Goal: Task Accomplishment & Management: Manage account settings

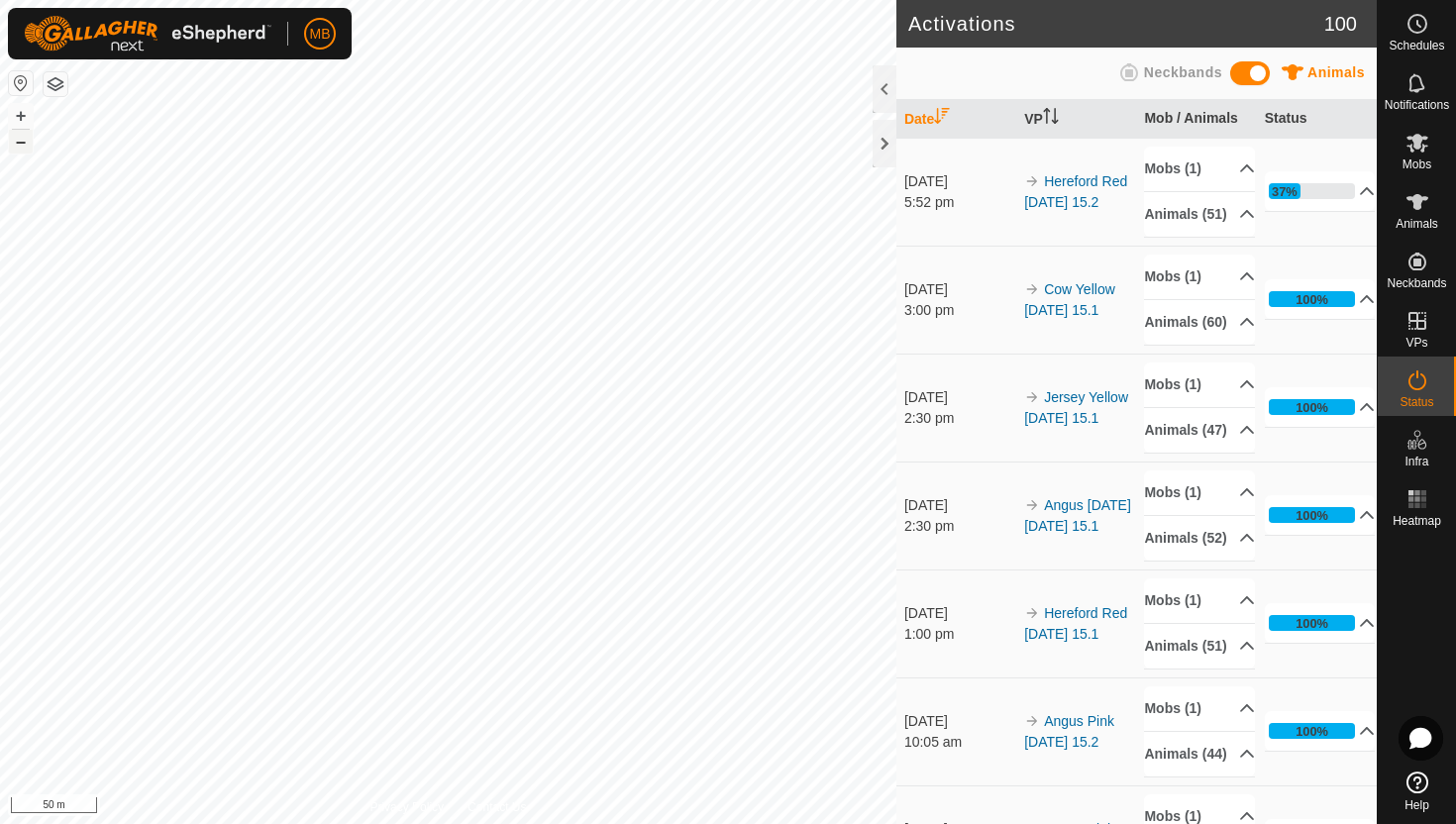
click at [14, 140] on button "–" at bounding box center [21, 142] width 24 height 24
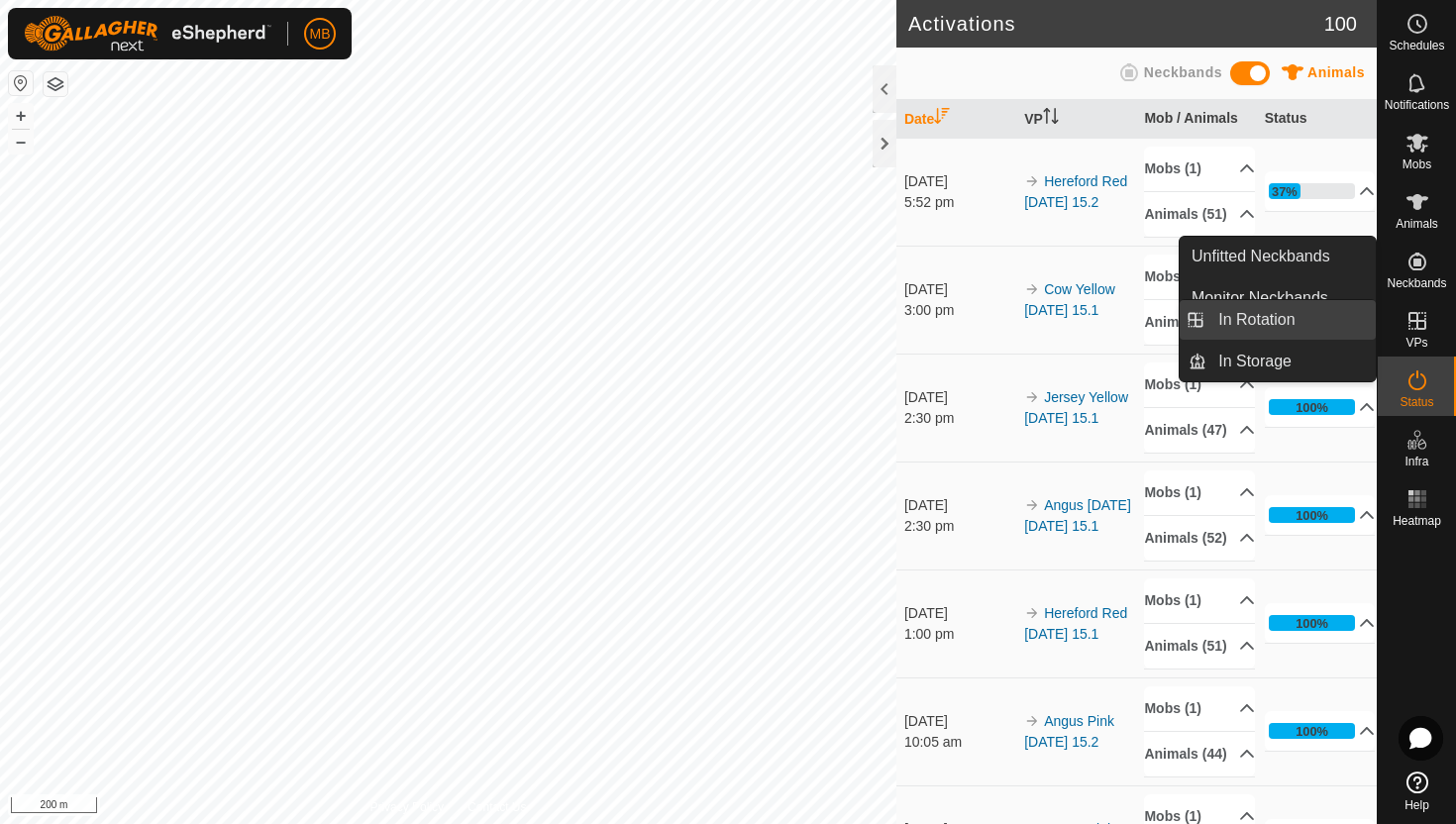
click at [1319, 318] on link "In Rotation" at bounding box center [1290, 320] width 170 height 40
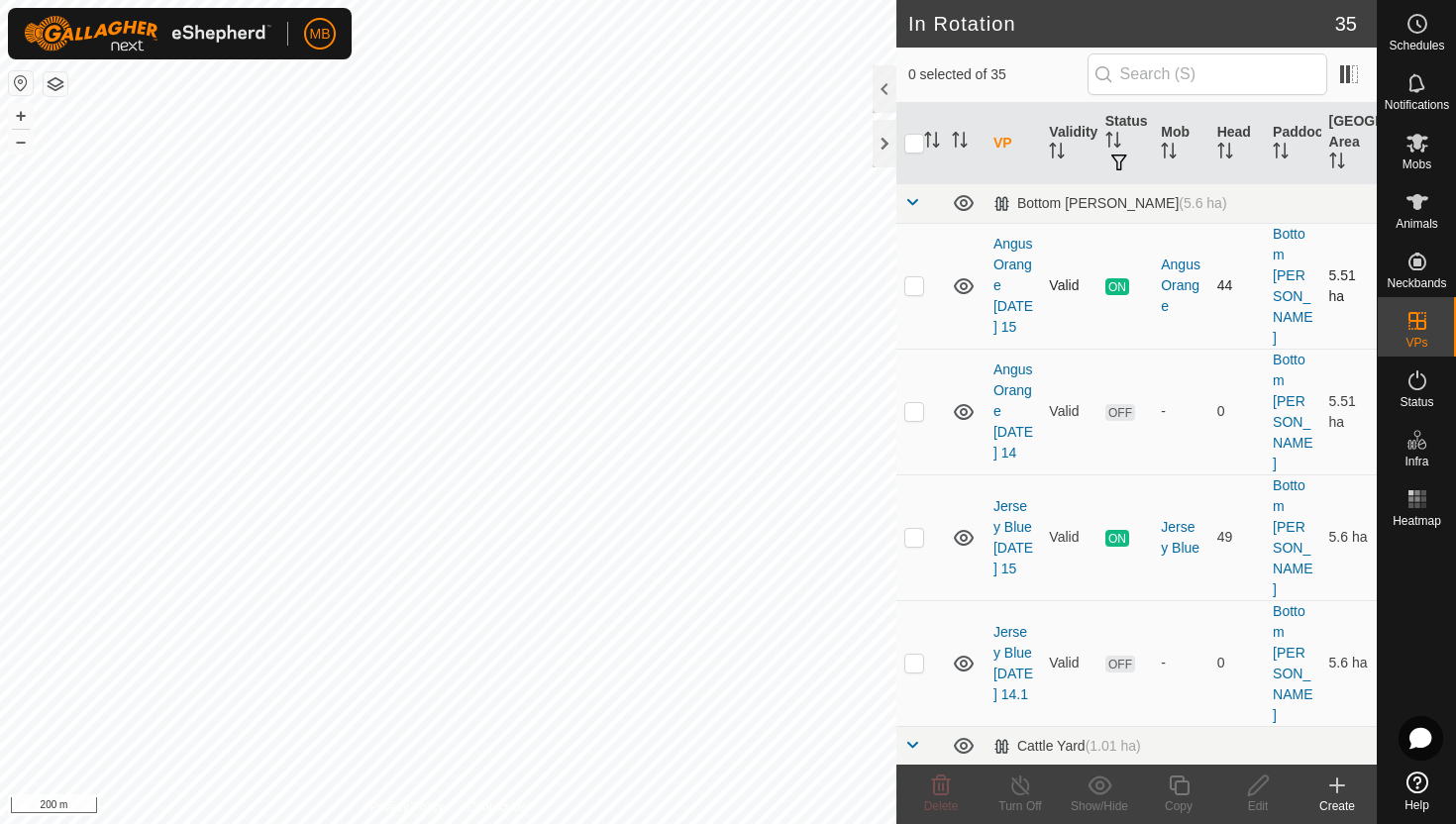
click at [914, 278] on p-checkbox at bounding box center [914, 286] width 20 height 16
checkbox input "true"
click at [1177, 786] on icon at bounding box center [1178, 785] width 25 height 24
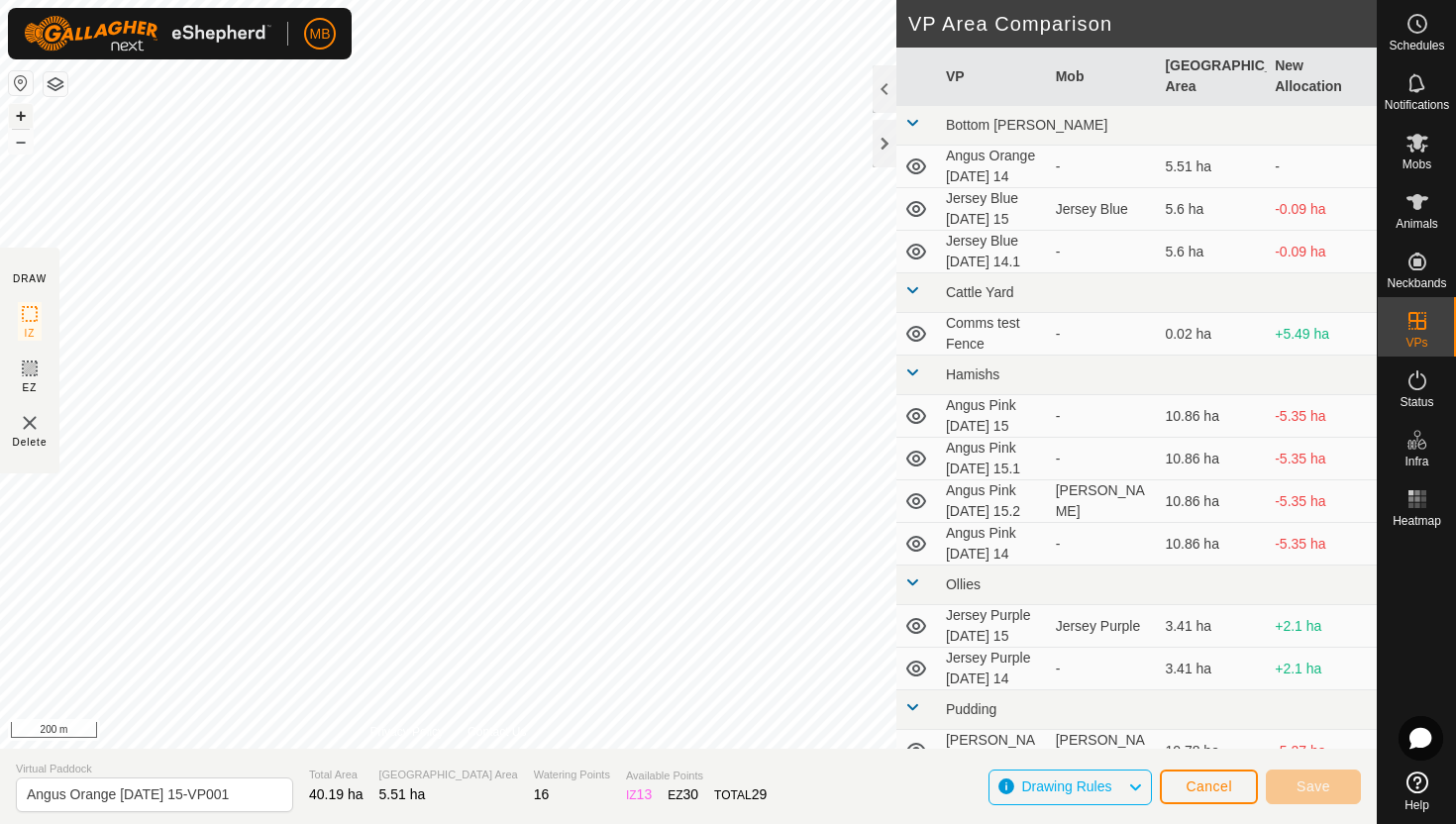
click at [21, 113] on button "+" at bounding box center [21, 116] width 24 height 24
click at [25, 118] on button "+" at bounding box center [21, 116] width 24 height 24
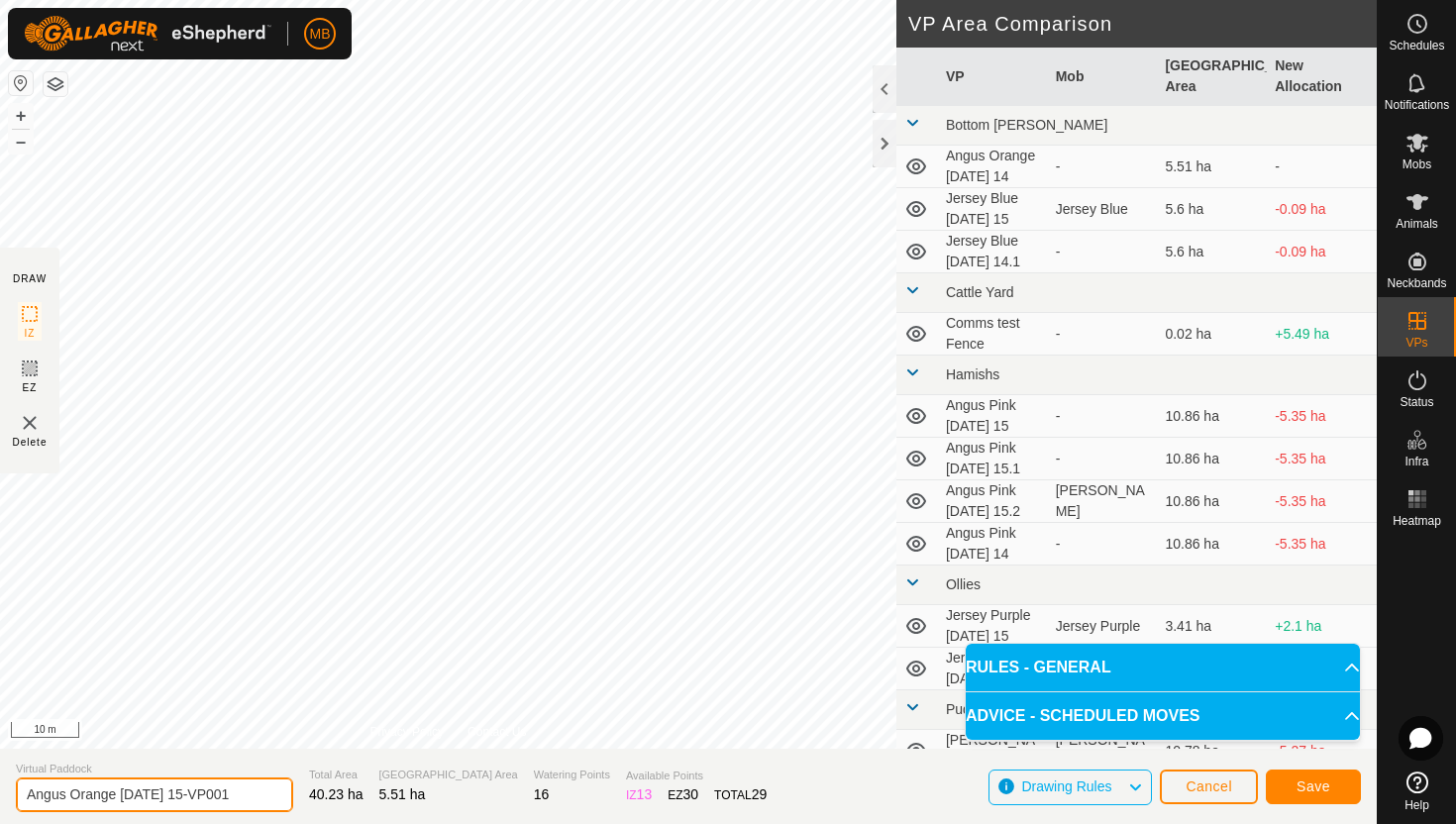
click at [243, 794] on input "Angus Orange [DATE] 15-VP001" at bounding box center [155, 794] width 278 height 35
type input "Angus Orange [DATE] 16"
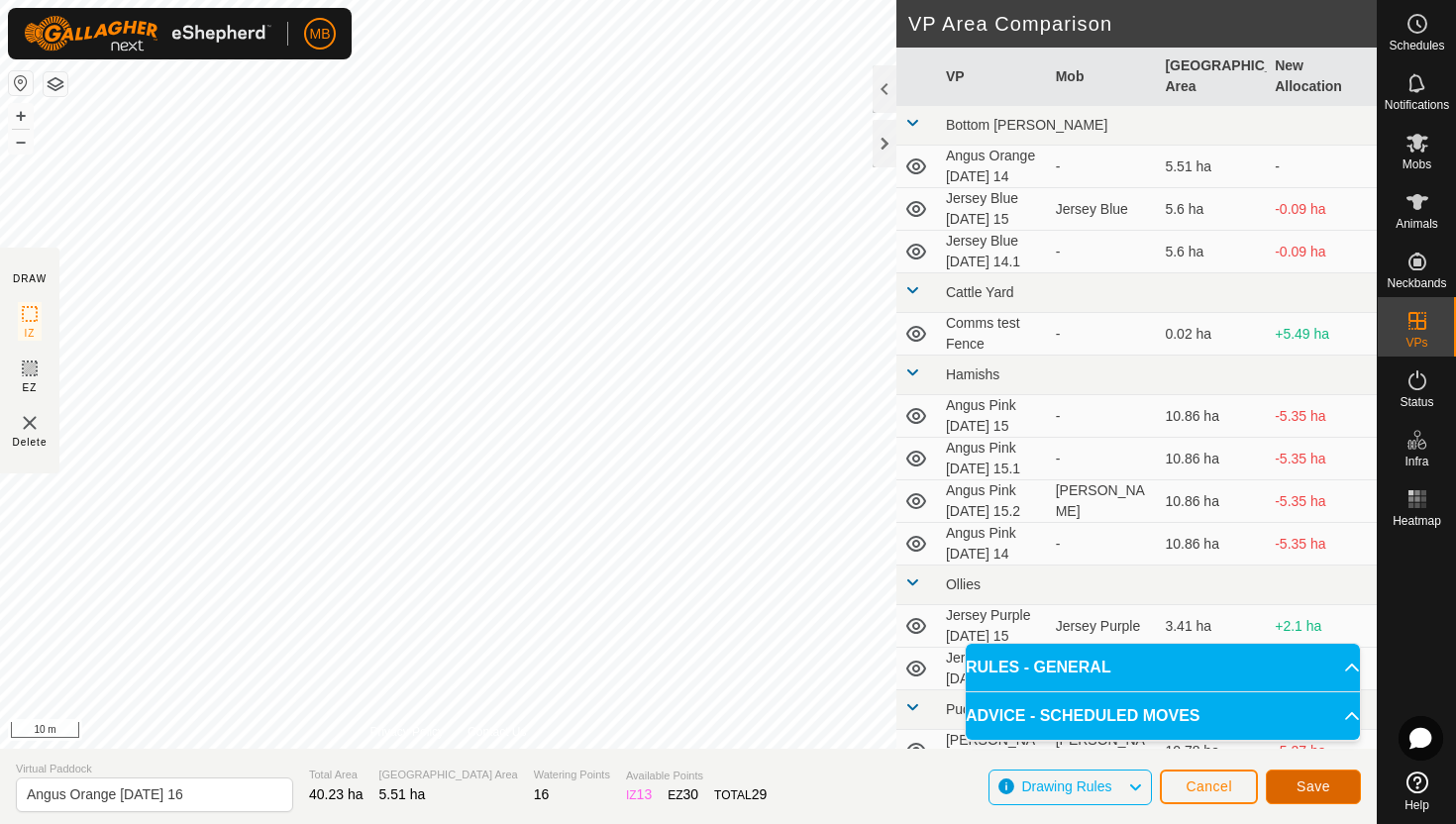
click at [1304, 776] on button "Save" at bounding box center [1313, 786] width 95 height 35
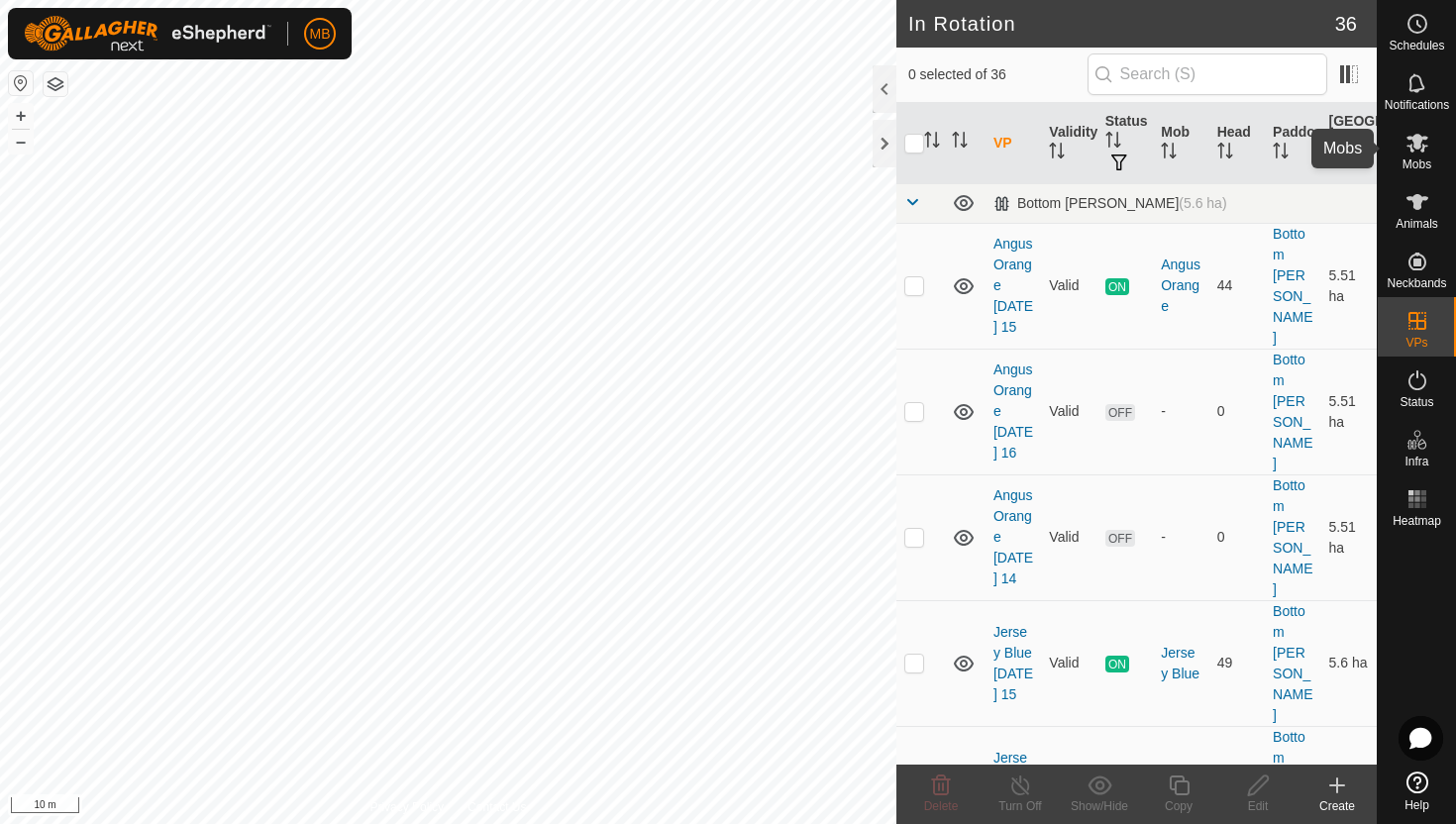
click at [1421, 159] on span "Mobs" at bounding box center [1416, 165] width 29 height 12
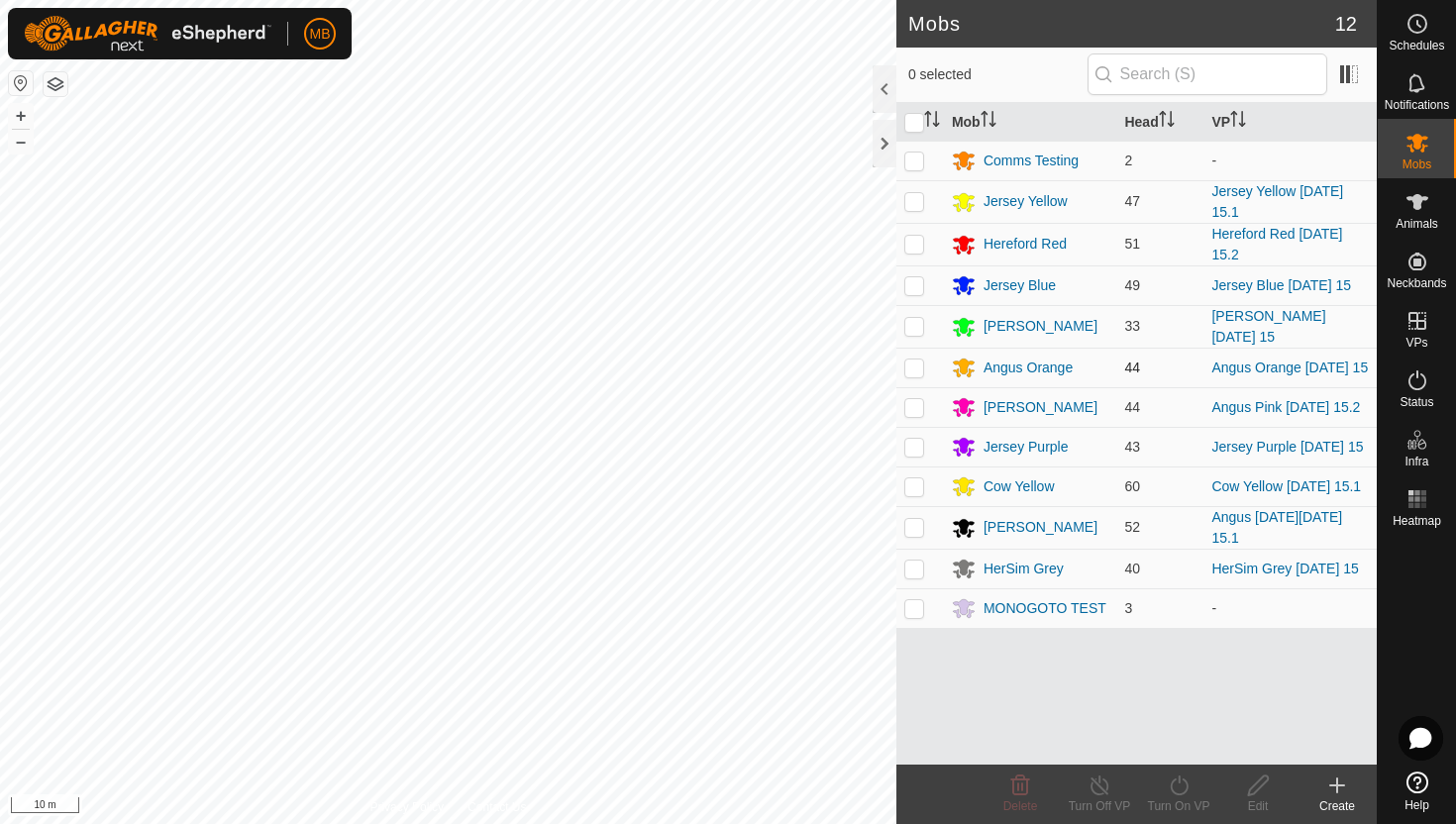
click at [917, 363] on p-checkbox at bounding box center [914, 368] width 20 height 16
checkbox input "true"
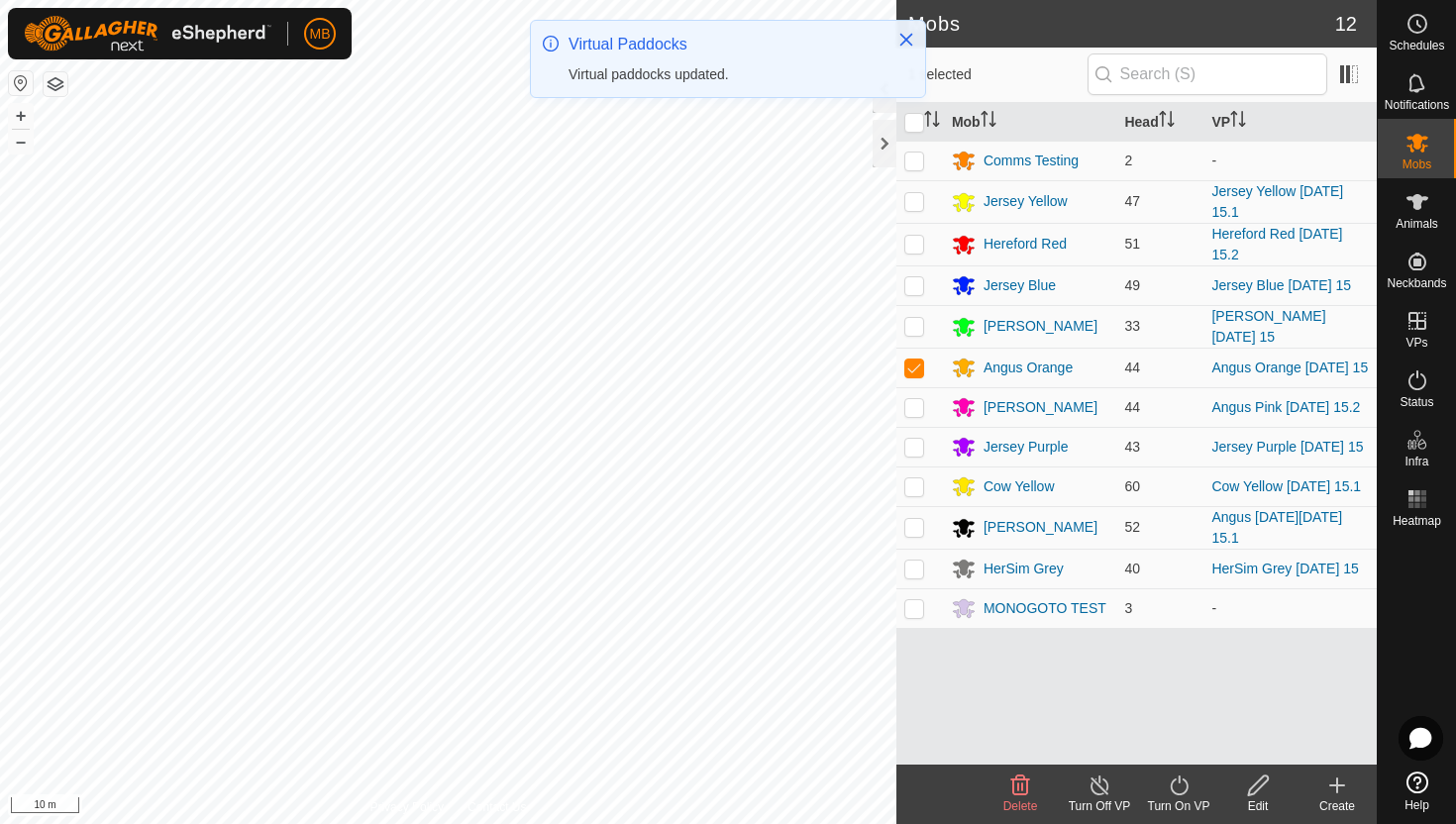
click at [1178, 785] on icon at bounding box center [1178, 785] width 25 height 24
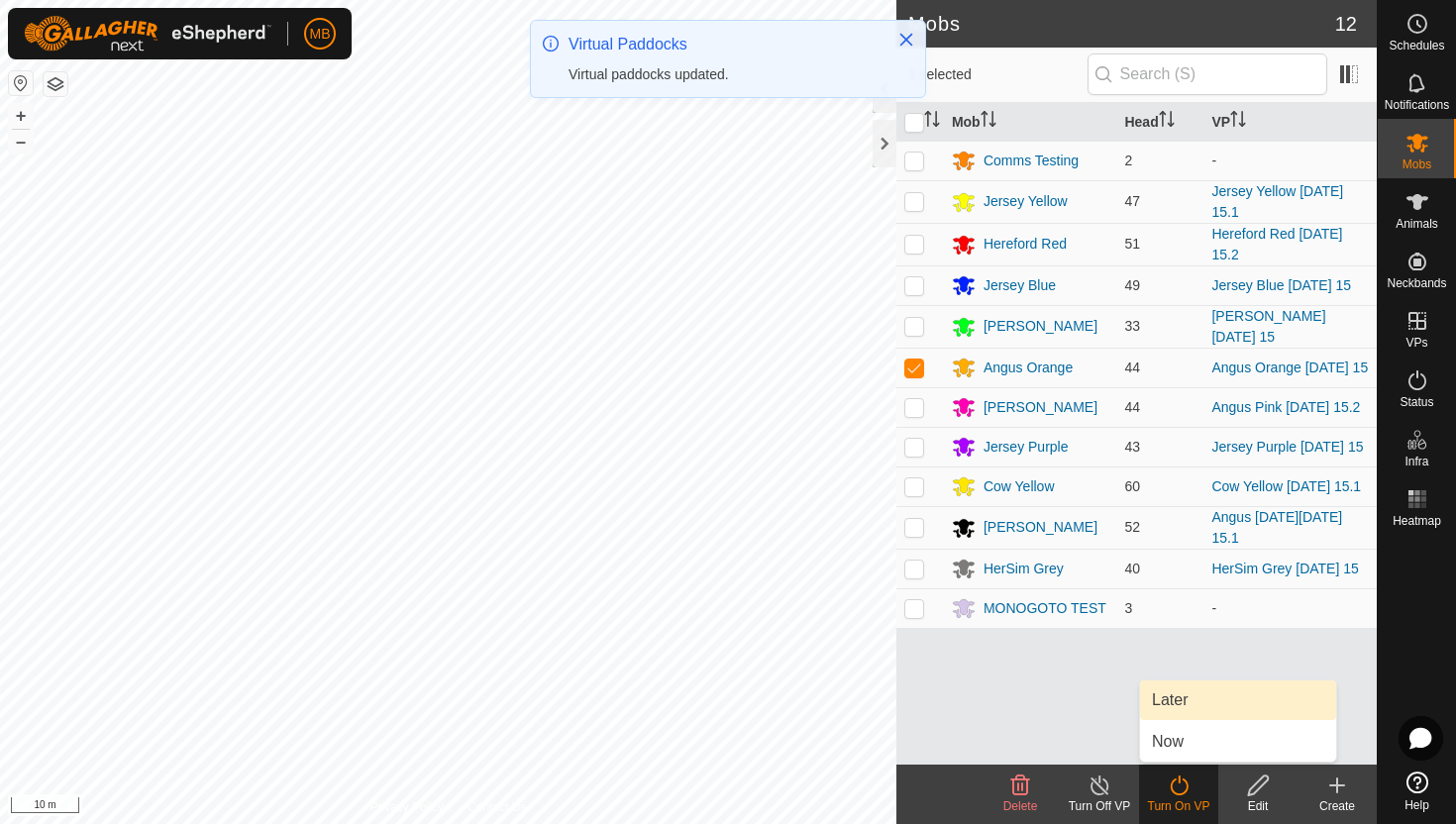
click at [1187, 710] on link "Later" at bounding box center [1238, 700] width 196 height 40
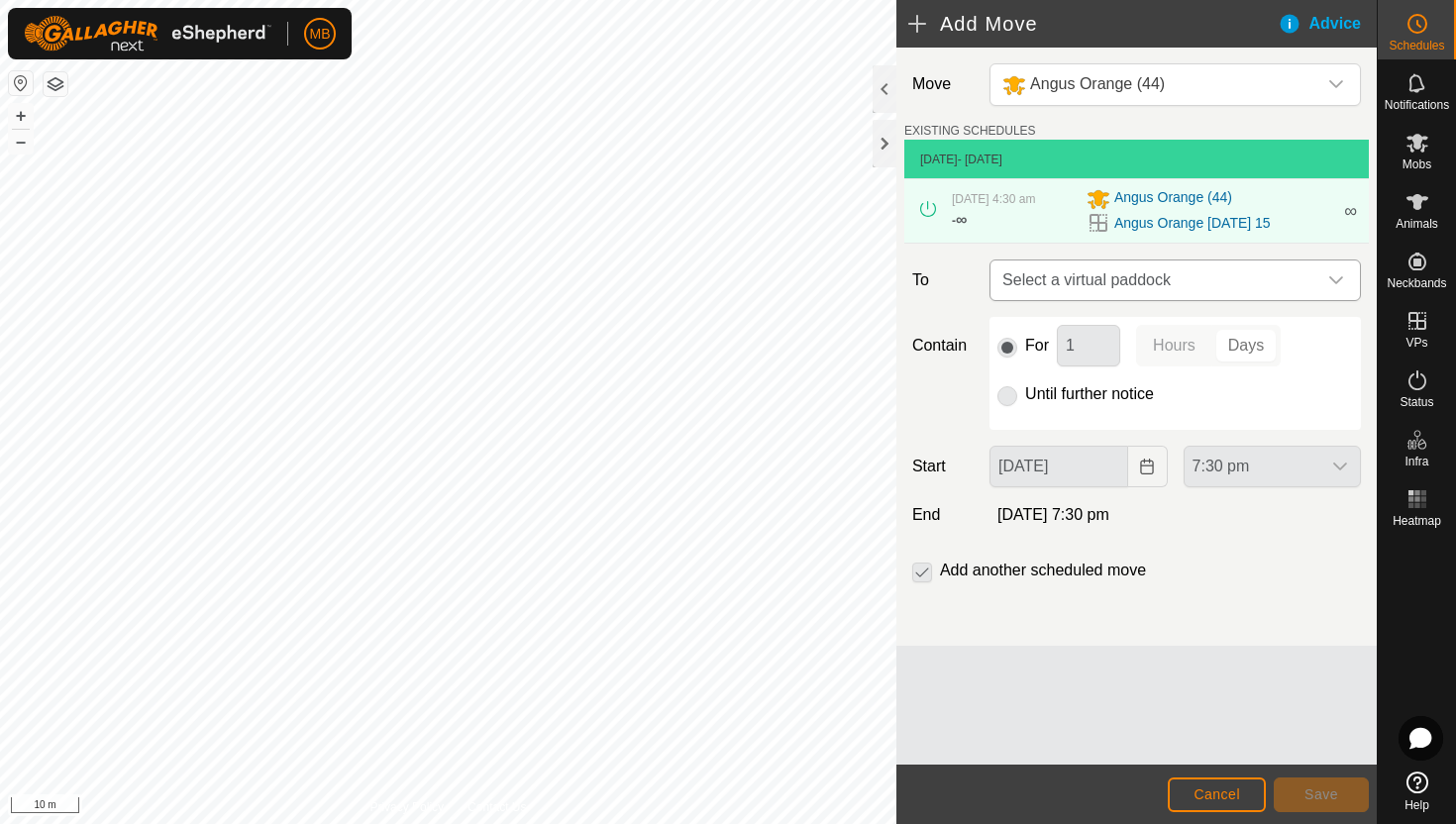
click at [1325, 287] on div "dropdown trigger" at bounding box center [1336, 281] width 40 height 40
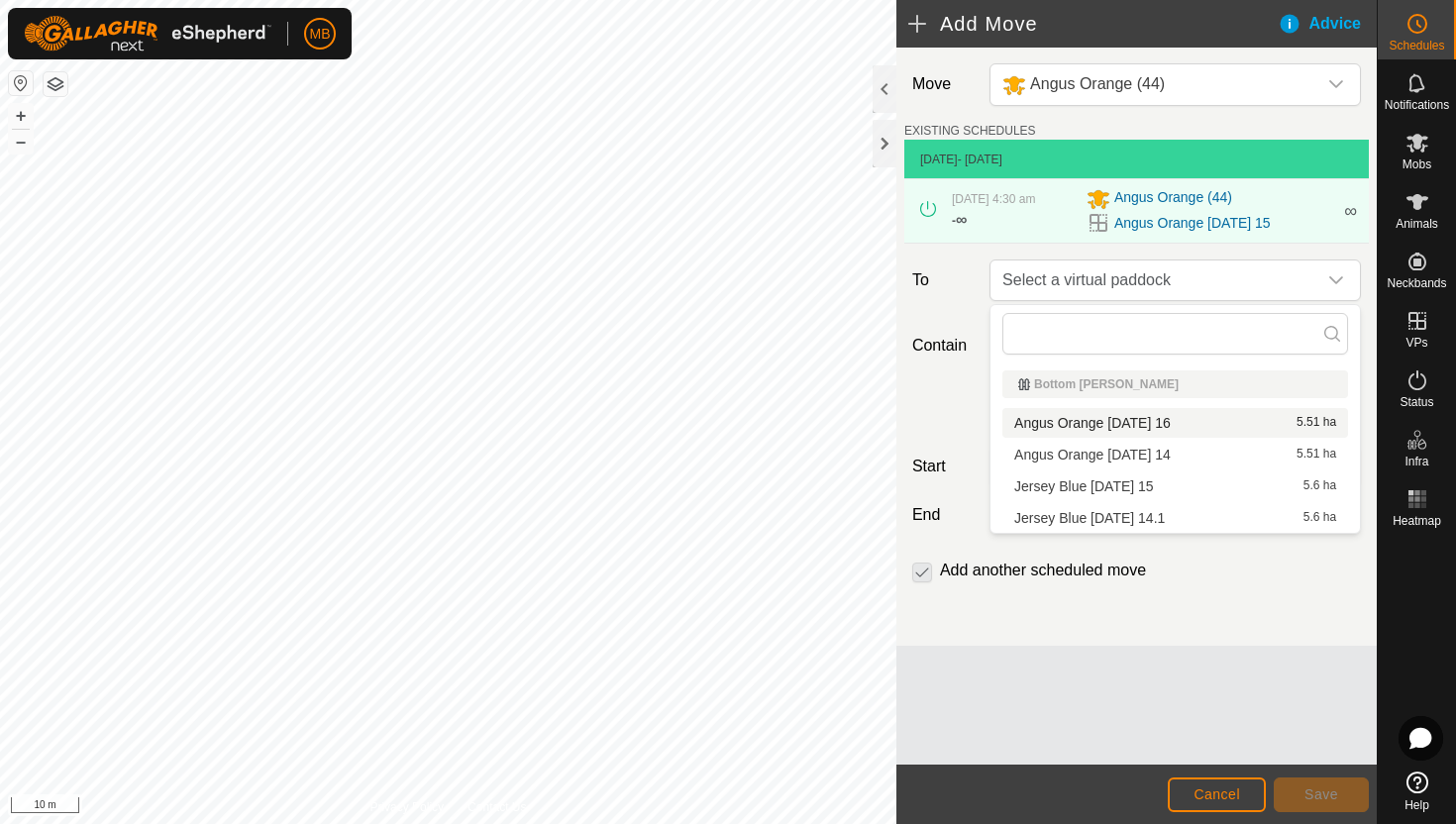
click at [1181, 422] on li "Angus Orange [DATE] 16 5.51 ha" at bounding box center [1175, 422] width 346 height 30
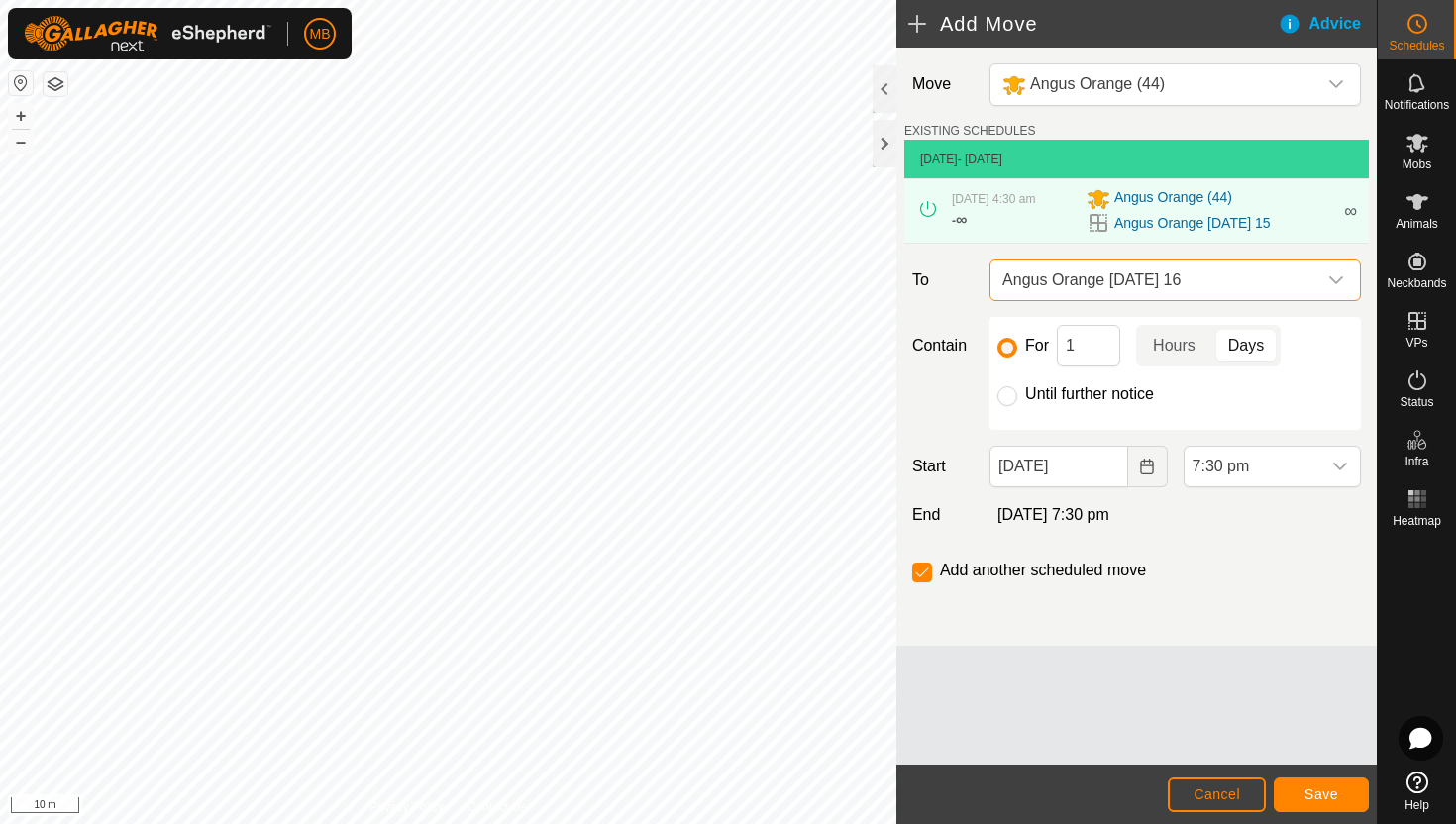
click at [1106, 398] on label "Until further notice" at bounding box center [1090, 394] width 129 height 16
click at [1018, 398] on input "Until further notice" at bounding box center [1008, 396] width 20 height 20
radio input "true"
checkbox input "false"
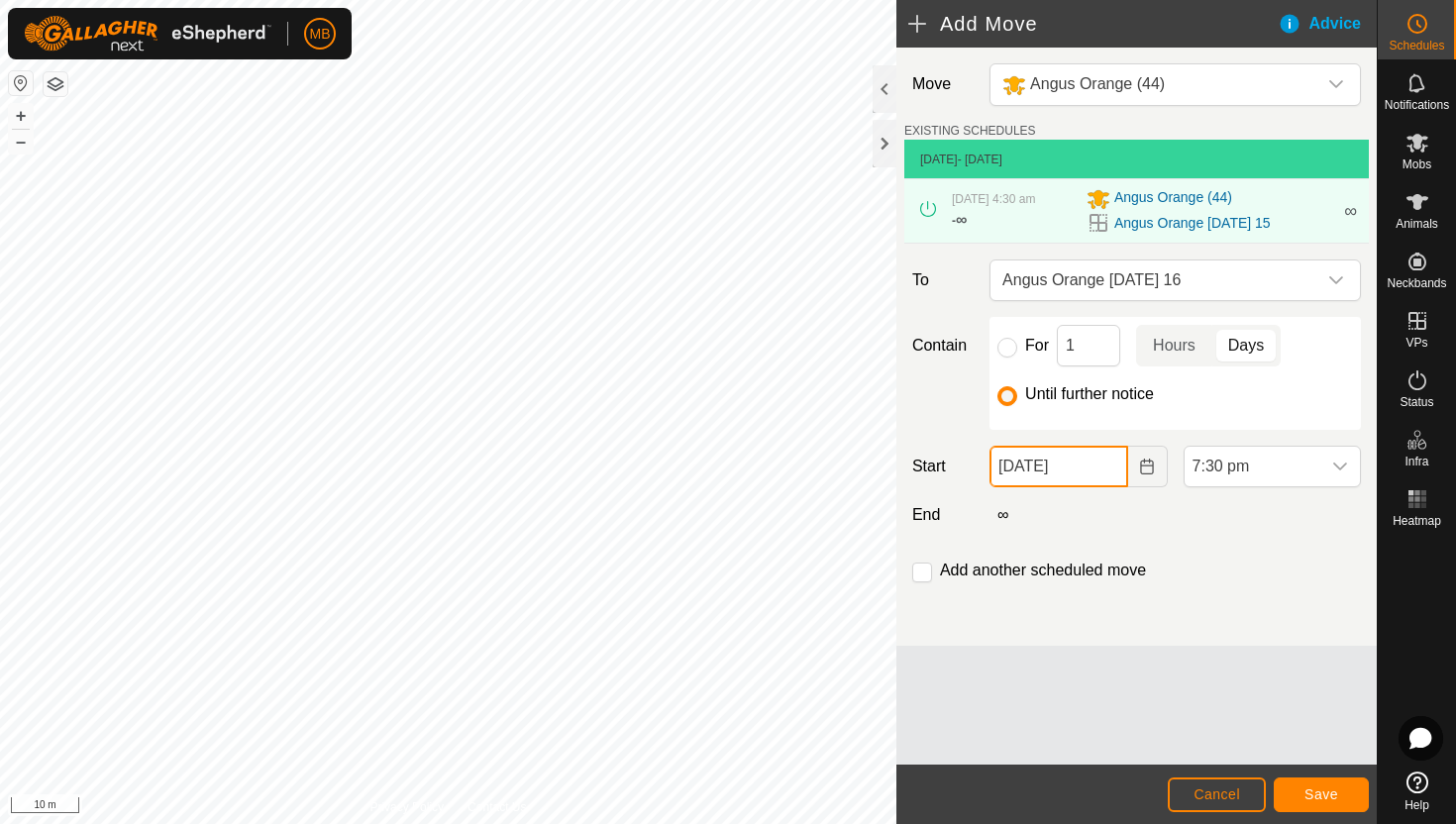
click at [1108, 466] on input "[DATE]" at bounding box center [1058, 466] width 138 height 42
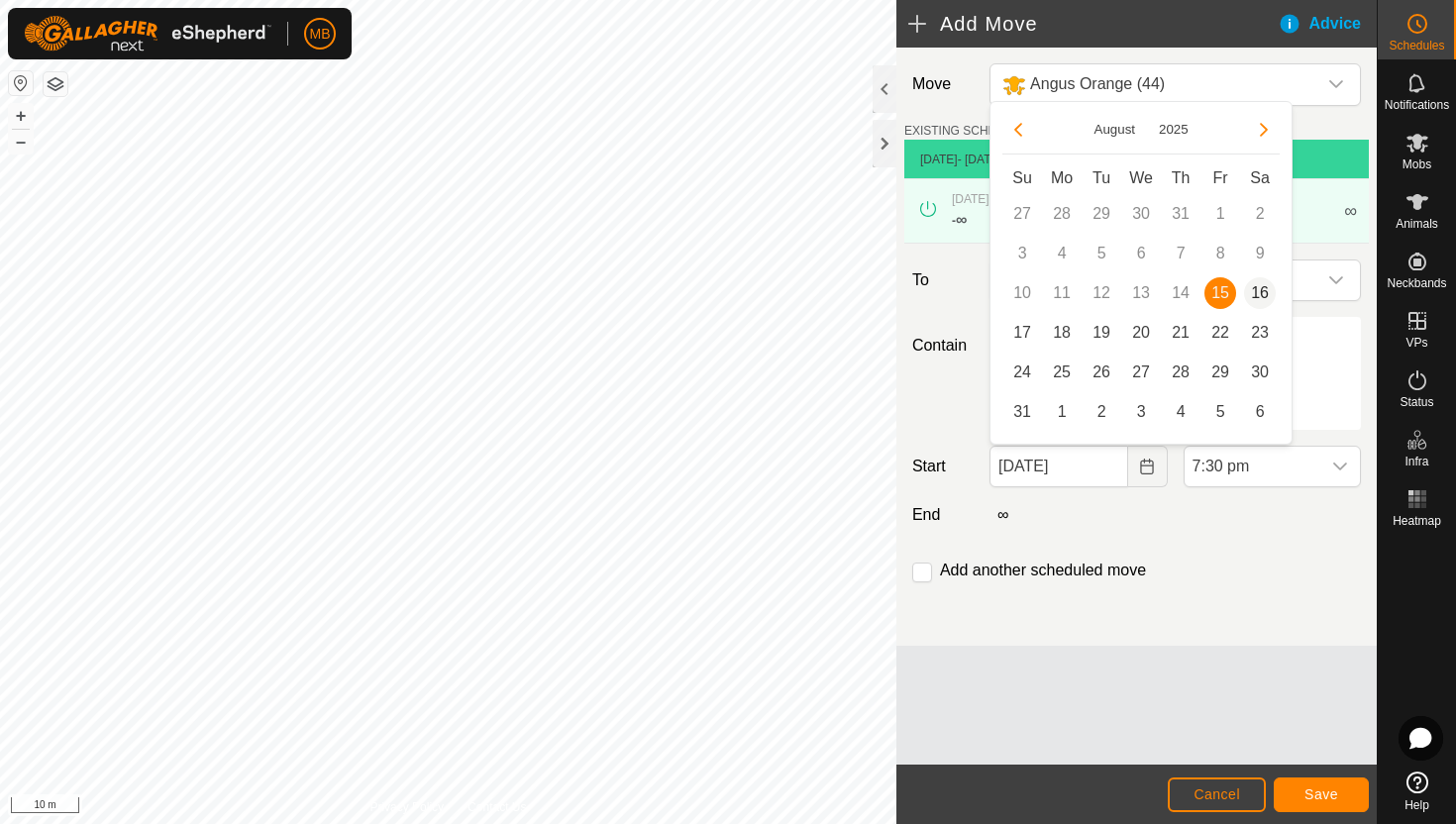
click at [1261, 292] on span "16" at bounding box center [1260, 294] width 32 height 32
type input "[DATE]"
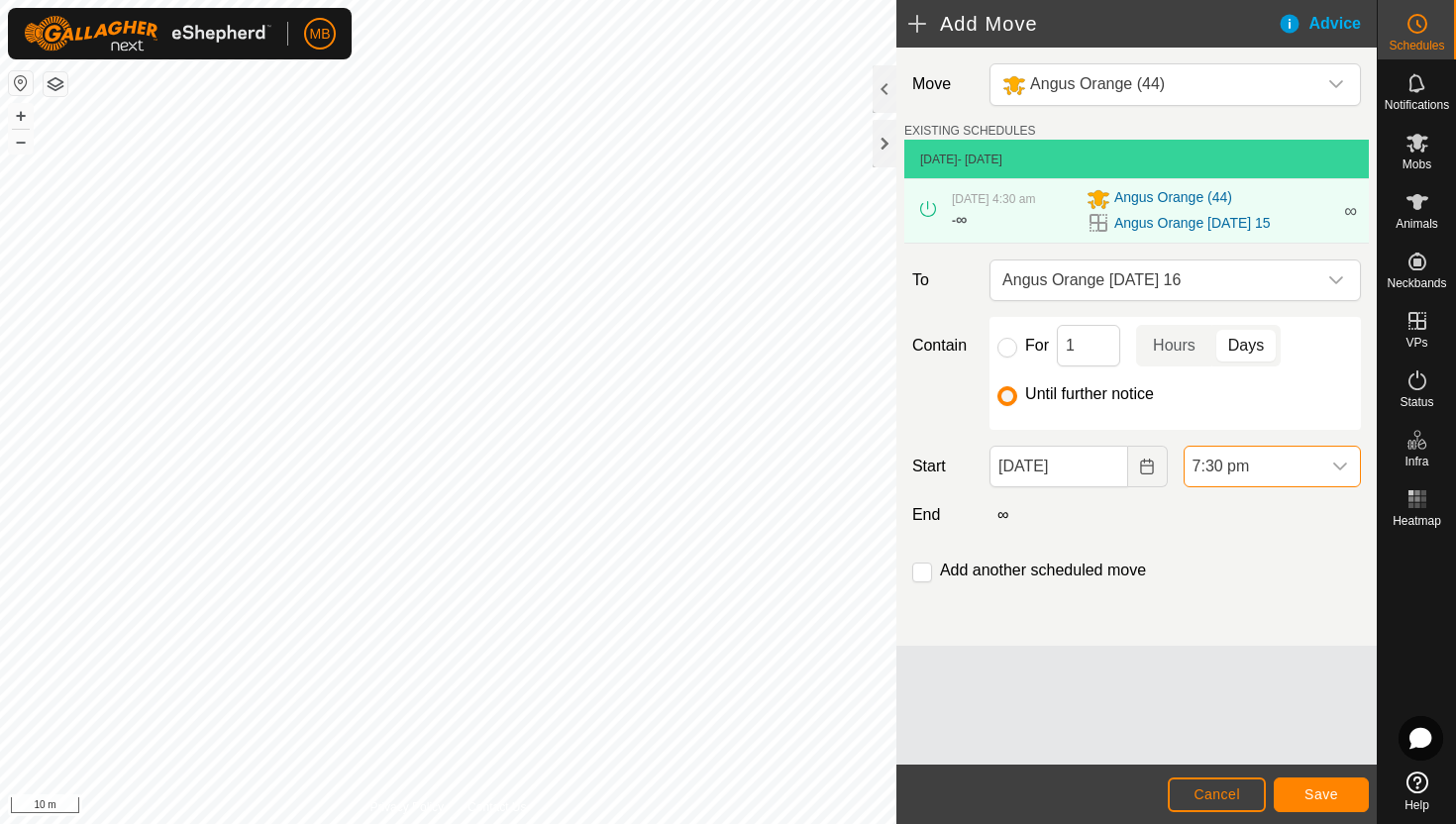
click at [1294, 459] on span "7:30 pm" at bounding box center [1252, 466] width 136 height 40
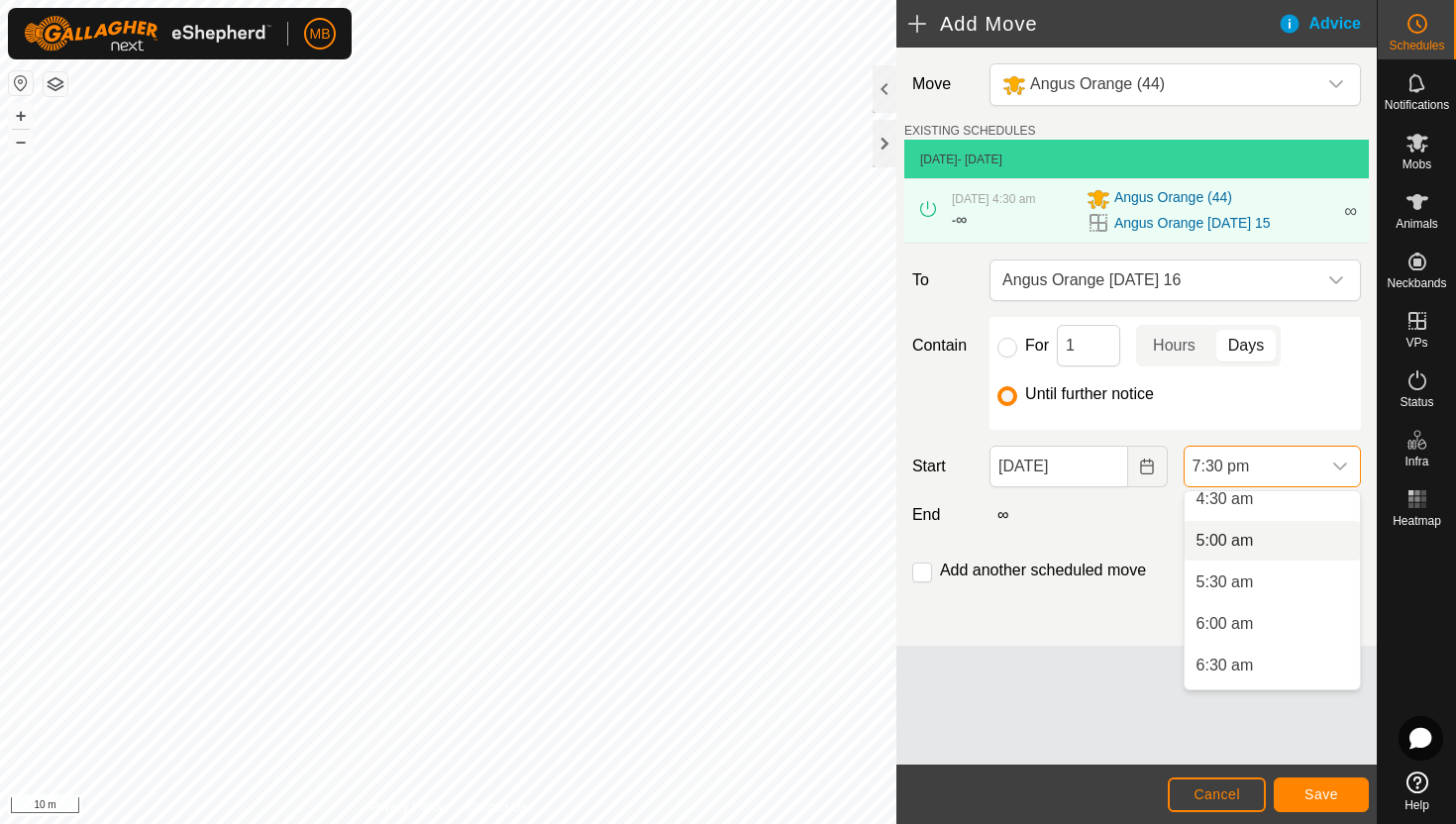
scroll to position [374, 0]
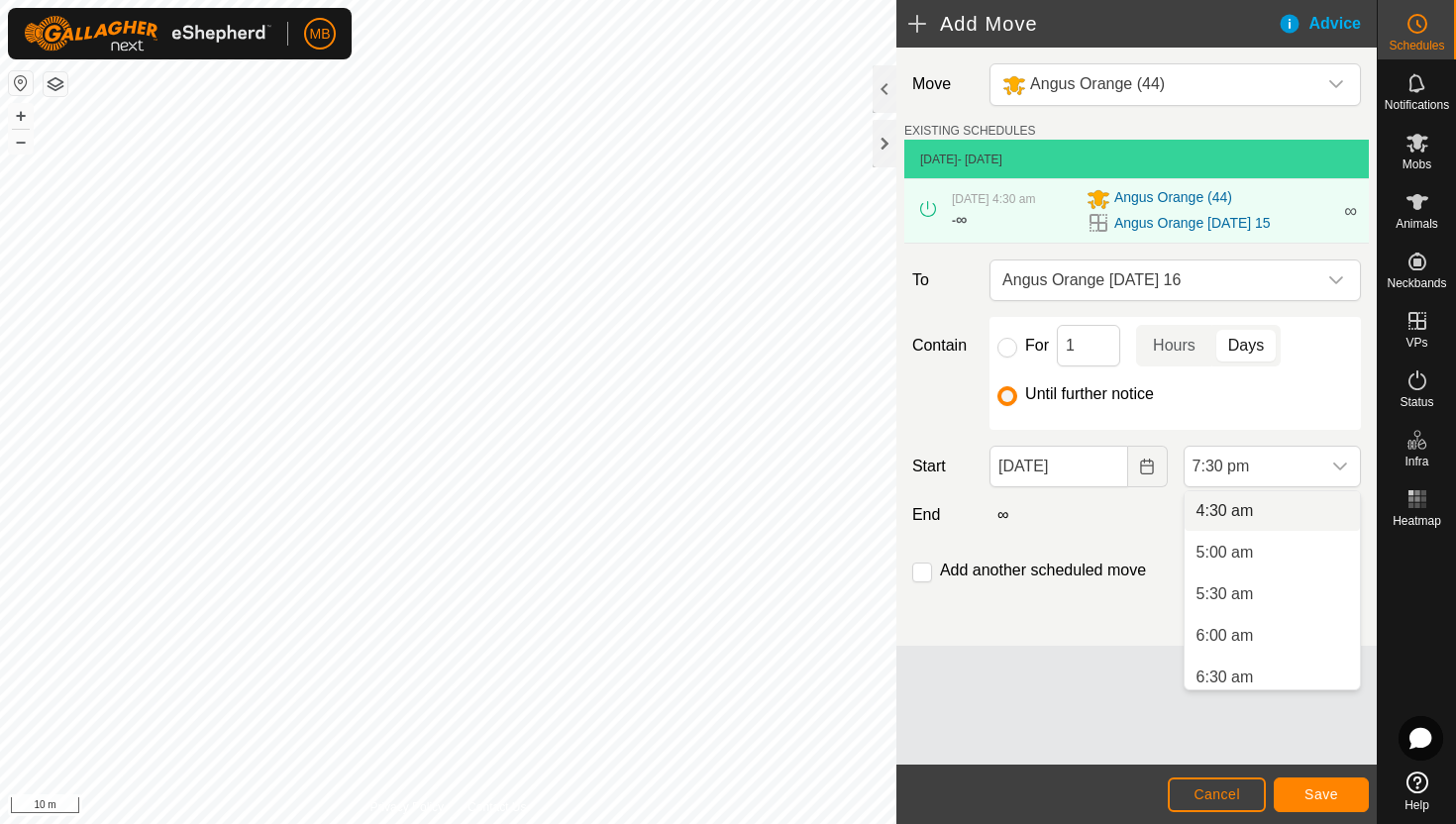
click at [1288, 518] on li "4:30 am" at bounding box center [1272, 511] width 176 height 40
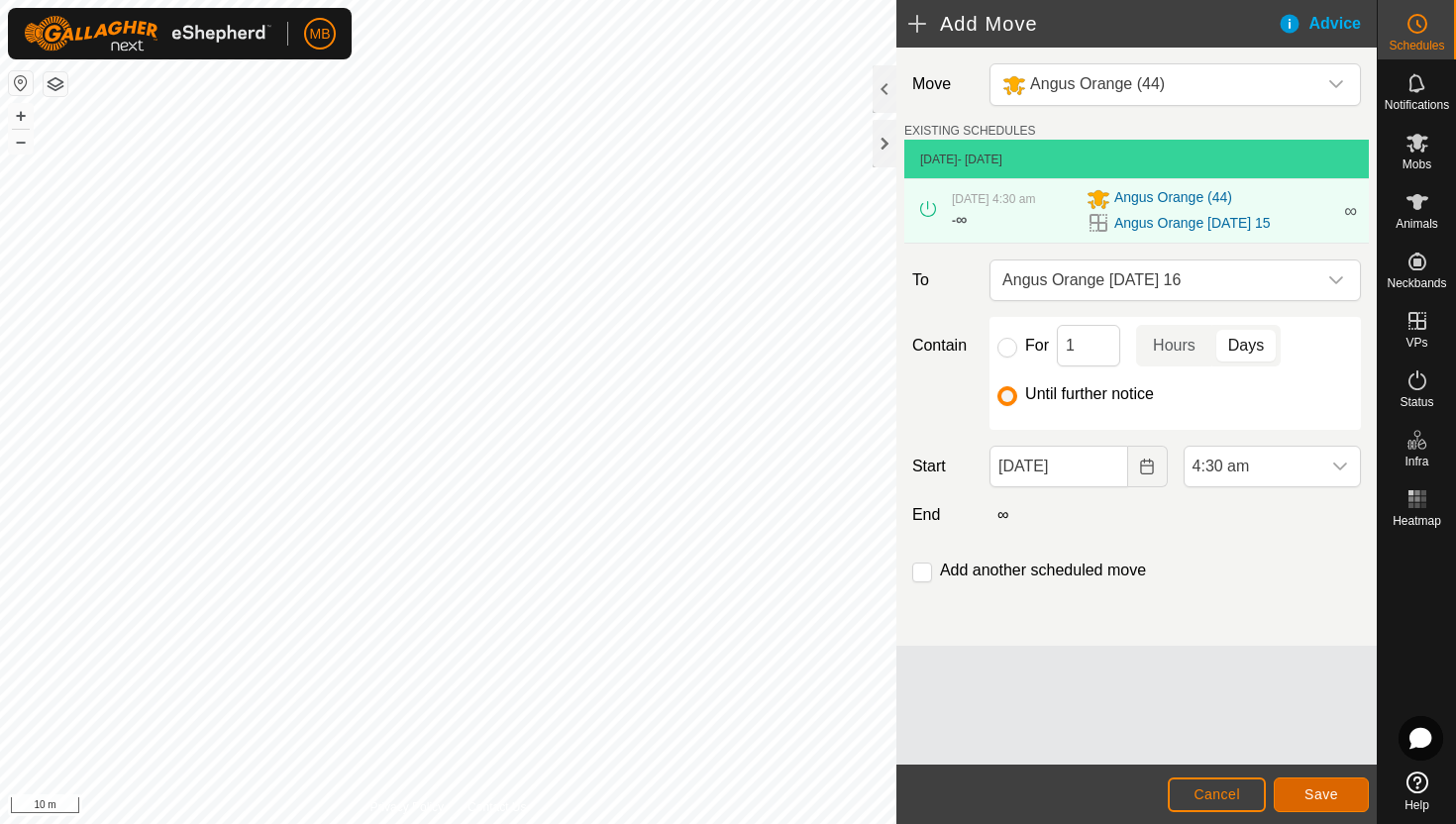
click at [1334, 801] on span "Save" at bounding box center [1321, 794] width 34 height 16
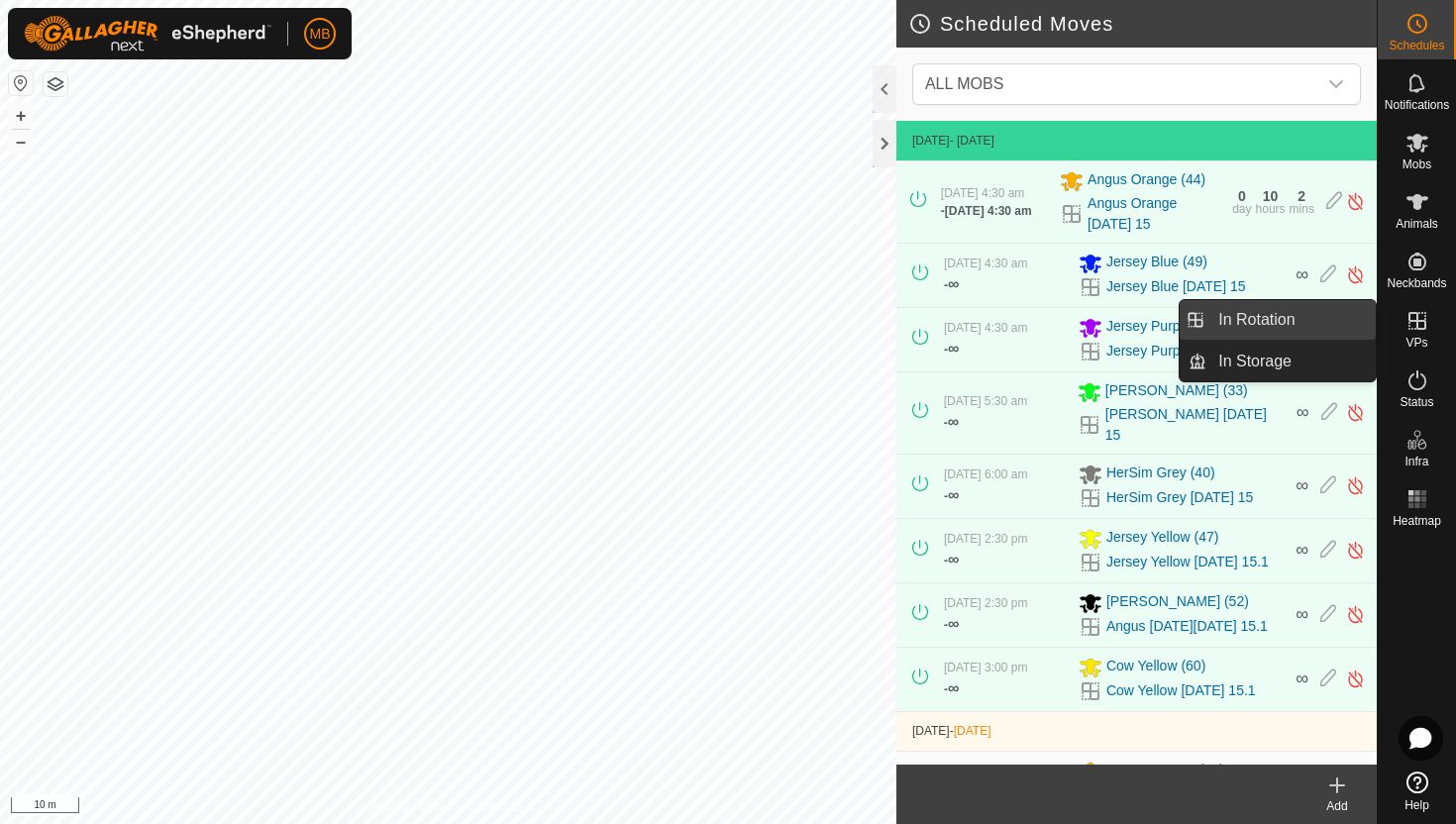
click at [1297, 326] on link "In Rotation" at bounding box center [1290, 320] width 170 height 40
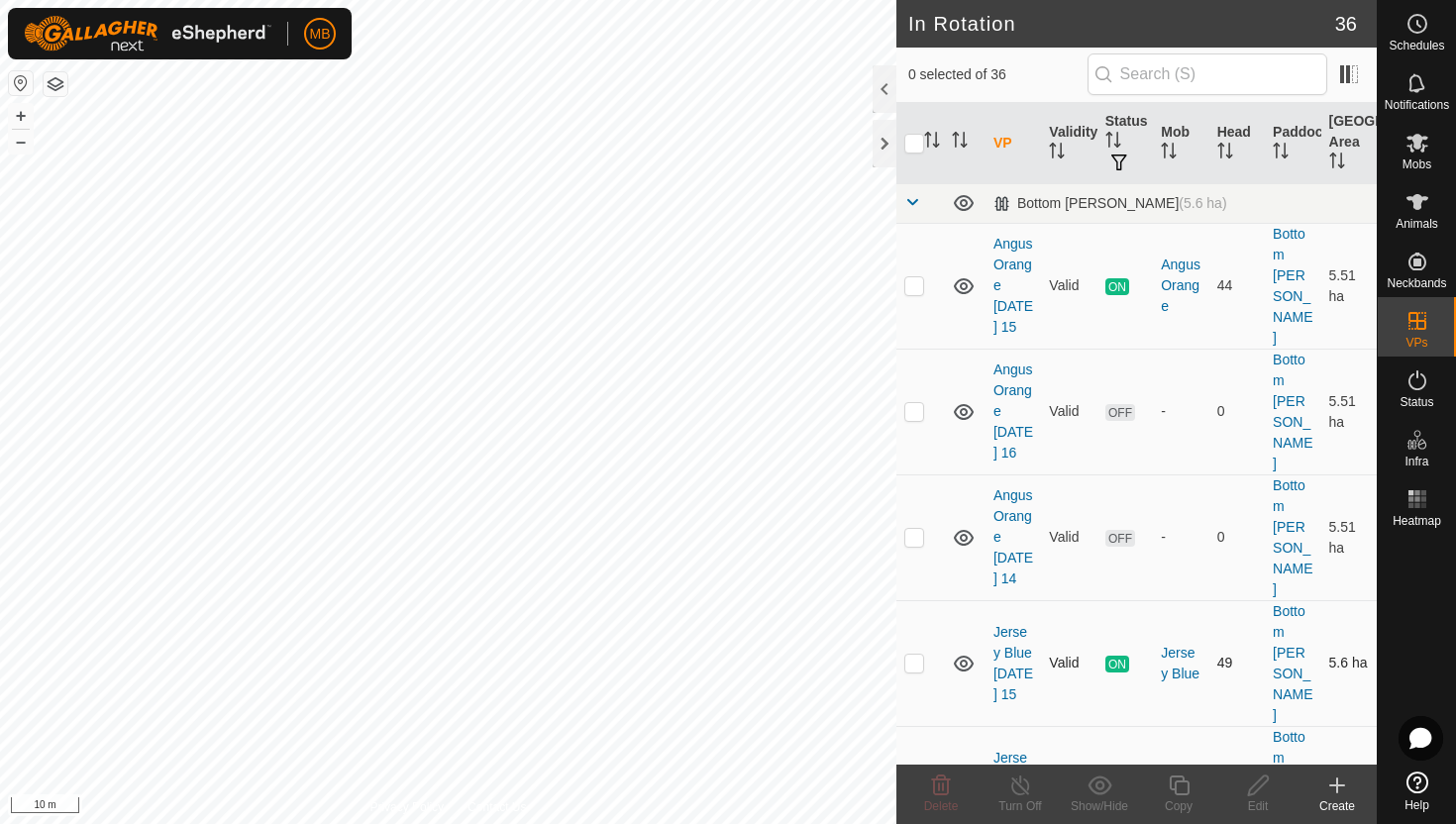
click at [911, 654] on p-checkbox at bounding box center [914, 662] width 20 height 16
checkbox input "true"
click at [1179, 786] on icon at bounding box center [1178, 785] width 25 height 24
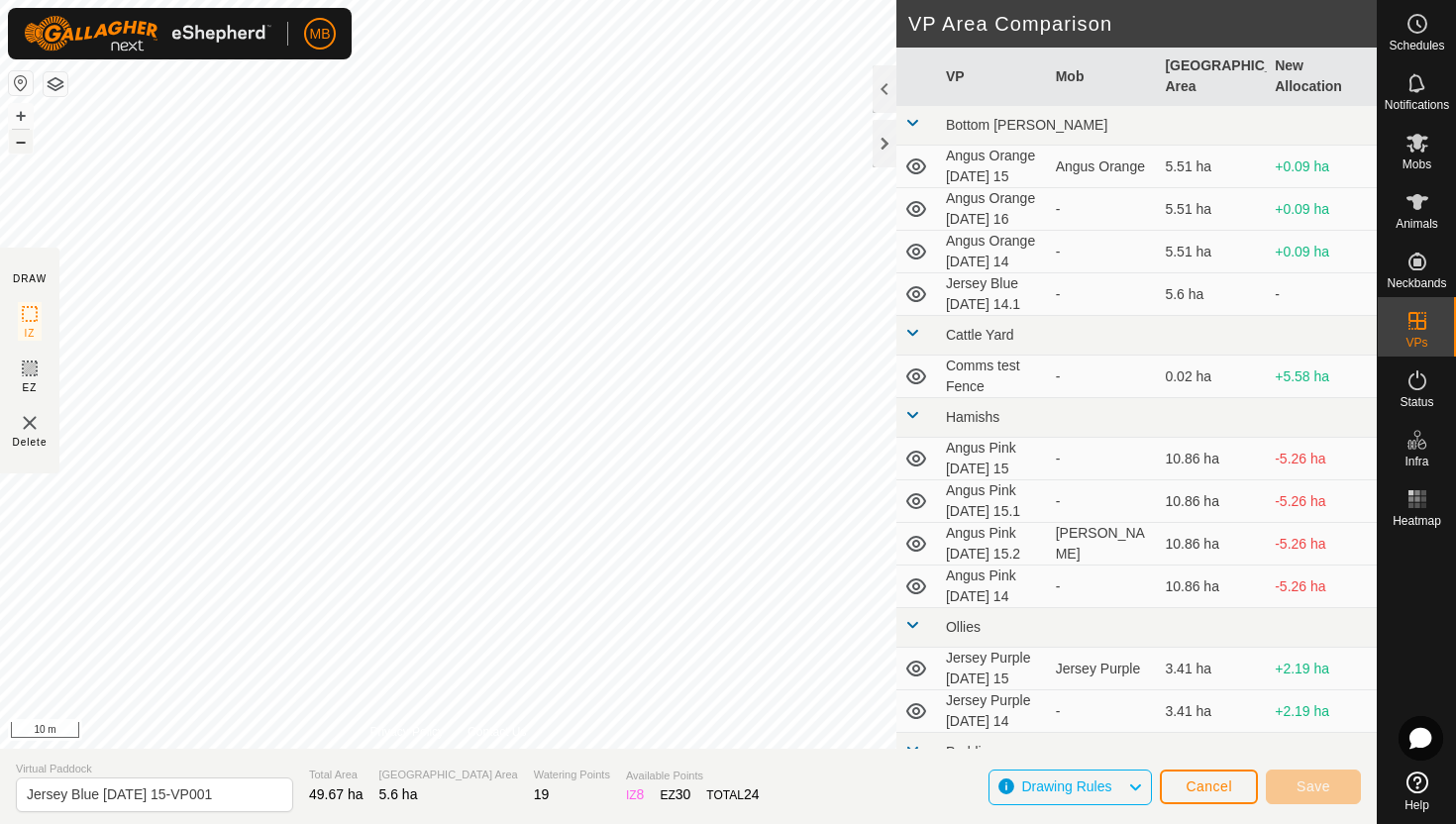
click at [22, 147] on button "–" at bounding box center [21, 142] width 24 height 24
click at [27, 113] on button "+" at bounding box center [21, 116] width 24 height 24
click at [28, 117] on button "+" at bounding box center [21, 116] width 24 height 24
click at [26, 119] on button "+" at bounding box center [21, 116] width 24 height 24
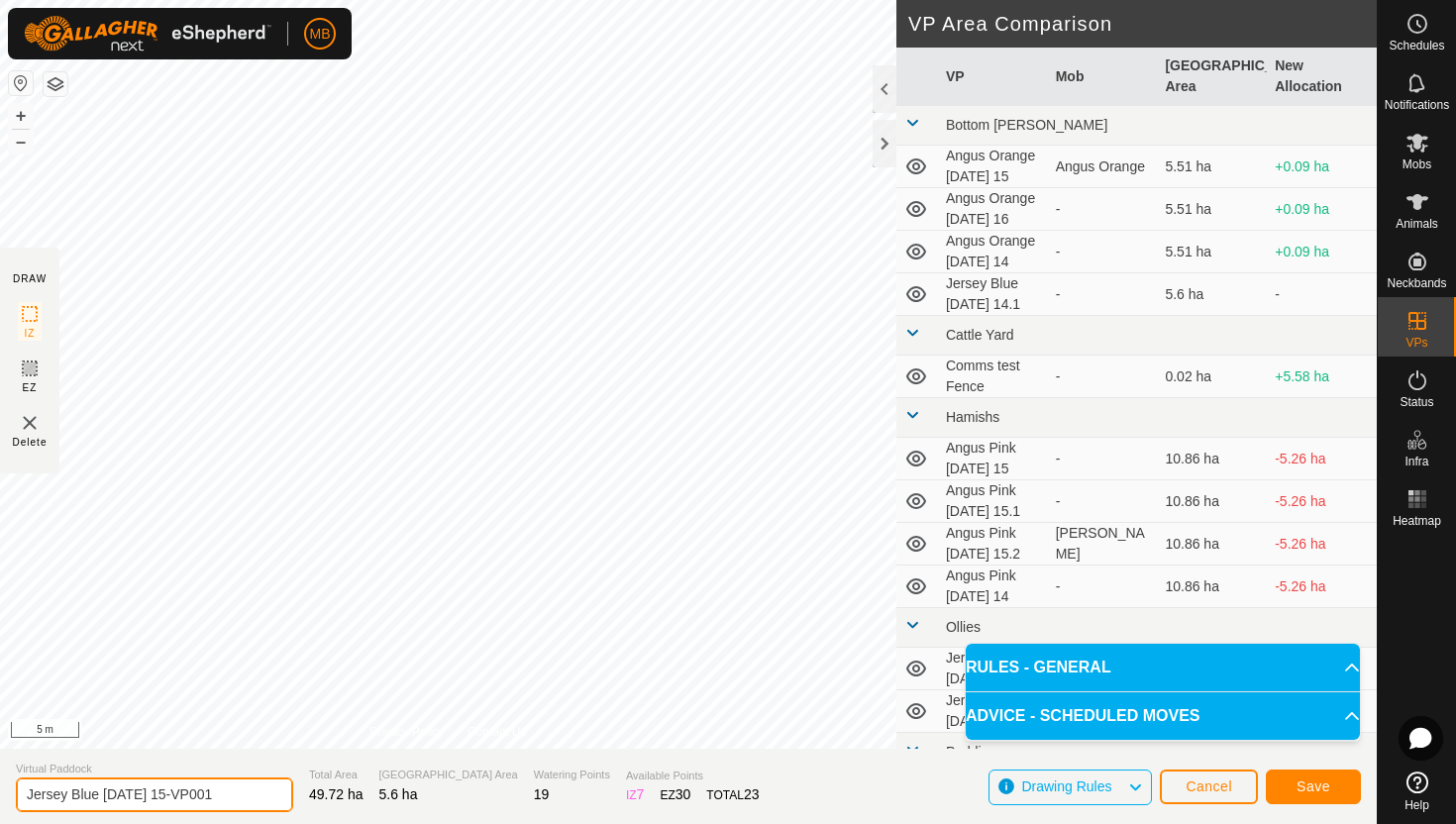
click at [225, 796] on input "Jersey Blue [DATE] 15-VP001" at bounding box center [155, 794] width 278 height 35
type input "Jersey Blue [DATE] 16"
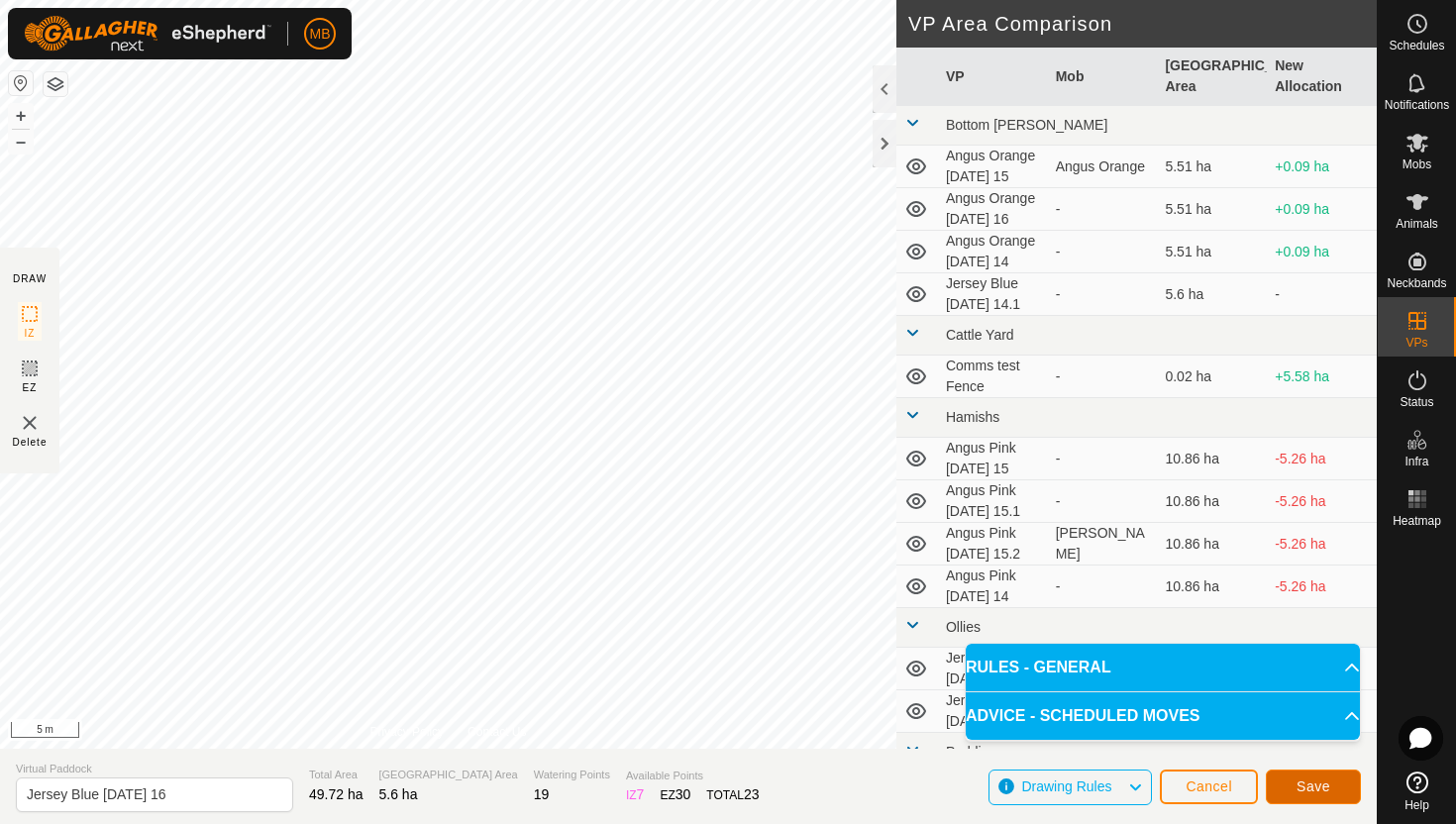
click at [1347, 787] on button "Save" at bounding box center [1313, 786] width 95 height 35
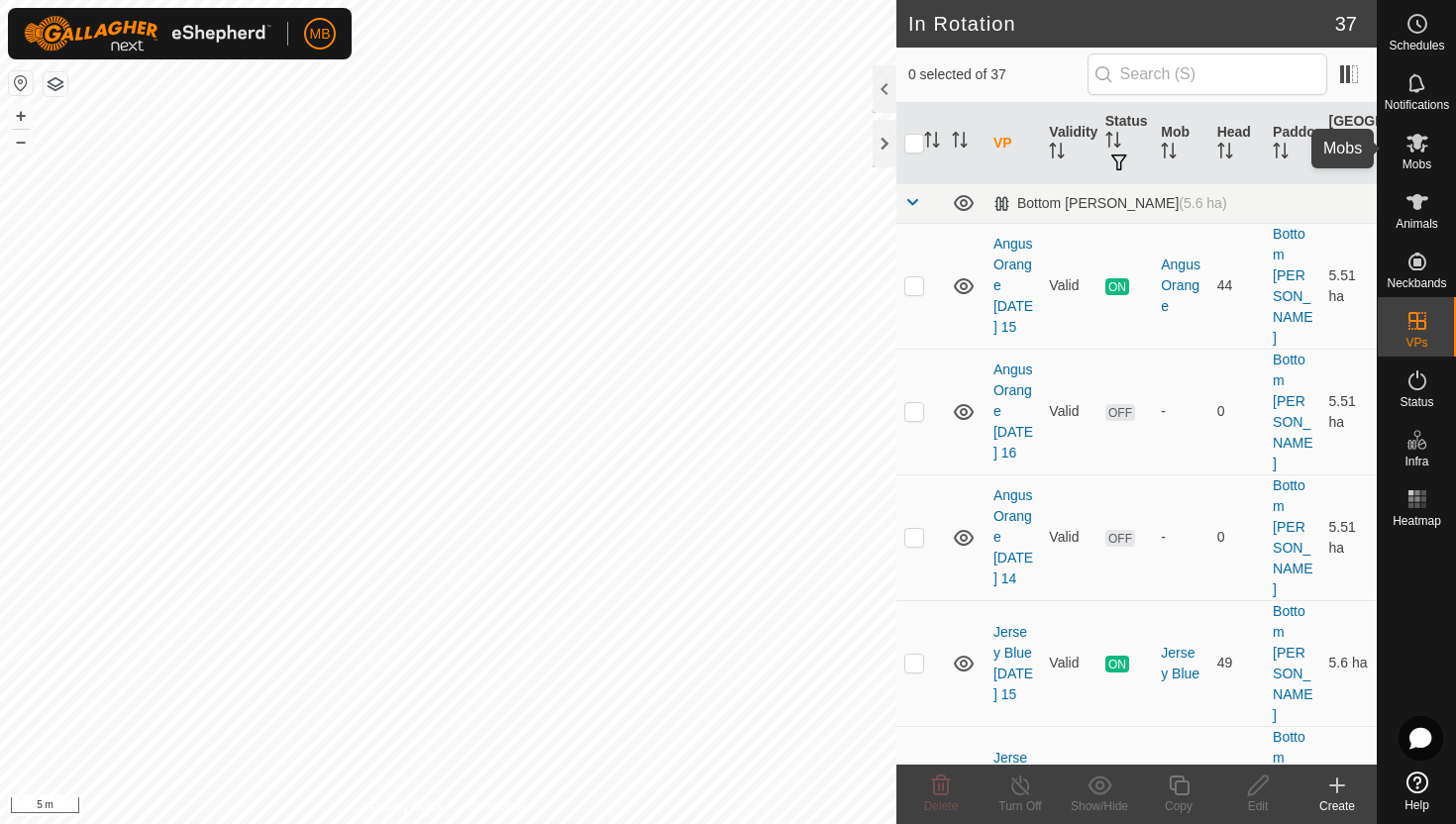
click at [1417, 153] on icon at bounding box center [1417, 143] width 24 height 24
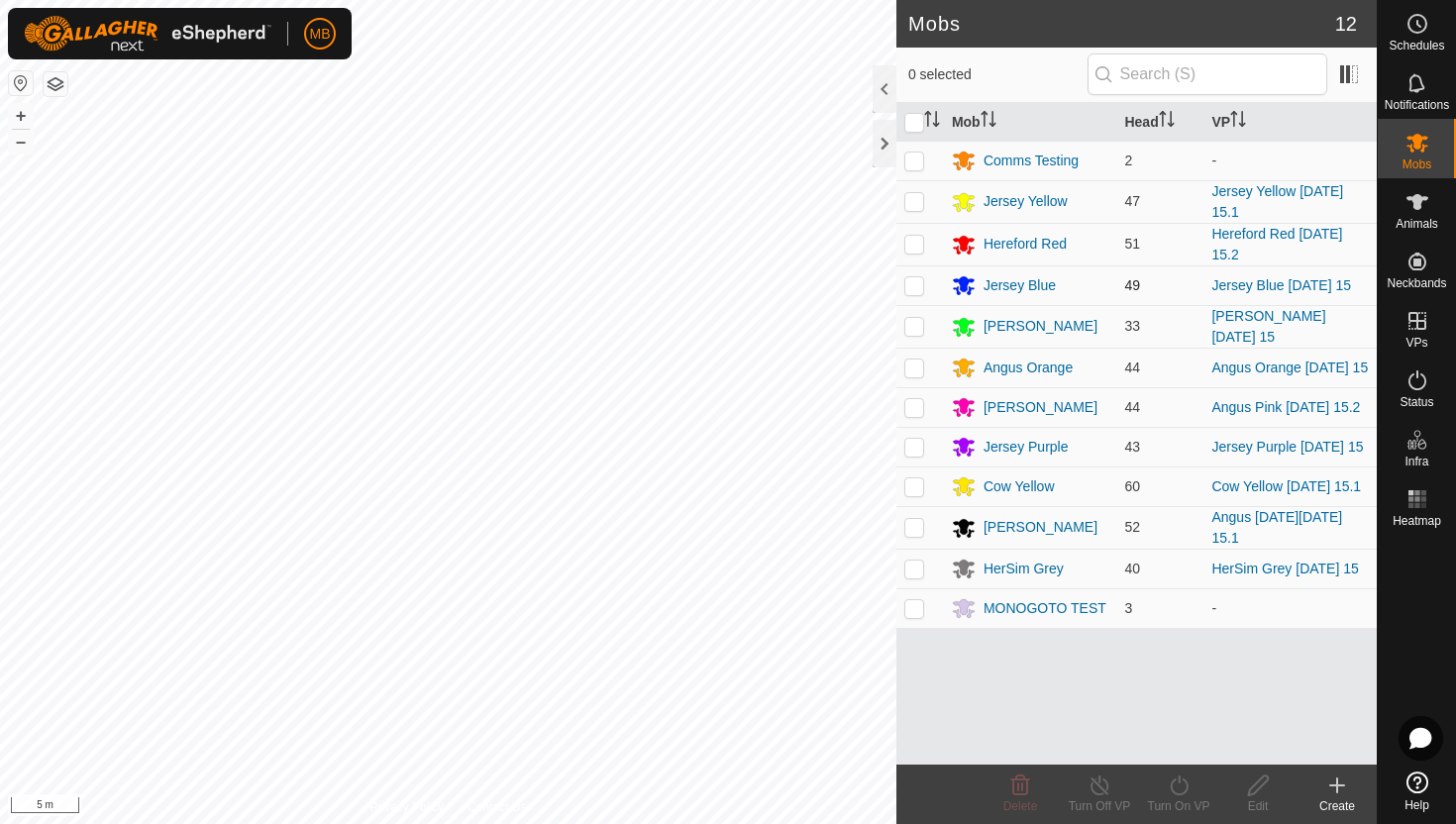
click at [913, 286] on p-checkbox at bounding box center [914, 286] width 20 height 16
checkbox input "true"
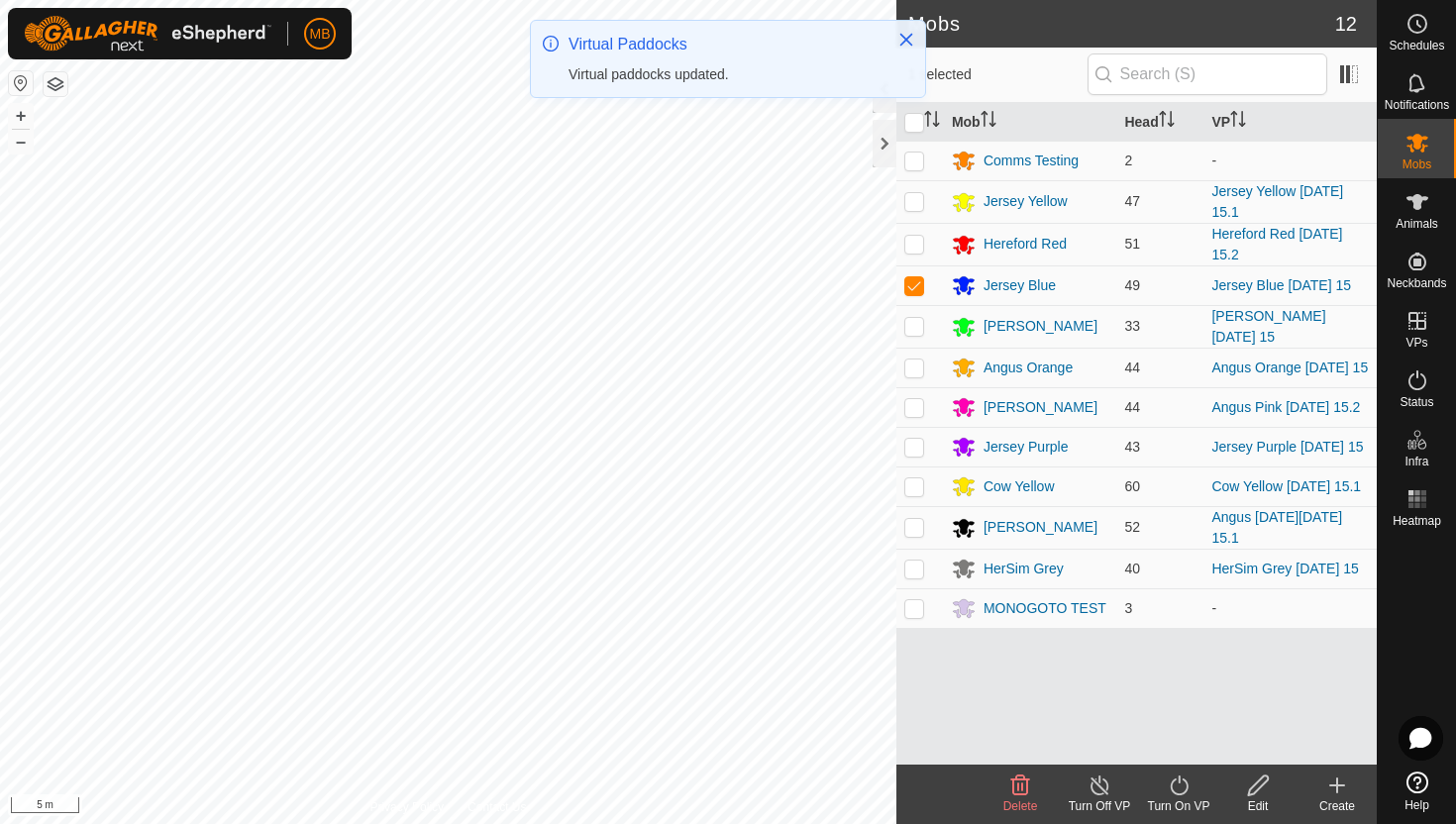
click at [1181, 782] on icon at bounding box center [1178, 785] width 25 height 24
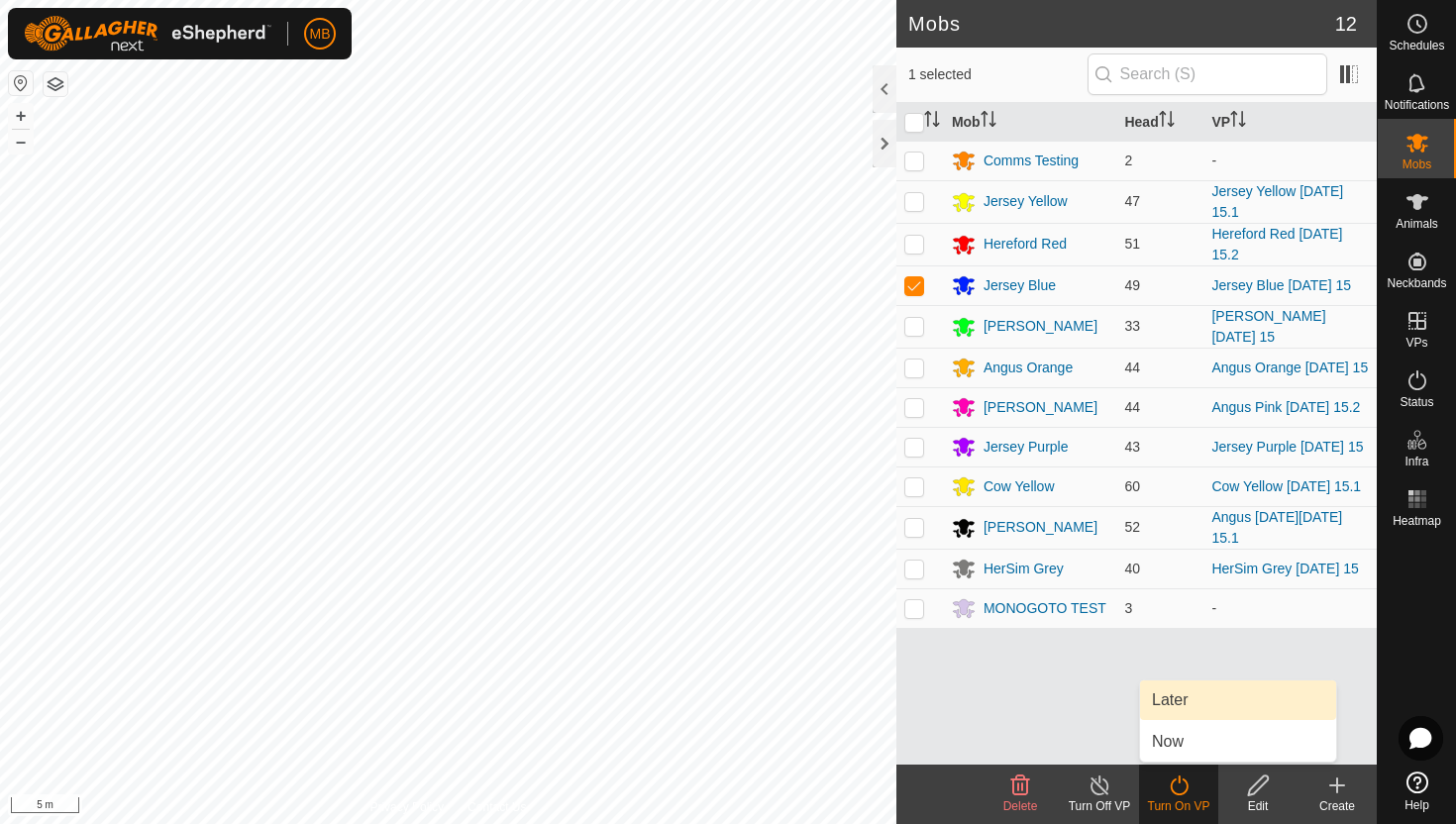
click at [1175, 705] on link "Later" at bounding box center [1238, 700] width 196 height 40
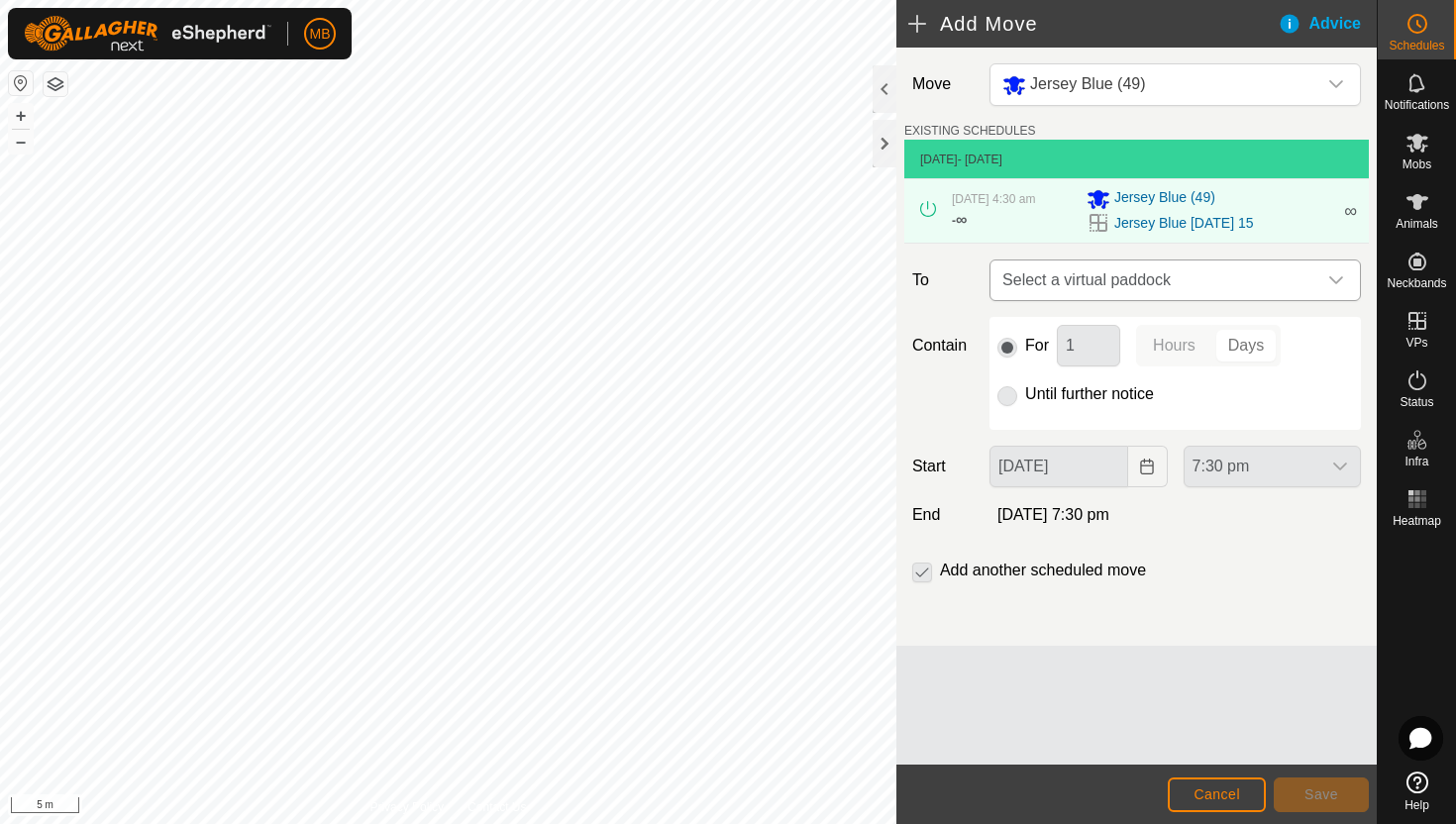
click at [1289, 287] on span "Select a virtual paddock" at bounding box center [1155, 281] width 322 height 40
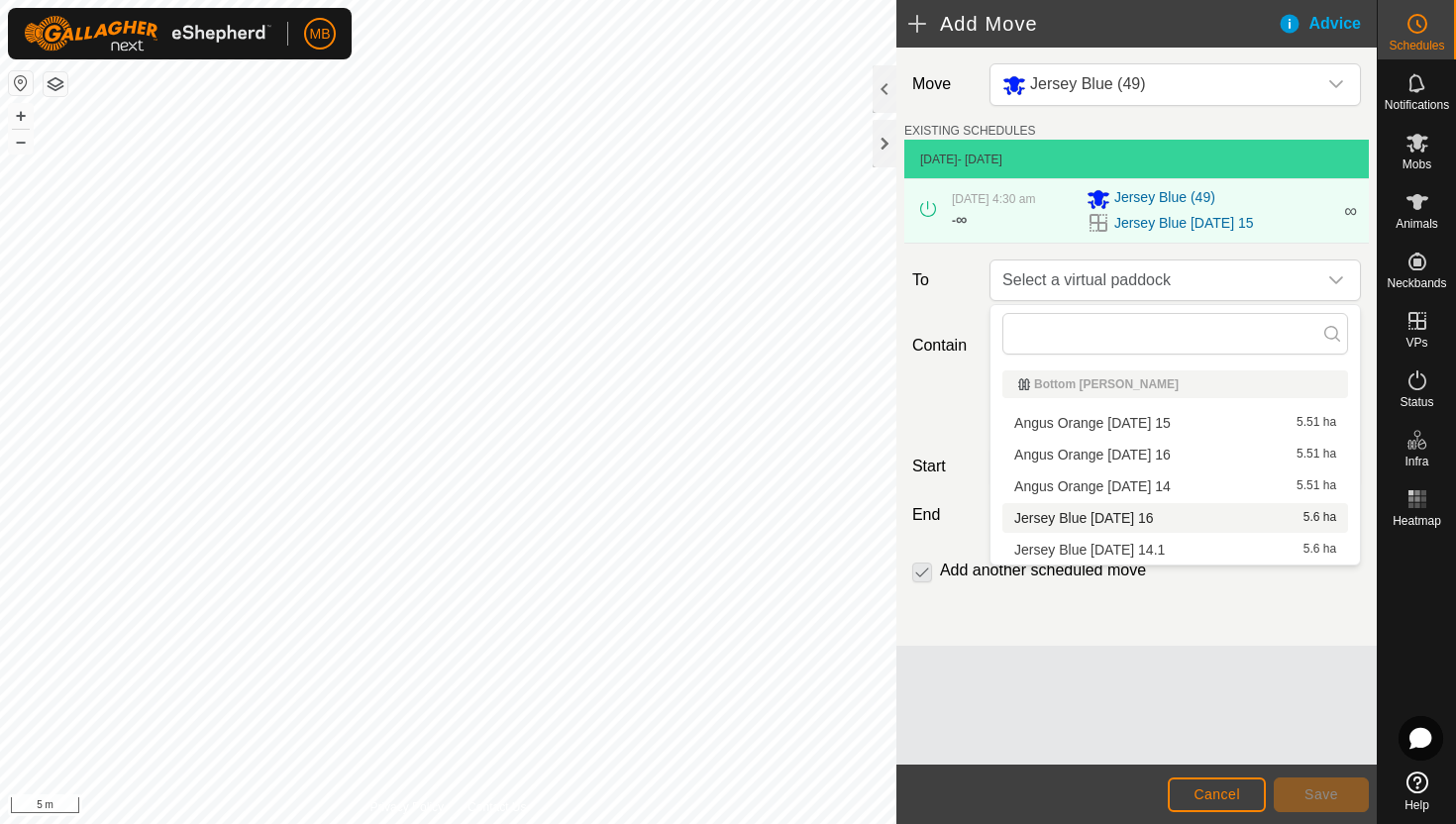
click at [1143, 518] on li "Jersey Blue [DATE] 16 5.6 ha" at bounding box center [1175, 518] width 346 height 30
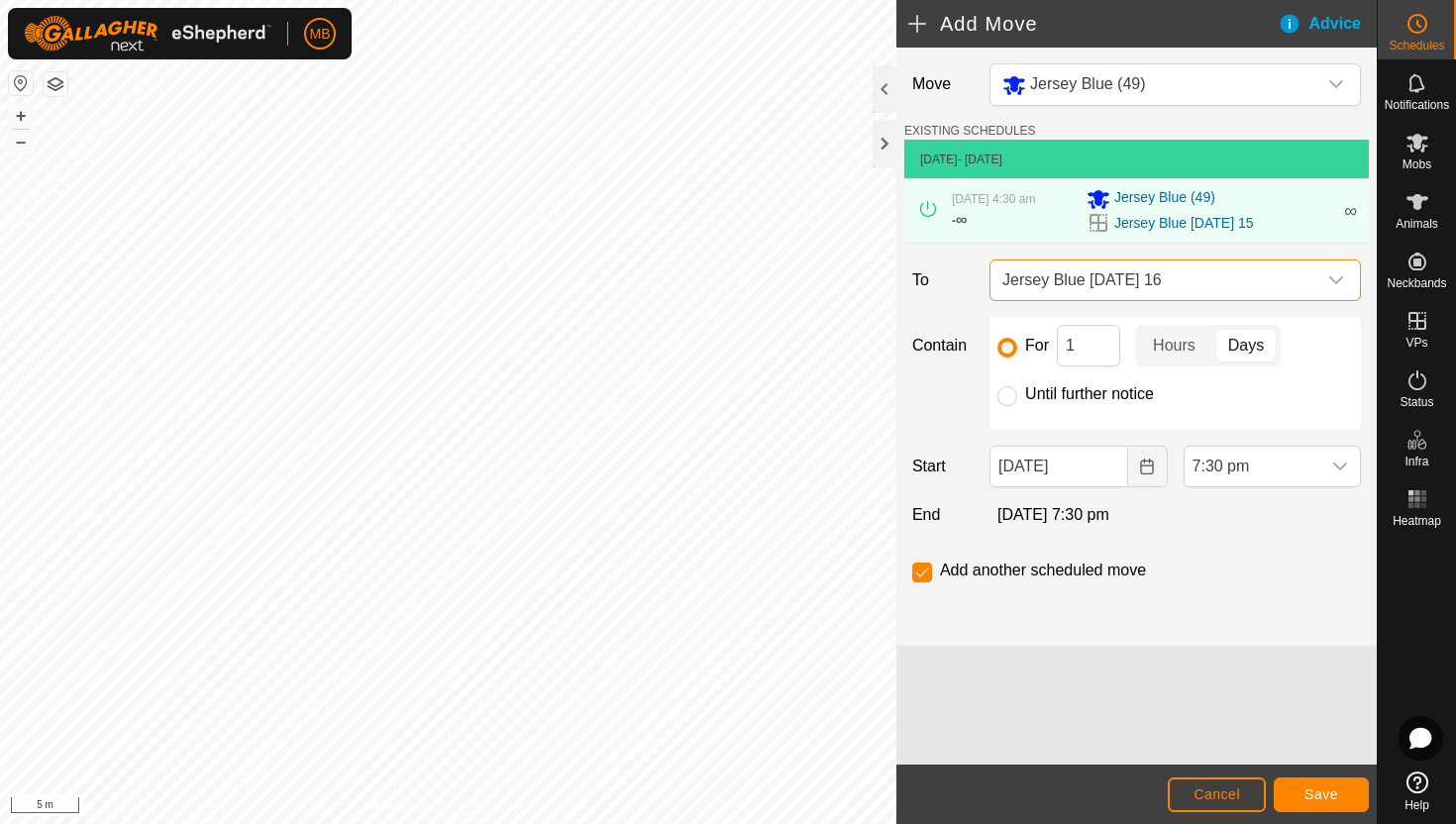
click at [1084, 392] on label "Until further notice" at bounding box center [1090, 394] width 129 height 16
click at [1018, 392] on input "Until further notice" at bounding box center [1008, 396] width 20 height 20
radio input "true"
checkbox input "false"
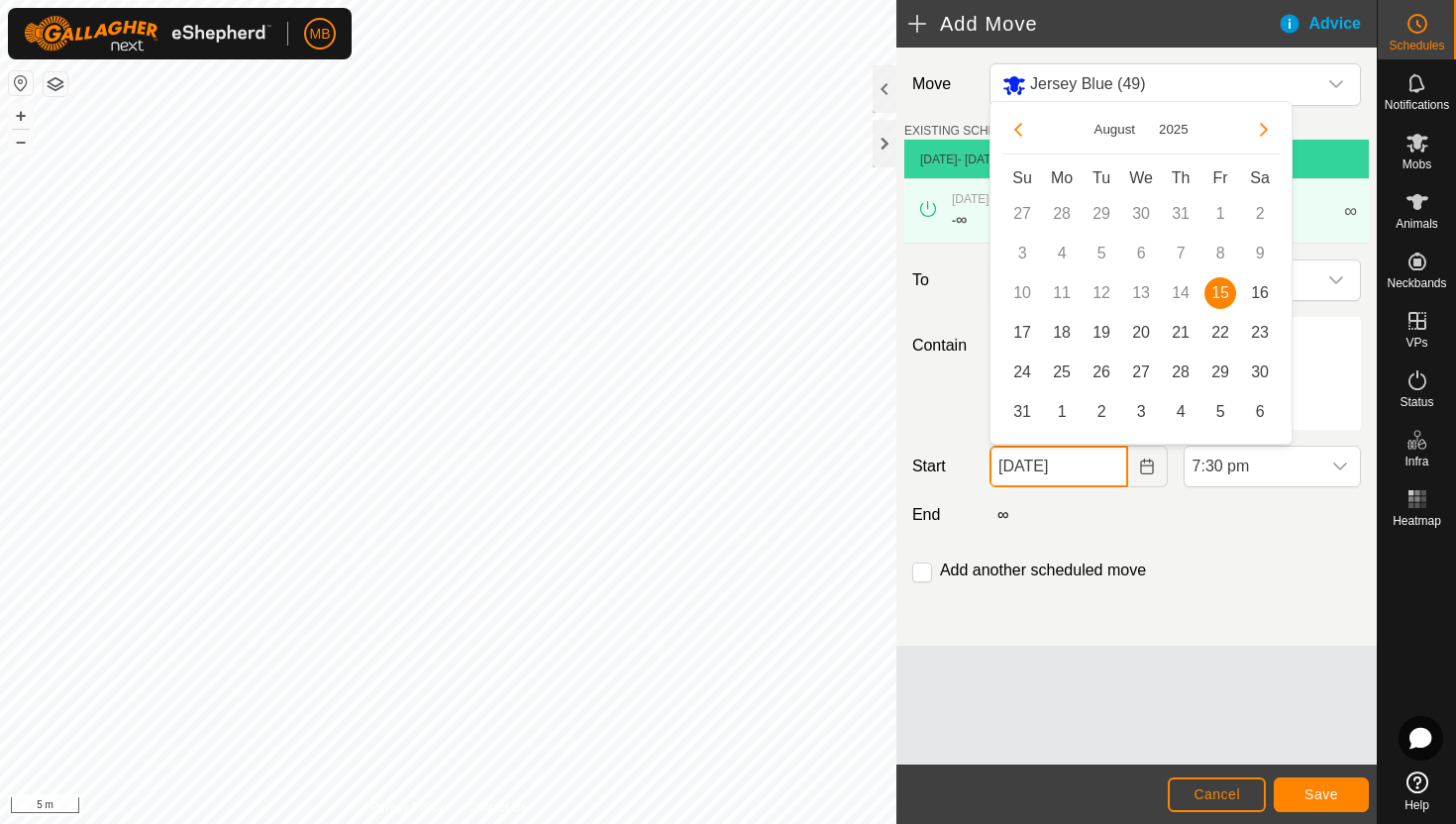
click at [1114, 471] on input "[DATE]" at bounding box center [1058, 466] width 138 height 42
click at [1263, 293] on span "16" at bounding box center [1260, 294] width 32 height 32
type input "[DATE]"
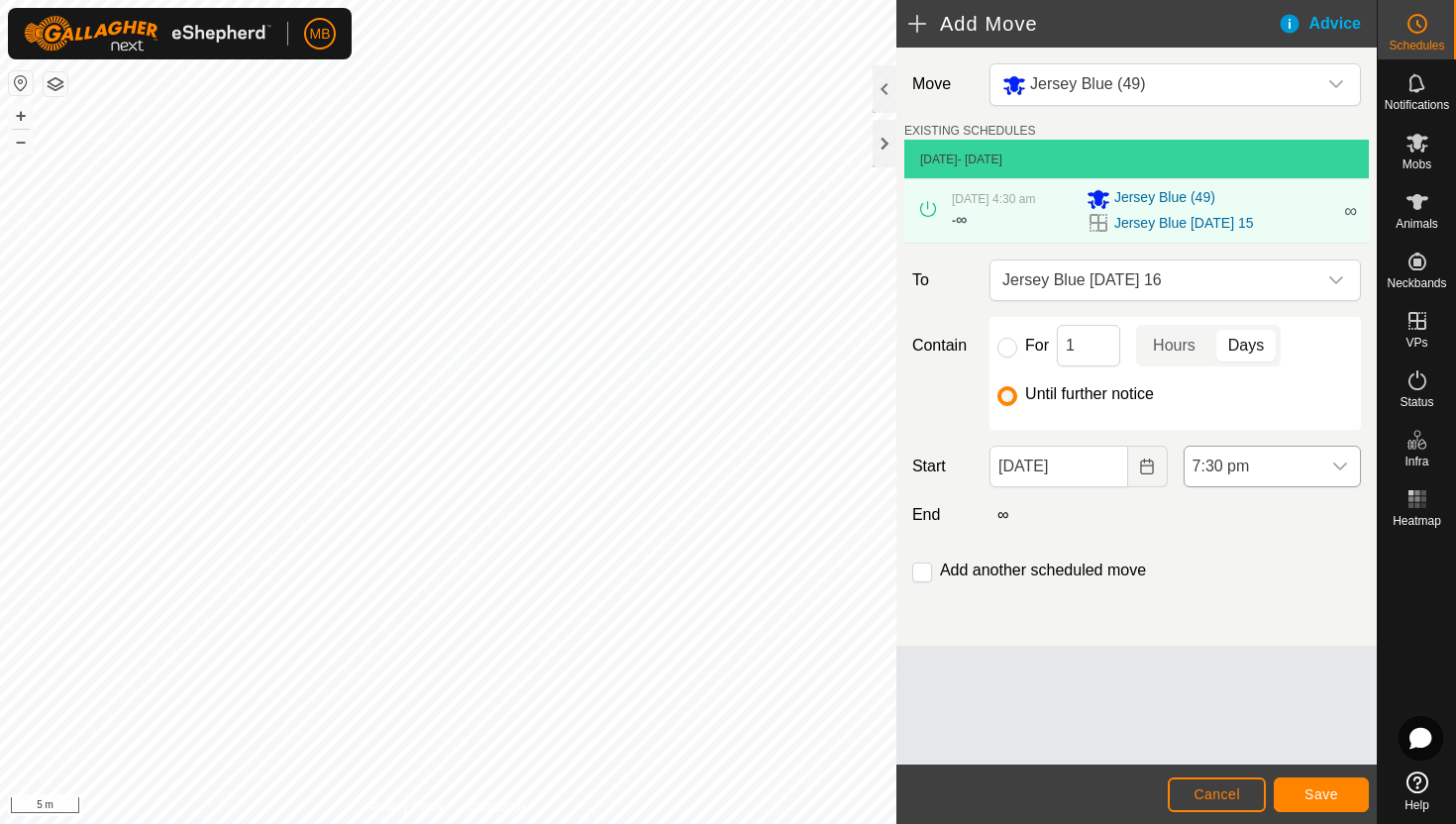
click at [1291, 473] on span "7:30 pm" at bounding box center [1252, 466] width 136 height 40
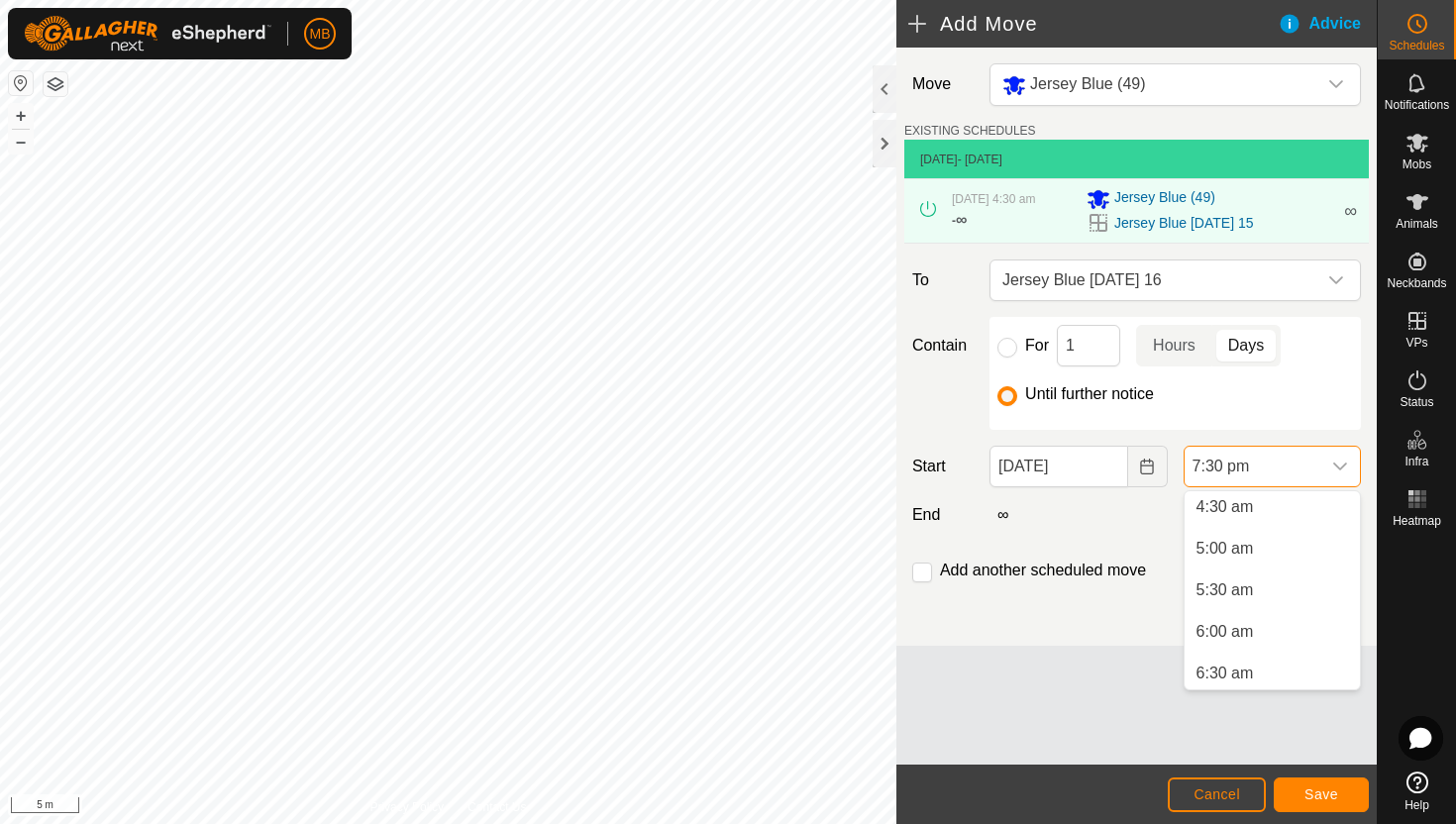
scroll to position [367, 0]
click at [1286, 521] on li "4:30 am" at bounding box center [1272, 518] width 176 height 40
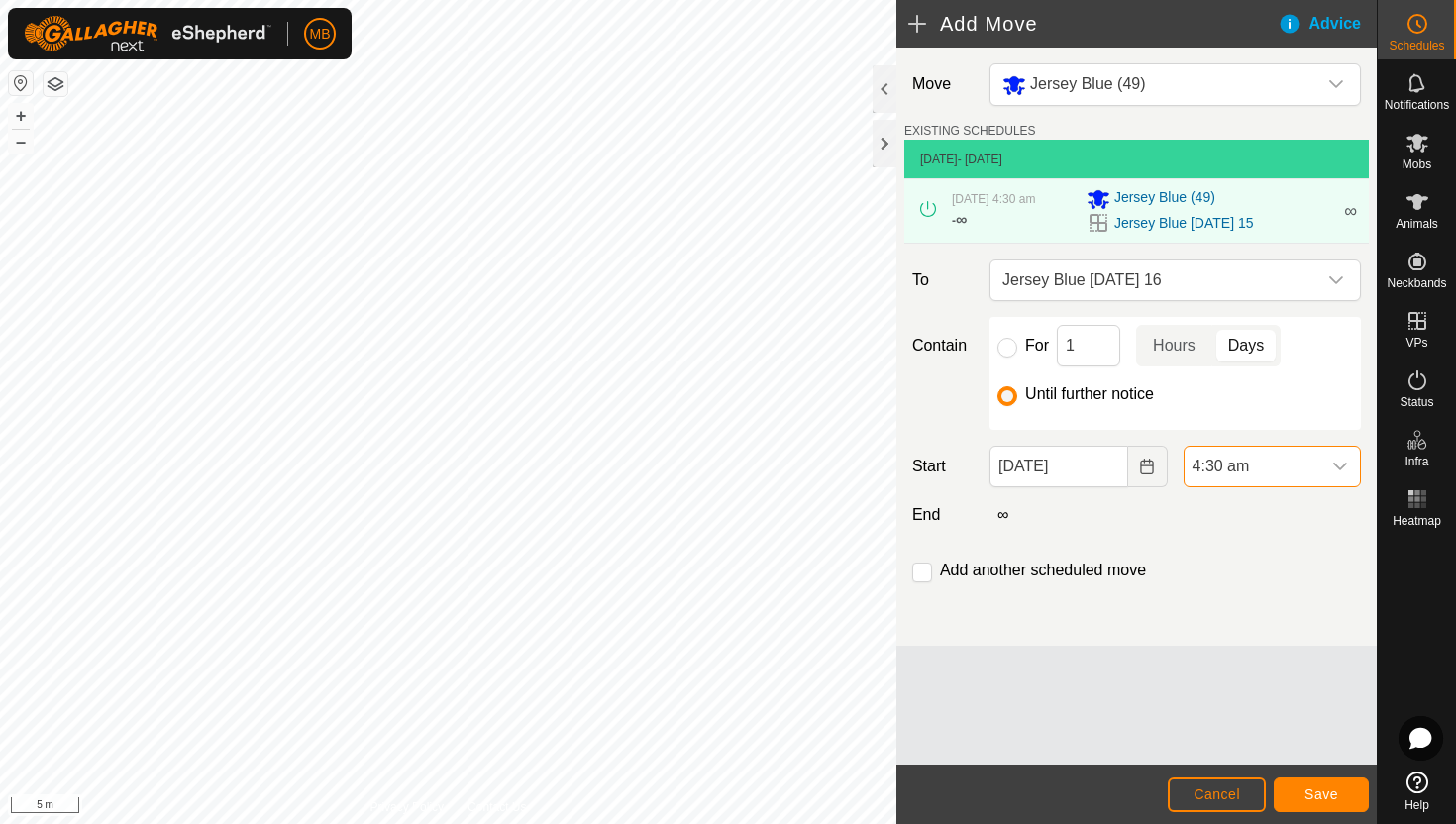
scroll to position [1464, 0]
click at [1328, 800] on span "Save" at bounding box center [1321, 794] width 34 height 16
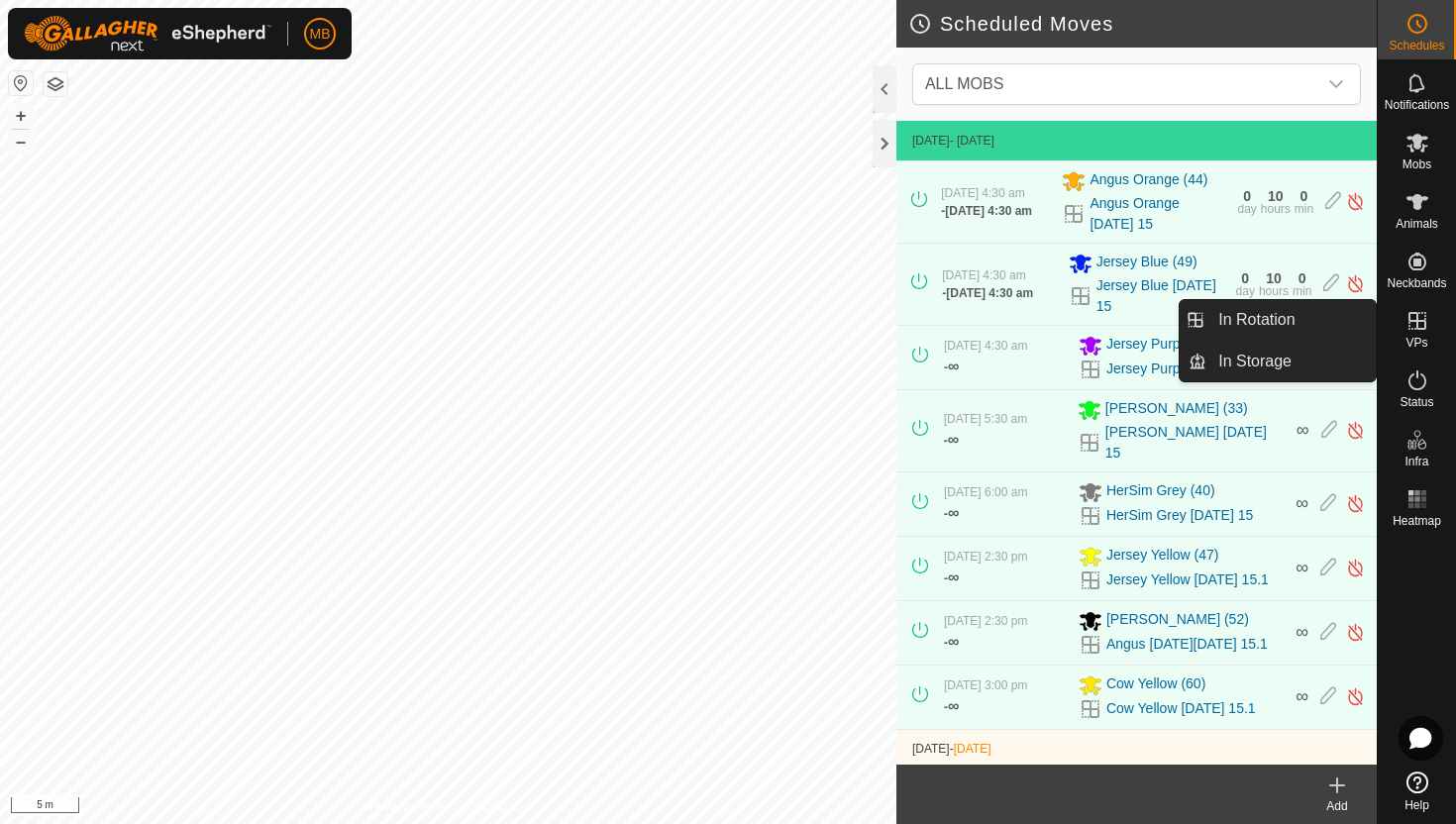
click at [1311, 322] on link "In Rotation" at bounding box center [1290, 320] width 170 height 40
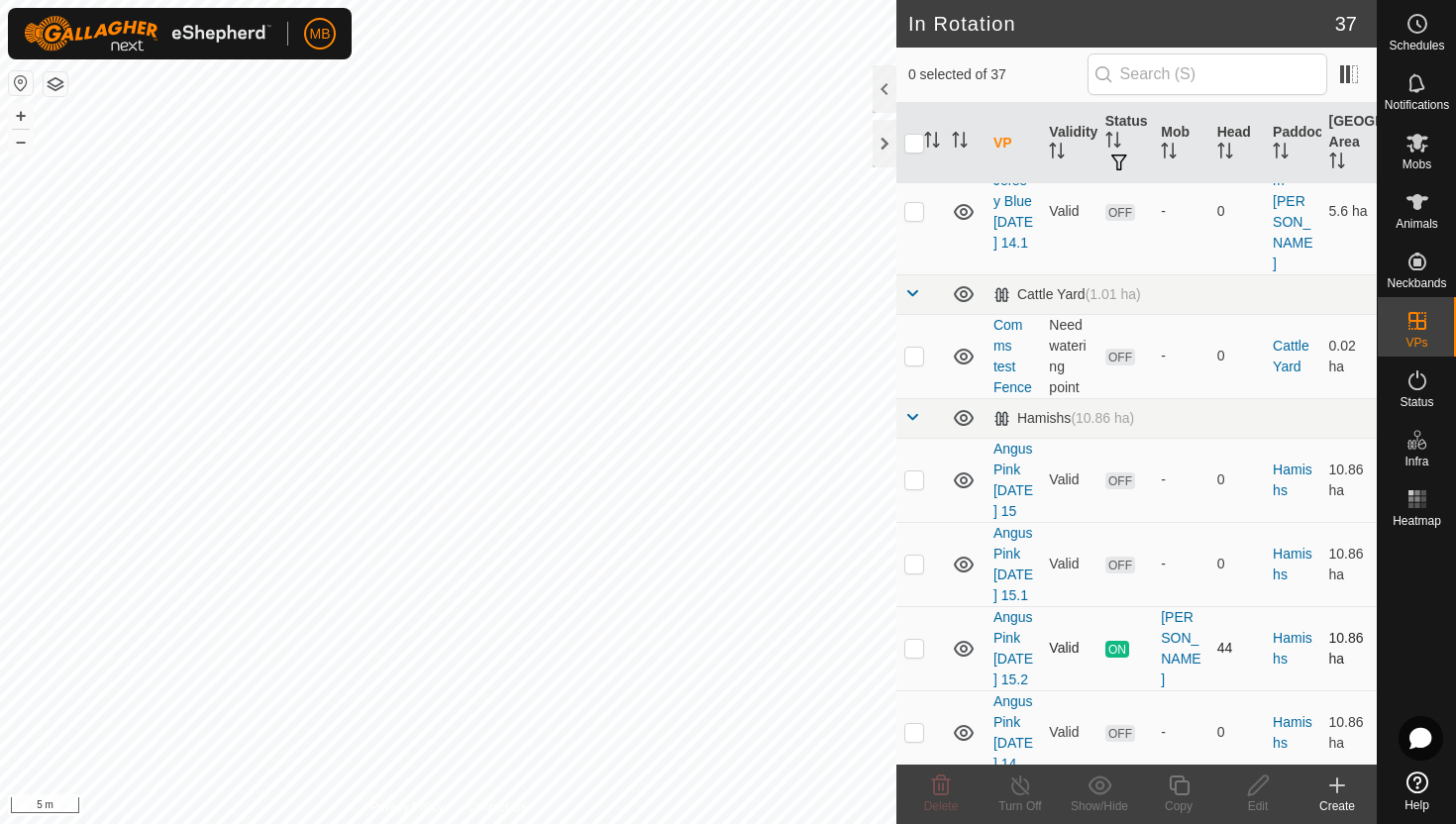
scroll to position [708, 0]
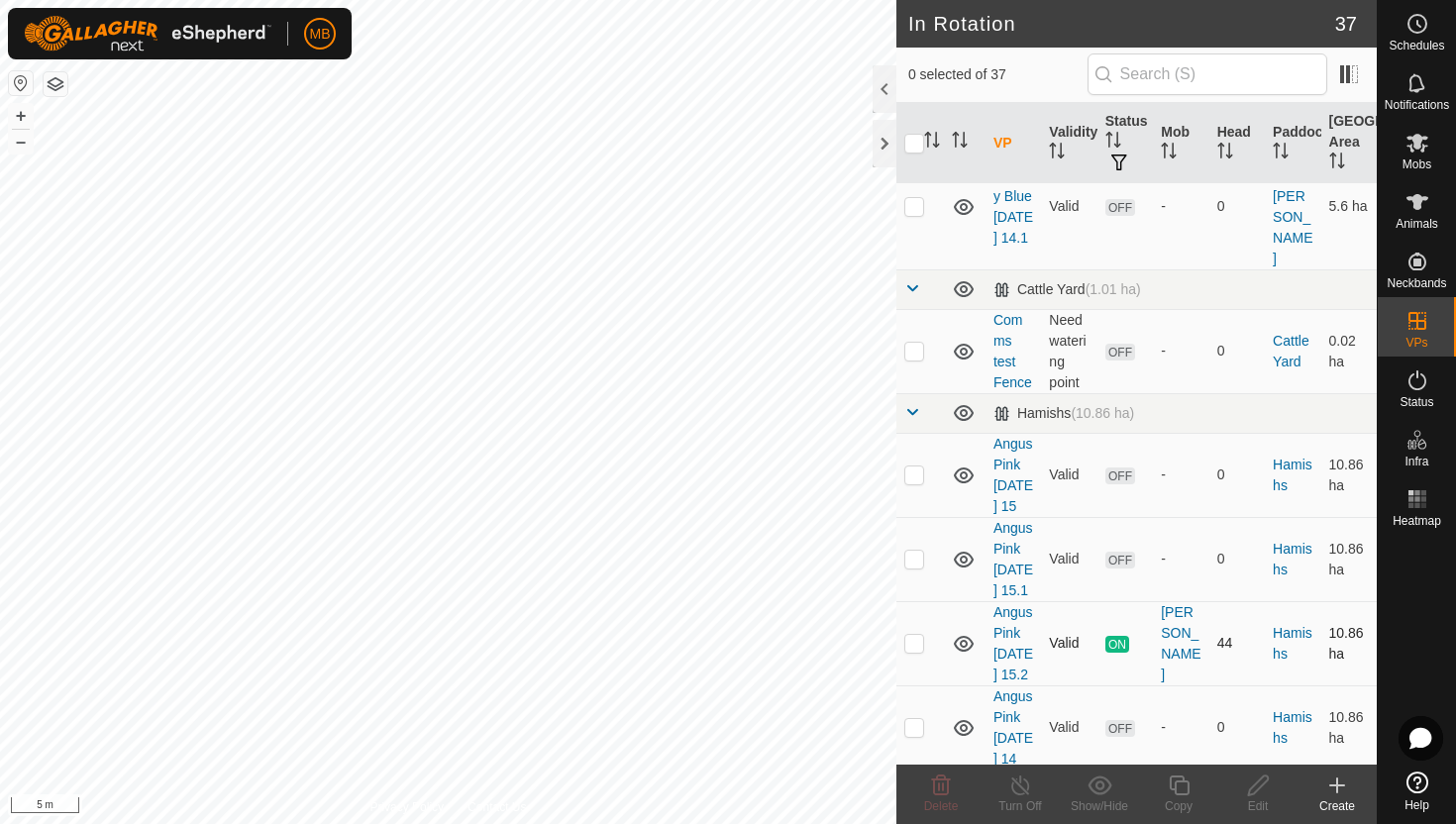
click at [916, 635] on p-checkbox at bounding box center [914, 643] width 20 height 16
checkbox input "true"
click at [1184, 785] on icon at bounding box center [1178, 785] width 25 height 24
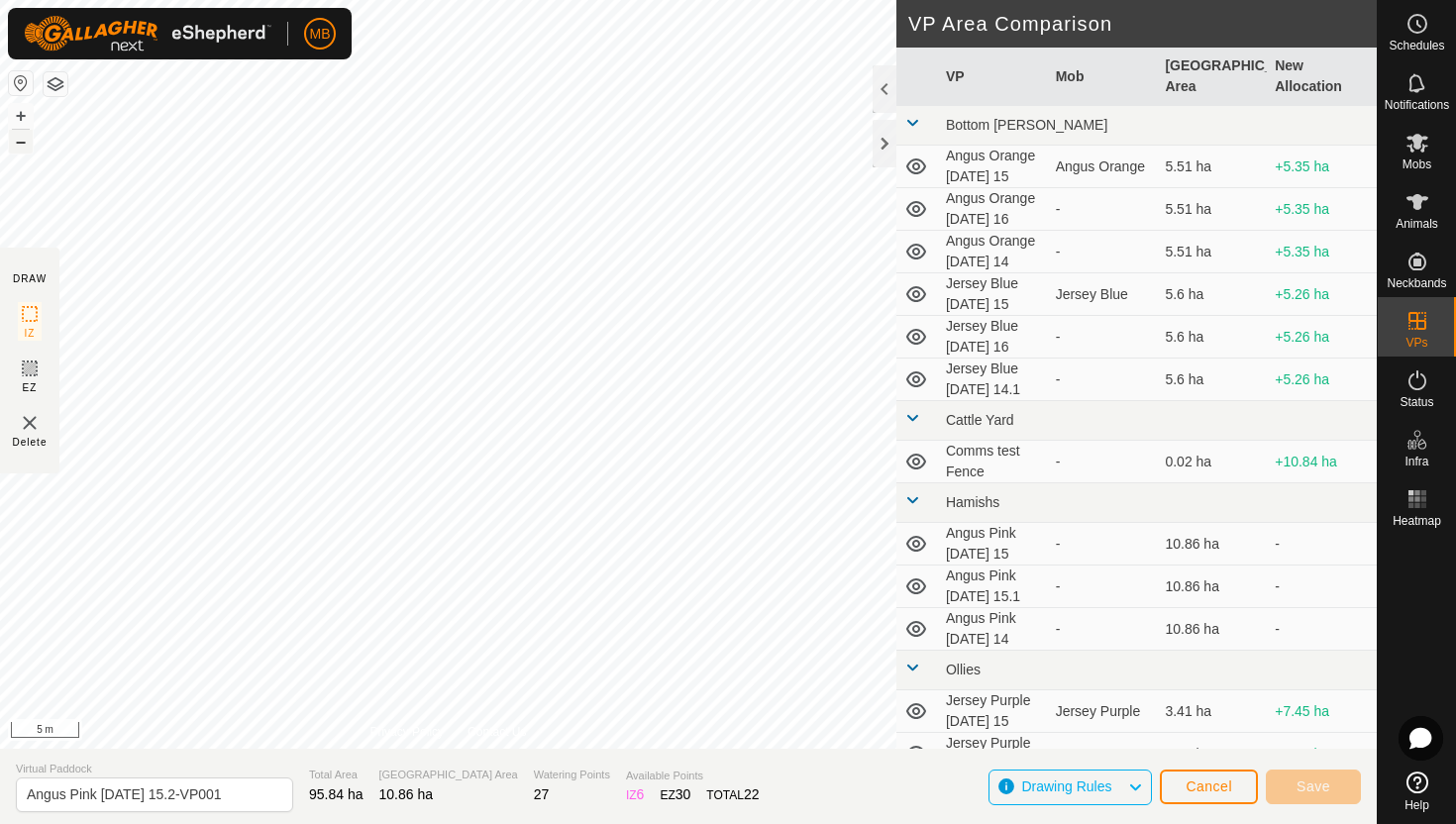
click at [22, 143] on button "–" at bounding box center [21, 142] width 24 height 24
click at [0, 803] on div "DRAW IZ EZ Delete Privacy Policy Contact Us + – ⇧ i 50 m VP Area Comparison VP …" at bounding box center [688, 412] width 1377 height 824
click at [17, 113] on button "+" at bounding box center [21, 116] width 24 height 24
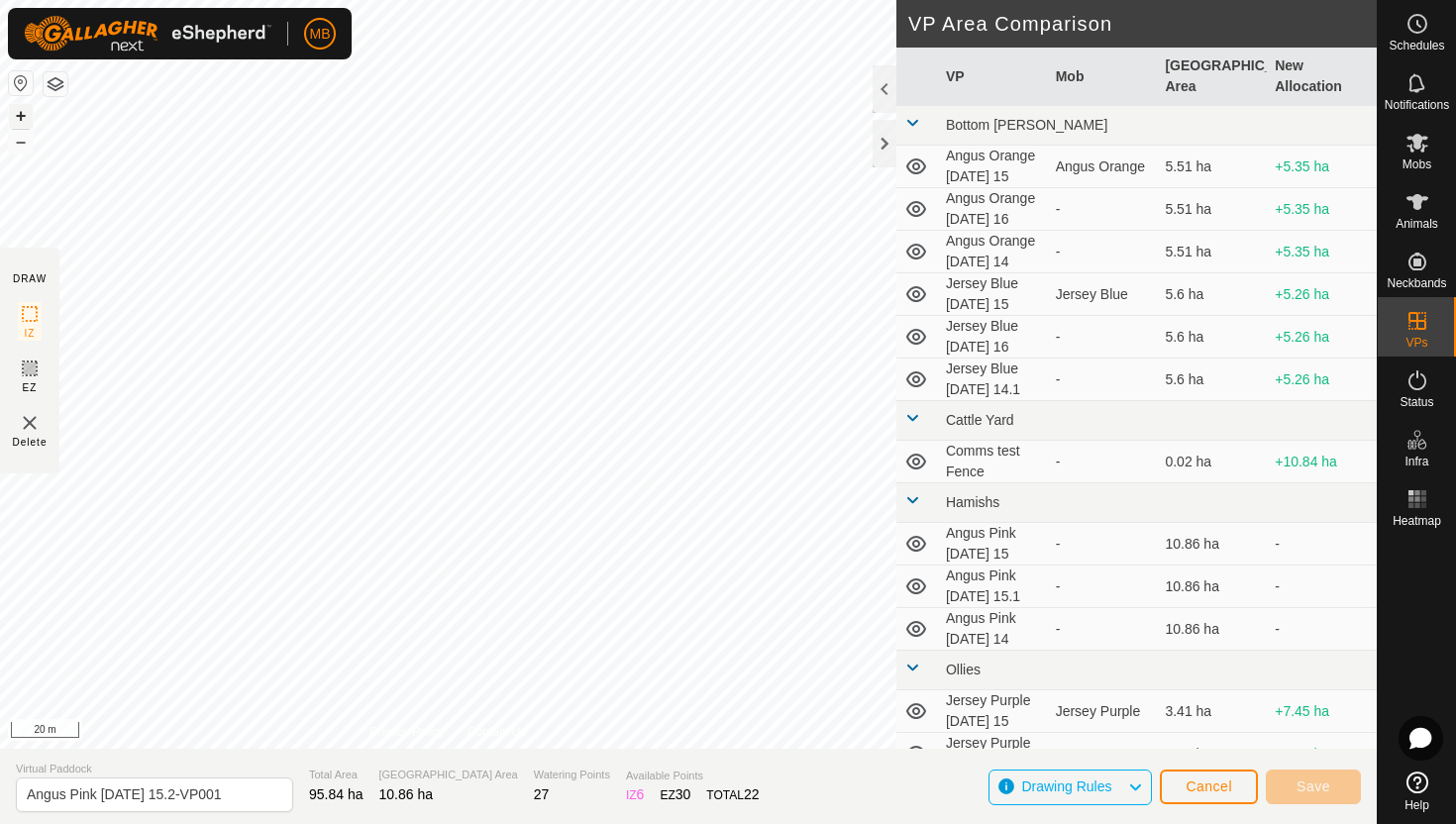
click at [17, 113] on button "+" at bounding box center [21, 116] width 24 height 24
click at [23, 113] on button "+" at bounding box center [21, 116] width 24 height 24
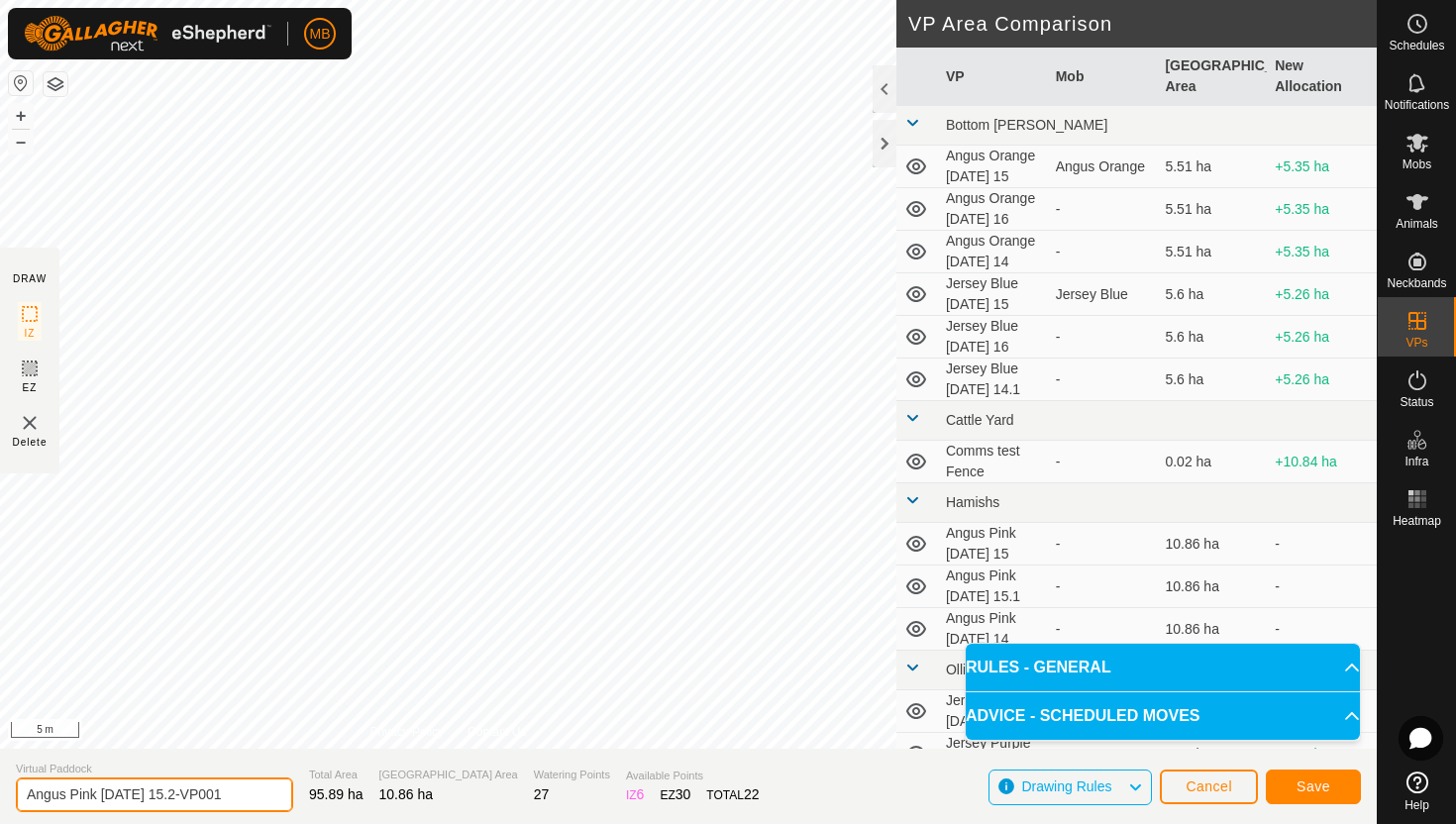
click at [242, 791] on input "Angus Pink [DATE] 15.2-VP001" at bounding box center [155, 794] width 278 height 35
type input "Angus Pink [DATE] 16"
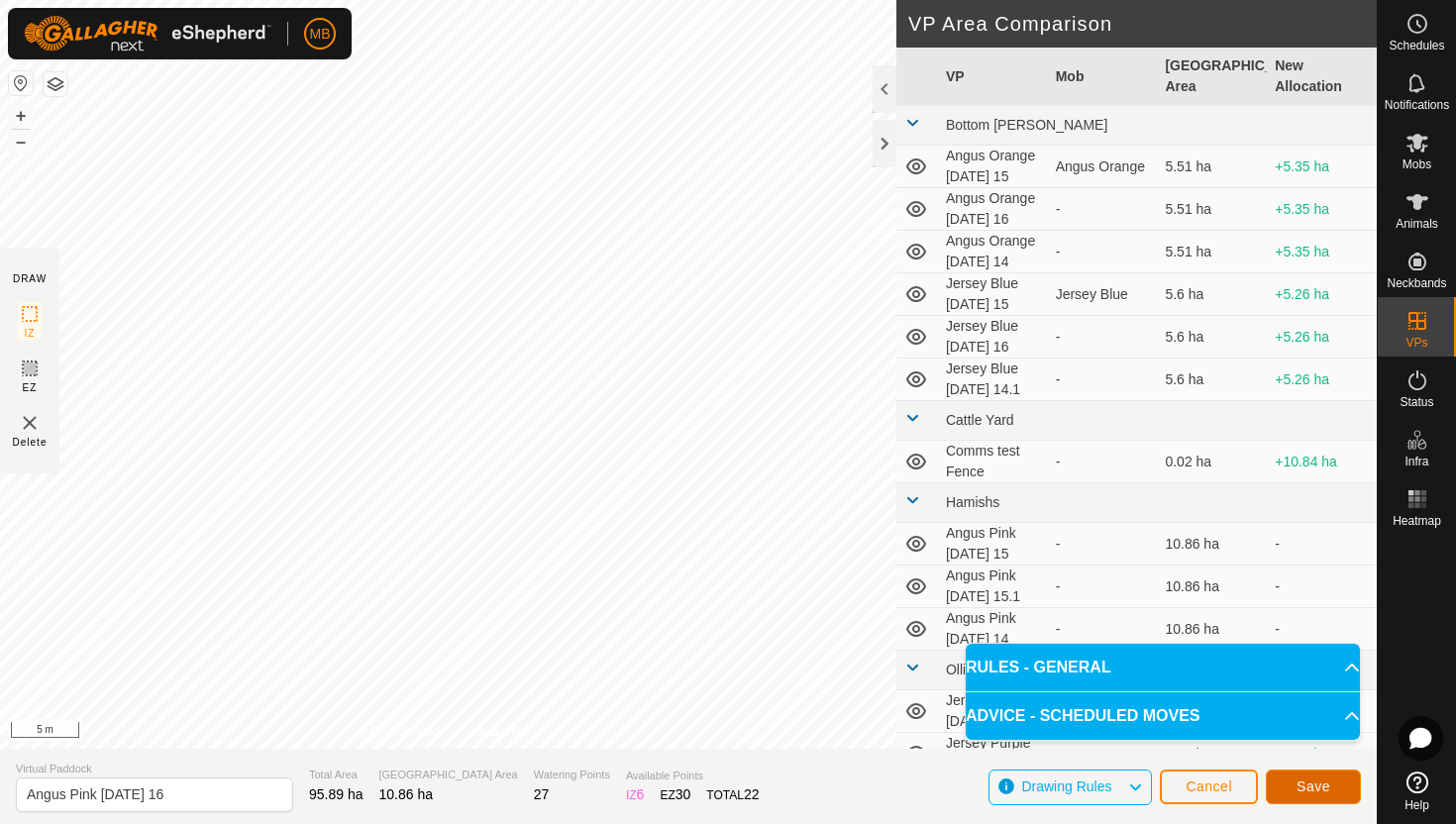
click at [1307, 787] on span "Save" at bounding box center [1313, 786] width 34 height 16
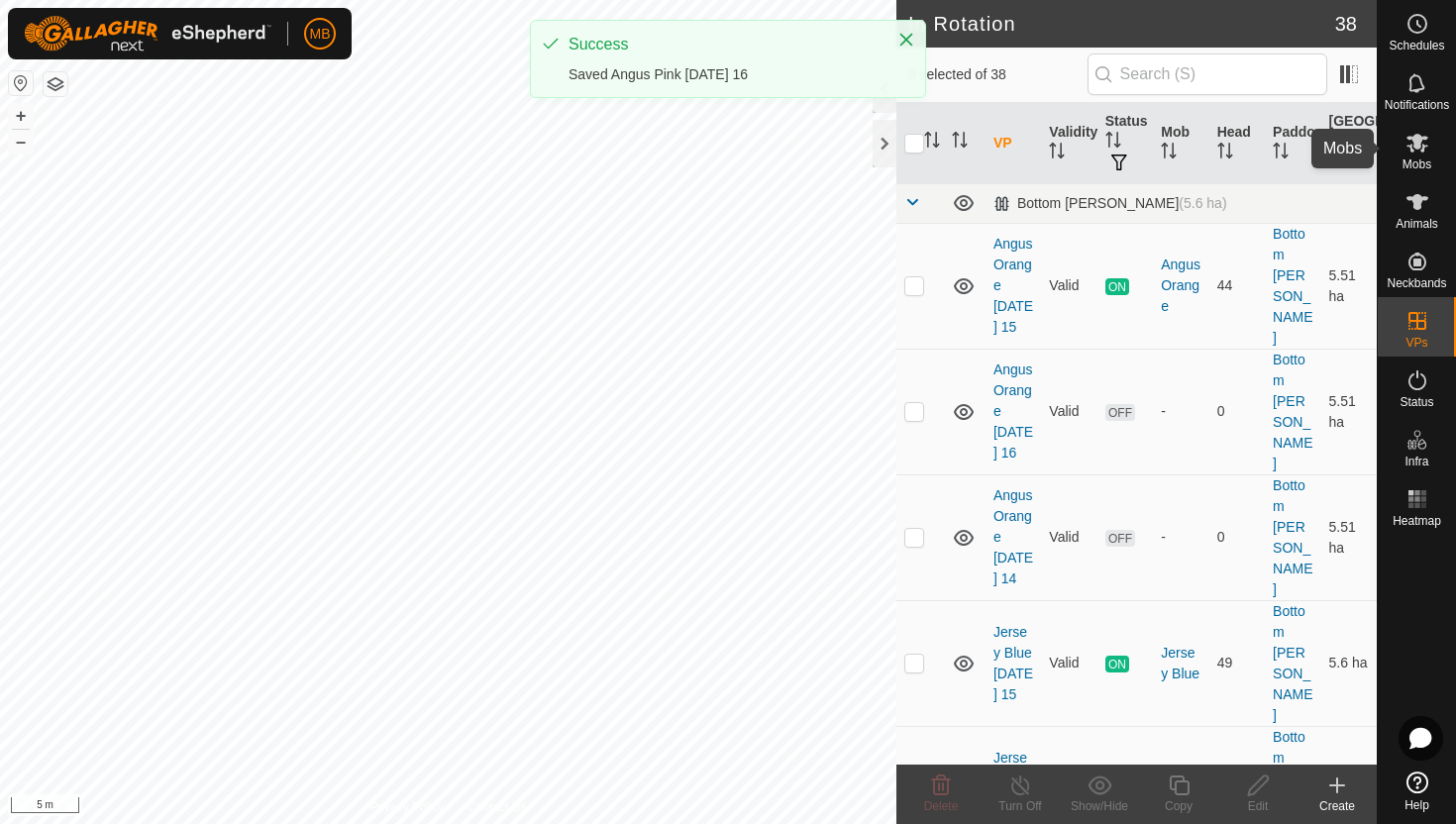
click at [1417, 149] on icon at bounding box center [1417, 143] width 24 height 24
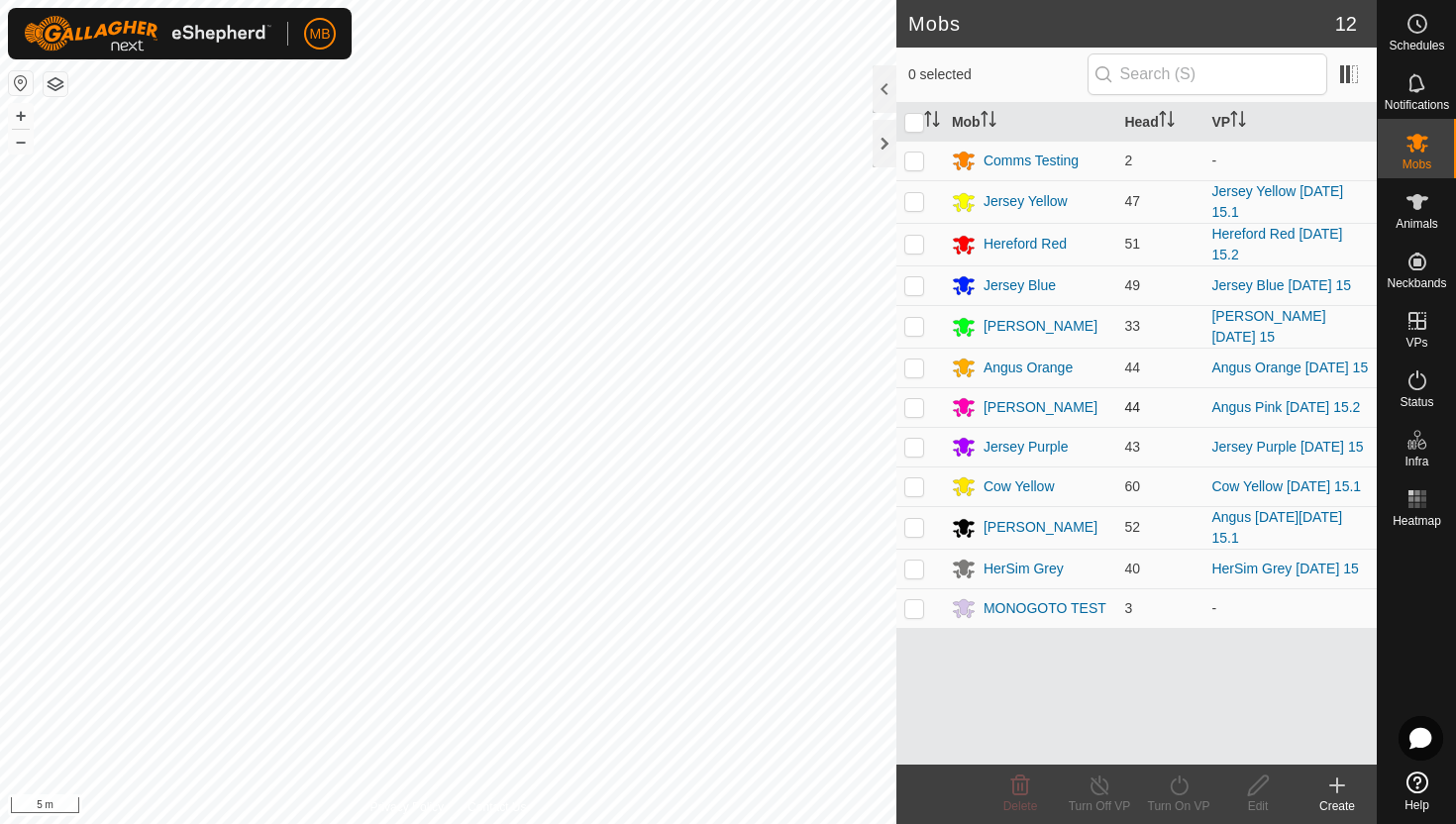
click at [917, 402] on p-checkbox at bounding box center [914, 407] width 20 height 16
checkbox input "true"
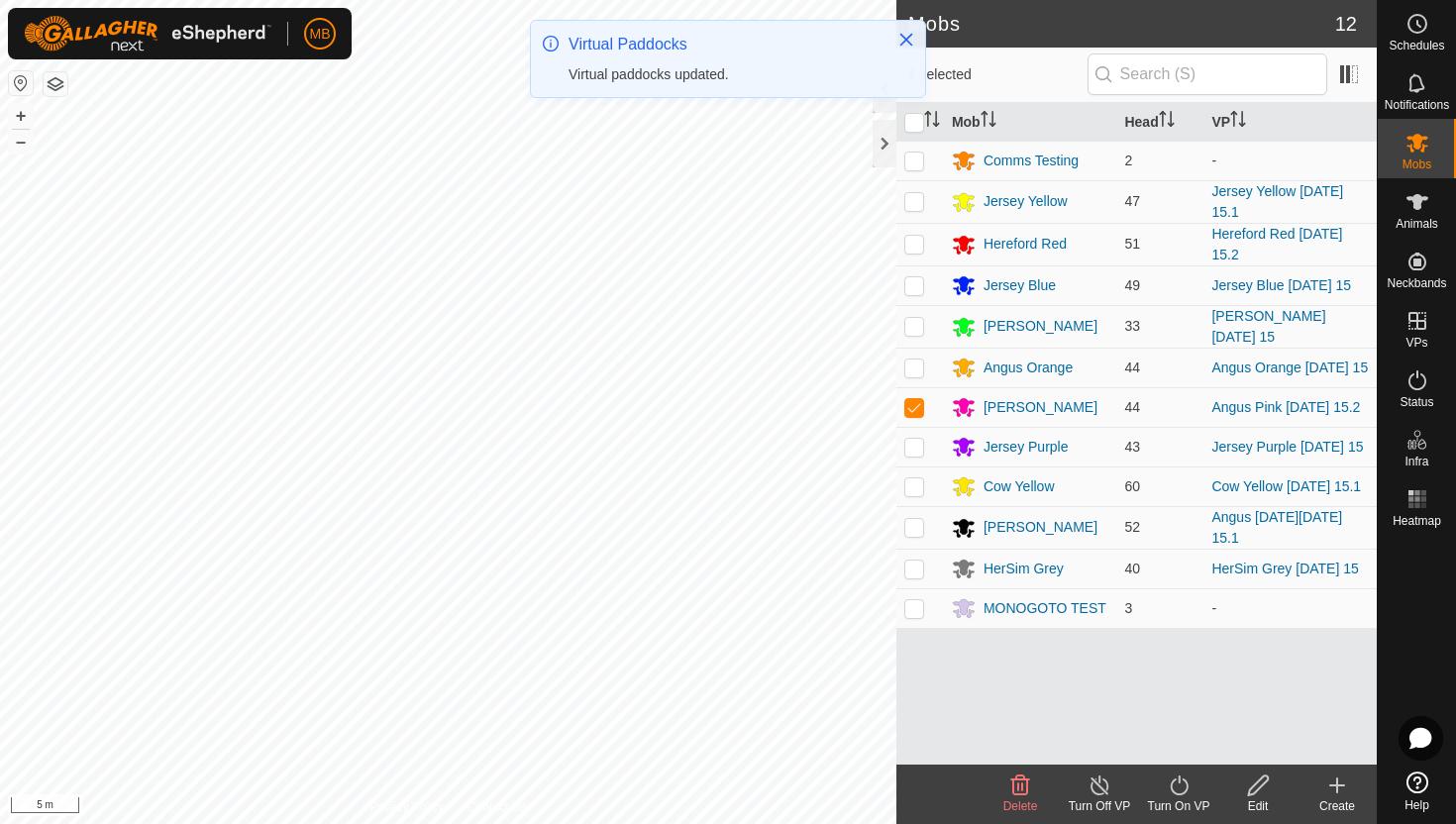
click at [1171, 783] on icon at bounding box center [1178, 785] width 18 height 20
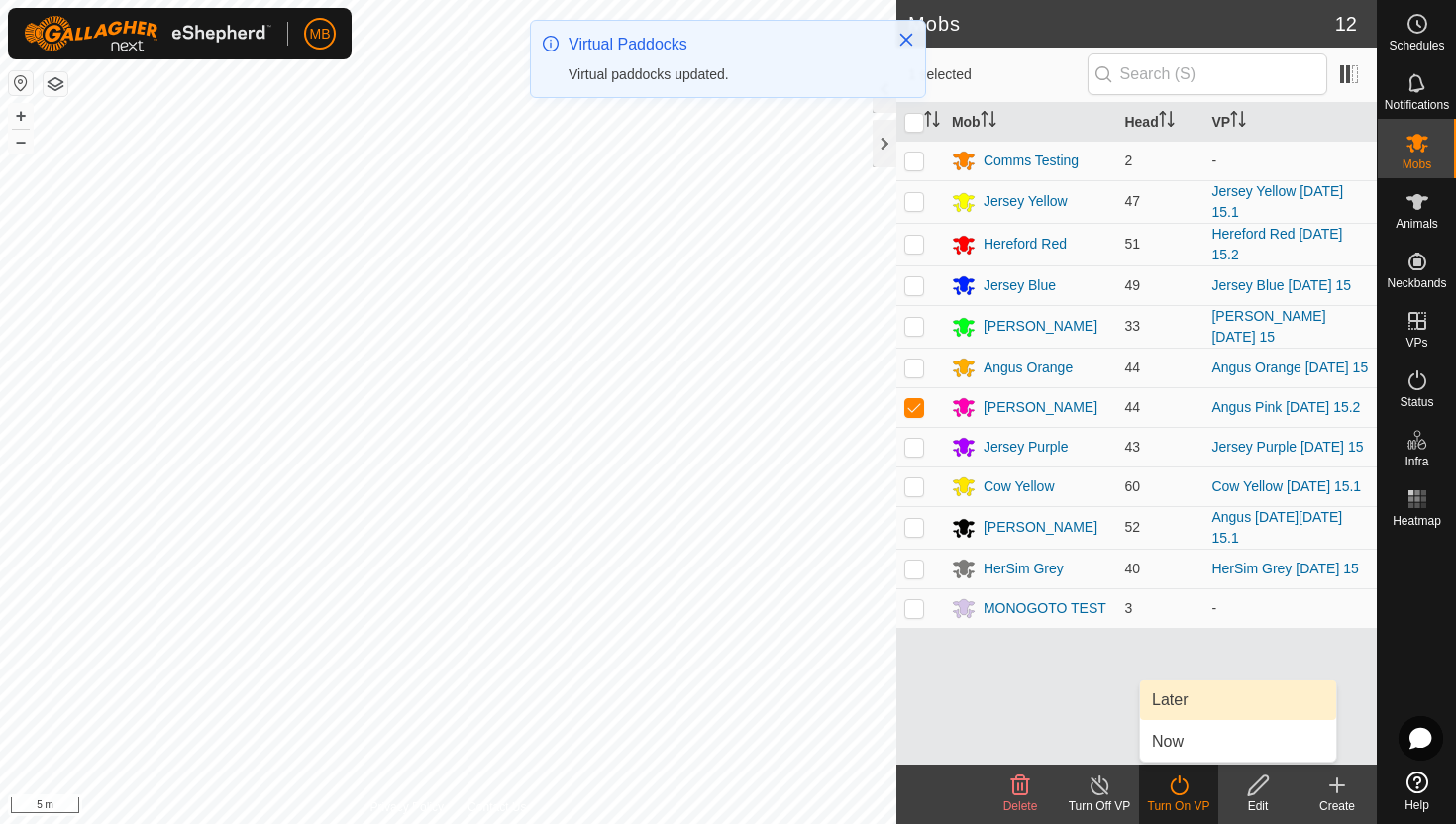
click at [1188, 706] on link "Later" at bounding box center [1238, 700] width 196 height 40
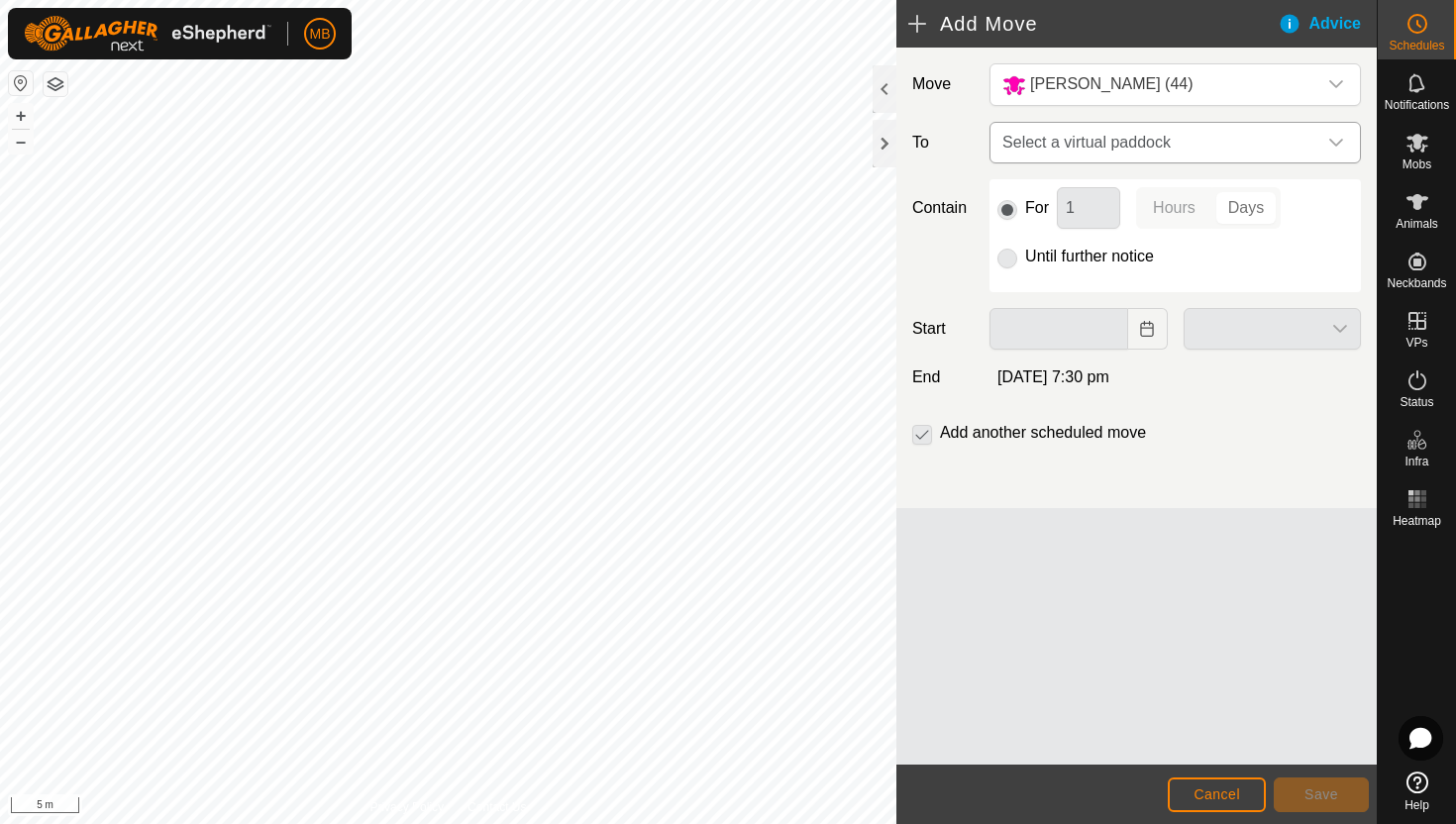
click at [1304, 143] on span "Select a virtual paddock" at bounding box center [1155, 143] width 322 height 40
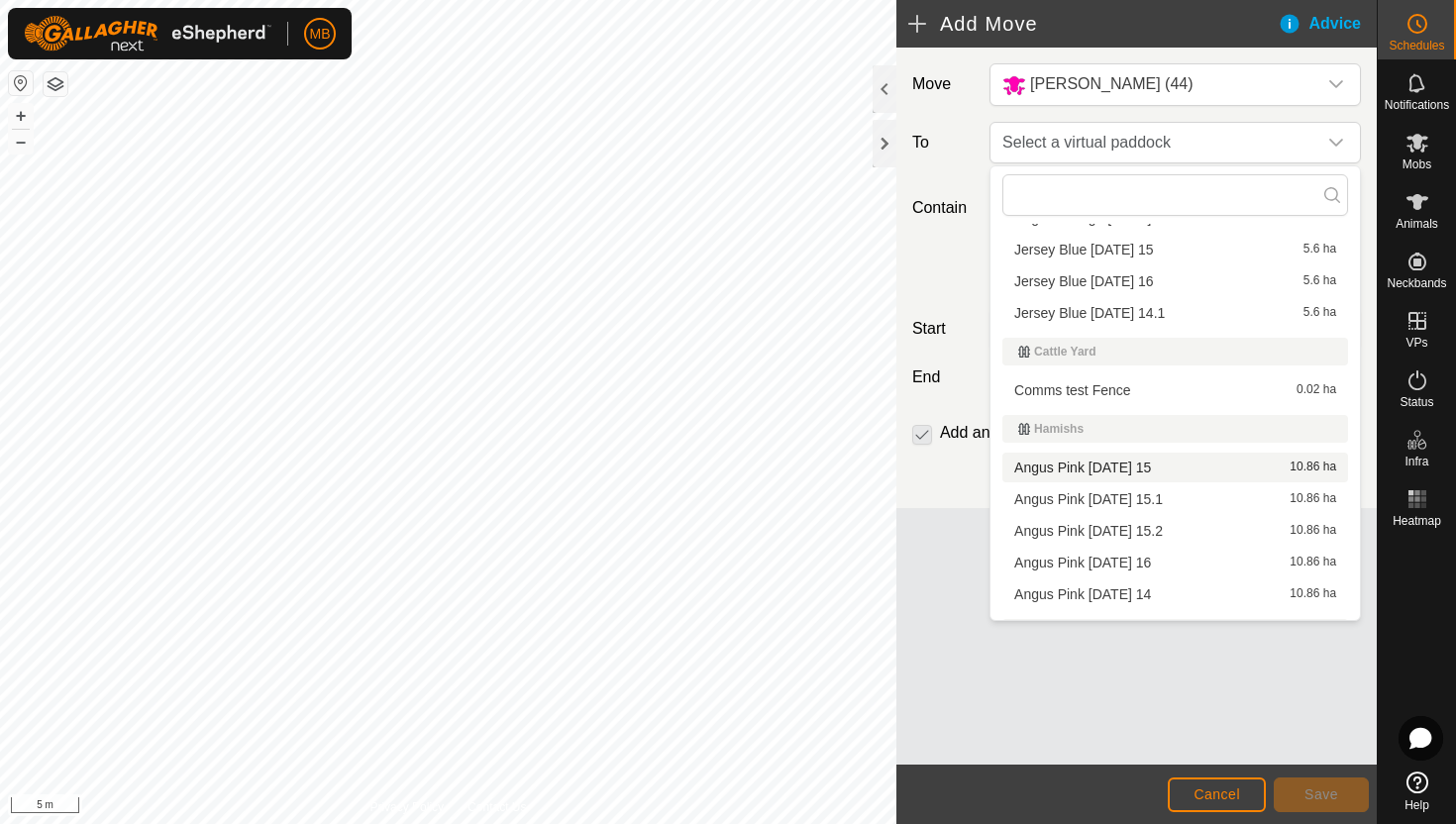
scroll to position [133, 0]
click at [1120, 562] on li "Angus Pink [DATE] 16 10.86 ha" at bounding box center [1175, 559] width 346 height 30
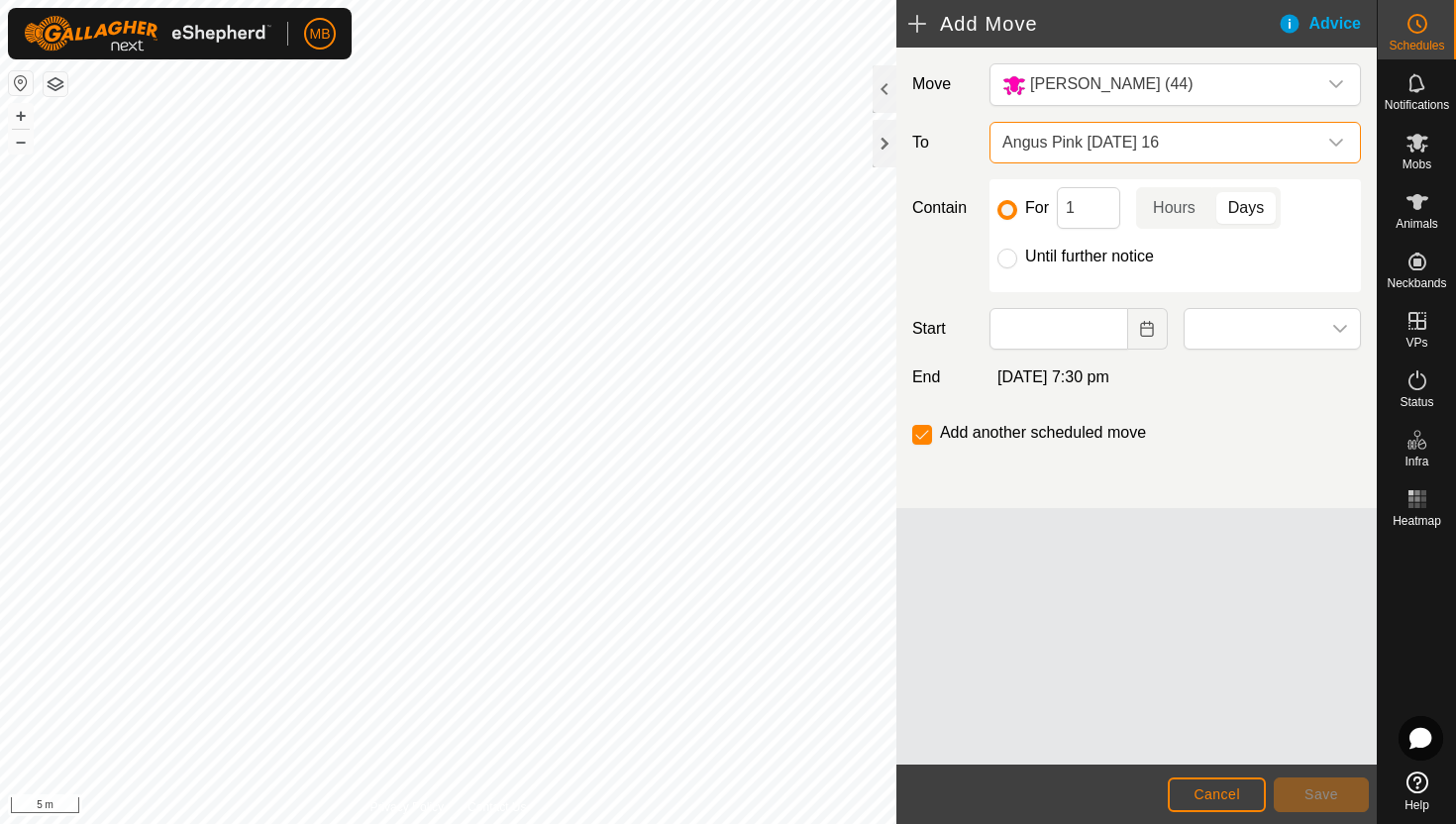
click at [1050, 257] on label "Until further notice" at bounding box center [1090, 257] width 129 height 16
click at [1018, 257] on input "Until further notice" at bounding box center [1008, 259] width 20 height 20
radio input "true"
checkbox input "false"
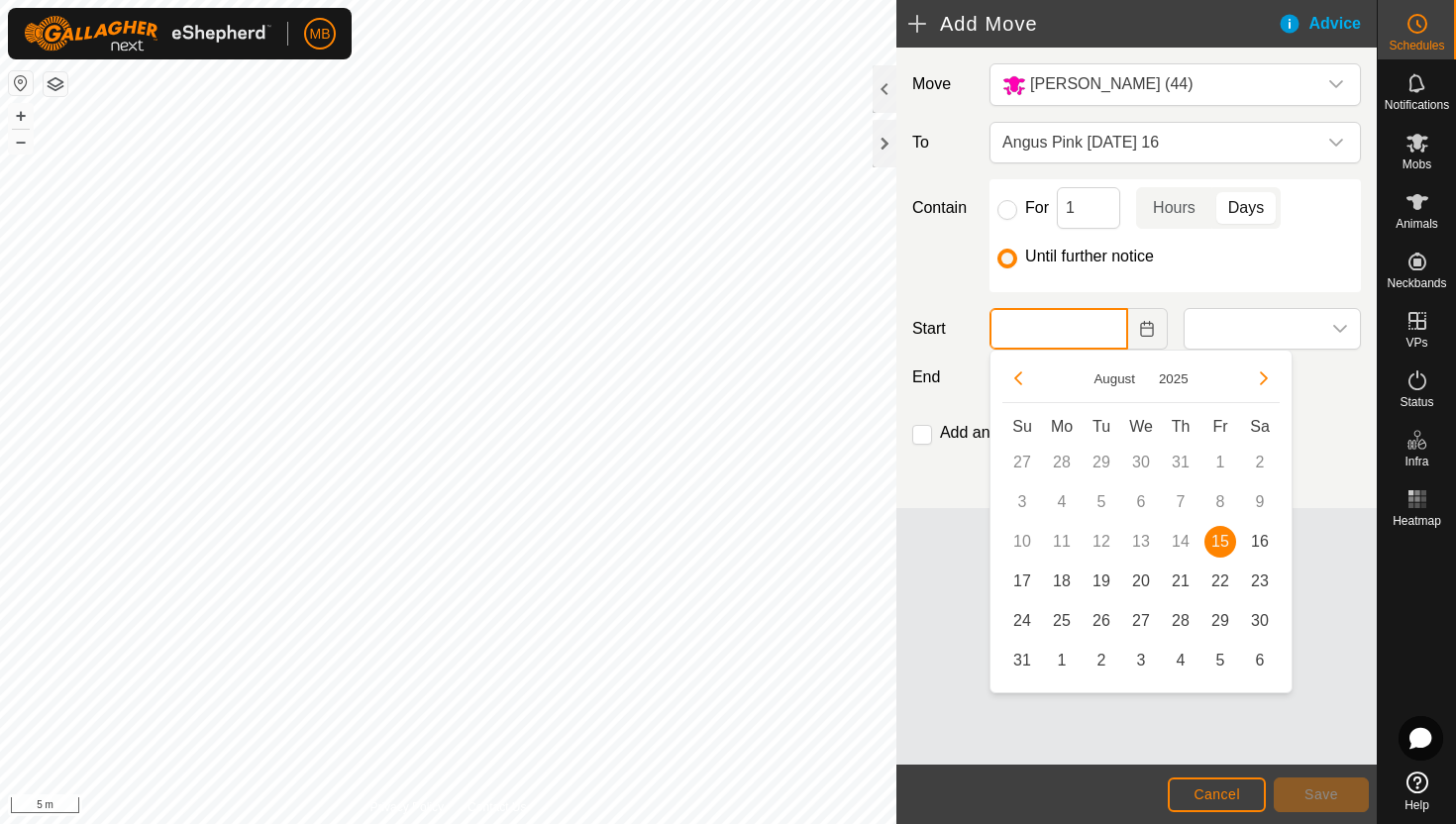
click at [1084, 331] on input "text" at bounding box center [1058, 329] width 138 height 42
click at [1268, 540] on span "16" at bounding box center [1260, 541] width 32 height 32
type input "[DATE]"
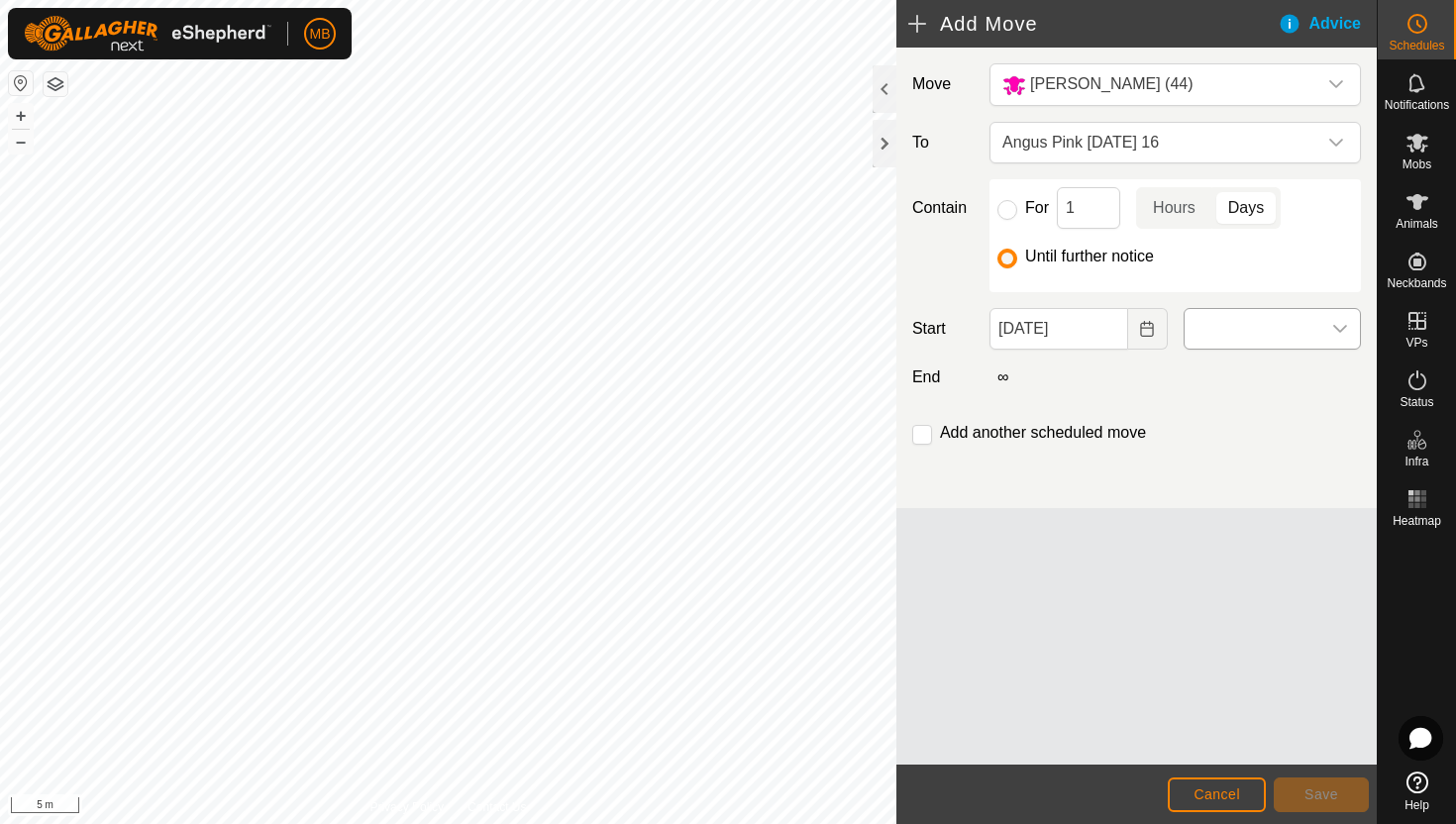
click at [1309, 323] on span at bounding box center [1252, 329] width 136 height 40
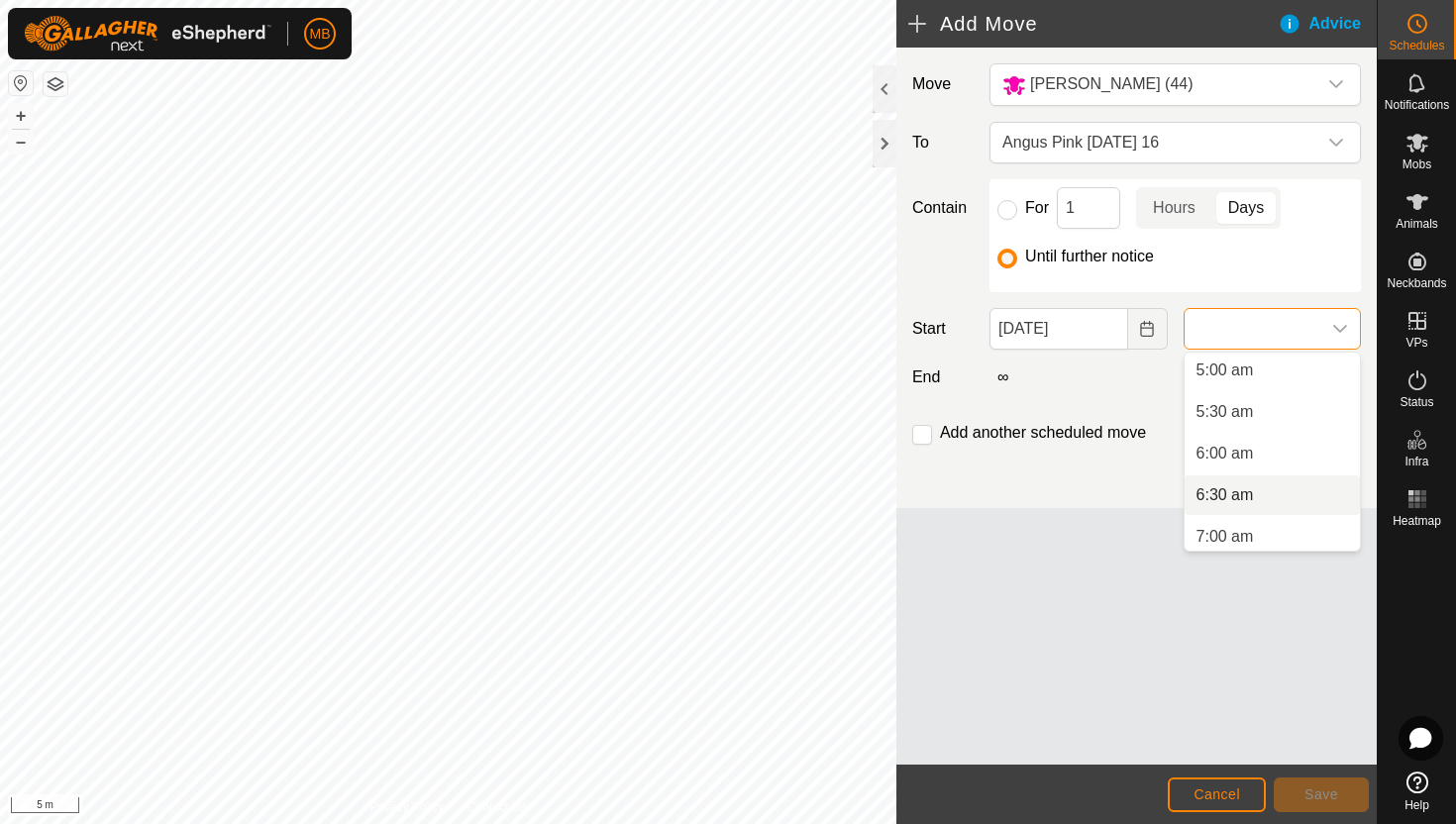
scroll to position [406, 0]
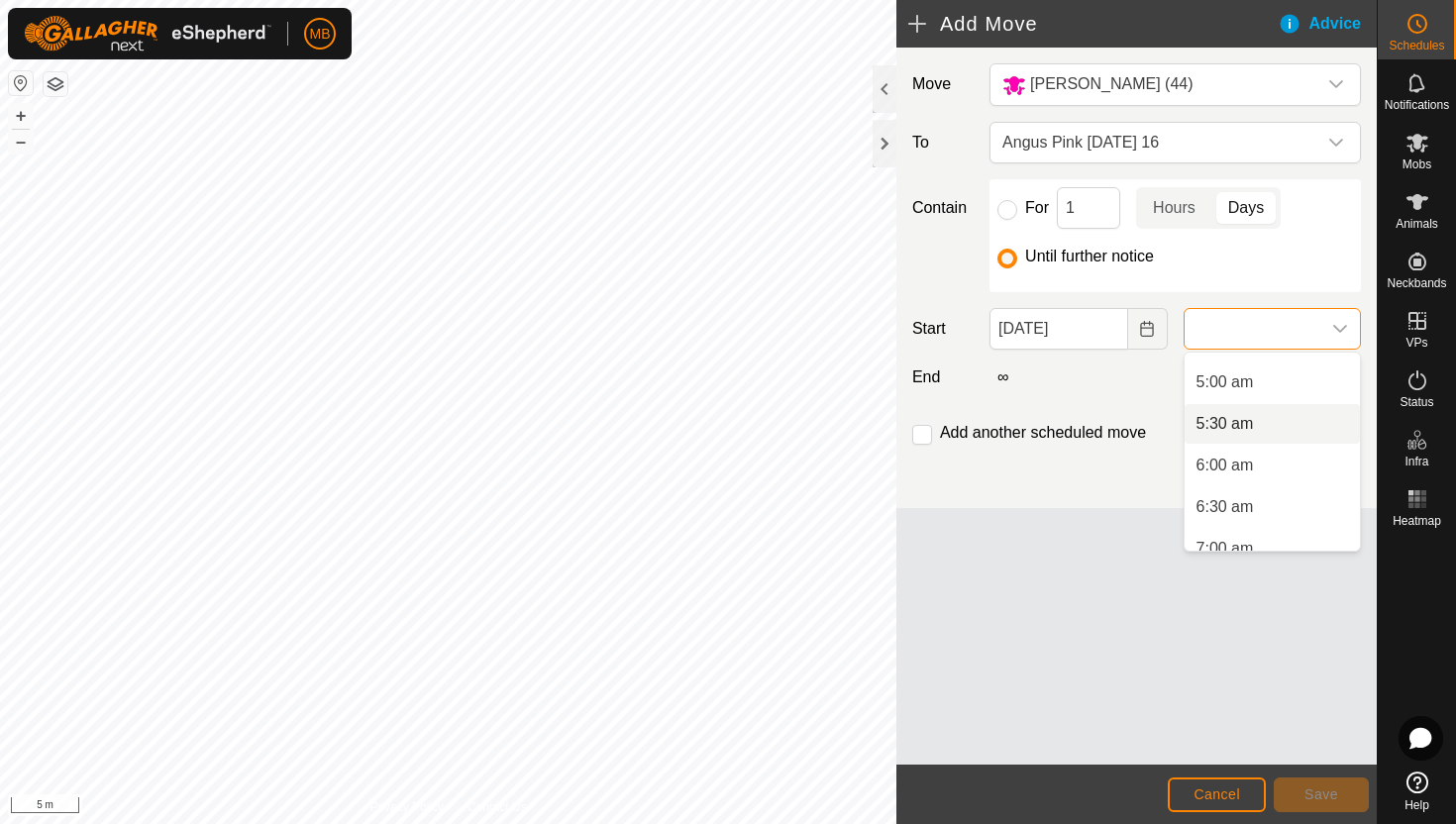
click at [1274, 426] on li "5:30 am" at bounding box center [1272, 423] width 176 height 40
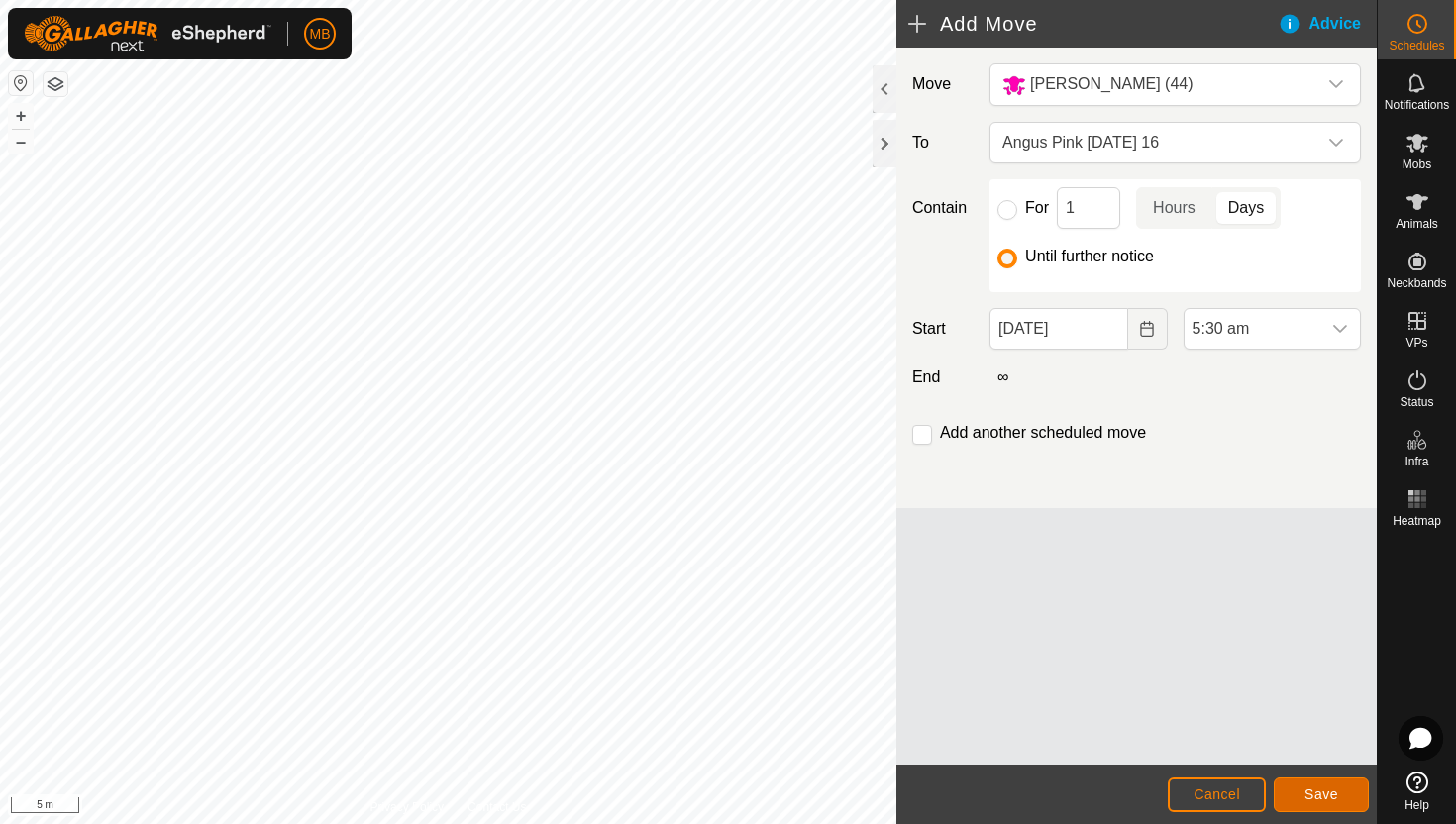
click at [1311, 792] on span "Save" at bounding box center [1321, 794] width 34 height 16
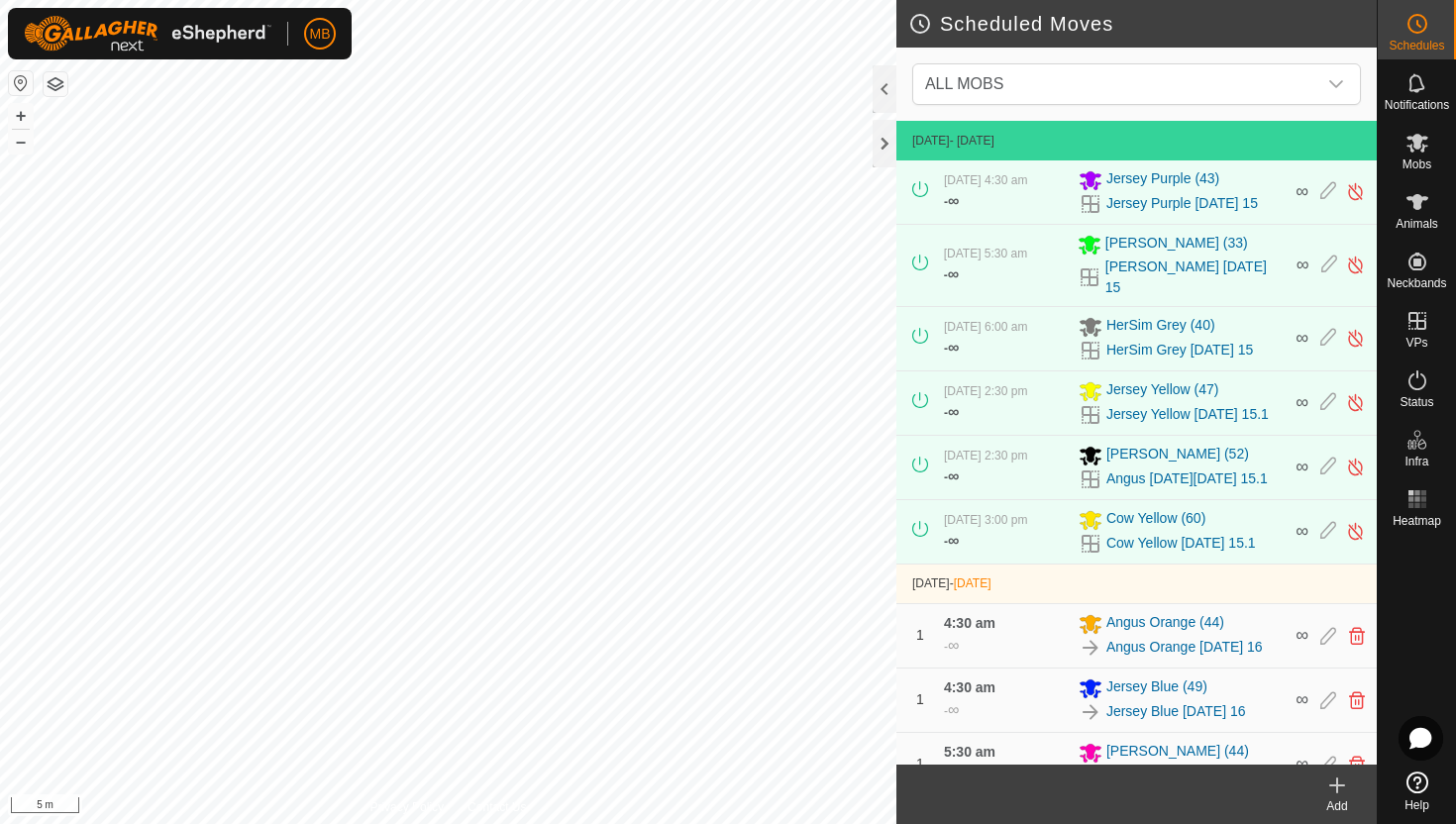
scroll to position [191, 0]
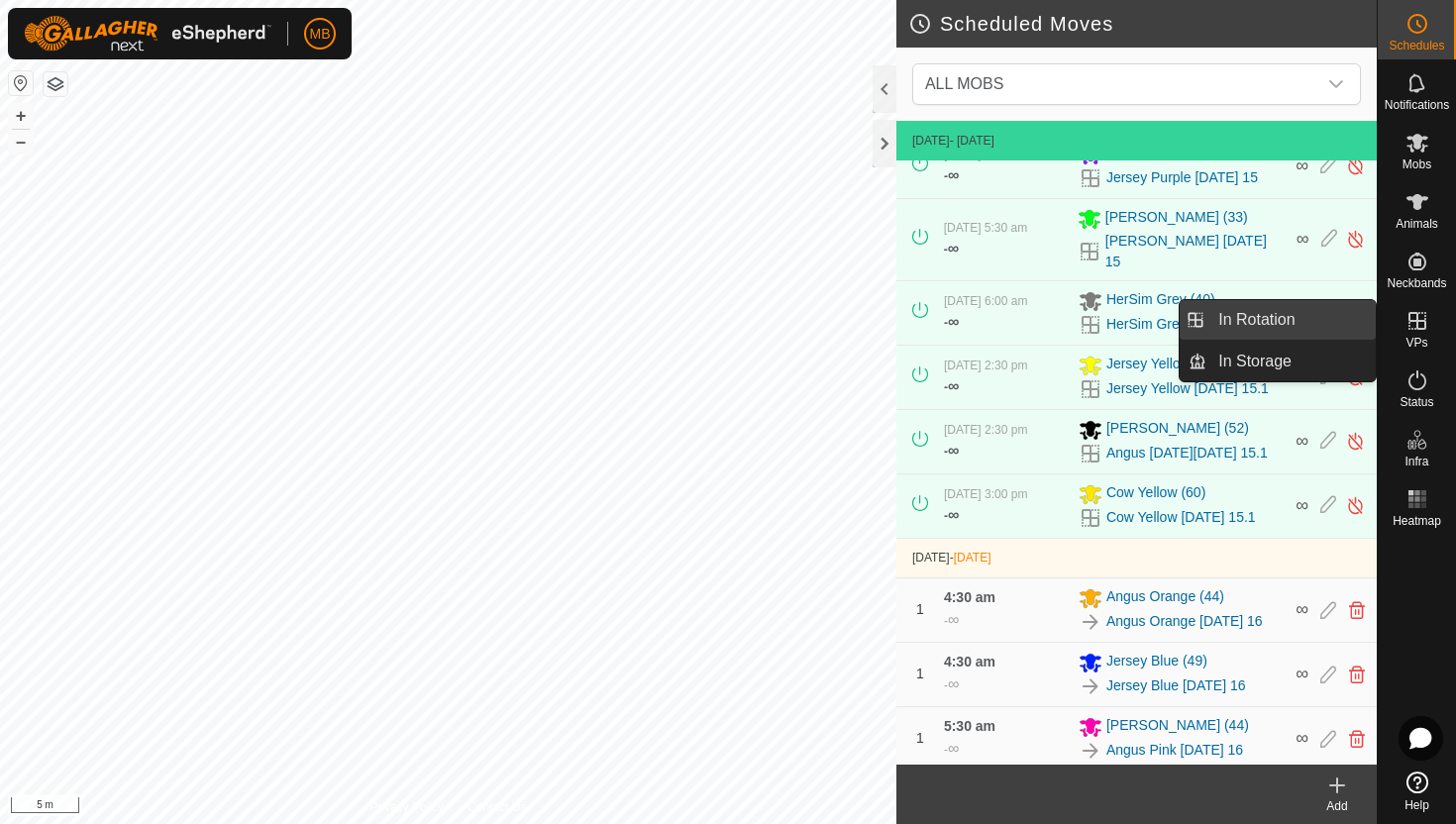
click at [1319, 326] on link "In Rotation" at bounding box center [1290, 320] width 170 height 40
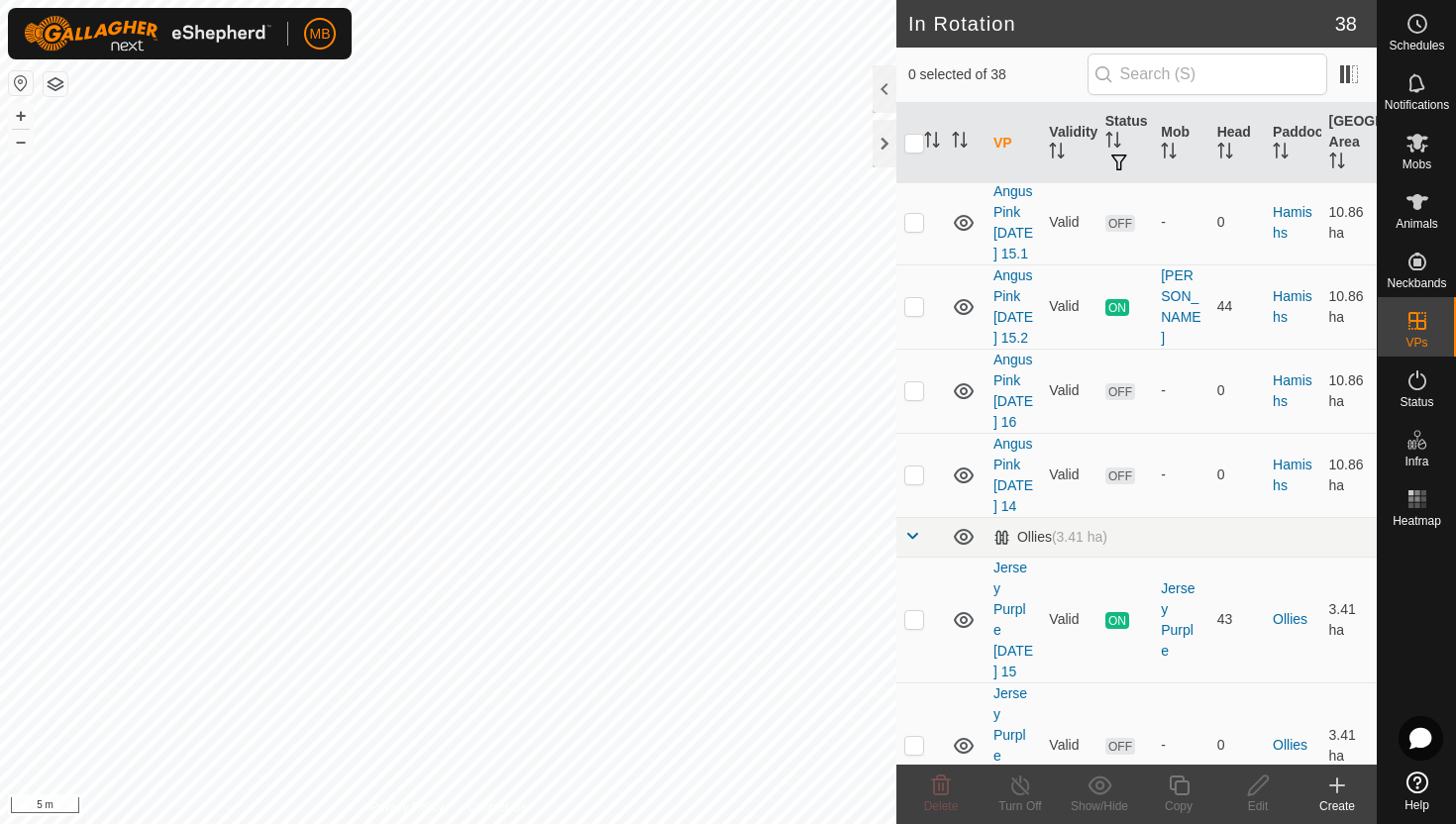
scroll to position [1057, 0]
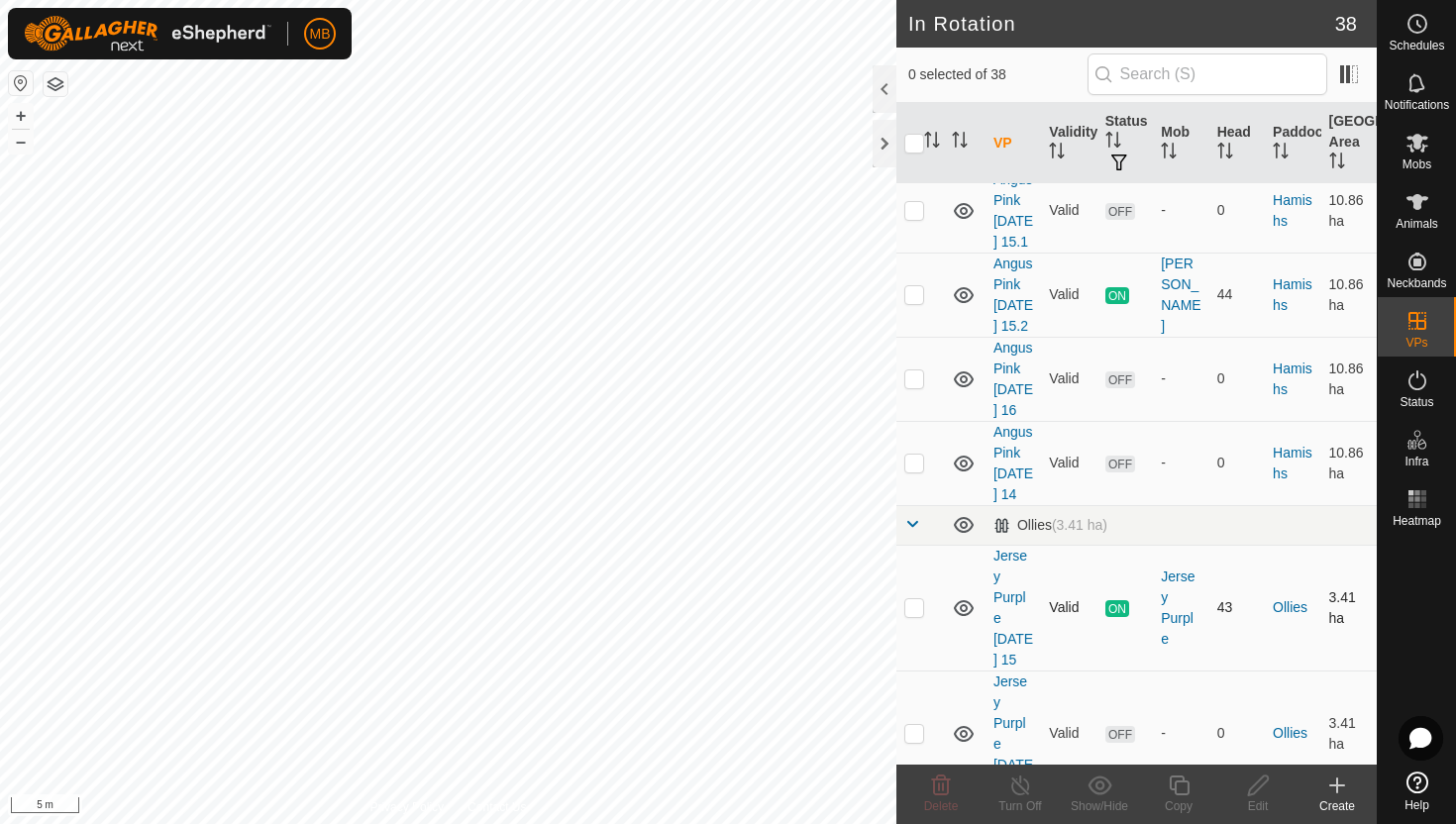
click at [917, 599] on p-checkbox at bounding box center [914, 607] width 20 height 16
checkbox input "true"
click at [1176, 792] on icon at bounding box center [1178, 785] width 25 height 24
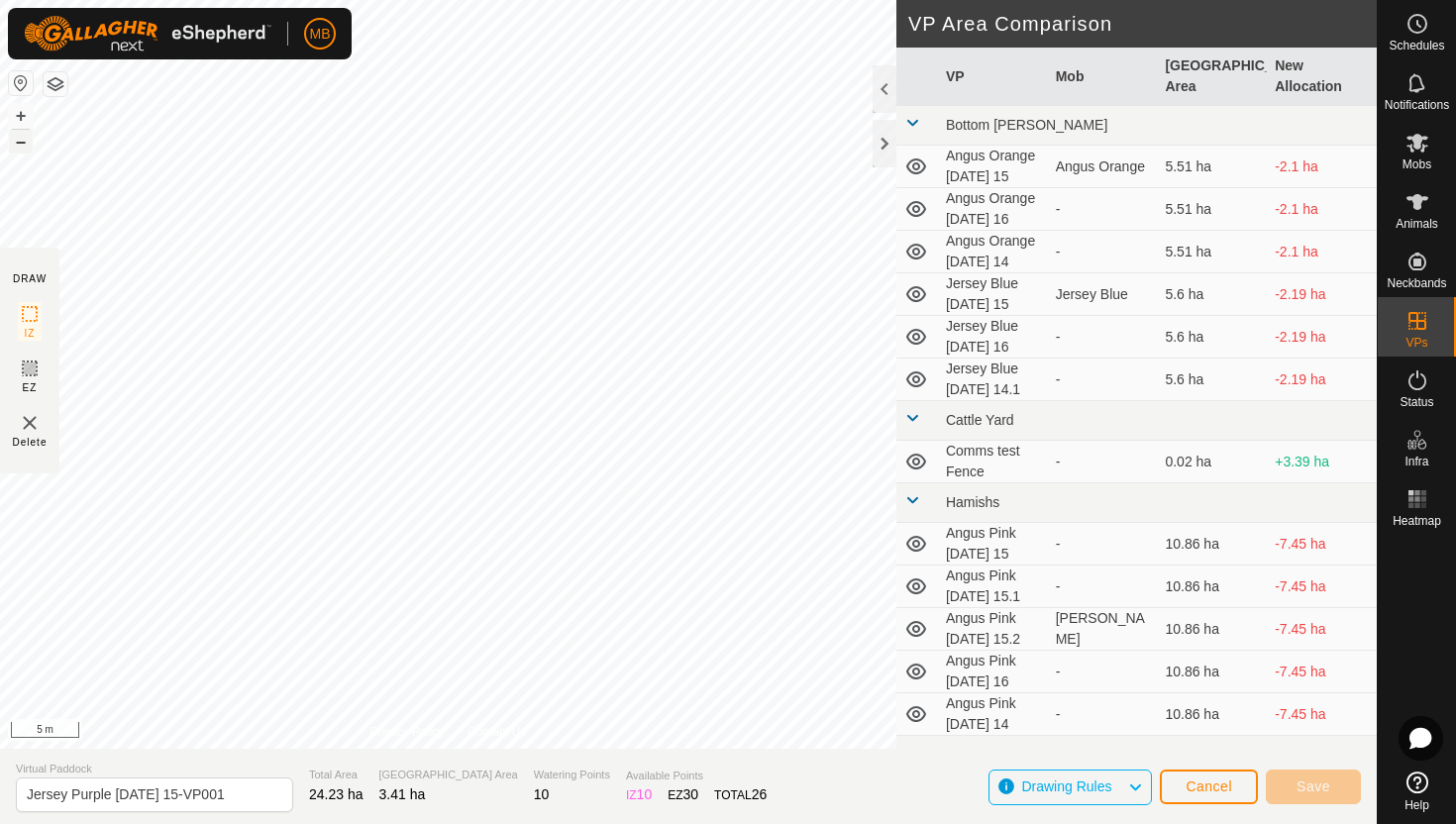
click at [19, 136] on button "–" at bounding box center [21, 142] width 24 height 24
click at [21, 139] on button "–" at bounding box center [21, 142] width 24 height 24
click at [21, 116] on button "+" at bounding box center [21, 116] width 24 height 24
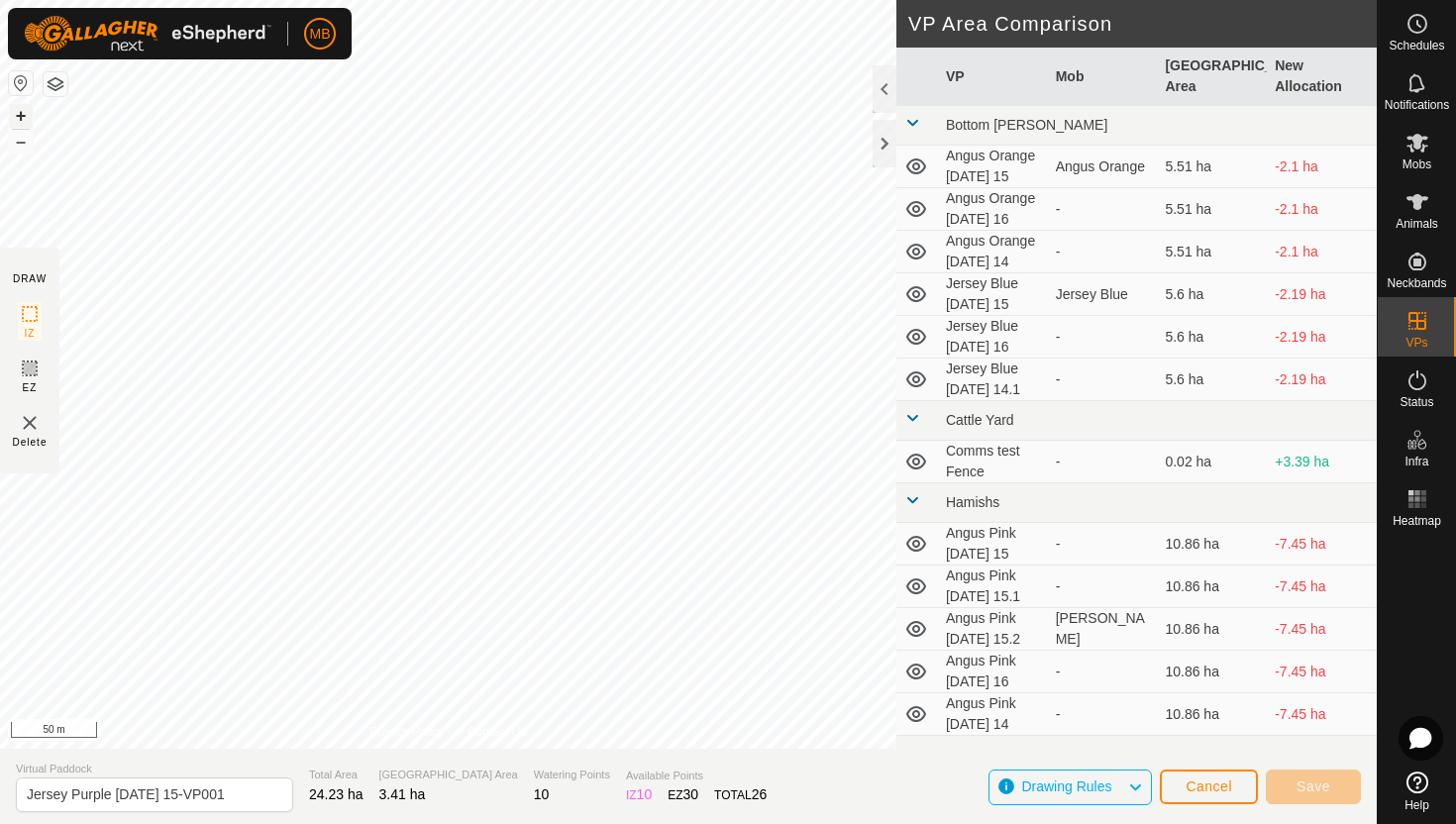
click at [21, 116] on button "+" at bounding box center [21, 116] width 24 height 24
click at [24, 116] on button "+" at bounding box center [21, 116] width 24 height 24
click at [17, 118] on button "+" at bounding box center [21, 116] width 24 height 24
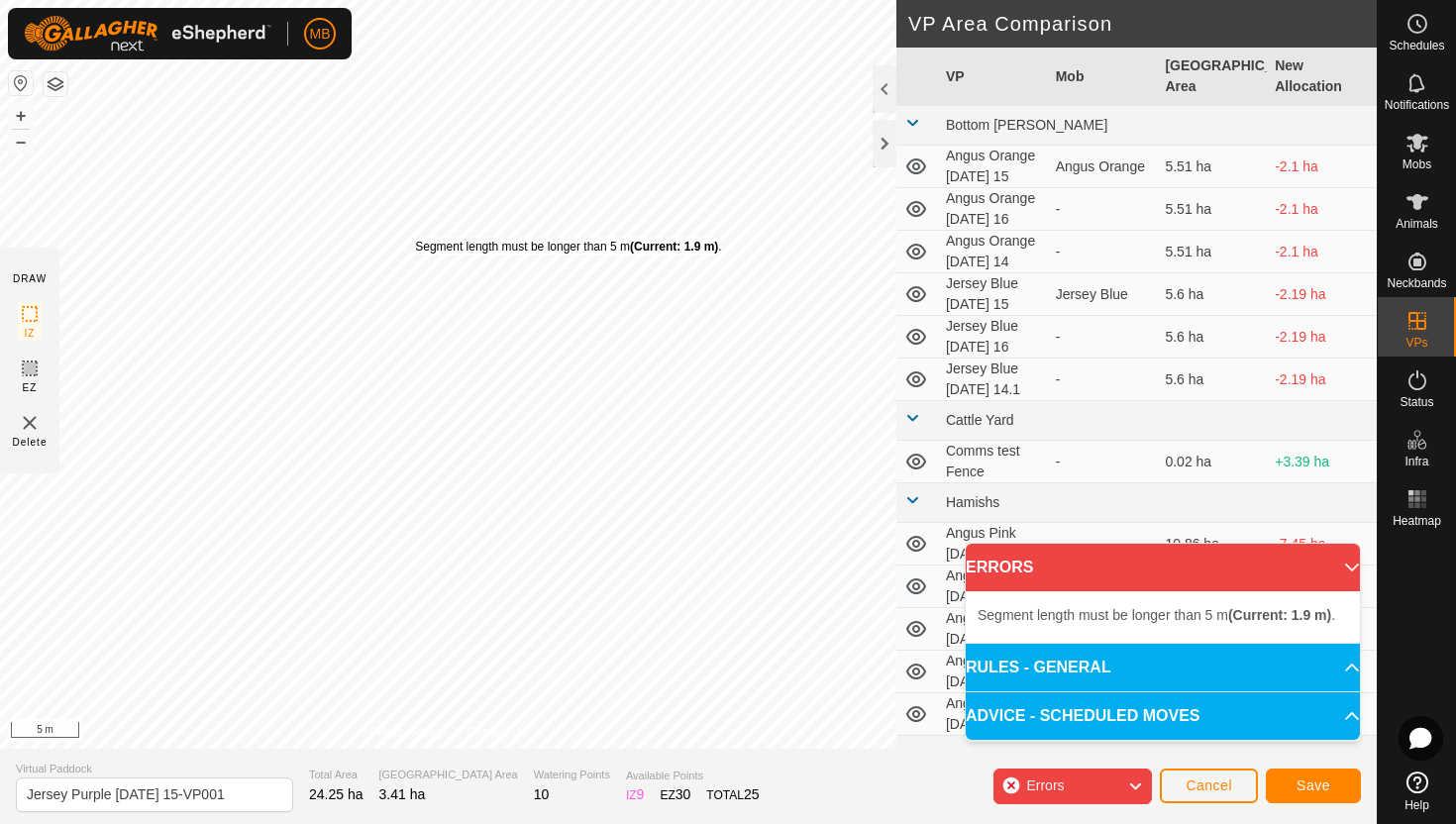
click at [415, 238] on div "Segment length must be longer than 5 m (Current: 1.9 m) ." at bounding box center [567, 247] width 306 height 18
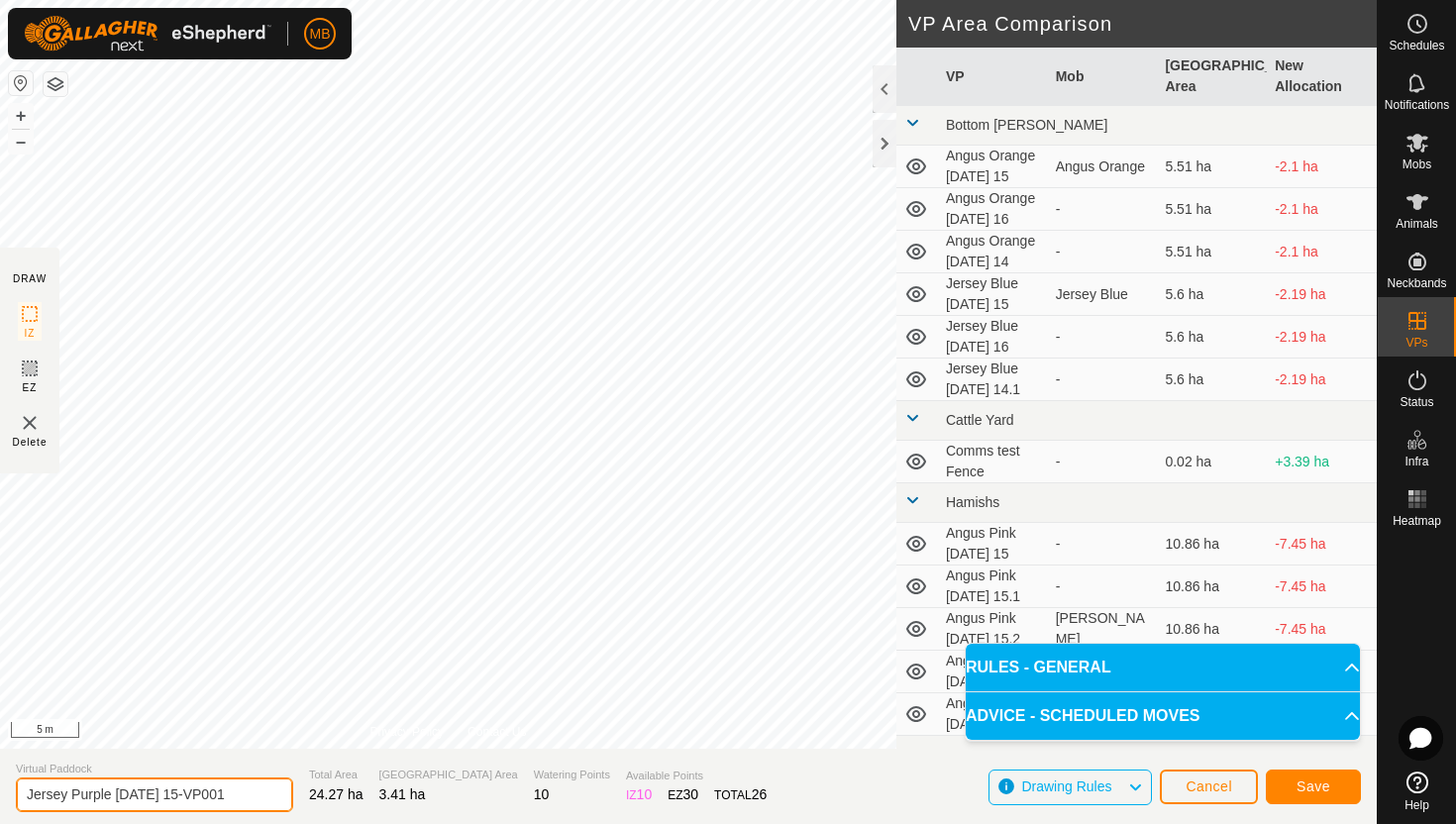
click at [228, 794] on input "Jersey Purple [DATE] 15-VP001" at bounding box center [155, 794] width 278 height 35
type input "Jersey Purple [DATE] 16"
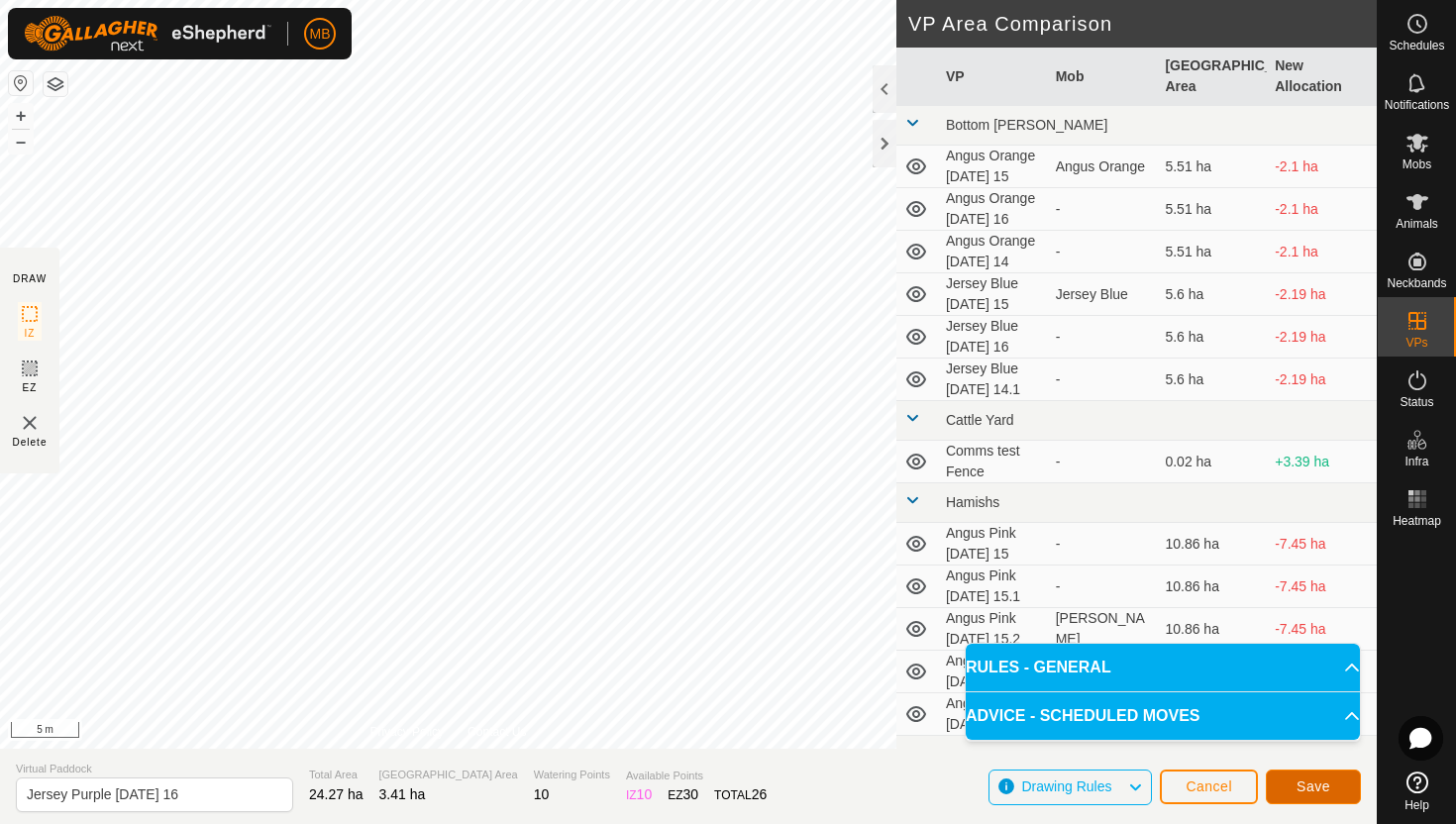
click at [1301, 780] on span "Save" at bounding box center [1313, 786] width 34 height 16
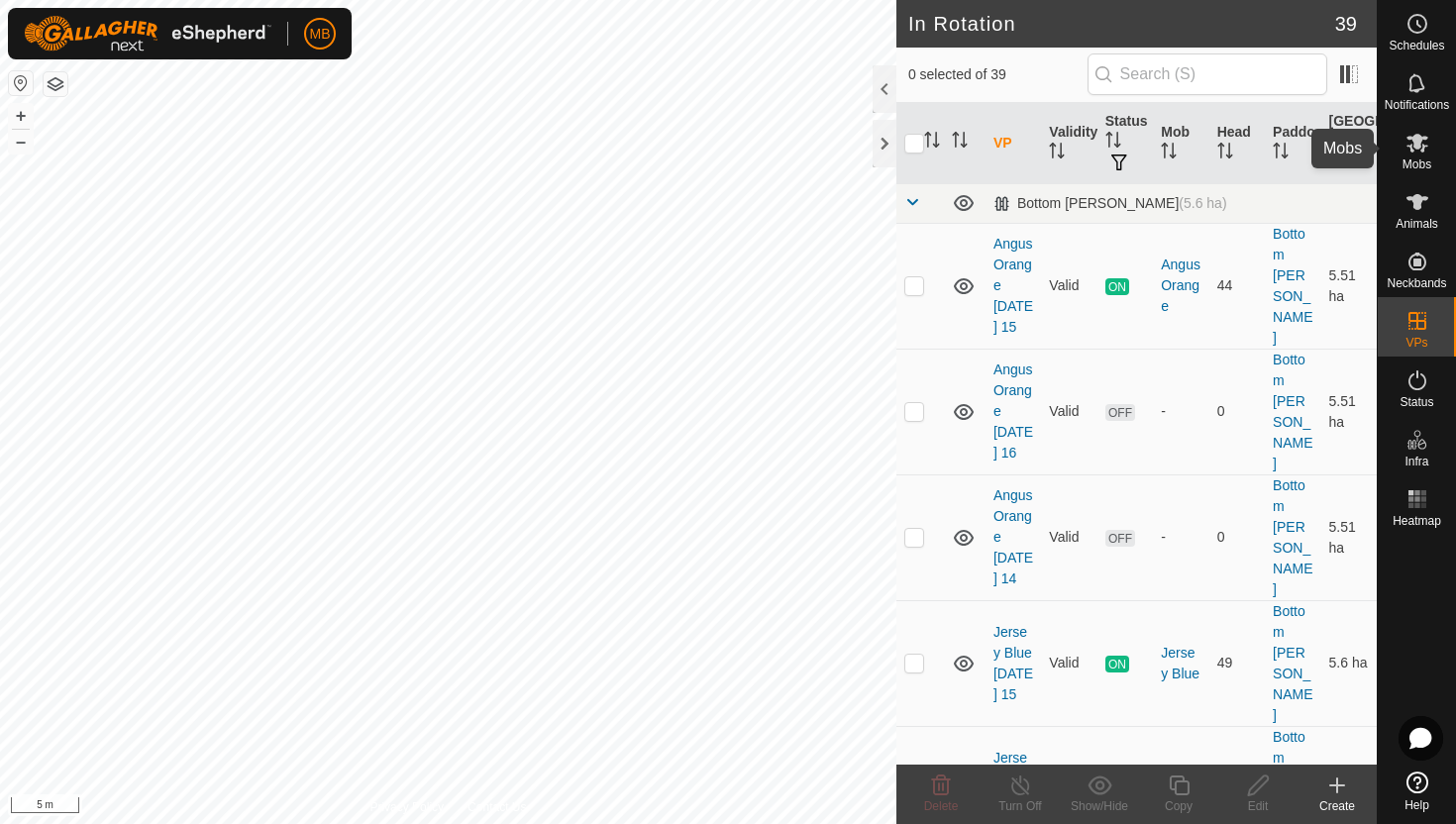
click at [1418, 146] on icon at bounding box center [1417, 143] width 22 height 19
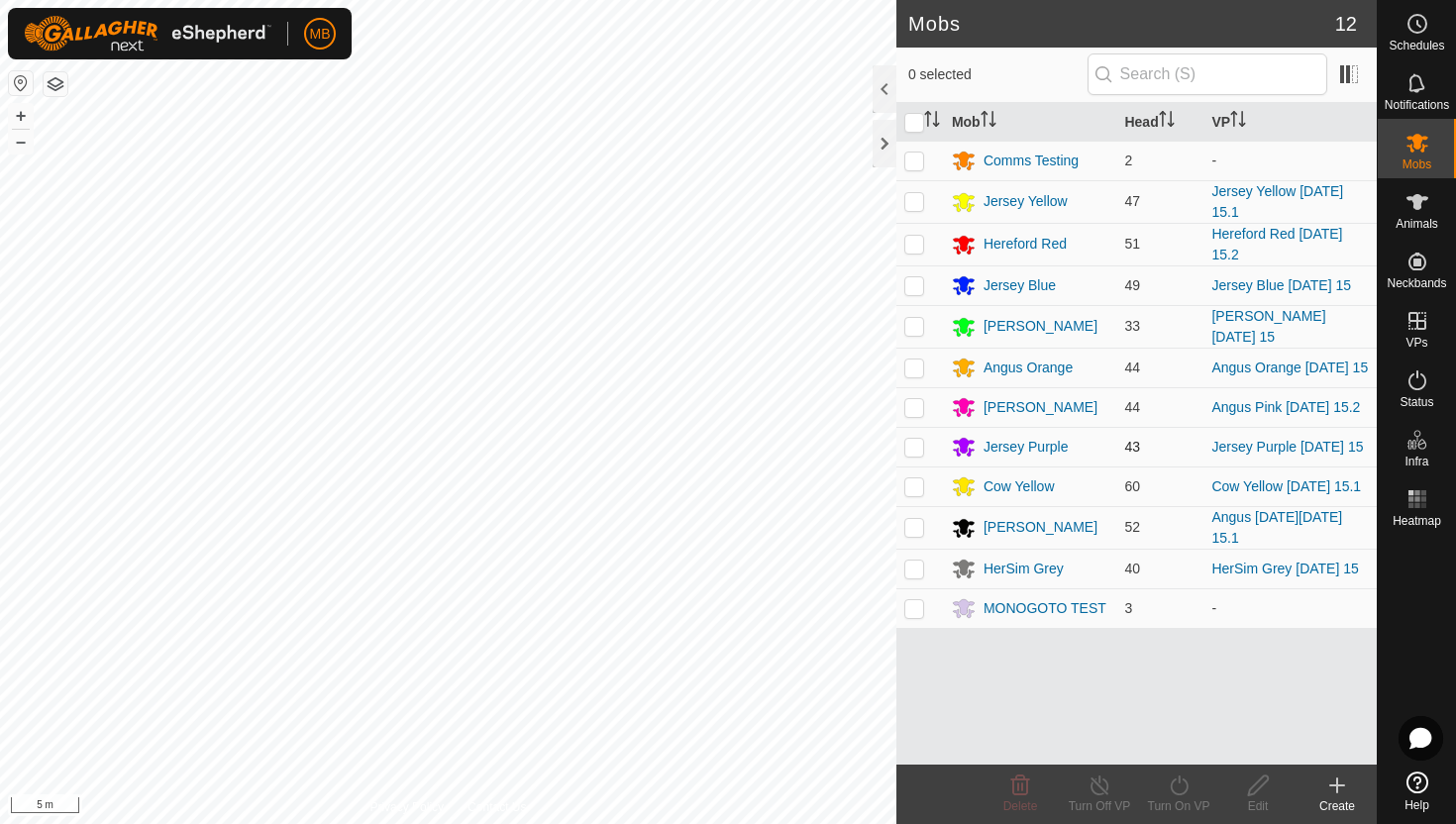
click at [911, 445] on p-checkbox at bounding box center [914, 446] width 20 height 16
checkbox input "true"
click at [1179, 791] on icon at bounding box center [1178, 785] width 25 height 24
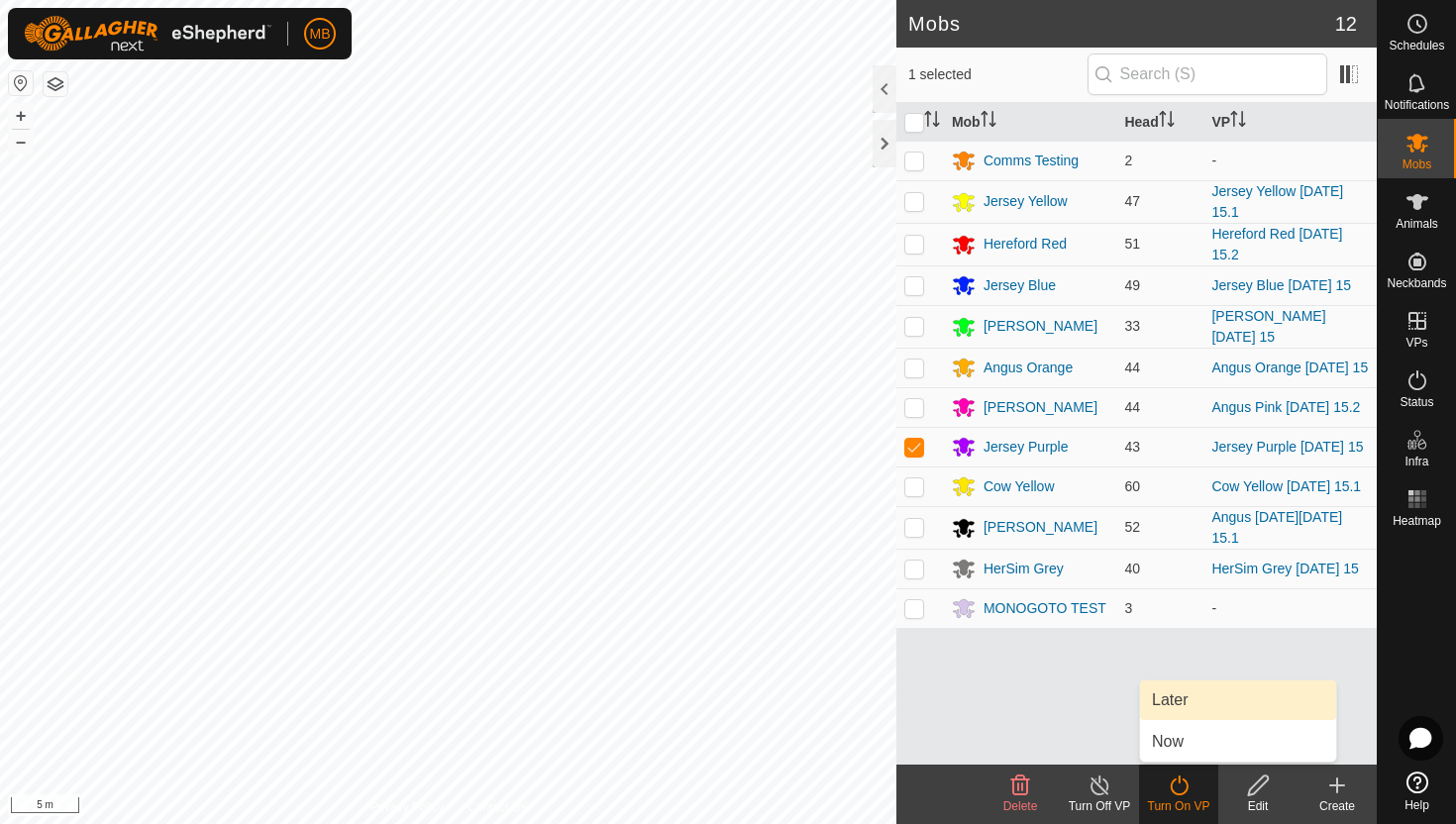
click at [1203, 710] on link "Later" at bounding box center [1238, 700] width 196 height 40
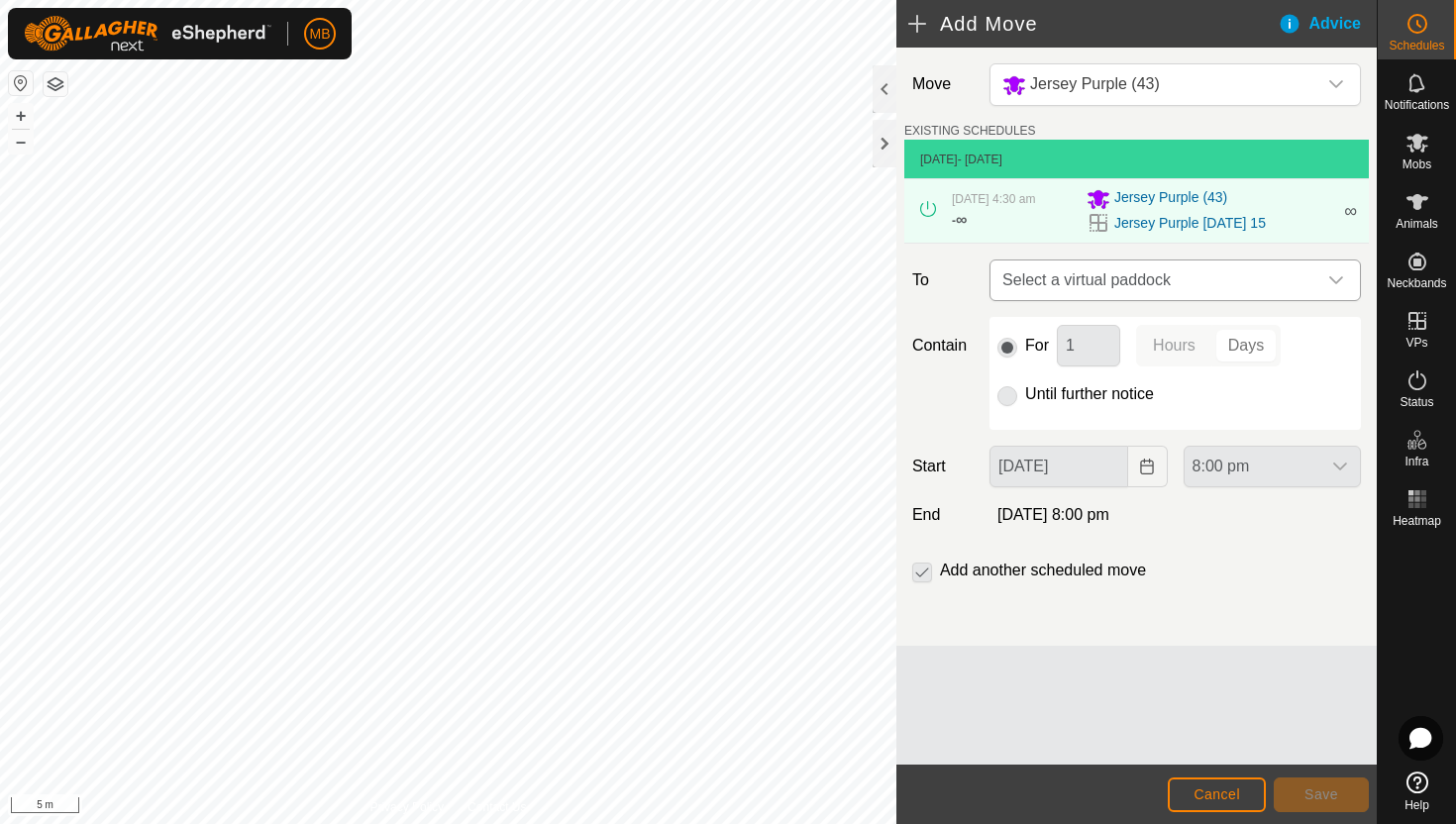
click at [1325, 287] on div "dropdown trigger" at bounding box center [1336, 281] width 40 height 40
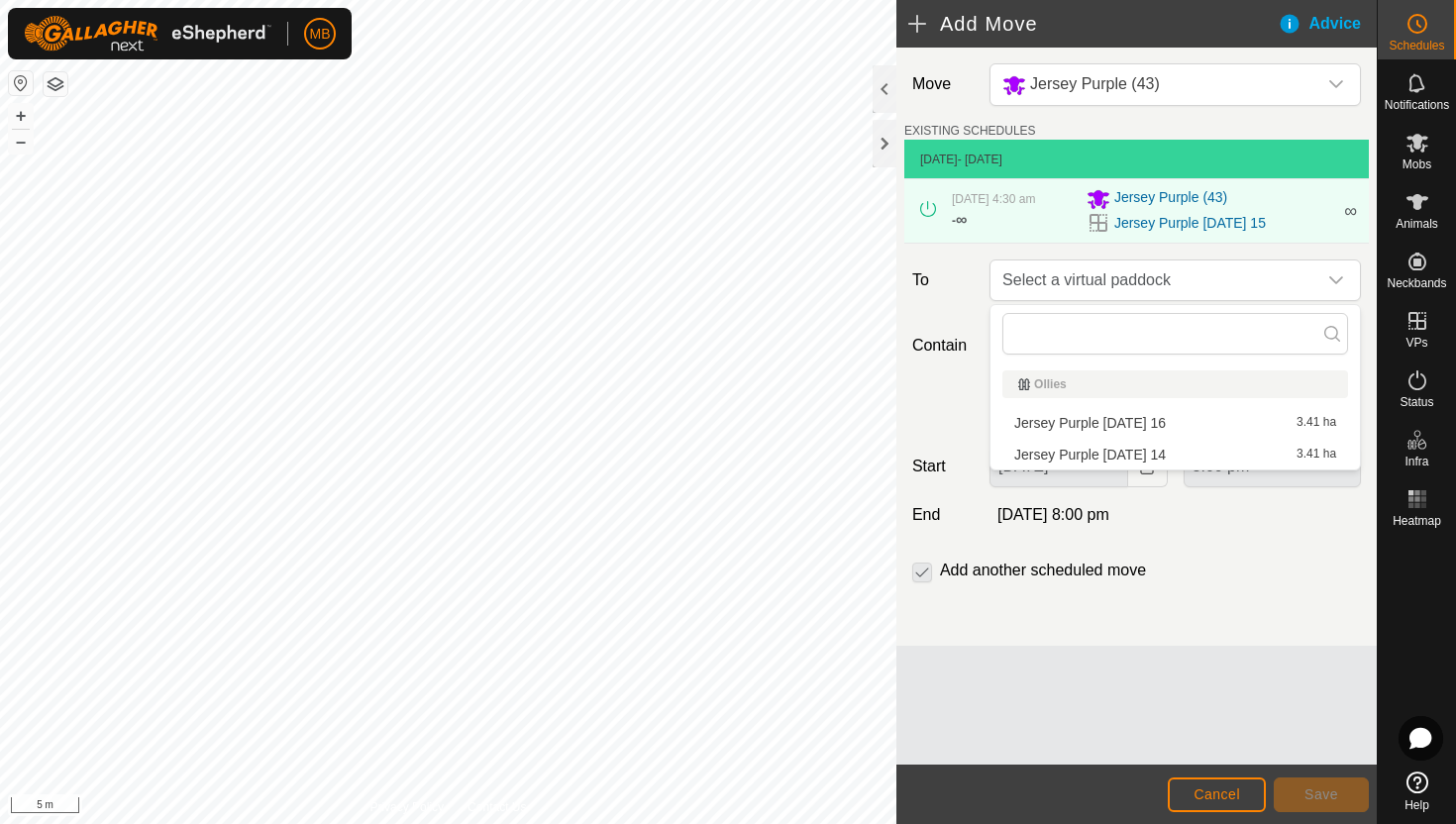
click at [1193, 427] on li "Jersey Purple [DATE] 16 3.41 ha" at bounding box center [1175, 422] width 346 height 30
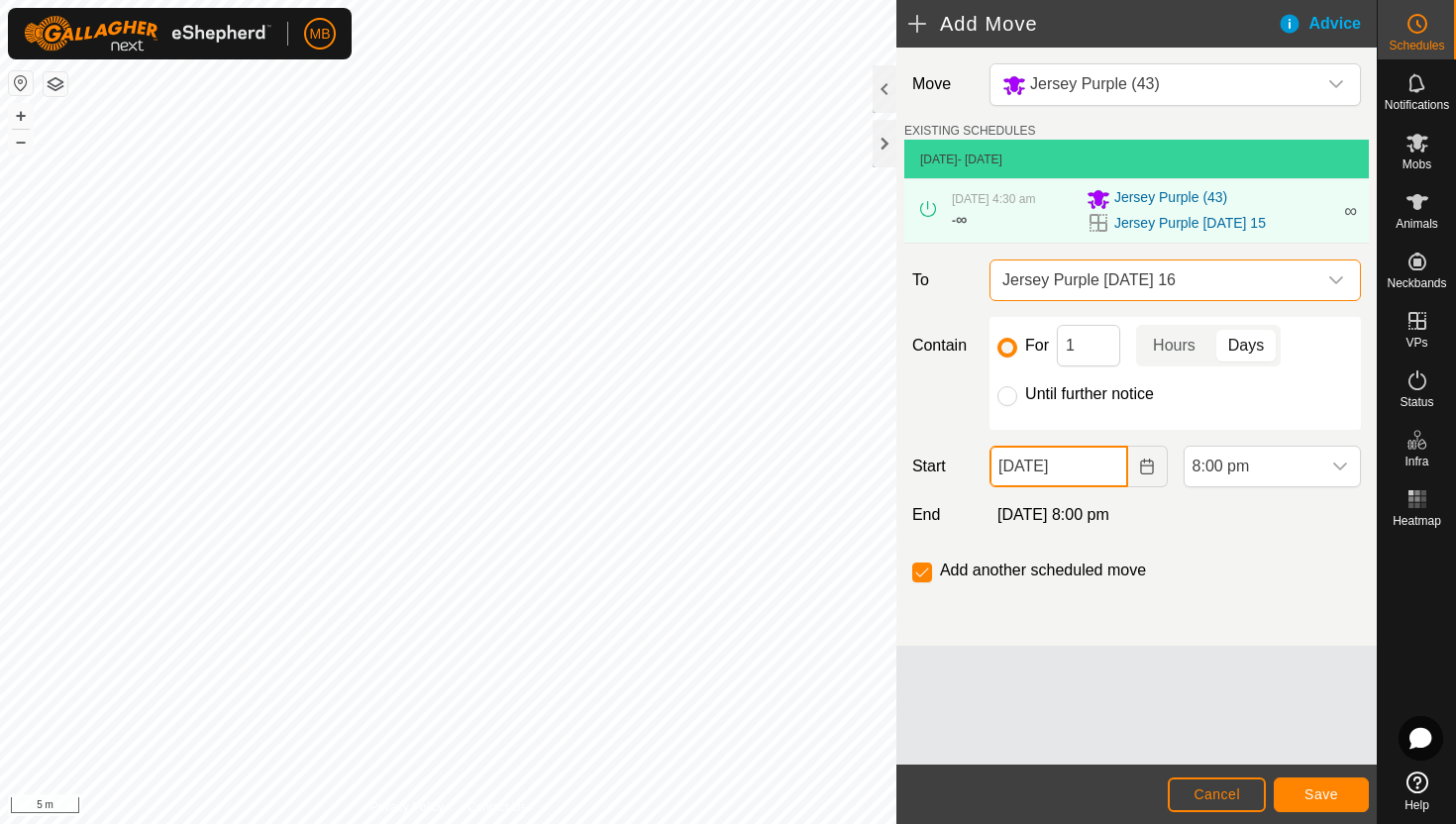
click at [1104, 463] on input "[DATE]" at bounding box center [1058, 466] width 138 height 42
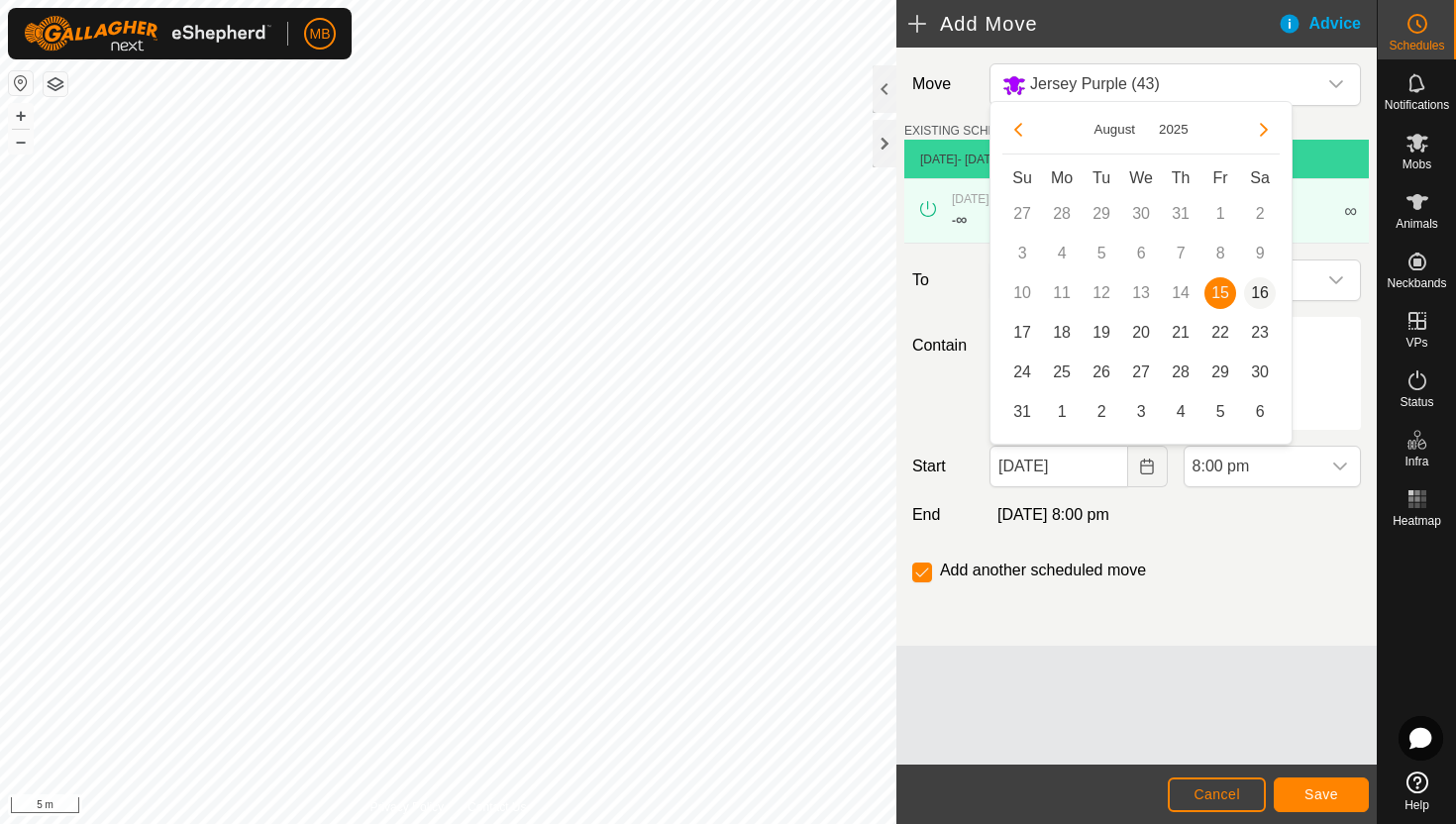
click at [1262, 294] on span "16" at bounding box center [1260, 294] width 32 height 32
type input "[DATE]"
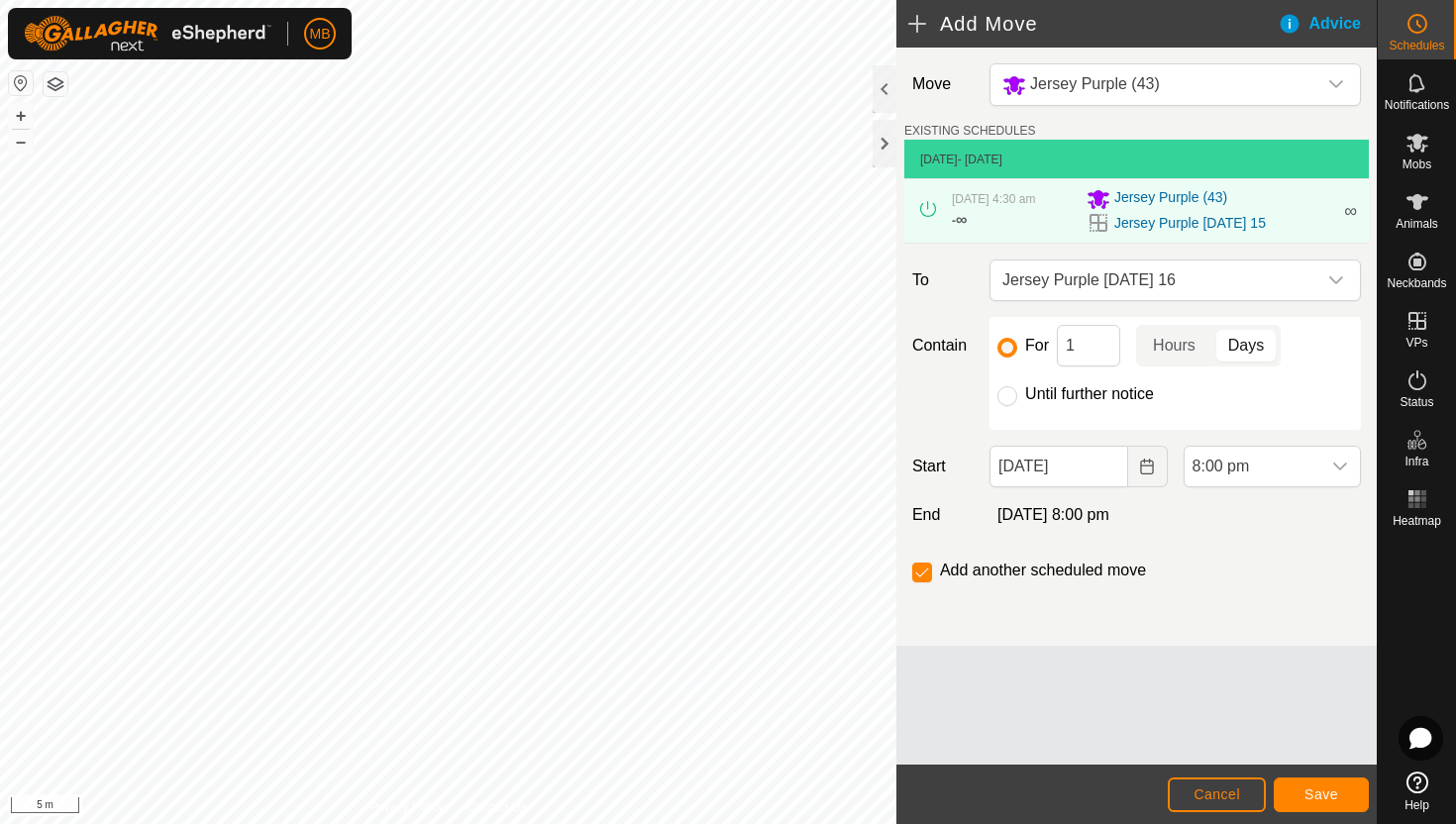
click at [1065, 392] on label "Until further notice" at bounding box center [1090, 394] width 129 height 16
click at [1018, 392] on input "Until further notice" at bounding box center [1008, 396] width 20 height 20
radio input "true"
checkbox input "false"
click at [1290, 472] on span "8:00 pm" at bounding box center [1252, 466] width 136 height 40
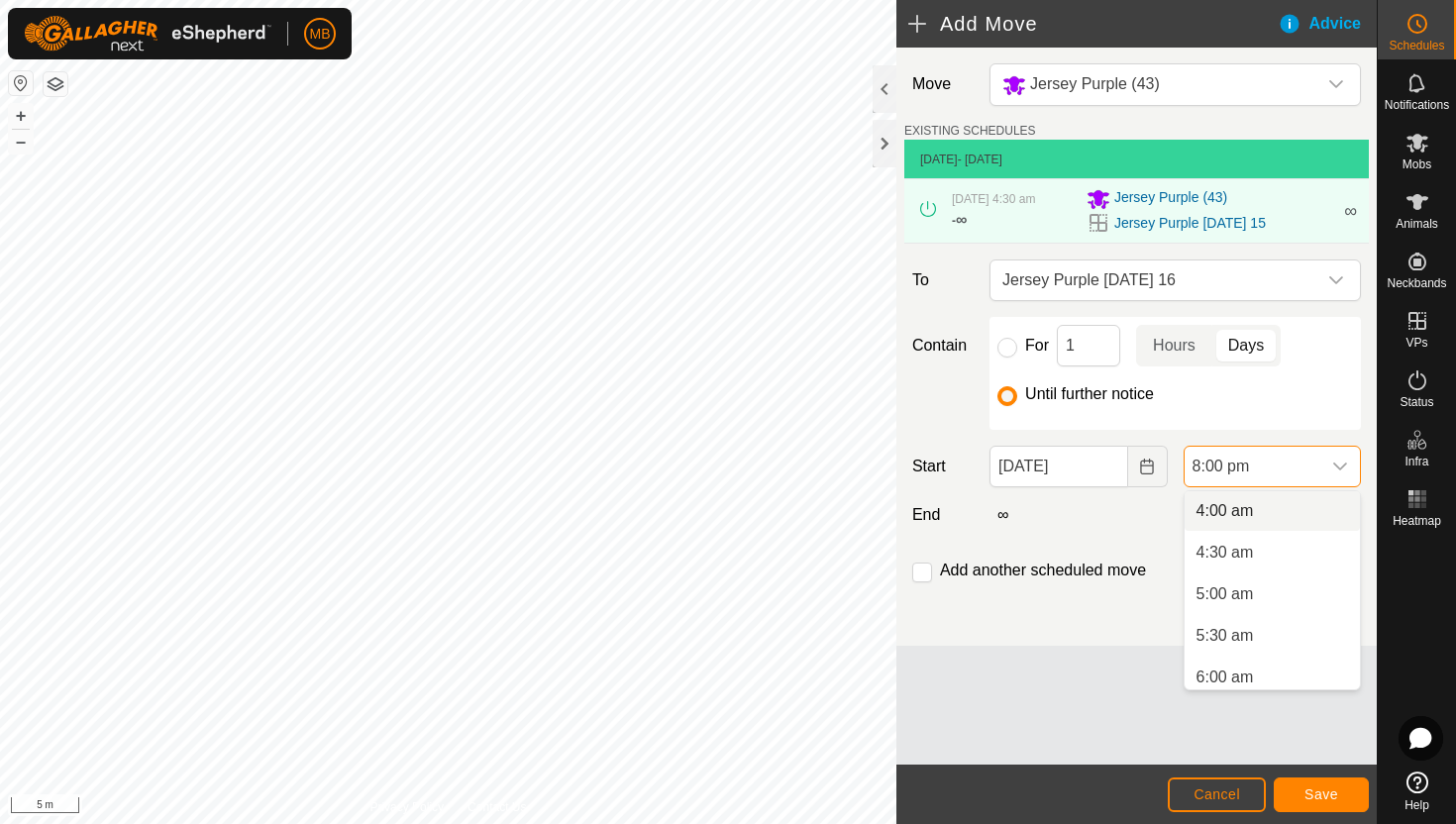
click at [1282, 512] on li "4:00 am" at bounding box center [1272, 511] width 176 height 40
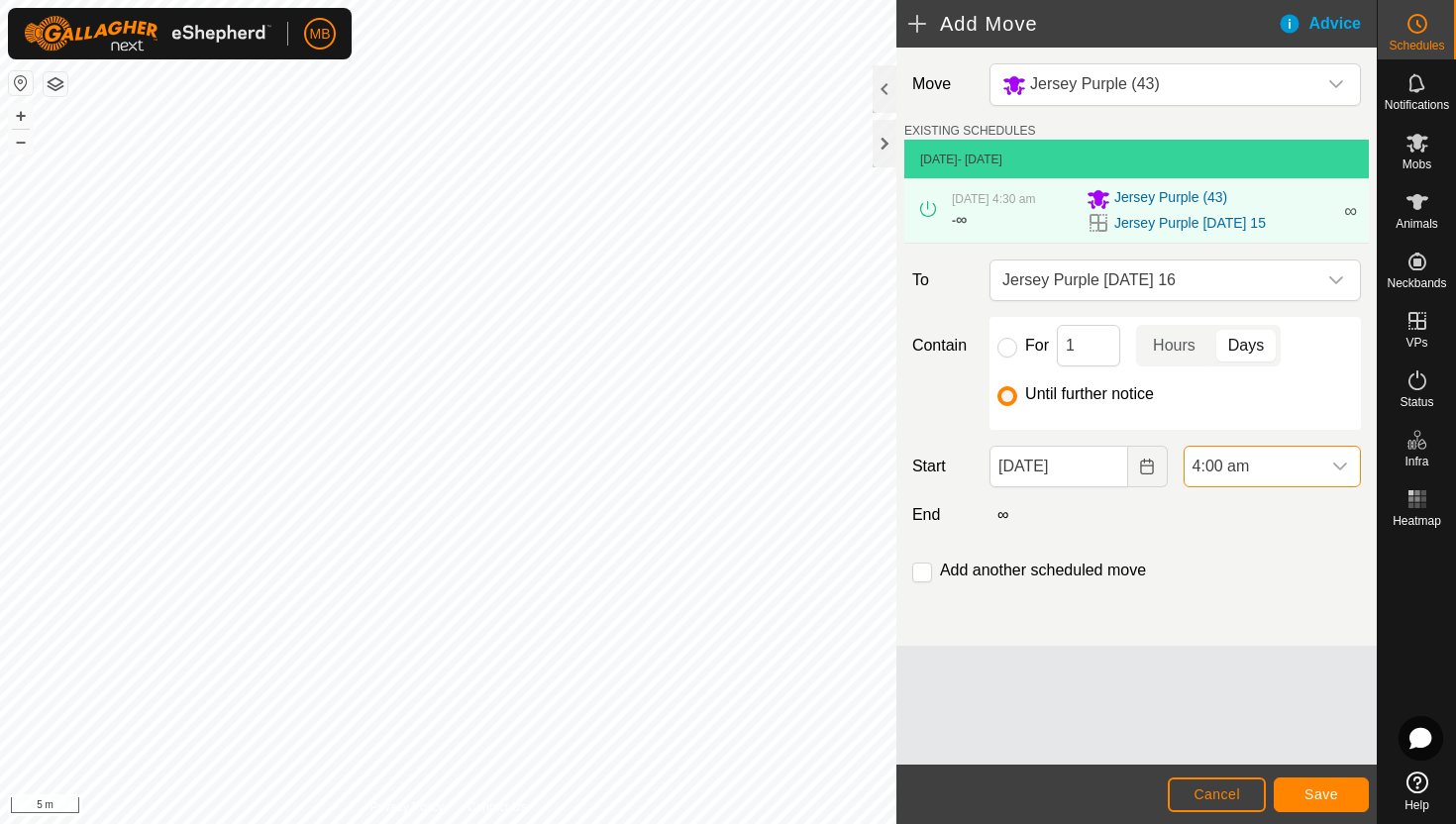
scroll to position [1505, 0]
click at [1322, 788] on span "Save" at bounding box center [1321, 794] width 34 height 16
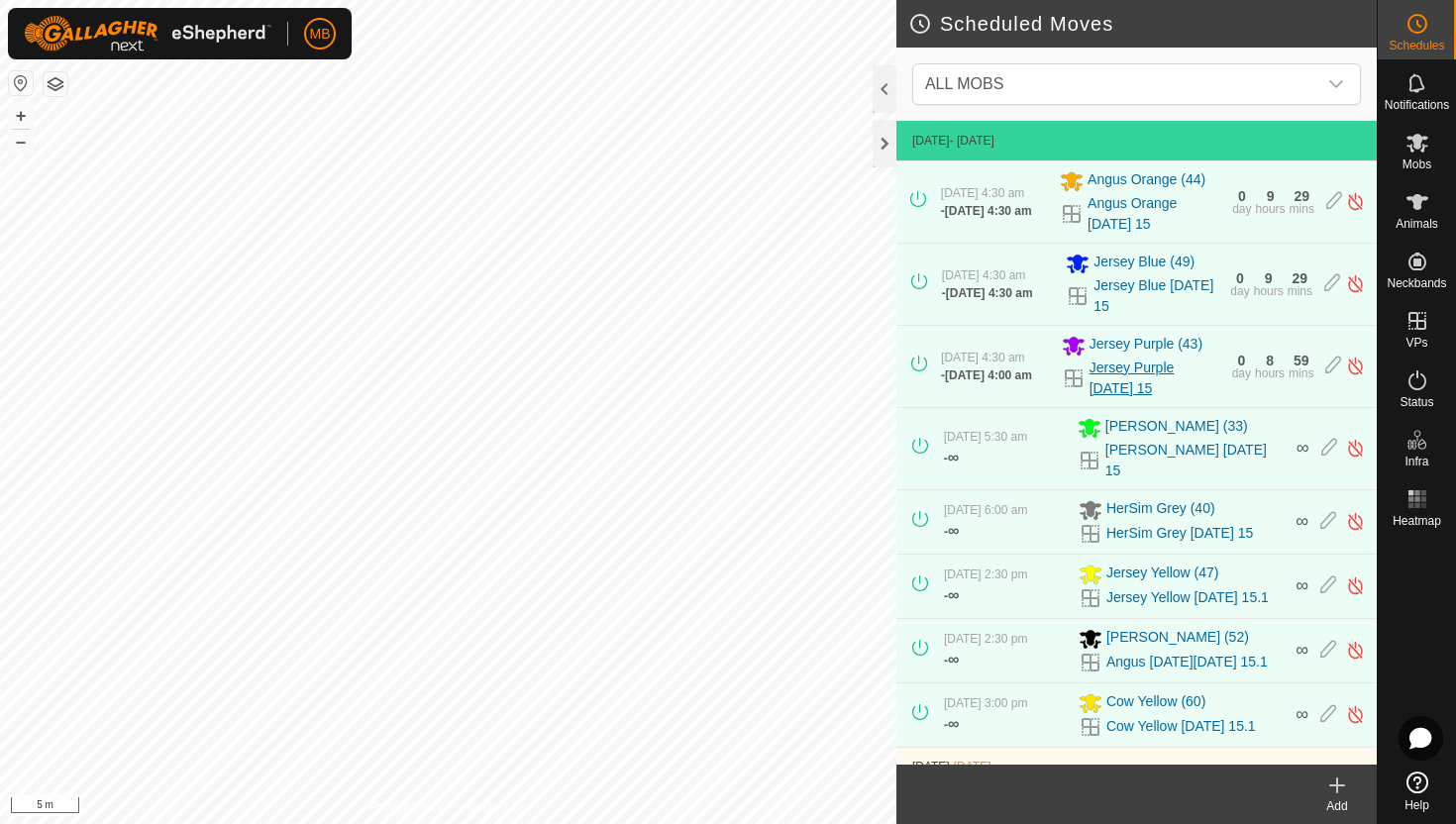
scroll to position [280, 0]
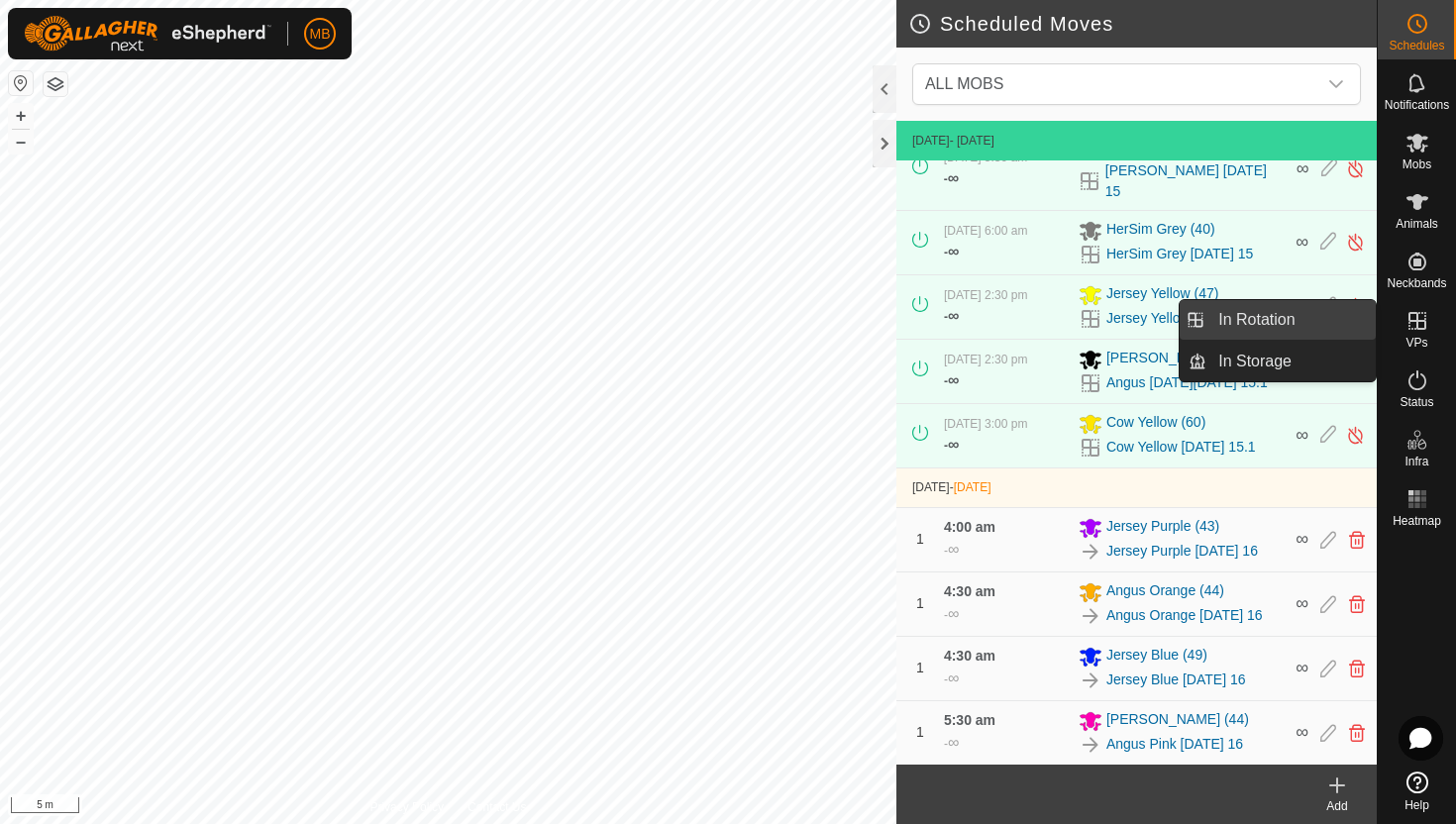
click at [1311, 316] on link "In Rotation" at bounding box center [1290, 320] width 170 height 40
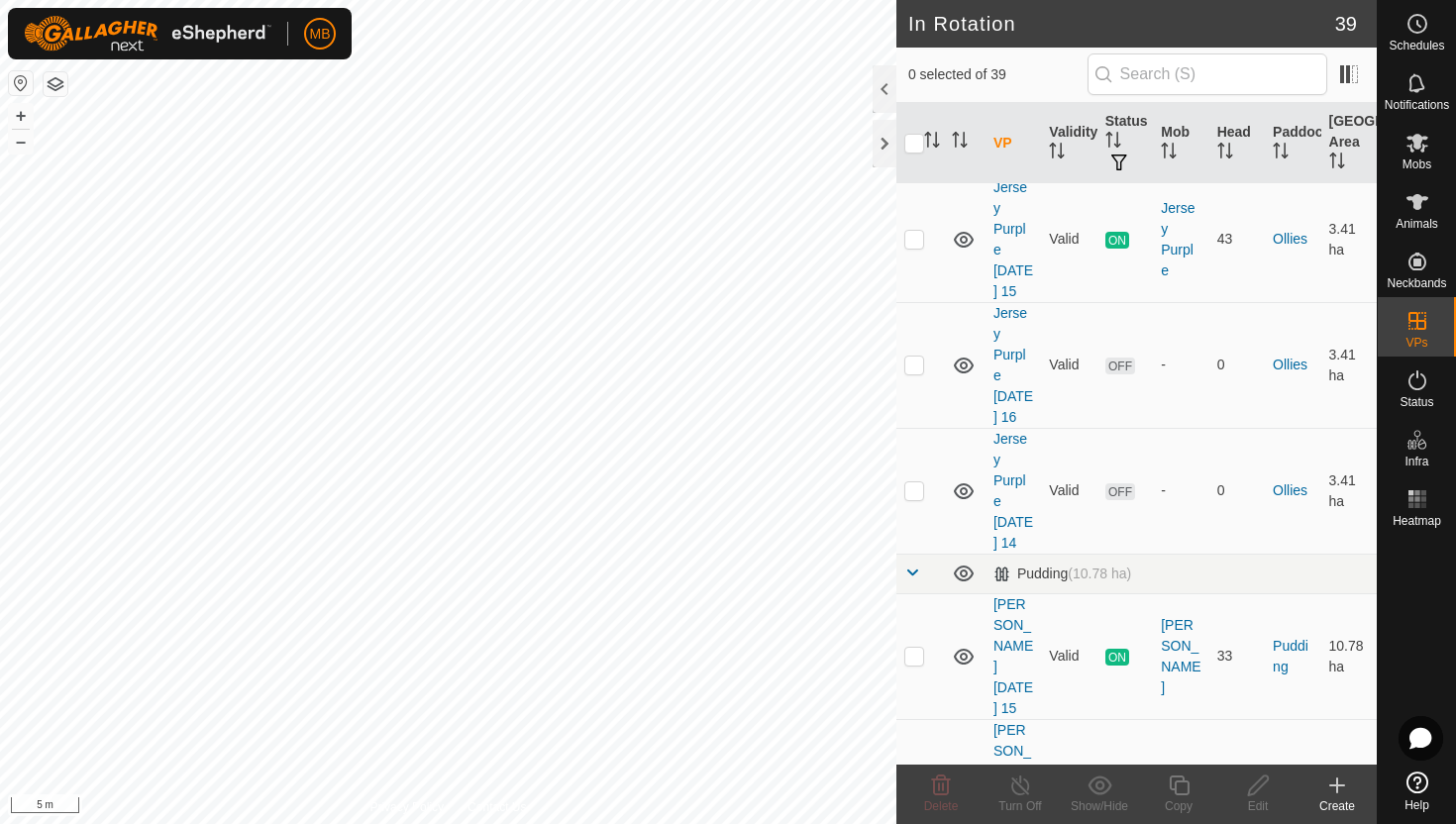
scroll to position [1427, 0]
click at [922, 646] on p-checkbox at bounding box center [914, 653] width 20 height 16
checkbox input "true"
click at [1180, 789] on icon at bounding box center [1178, 785] width 25 height 24
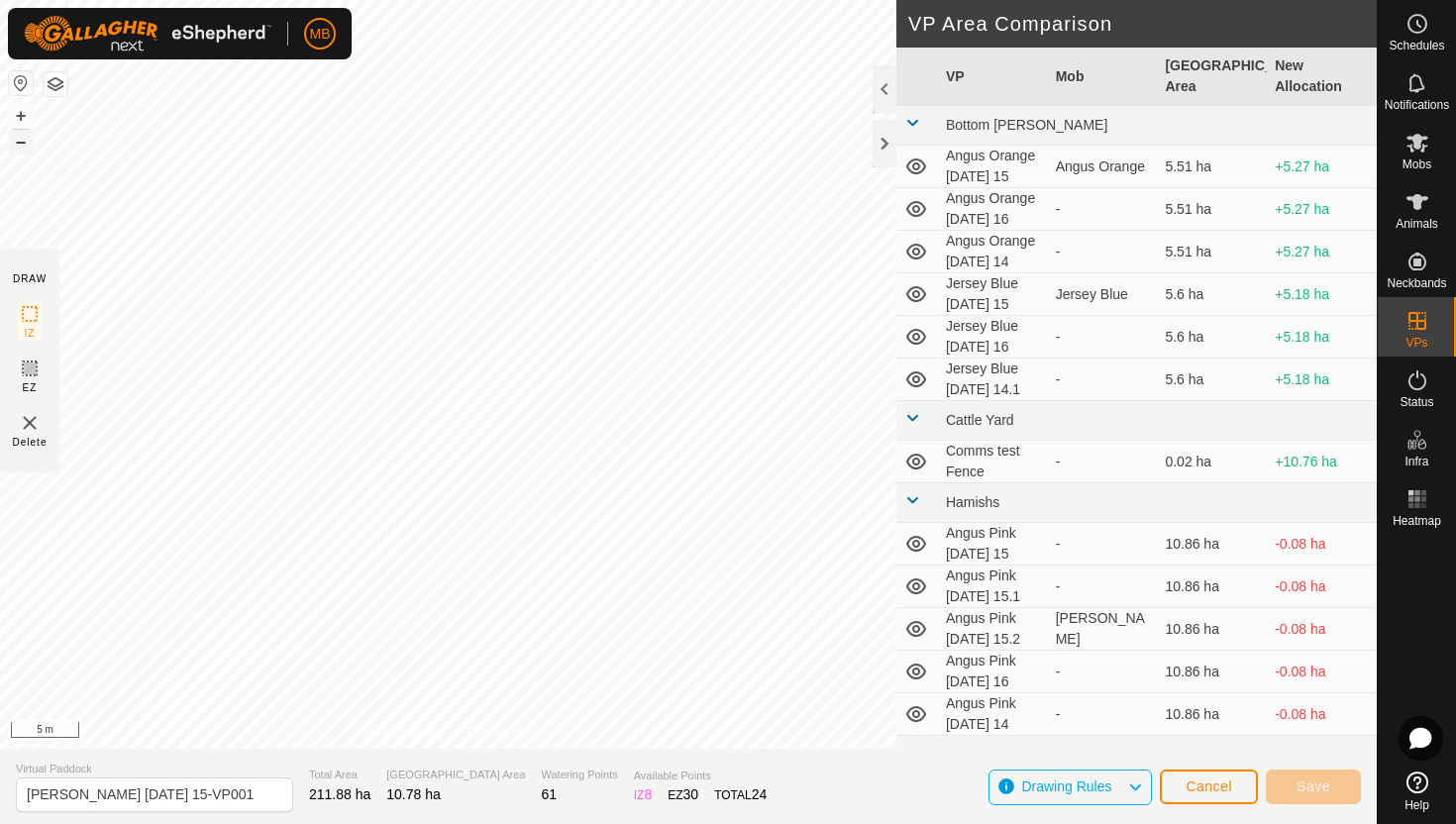
click at [28, 145] on button "–" at bounding box center [21, 142] width 24 height 24
click at [22, 145] on button "–" at bounding box center [21, 142] width 24 height 24
click at [384, 0] on html "MB Schedules Notifications Mobs Animals Neckbands VPs Status Infra Heatmap Help…" at bounding box center [728, 412] width 1456 height 824
click at [17, 111] on button "+" at bounding box center [21, 116] width 24 height 24
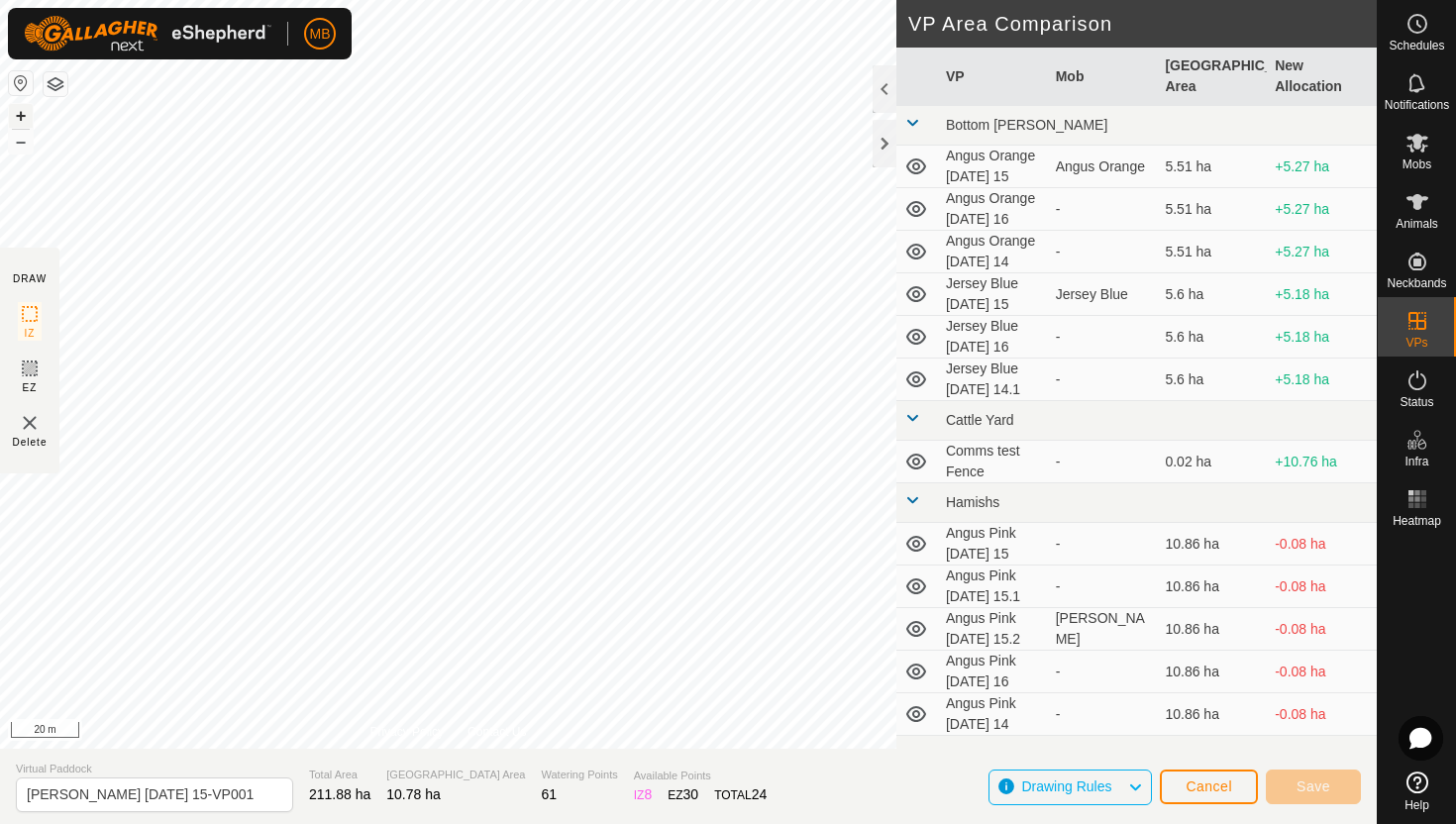
click at [17, 111] on button "+" at bounding box center [21, 116] width 24 height 24
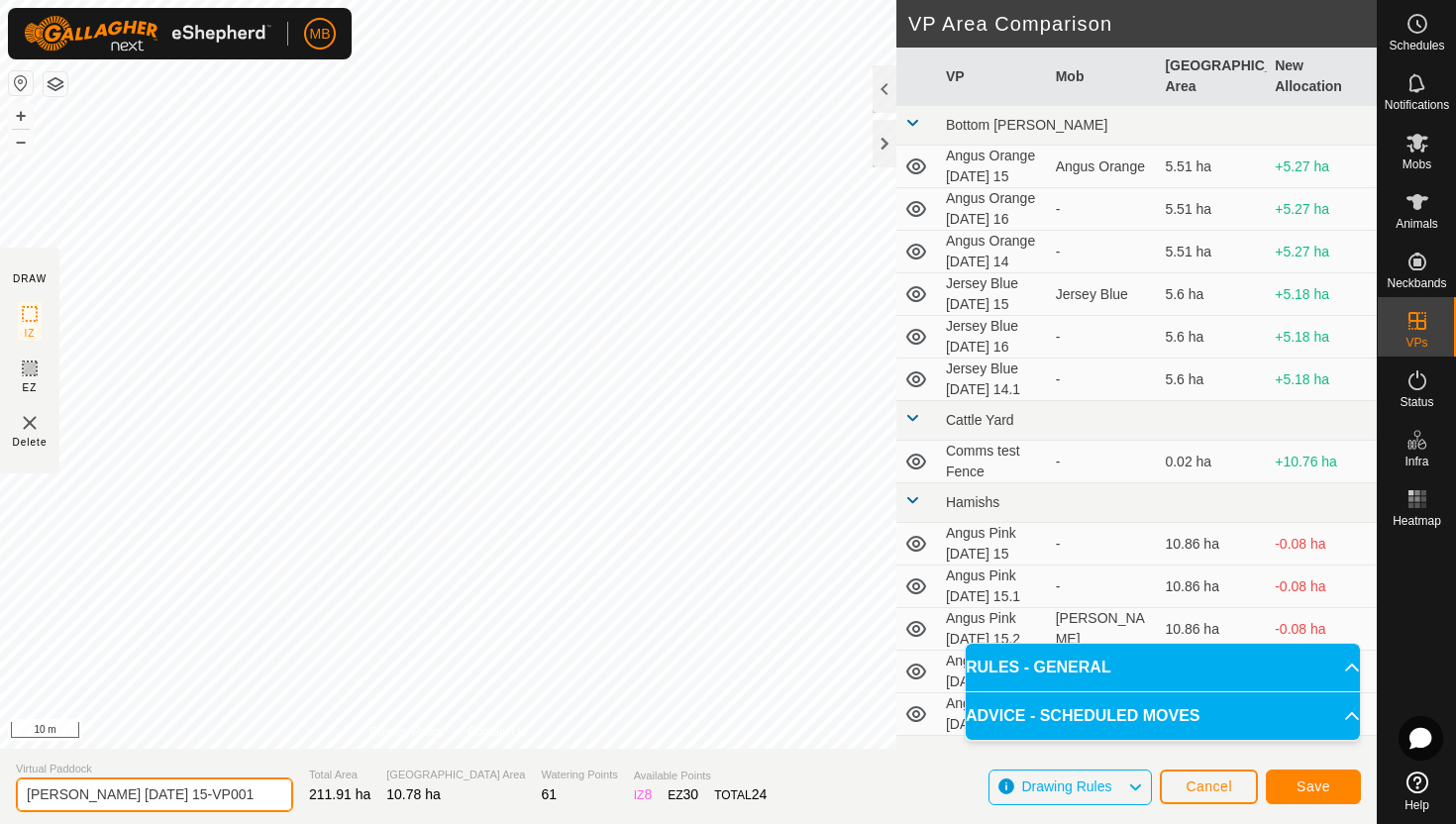
click at [233, 798] on input "[PERSON_NAME] [DATE] 15-VP001" at bounding box center [155, 794] width 278 height 35
type input "[PERSON_NAME] [DATE] 16"
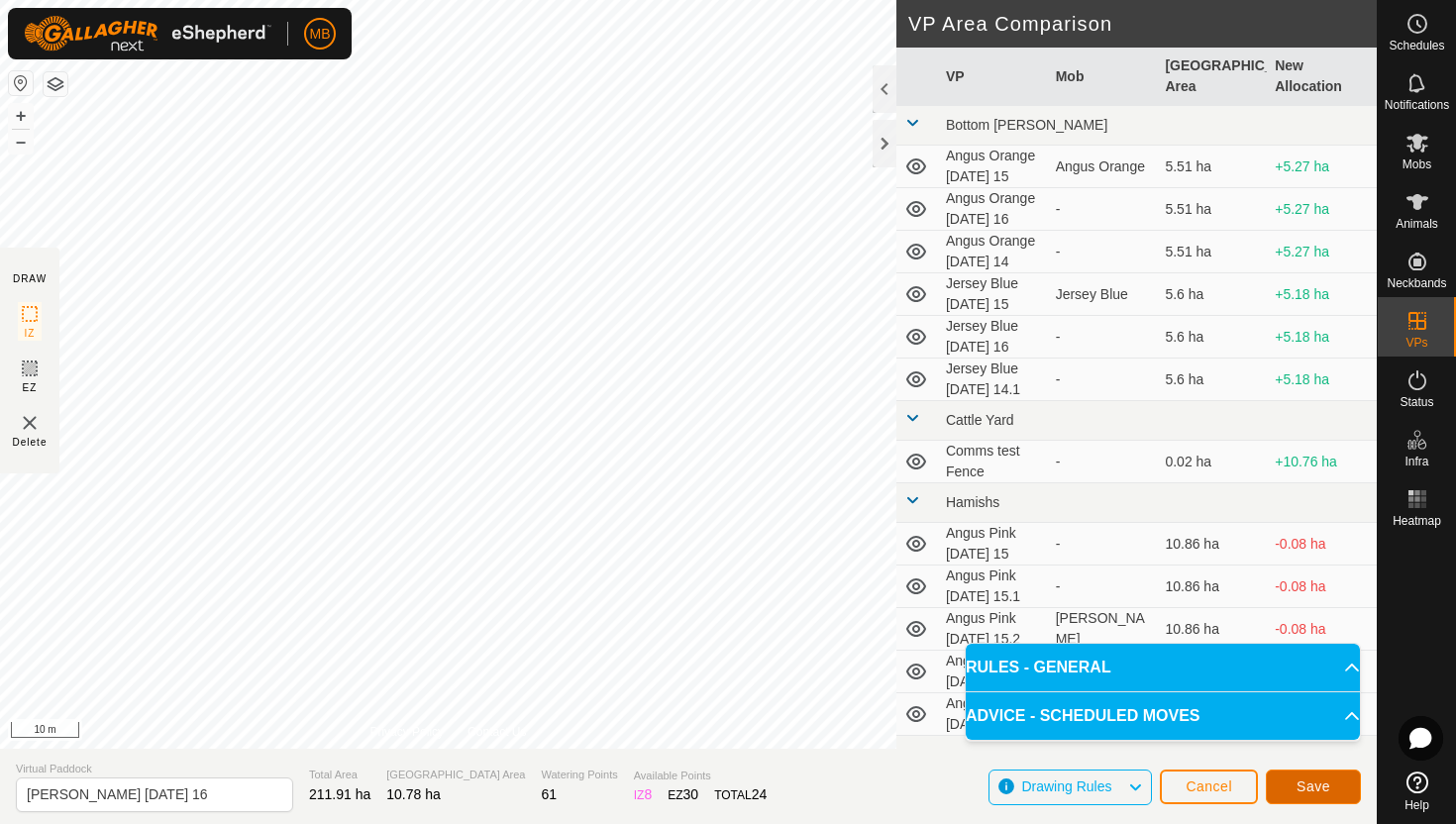
click at [1285, 783] on button "Save" at bounding box center [1313, 786] width 95 height 35
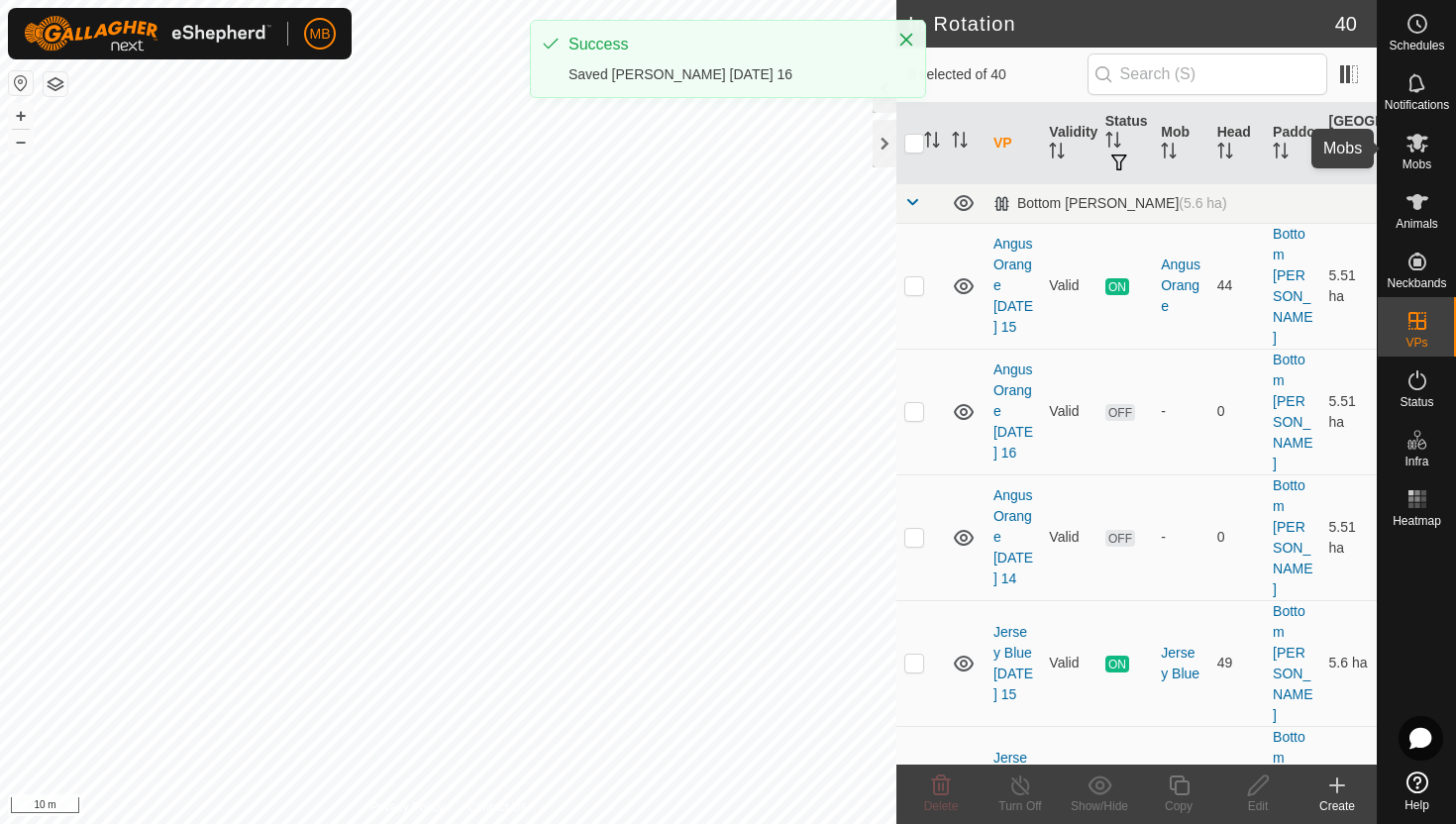
click at [1417, 147] on icon at bounding box center [1417, 143] width 22 height 19
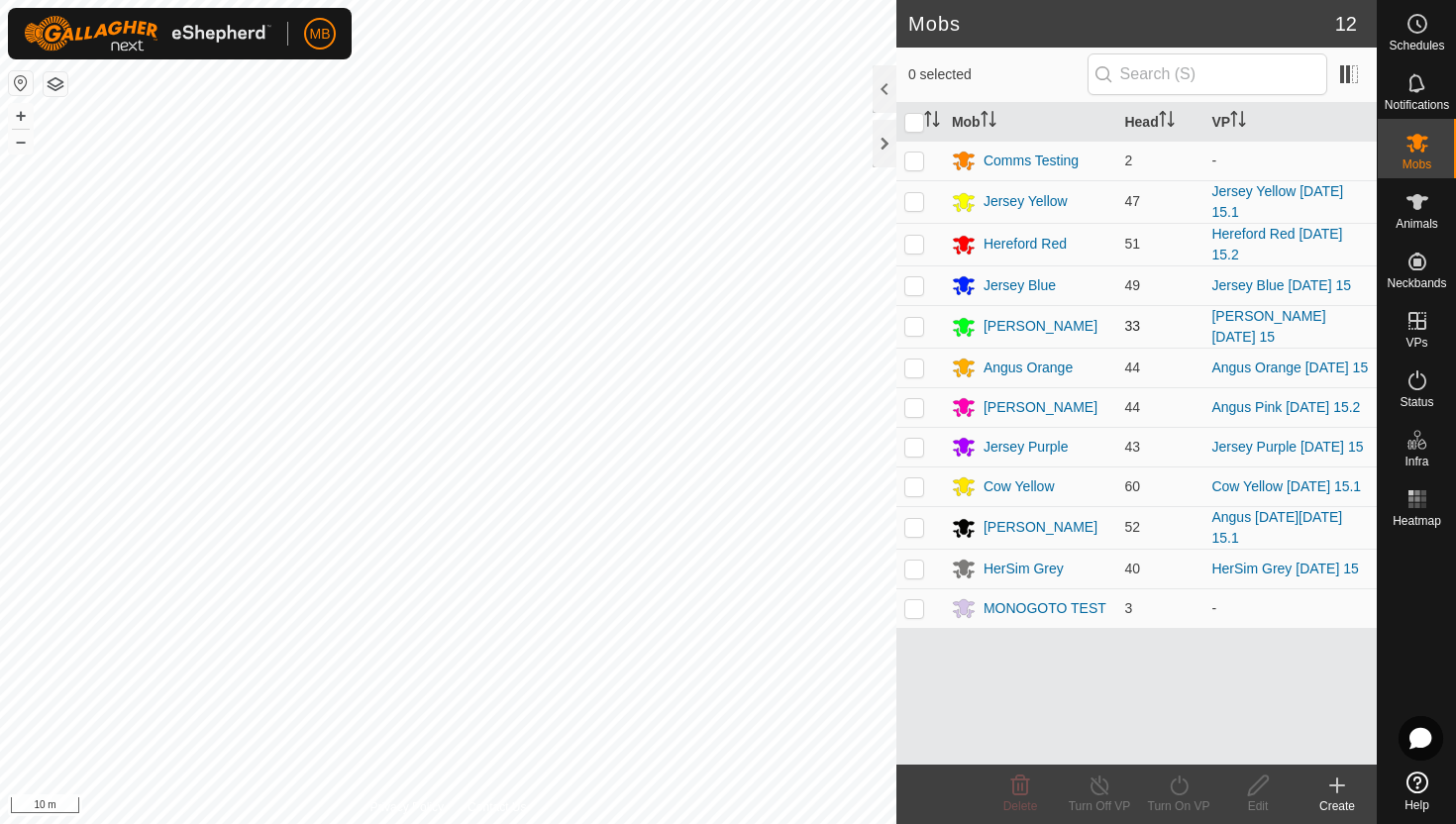
click at [917, 319] on p-checkbox at bounding box center [914, 326] width 20 height 16
checkbox input "true"
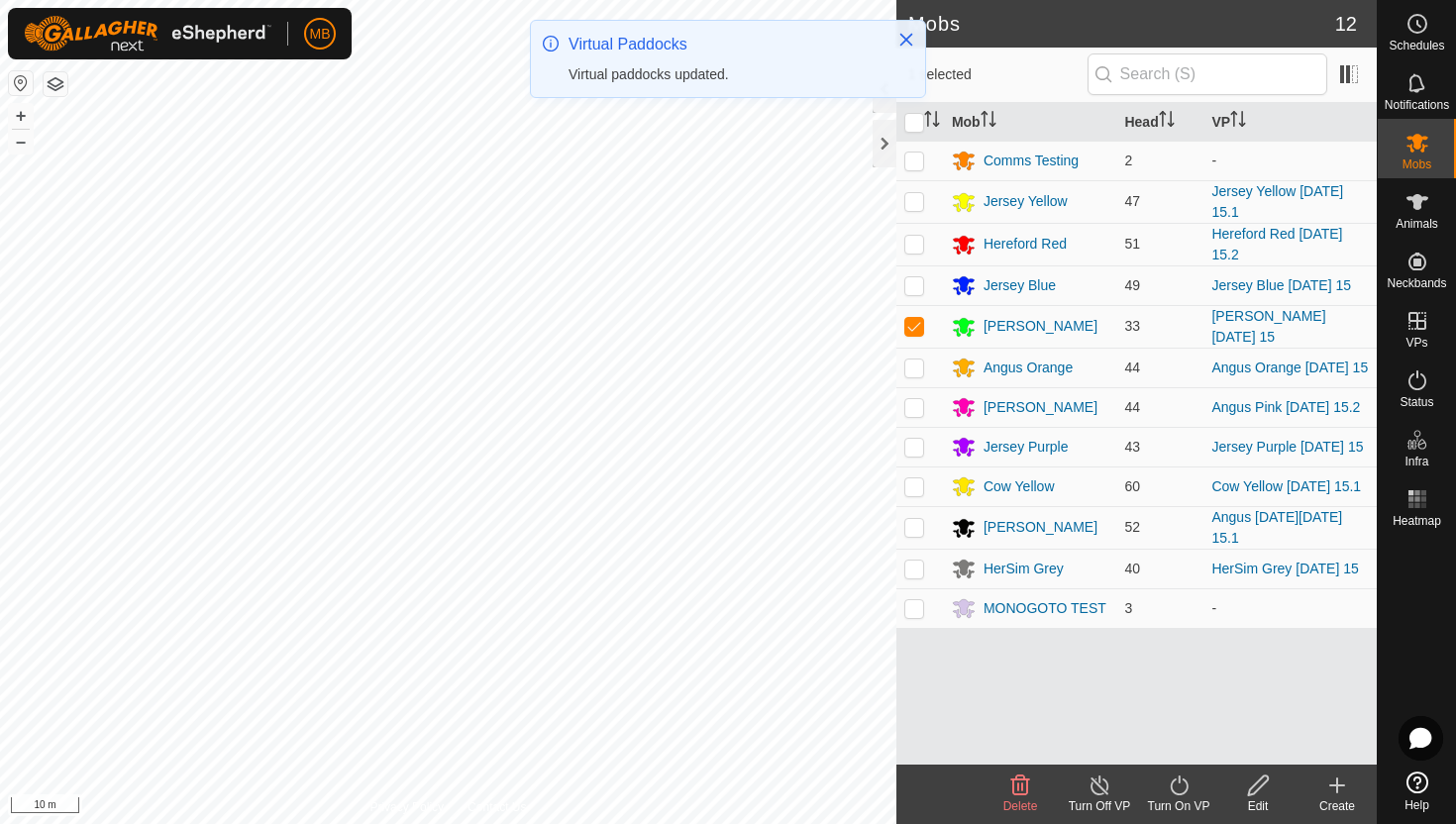
click at [1182, 787] on icon at bounding box center [1178, 785] width 25 height 24
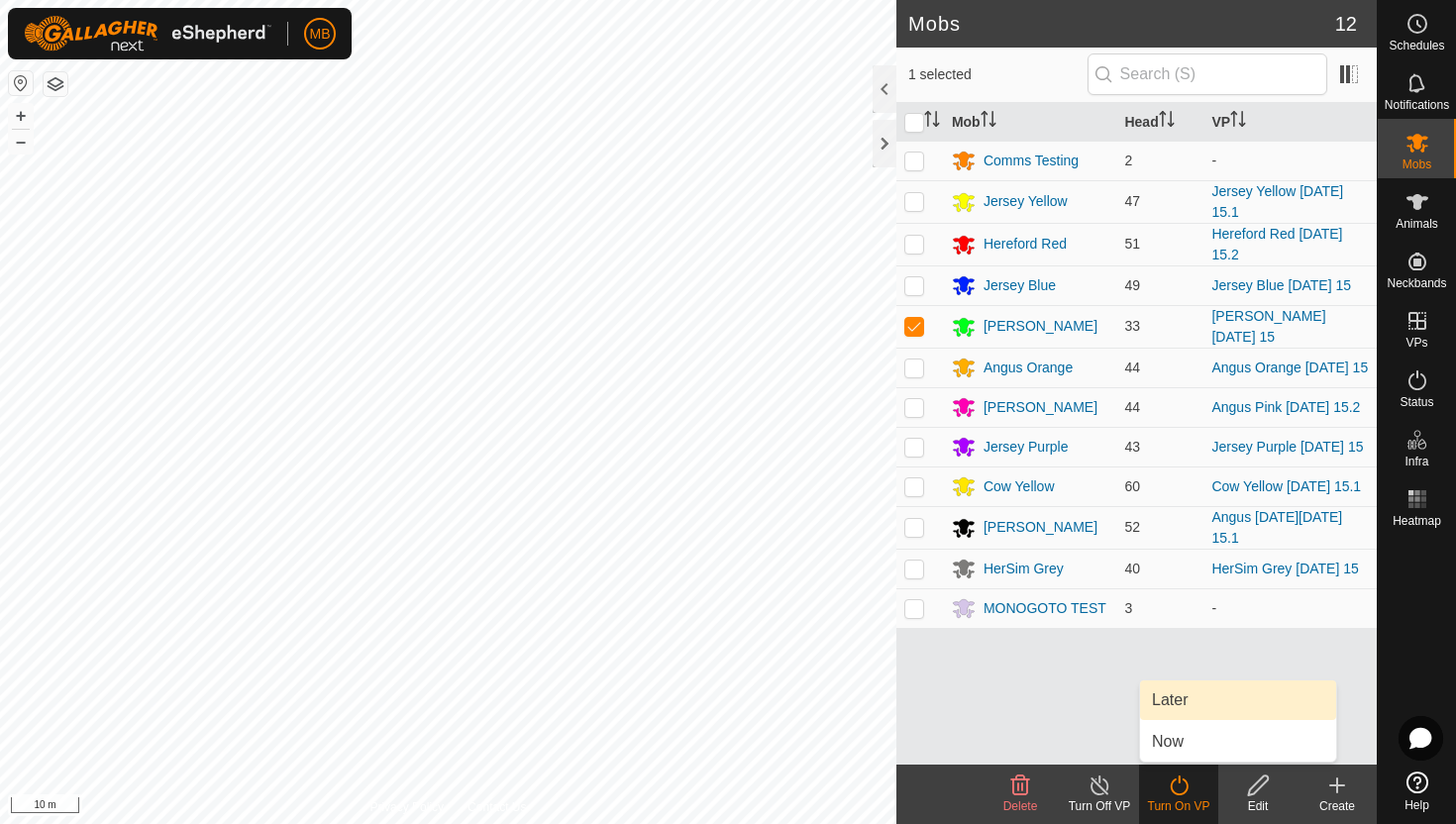
click at [1182, 709] on link "Later" at bounding box center [1238, 700] width 196 height 40
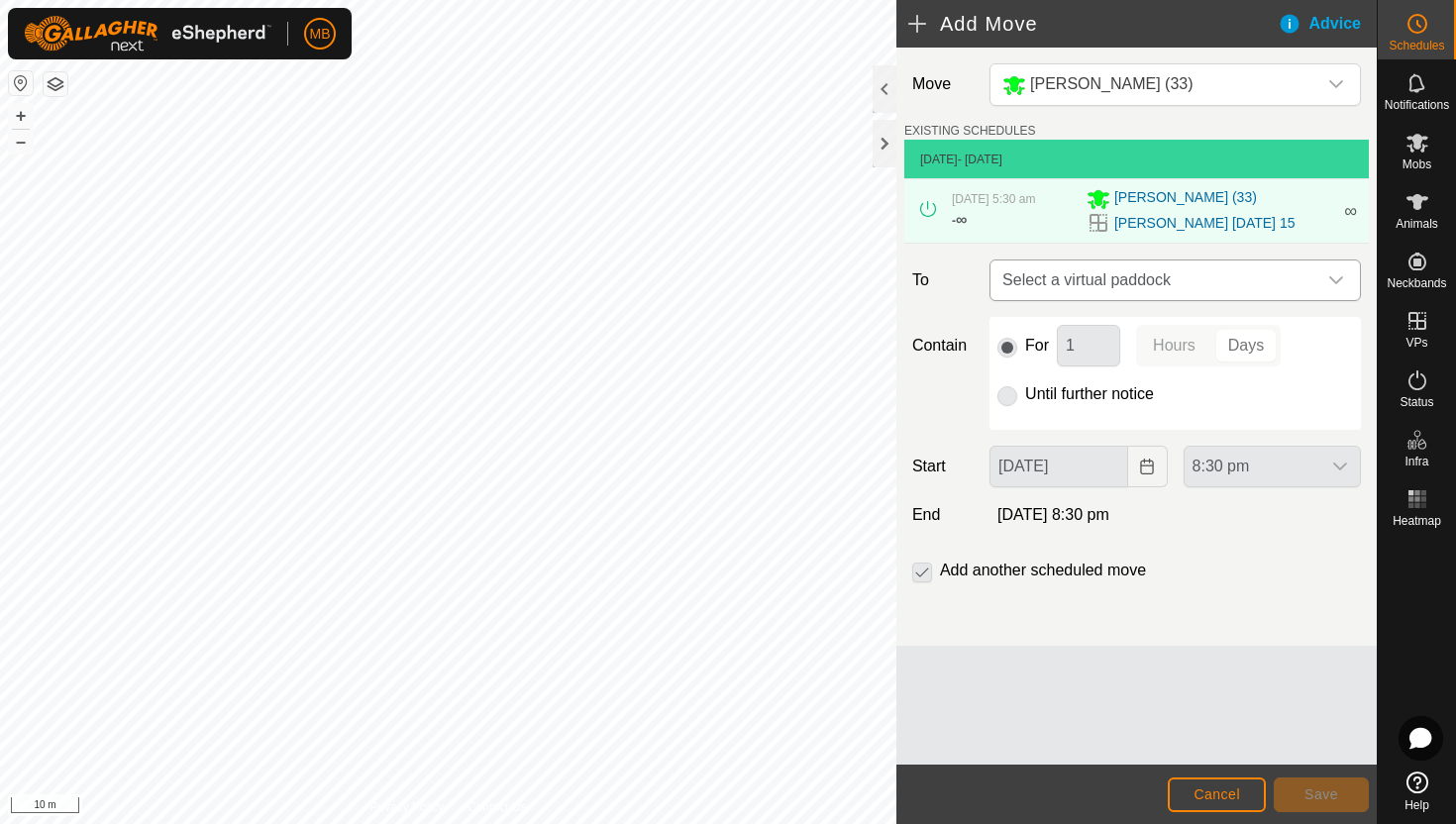
click at [1341, 284] on icon "dropdown trigger" at bounding box center [1336, 281] width 16 height 16
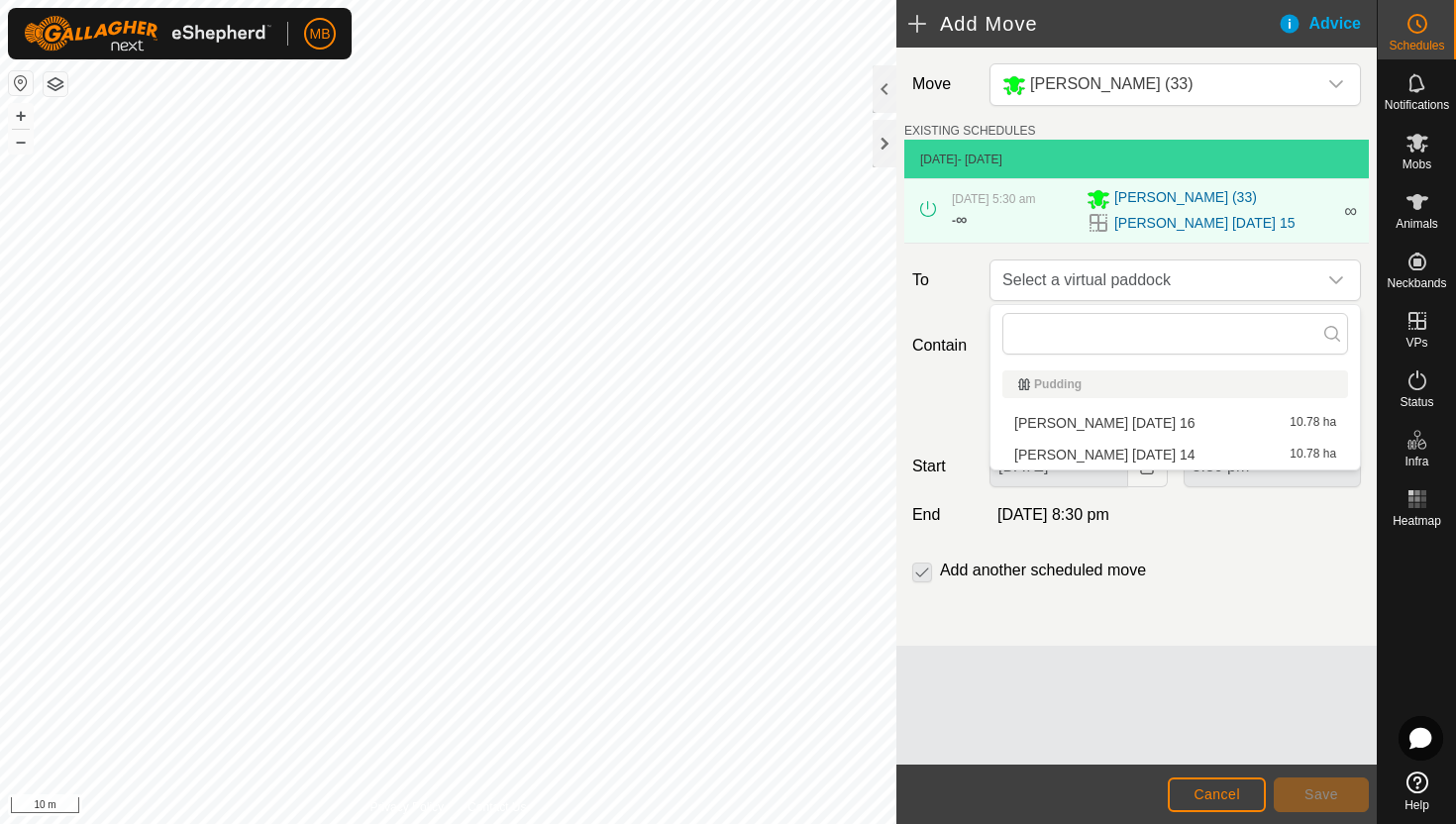
click at [1158, 418] on li "[PERSON_NAME] [DATE] 16 10.78 ha" at bounding box center [1175, 422] width 346 height 30
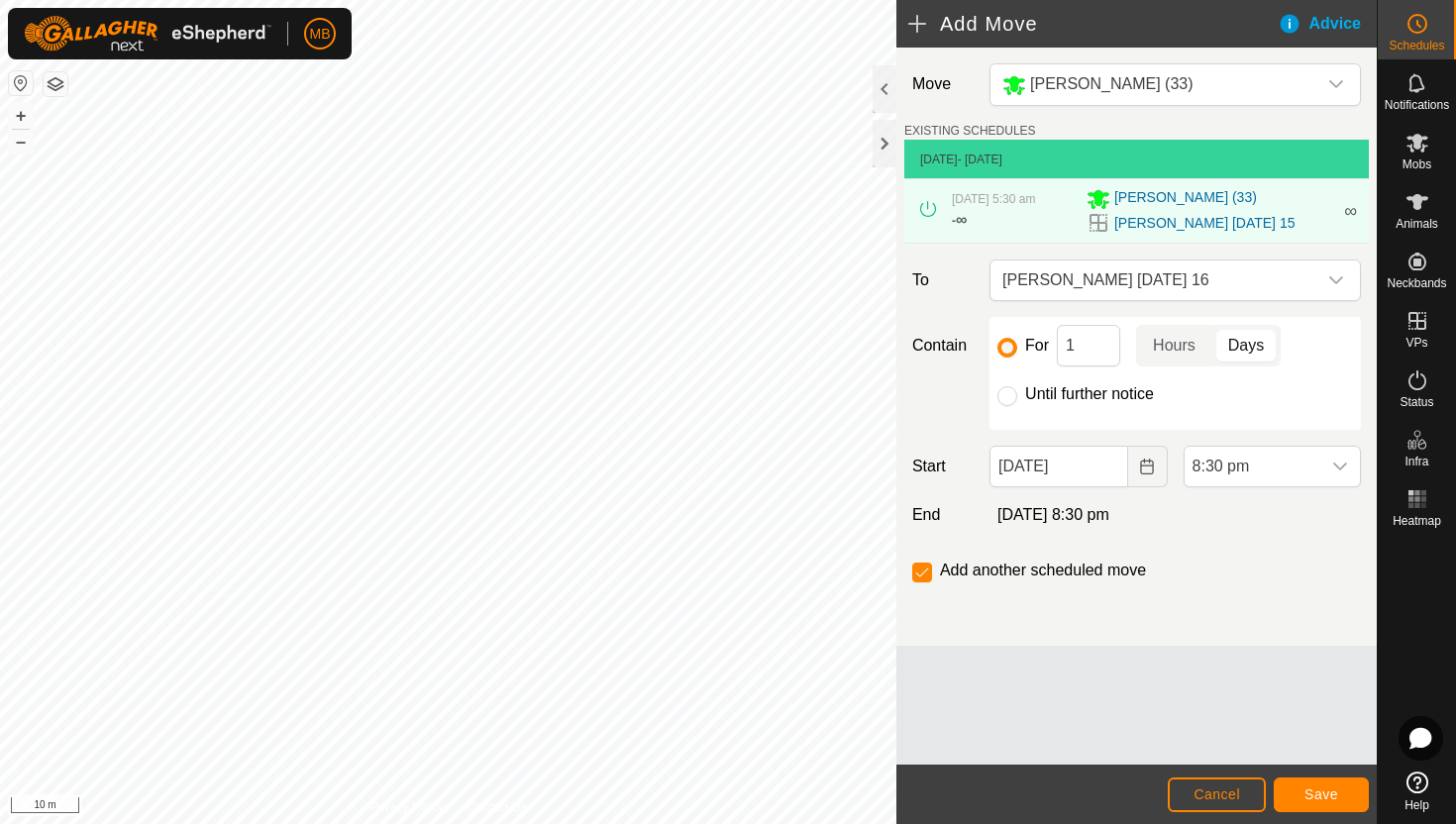
click at [1129, 395] on label "Until further notice" at bounding box center [1090, 394] width 129 height 16
click at [1018, 395] on input "Until further notice" at bounding box center [1008, 396] width 20 height 20
radio input "true"
checkbox input "false"
click at [1110, 468] on input "[DATE]" at bounding box center [1058, 466] width 138 height 42
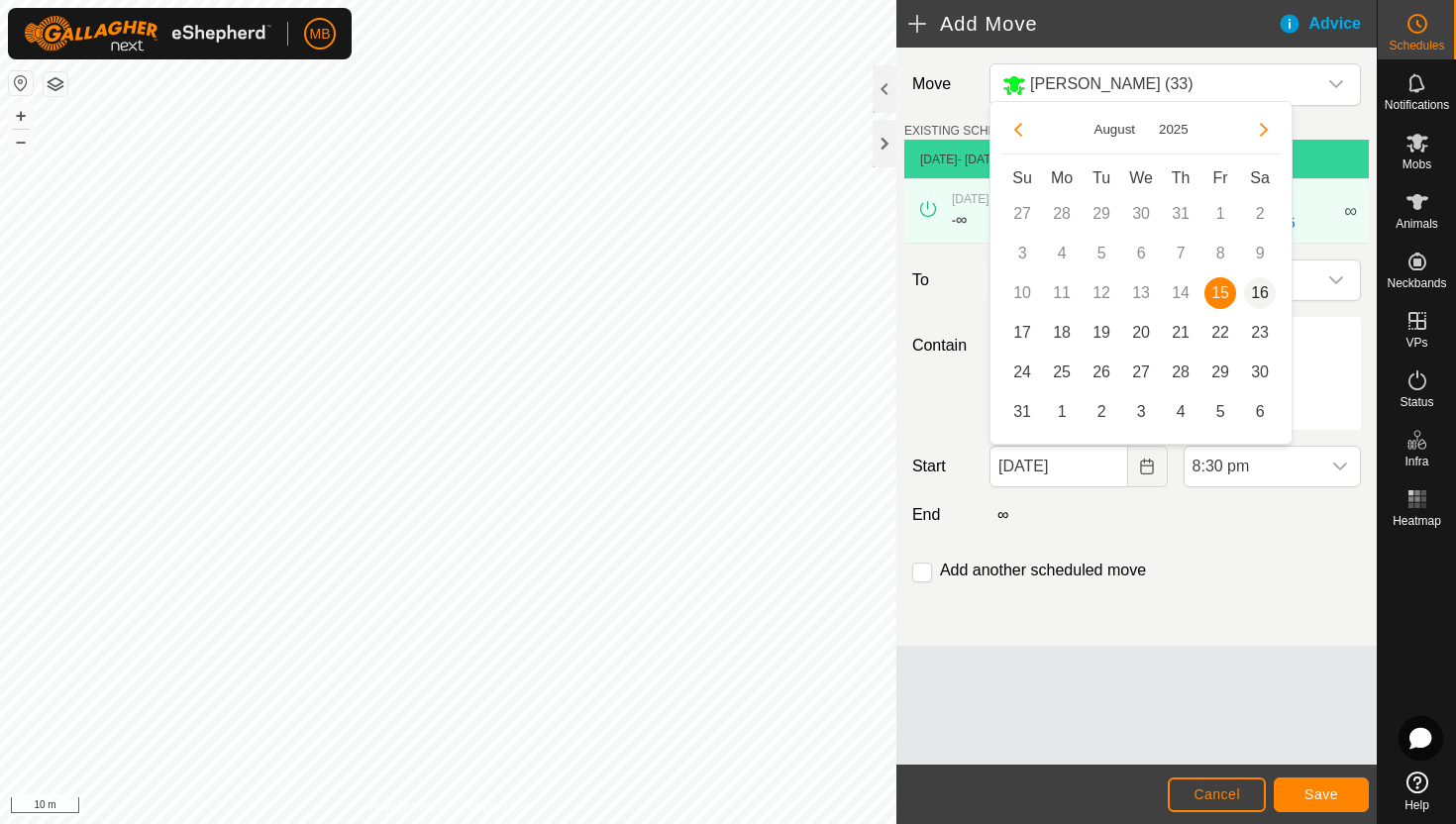
click at [1266, 291] on span "16" at bounding box center [1260, 294] width 32 height 32
type input "[DATE]"
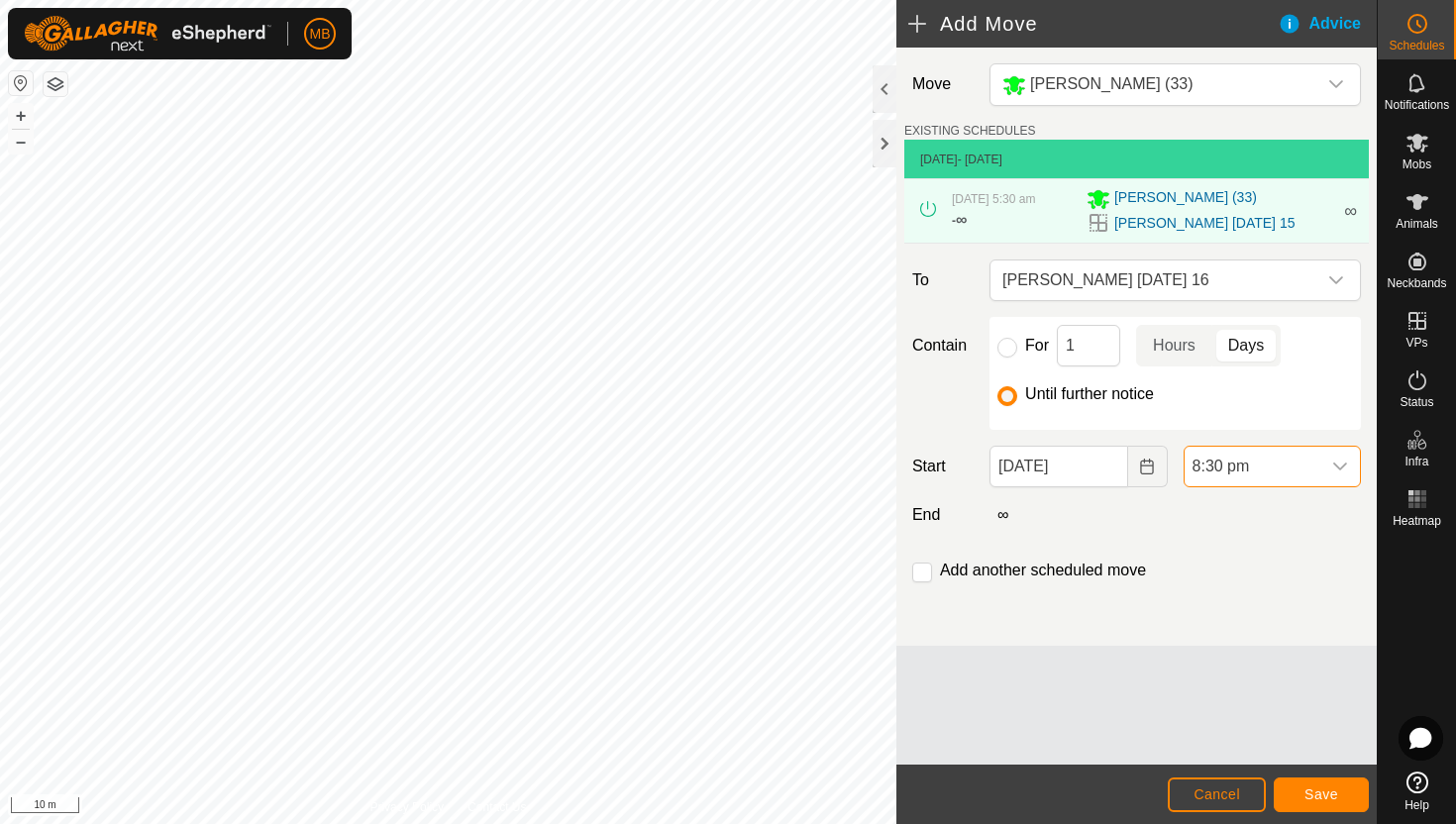
click at [1281, 458] on span "8:30 pm" at bounding box center [1252, 466] width 136 height 40
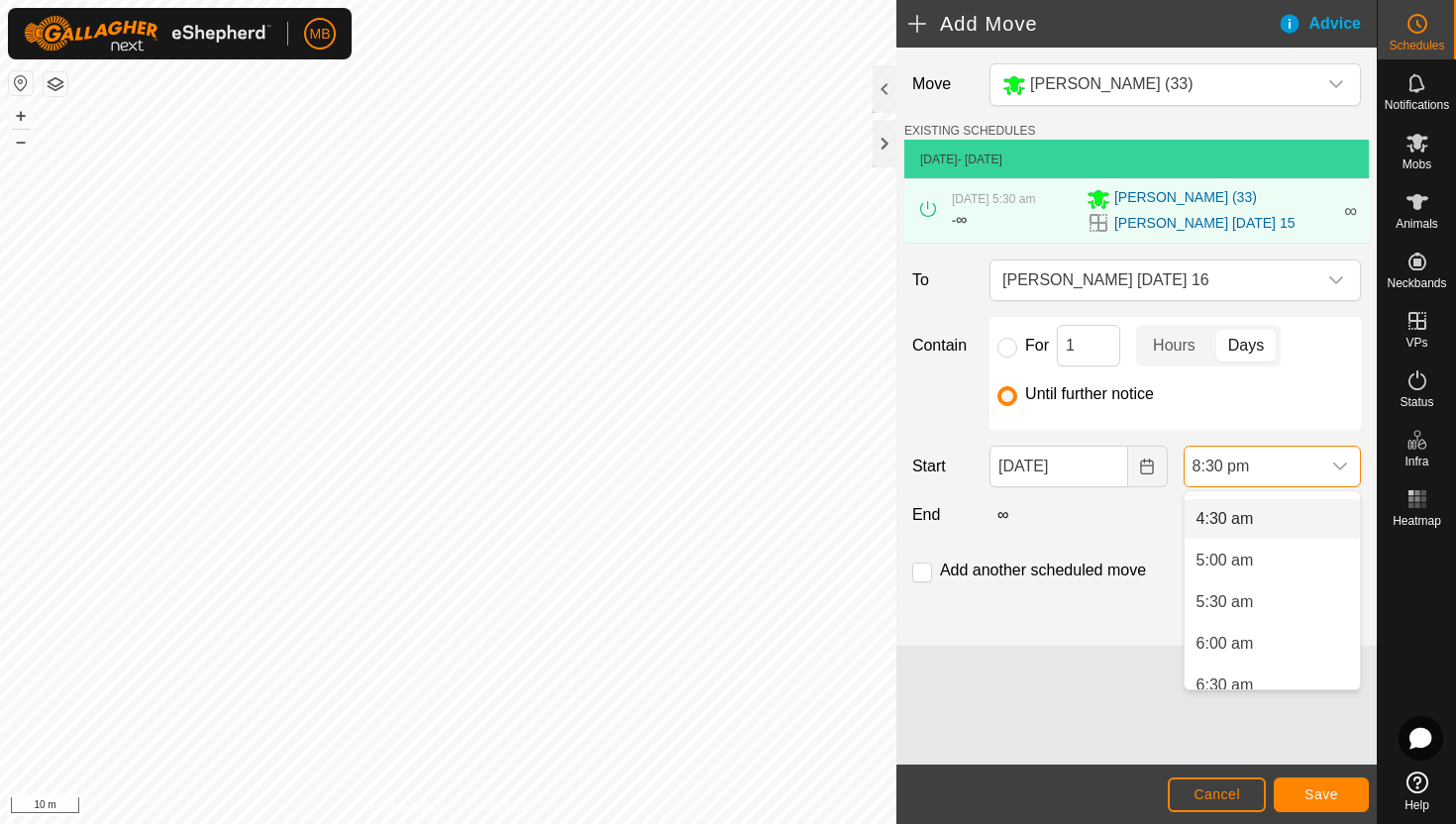
scroll to position [364, 0]
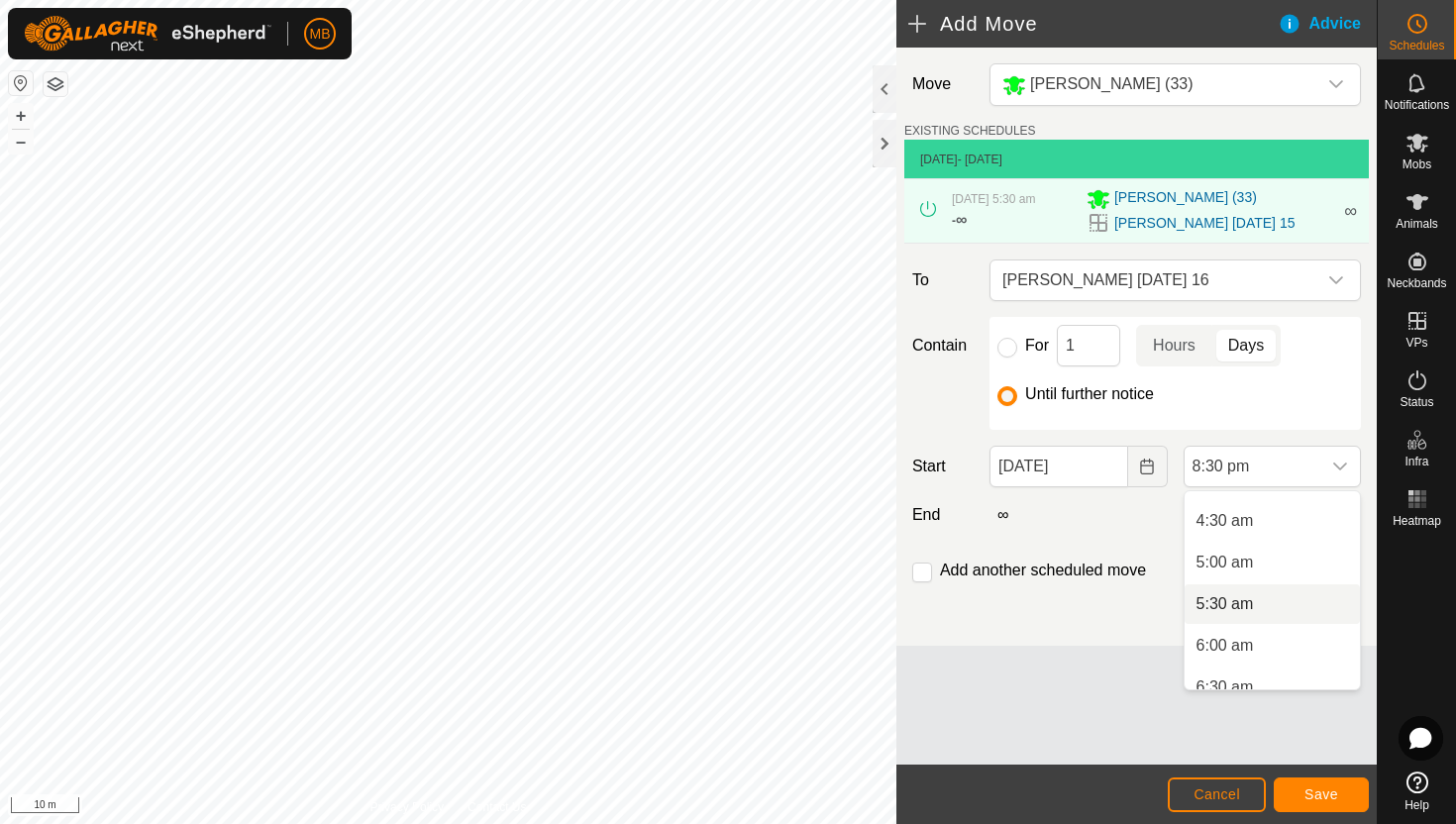
click at [1269, 602] on li "5:30 am" at bounding box center [1272, 604] width 176 height 40
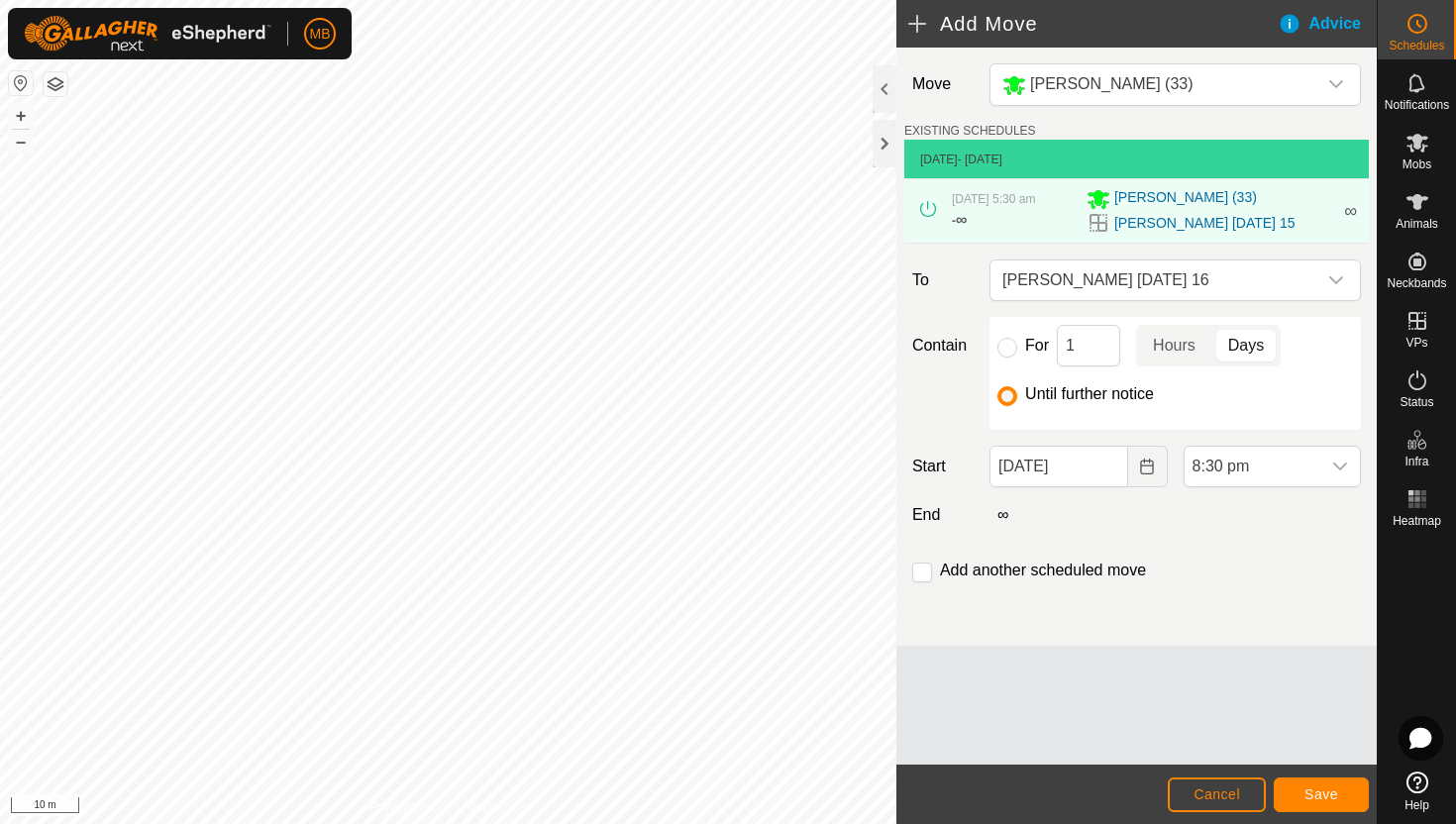
scroll to position [1547, 0]
click at [1315, 792] on span "Save" at bounding box center [1321, 794] width 34 height 16
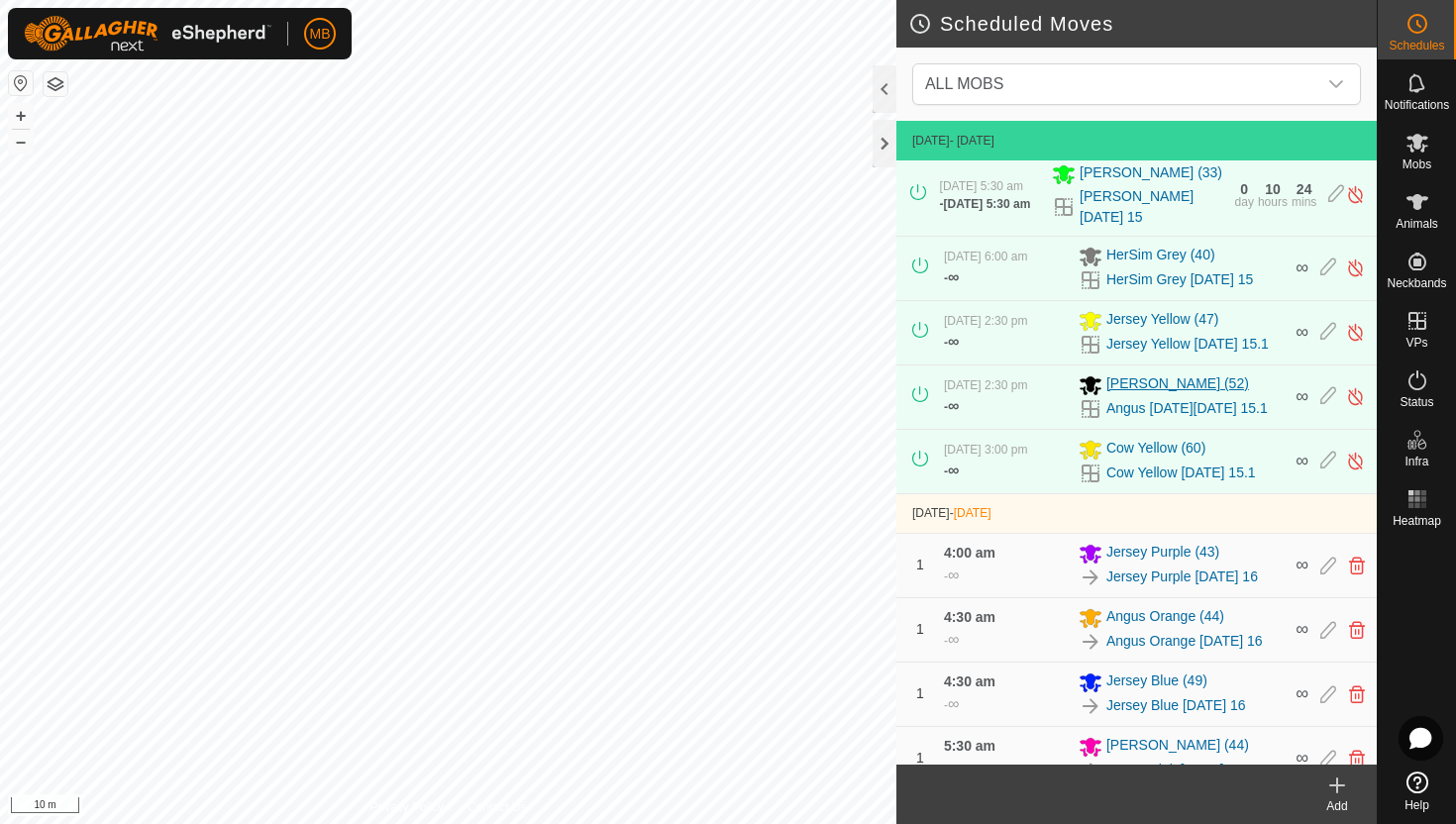
scroll to position [367, 0]
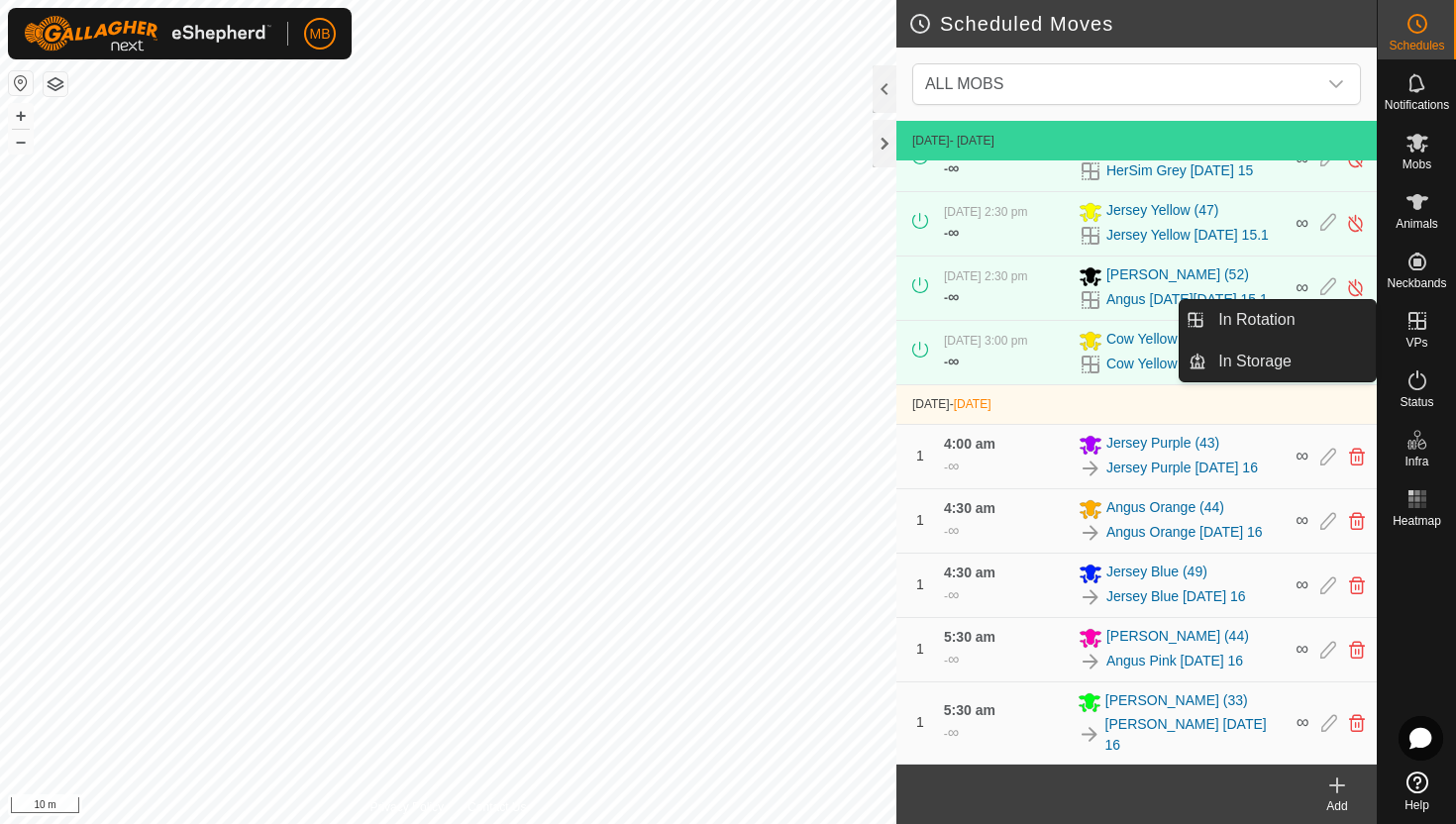
click at [1412, 325] on icon at bounding box center [1417, 321] width 24 height 24
click at [1320, 330] on link "In Rotation" at bounding box center [1290, 320] width 170 height 40
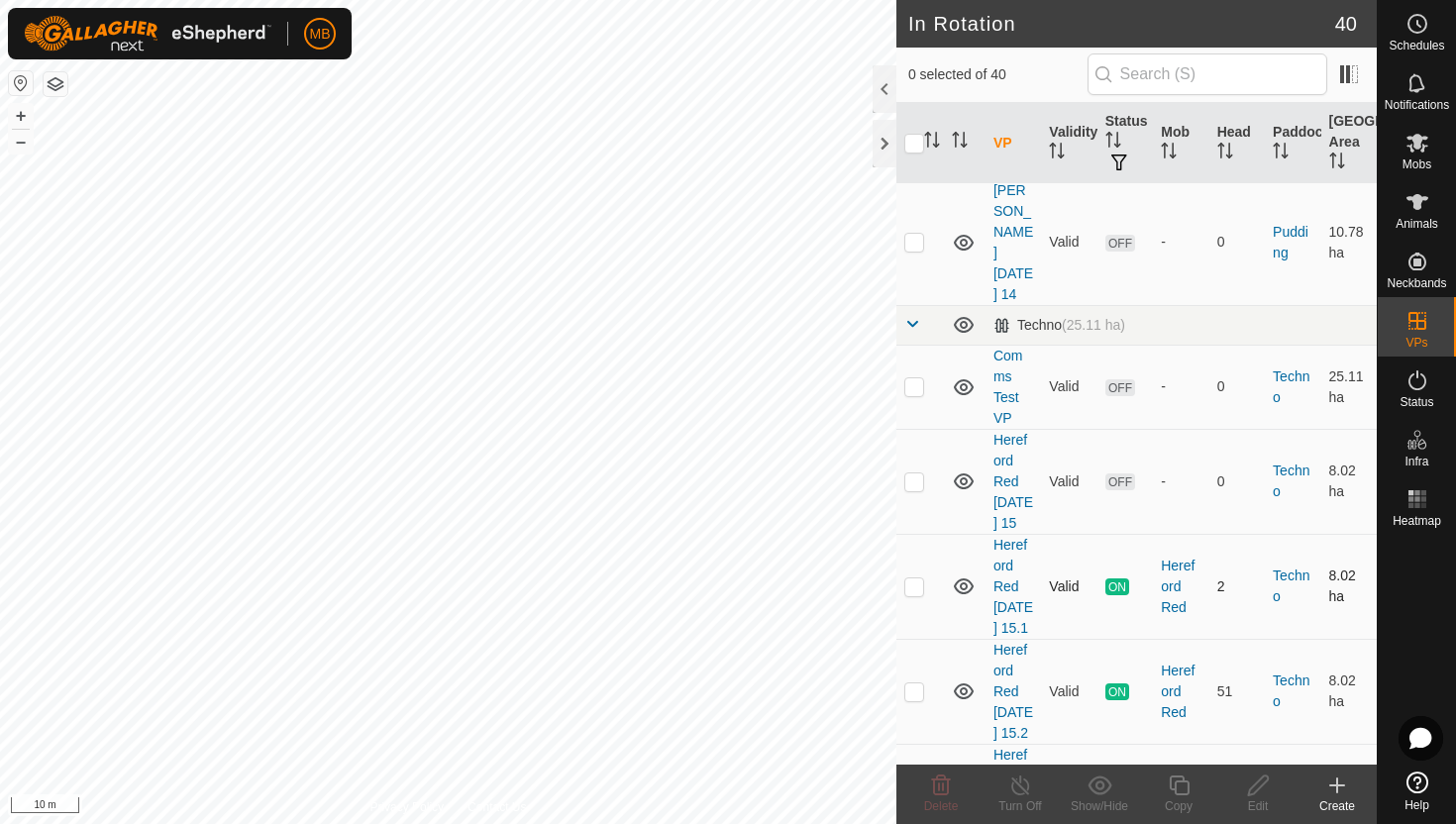
scroll to position [2091, 0]
click at [916, 682] on p-checkbox at bounding box center [914, 690] width 20 height 16
checkbox input "true"
click at [1180, 786] on icon at bounding box center [1178, 785] width 25 height 24
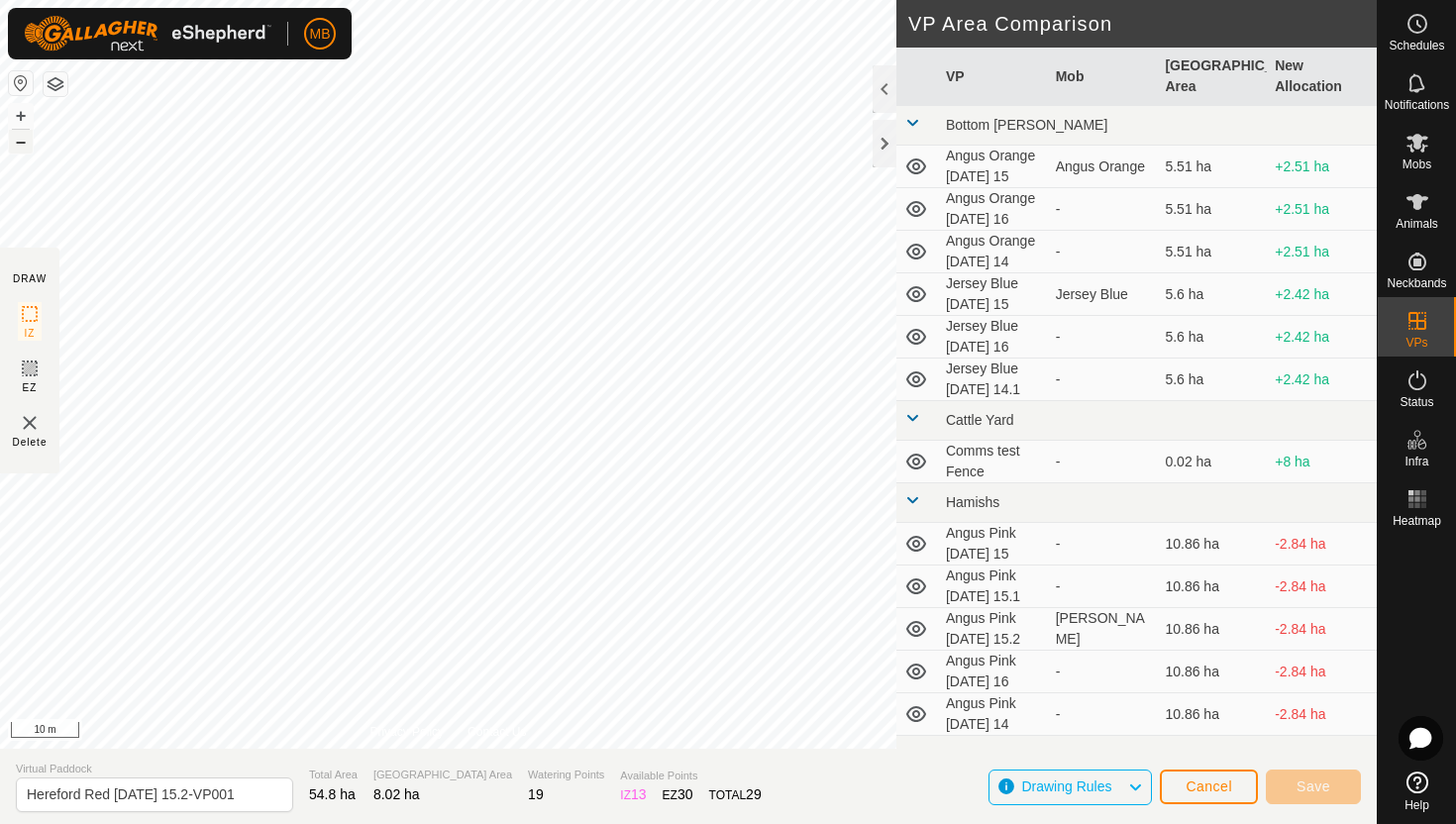
click at [20, 139] on button "–" at bounding box center [21, 142] width 24 height 24
click at [23, 117] on button "+" at bounding box center [21, 116] width 24 height 24
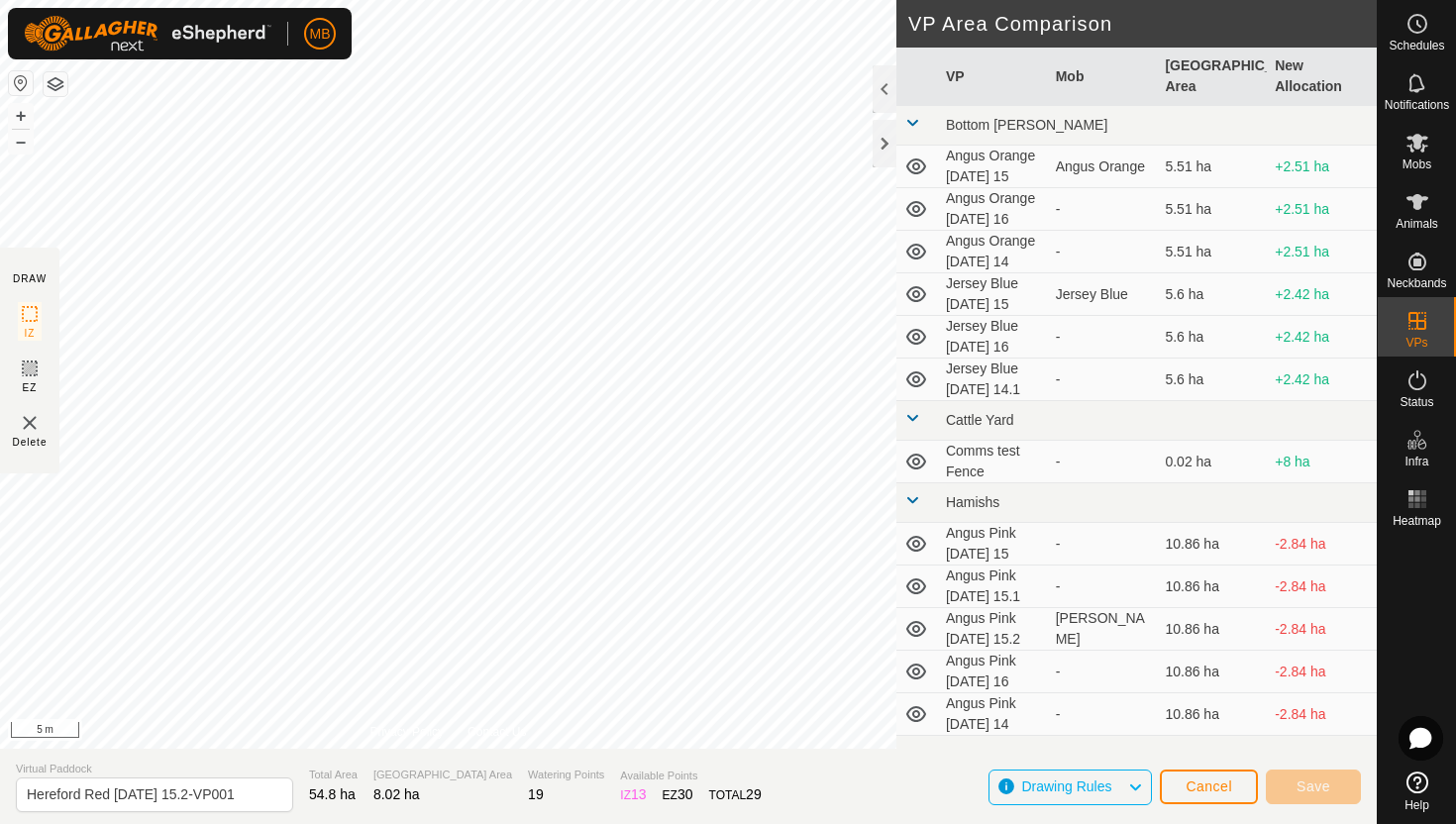
click at [184, 36] on div "MB Schedules Notifications Mobs Animals Neckbands VPs Status Infra Heatmap Help…" at bounding box center [728, 412] width 1456 height 824
click at [306, 0] on html "MB Schedules Notifications Mobs Animals Neckbands VPs Status Infra Heatmap Help…" at bounding box center [728, 412] width 1456 height 824
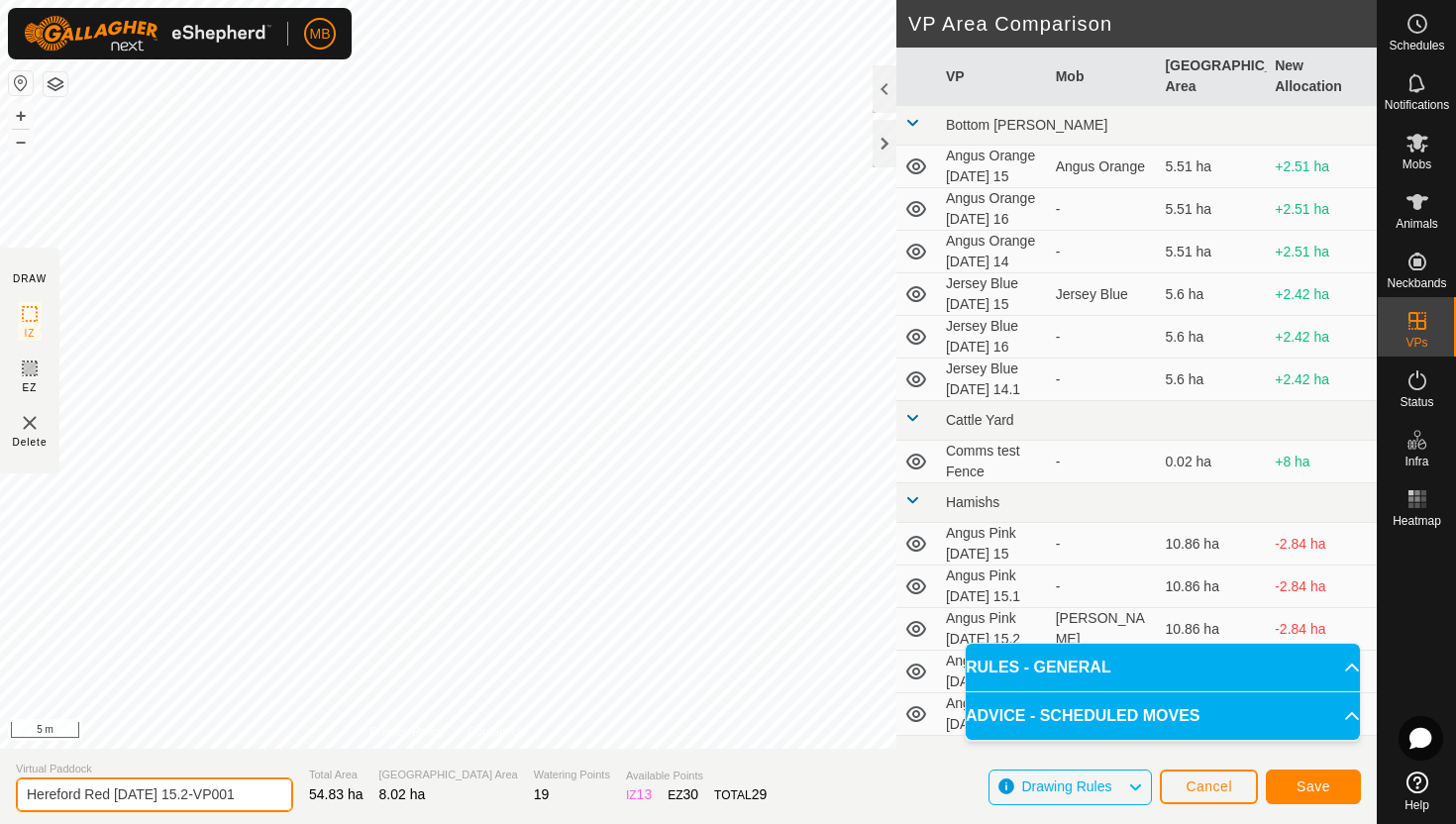
click at [237, 797] on input "Hereford Red [DATE] 15.2-VP001" at bounding box center [155, 794] width 278 height 35
type input "Hereford Red [DATE] 16"
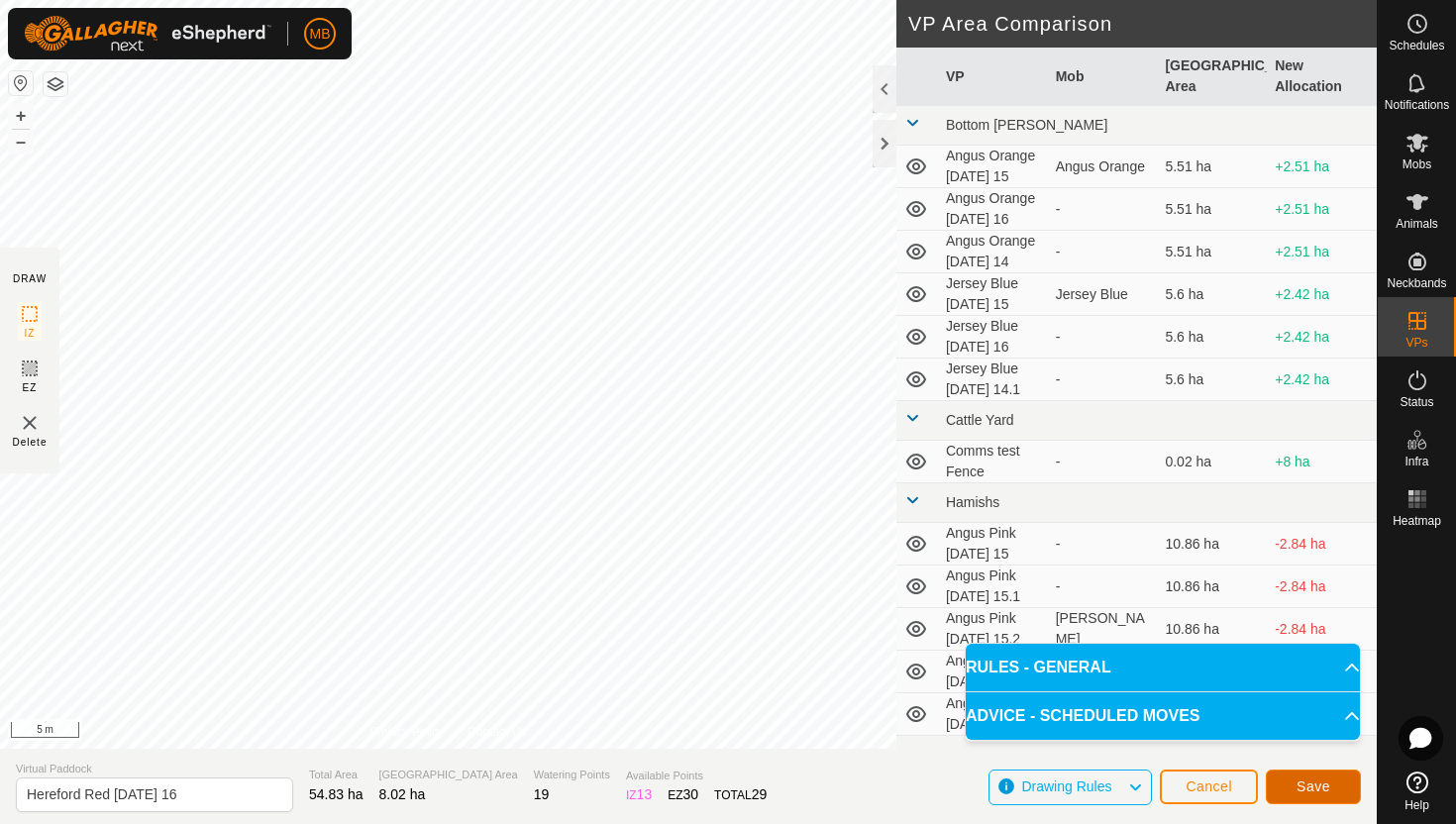
click at [1342, 783] on button "Save" at bounding box center [1313, 786] width 95 height 35
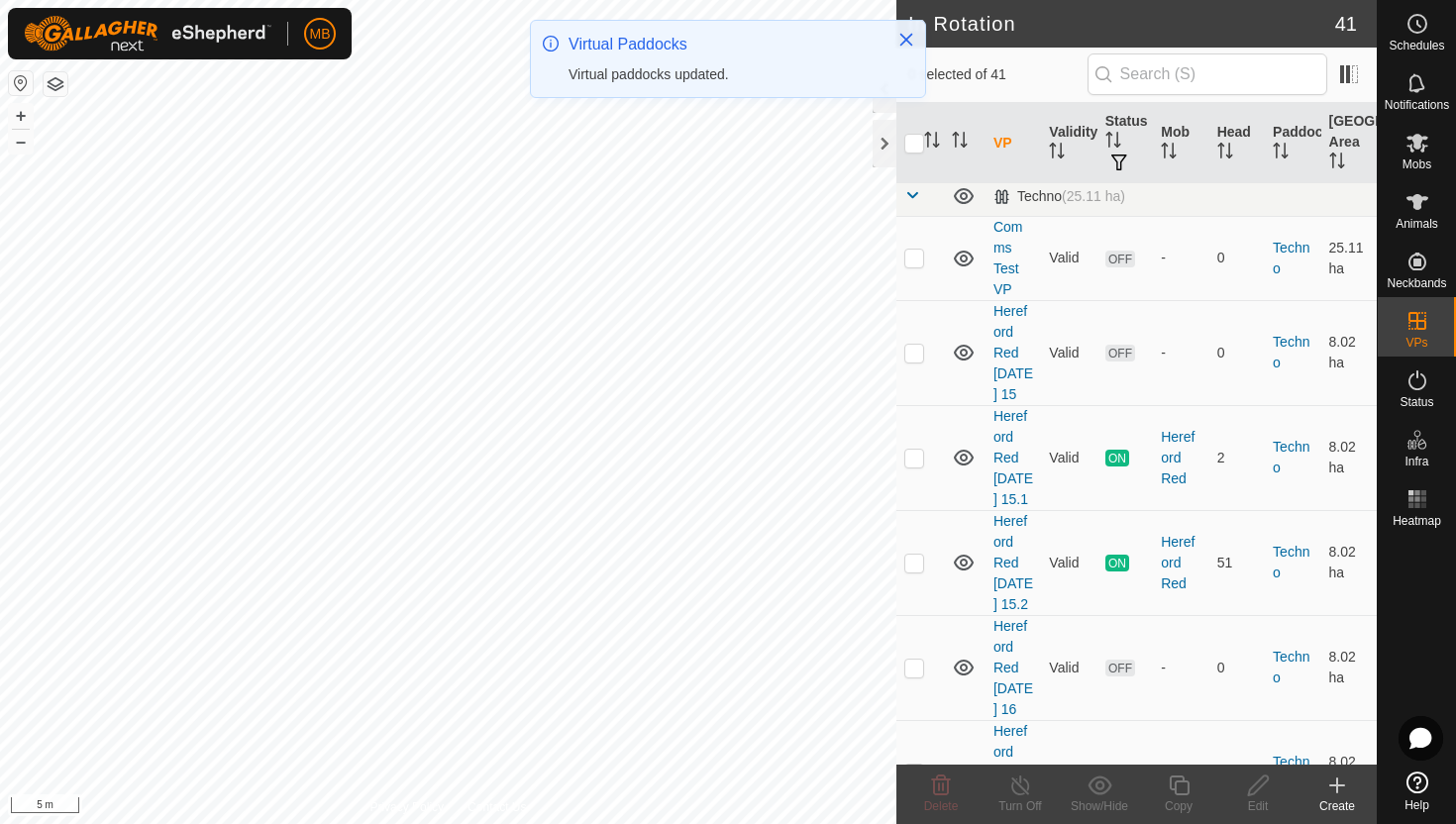
scroll to position [2197, 0]
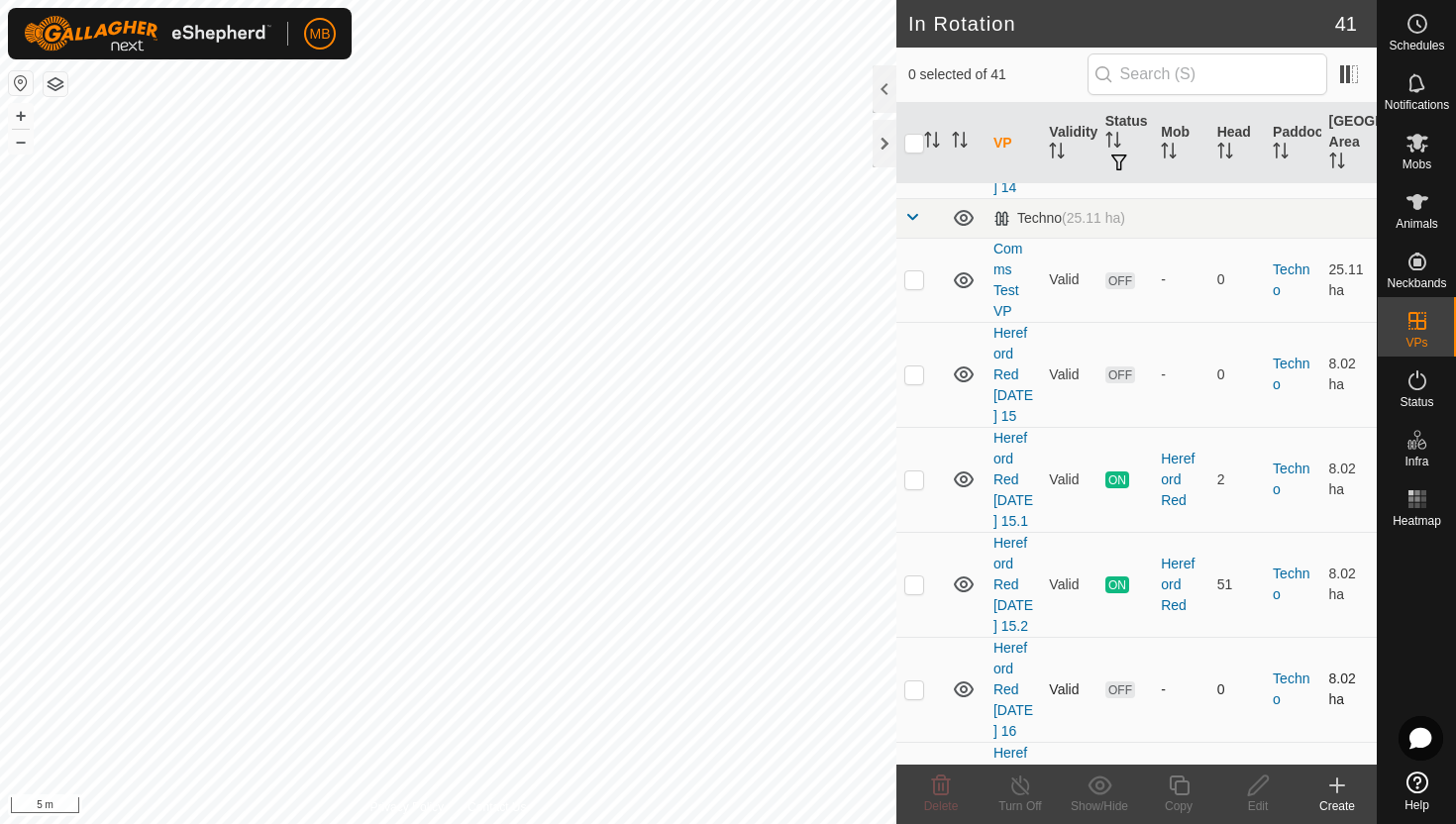
click at [911, 681] on p-checkbox at bounding box center [914, 689] width 20 height 16
checkbox input "true"
click at [1174, 786] on icon at bounding box center [1178, 785] width 20 height 20
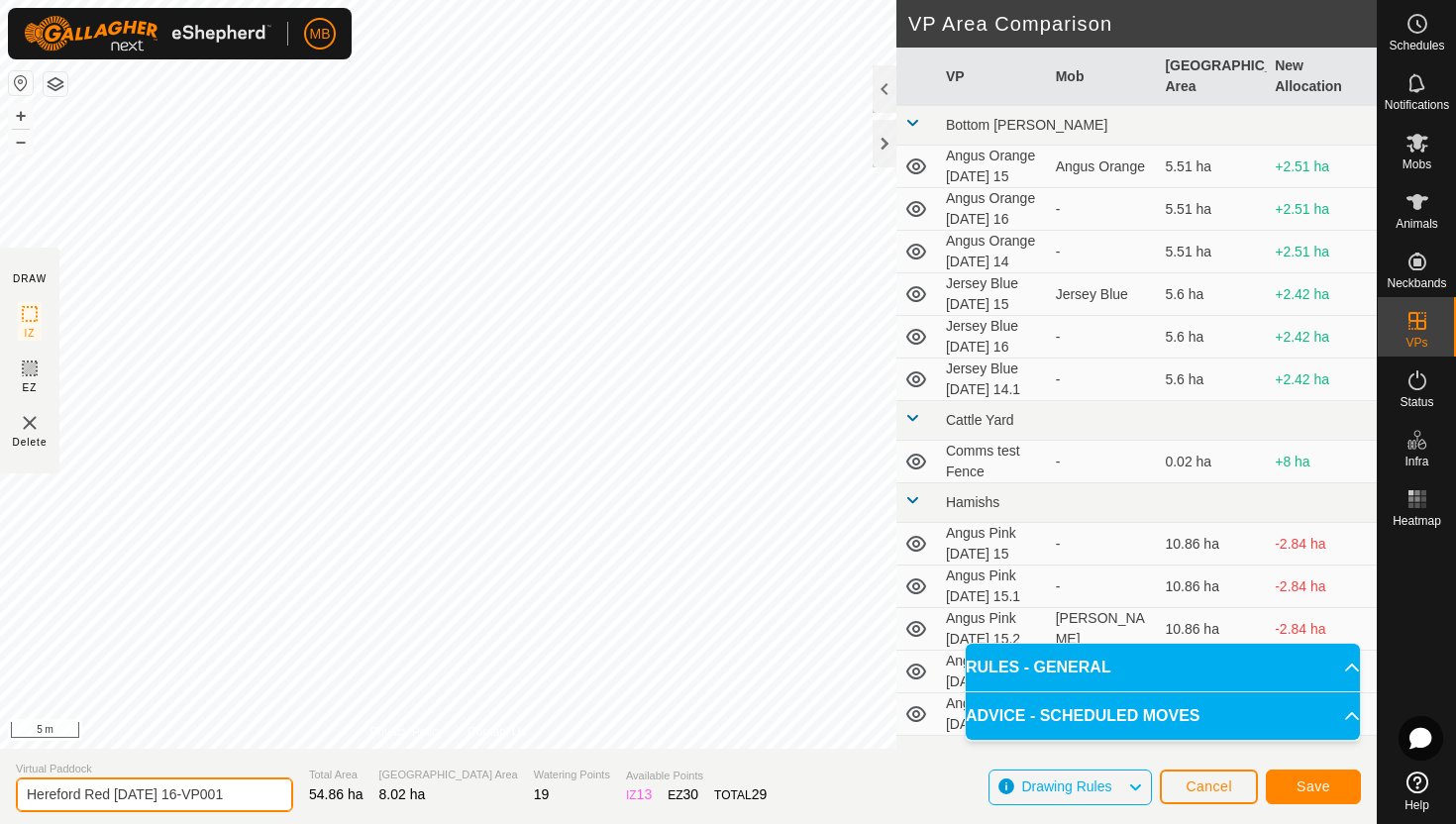
click at [244, 795] on input "Hereford Red [DATE] 16-VP001" at bounding box center [155, 794] width 278 height 35
type input "Hereford Red [DATE] 16.1"
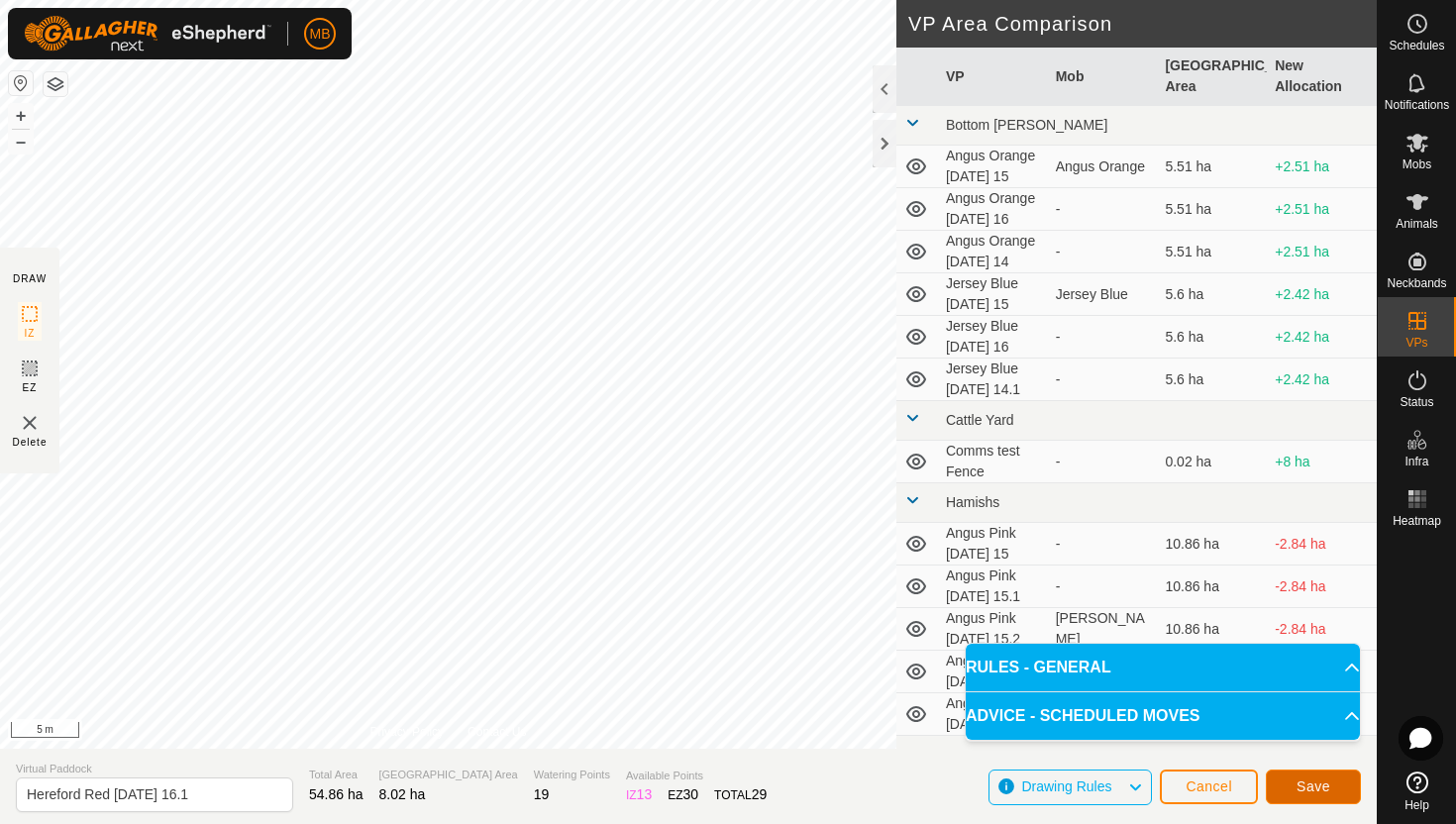
click at [1320, 778] on span "Save" at bounding box center [1313, 786] width 34 height 16
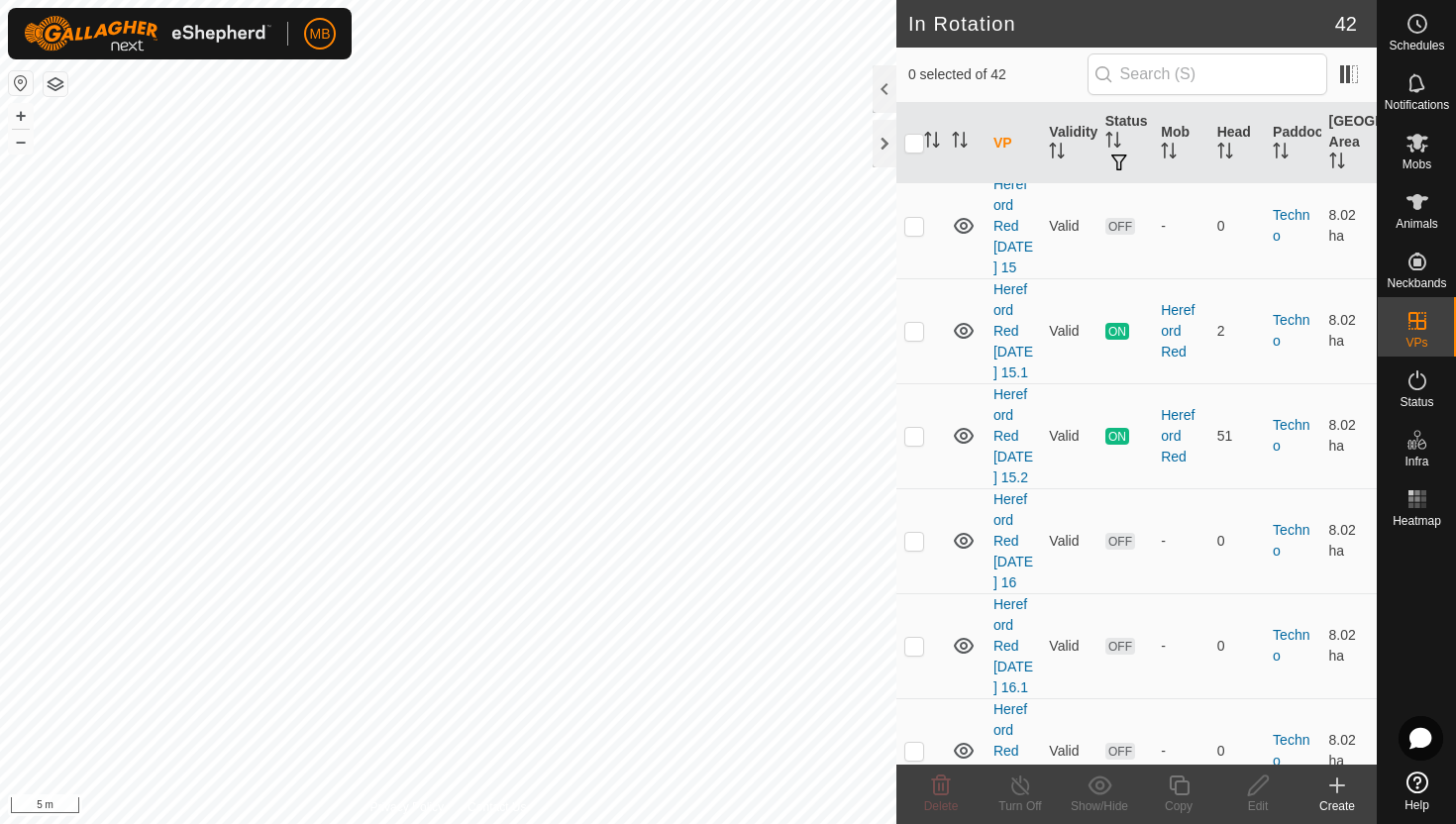
scroll to position [2334, 0]
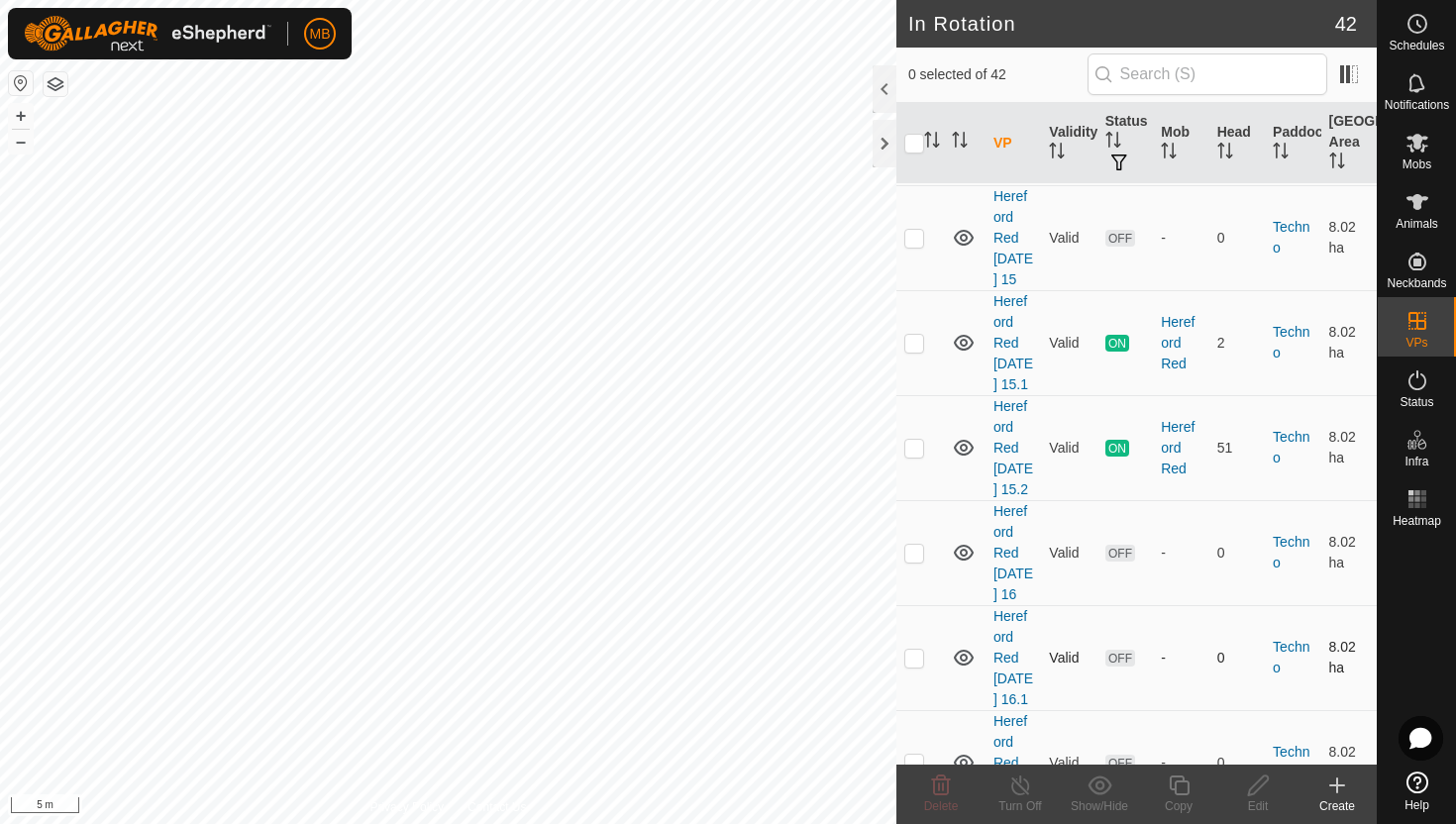
click at [917, 649] on p-checkbox at bounding box center [914, 657] width 20 height 16
checkbox input "true"
click at [1182, 787] on icon at bounding box center [1178, 785] width 25 height 24
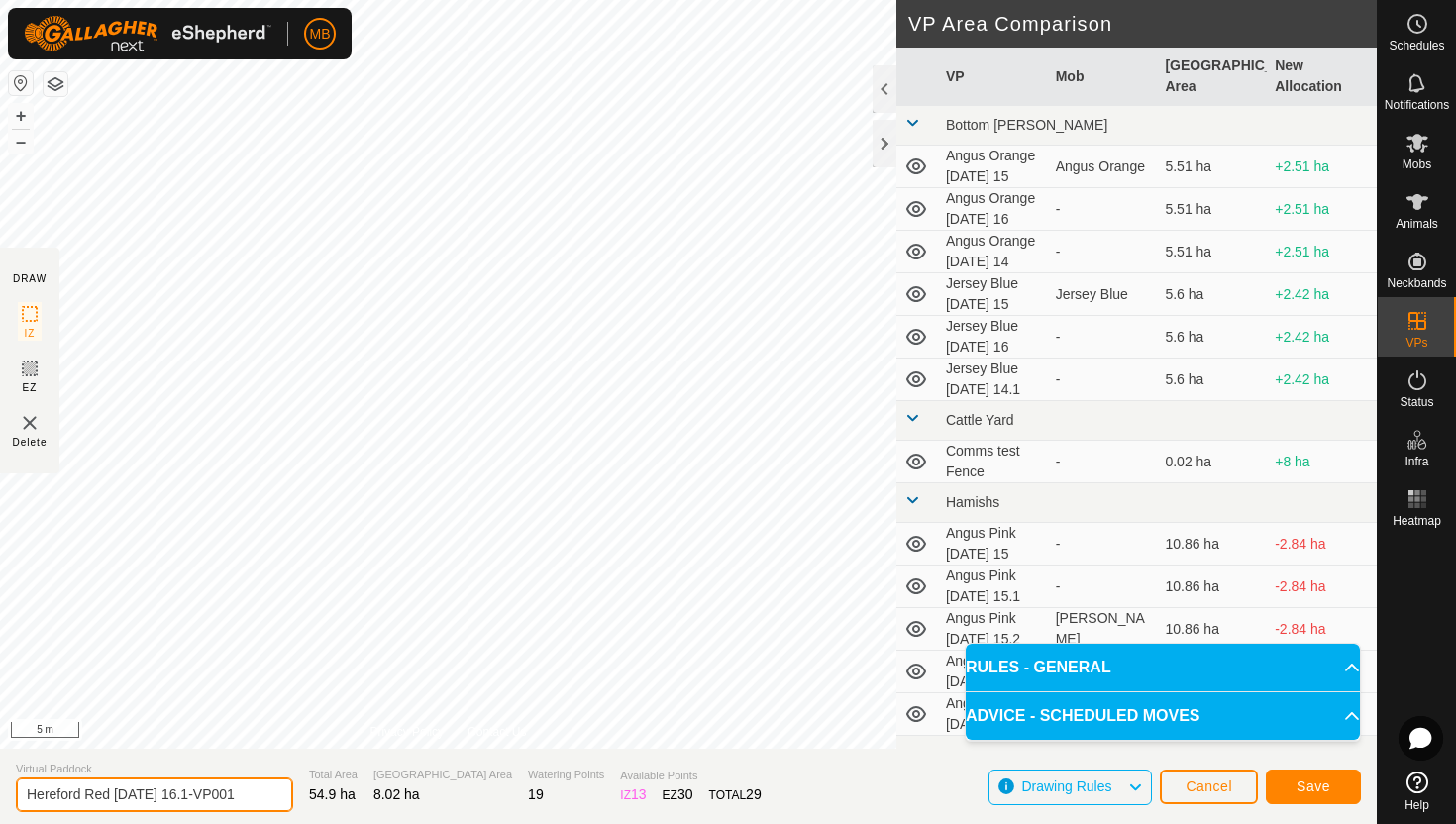
click at [249, 795] on input "Hereford Red [DATE] 16.1-VP001" at bounding box center [155, 794] width 278 height 35
type input "Hereford Red [DATE] 16.2"
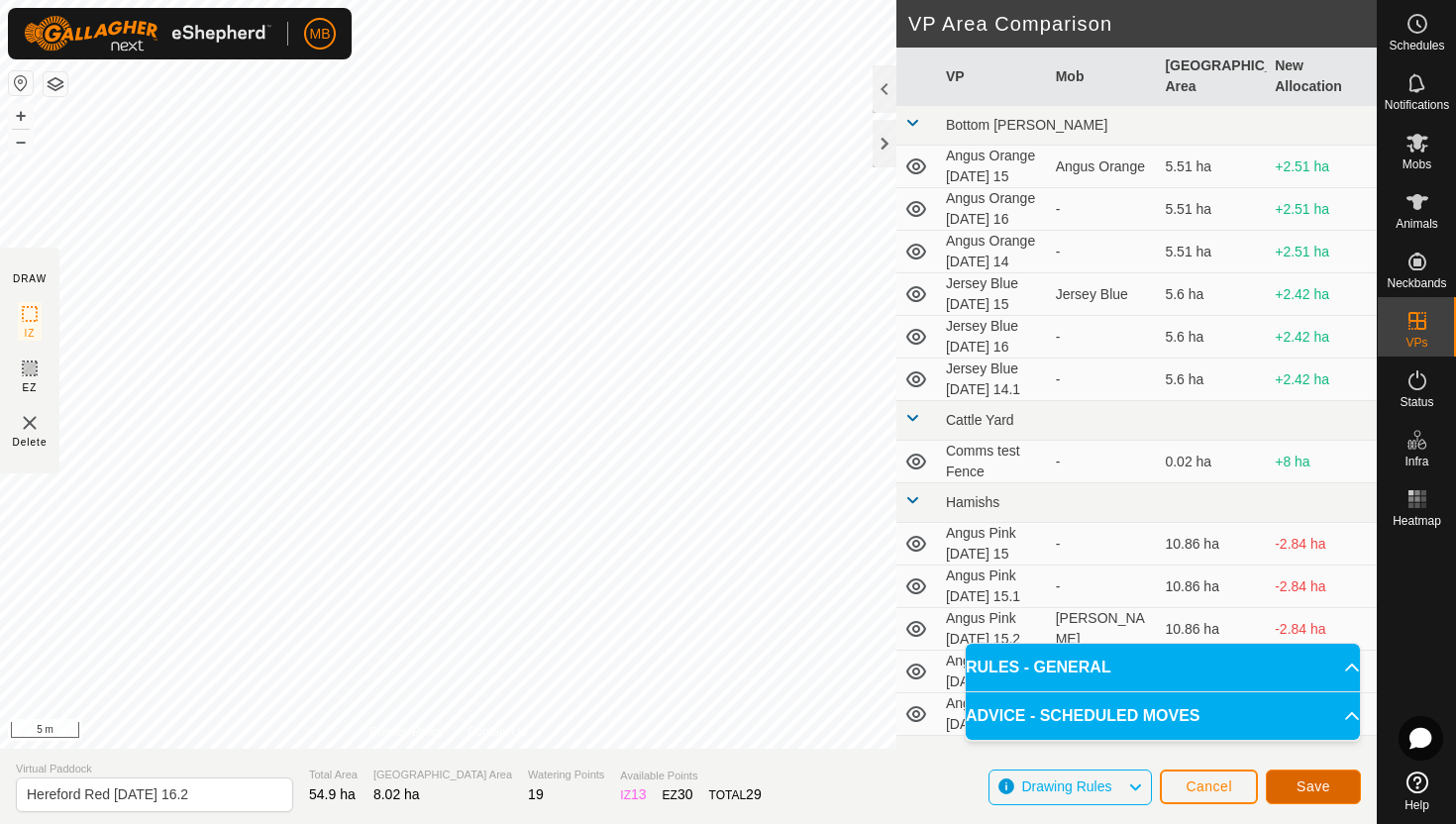
click at [1302, 779] on span "Save" at bounding box center [1313, 786] width 34 height 16
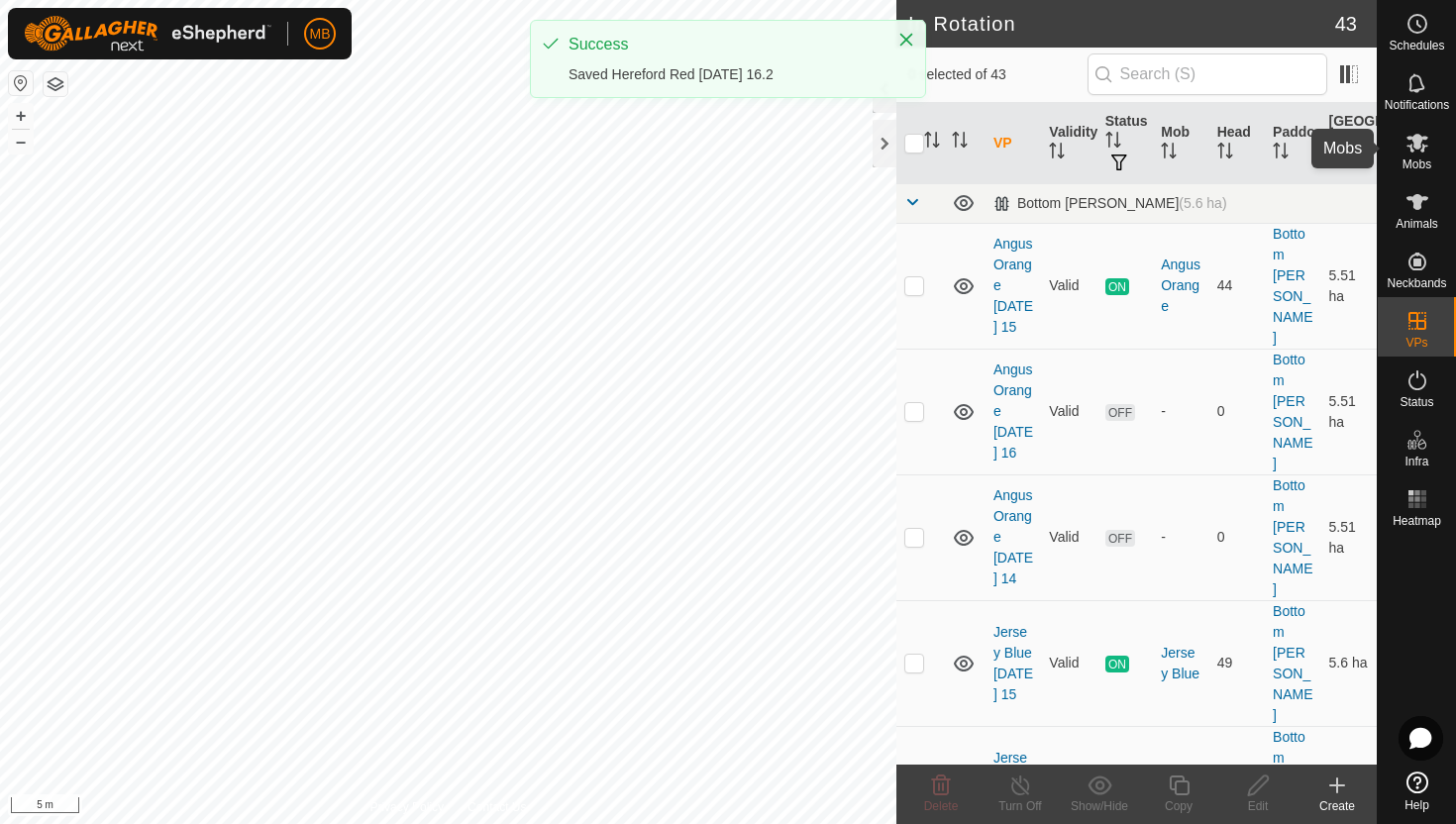
click at [1421, 149] on icon at bounding box center [1417, 143] width 22 height 19
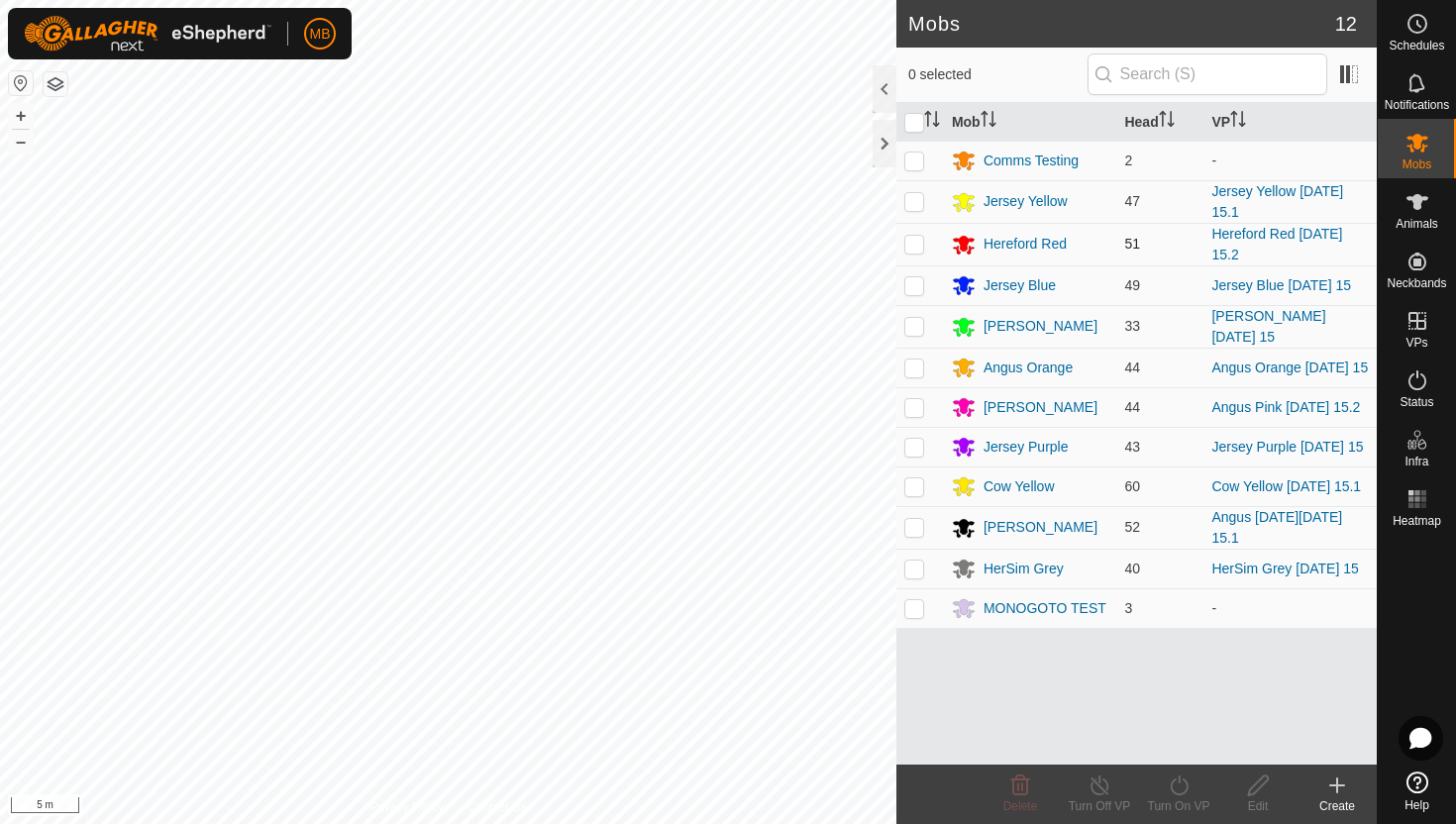
click at [917, 237] on p-checkbox at bounding box center [914, 244] width 20 height 16
checkbox input "true"
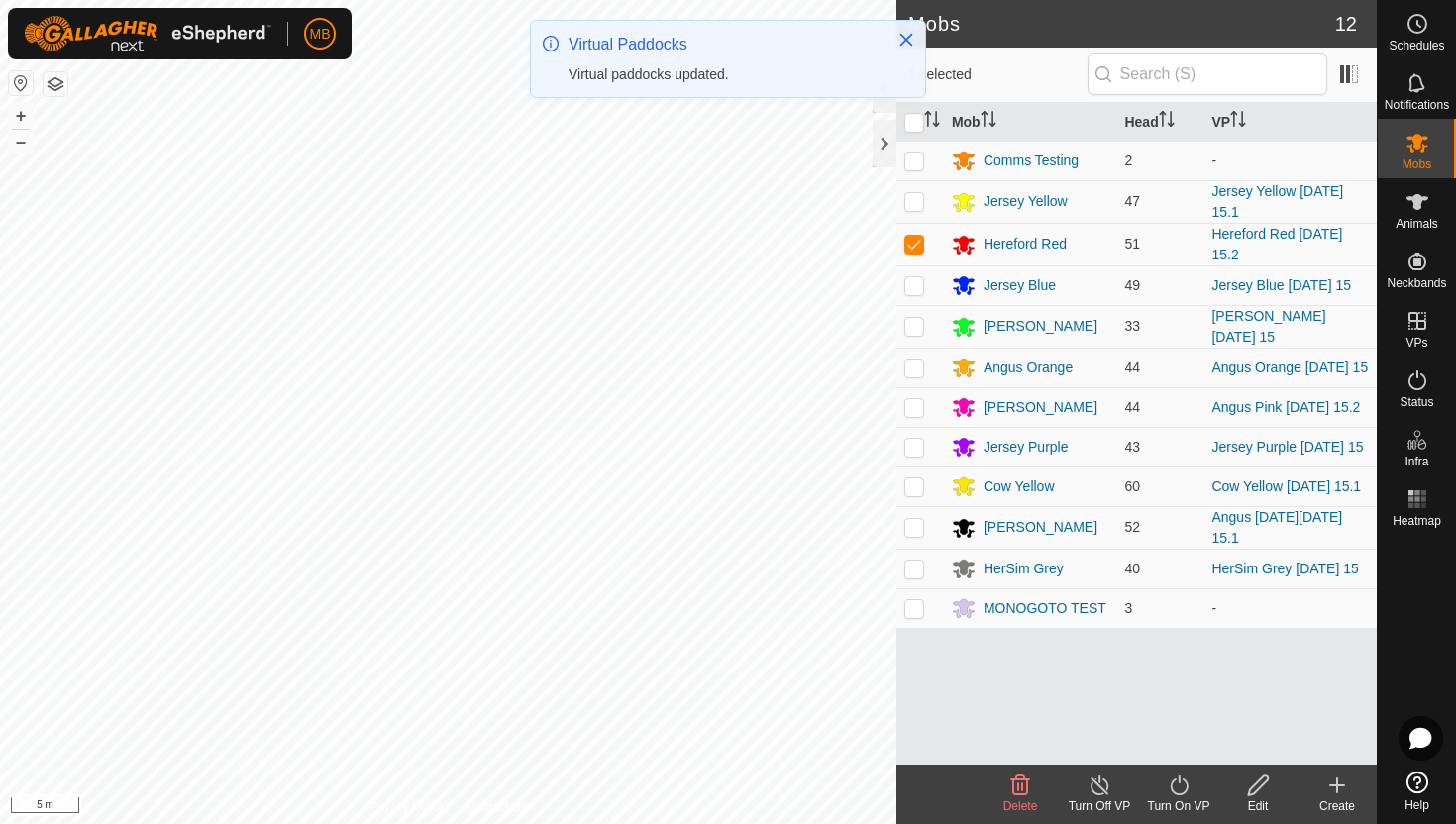
click at [1179, 784] on icon at bounding box center [1178, 785] width 25 height 24
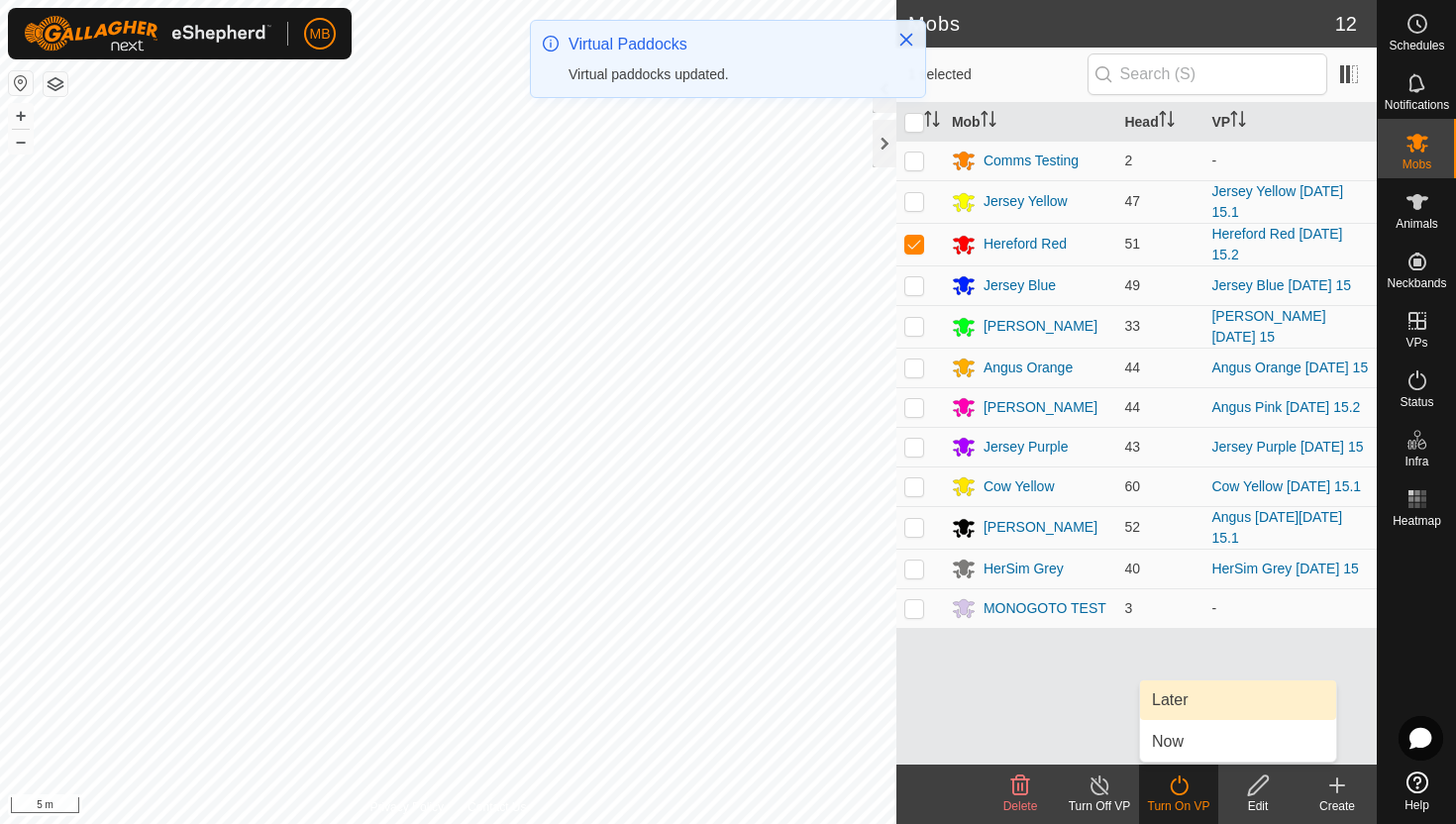
click at [1205, 700] on link "Later" at bounding box center [1238, 700] width 196 height 40
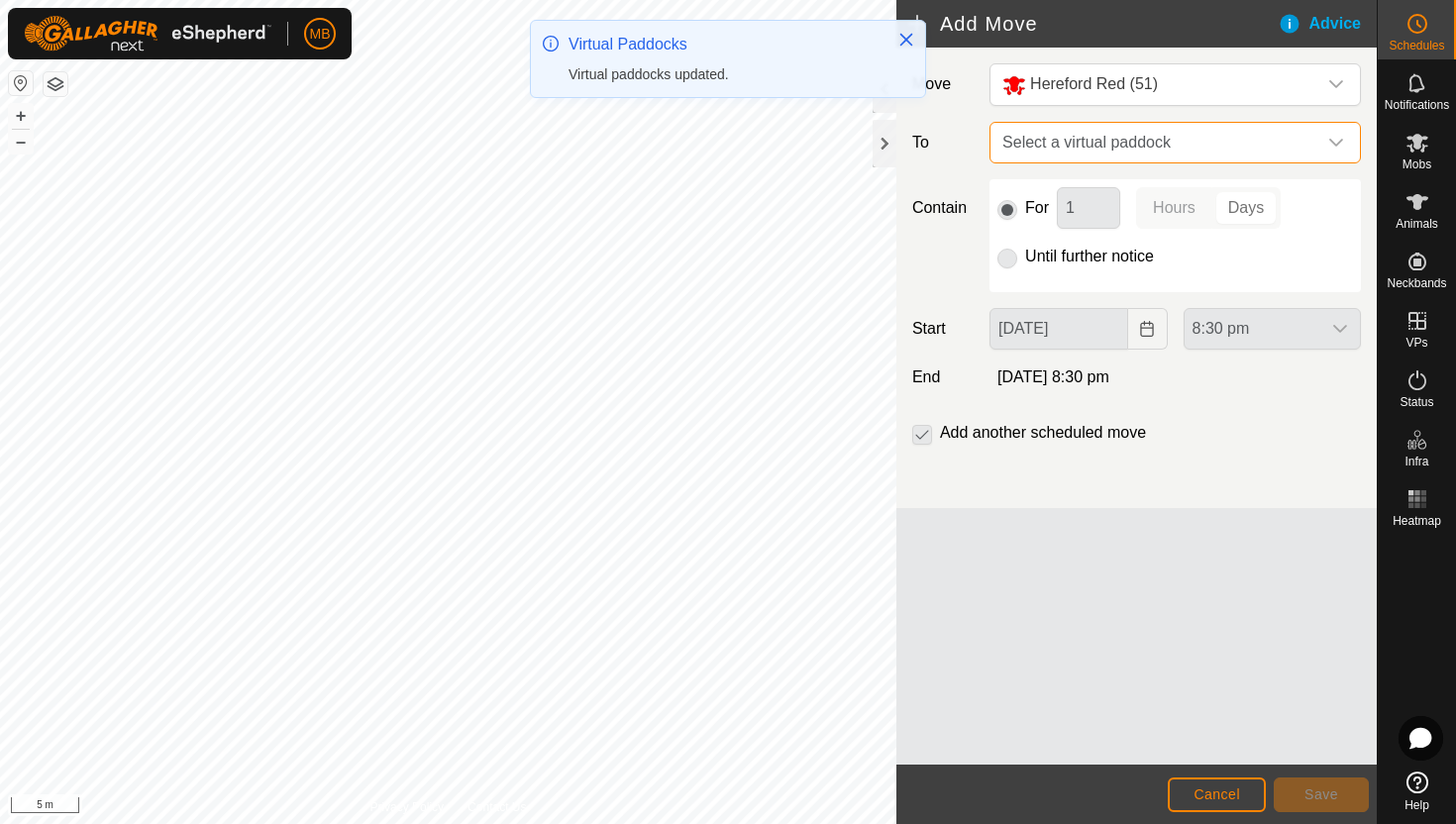
click at [1301, 137] on span "Select a virtual paddock" at bounding box center [1155, 143] width 322 height 40
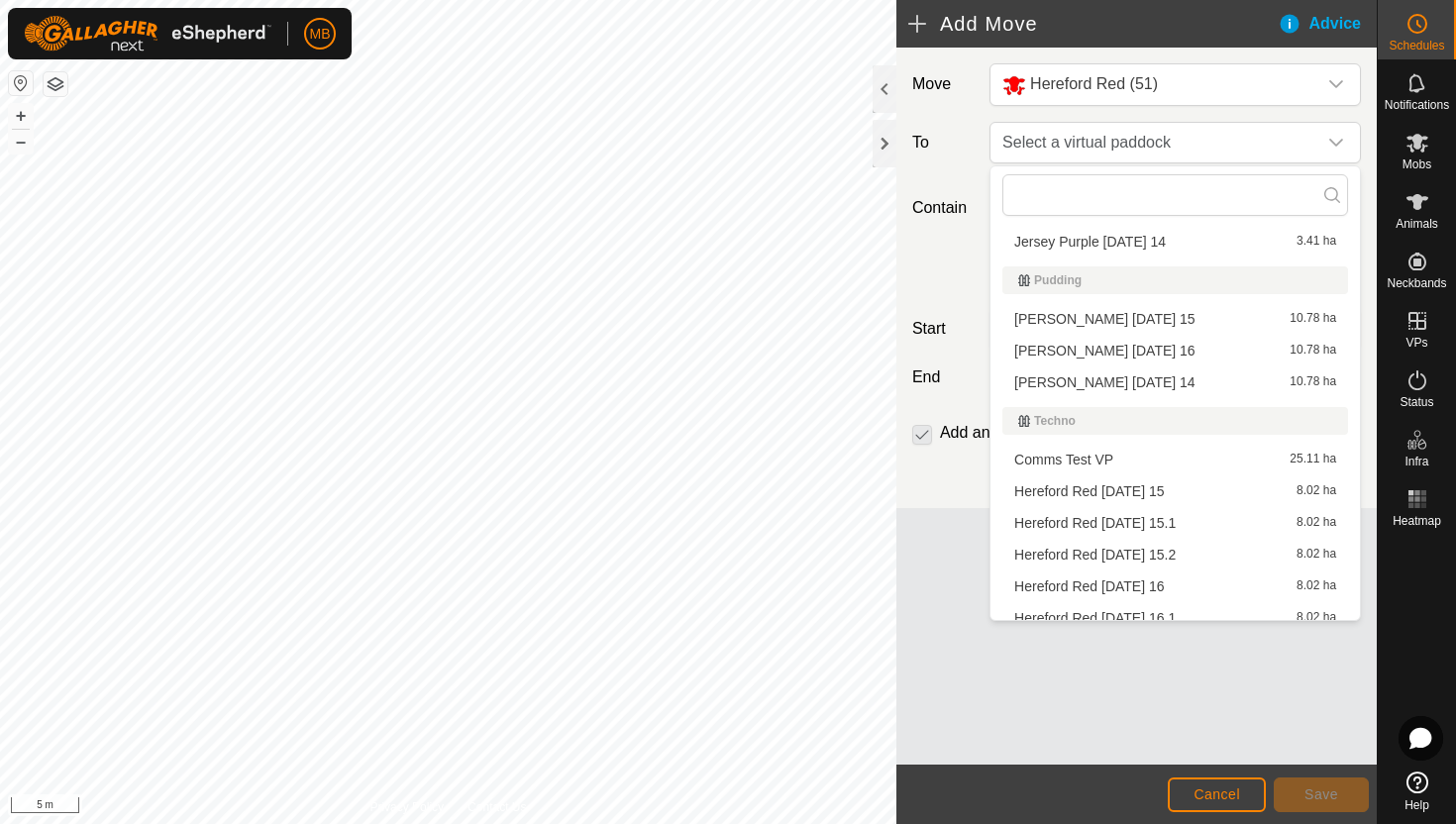
scroll to position [626, 0]
click at [1134, 585] on li "Hereford Red [DATE] 16 8.02 ha" at bounding box center [1175, 583] width 346 height 30
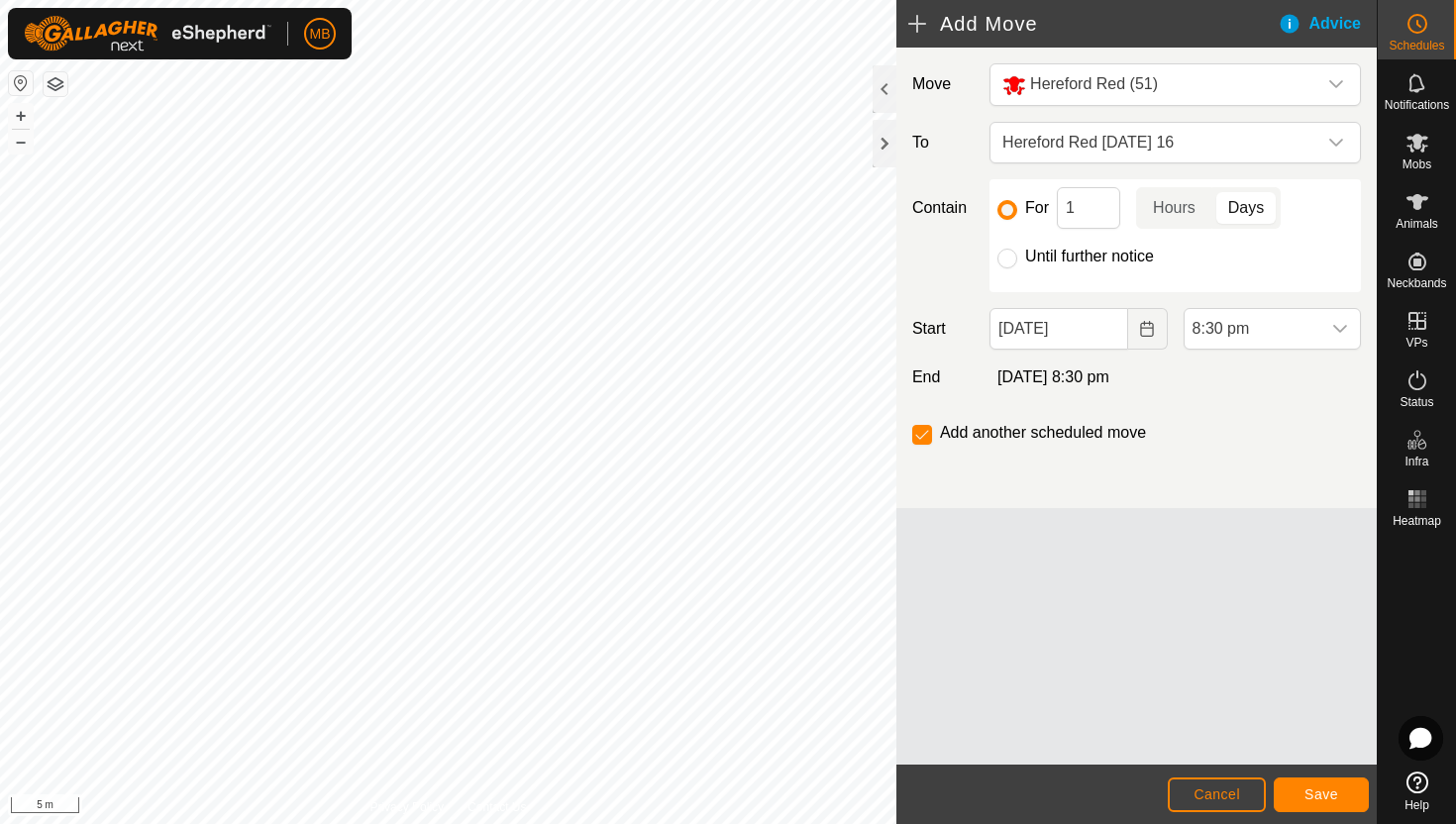
click at [1104, 259] on label "Until further notice" at bounding box center [1090, 257] width 129 height 16
click at [1018, 259] on input "Until further notice" at bounding box center [1008, 259] width 20 height 20
radio input "true"
checkbox input "false"
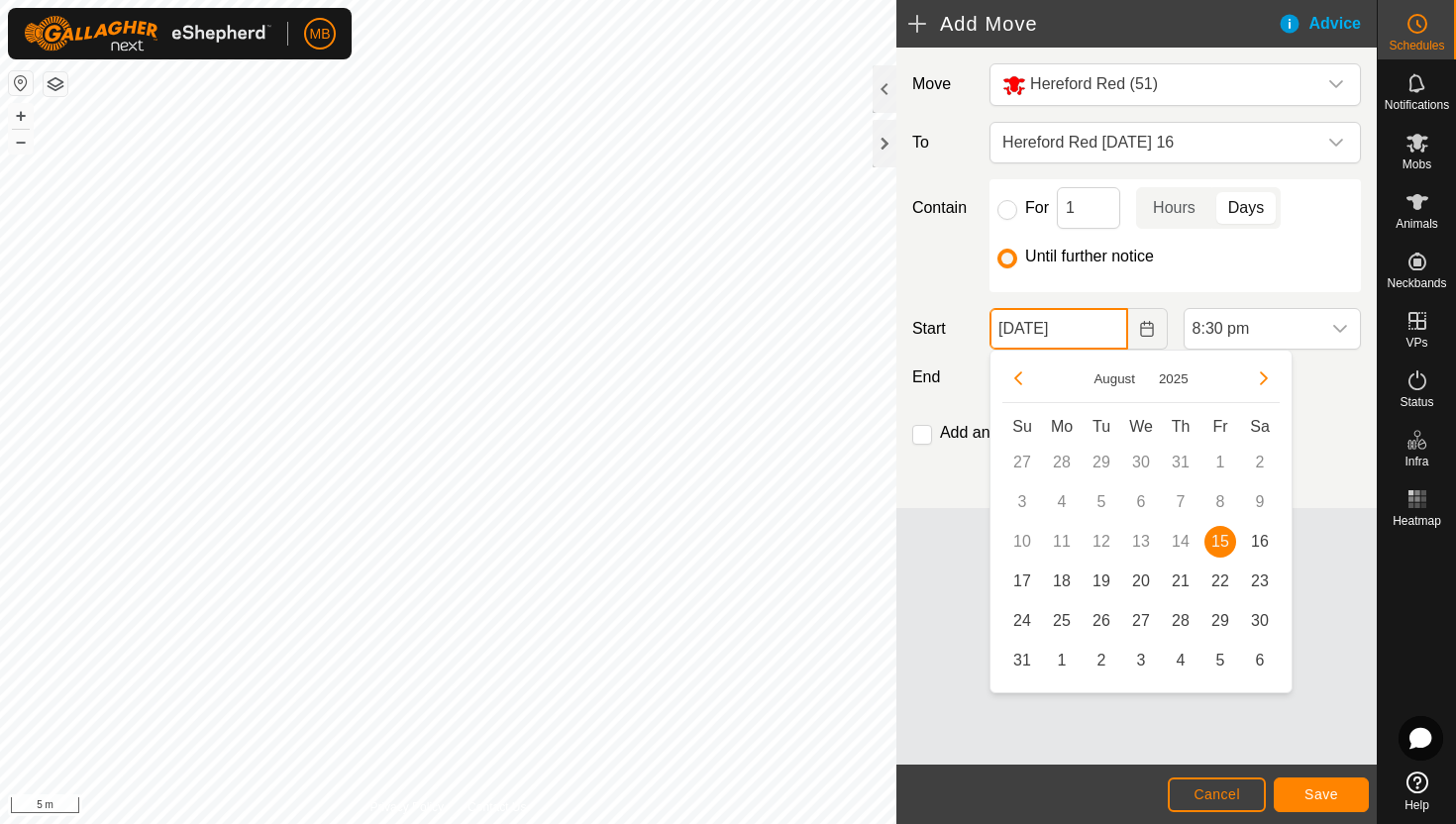
click at [1102, 327] on input "[DATE]" at bounding box center [1058, 329] width 138 height 42
click at [1256, 540] on span "16" at bounding box center [1260, 541] width 32 height 32
type input "[DATE]"
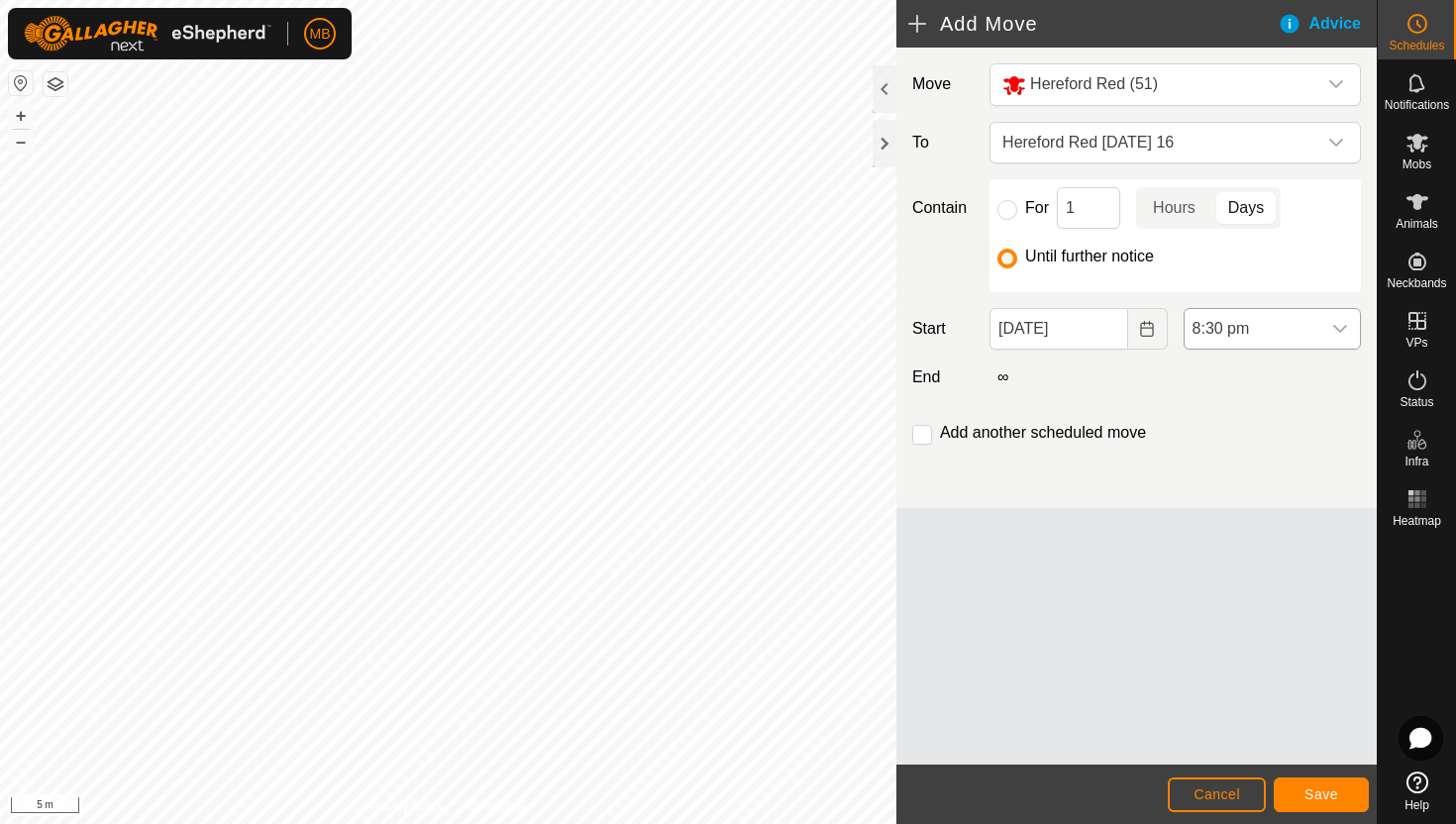
click at [1318, 331] on span "8:30 pm" at bounding box center [1252, 329] width 136 height 40
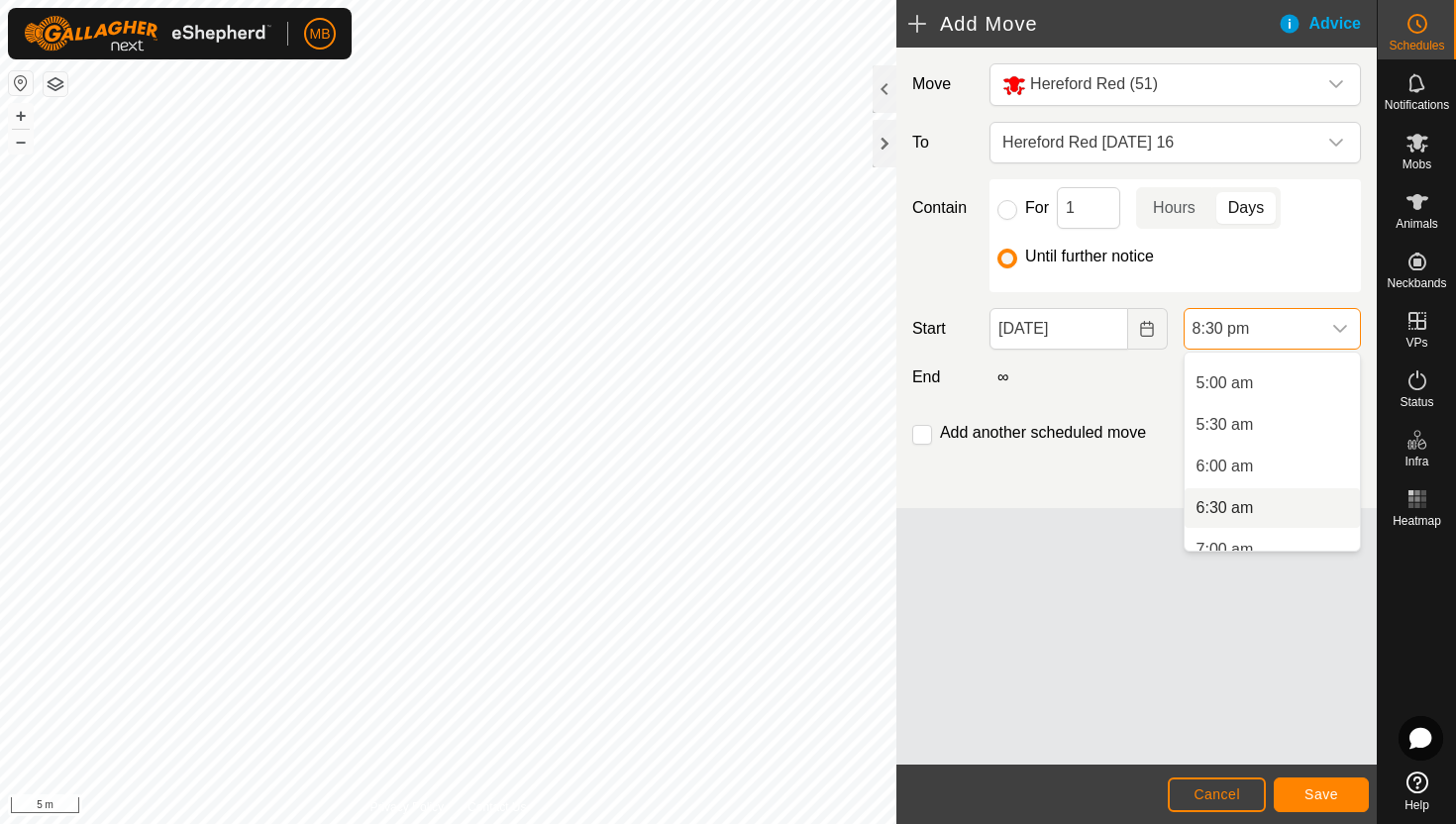
scroll to position [388, 0]
click at [1265, 479] on li "6:00 am" at bounding box center [1272, 483] width 176 height 40
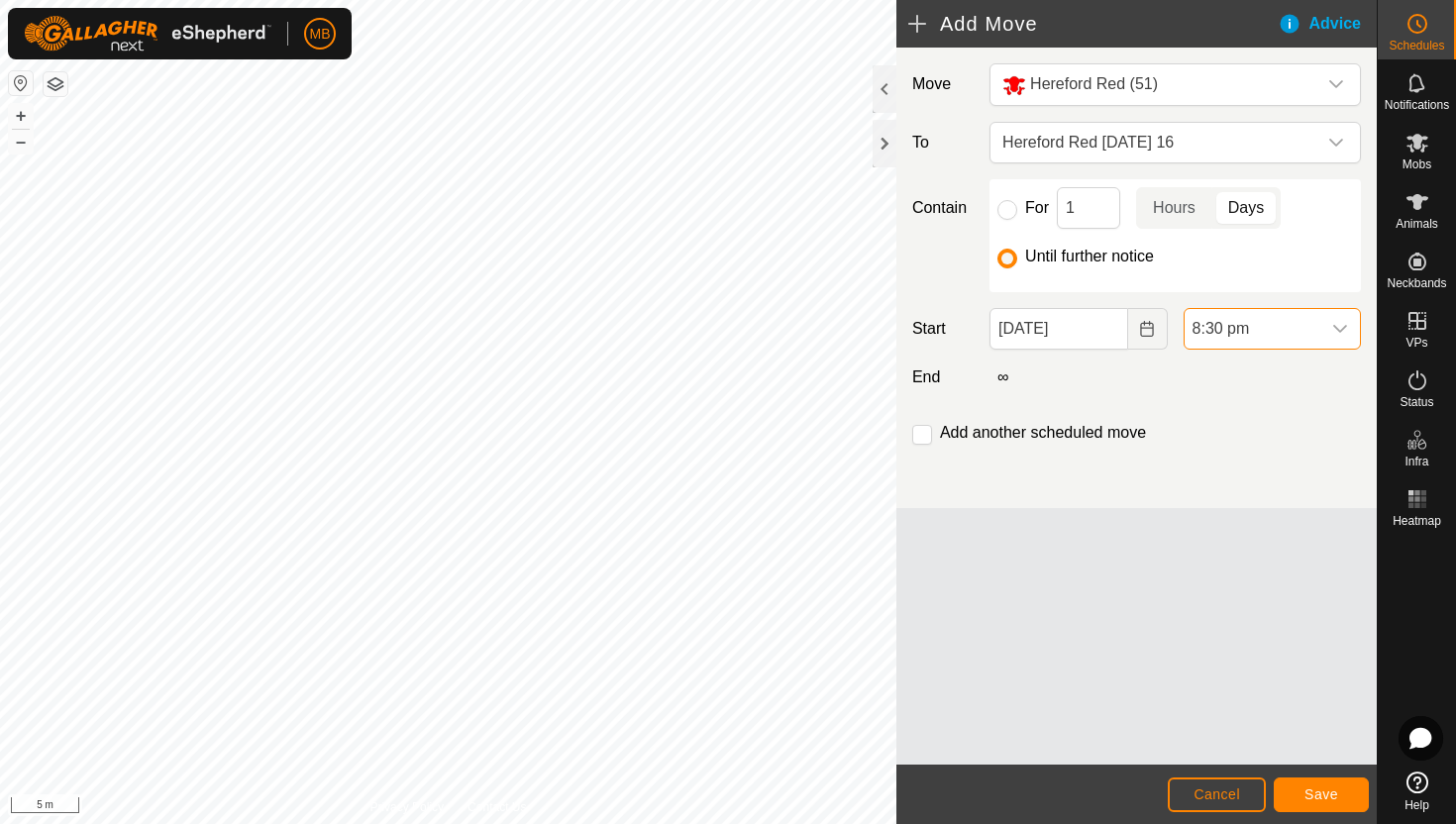
scroll to position [1547, 0]
click at [919, 439] on input "checkbox" at bounding box center [922, 434] width 20 height 20
click at [1325, 791] on span "Save" at bounding box center [1321, 794] width 34 height 16
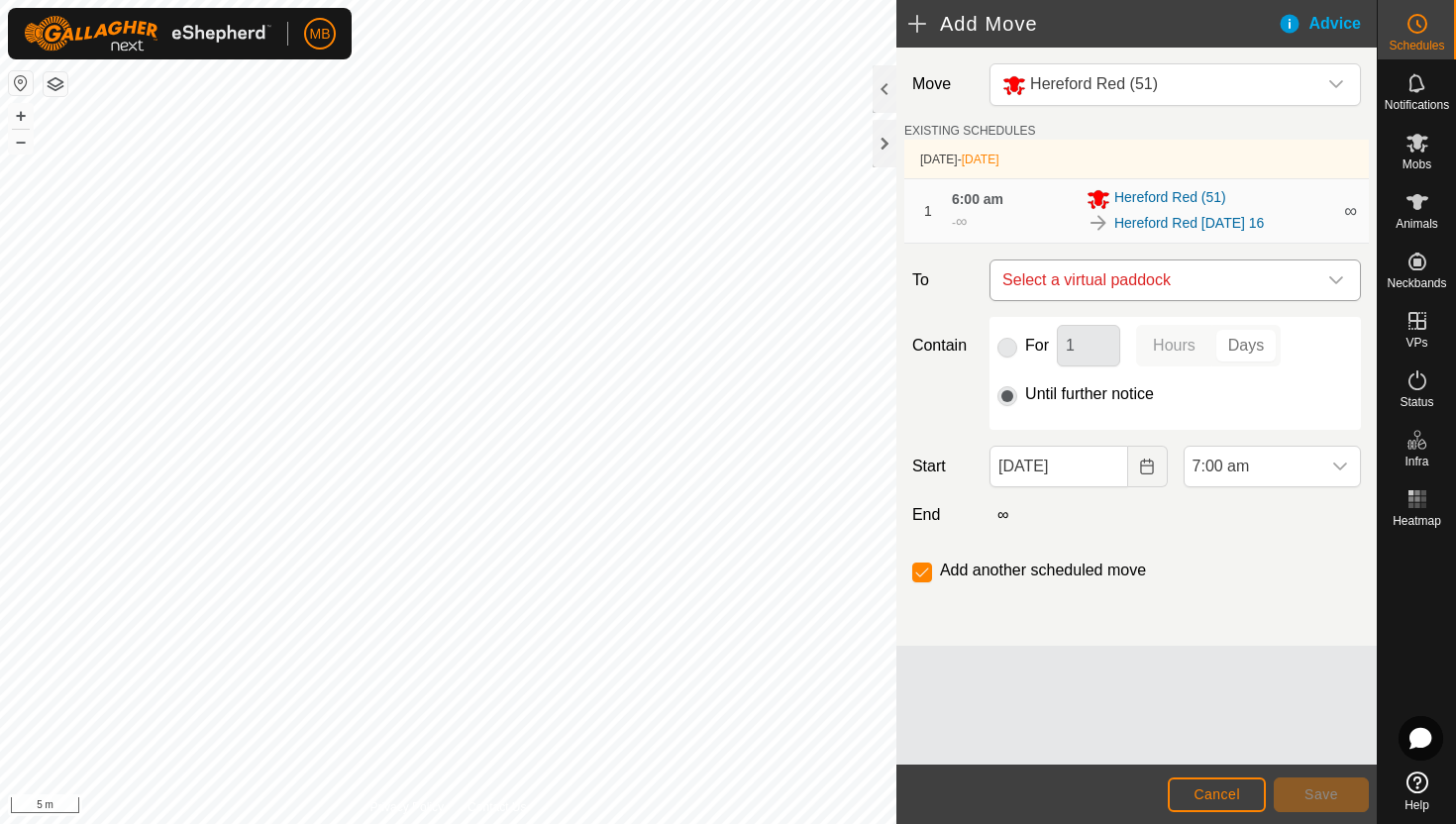
click at [1335, 282] on icon "dropdown trigger" at bounding box center [1336, 281] width 16 height 16
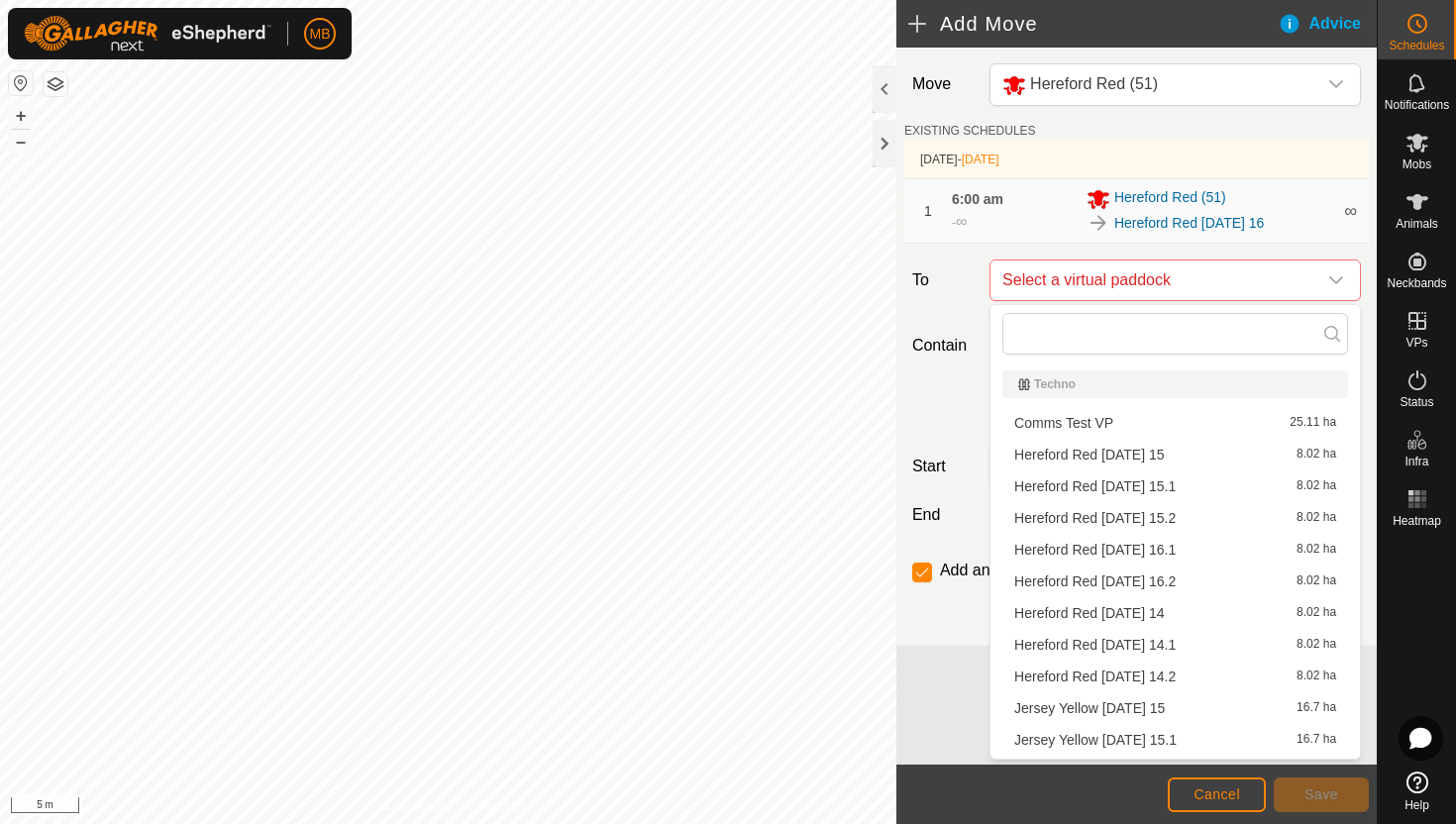
click at [1194, 551] on li "Hereford Red [DATE] 16.1 8.02 ha" at bounding box center [1175, 549] width 346 height 30
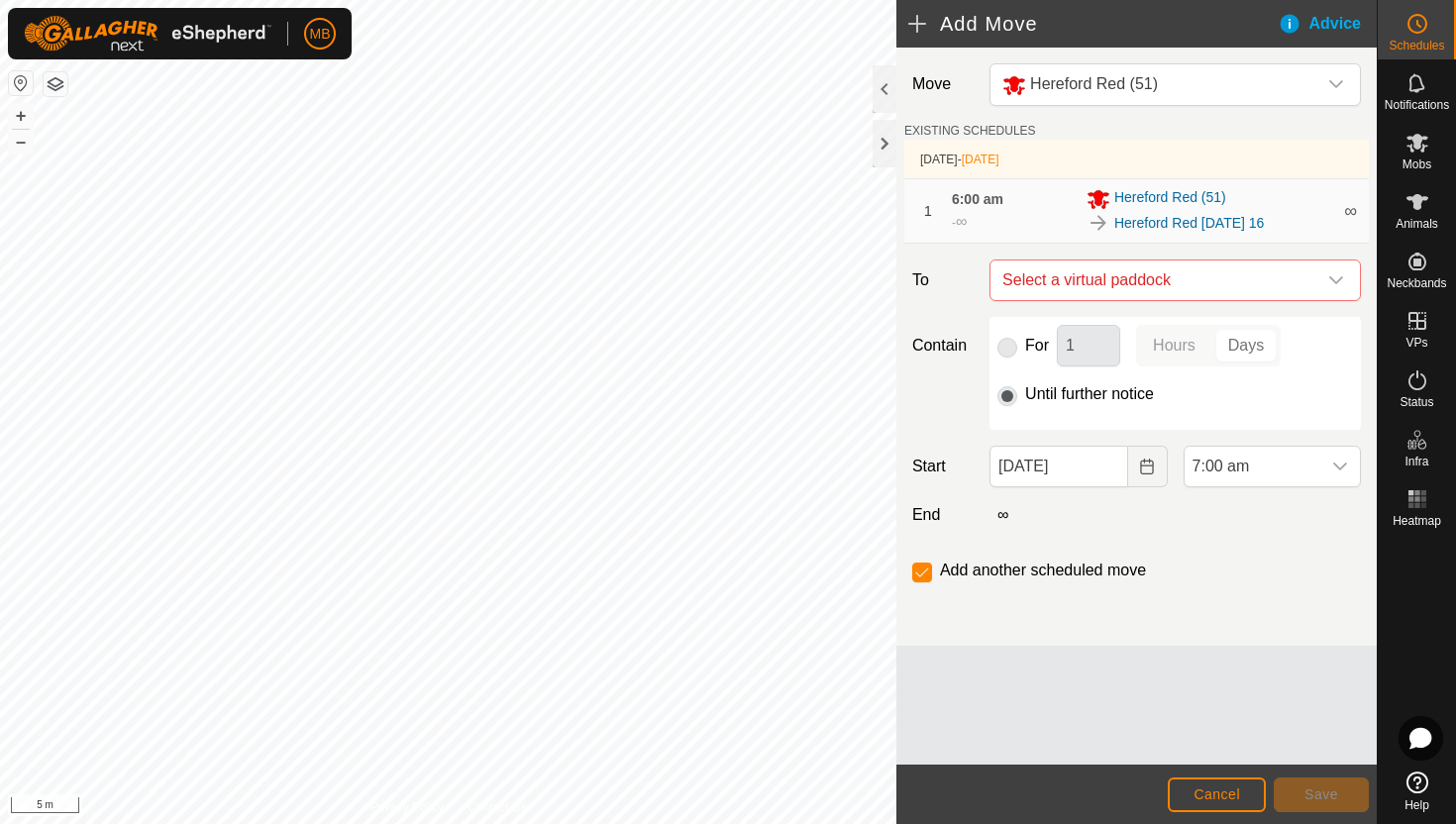
checkbox input "false"
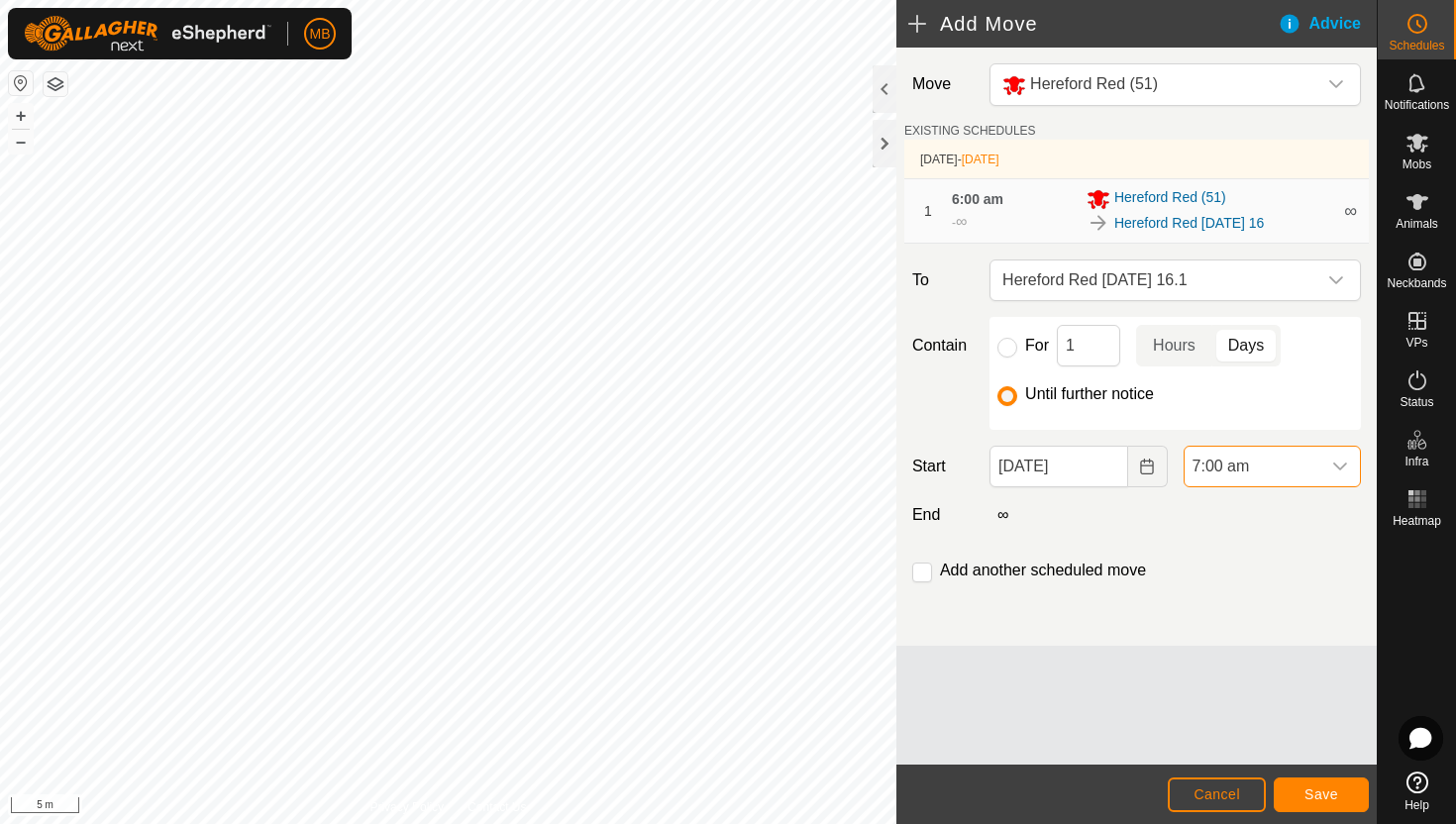
click at [1291, 475] on span "7:00 am" at bounding box center [1252, 466] width 136 height 40
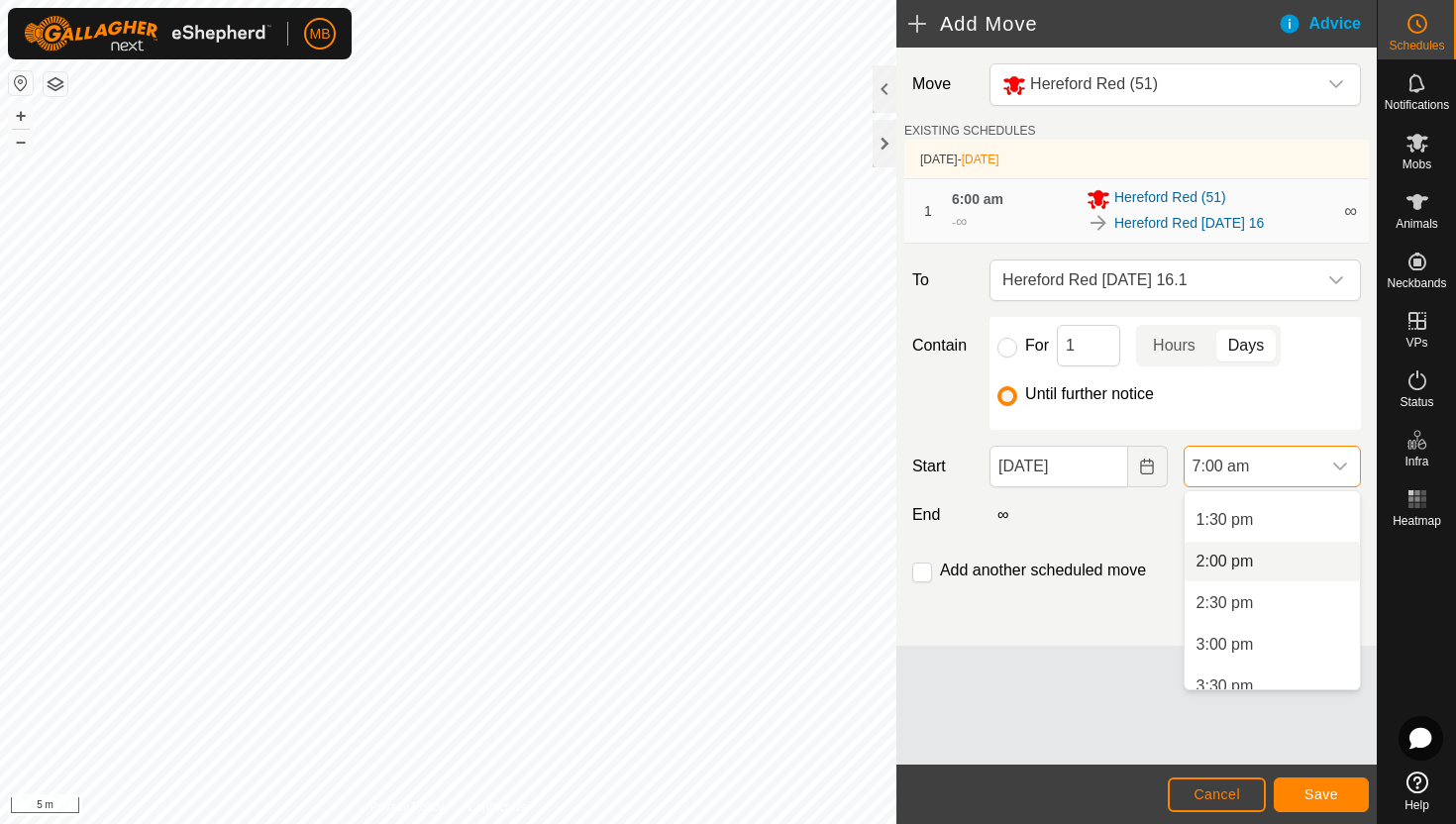
scroll to position [1115, 0]
click at [1280, 603] on li "2:30 pm" at bounding box center [1272, 602] width 176 height 40
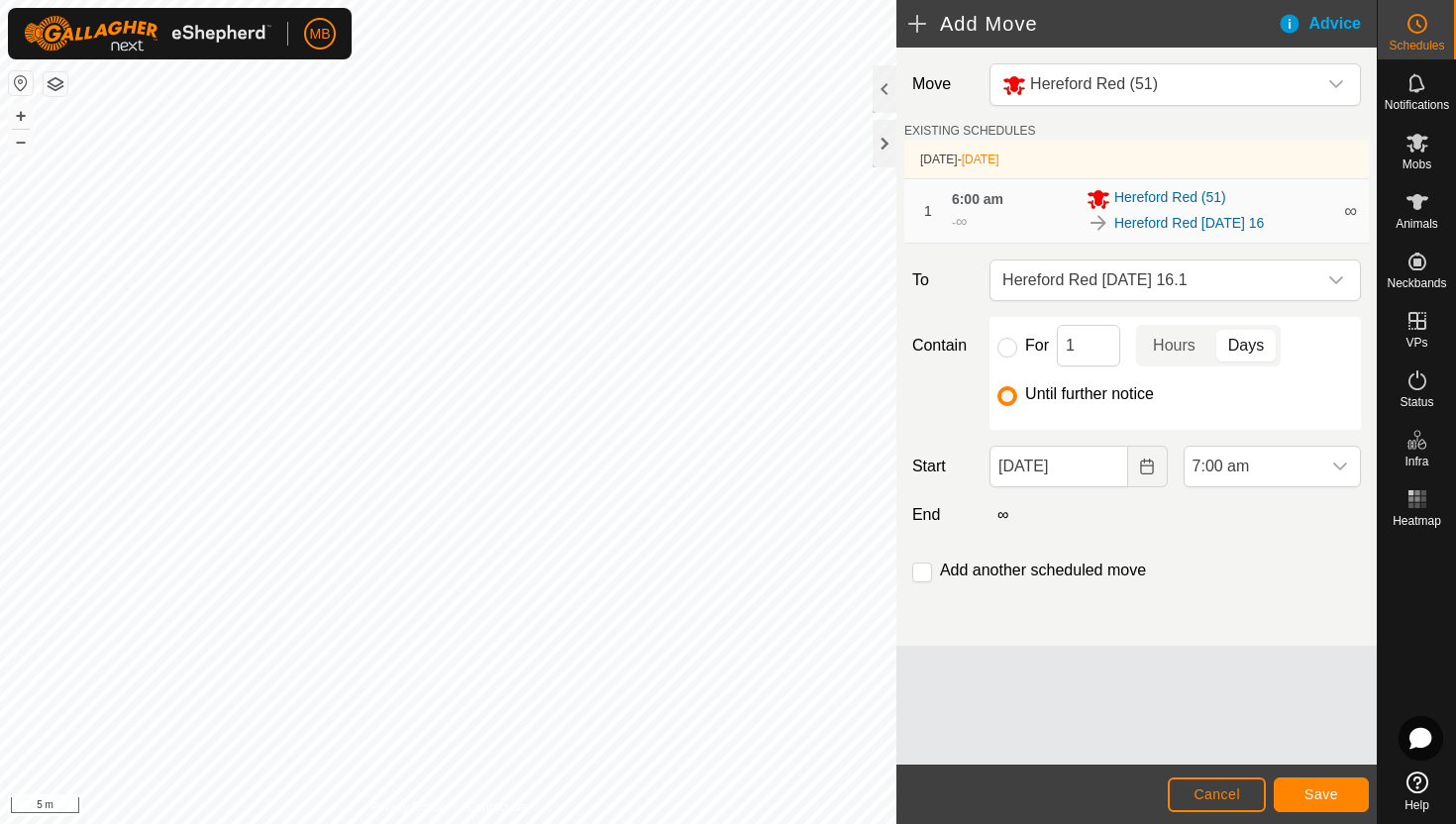
scroll to position [582, 0]
click at [1324, 795] on span "Save" at bounding box center [1321, 794] width 34 height 16
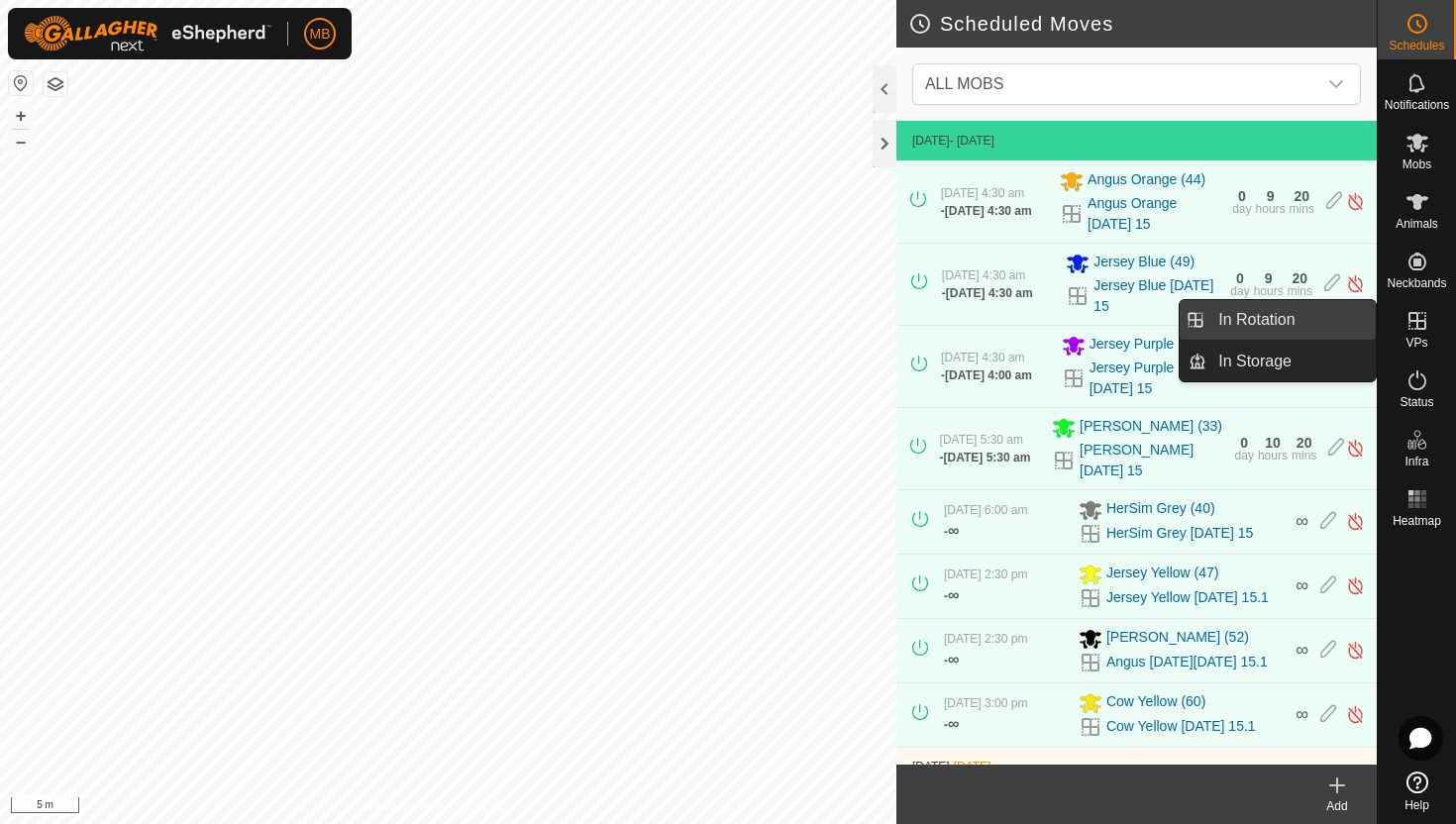
click at [1303, 327] on link "In Rotation" at bounding box center [1290, 320] width 170 height 40
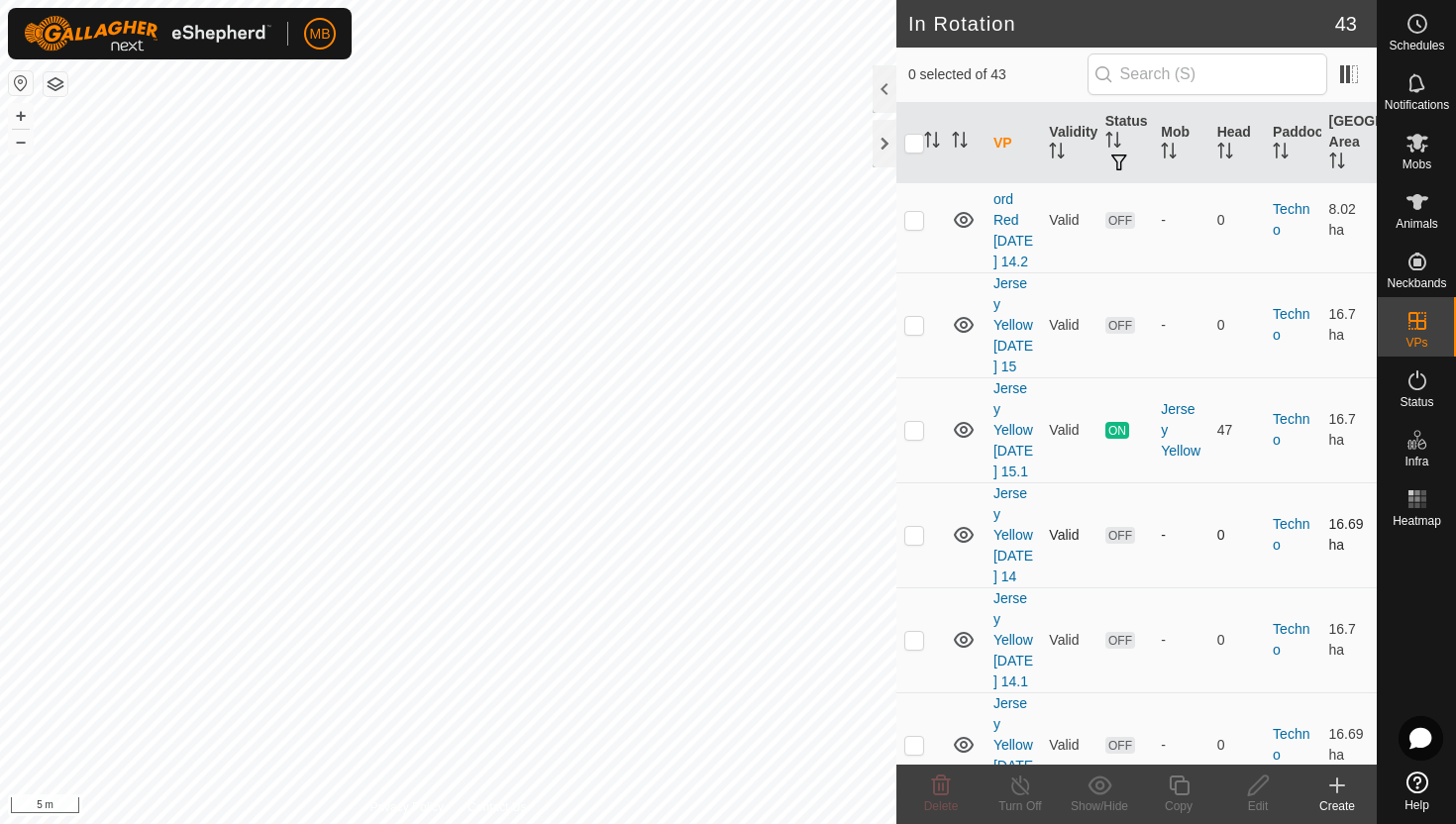
scroll to position [3194, 0]
click at [917, 435] on p-checkbox at bounding box center [914, 427] width 20 height 16
checkbox input "true"
click at [16, 145] on button "–" at bounding box center [21, 142] width 24 height 24
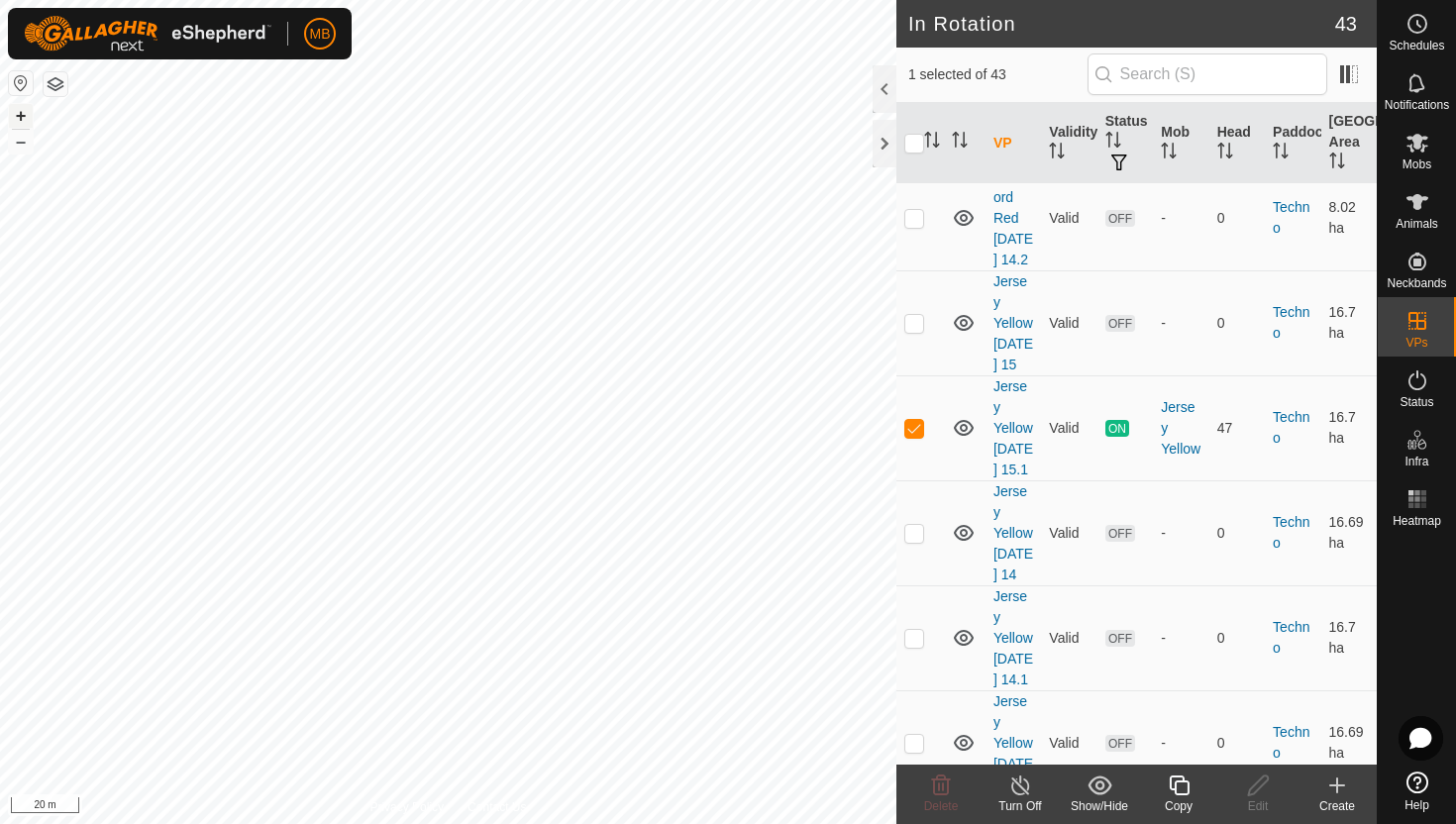
click at [21, 117] on button "+" at bounding box center [21, 116] width 24 height 24
click at [1180, 779] on icon at bounding box center [1178, 785] width 25 height 24
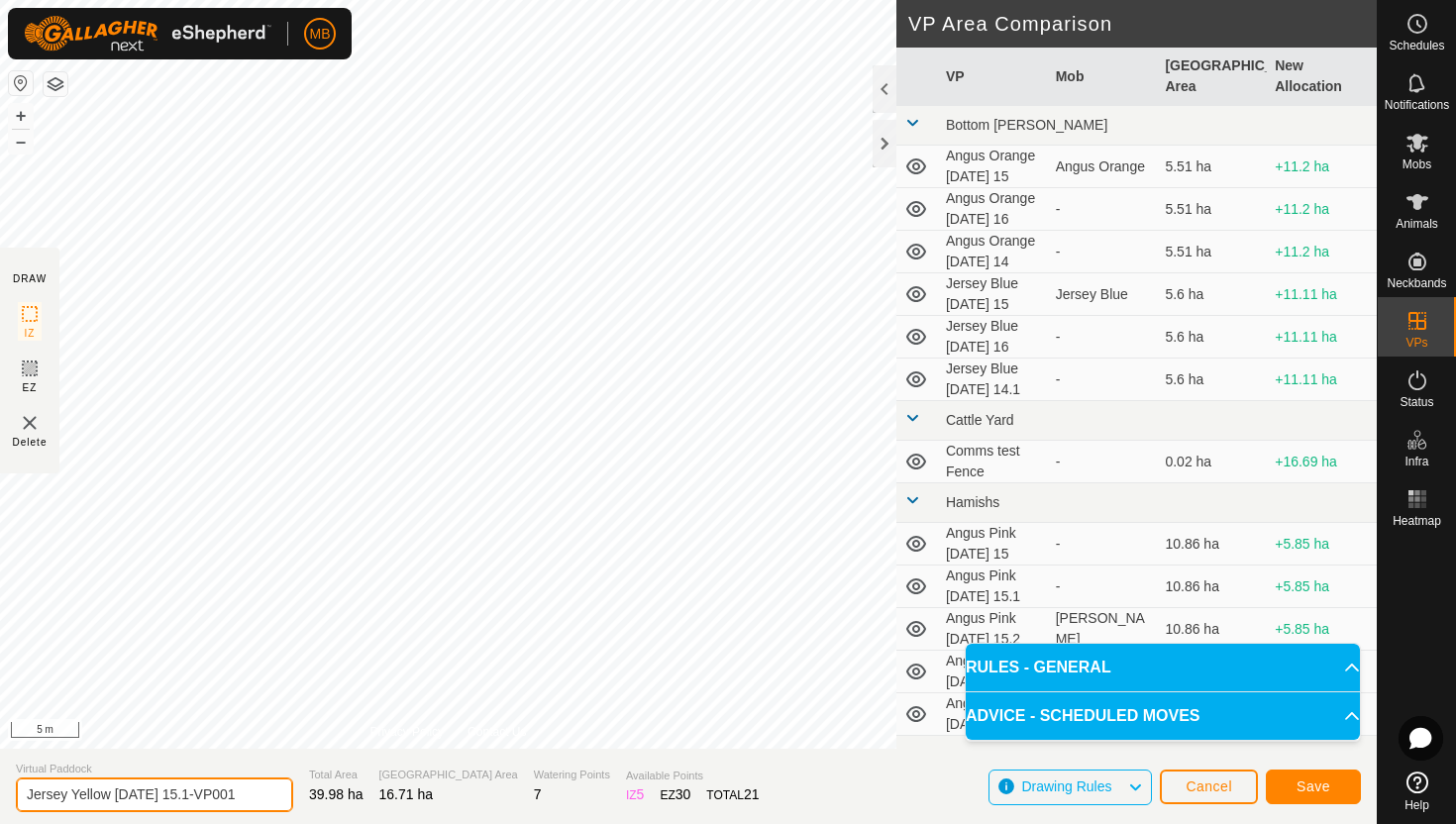
click at [242, 790] on input "Jersey Yellow [DATE] 15.1-VP001" at bounding box center [155, 794] width 278 height 35
type input "Jersey Yellow [DATE] 16"
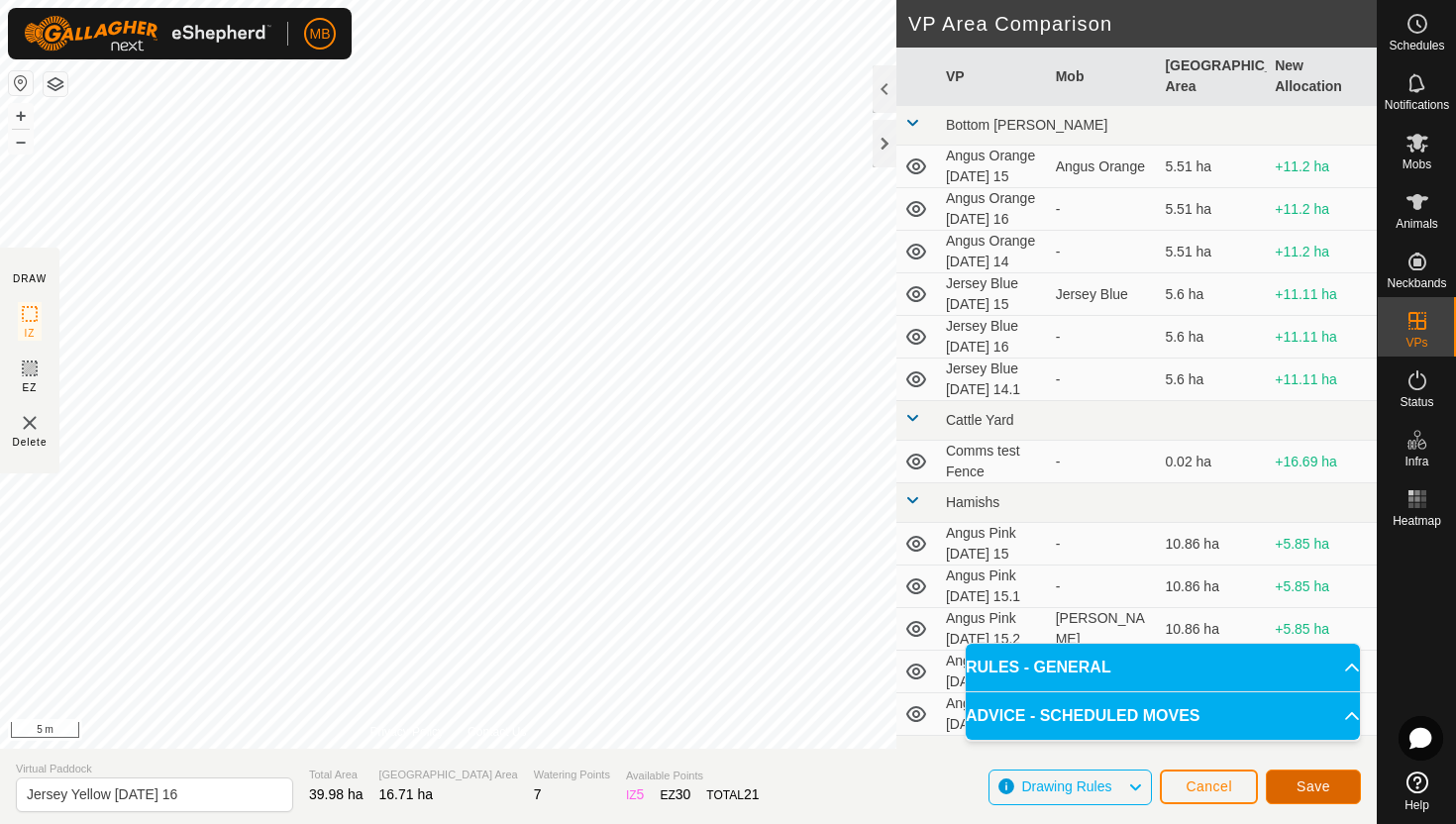
click at [1309, 786] on span "Save" at bounding box center [1313, 786] width 34 height 16
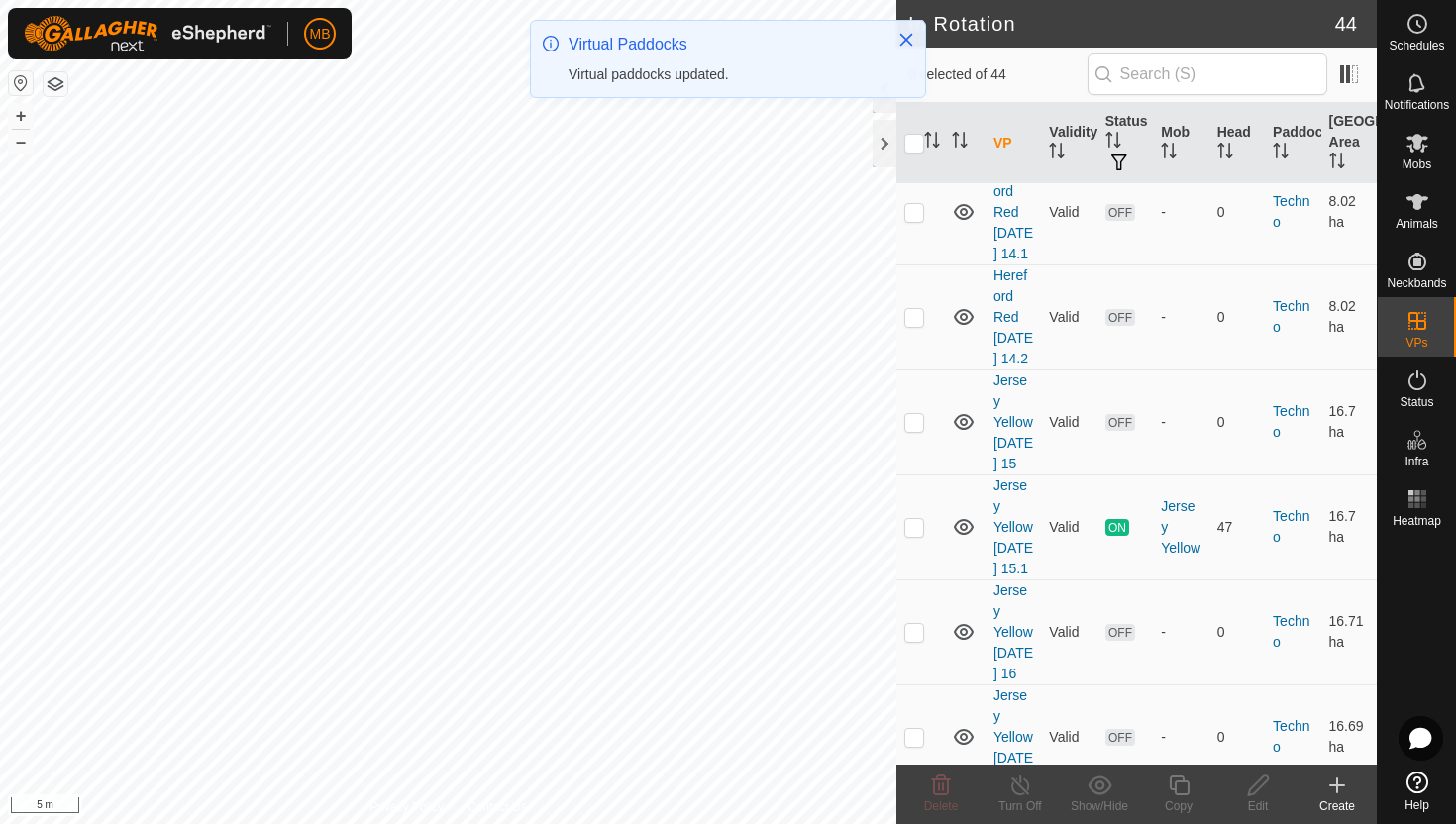
scroll to position [3119, 0]
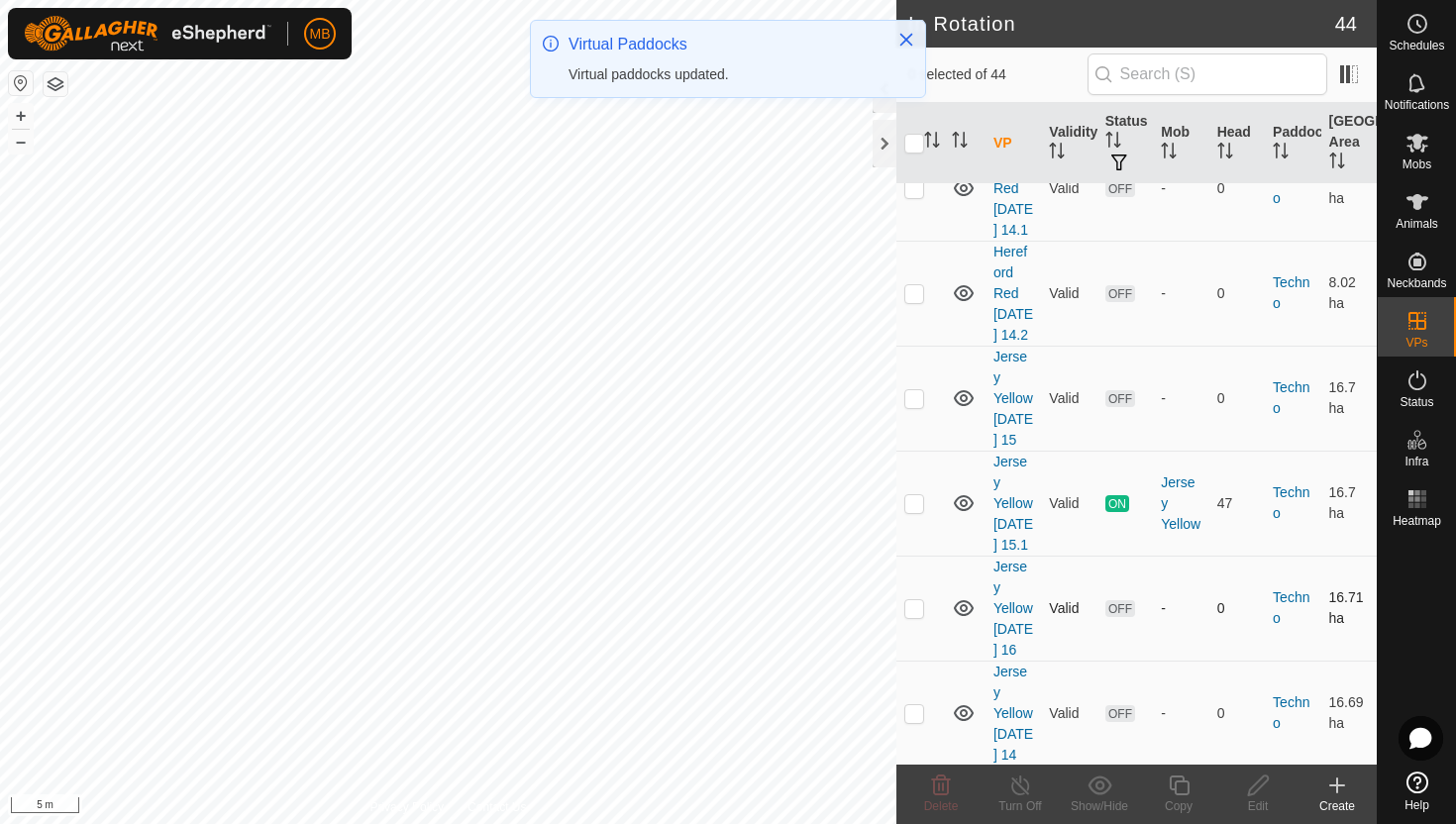
click at [919, 616] on p-checkbox at bounding box center [914, 608] width 20 height 16
checkbox input "true"
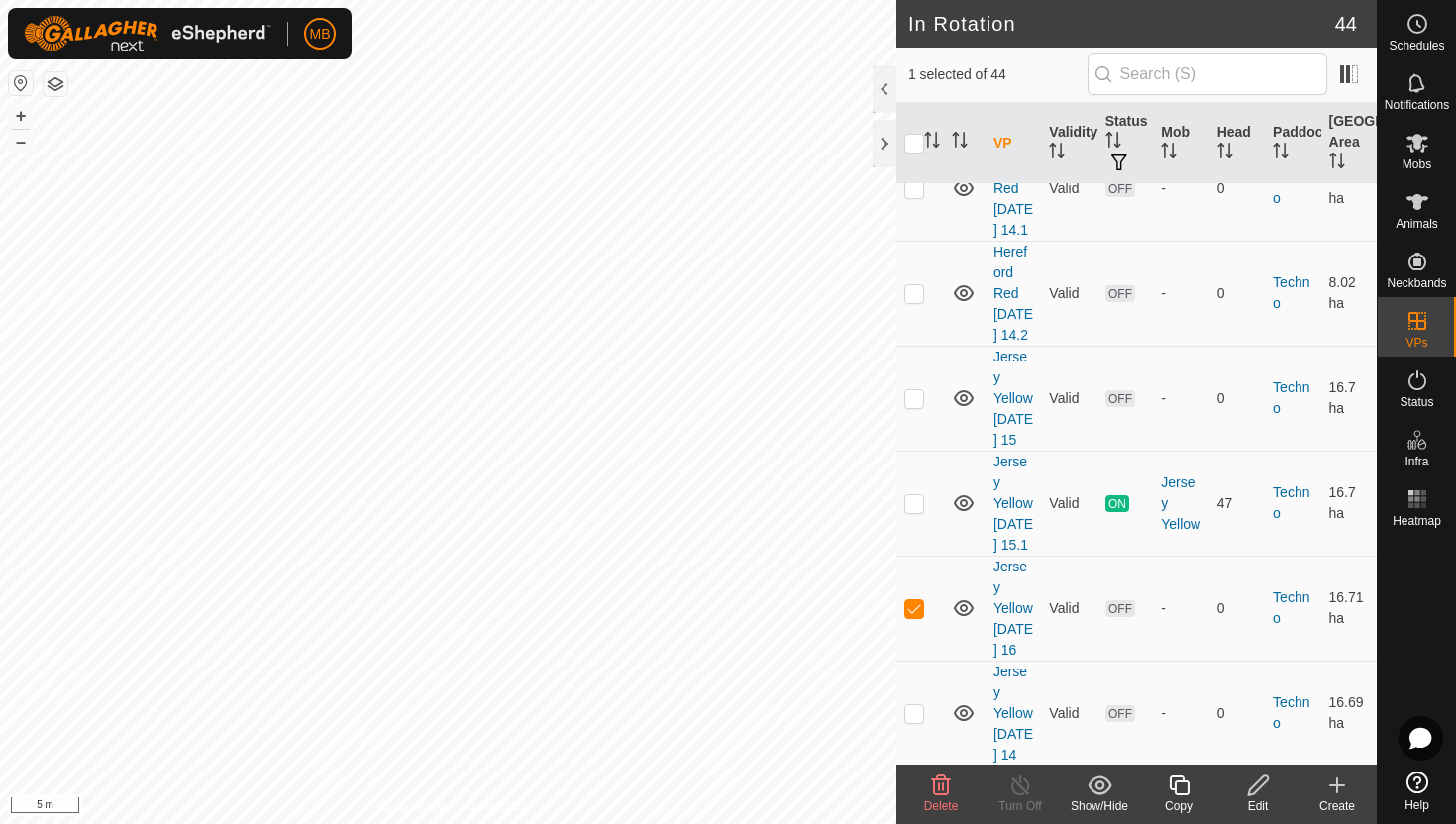
click at [1176, 788] on icon at bounding box center [1178, 785] width 25 height 24
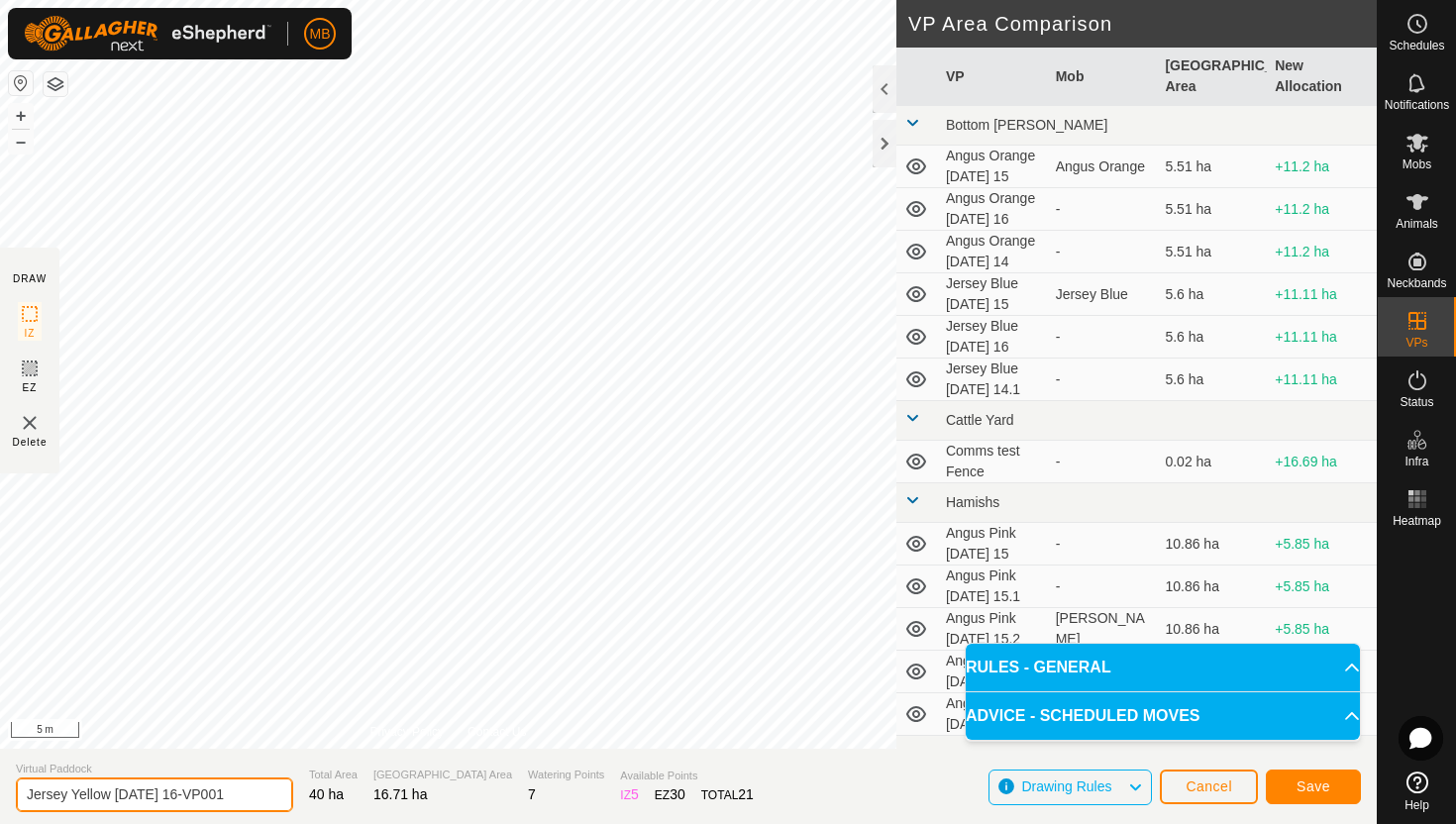
click at [244, 792] on input "Jersey Yellow [DATE] 16-VP001" at bounding box center [155, 794] width 278 height 35
type input "Jersey Yellow [DATE] 16.1"
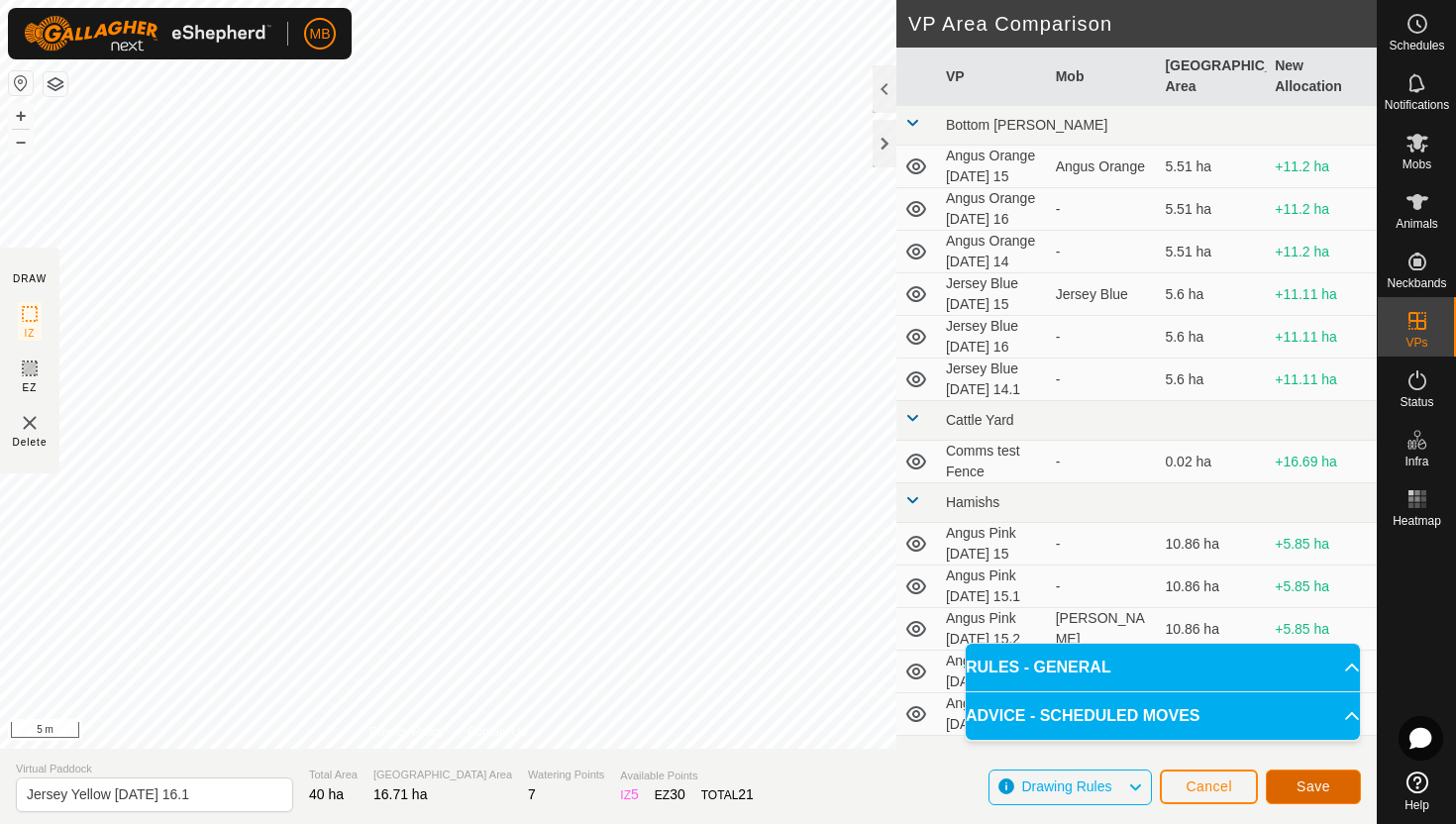
click at [1314, 785] on span "Save" at bounding box center [1313, 786] width 34 height 16
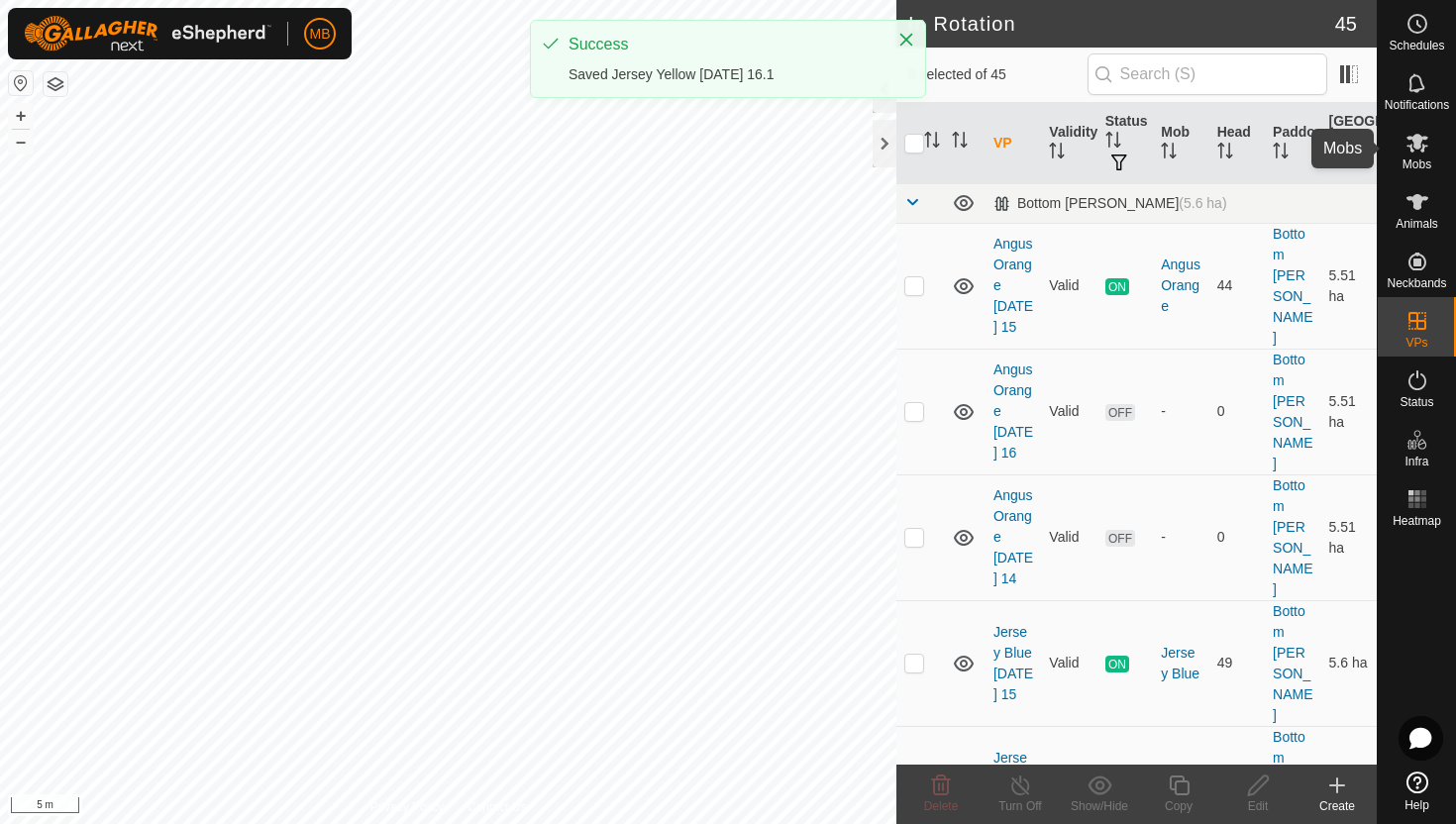
click at [1419, 139] on icon at bounding box center [1417, 143] width 22 height 19
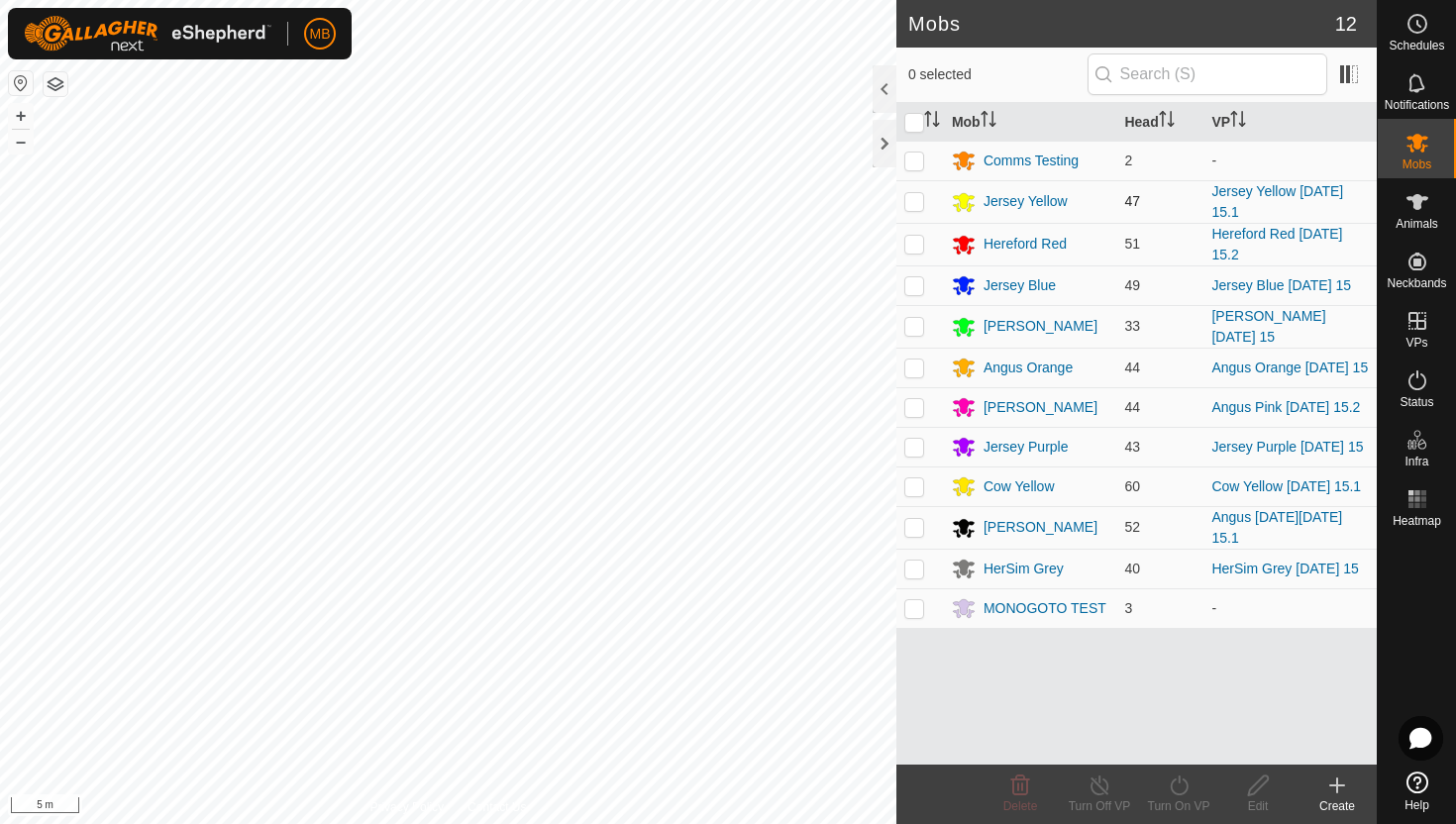
click at [914, 200] on p-checkbox at bounding box center [914, 201] width 20 height 16
checkbox input "true"
click at [1176, 784] on icon at bounding box center [1178, 785] width 25 height 24
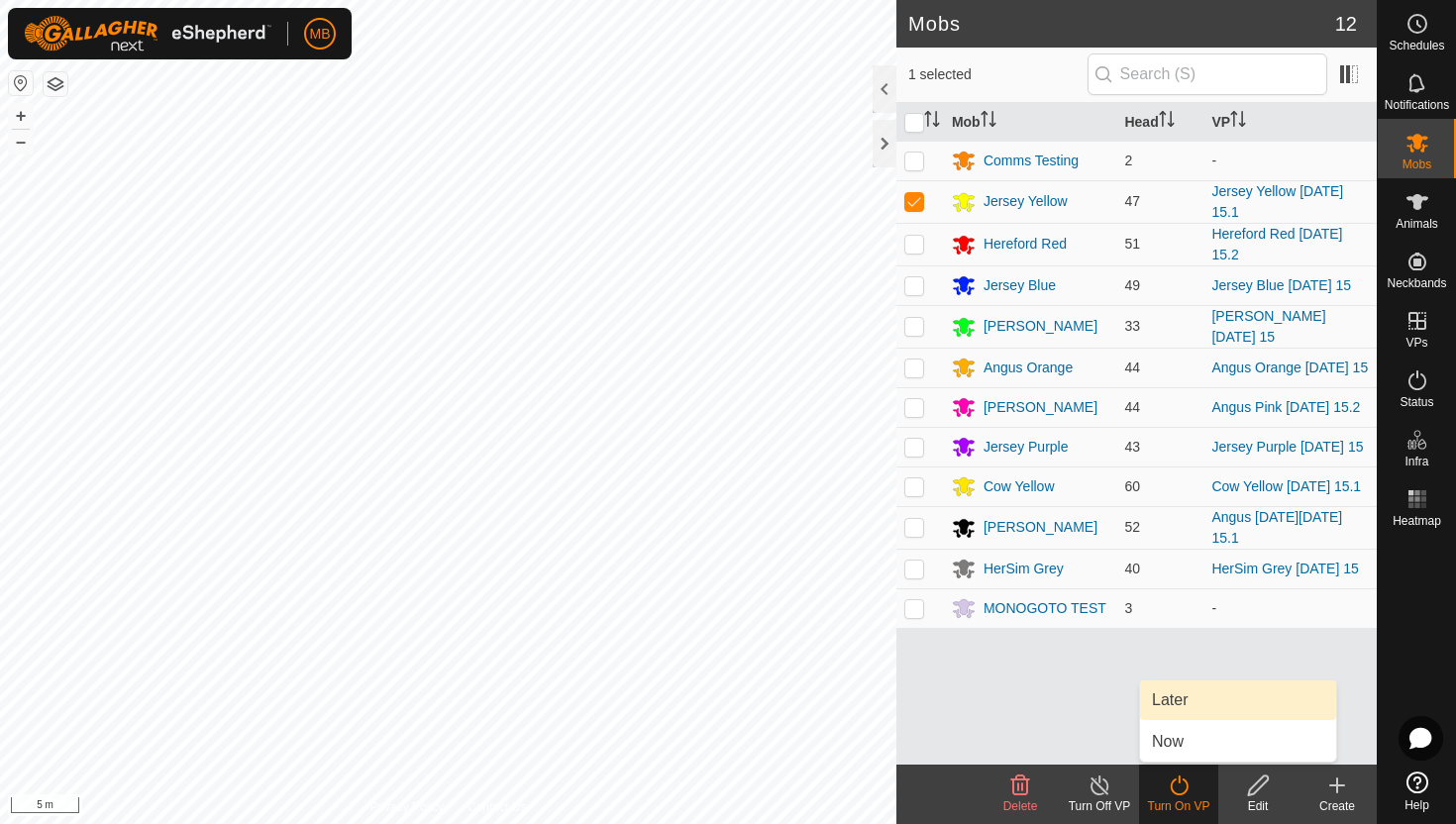
click at [1183, 694] on link "Later" at bounding box center [1238, 700] width 196 height 40
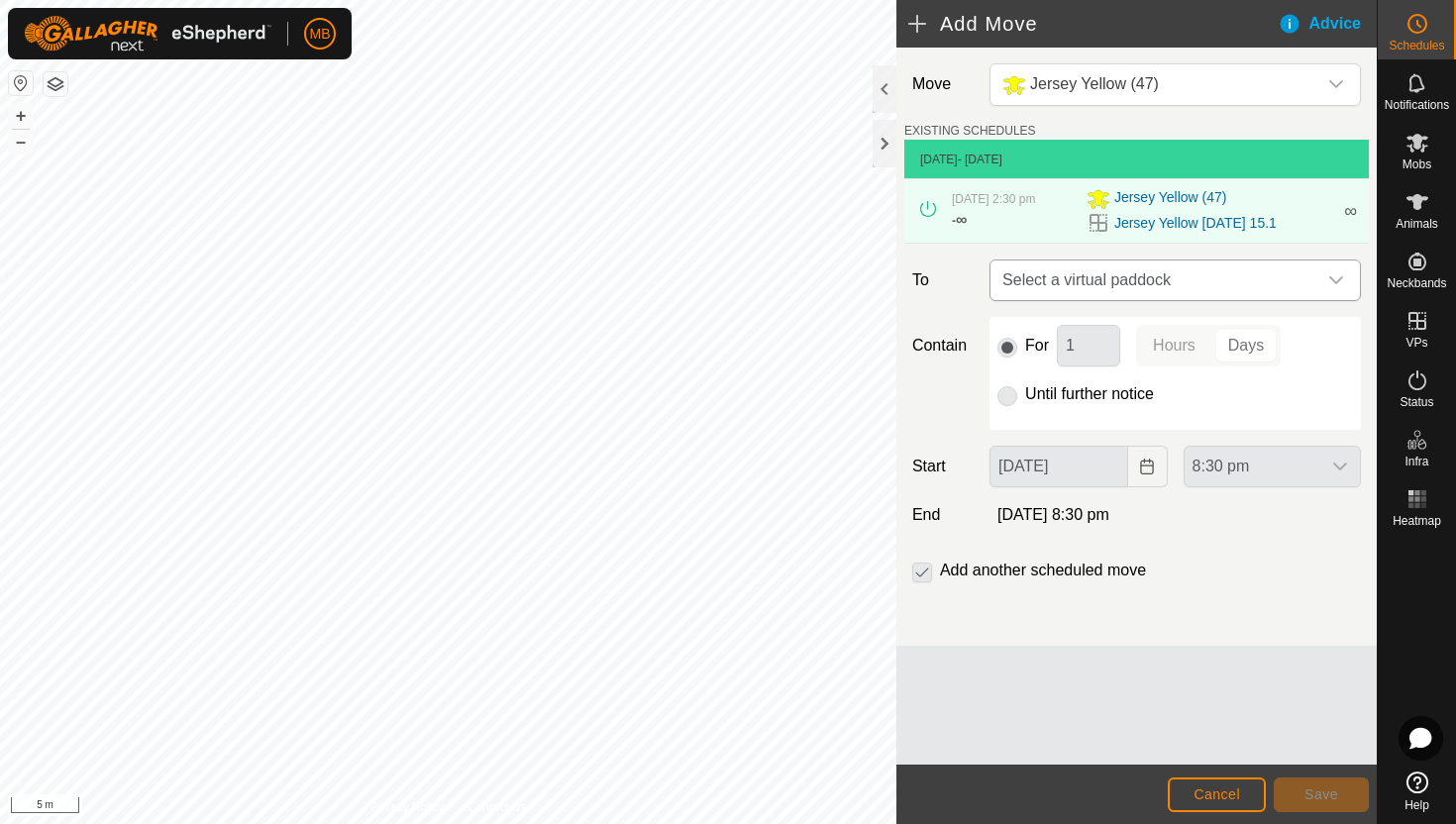
click at [1344, 277] on div "dropdown trigger" at bounding box center [1336, 281] width 40 height 40
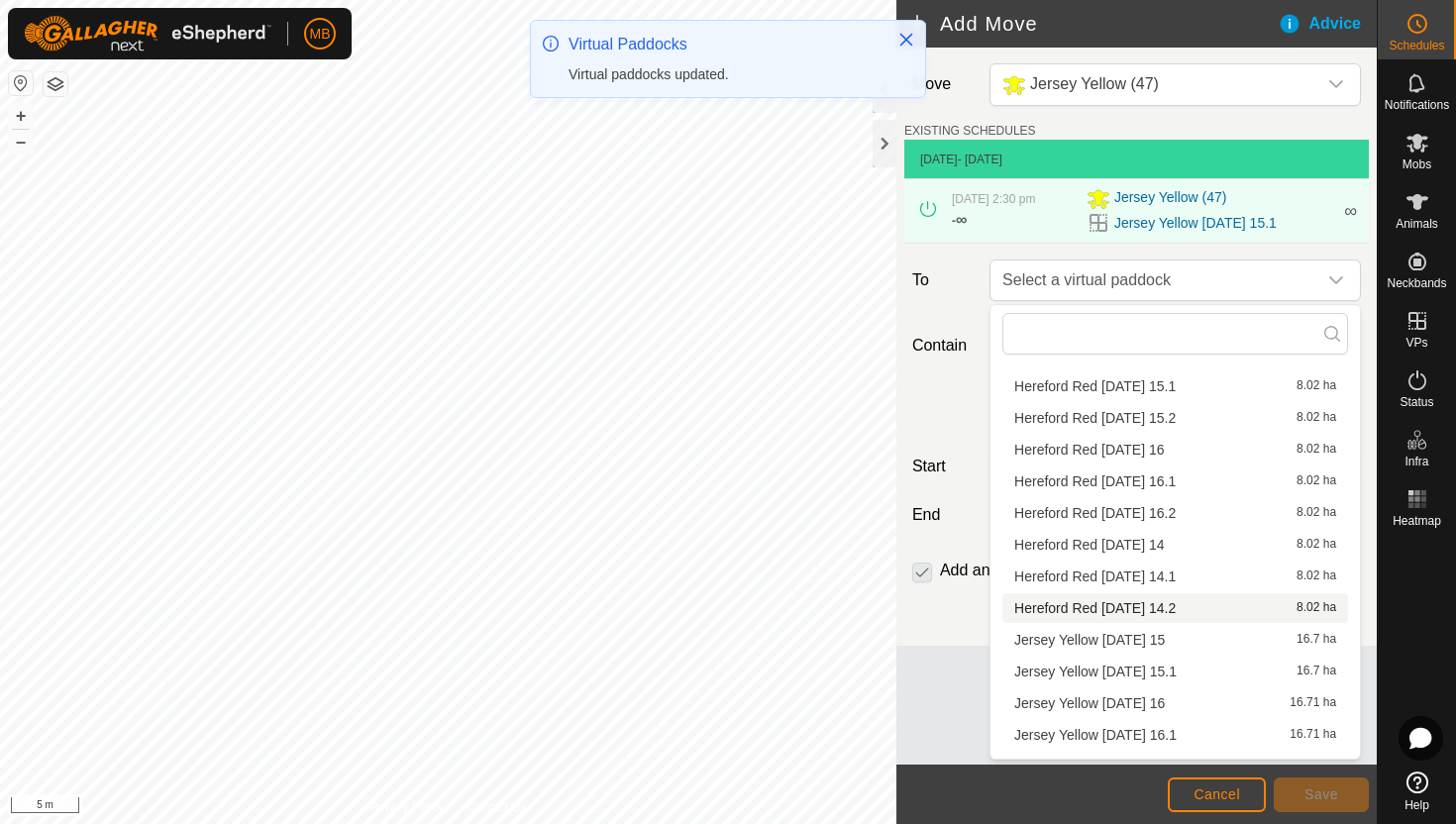
scroll to position [930, 0]
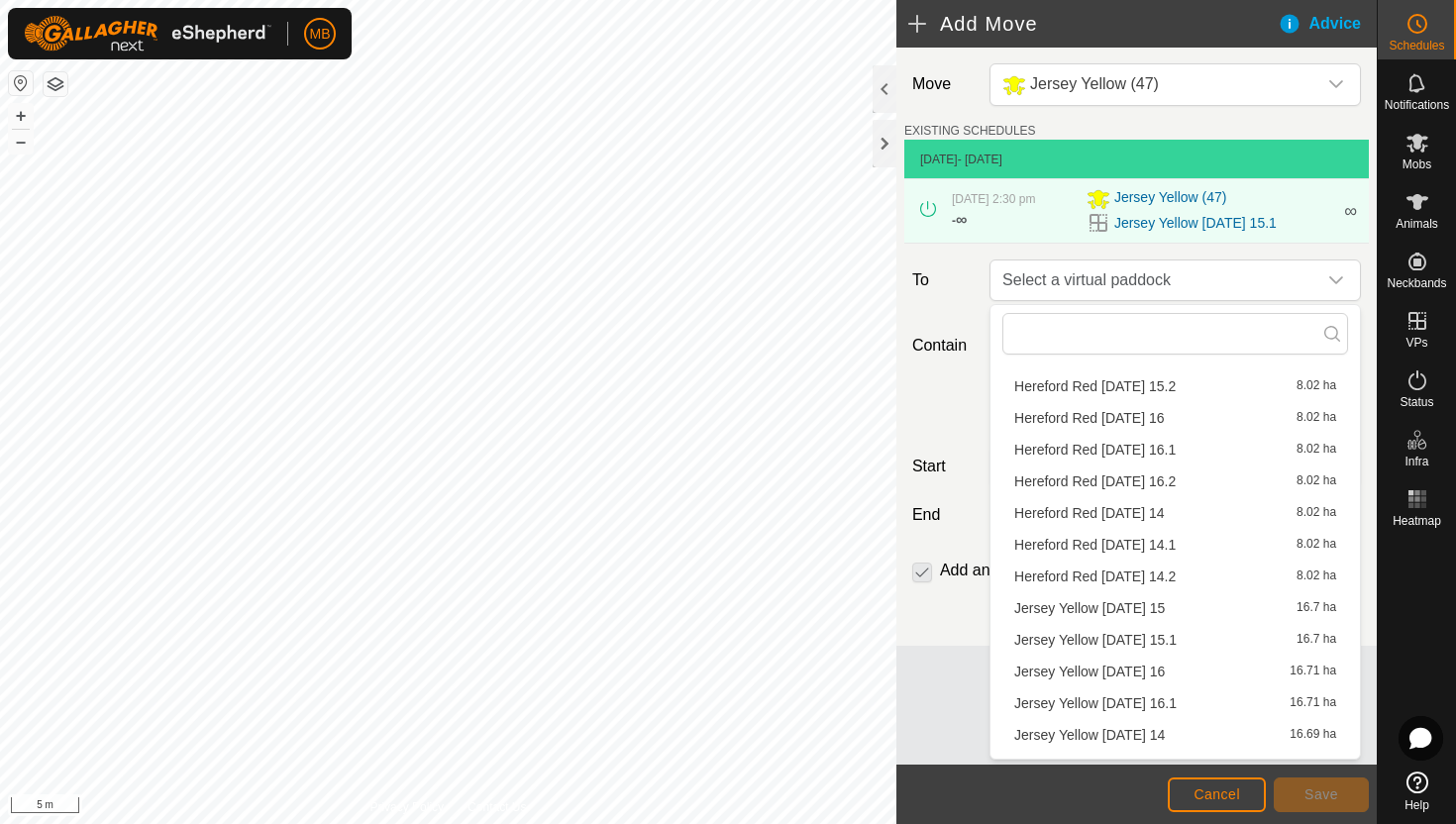
click at [1123, 666] on li "Jersey Yellow [DATE] 16 16.71 ha" at bounding box center [1175, 671] width 346 height 30
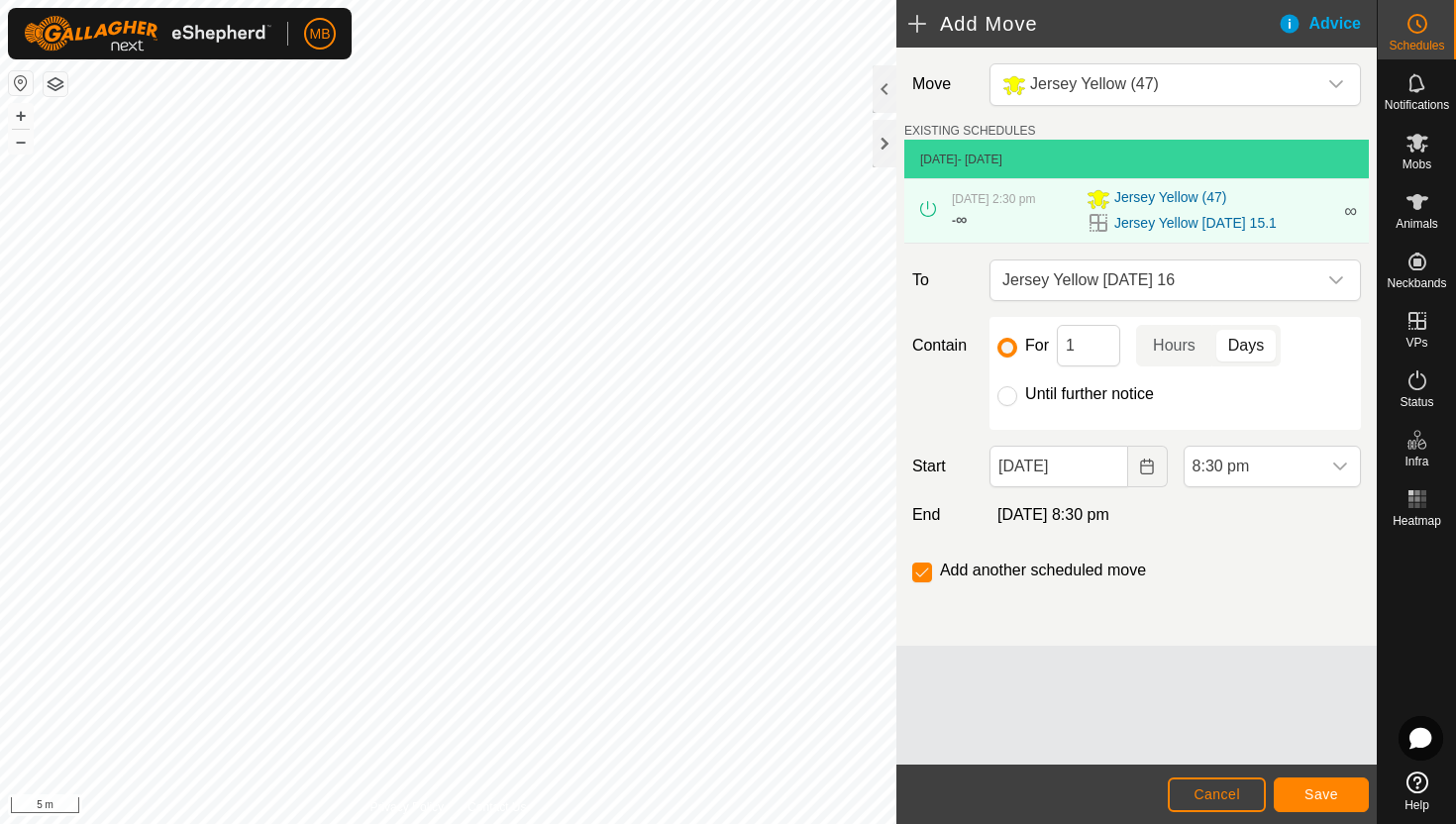
click at [1114, 391] on label "Until further notice" at bounding box center [1090, 394] width 129 height 16
click at [1018, 391] on input "Until further notice" at bounding box center [1008, 396] width 20 height 20
radio input "true"
checkbox input "false"
click at [1109, 463] on input "[DATE]" at bounding box center [1058, 466] width 138 height 42
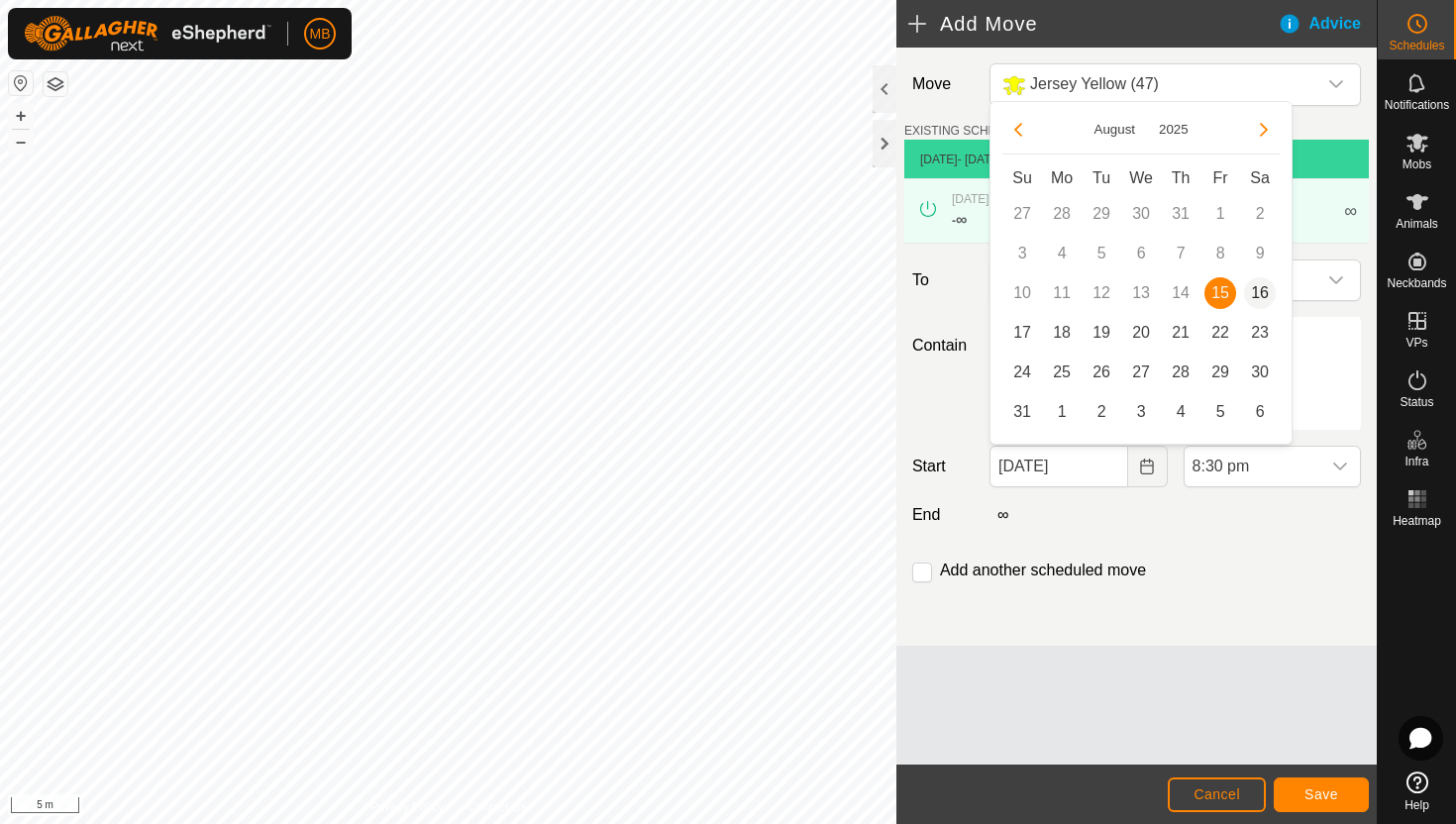
click at [1257, 292] on span "16" at bounding box center [1260, 294] width 32 height 32
type input "[DATE]"
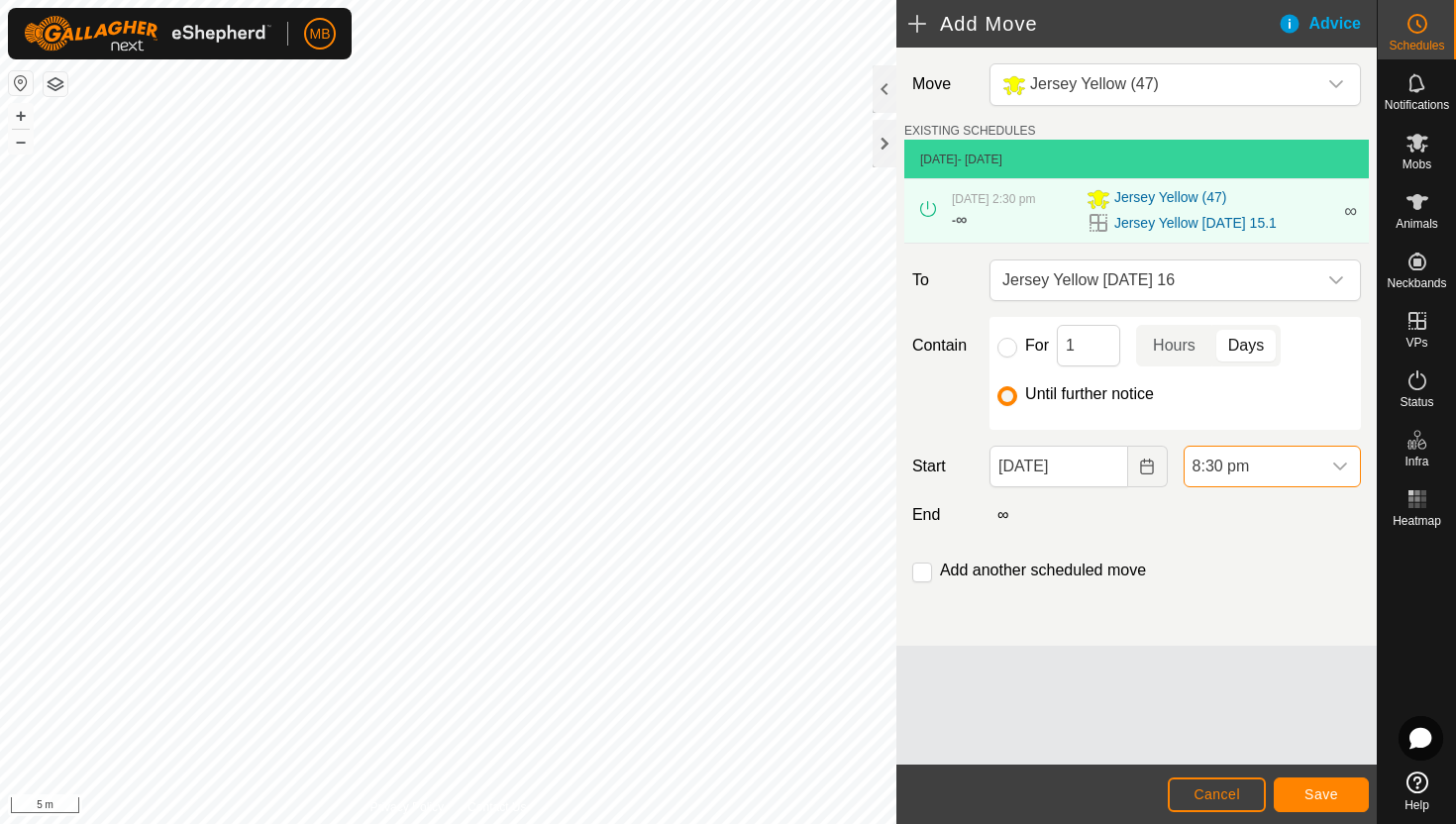
click at [1266, 465] on span "8:30 pm" at bounding box center [1252, 466] width 136 height 40
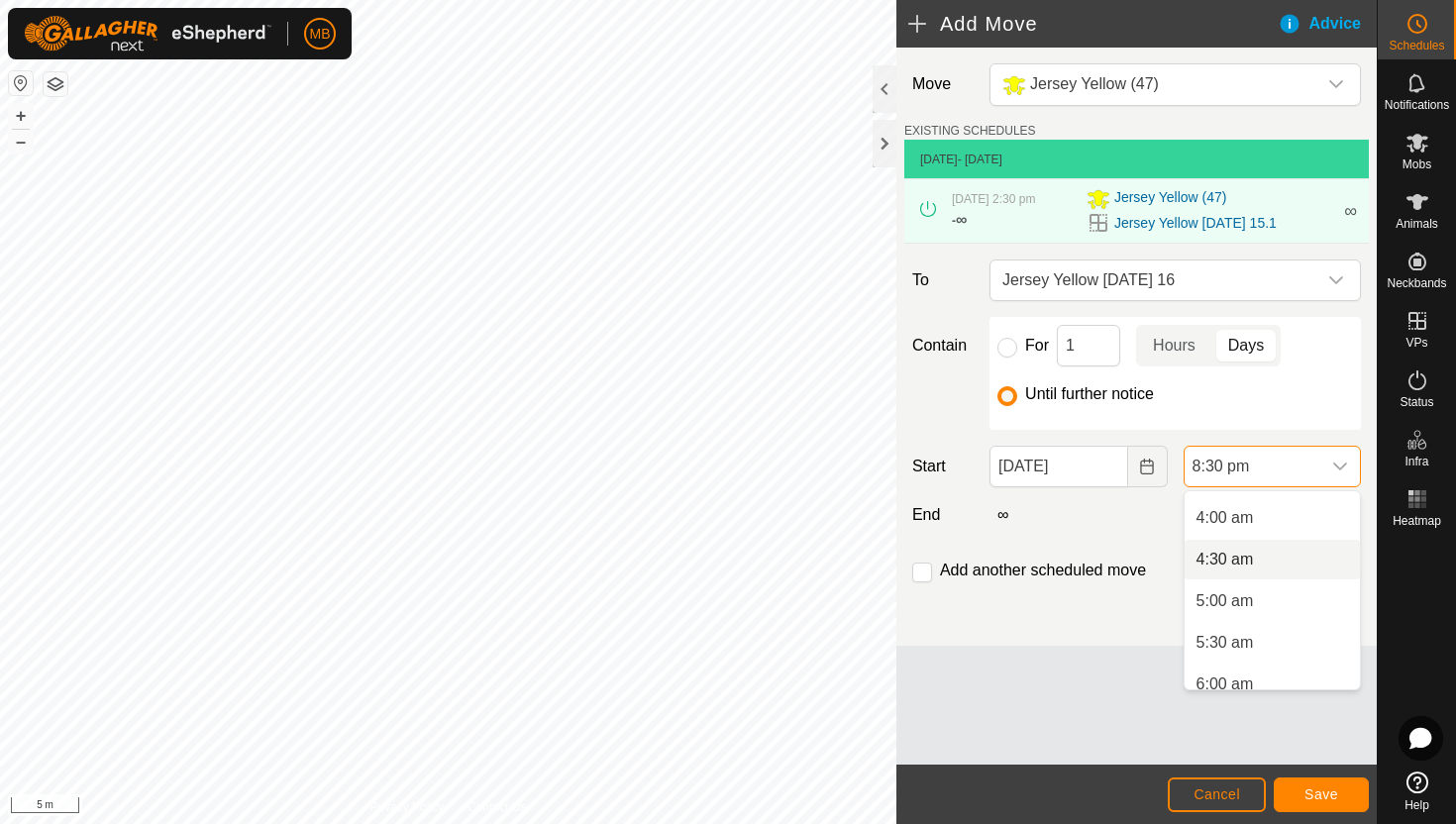
scroll to position [325, 0]
click at [1272, 520] on li "4:00 am" at bounding box center [1272, 519] width 176 height 40
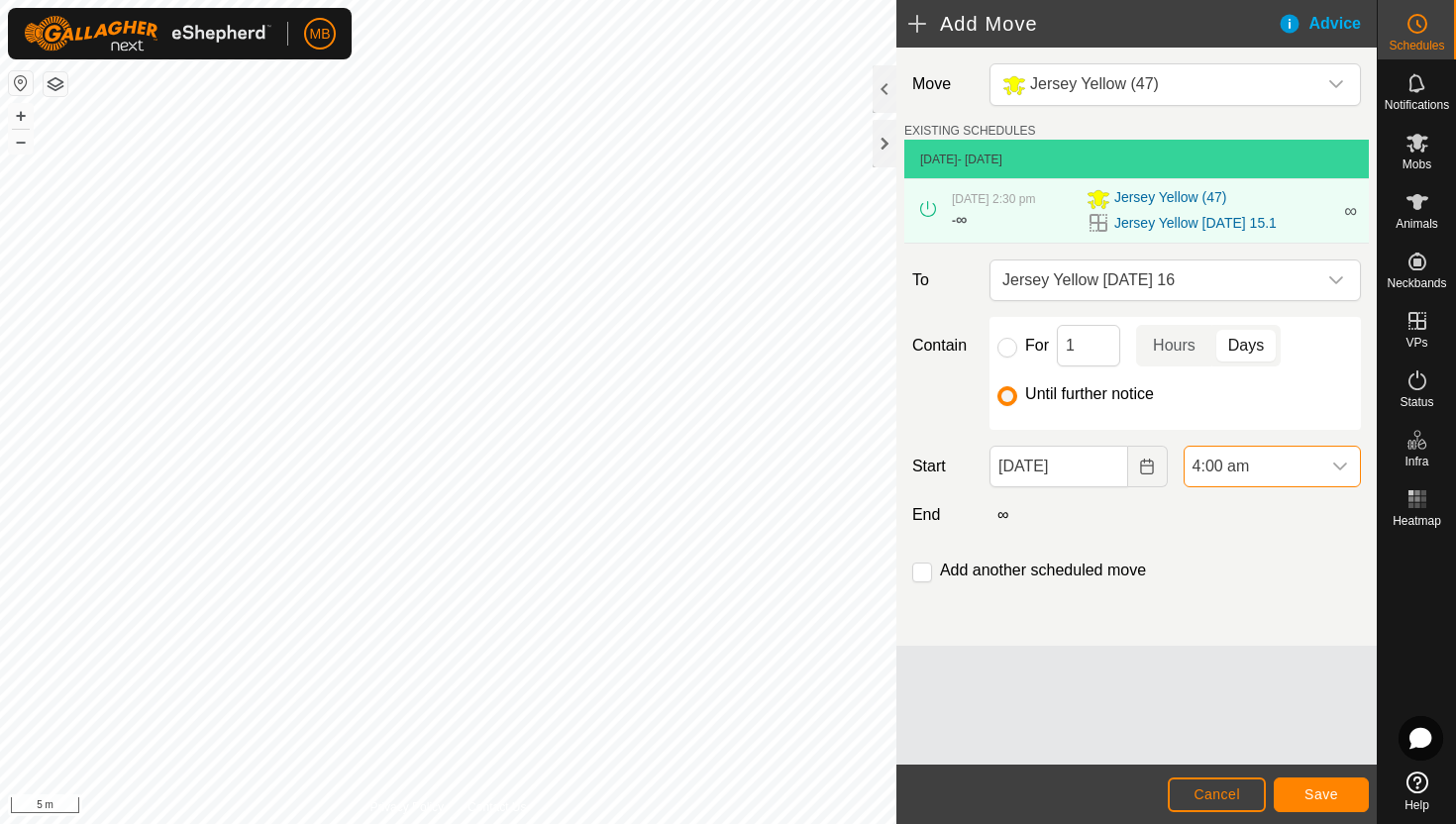
scroll to position [1547, 0]
click at [924, 574] on input "checkbox" at bounding box center [922, 572] width 20 height 20
checkbox input "true"
click at [1324, 791] on span "Save" at bounding box center [1321, 794] width 34 height 16
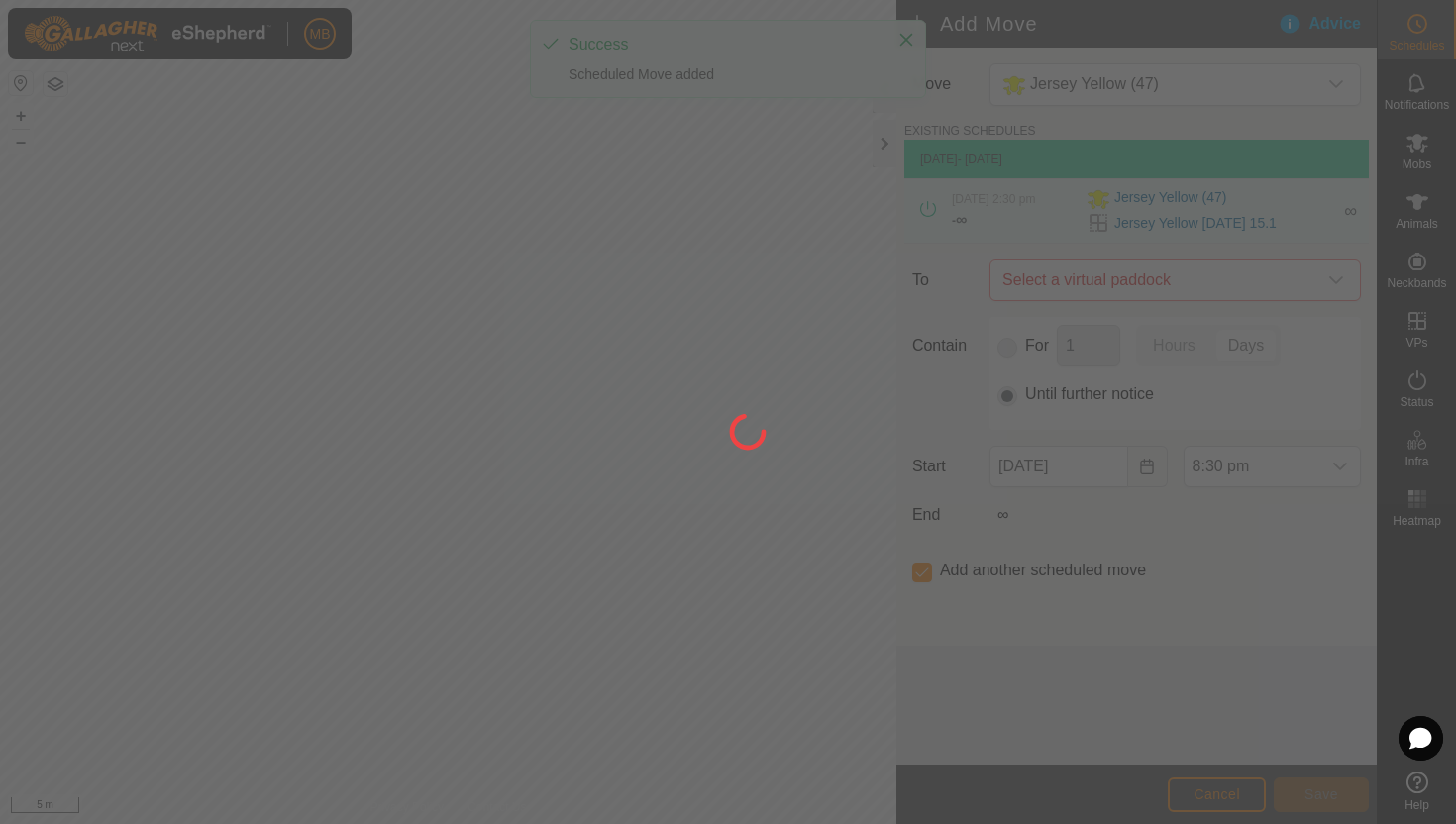
type input "[DATE]"
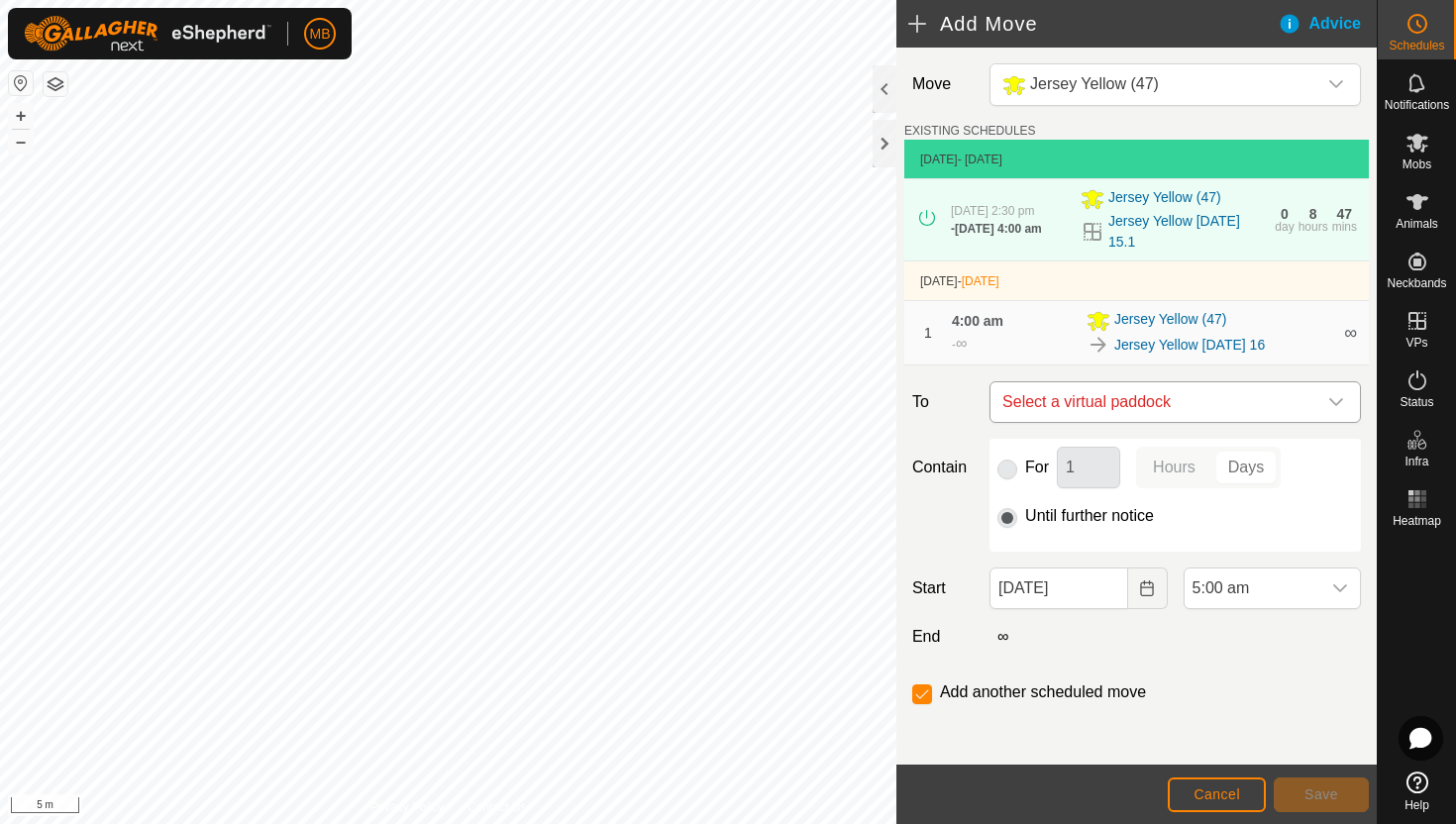
click at [1329, 395] on icon "dropdown trigger" at bounding box center [1336, 402] width 16 height 16
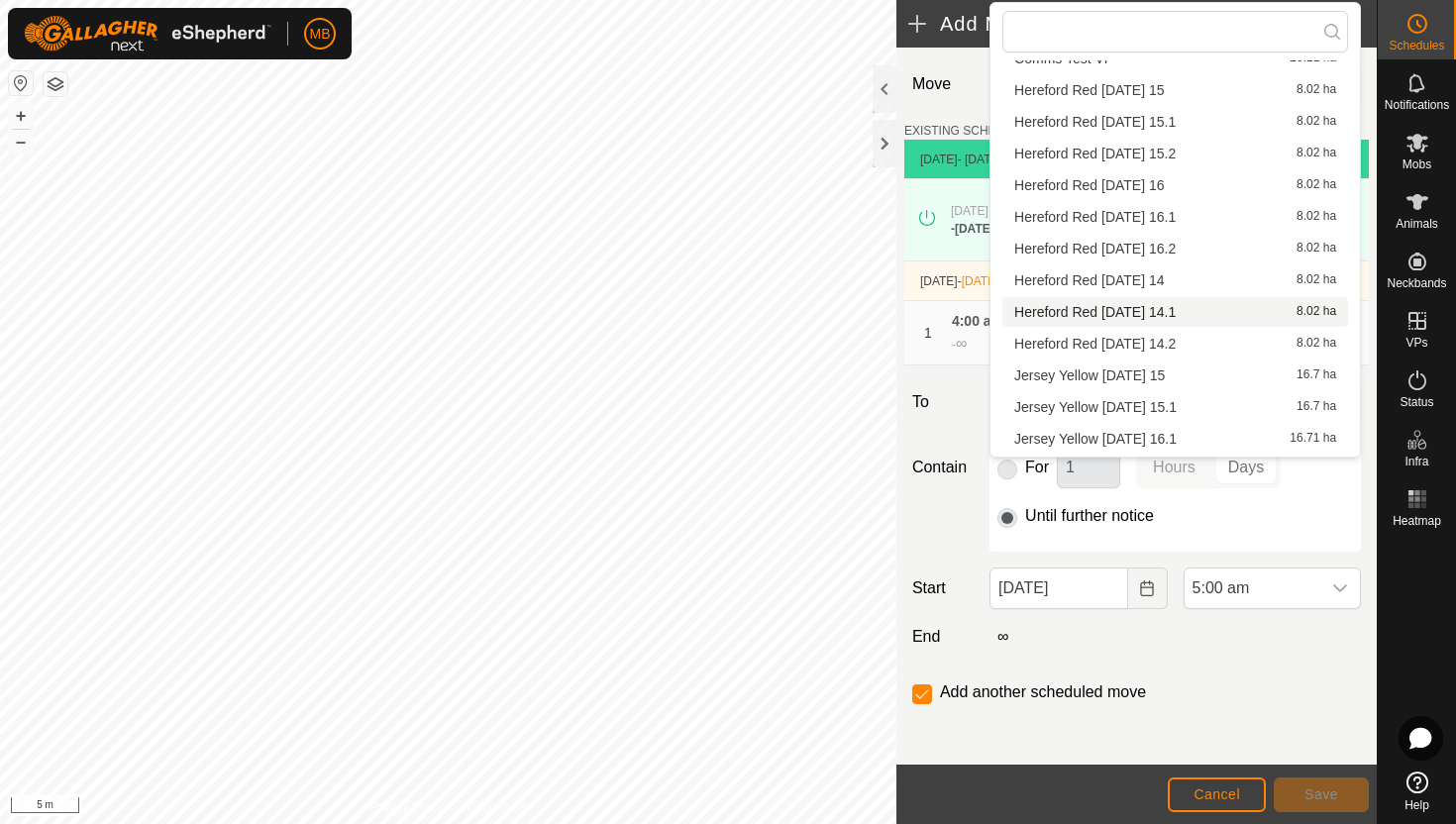
scroll to position [69, 0]
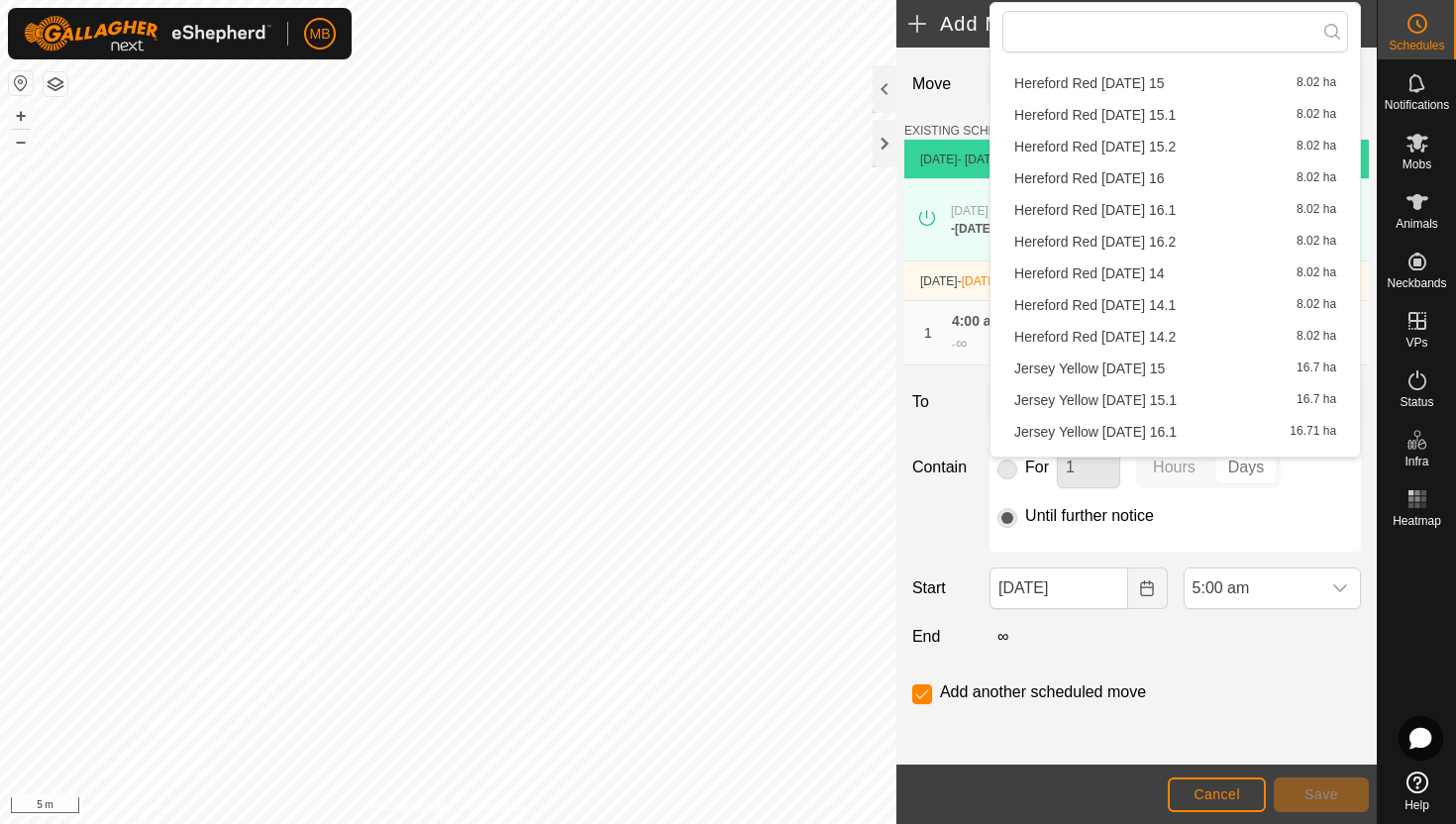
click at [1158, 433] on li "Jersey Yellow [DATE] 16.1 16.71 ha" at bounding box center [1175, 431] width 346 height 30
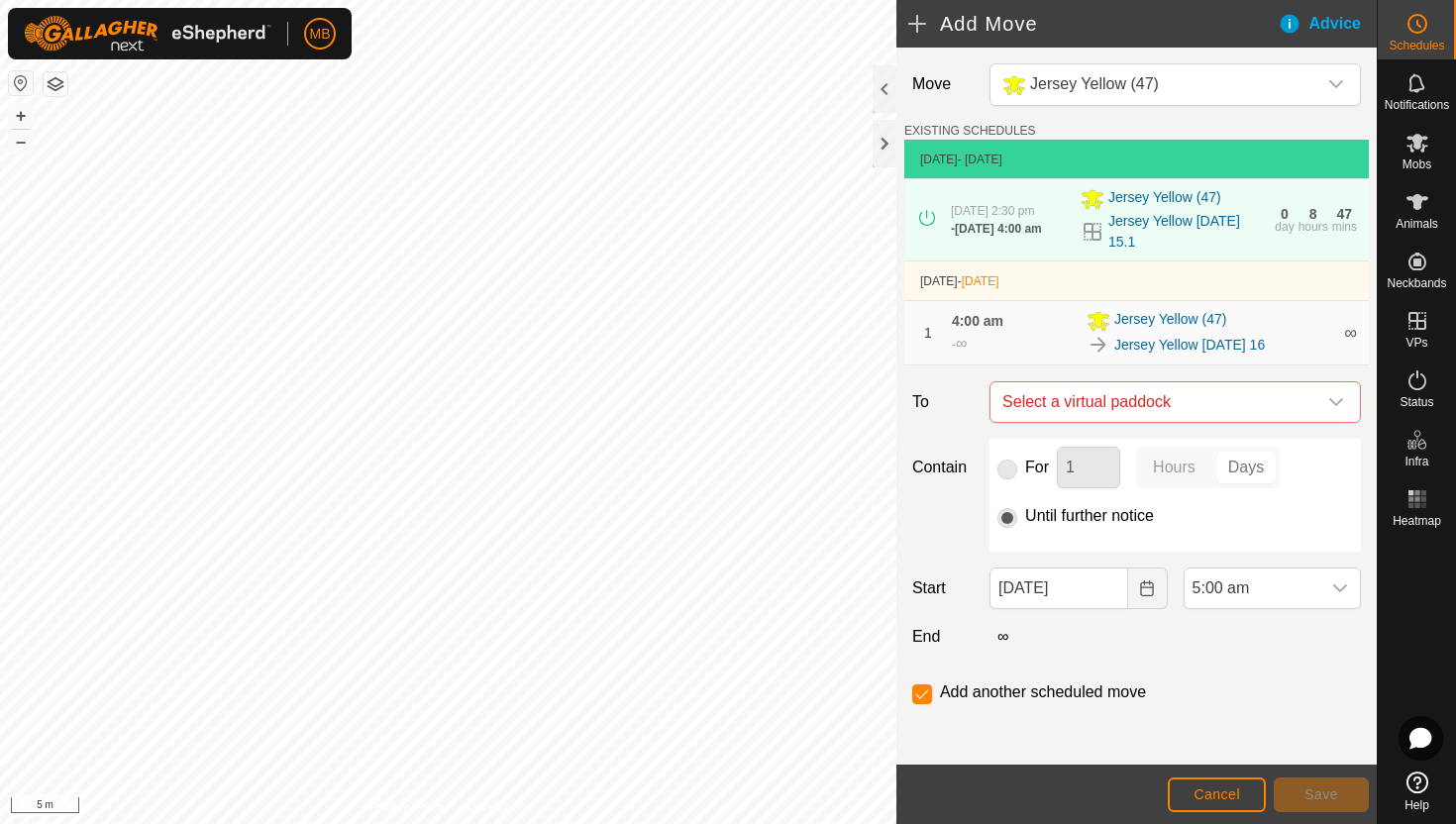
checkbox input "false"
click at [1274, 586] on span "5:00 am" at bounding box center [1252, 588] width 136 height 40
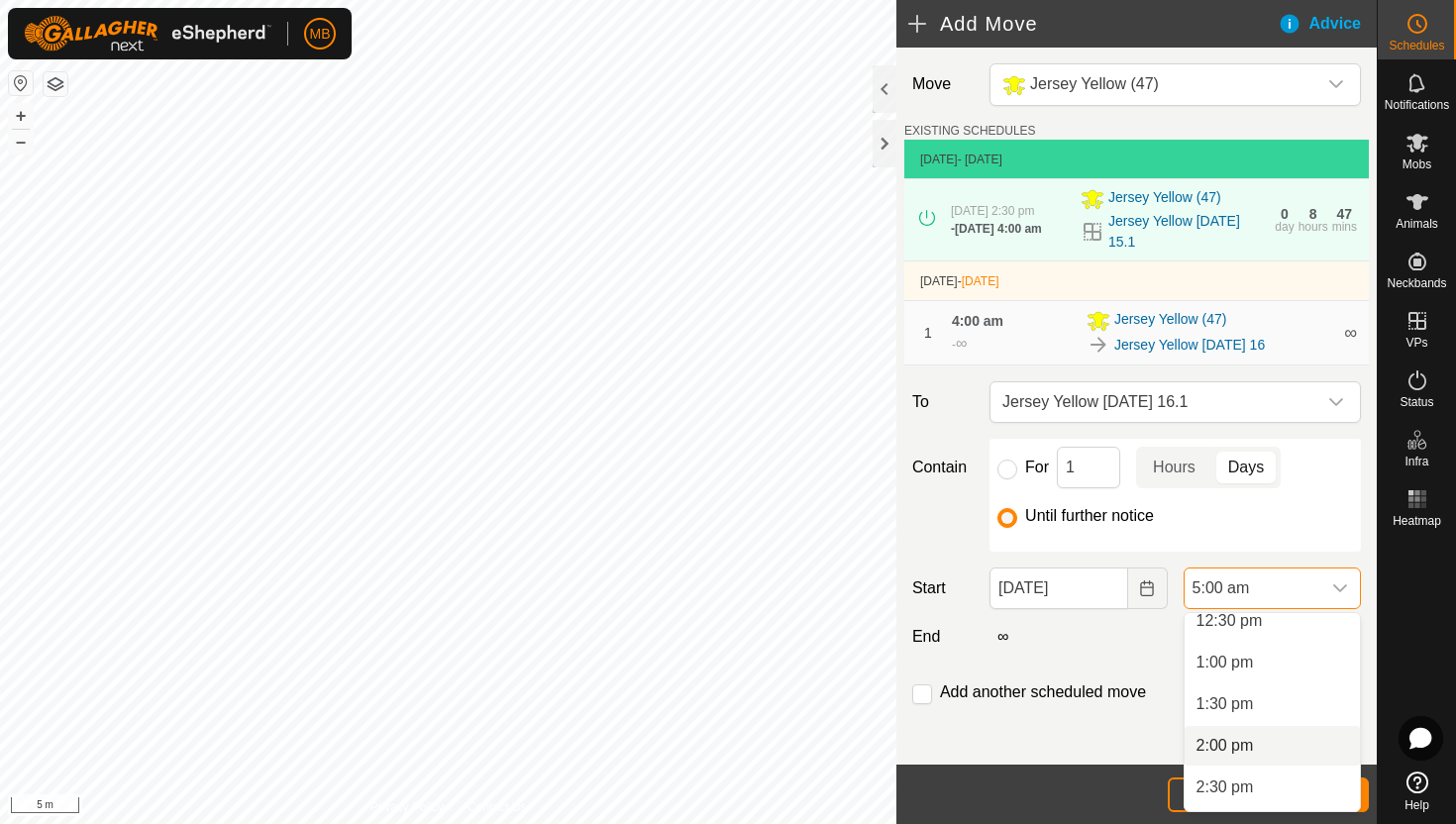
click at [1254, 745] on li "2:00 pm" at bounding box center [1272, 746] width 176 height 40
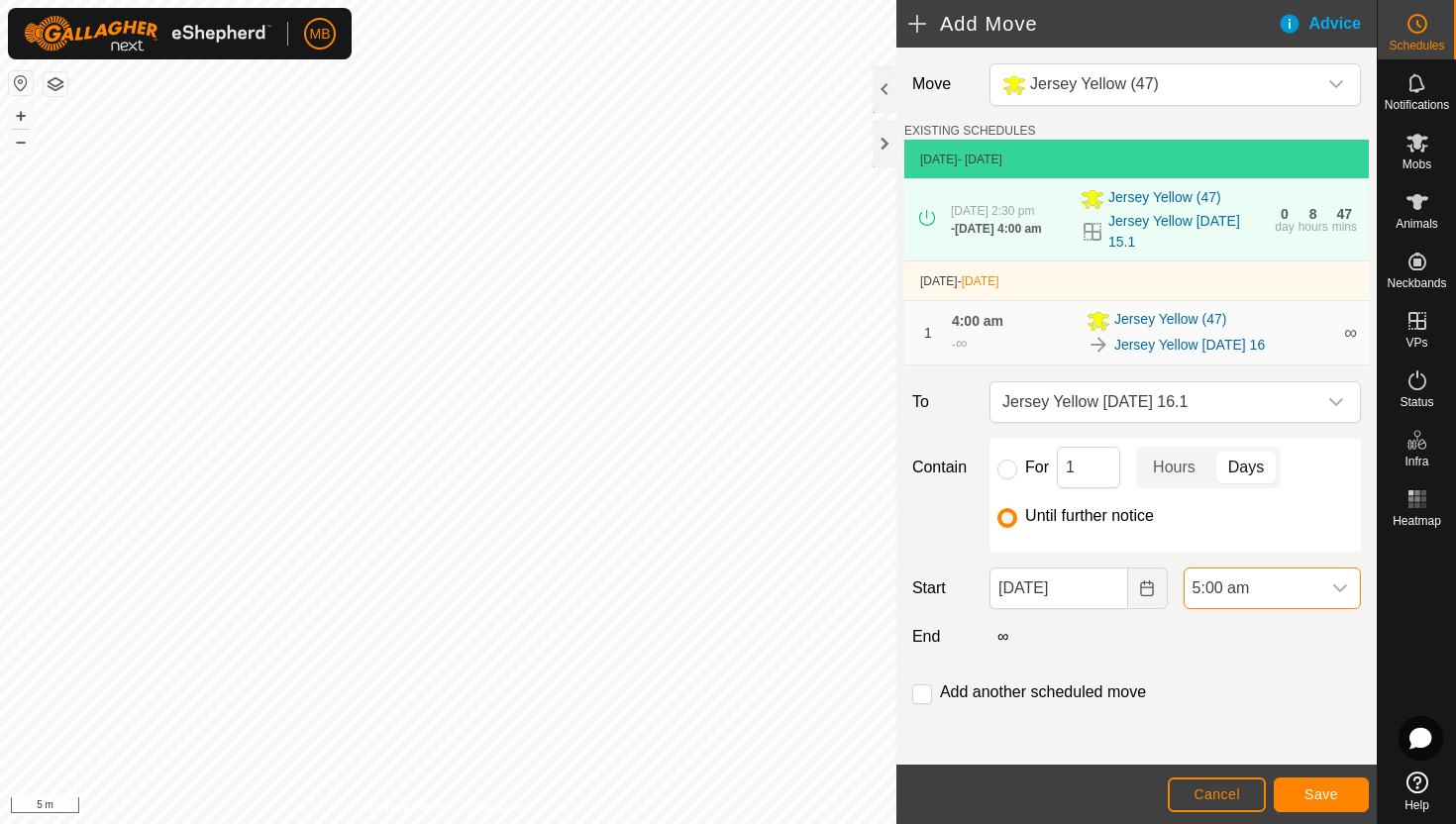
scroll to position [415, 0]
click at [1307, 798] on span "Save" at bounding box center [1321, 794] width 34 height 16
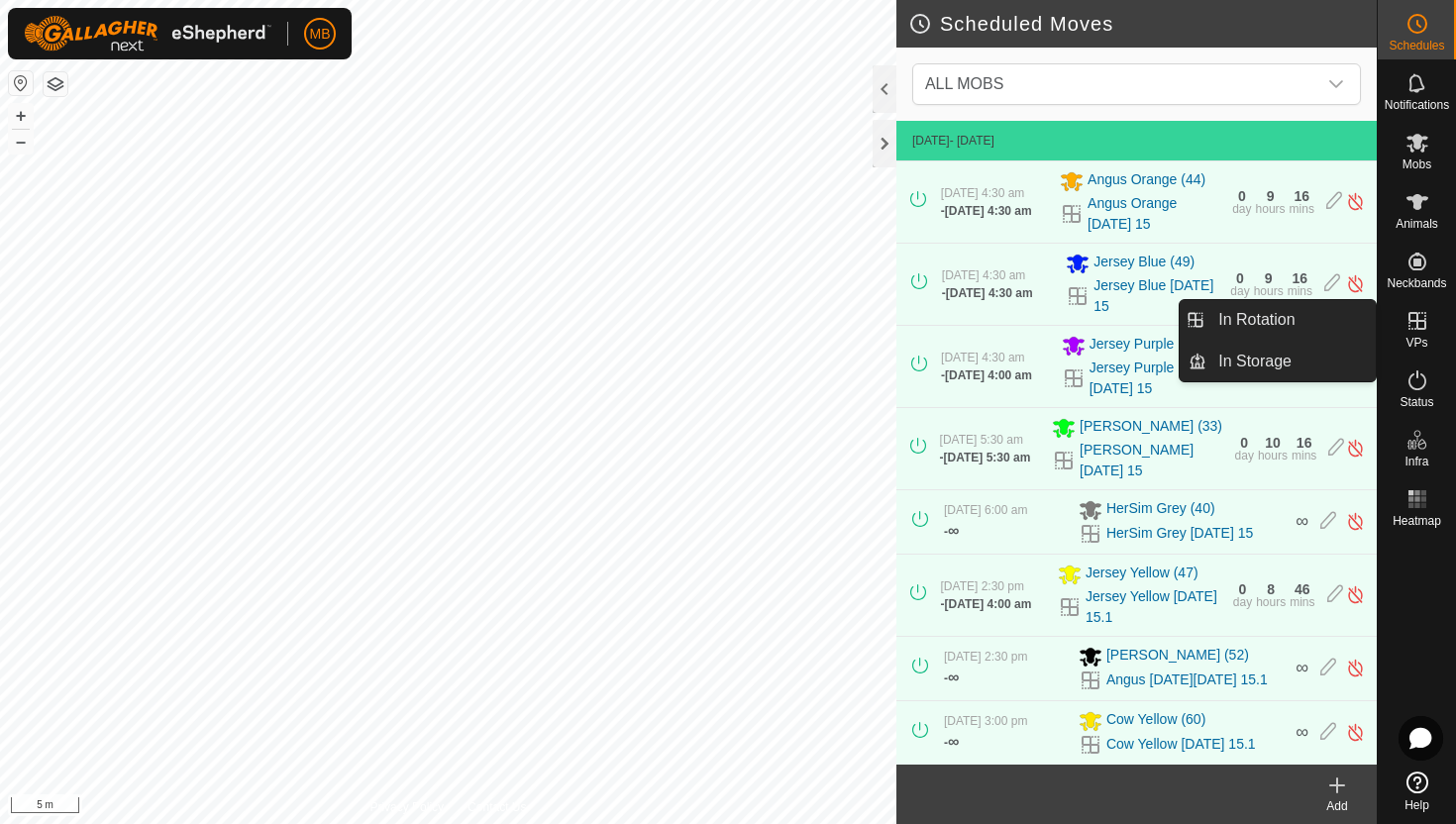
drag, startPoint x: 1419, startPoint y: 315, endPoint x: 1380, endPoint y: 315, distance: 39.0
click at [1381, 315] on div "VPs" at bounding box center [1416, 327] width 78 height 59
click at [1329, 316] on link "In Rotation" at bounding box center [1290, 320] width 170 height 40
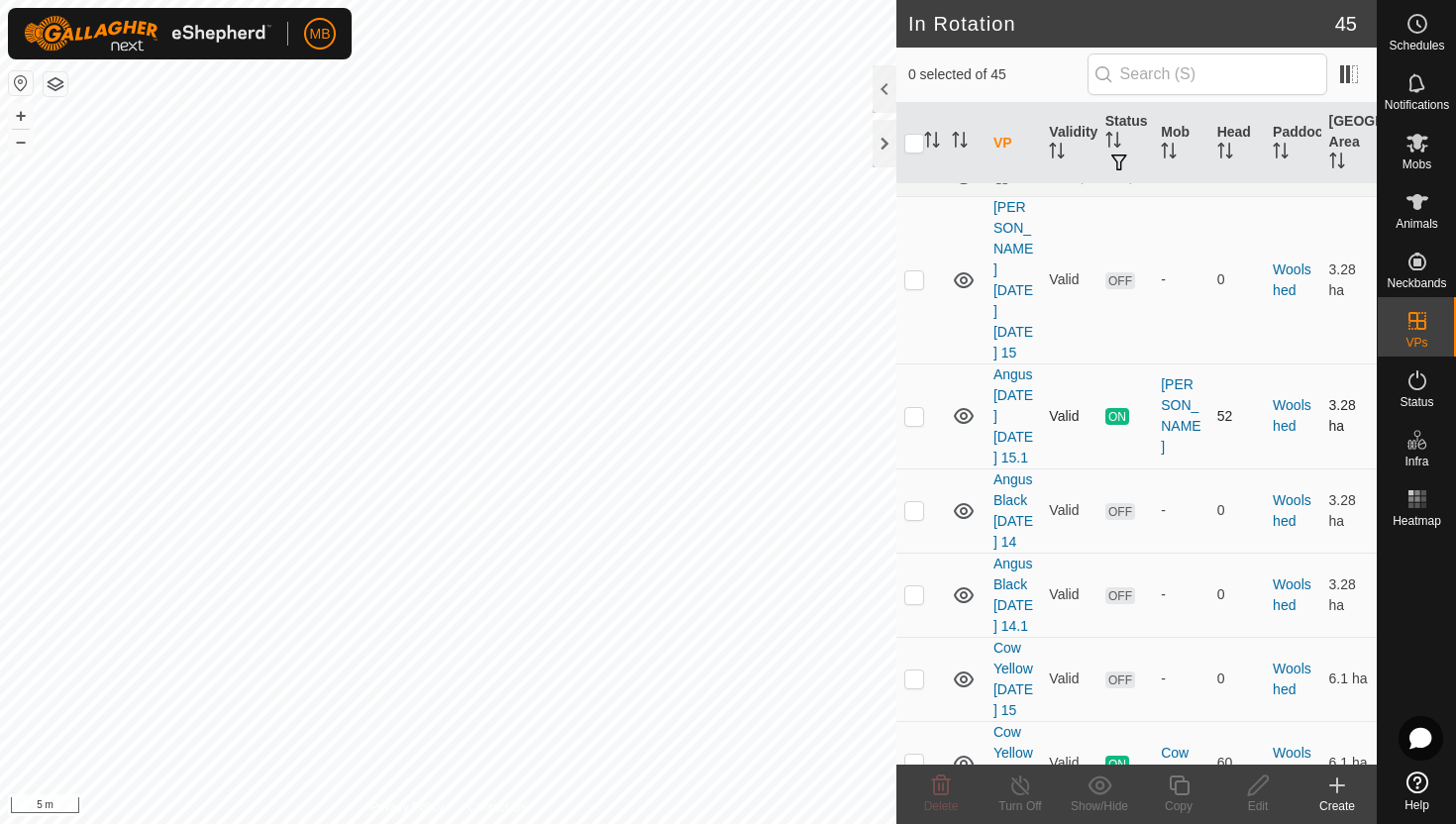
scroll to position [4049, 0]
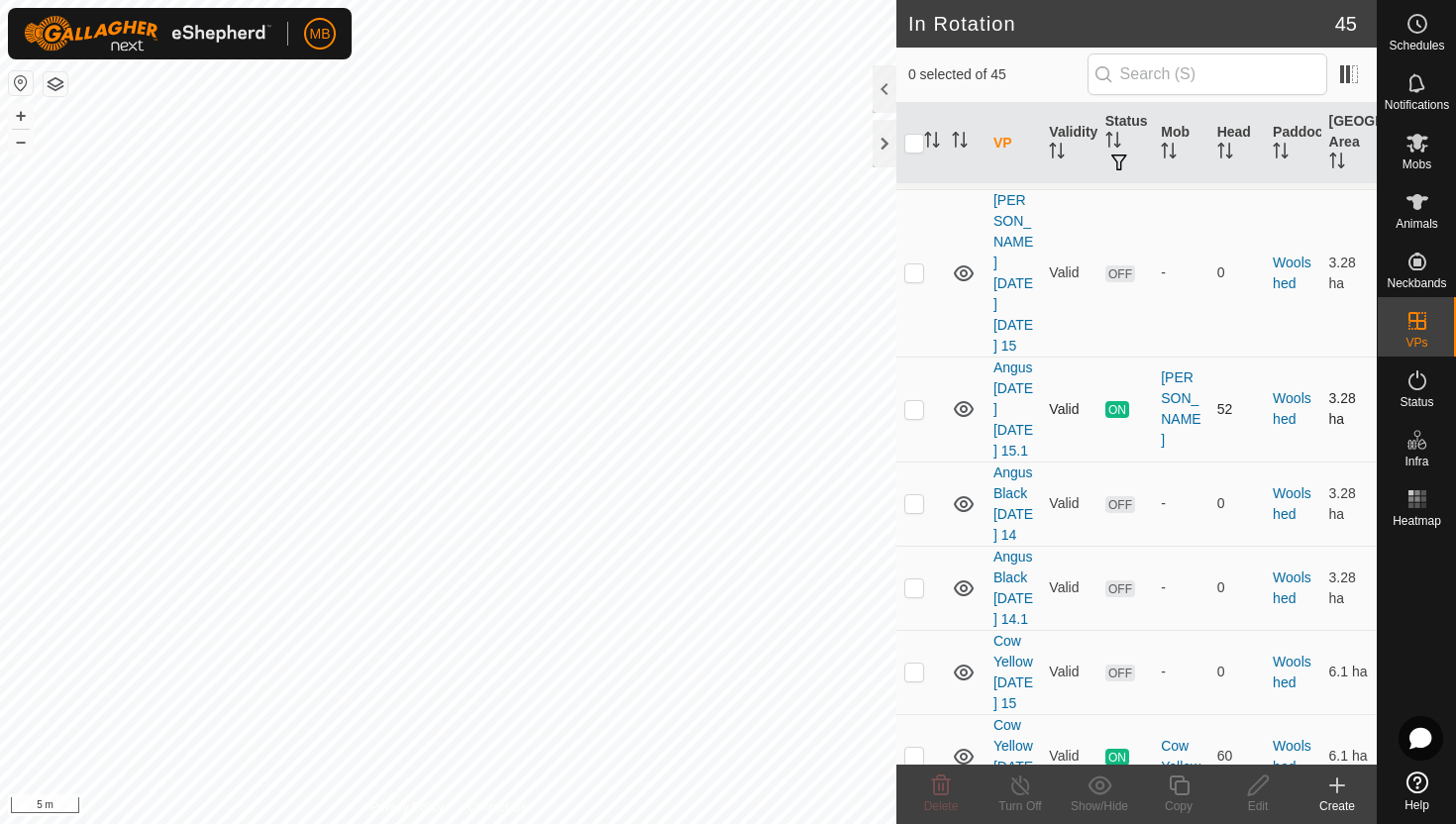
click at [912, 416] on p-checkbox at bounding box center [914, 409] width 20 height 16
checkbox input "true"
click at [1174, 783] on icon at bounding box center [1178, 785] width 20 height 20
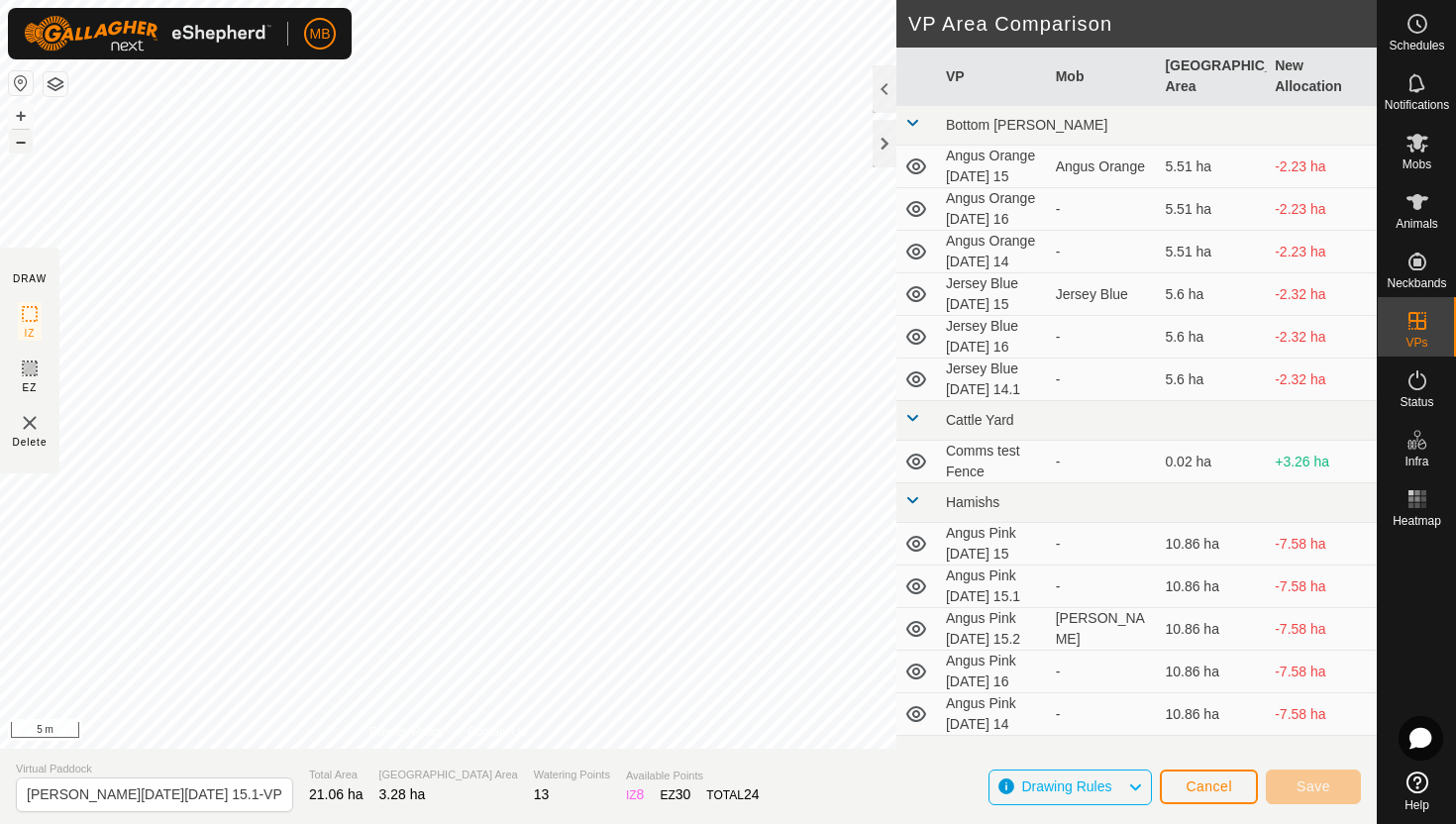
click at [14, 144] on button "–" at bounding box center [21, 142] width 24 height 24
click at [400, 0] on html "MB Schedules Notifications Mobs Animals Neckbands VPs Status Infra Heatmap Help…" at bounding box center [728, 412] width 1456 height 824
click at [20, 116] on button "+" at bounding box center [21, 116] width 24 height 24
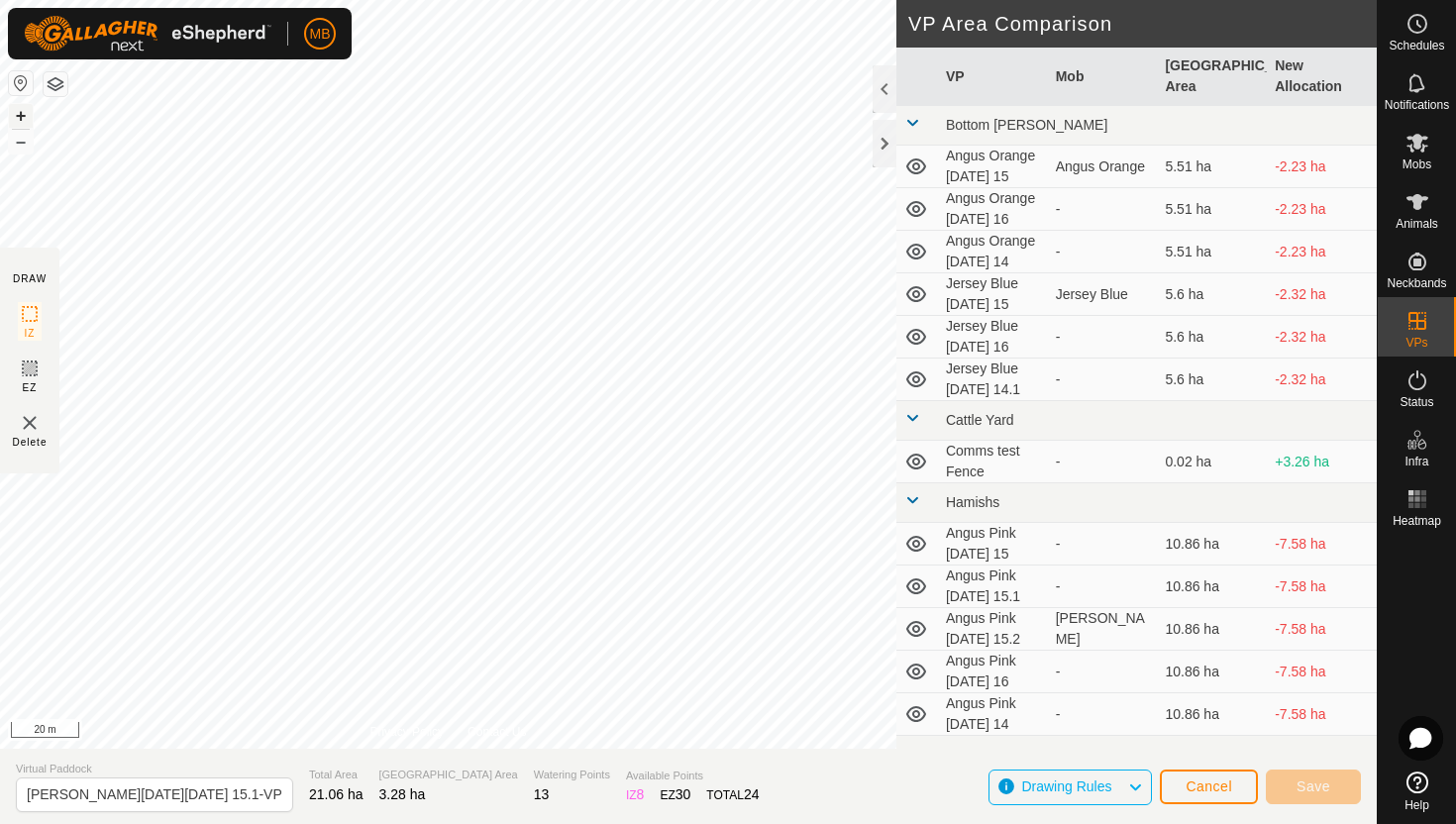
click at [20, 116] on button "+" at bounding box center [21, 116] width 24 height 24
click at [204, 43] on div "MB Schedules Notifications Mobs Animals Neckbands VPs Status Infra Heatmap Help…" at bounding box center [728, 412] width 1456 height 824
click at [20, 115] on button "+" at bounding box center [21, 116] width 24 height 24
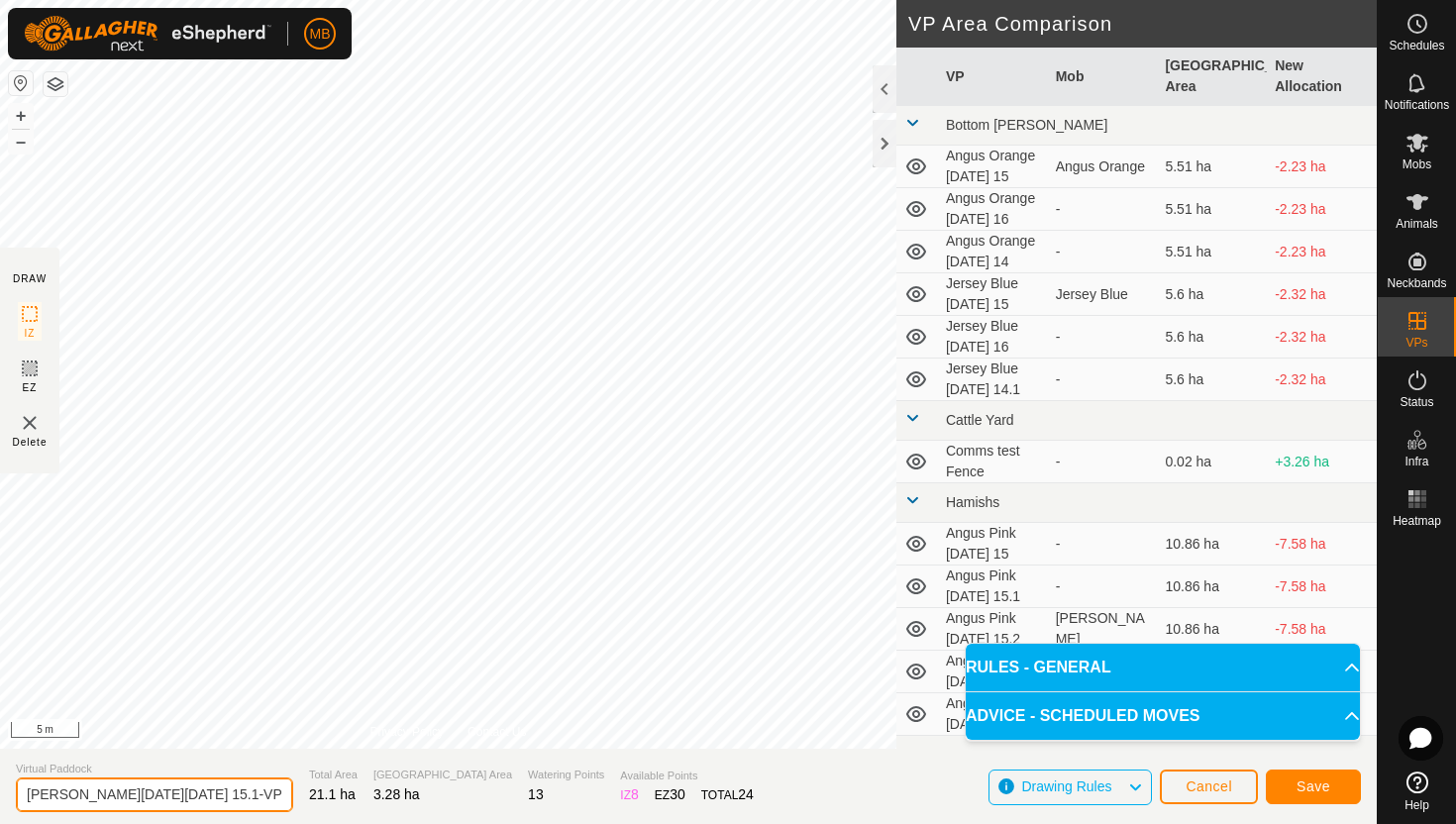
click at [233, 796] on input "[PERSON_NAME][DATE][DATE] 15.1-VP001" at bounding box center [155, 794] width 278 height 35
type input "Angus Black [DATE] 16"
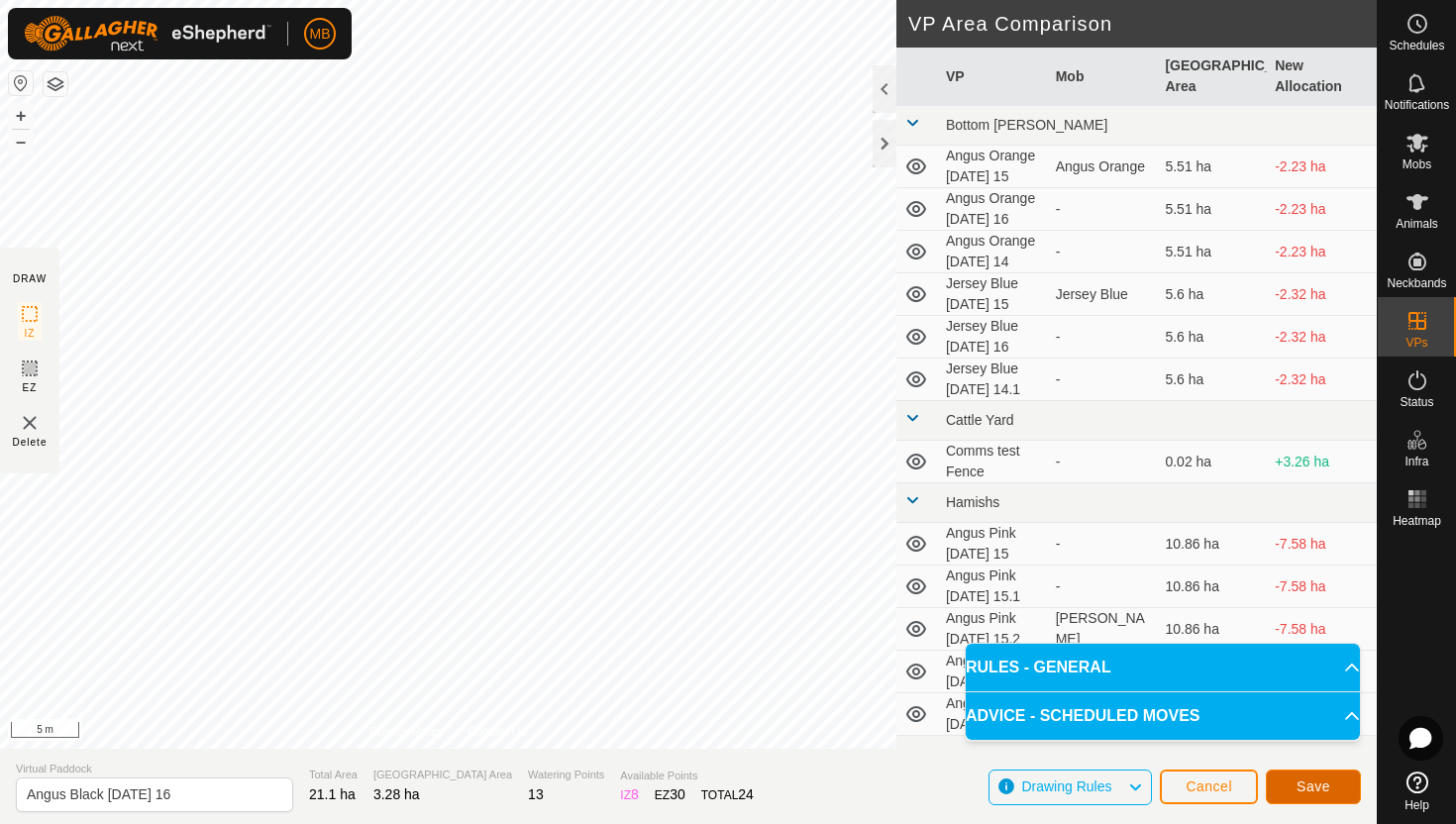
click at [1341, 788] on button "Save" at bounding box center [1313, 786] width 95 height 35
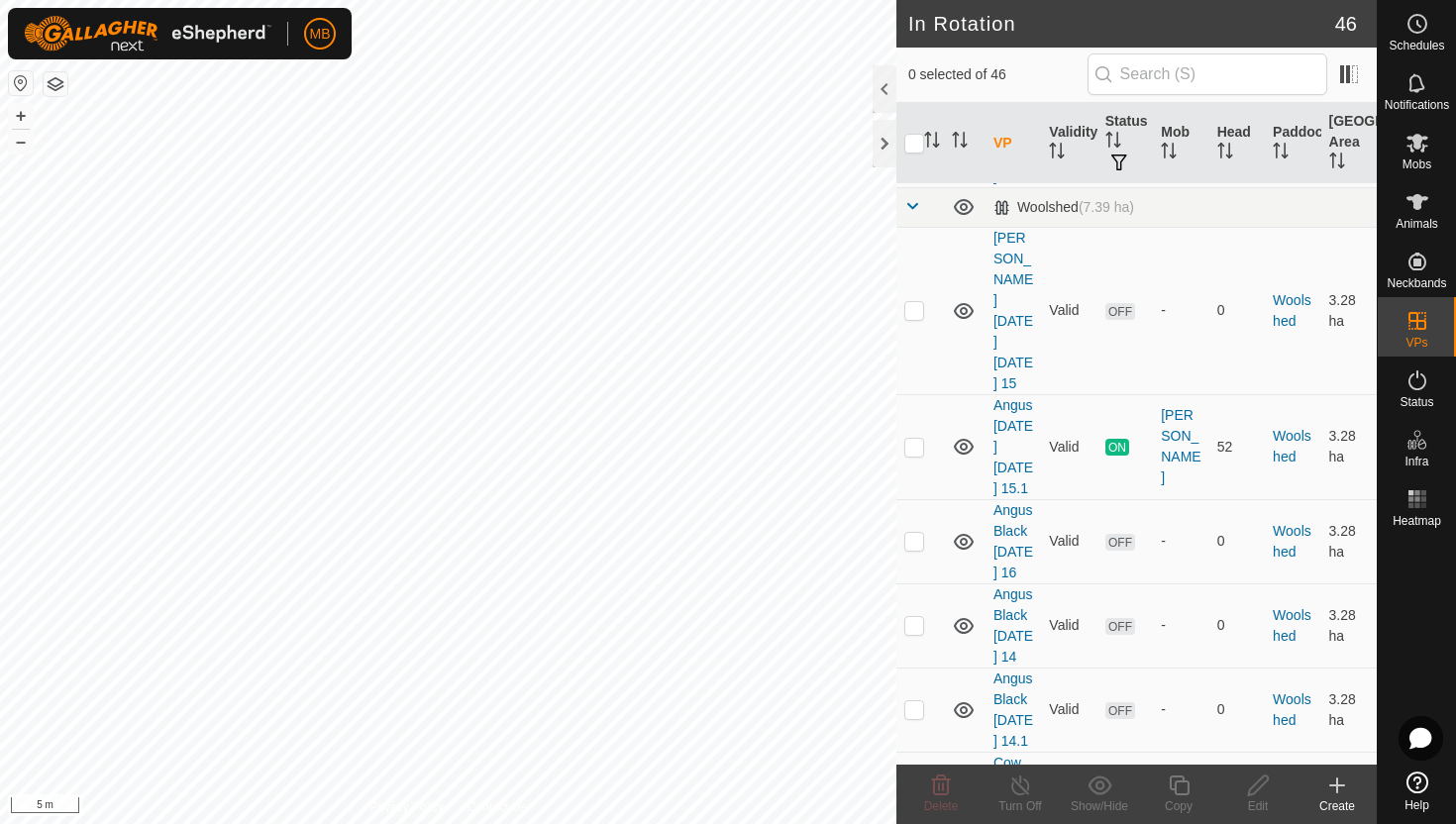
scroll to position [4055, 0]
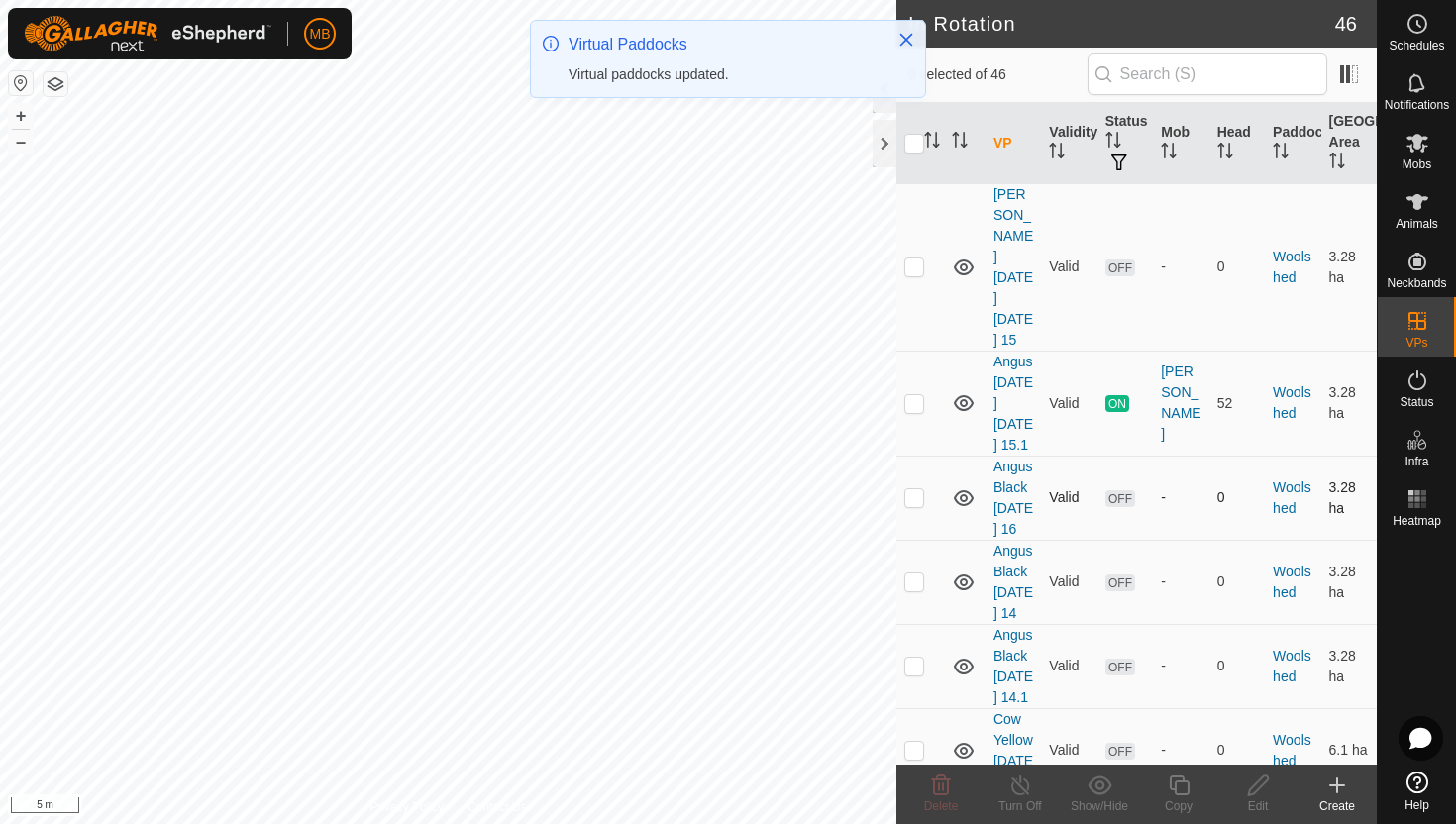
click at [914, 505] on p-checkbox at bounding box center [914, 497] width 20 height 16
checkbox input "true"
click at [1180, 784] on icon at bounding box center [1178, 785] width 25 height 24
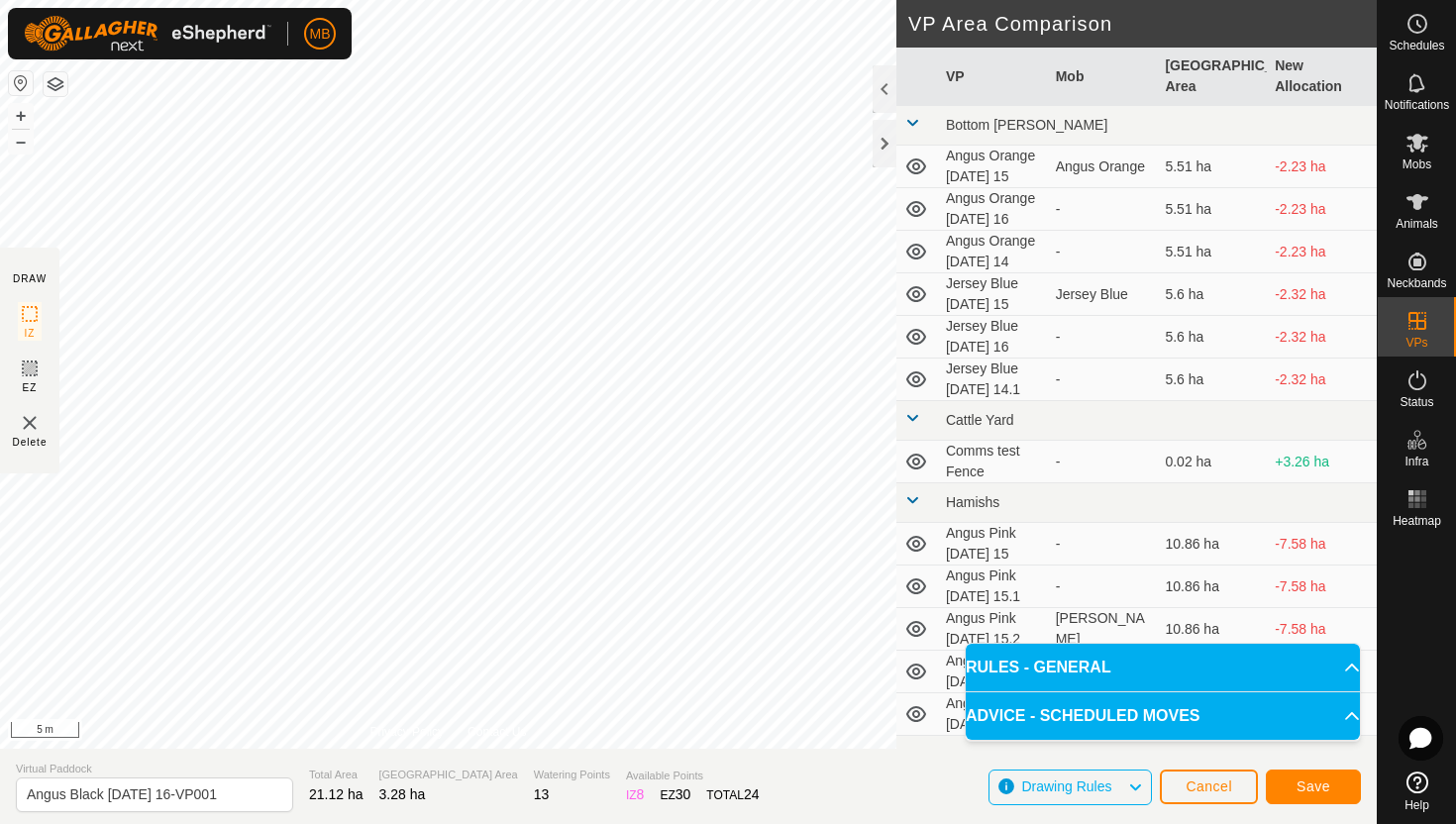
click at [667, 0] on html "MB Schedules Notifications Mobs Animals Neckbands VPs Status Infra Heatmap Help…" at bounding box center [728, 412] width 1456 height 824
click at [242, 798] on input "Angus Black [DATE] 16-VP001" at bounding box center [155, 794] width 278 height 35
type input "Angus Black [DATE] 16.1"
click at [1323, 772] on button "Save" at bounding box center [1313, 786] width 95 height 35
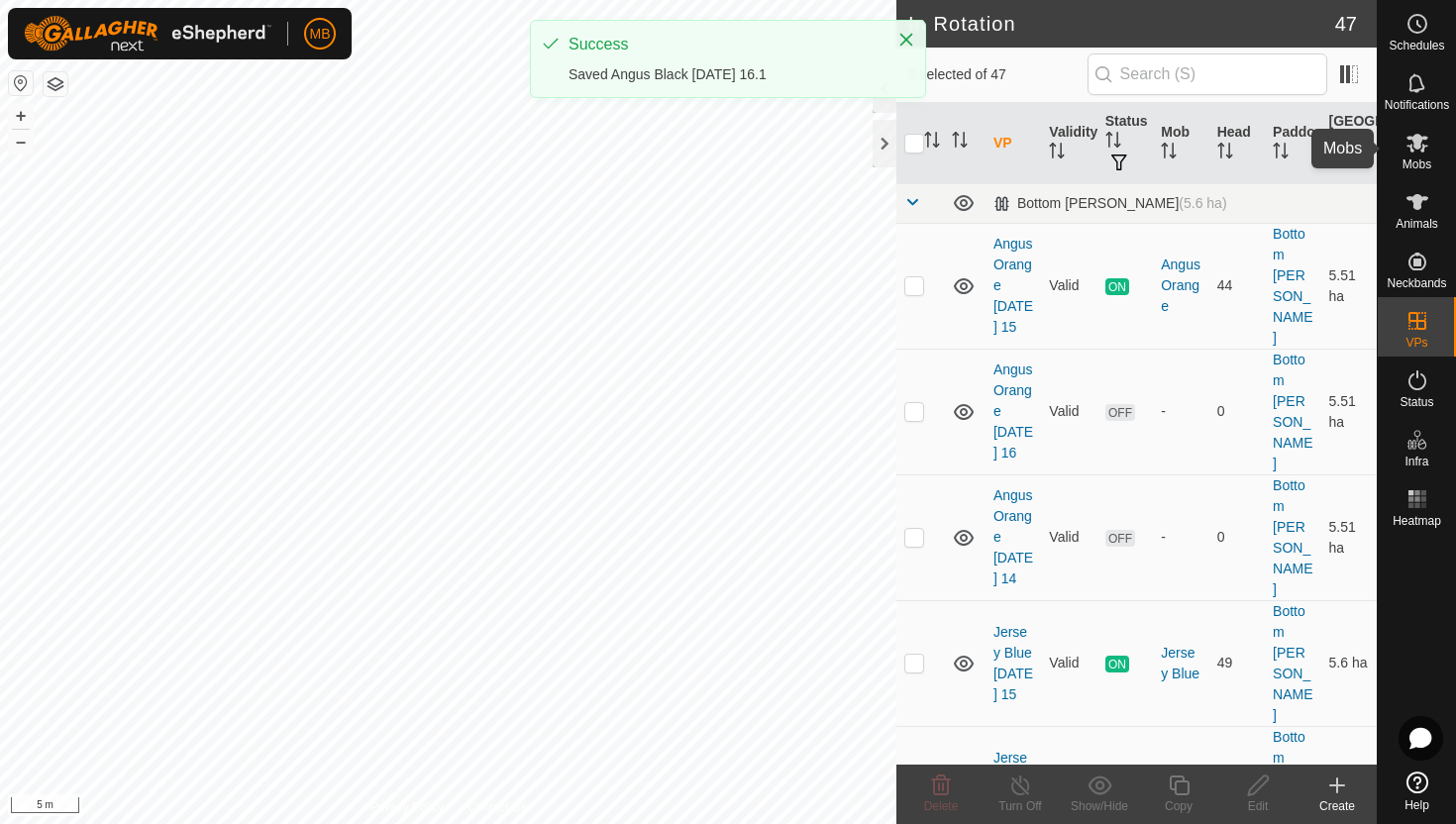
click at [1424, 147] on icon at bounding box center [1417, 143] width 22 height 19
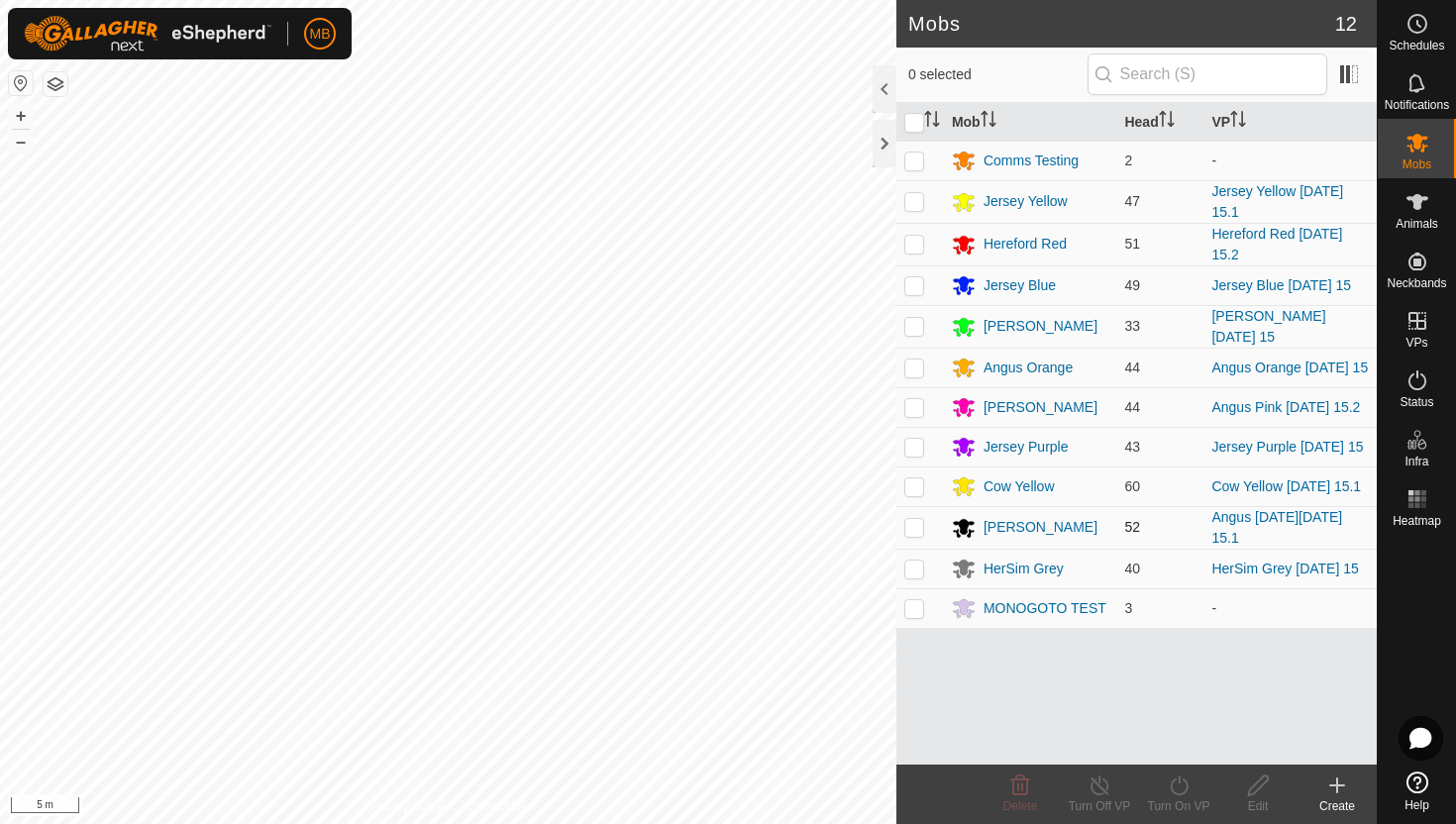
click at [922, 519] on p-checkbox at bounding box center [914, 527] width 20 height 16
checkbox input "true"
click at [1182, 788] on icon at bounding box center [1178, 785] width 25 height 24
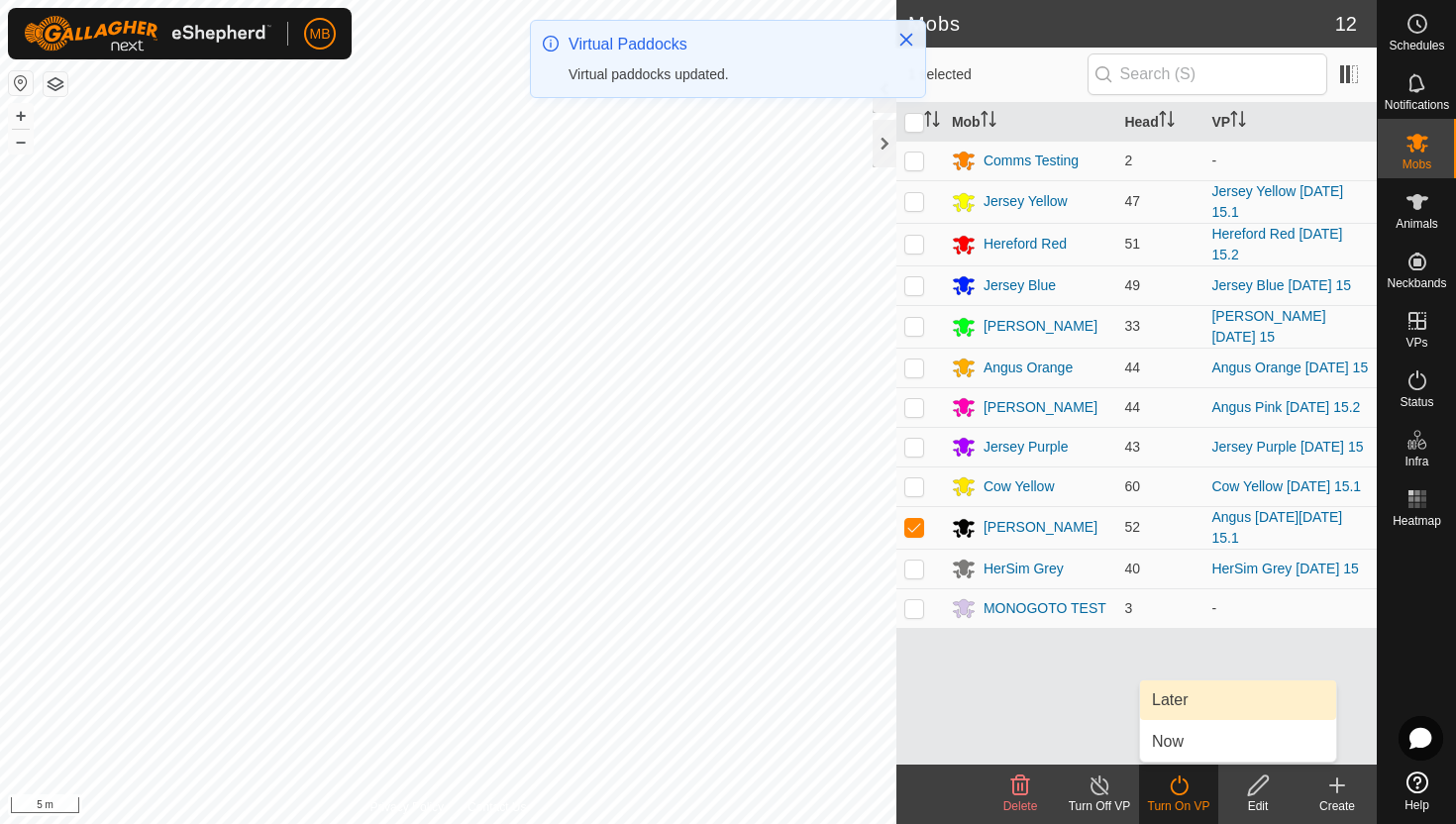
click at [1191, 696] on link "Later" at bounding box center [1238, 700] width 196 height 40
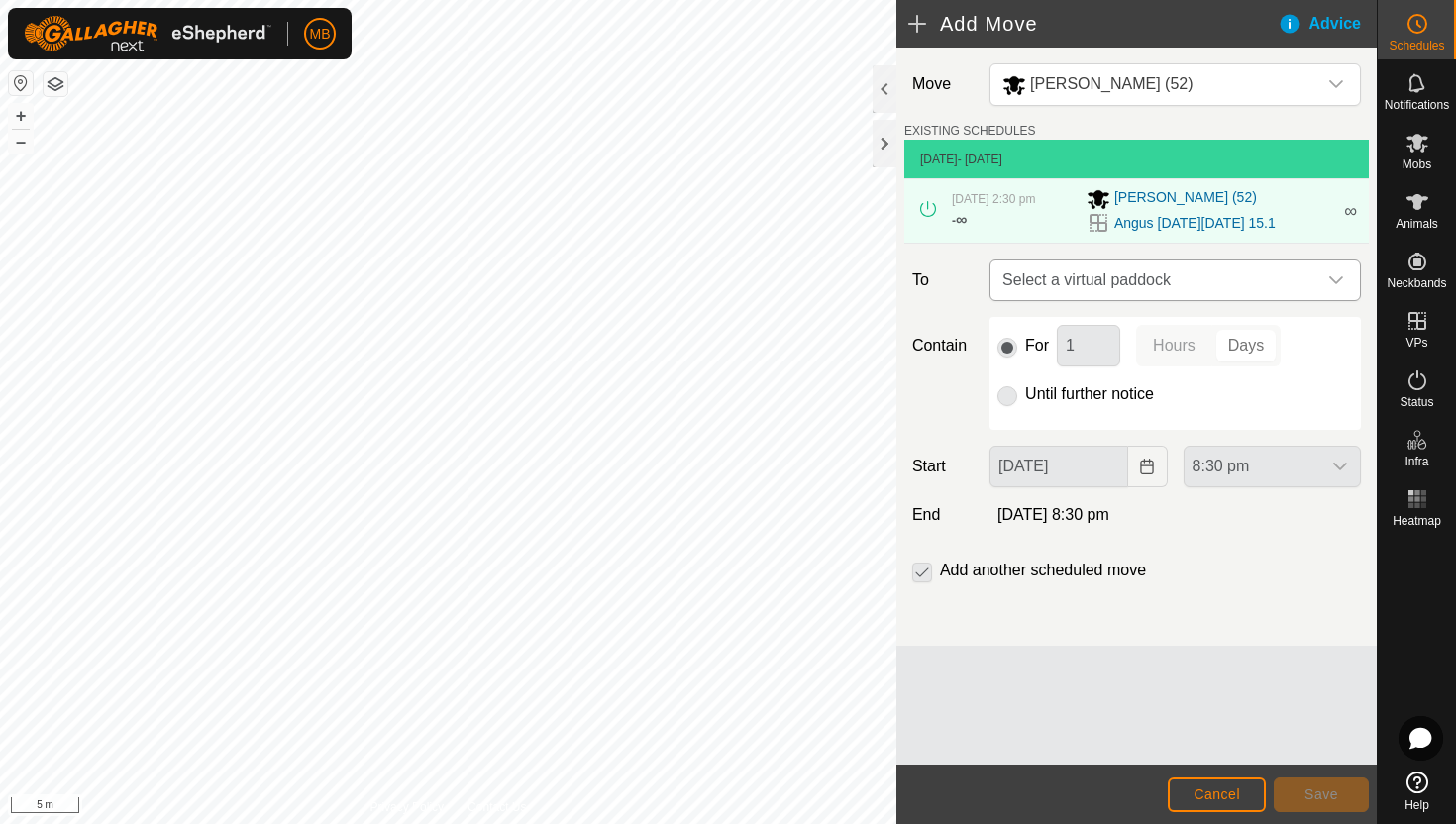
click at [1329, 284] on icon "dropdown trigger" at bounding box center [1336, 281] width 16 height 16
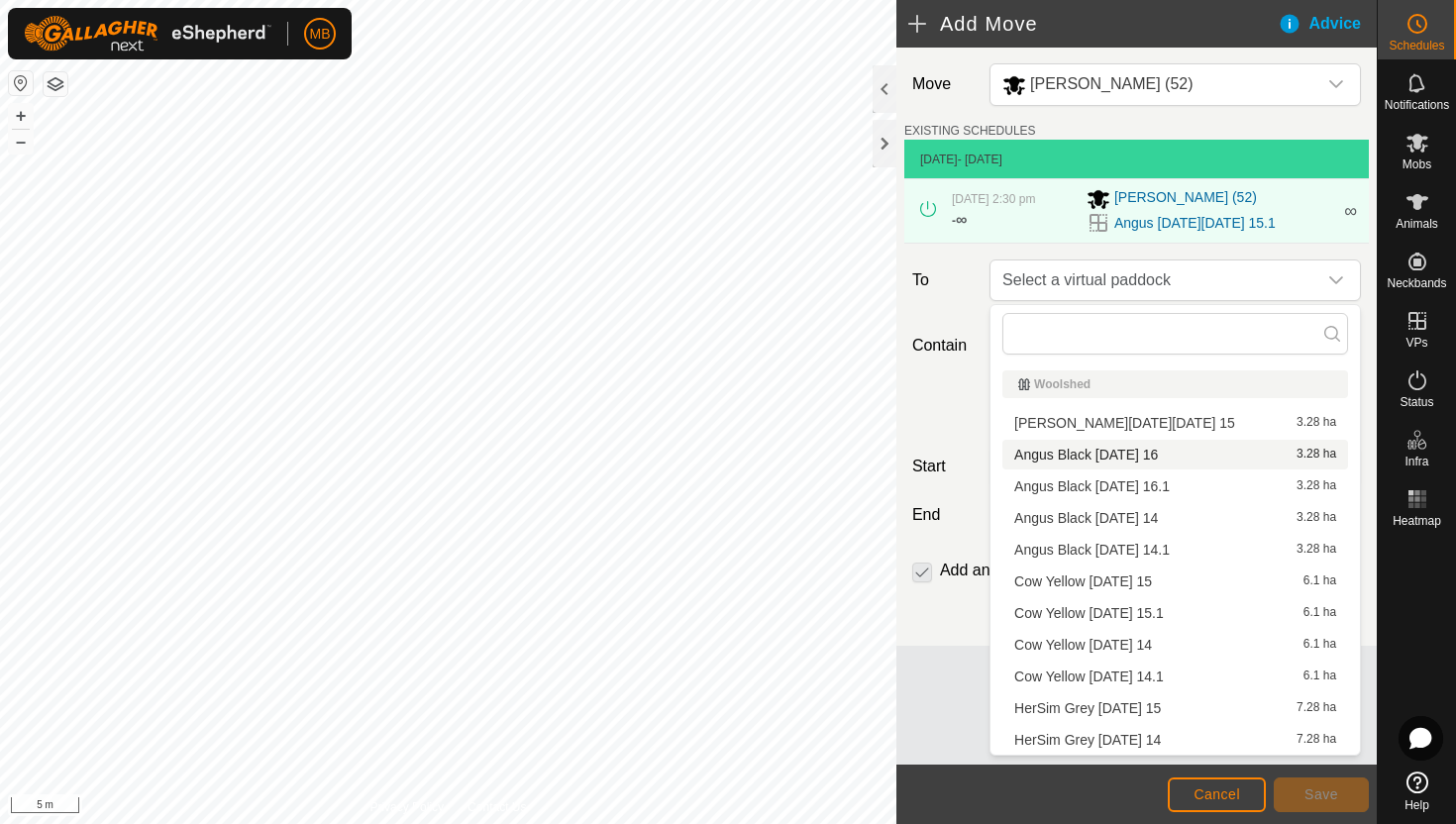
click at [1209, 456] on li "Angus Black [DATE] 16 3.28 ha" at bounding box center [1175, 454] width 346 height 30
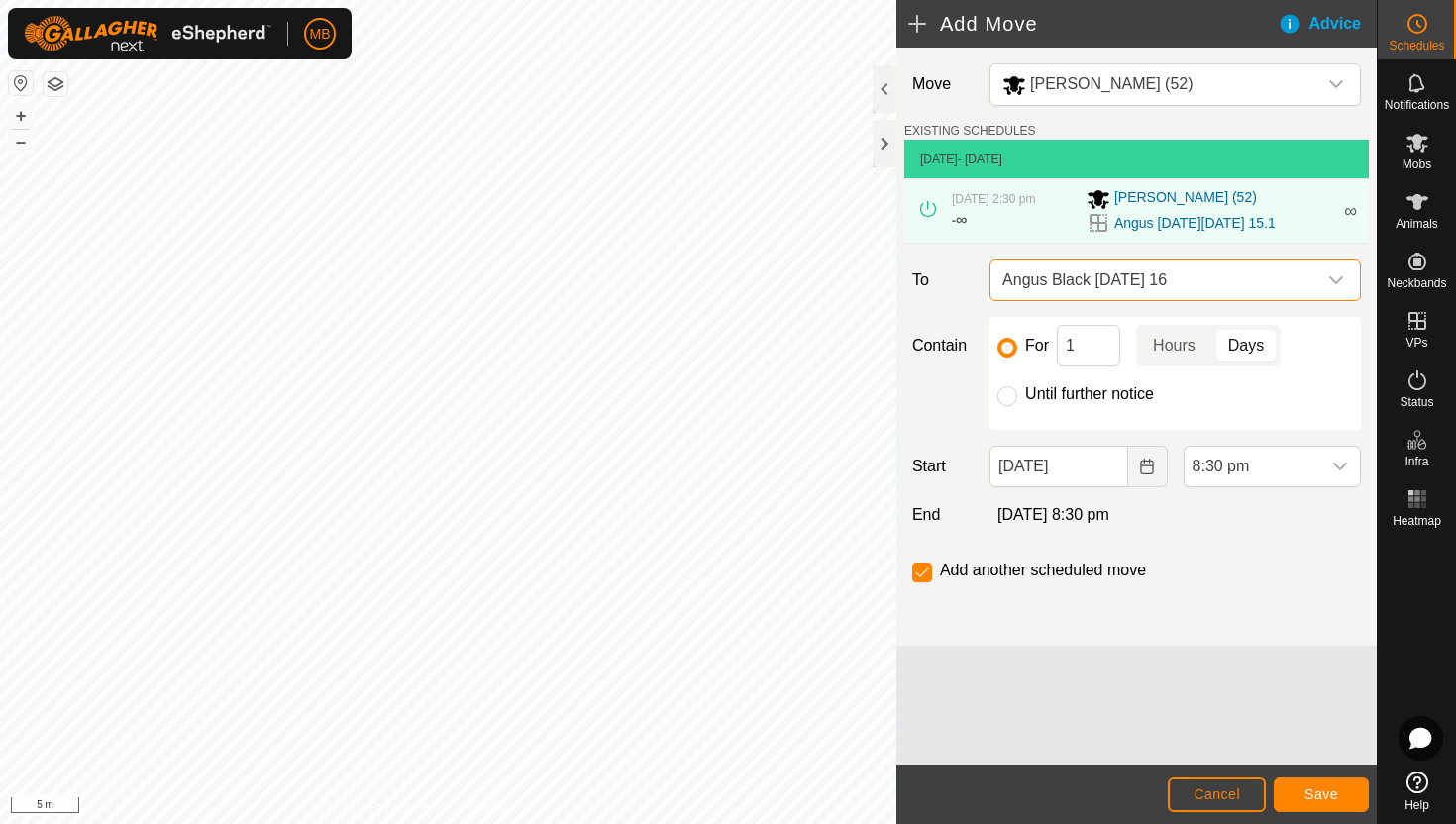
click at [1125, 392] on label "Until further notice" at bounding box center [1090, 394] width 129 height 16
click at [1018, 392] on input "Until further notice" at bounding box center [1008, 396] width 20 height 20
radio input "true"
checkbox input "false"
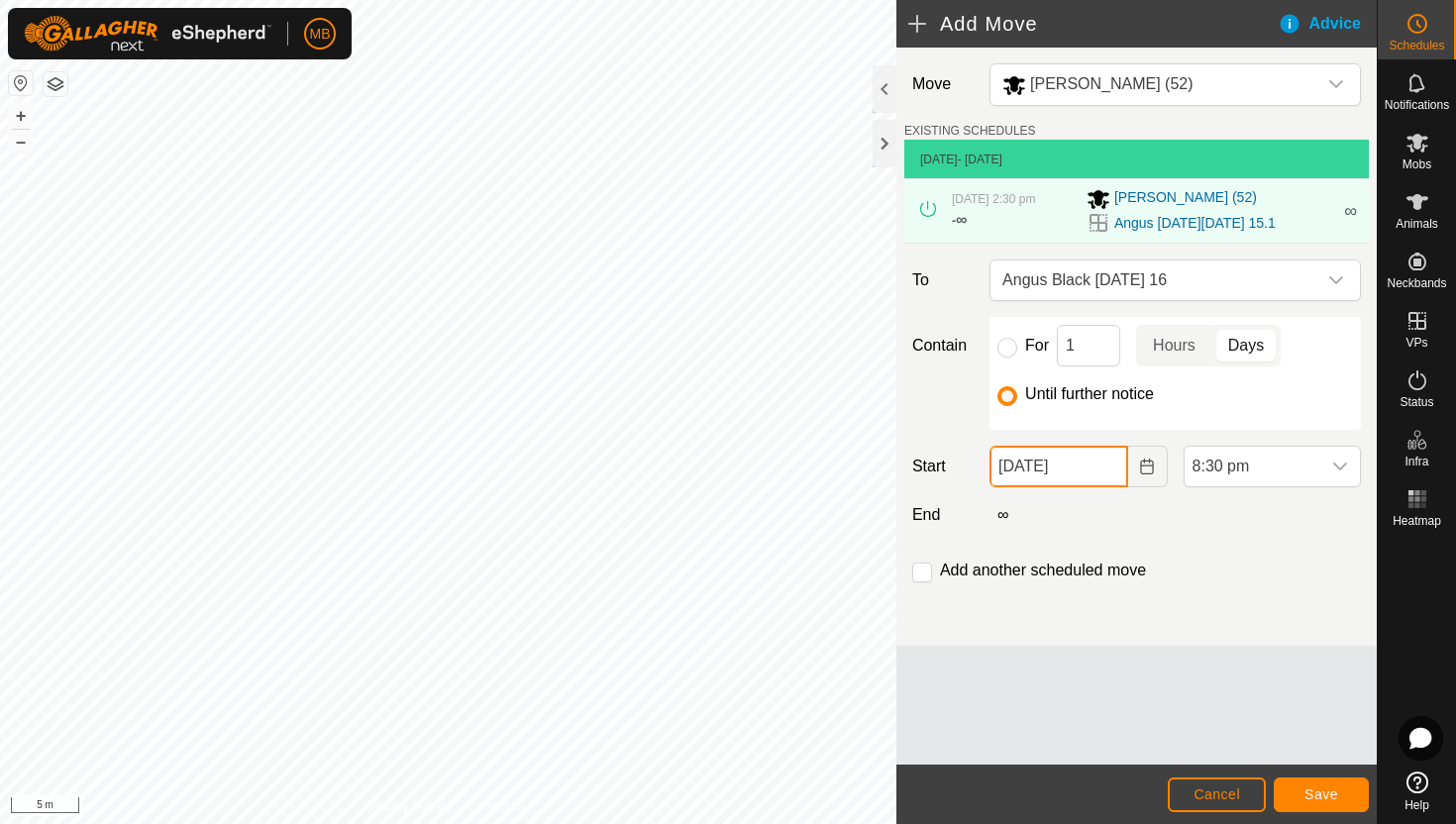
click at [1113, 469] on input "[DATE]" at bounding box center [1058, 466] width 138 height 42
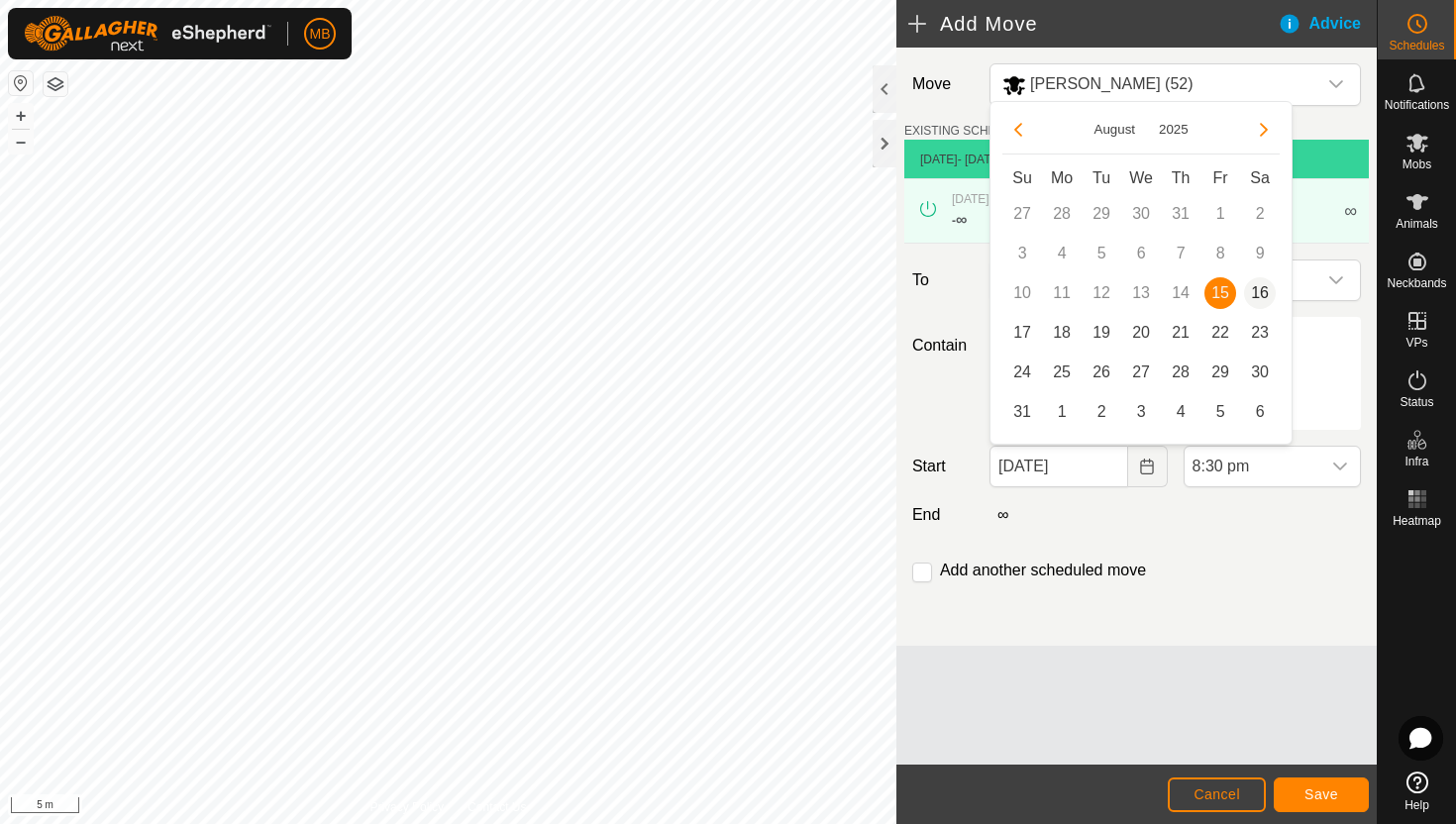
click at [1253, 292] on span "16" at bounding box center [1260, 294] width 32 height 32
type input "[DATE]"
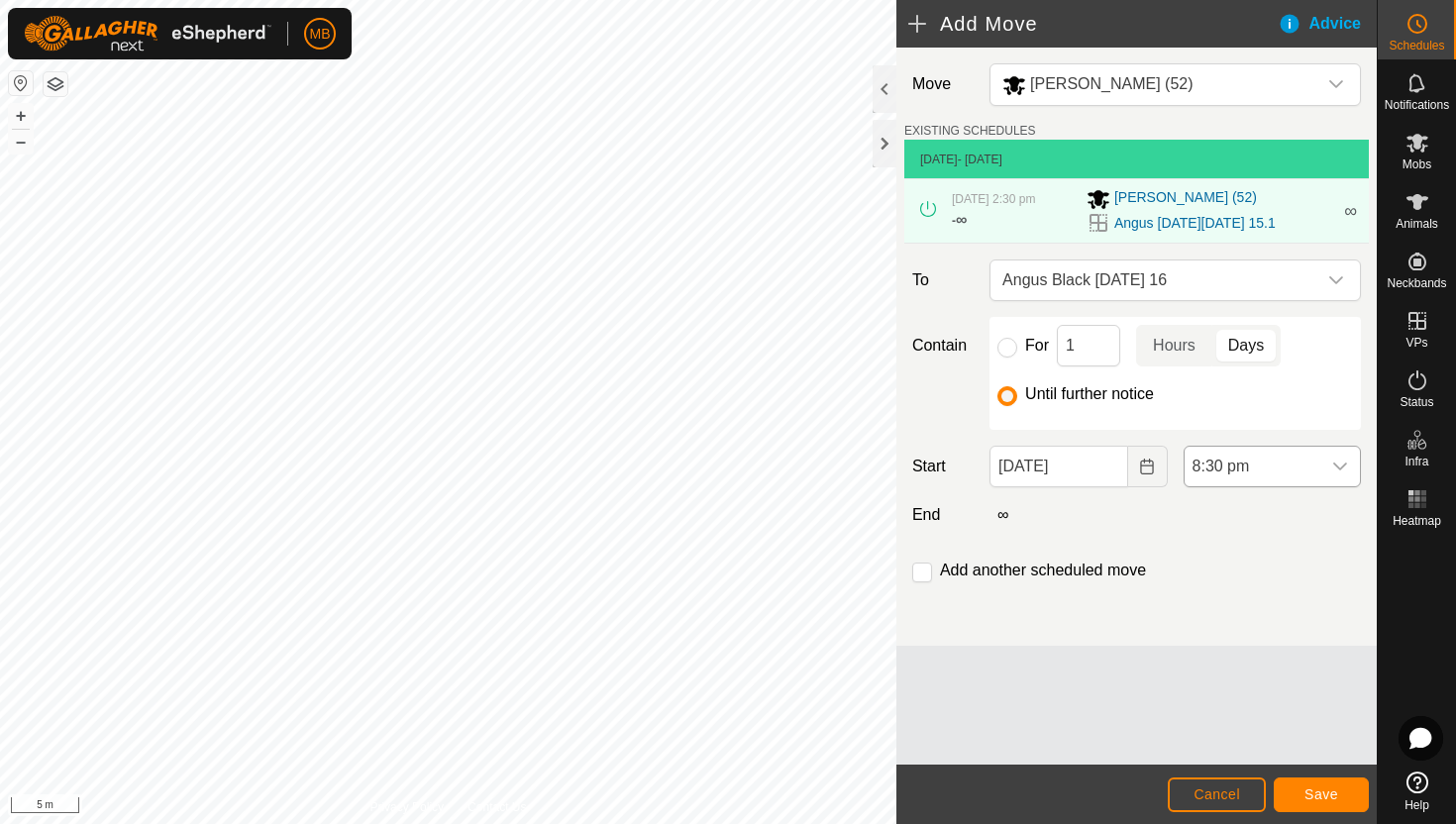
click at [1283, 468] on span "8:30 pm" at bounding box center [1252, 466] width 136 height 40
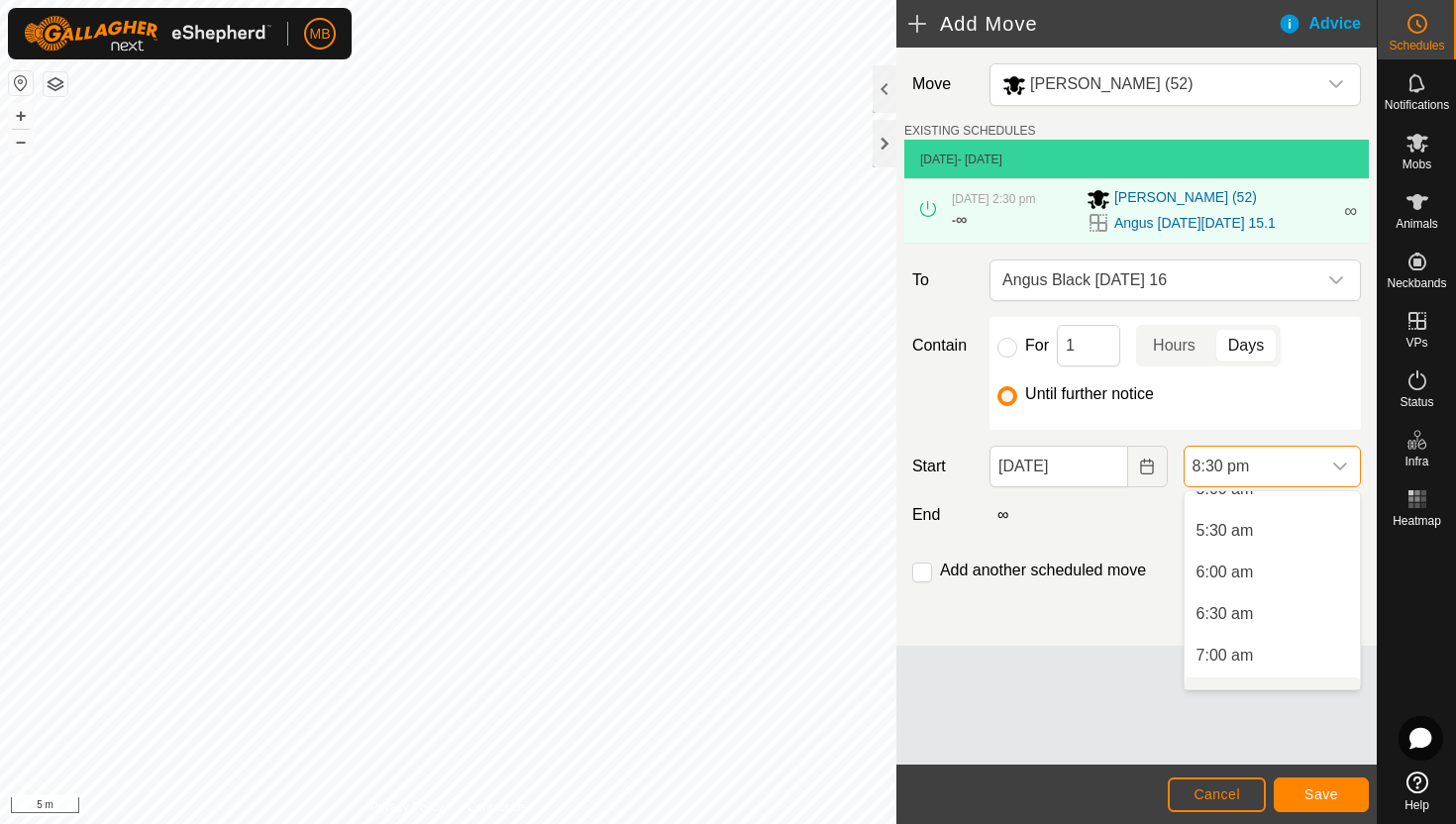
scroll to position [430, 0]
click at [1278, 578] on li "6:00 am" at bounding box center [1272, 579] width 176 height 40
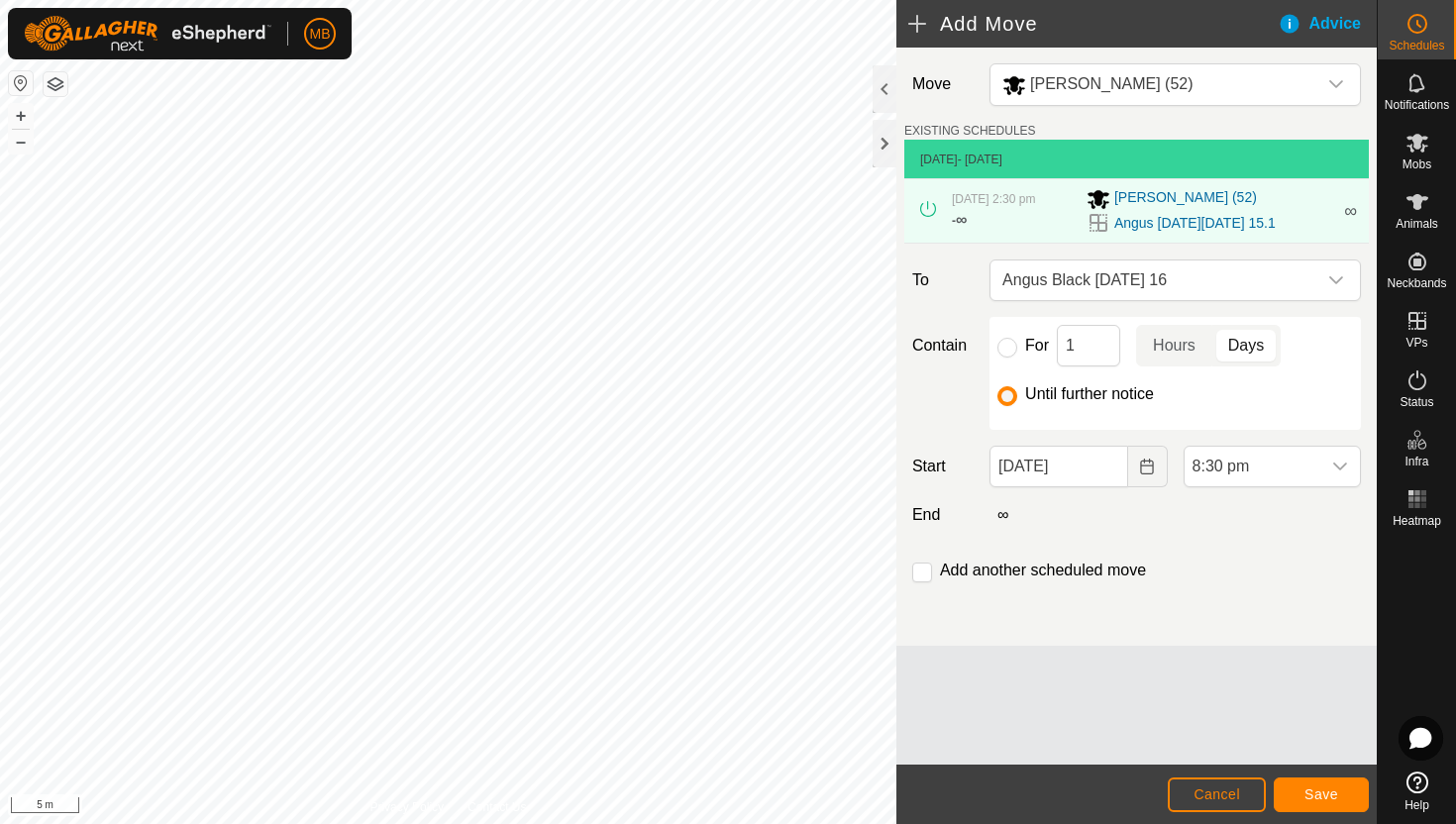
scroll to position [1547, 0]
click at [924, 573] on input "checkbox" at bounding box center [922, 572] width 20 height 20
checkbox input "true"
click at [1330, 794] on span "Save" at bounding box center [1321, 794] width 34 height 16
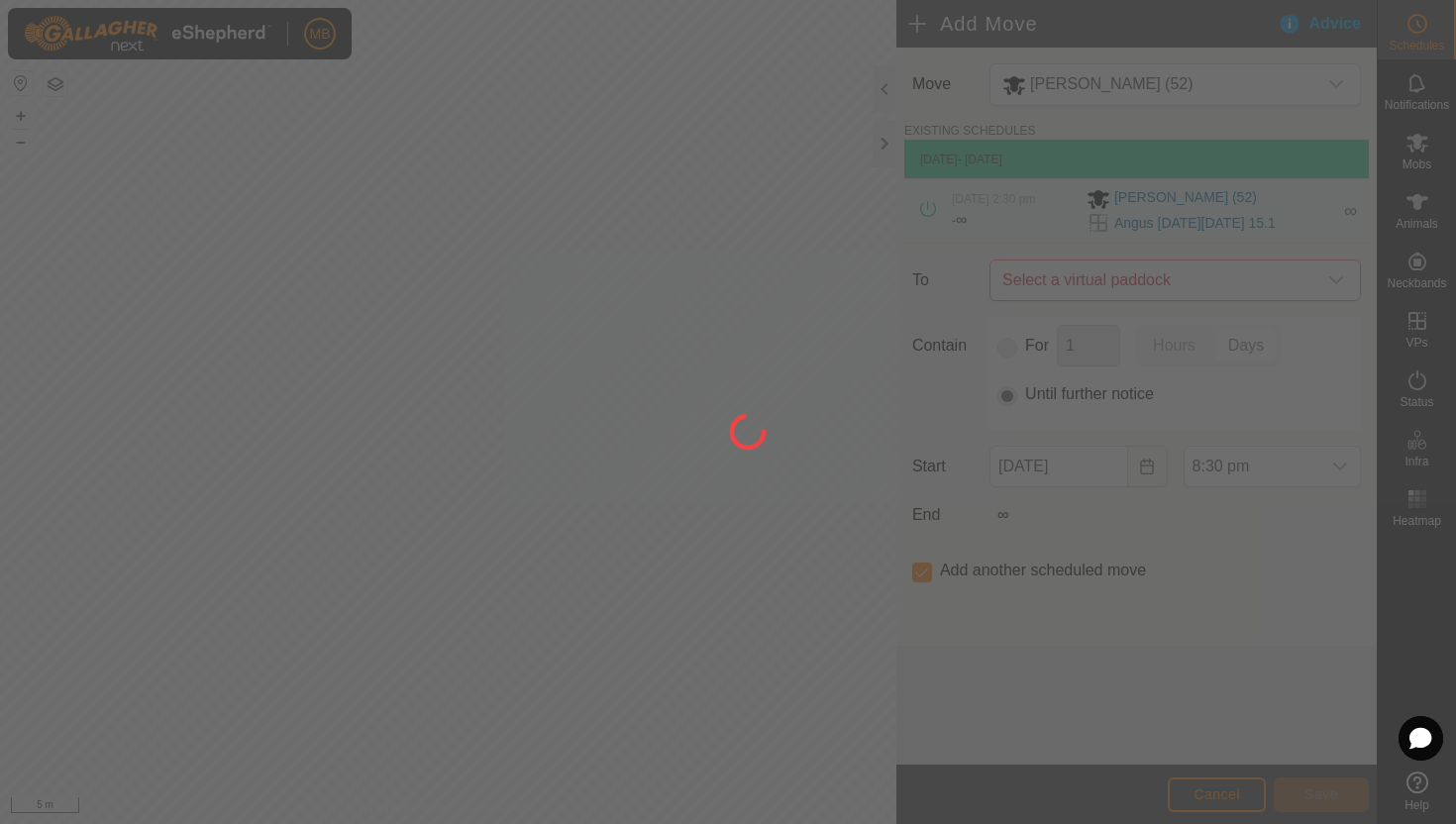
type input "[DATE]"
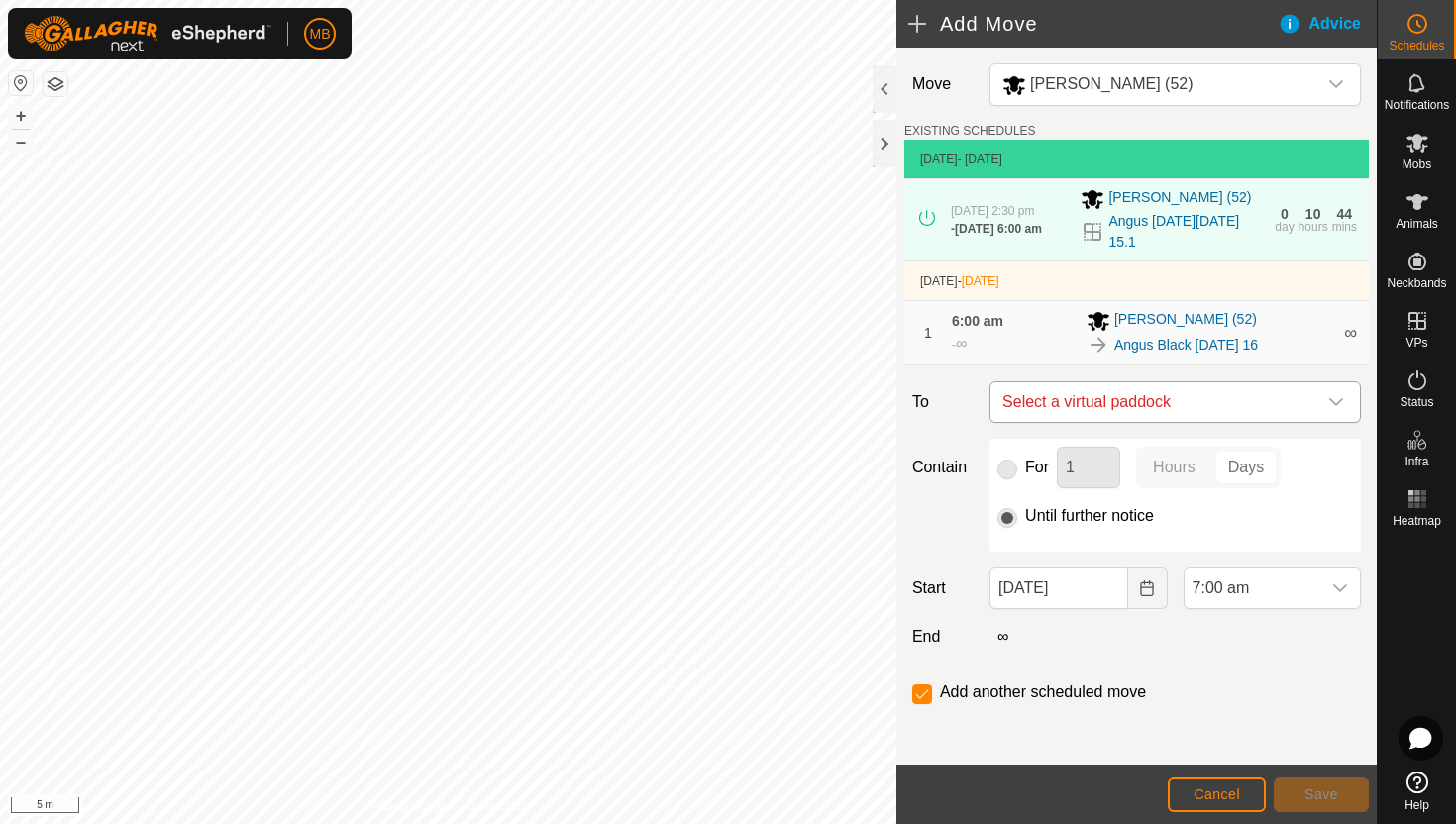
click at [1333, 395] on icon "dropdown trigger" at bounding box center [1336, 402] width 16 height 16
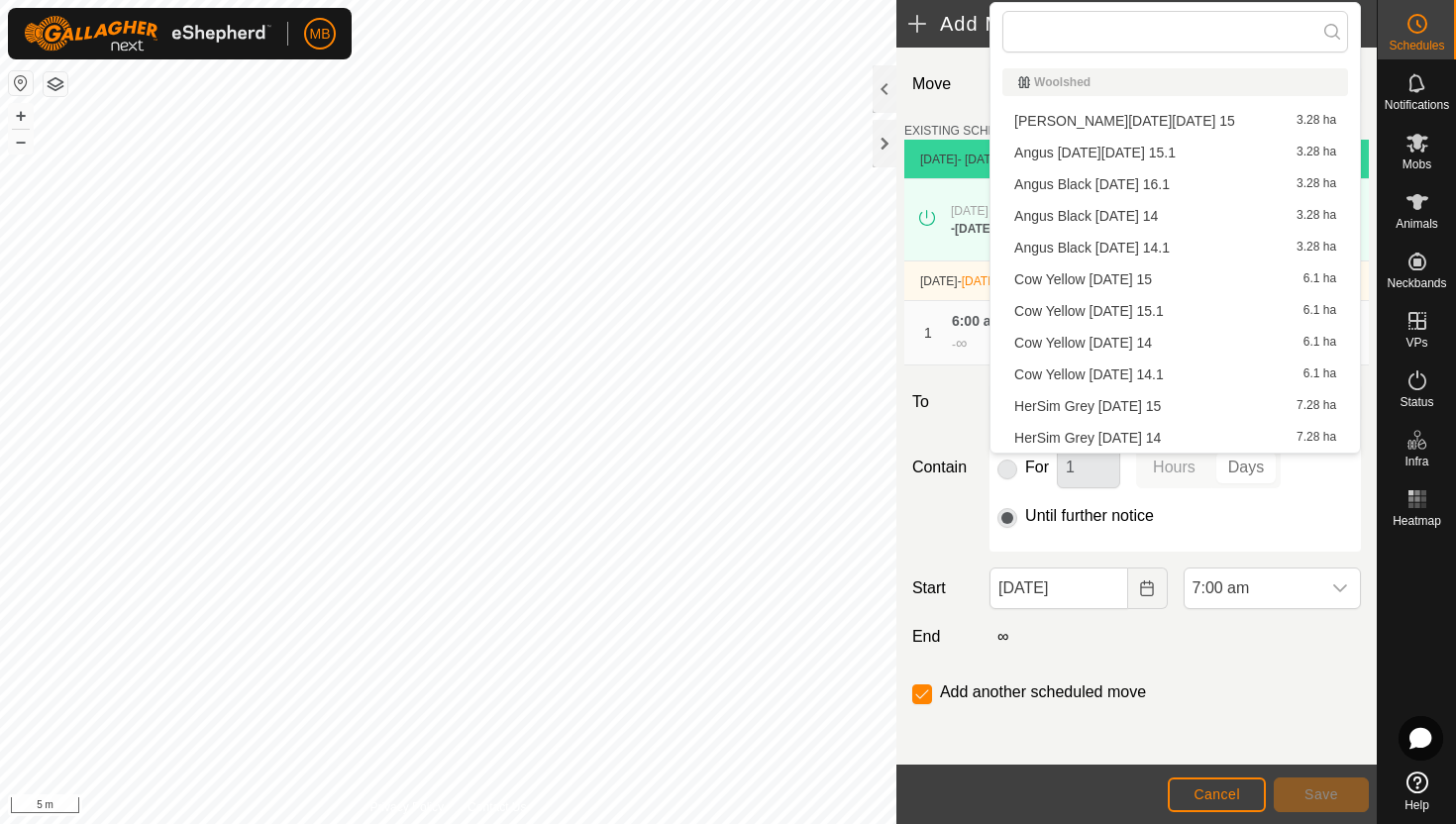
click at [1195, 185] on li "Angus Black [DATE] 16.1 3.28 ha" at bounding box center [1175, 184] width 346 height 30
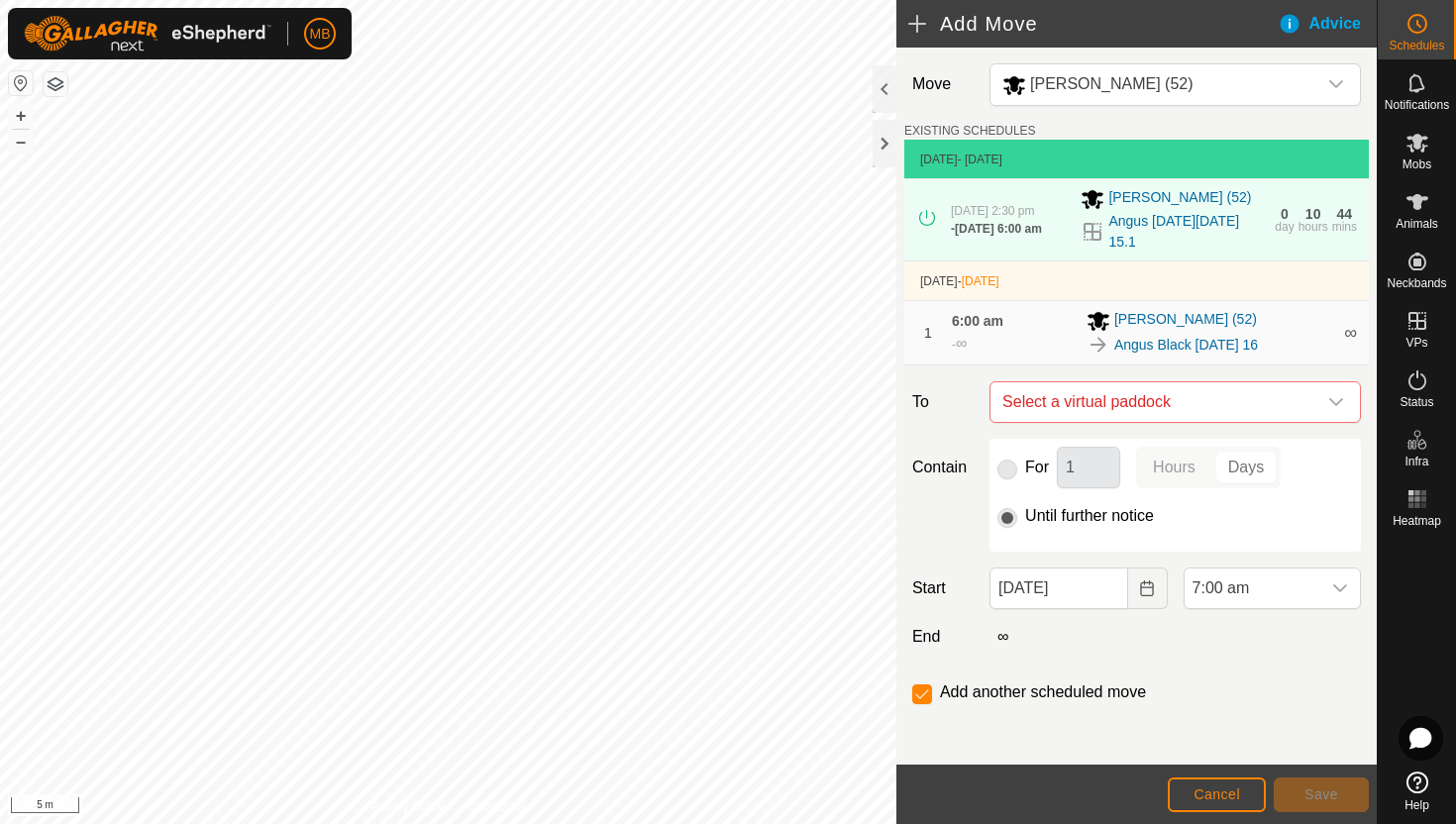
checkbox input "false"
click at [1260, 589] on span "7:00 am" at bounding box center [1252, 588] width 136 height 40
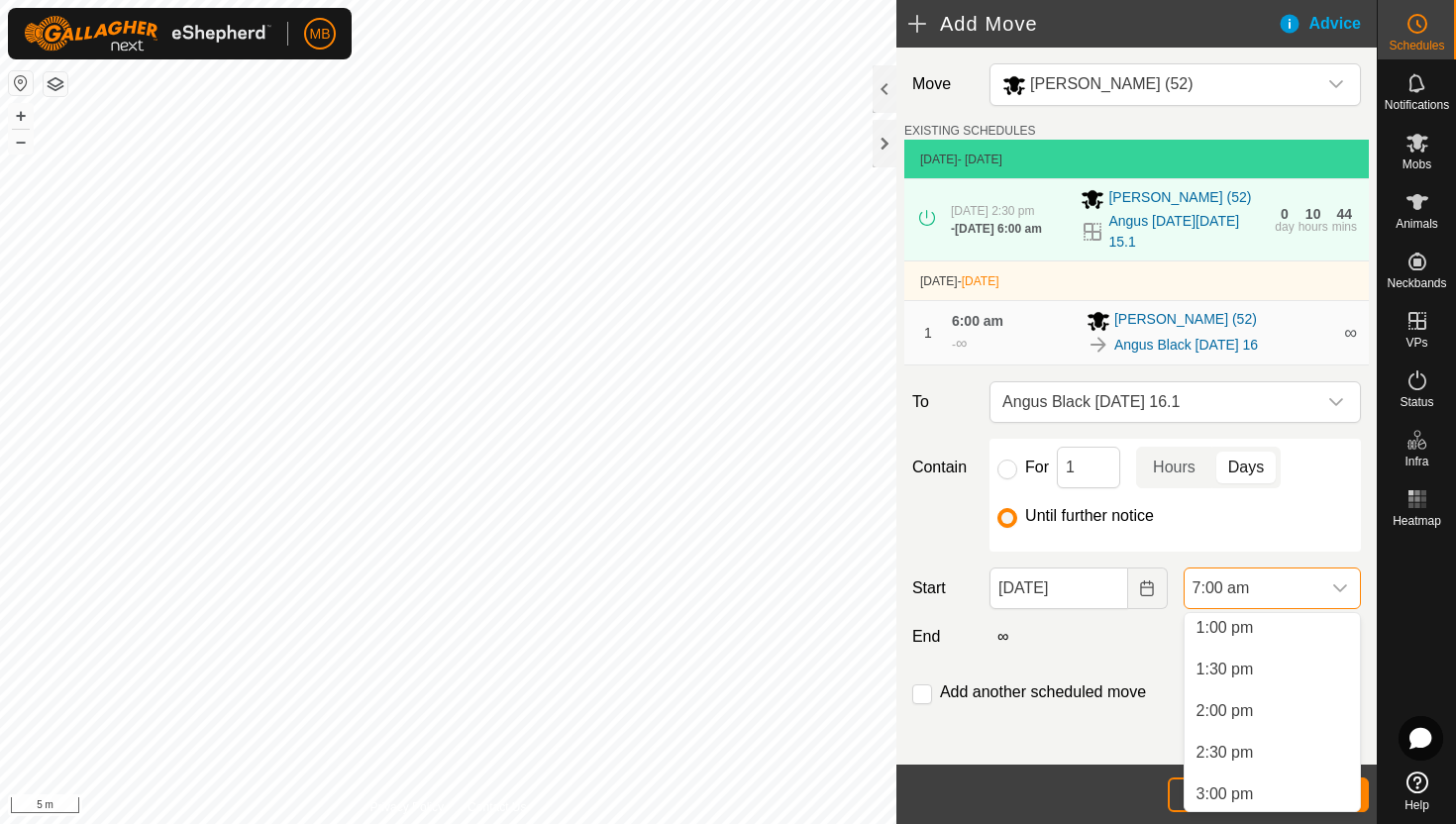
scroll to position [1092, 0]
click at [1268, 748] on li "2:30 pm" at bounding box center [1272, 747] width 176 height 40
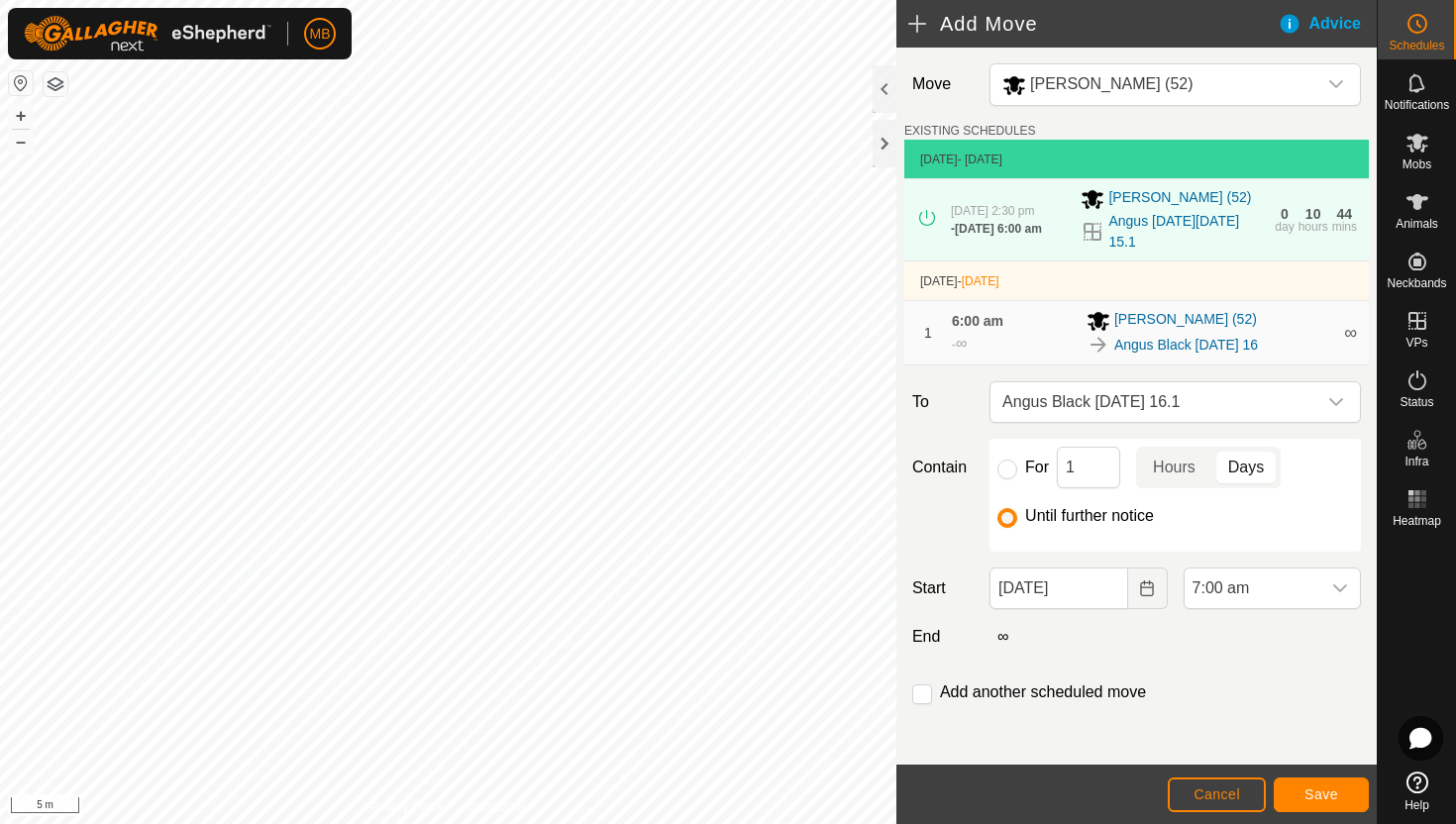
scroll to position [582, 0]
click at [1317, 789] on span "Save" at bounding box center [1321, 794] width 34 height 16
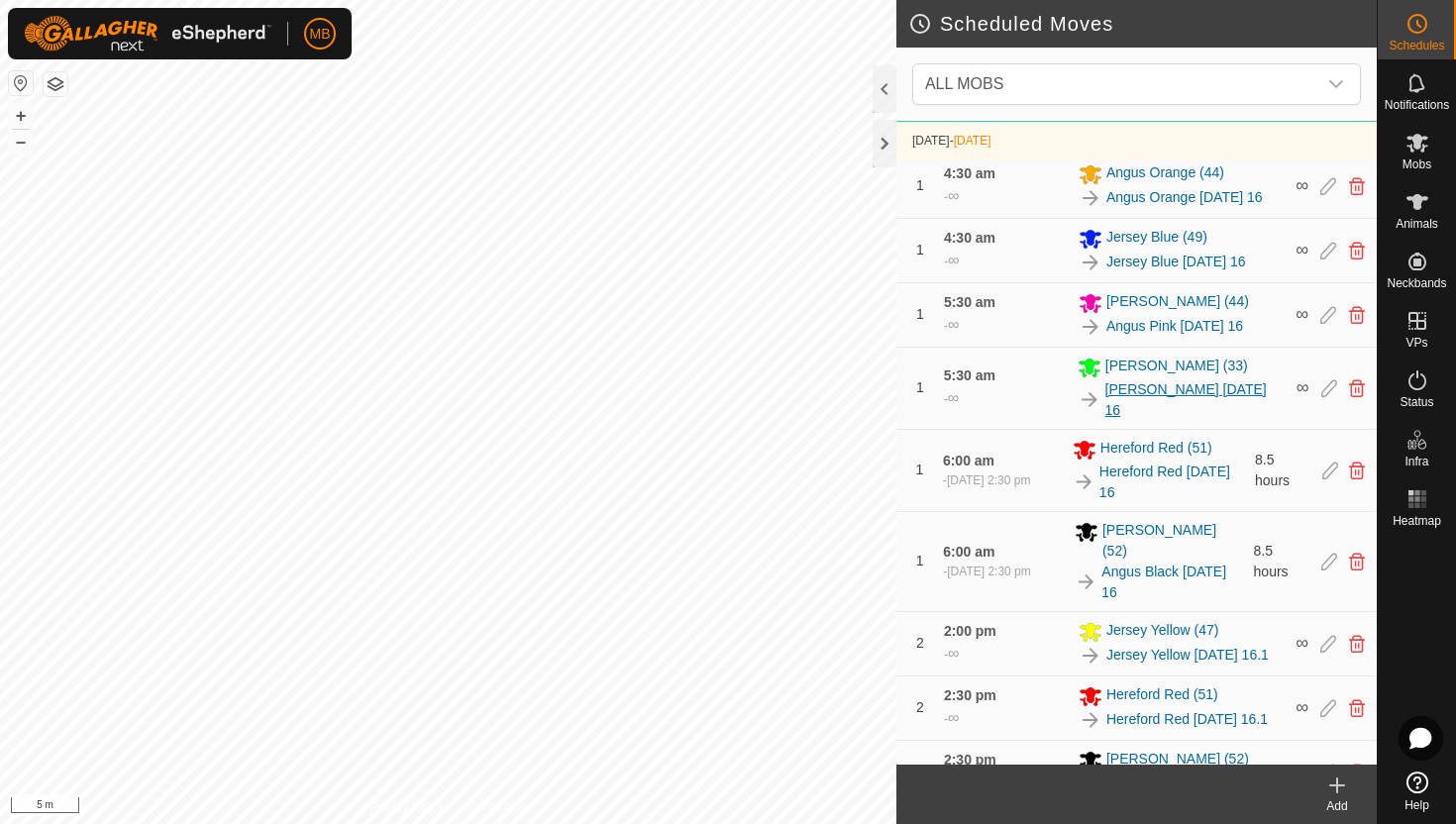
scroll to position [855, 0]
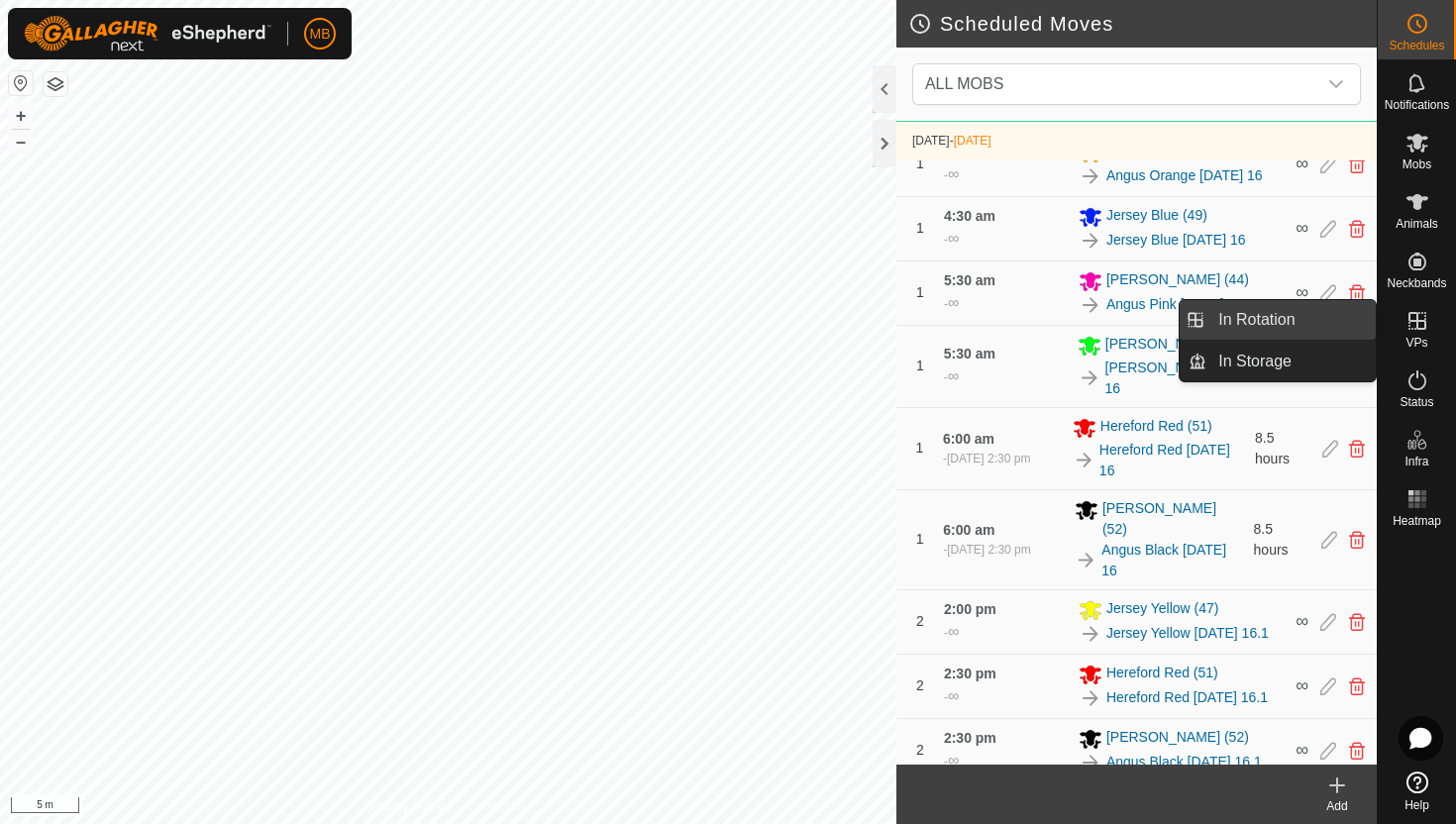
click at [1309, 314] on link "In Rotation" at bounding box center [1290, 320] width 170 height 40
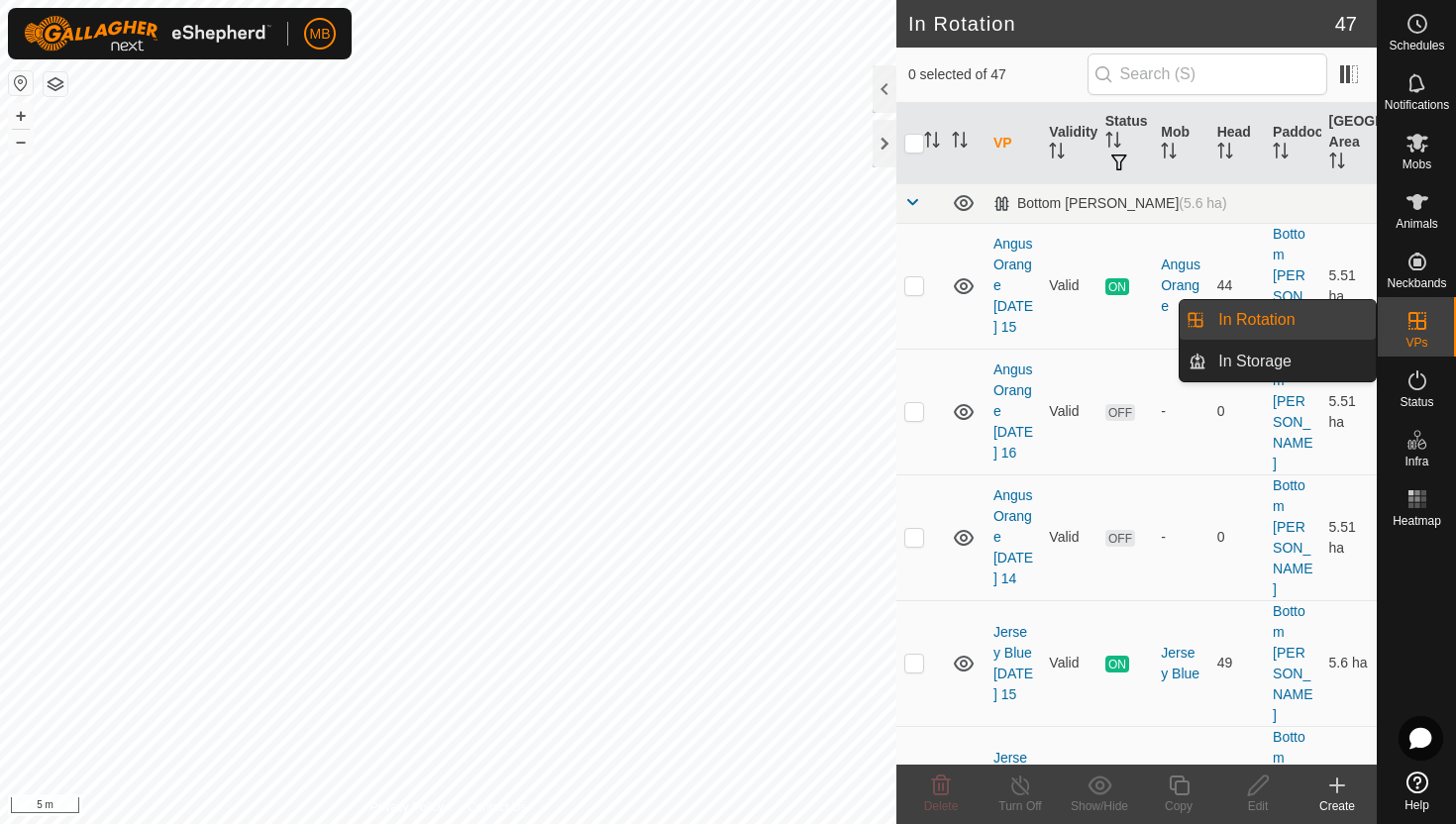
click at [1309, 314] on link "In Rotation" at bounding box center [1290, 320] width 170 height 40
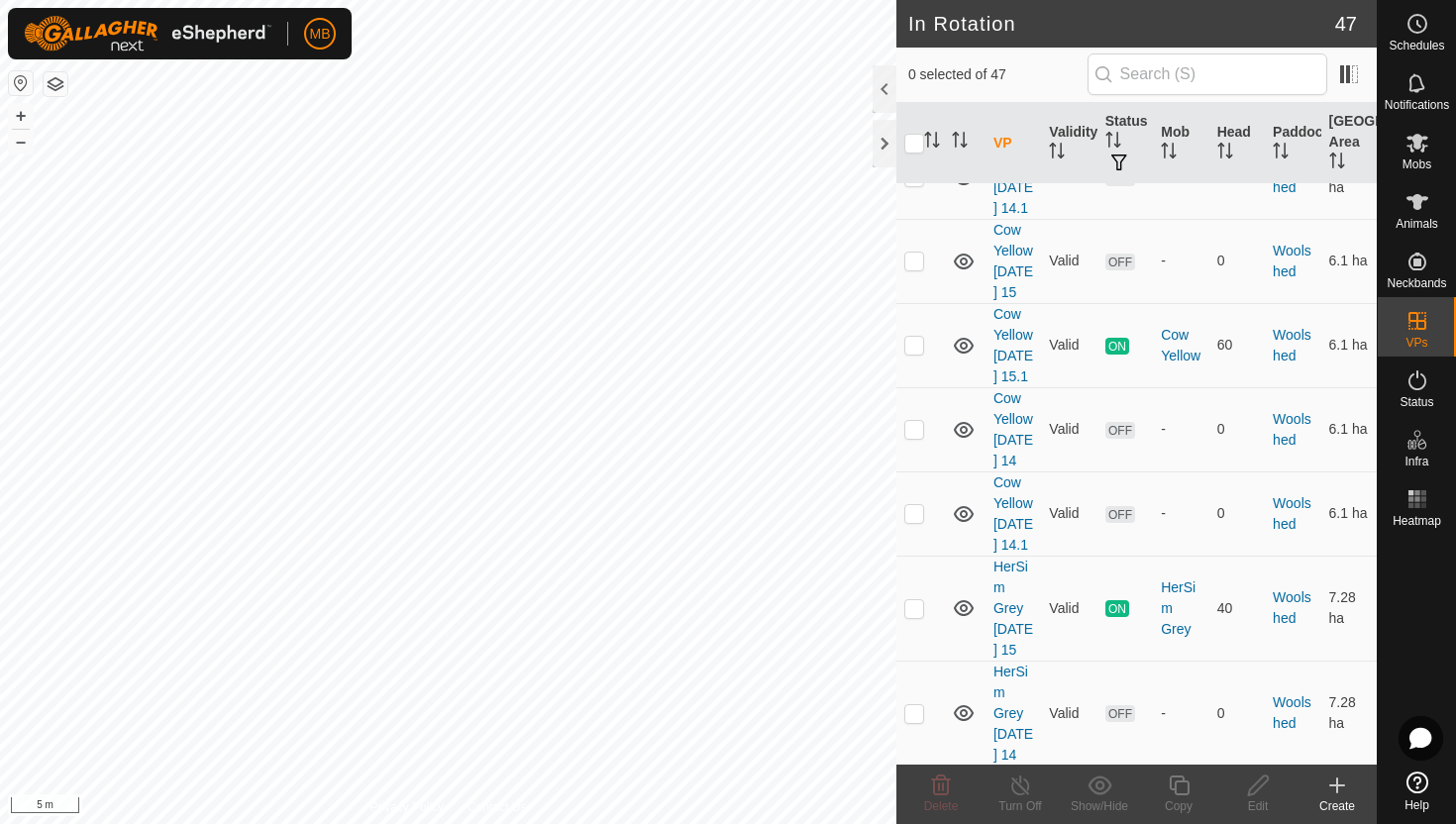
scroll to position [4632, 0]
click at [916, 351] on p-checkbox at bounding box center [914, 343] width 20 height 16
checkbox input "true"
click at [1179, 782] on icon at bounding box center [1178, 785] width 25 height 24
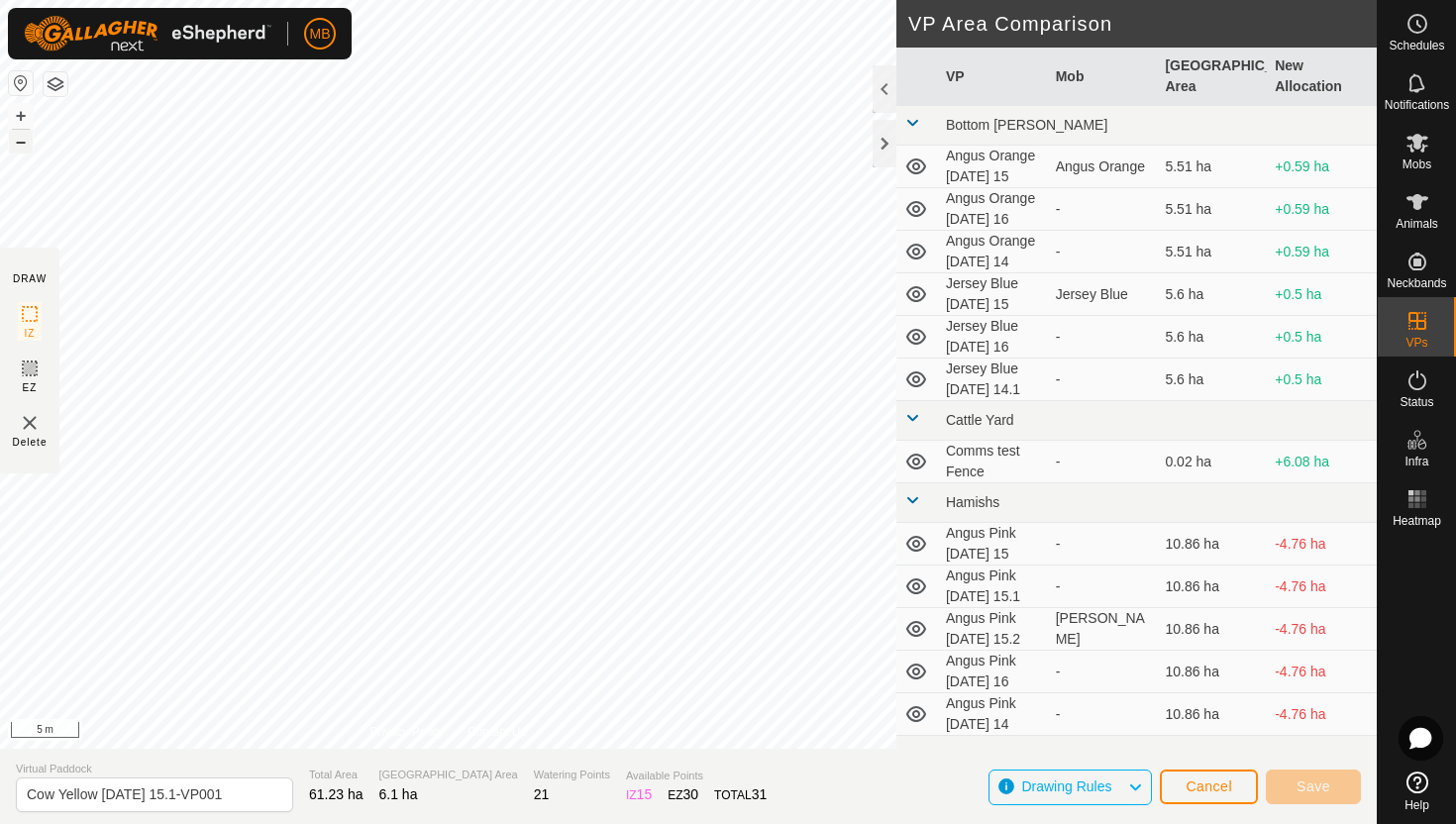
click at [14, 142] on button "–" at bounding box center [21, 142] width 24 height 24
click at [608, 0] on html "MB Schedules Notifications Mobs Animals Neckbands VPs Status Infra Heatmap Help…" at bounding box center [728, 412] width 1456 height 824
click at [22, 120] on button "+" at bounding box center [21, 116] width 24 height 24
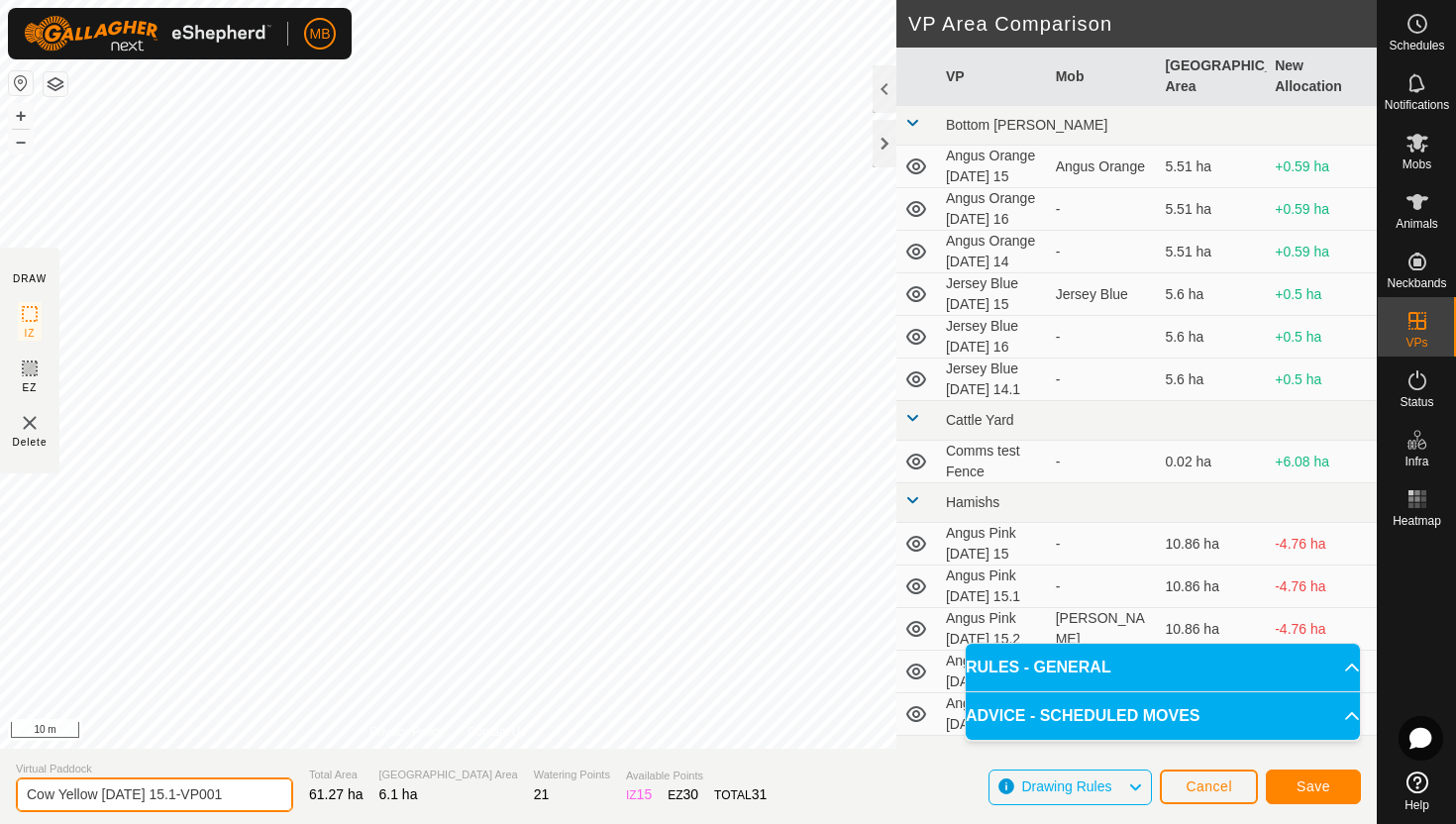
click at [234, 792] on input "Cow Yellow [DATE] 15.1-VP001" at bounding box center [155, 794] width 278 height 35
type input "Cow Yellow [DATE] 16"
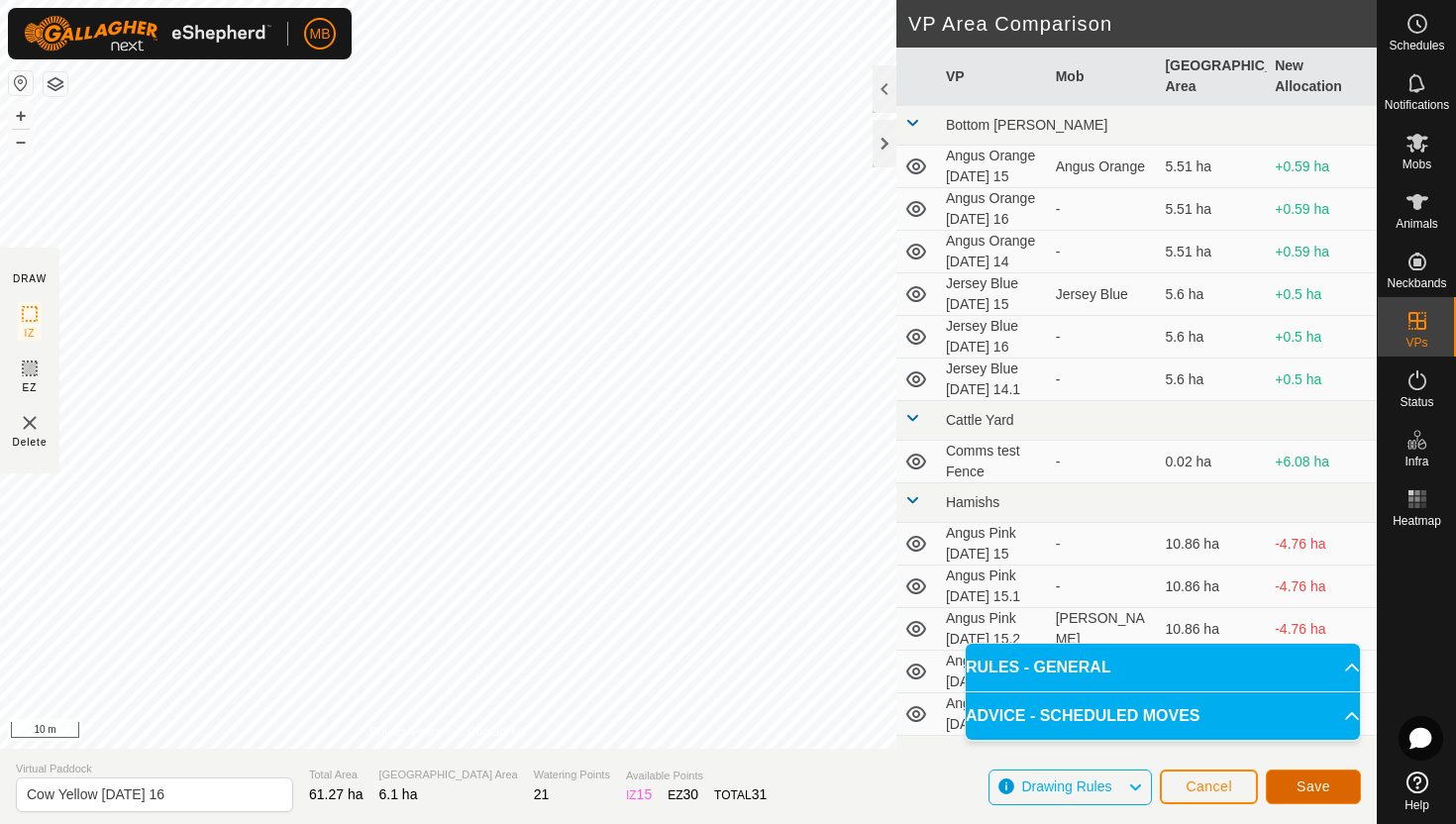
click at [1340, 782] on button "Save" at bounding box center [1313, 786] width 95 height 35
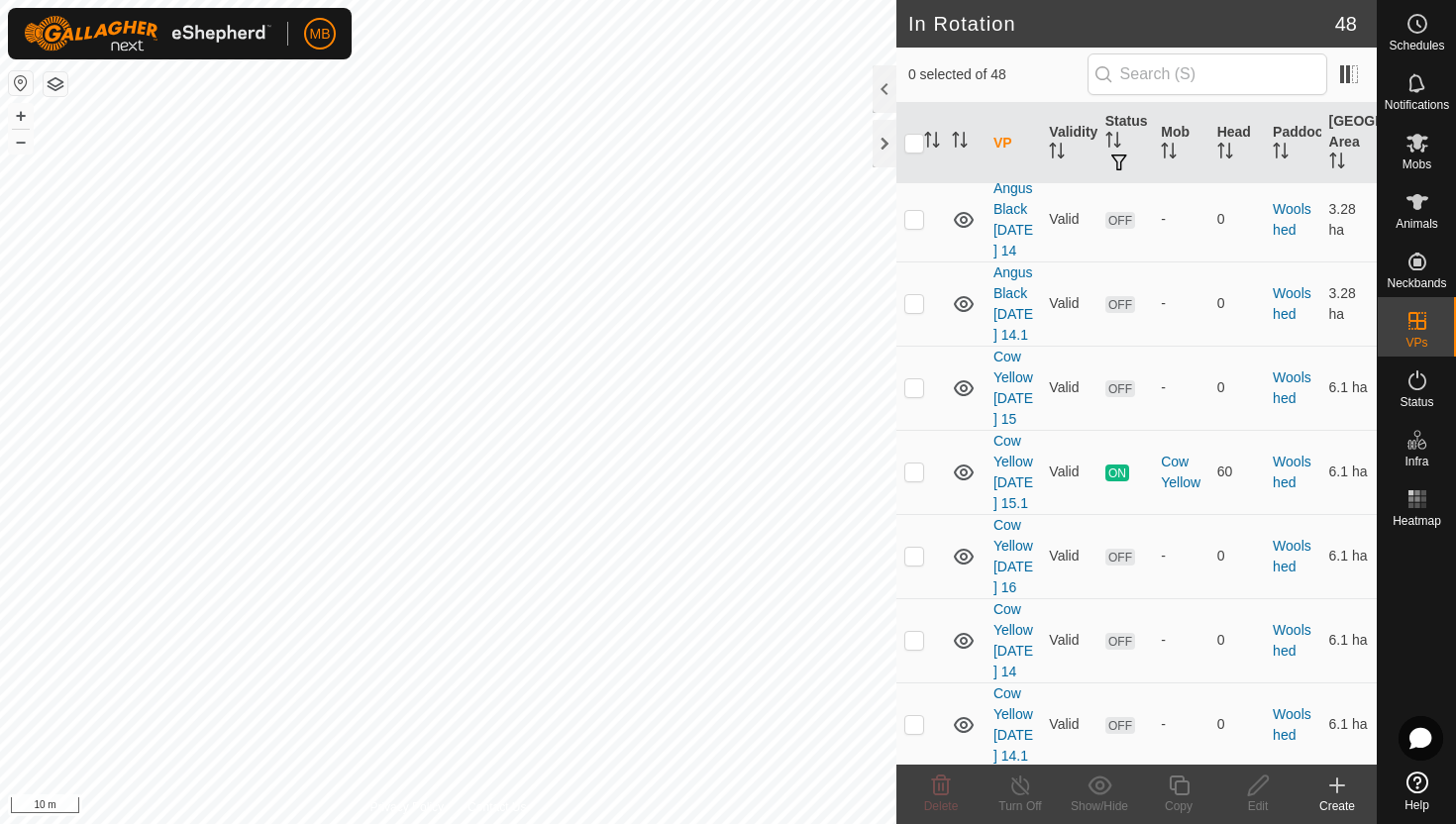
scroll to position [4514, 0]
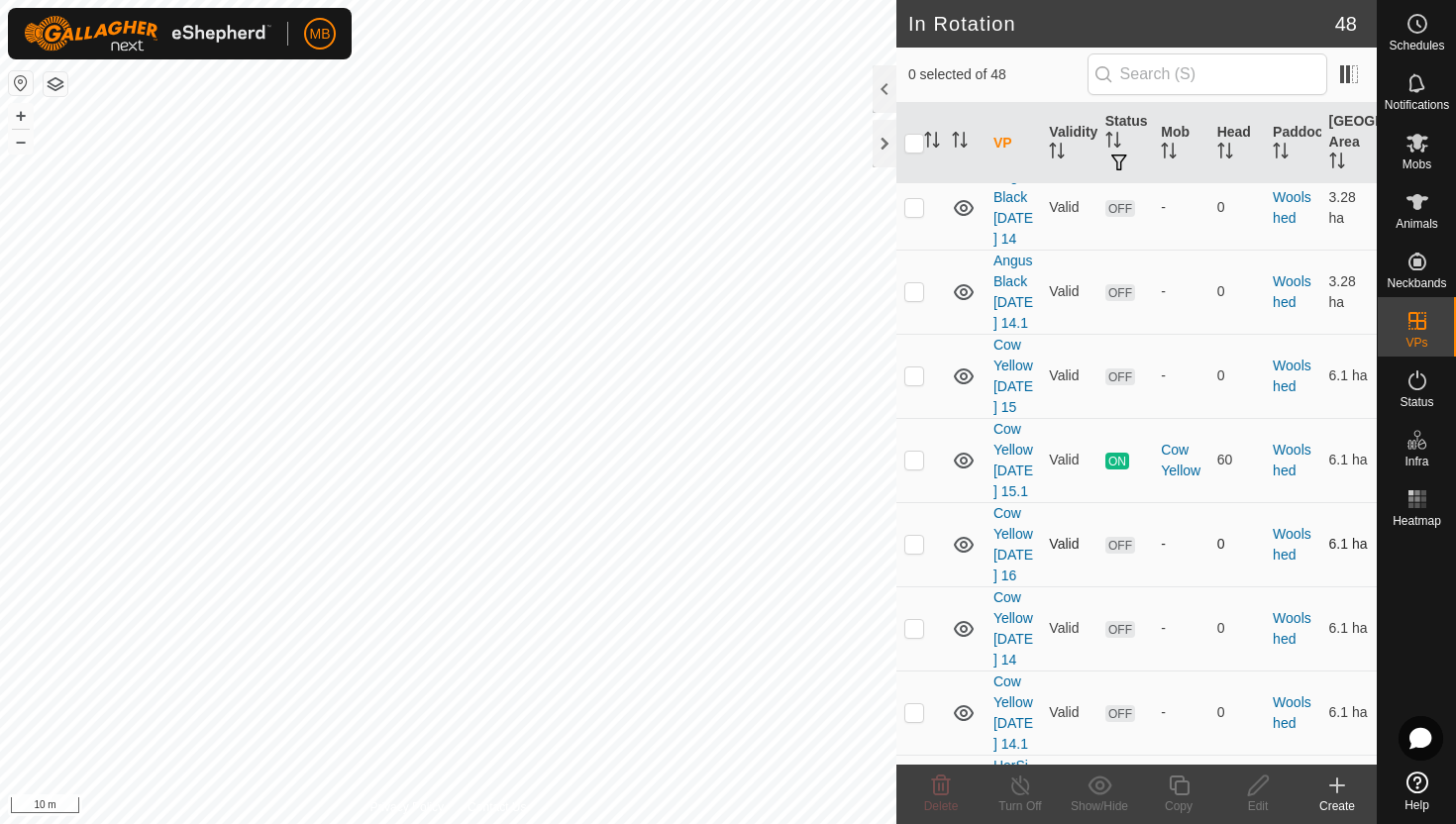
click at [918, 551] on p-checkbox at bounding box center [914, 543] width 20 height 16
checkbox input "true"
click at [1183, 786] on icon at bounding box center [1178, 785] width 25 height 24
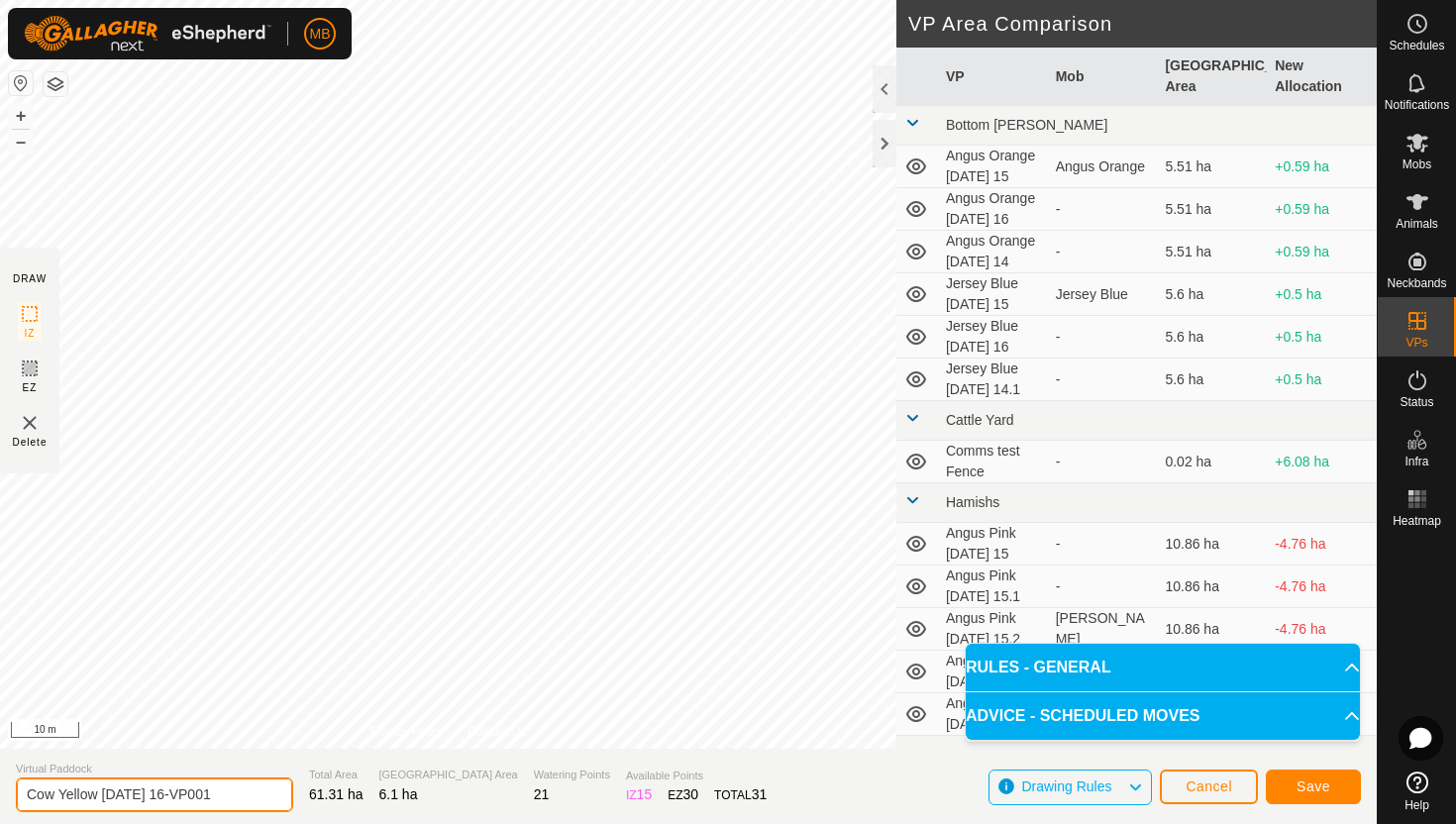
click at [237, 794] on input "Cow Yellow [DATE] 16-VP001" at bounding box center [155, 794] width 278 height 35
type input "Cow Yellow [DATE] 16.1"
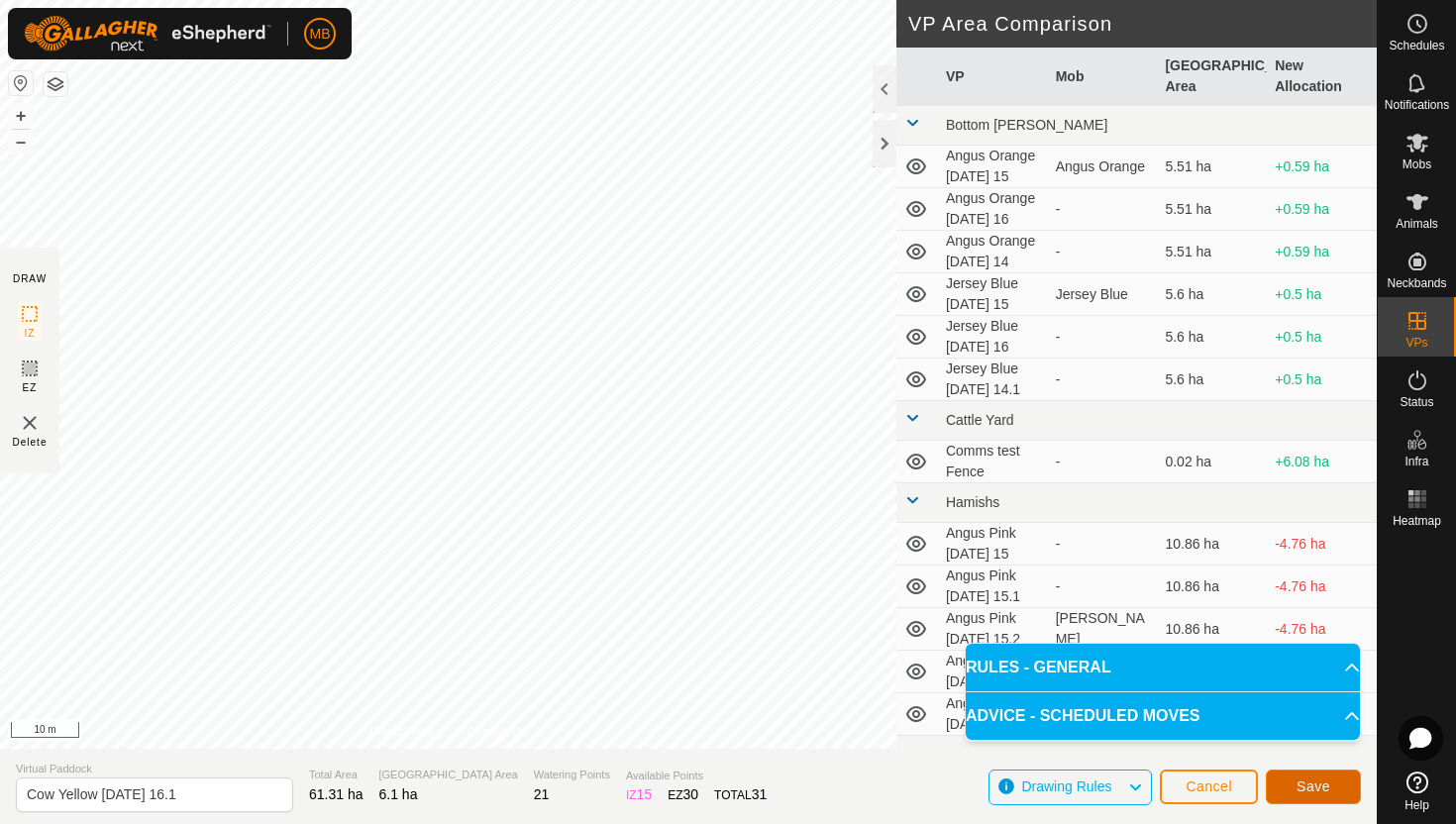
click at [1317, 777] on button "Save" at bounding box center [1313, 786] width 95 height 35
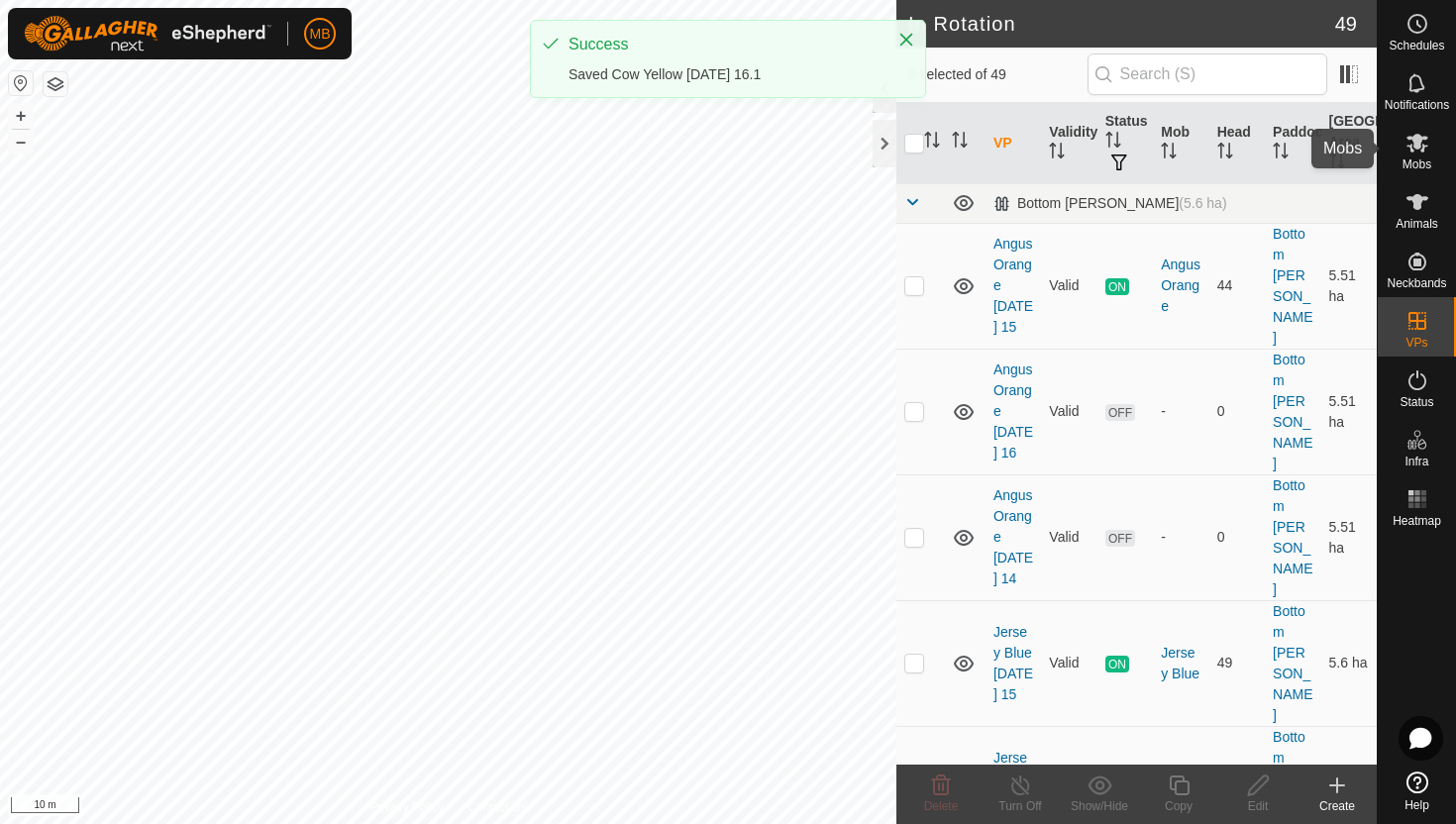
click at [1412, 150] on icon at bounding box center [1417, 143] width 22 height 19
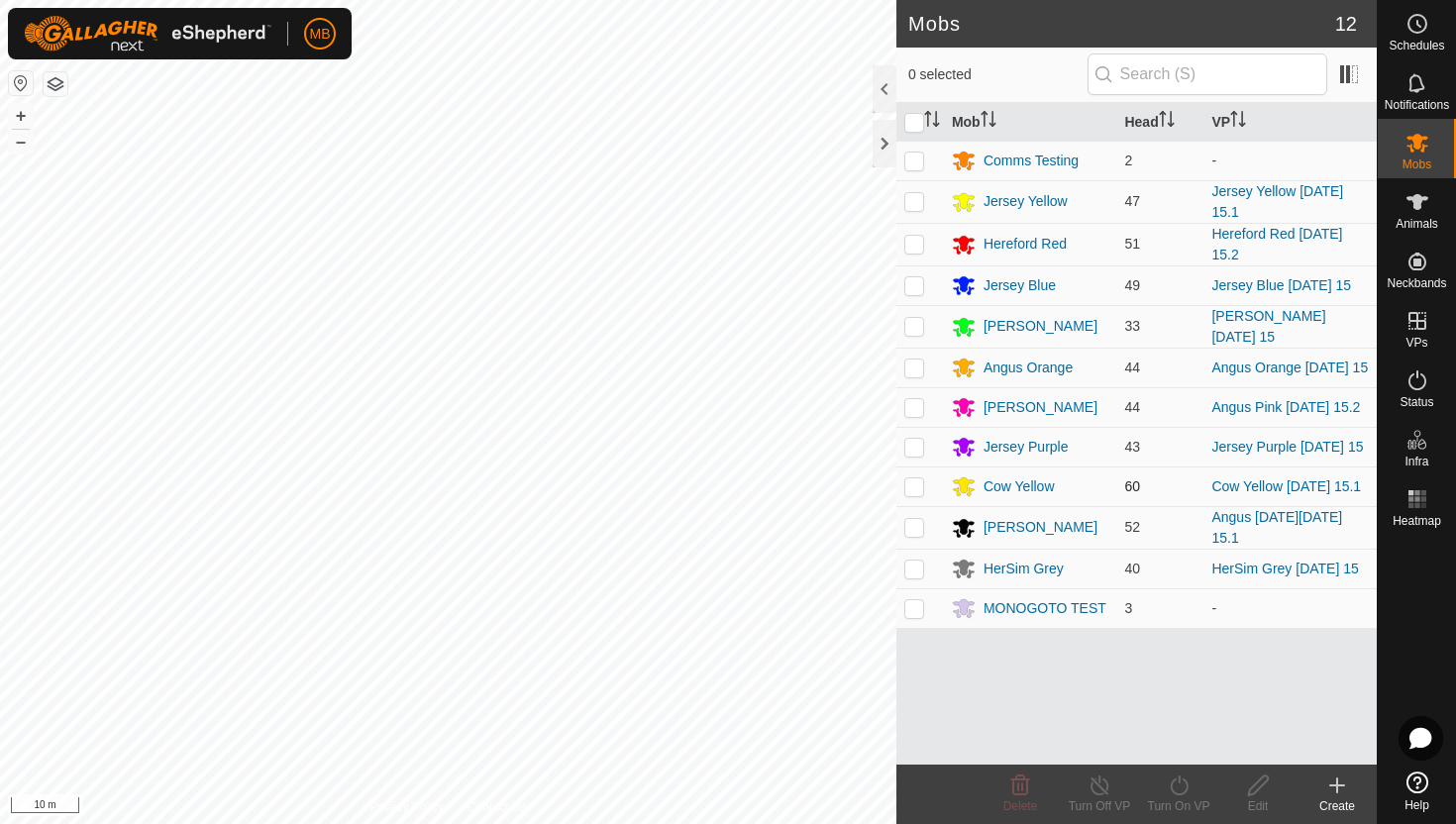
click at [915, 483] on p-checkbox at bounding box center [914, 486] width 20 height 16
checkbox input "true"
click at [1179, 785] on icon at bounding box center [1178, 785] width 25 height 24
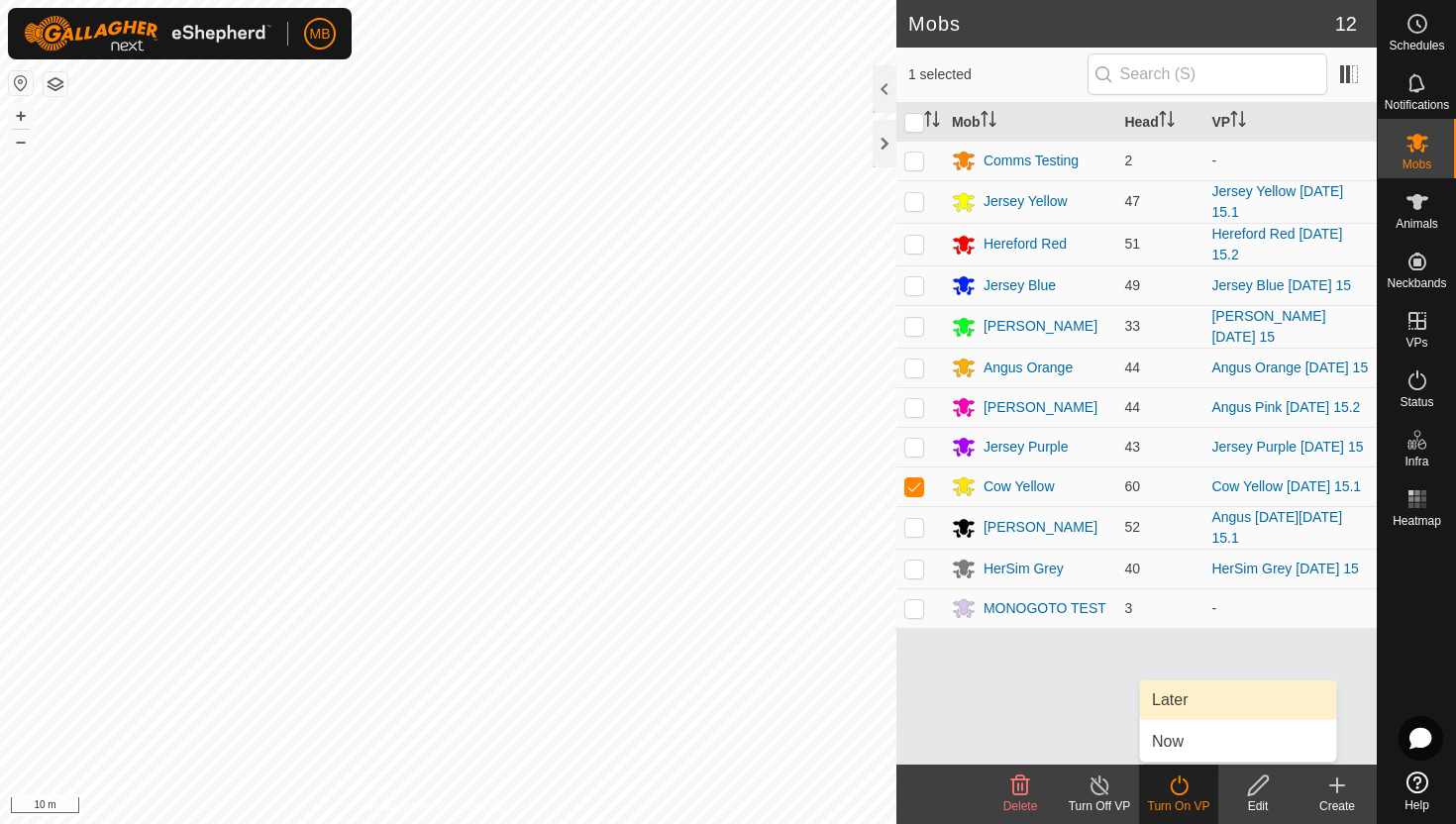
click at [1192, 695] on link "Later" at bounding box center [1238, 700] width 196 height 40
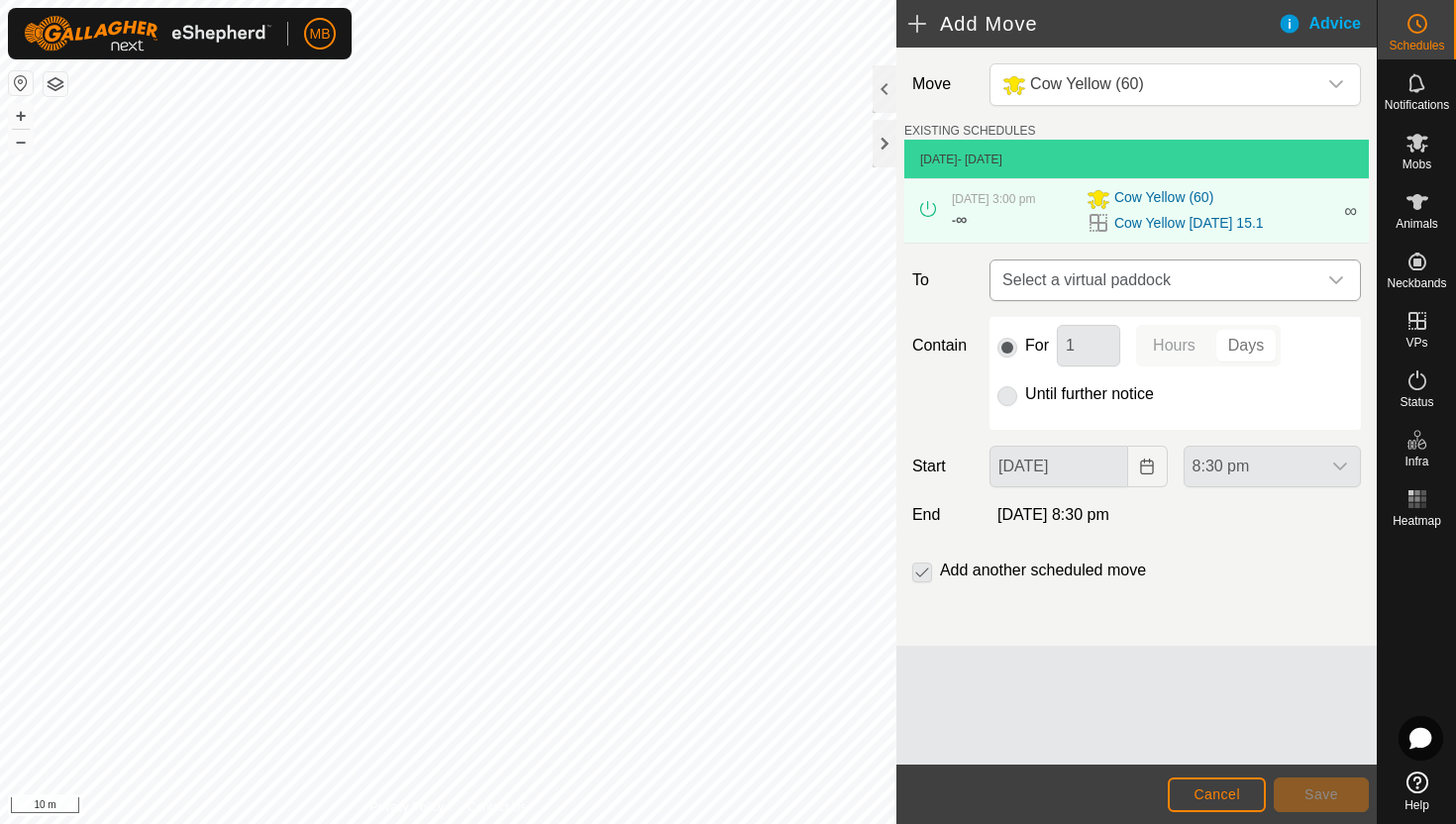
click at [1337, 278] on icon "dropdown trigger" at bounding box center [1336, 281] width 16 height 16
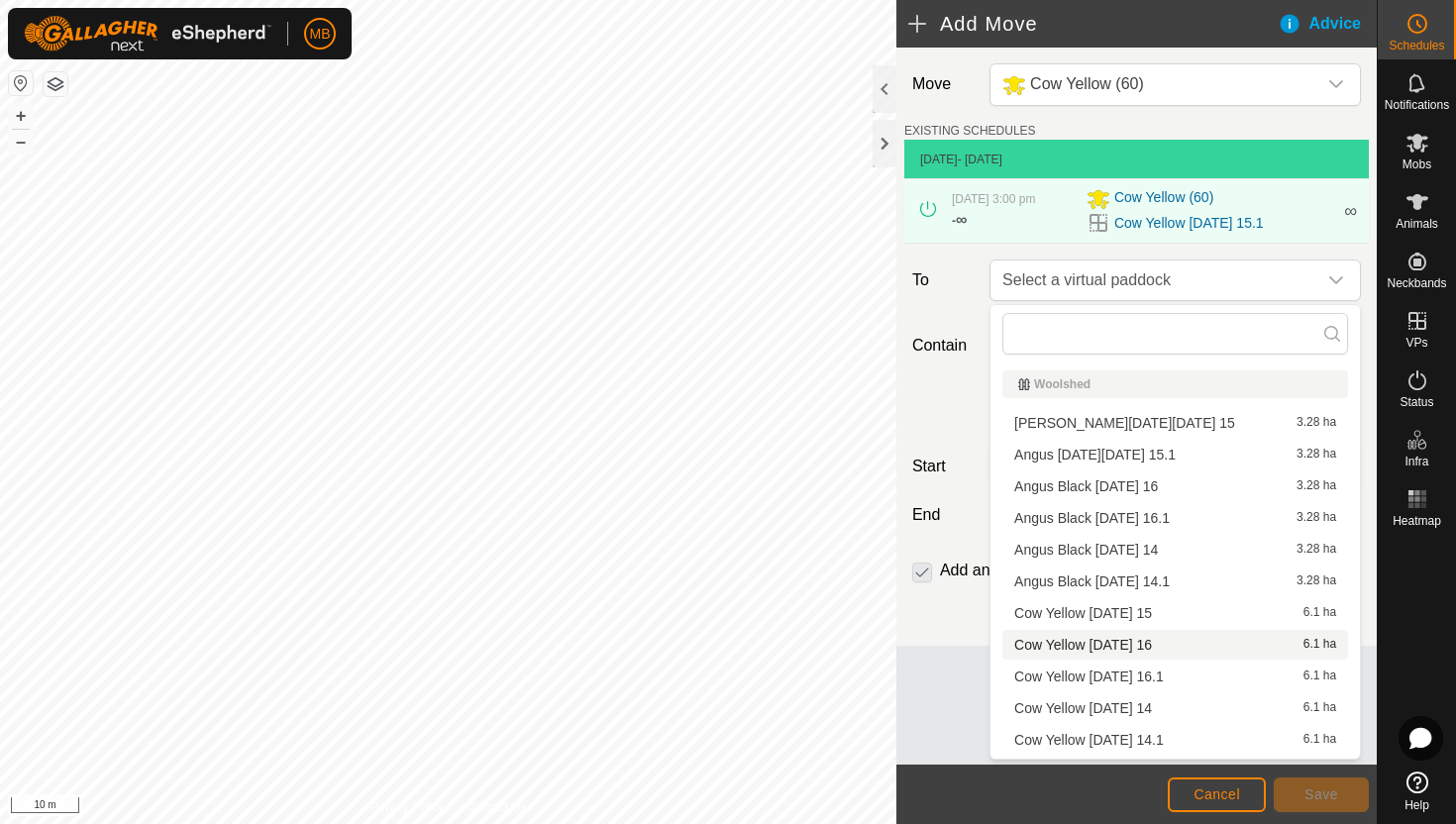
click at [1123, 646] on li "Cow Yellow [DATE] 16 6.1 ha" at bounding box center [1175, 645] width 346 height 30
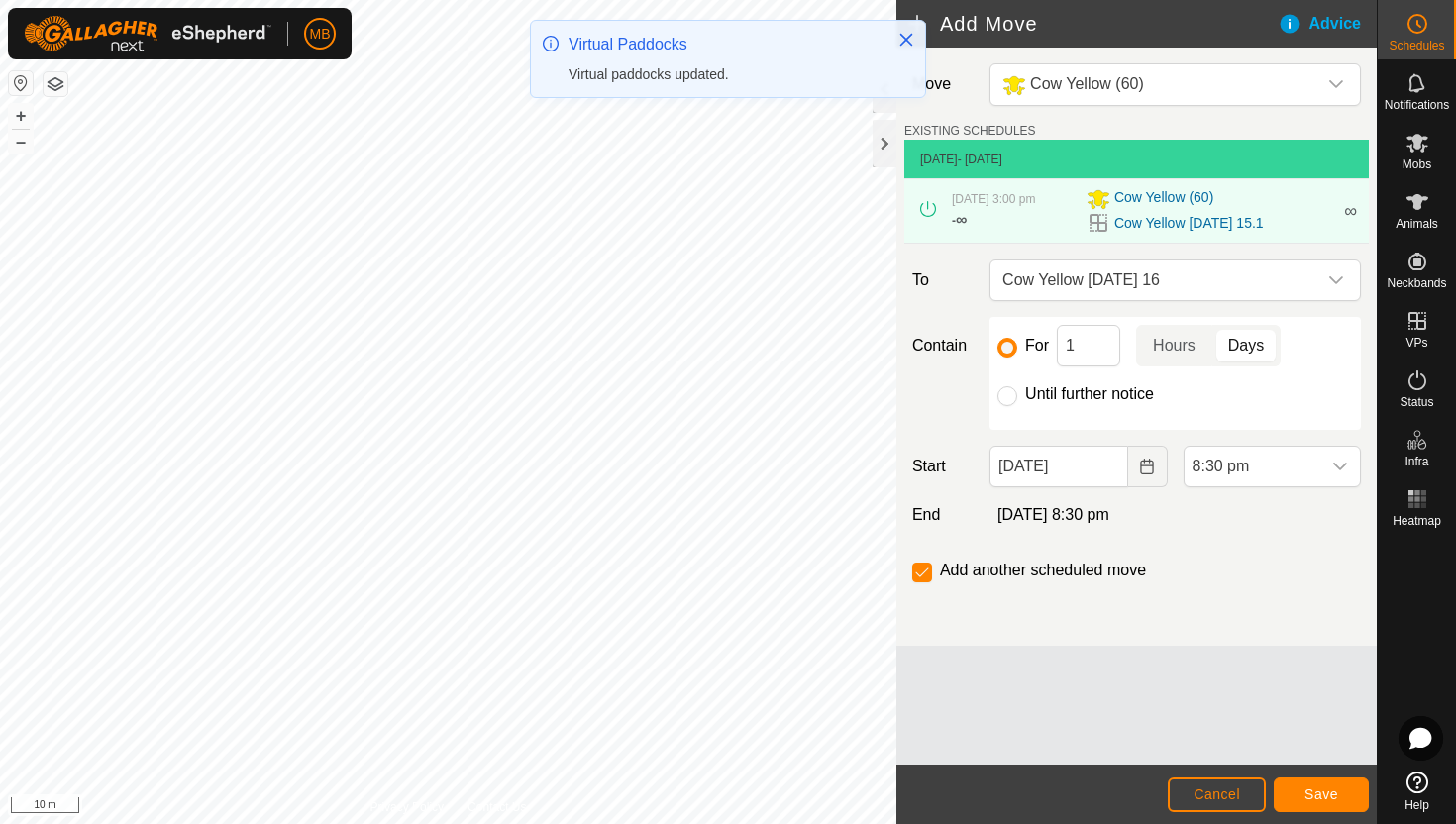
click at [1104, 396] on label "Until further notice" at bounding box center [1090, 394] width 129 height 16
click at [1018, 396] on input "Until further notice" at bounding box center [1008, 396] width 20 height 20
radio input "true"
checkbox input "false"
click at [1111, 464] on input "[DATE]" at bounding box center [1058, 466] width 138 height 42
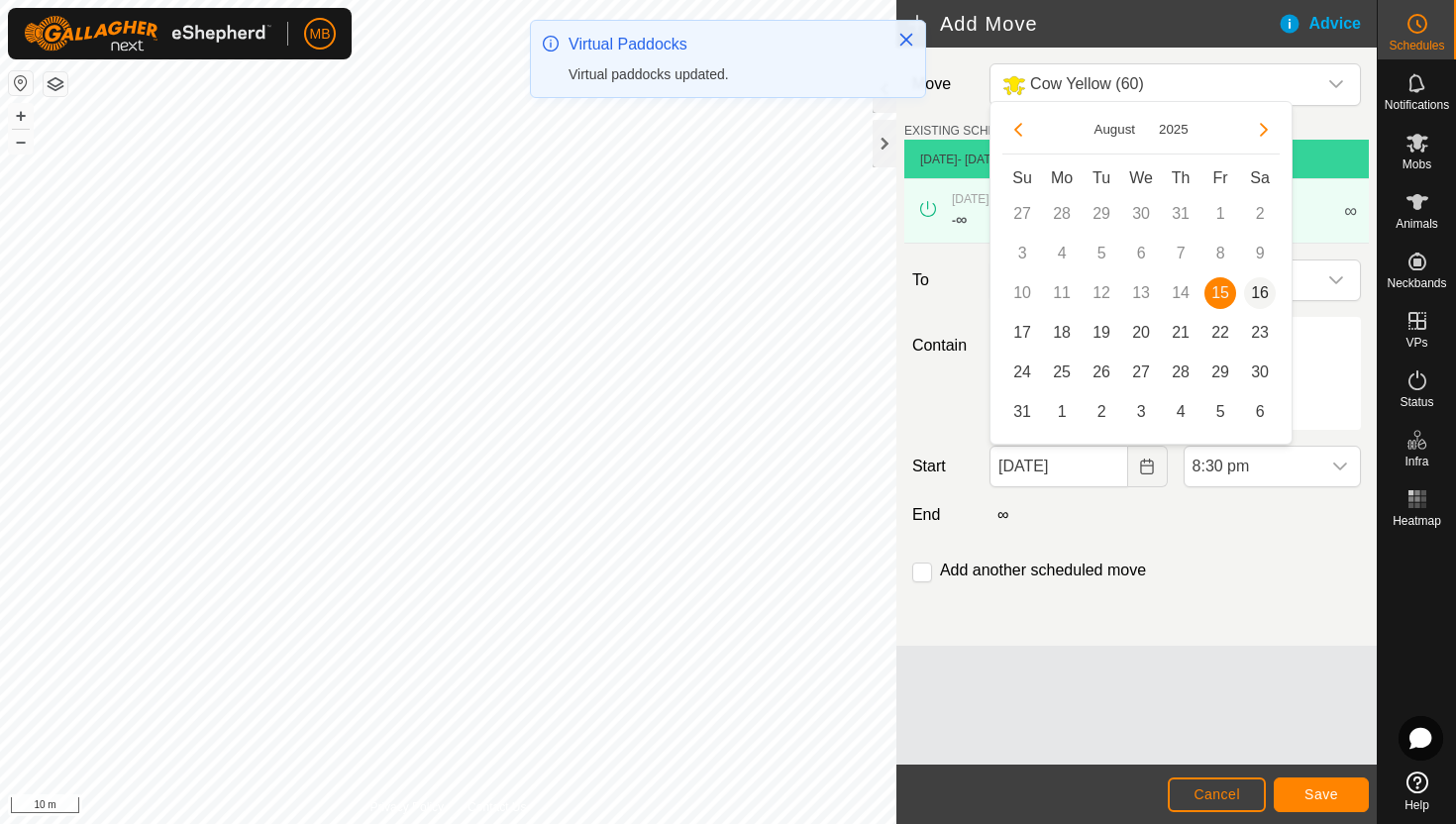
click at [1262, 296] on span "16" at bounding box center [1260, 294] width 32 height 32
type input "[DATE]"
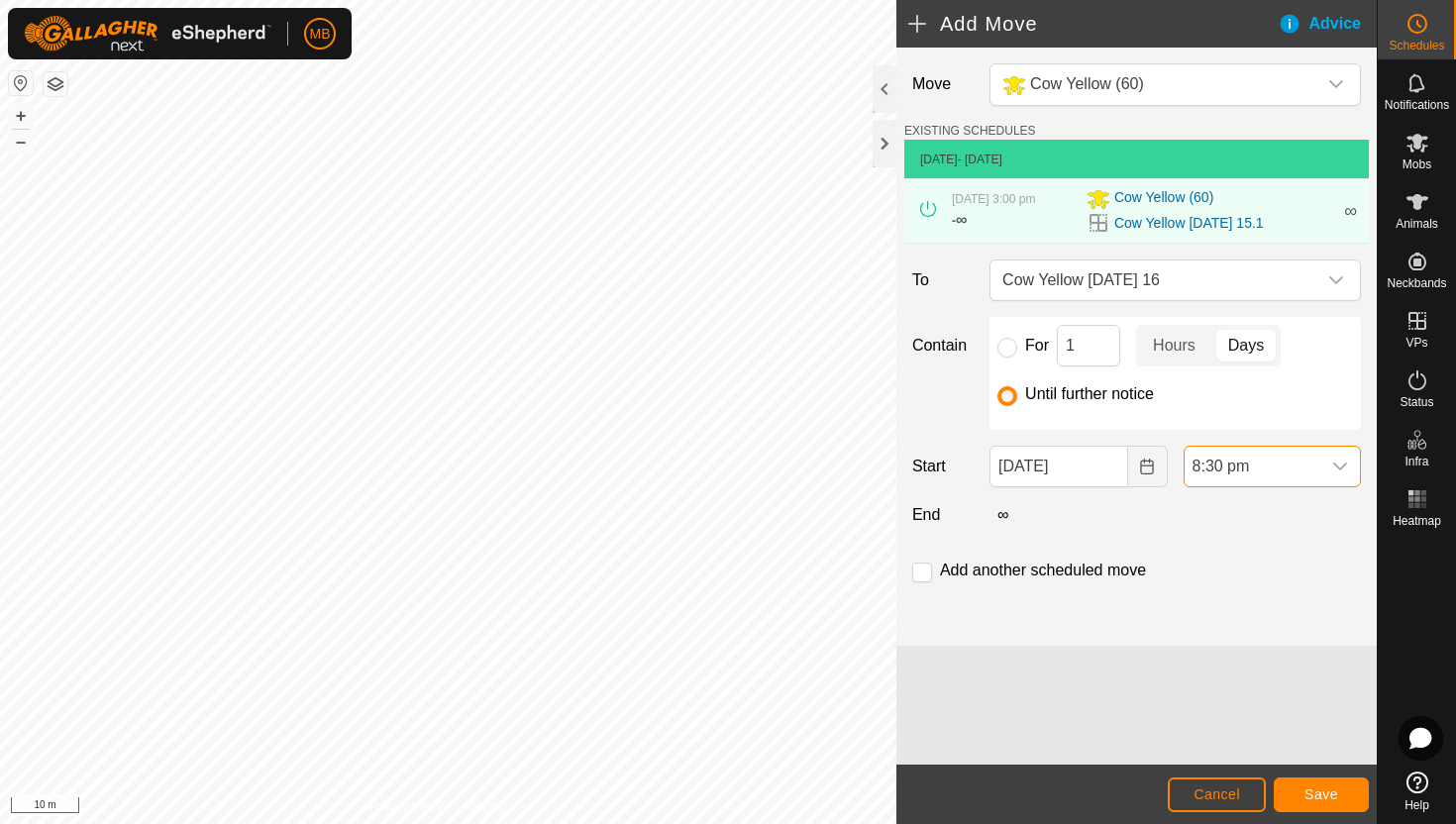
click at [1293, 467] on span "8:30 pm" at bounding box center [1252, 466] width 136 height 40
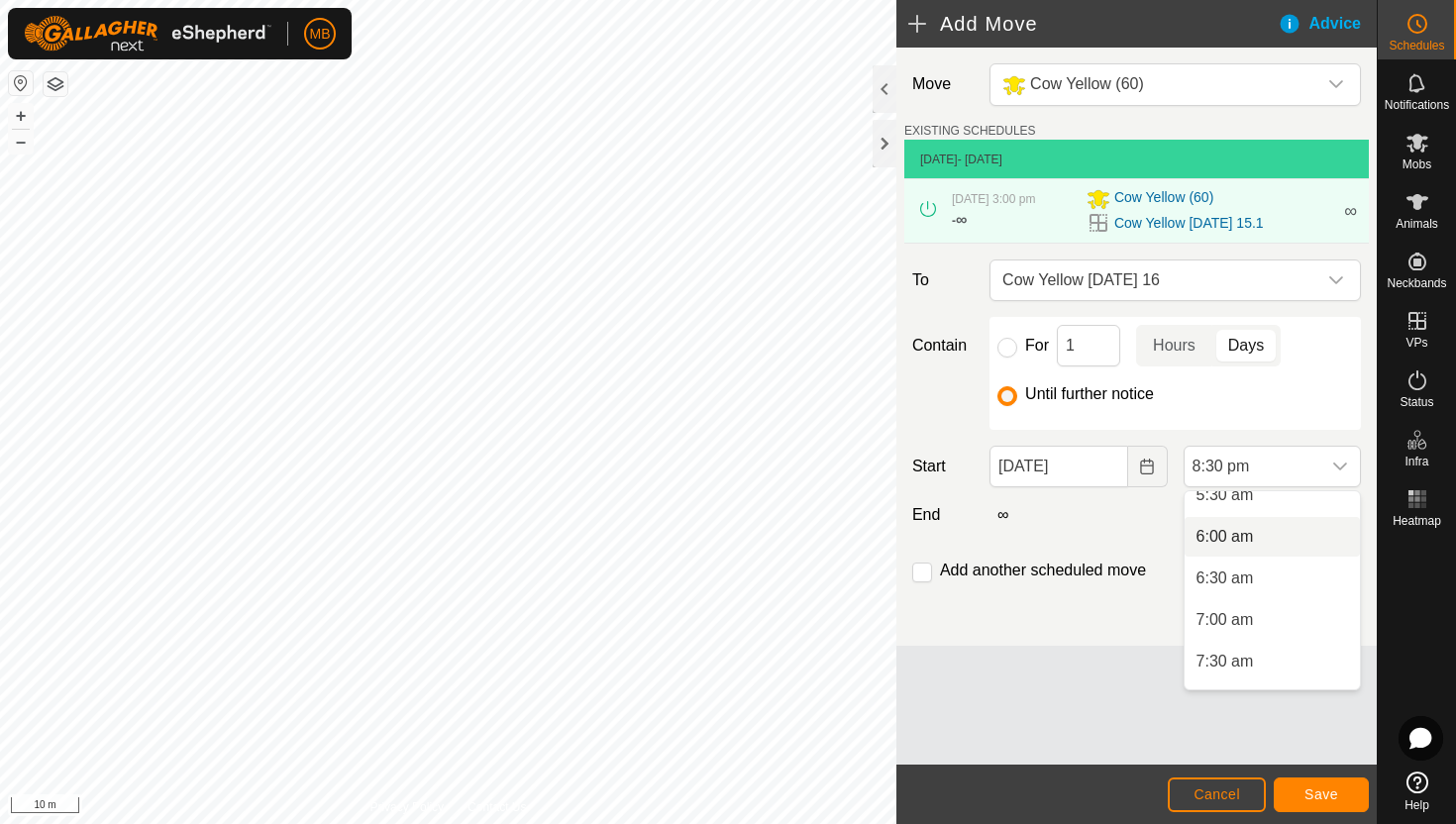
click at [1283, 543] on li "6:00 am" at bounding box center [1272, 536] width 176 height 40
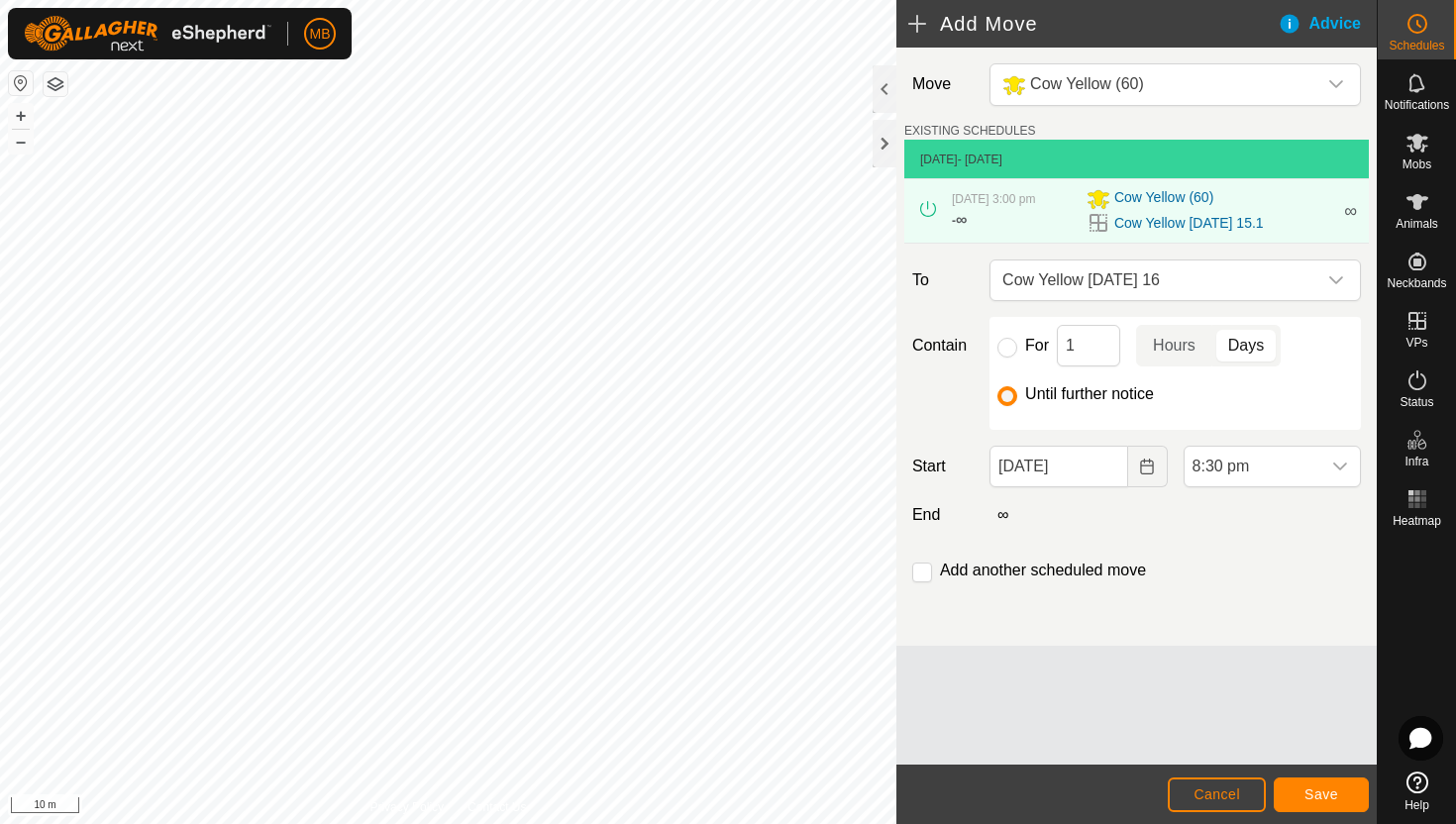
scroll to position [1547, 0]
click at [1337, 796] on span "Save" at bounding box center [1321, 794] width 34 height 16
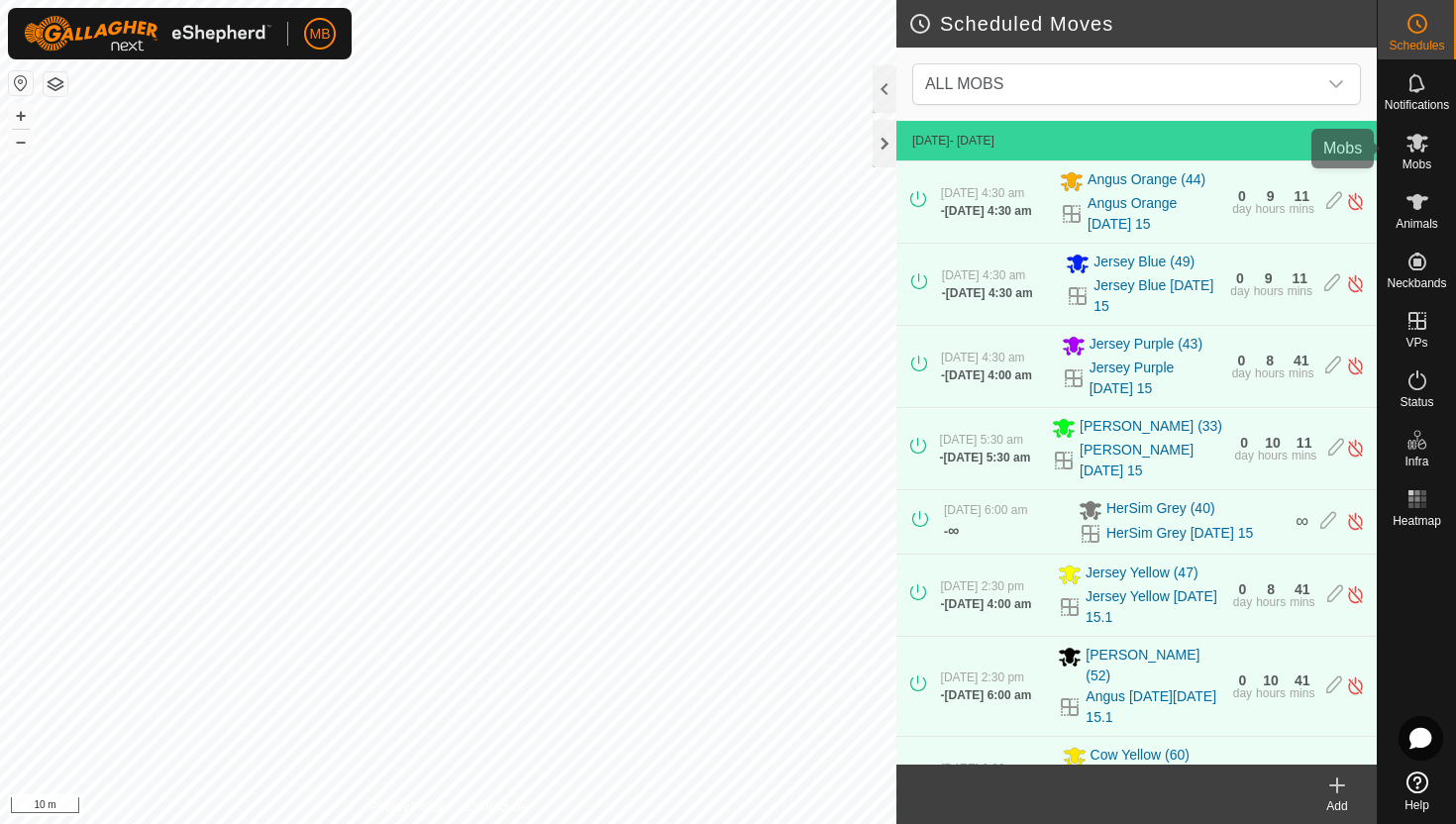
click at [1420, 142] on icon at bounding box center [1417, 143] width 24 height 24
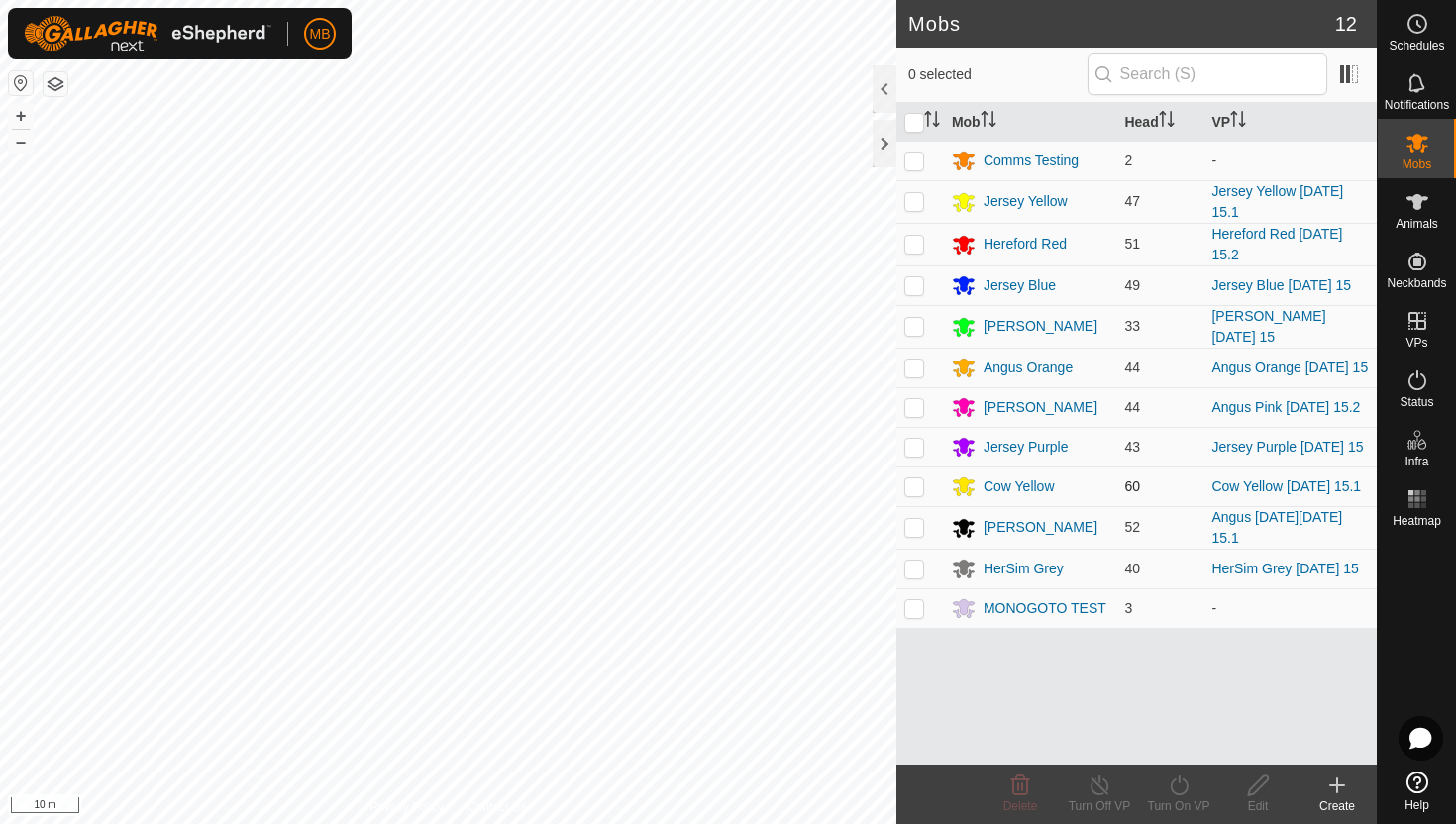
click at [914, 483] on p-checkbox at bounding box center [914, 486] width 20 height 16
checkbox input "true"
click at [1180, 787] on icon at bounding box center [1178, 785] width 25 height 24
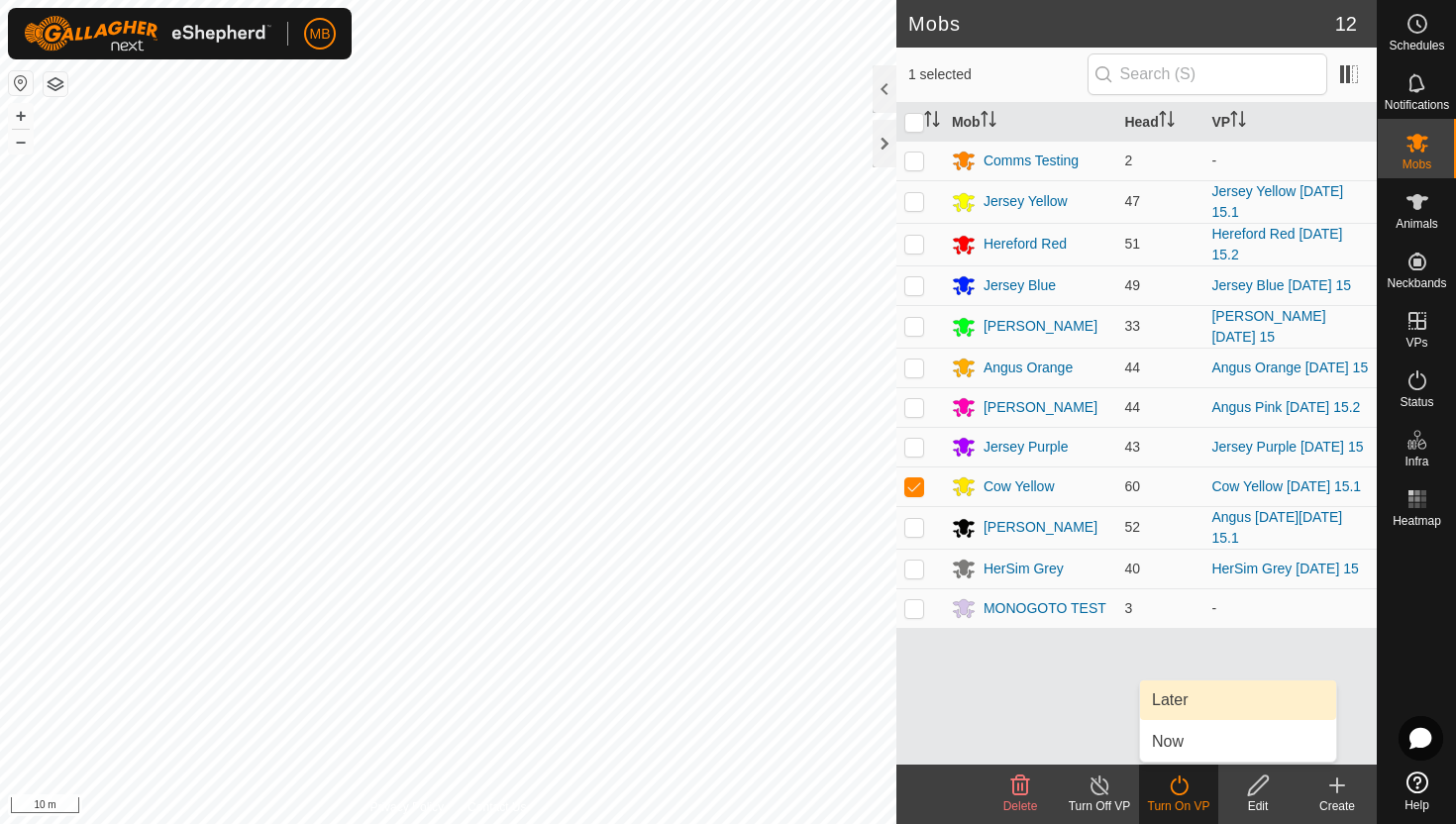
click at [1183, 704] on link "Later" at bounding box center [1238, 700] width 196 height 40
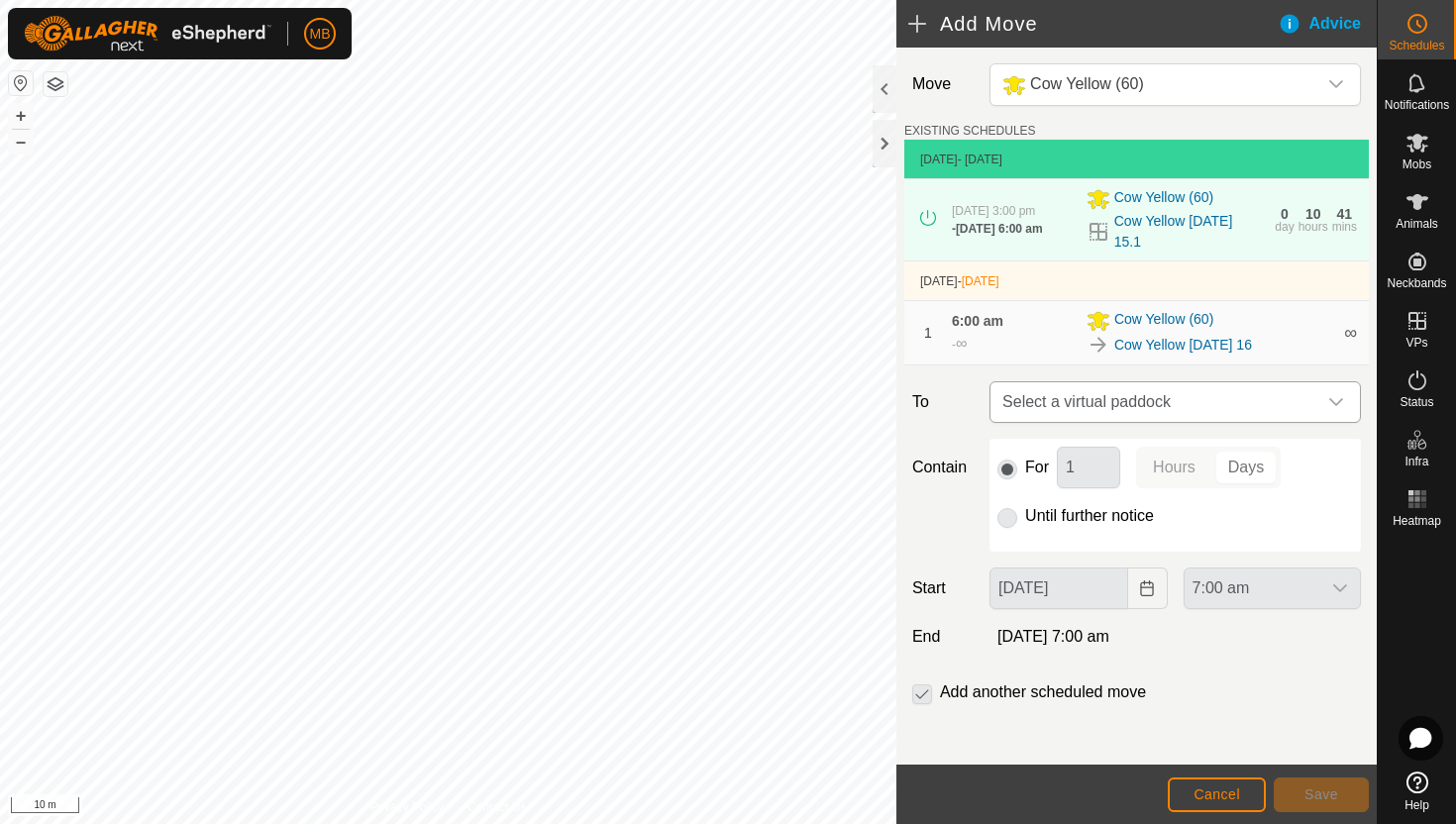
click at [1324, 391] on div "dropdown trigger" at bounding box center [1336, 402] width 40 height 40
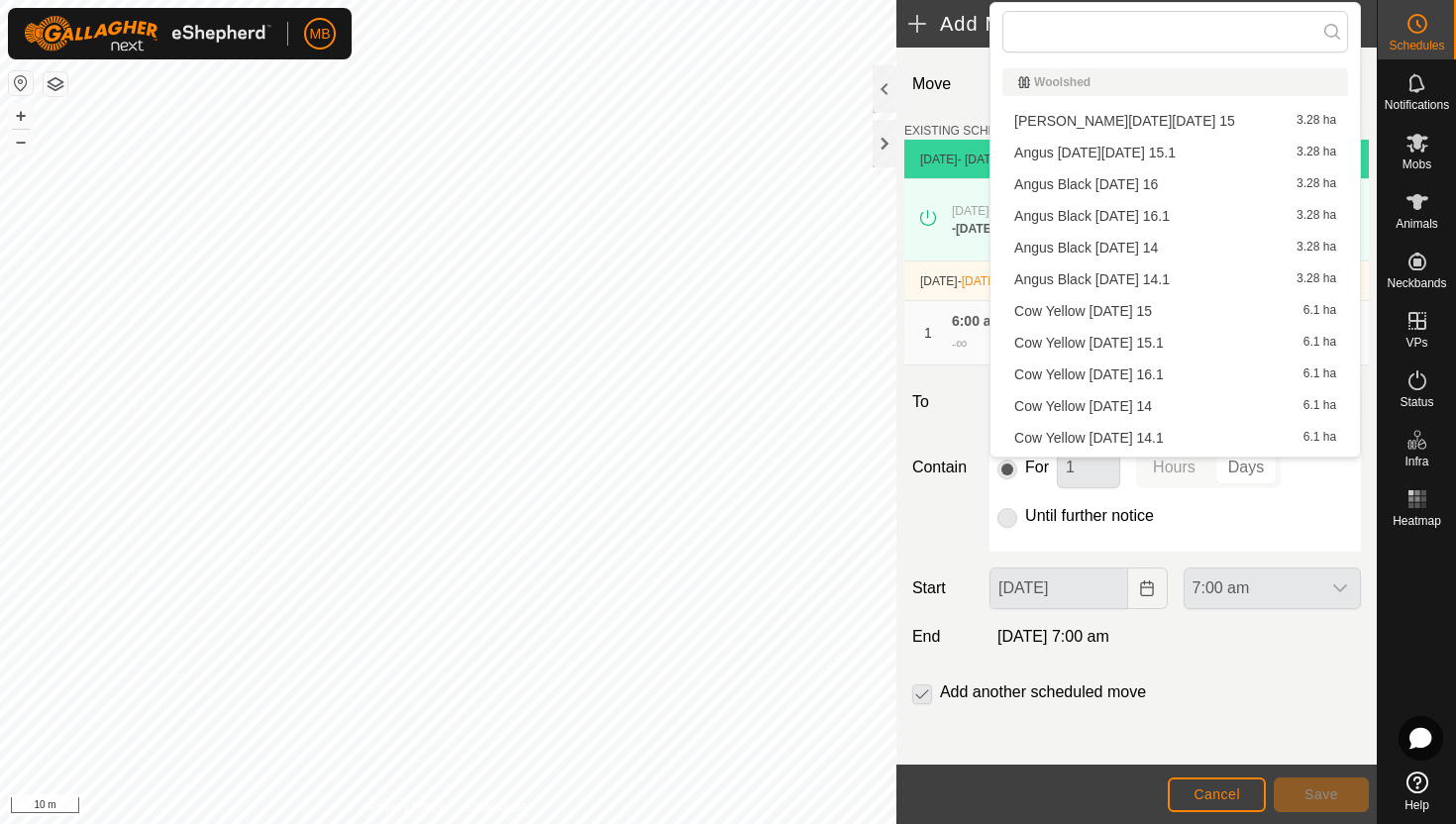
click at [1223, 370] on li "Cow Yellow [DATE] 16.1 6.1 ha" at bounding box center [1175, 375] width 346 height 30
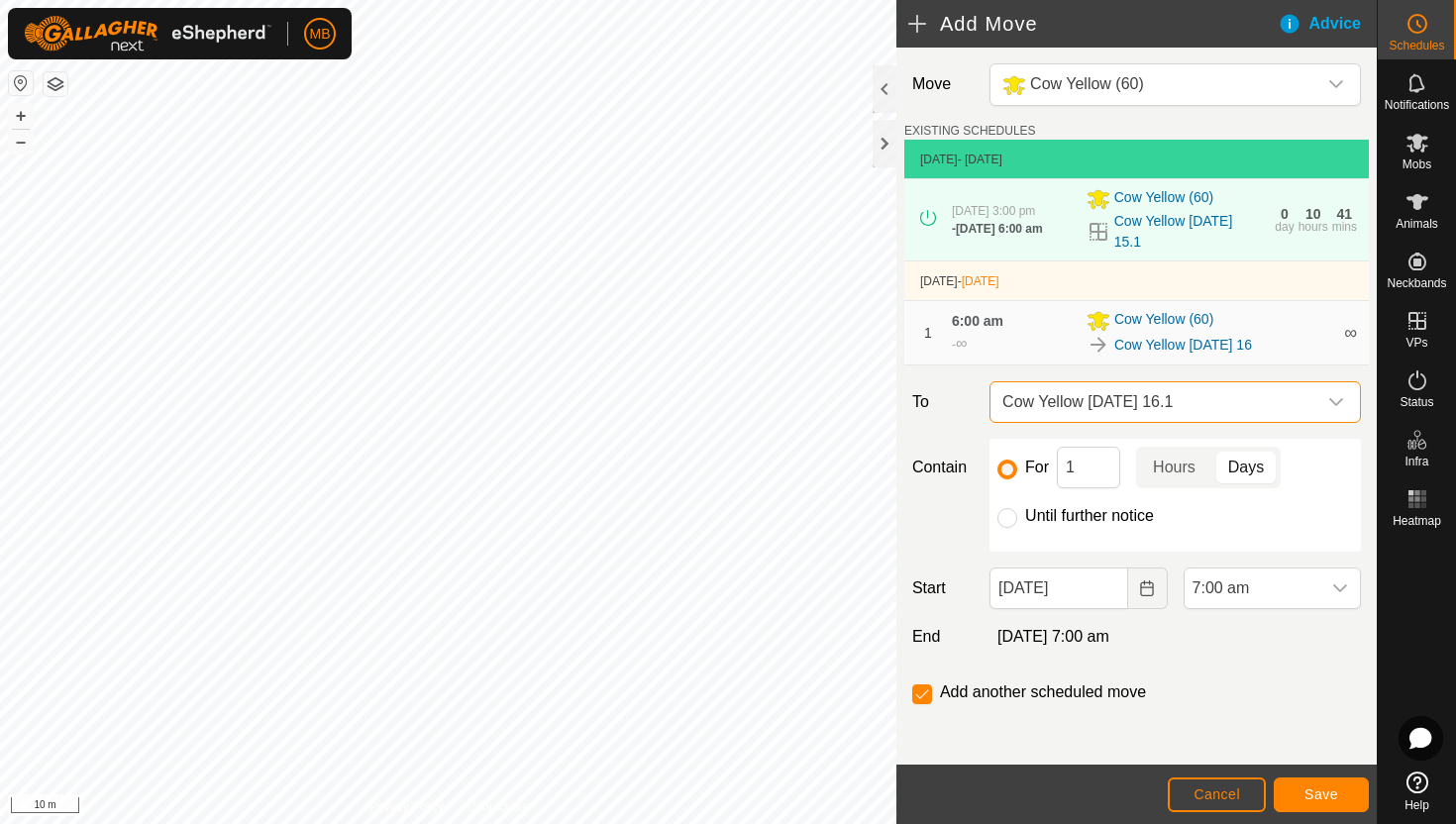
click at [1035, 508] on label "Until further notice" at bounding box center [1090, 516] width 129 height 16
click at [1018, 508] on input "Until further notice" at bounding box center [1008, 518] width 20 height 20
radio input "true"
checkbox input "false"
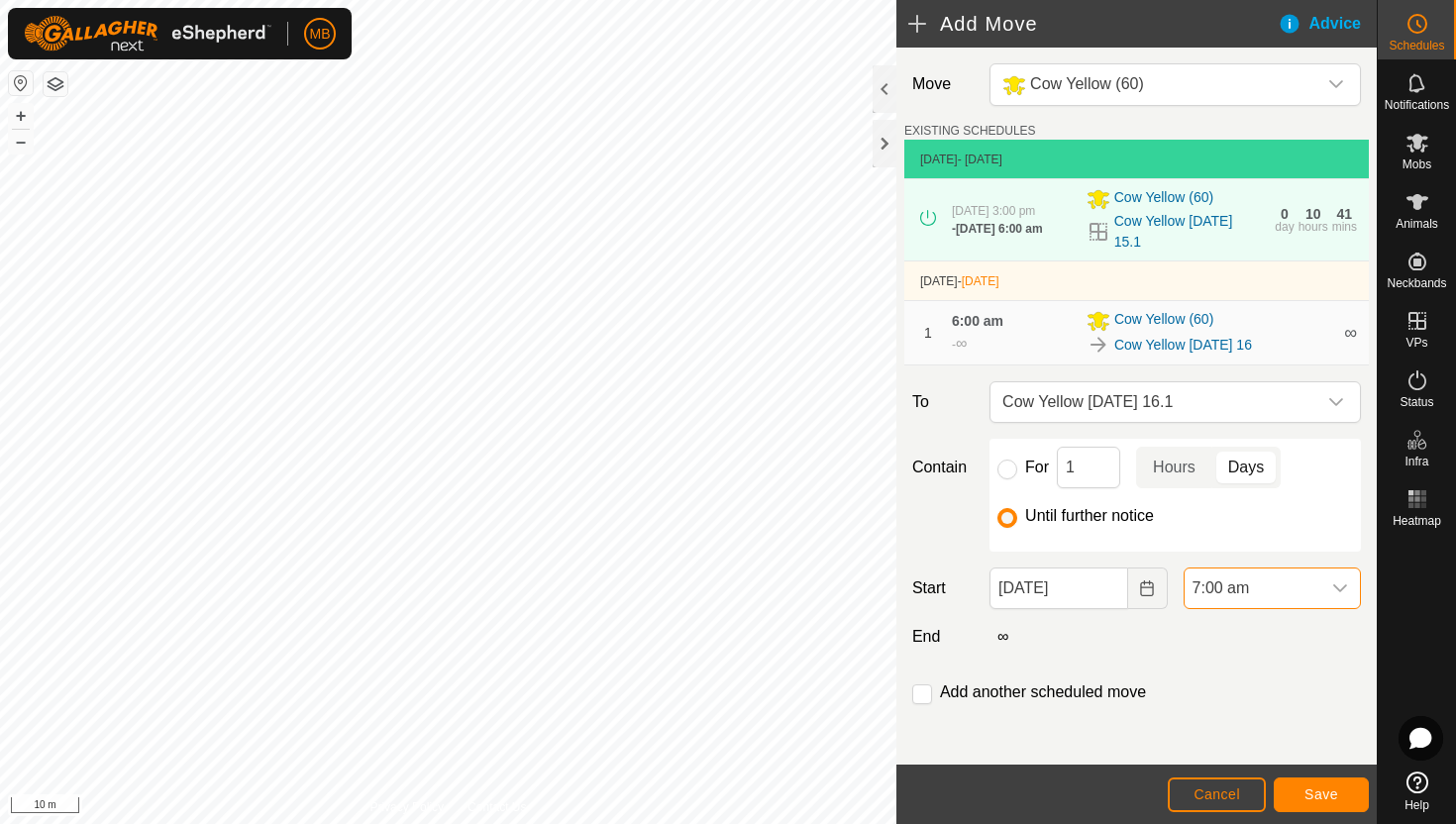
click at [1303, 578] on span "7:00 am" at bounding box center [1252, 588] width 136 height 40
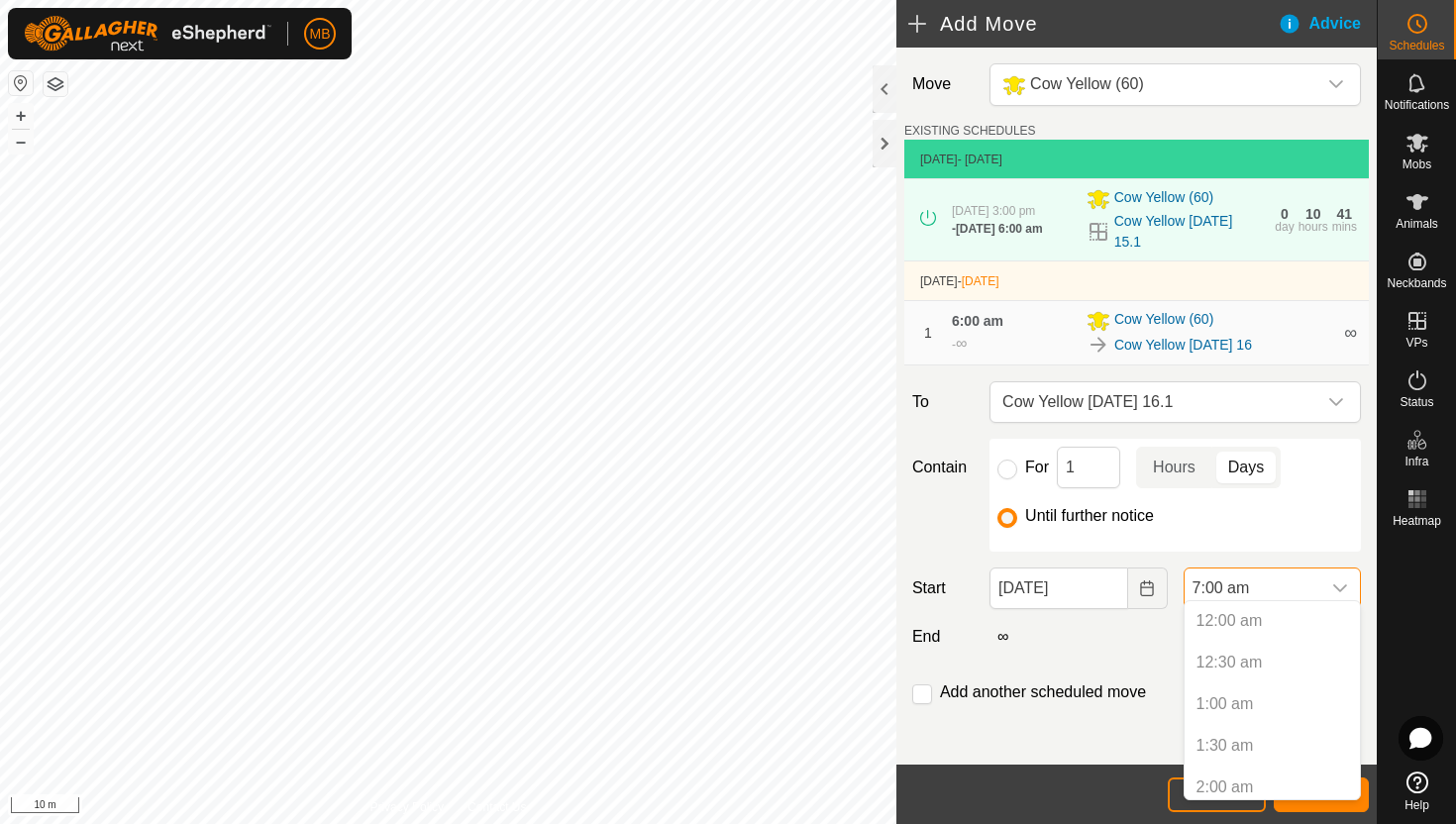
scroll to position [423, 0]
click at [1291, 661] on li "3:00 pm" at bounding box center [1272, 659] width 176 height 40
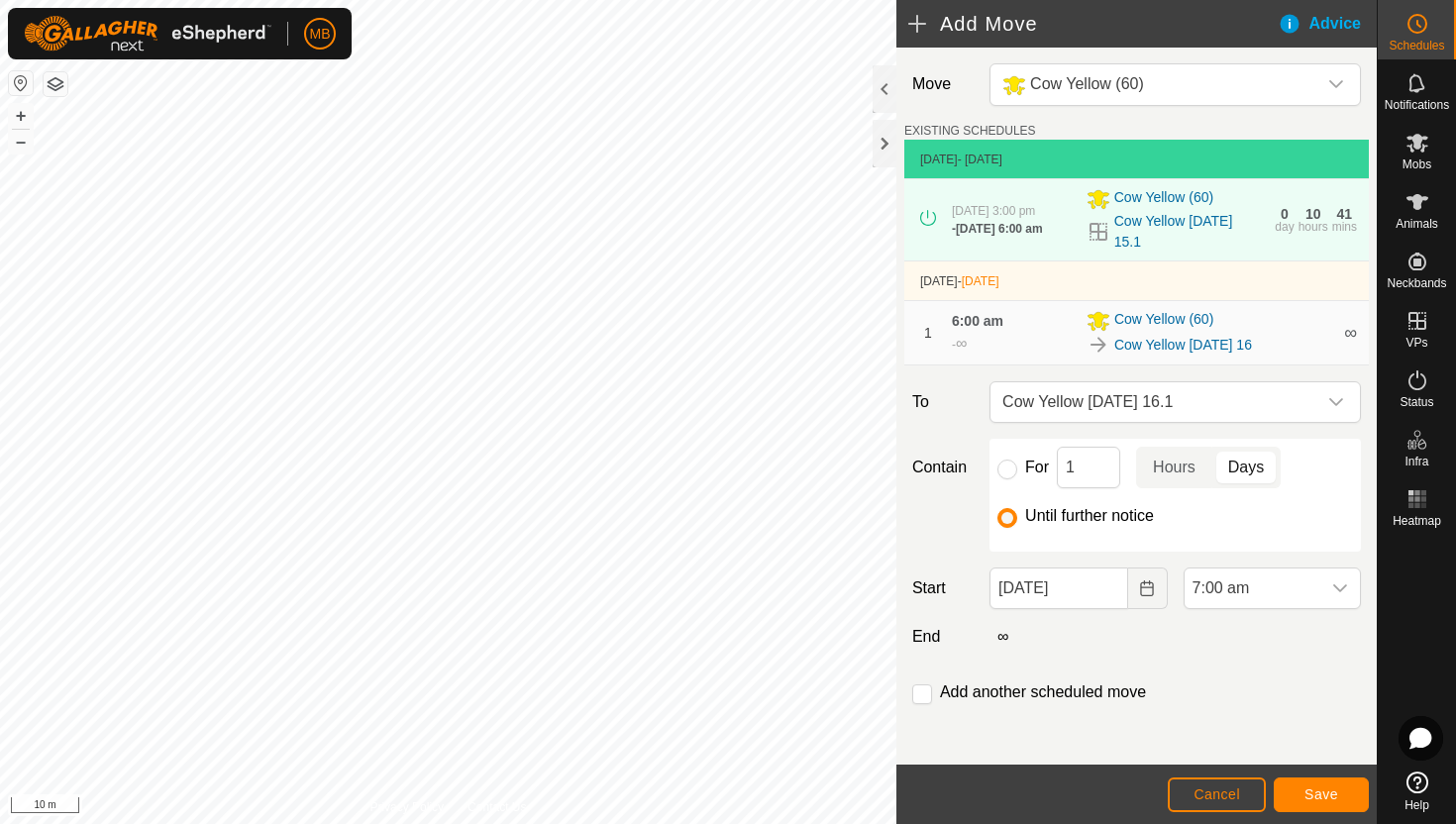
scroll to position [582, 0]
click at [1320, 781] on button "Save" at bounding box center [1321, 794] width 95 height 35
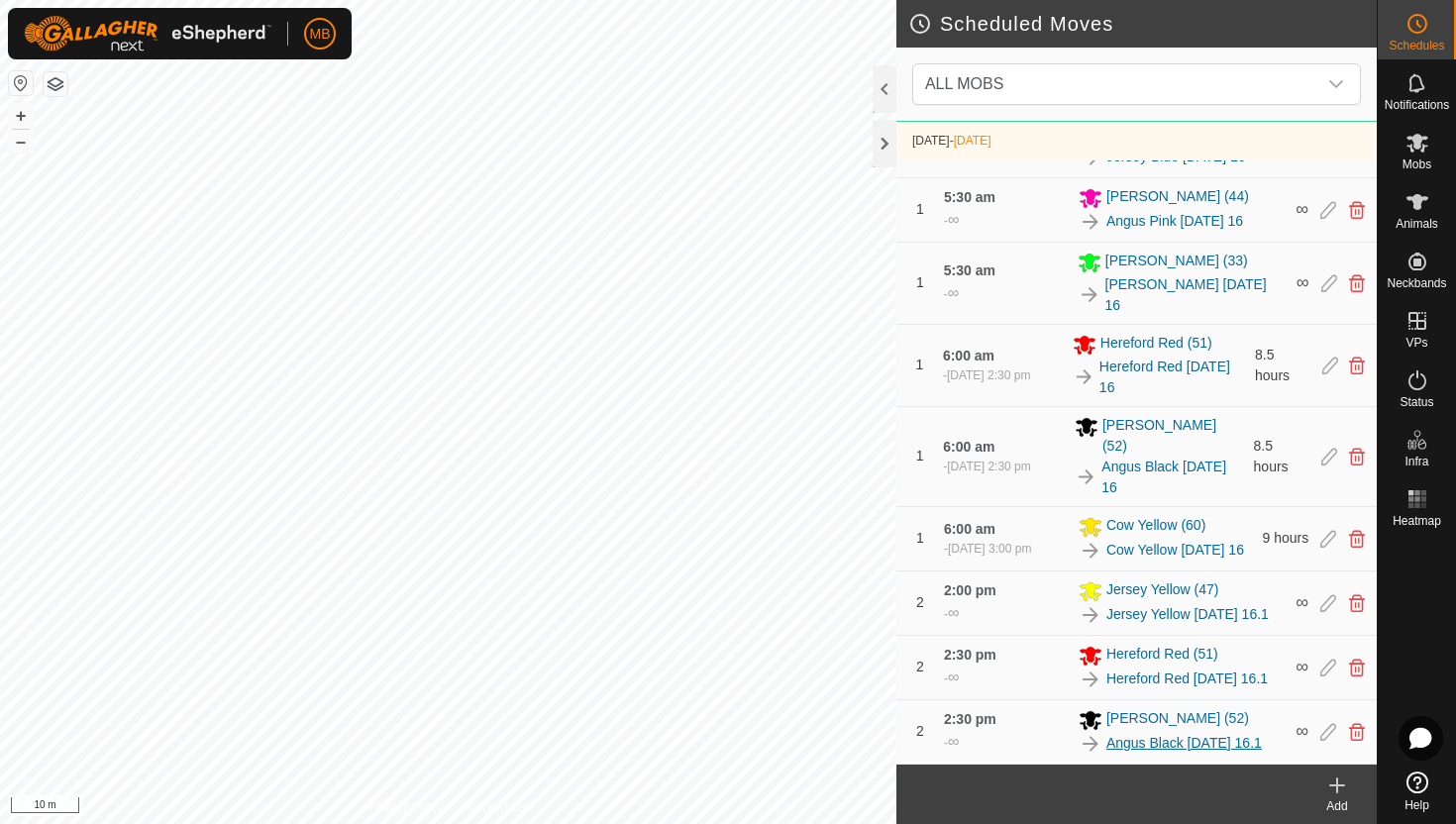
scroll to position [1025, 0]
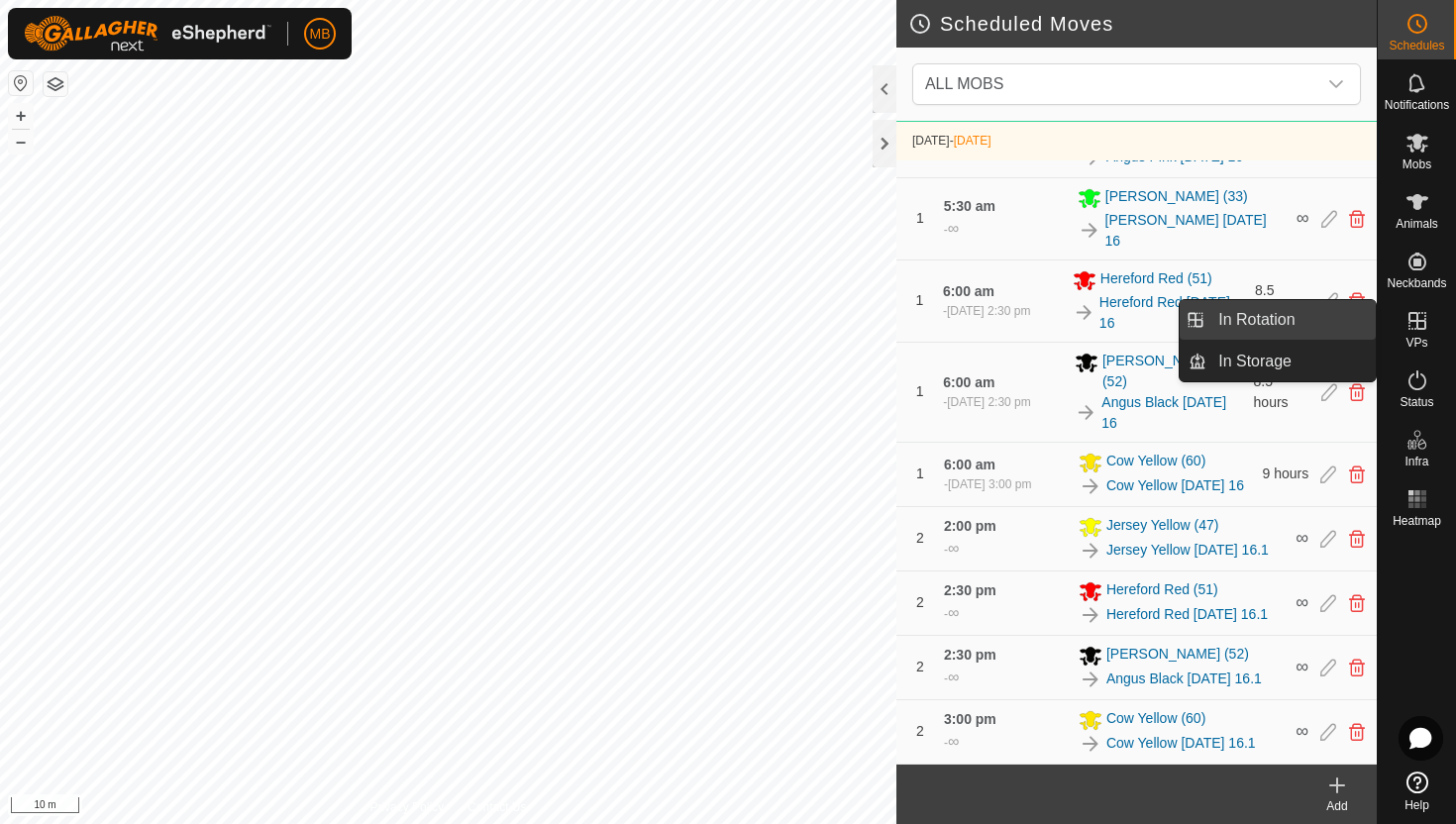
click at [1323, 323] on link "In Rotation" at bounding box center [1290, 320] width 170 height 40
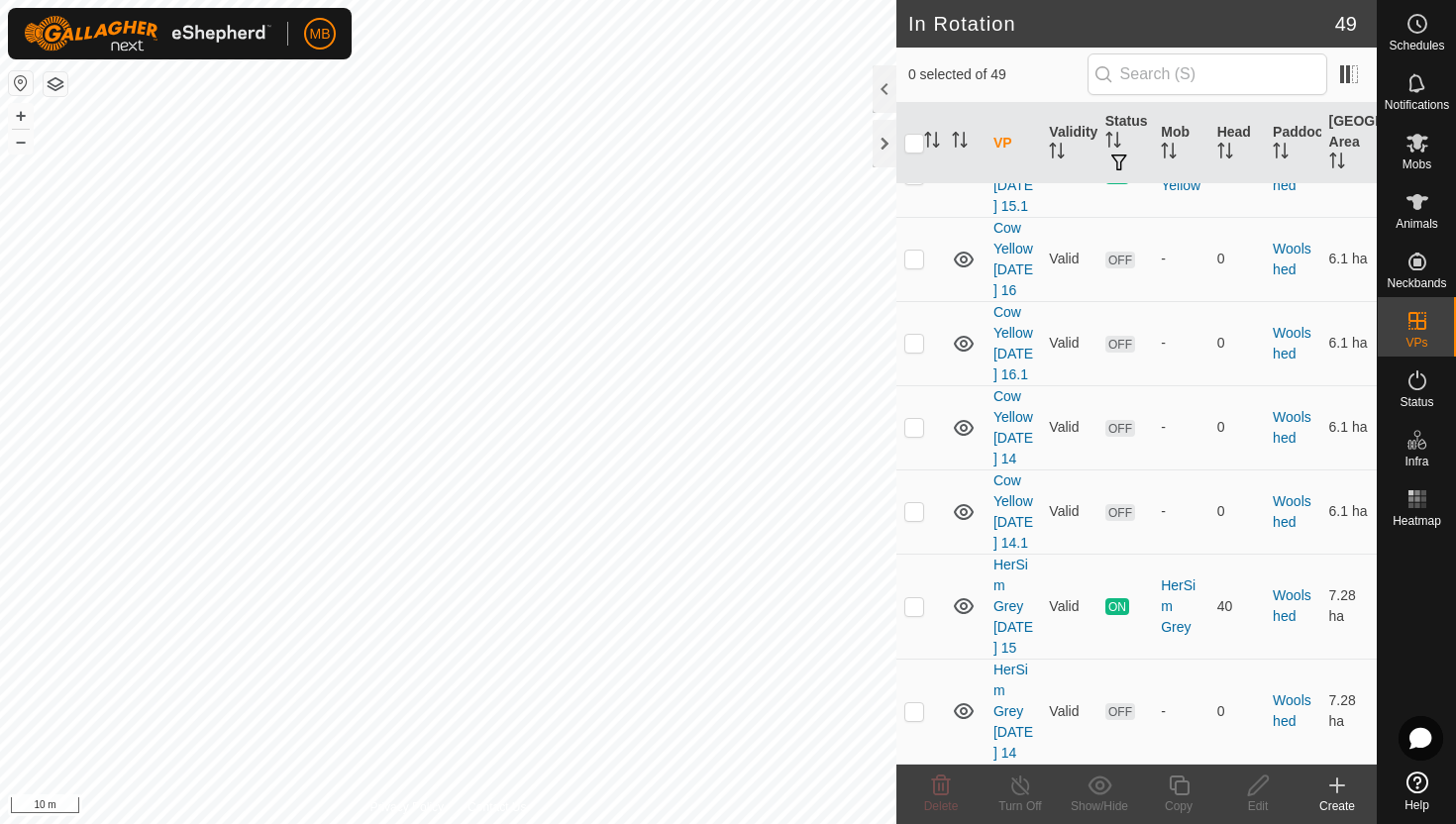
scroll to position [5005, 0]
click at [912, 598] on p-checkbox at bounding box center [914, 606] width 20 height 16
checkbox input "true"
click at [1173, 781] on icon at bounding box center [1178, 785] width 25 height 24
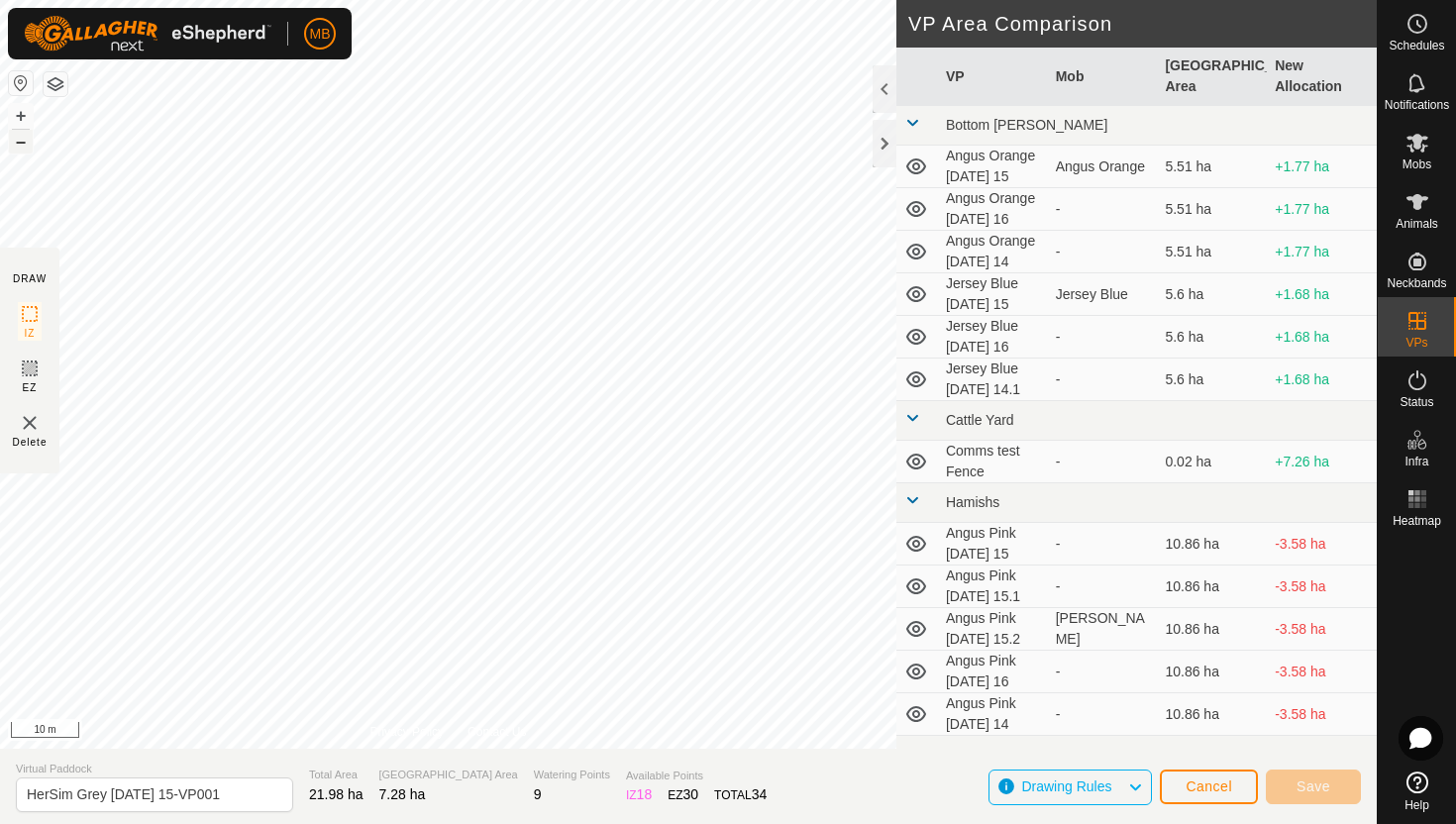
click at [23, 140] on button "–" at bounding box center [21, 142] width 24 height 24
click at [14, 141] on button "–" at bounding box center [21, 142] width 24 height 24
click at [16, 109] on button "+" at bounding box center [21, 116] width 24 height 24
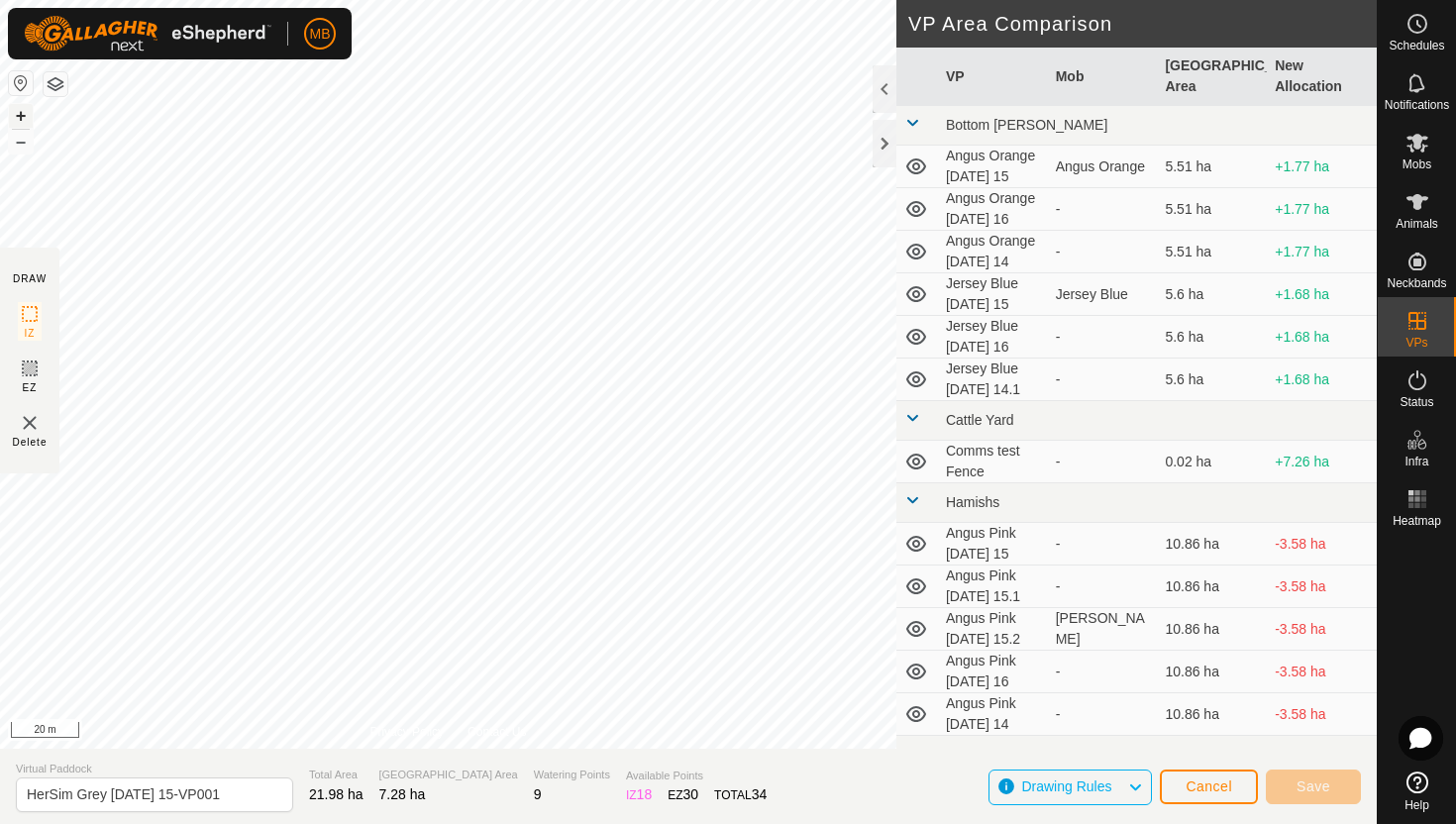
click at [18, 110] on button "+" at bounding box center [21, 116] width 24 height 24
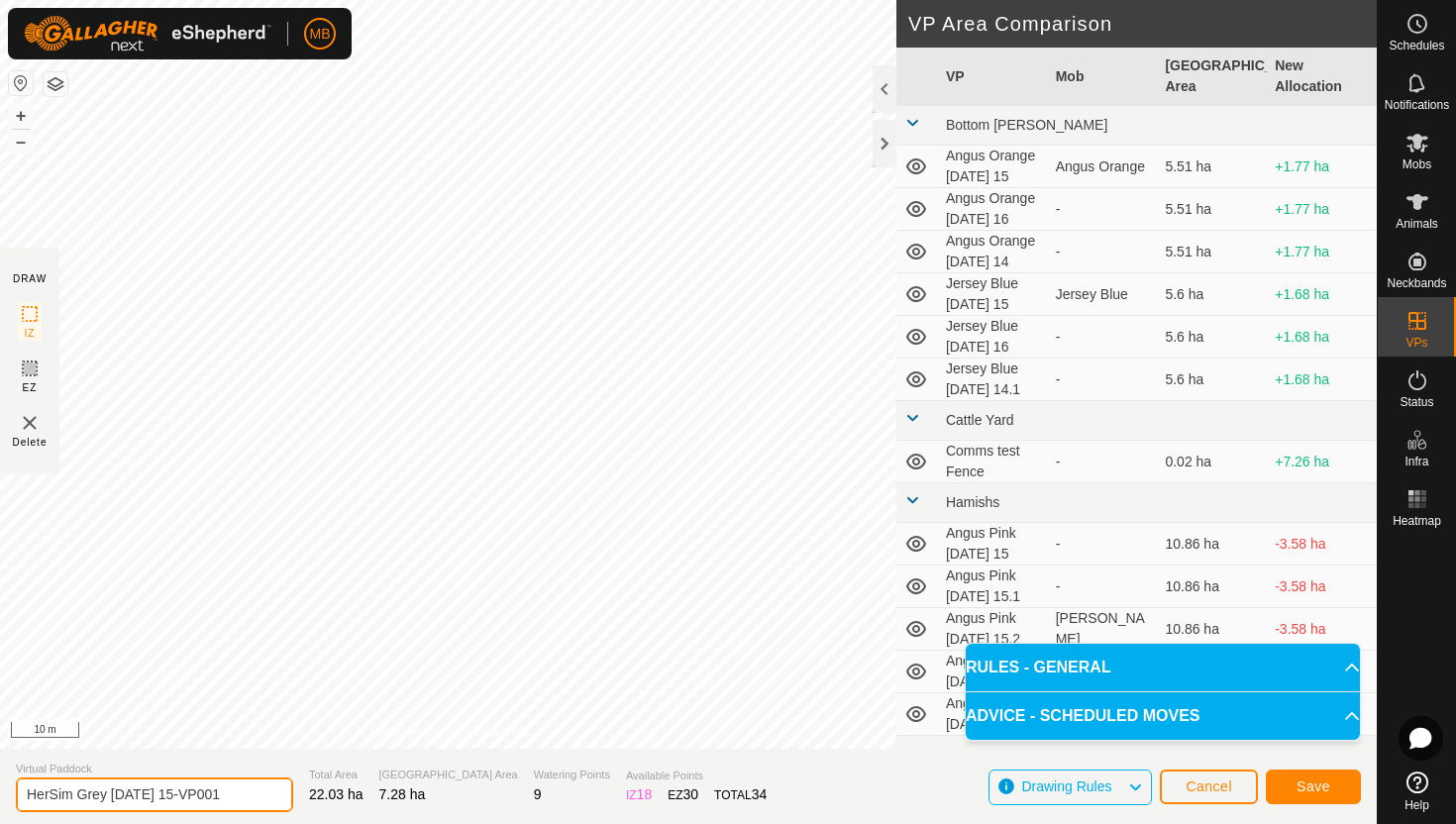
click at [231, 790] on input "HerSim Grey [DATE] 15-VP001" at bounding box center [155, 794] width 278 height 35
type input "HerSim Grey [DATE] 16"
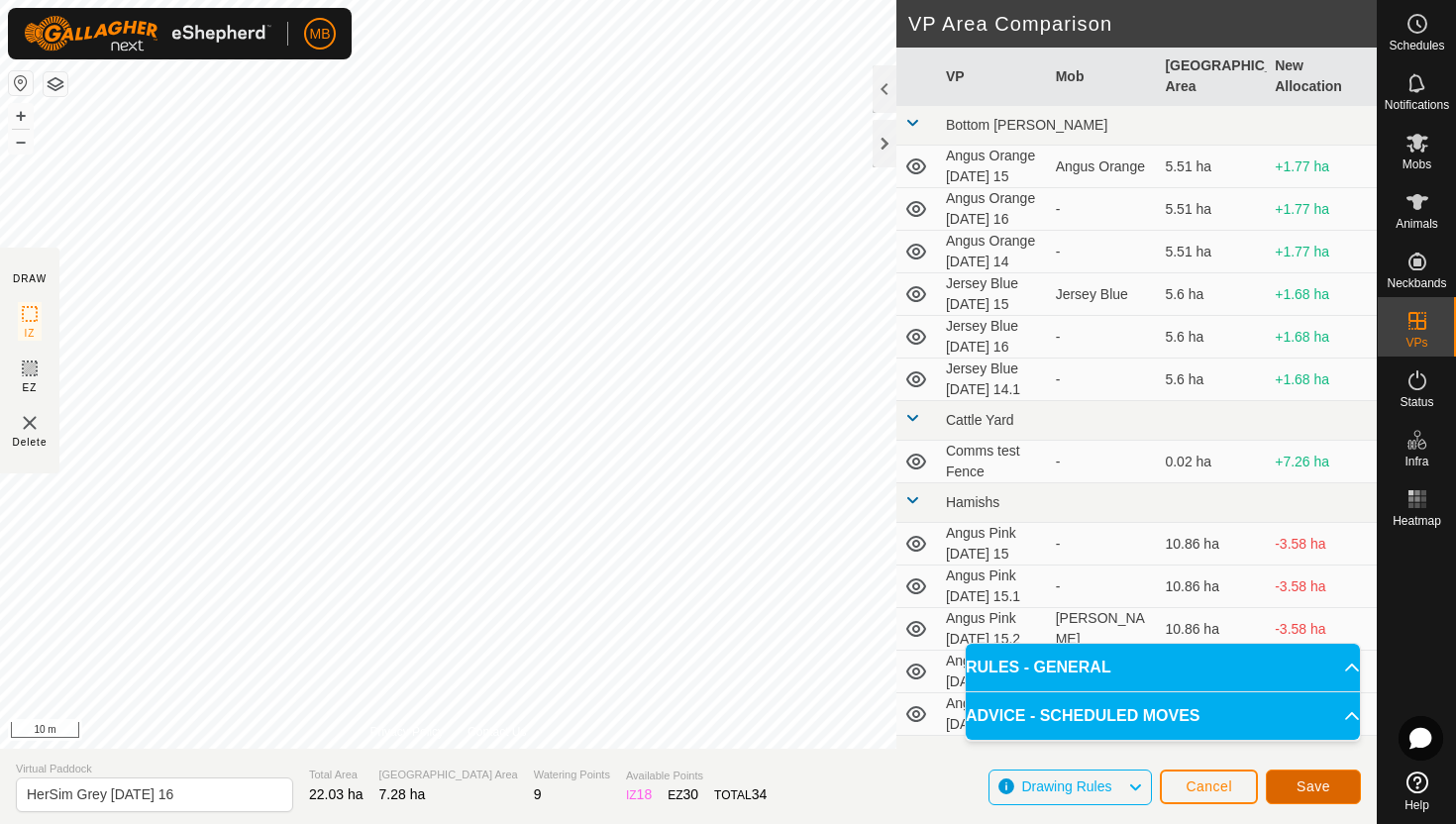
click at [1332, 789] on button "Save" at bounding box center [1313, 786] width 95 height 35
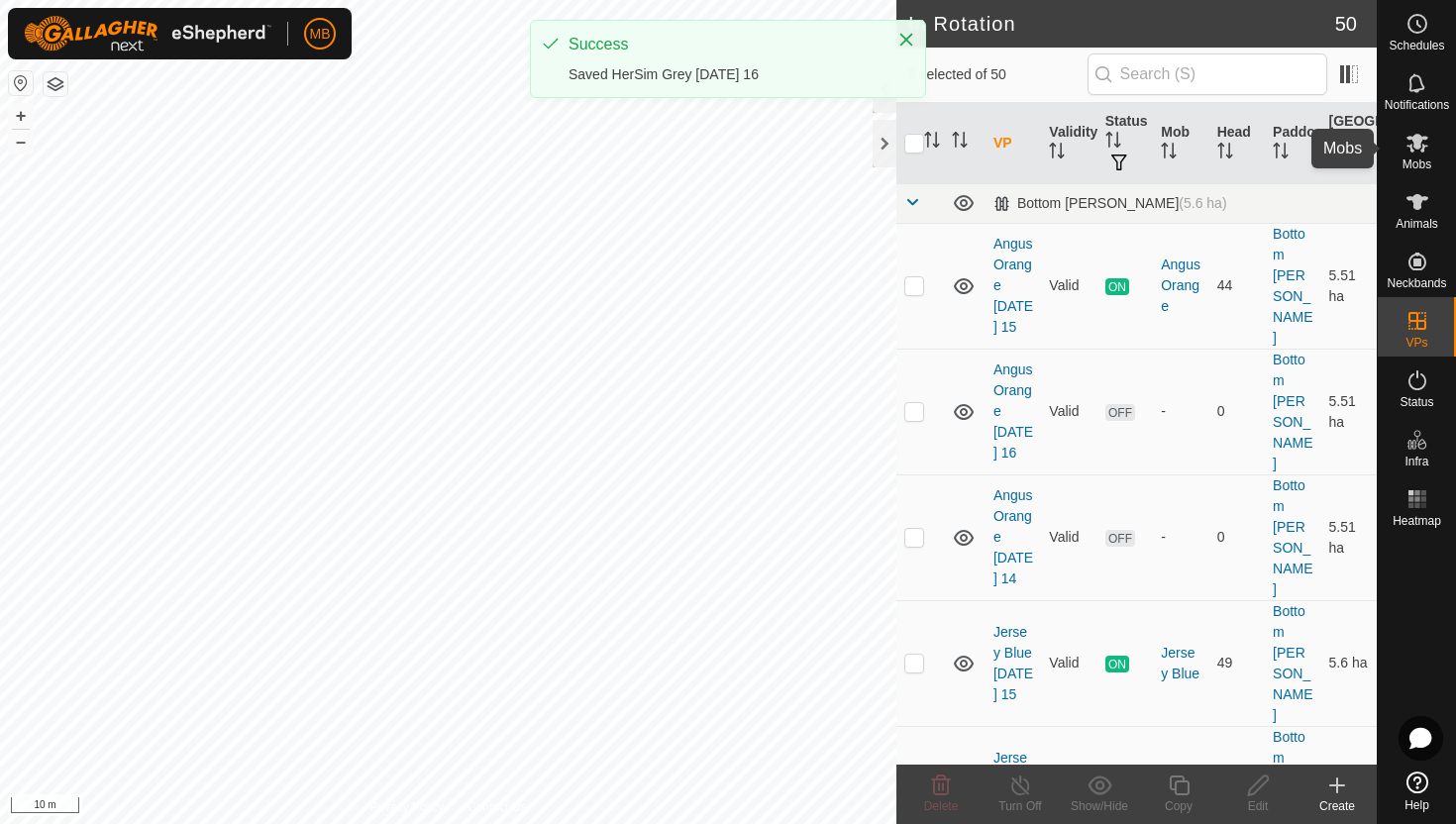
click at [1421, 152] on icon at bounding box center [1417, 143] width 24 height 24
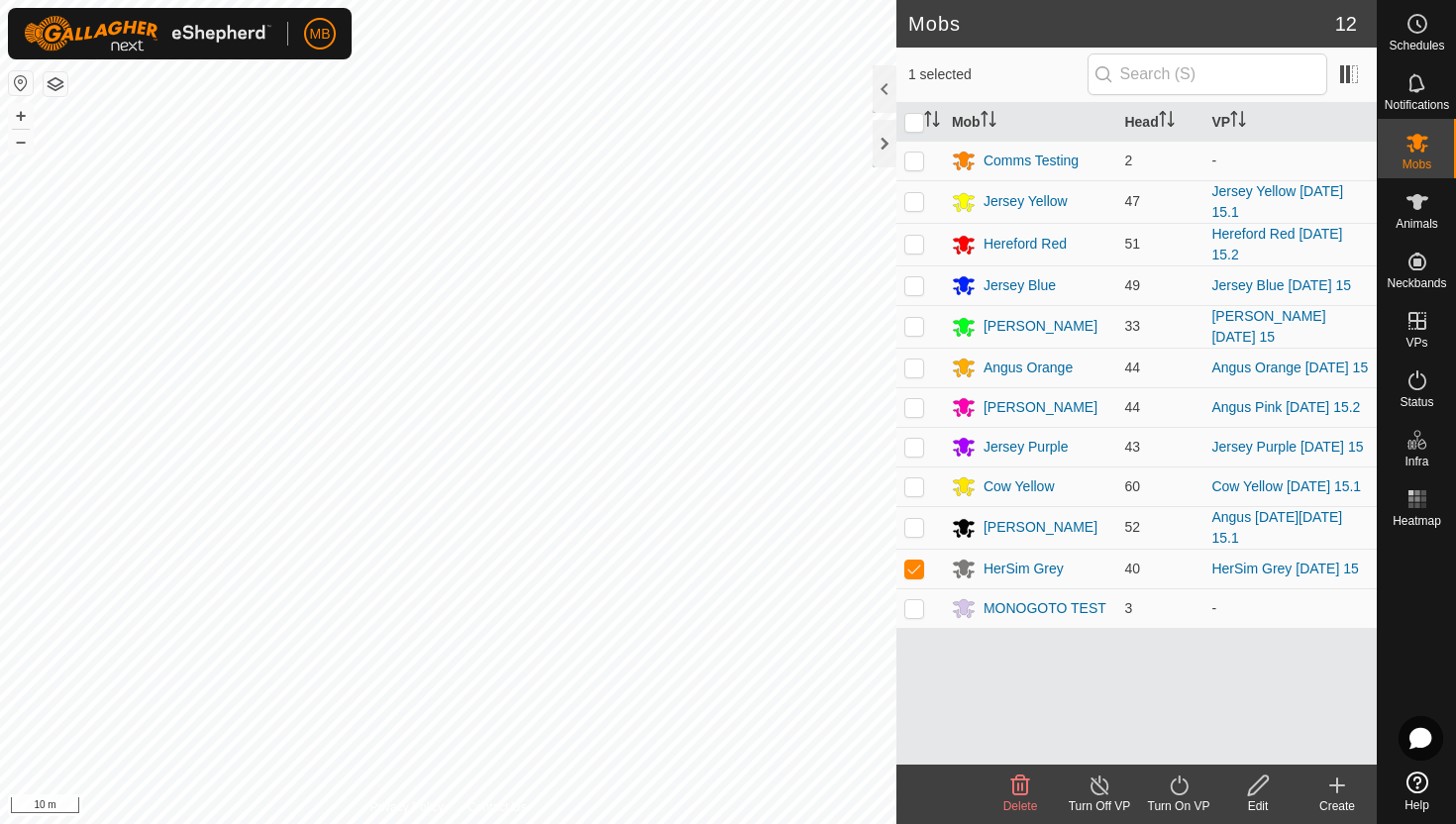
click at [1176, 784] on icon at bounding box center [1178, 785] width 25 height 24
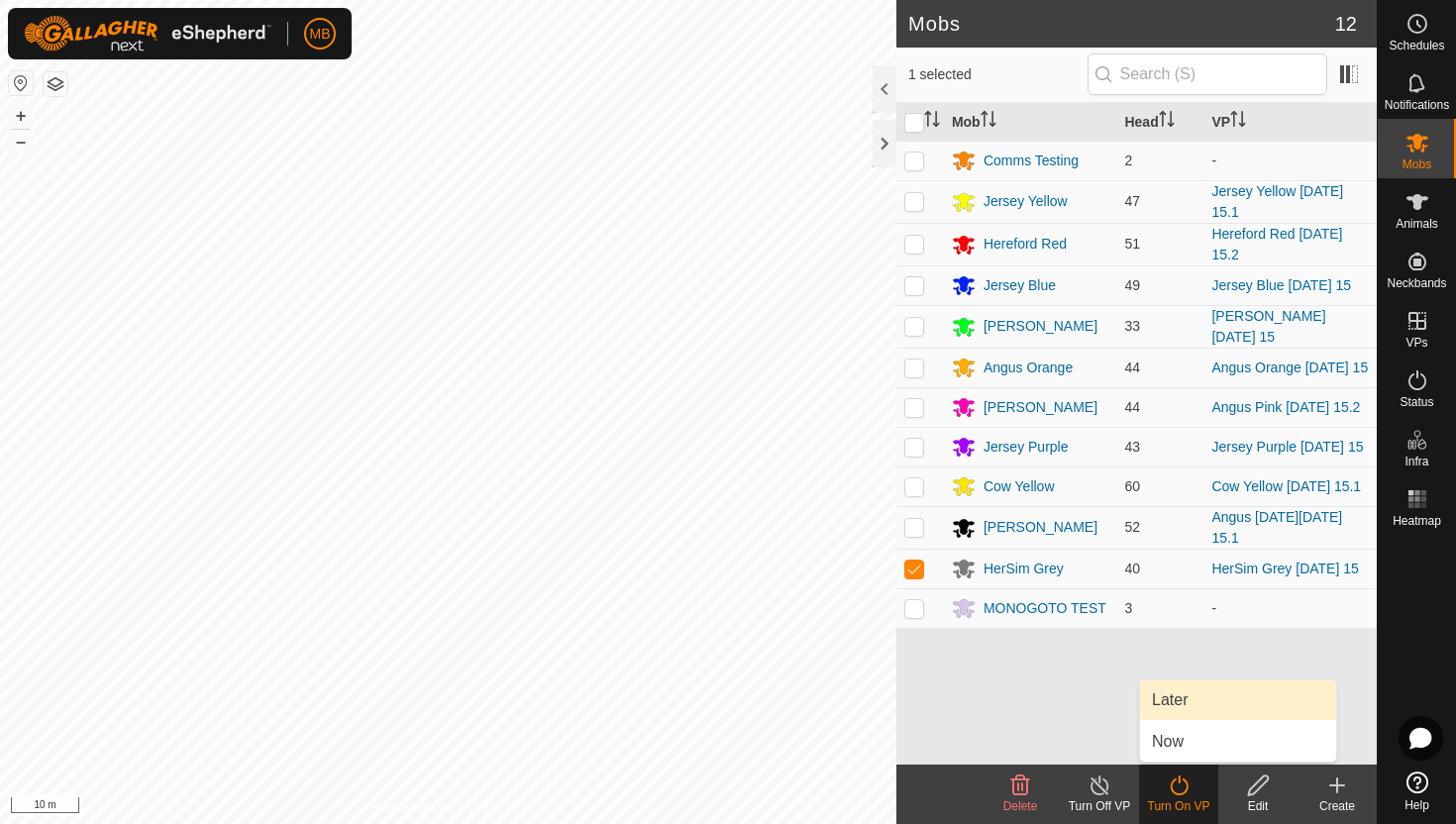
click at [1193, 700] on link "Later" at bounding box center [1238, 700] width 196 height 40
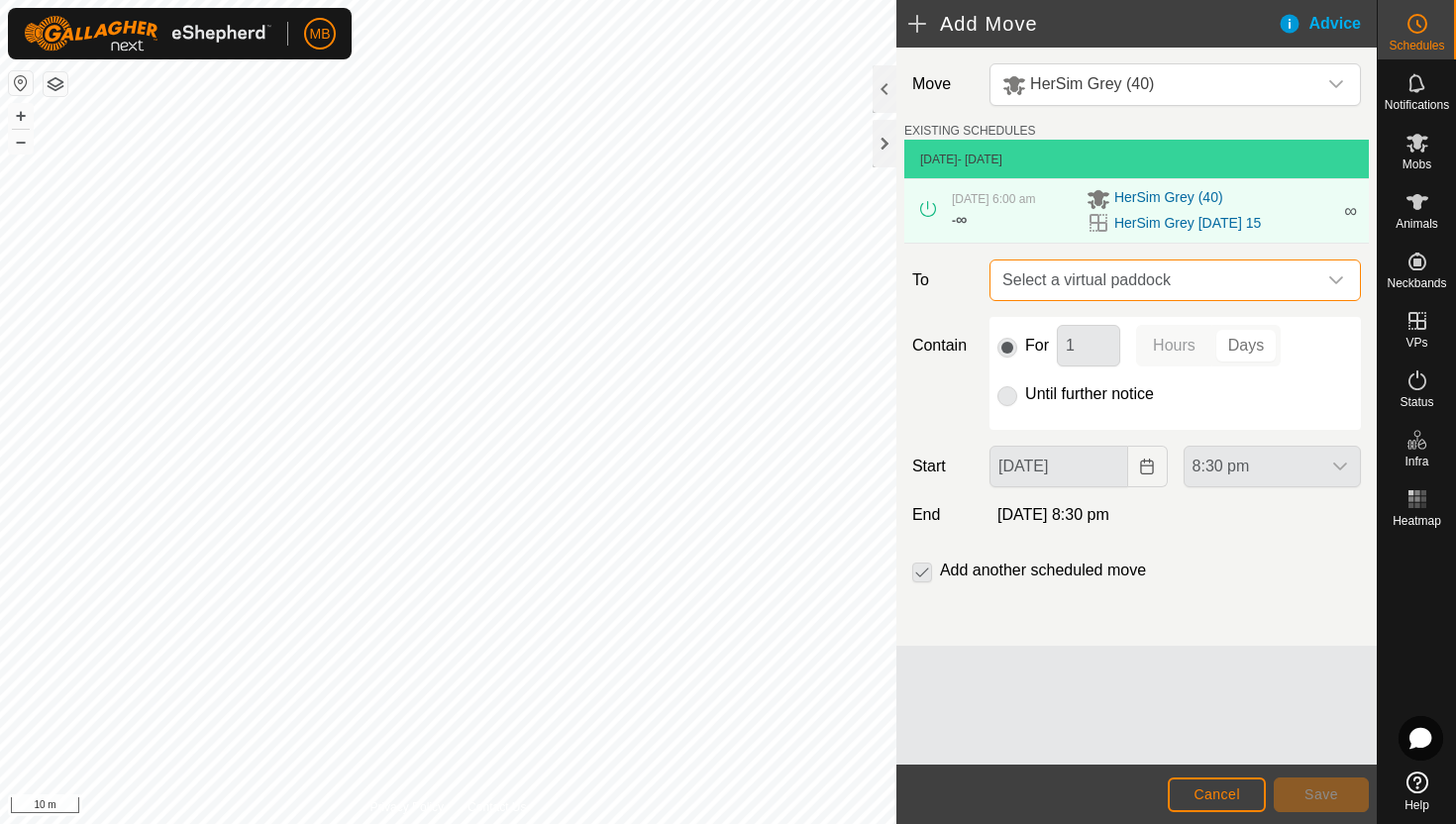
click at [1307, 277] on span "Select a virtual paddock" at bounding box center [1155, 281] width 322 height 40
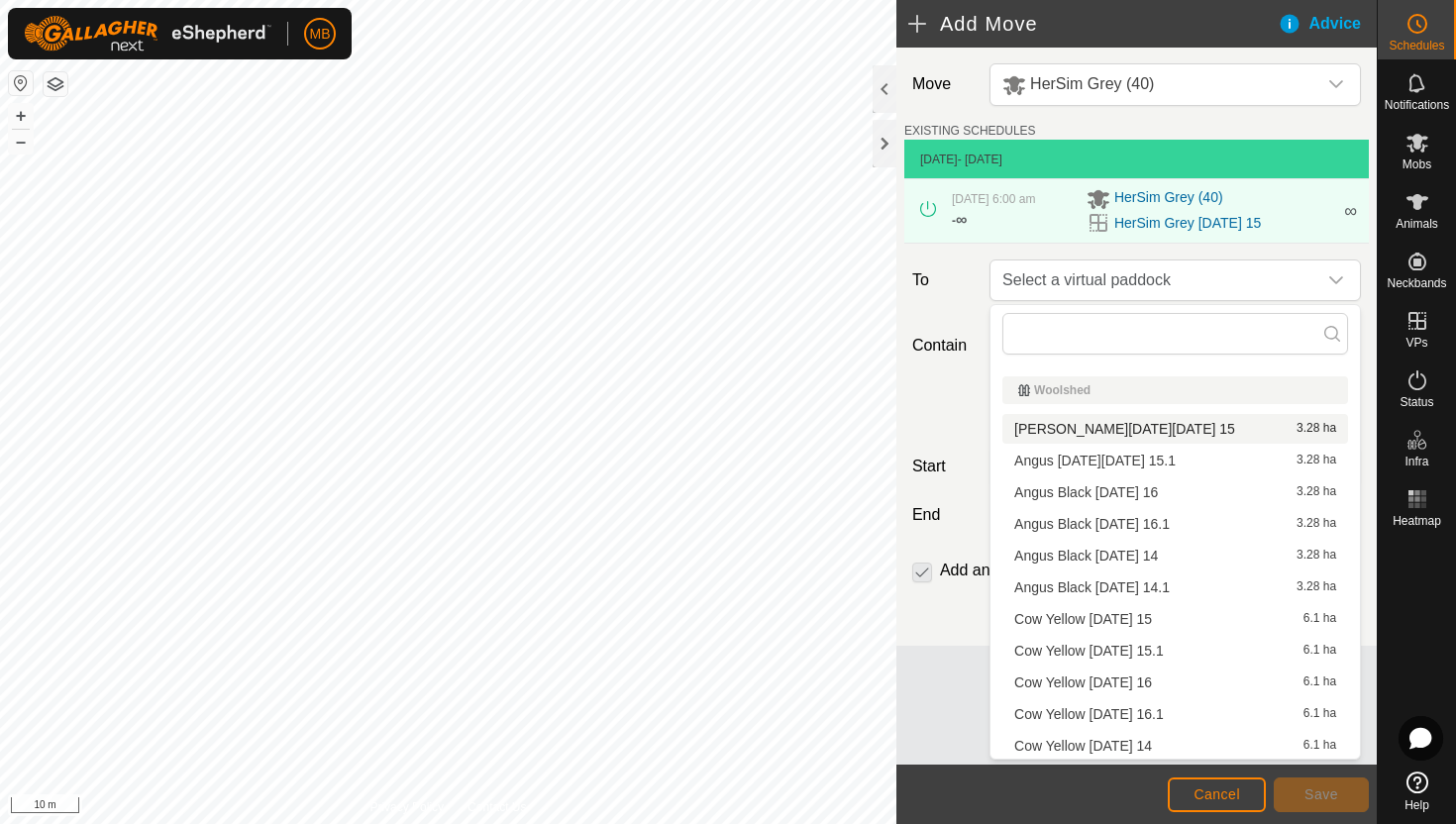
scroll to position [1505, 0]
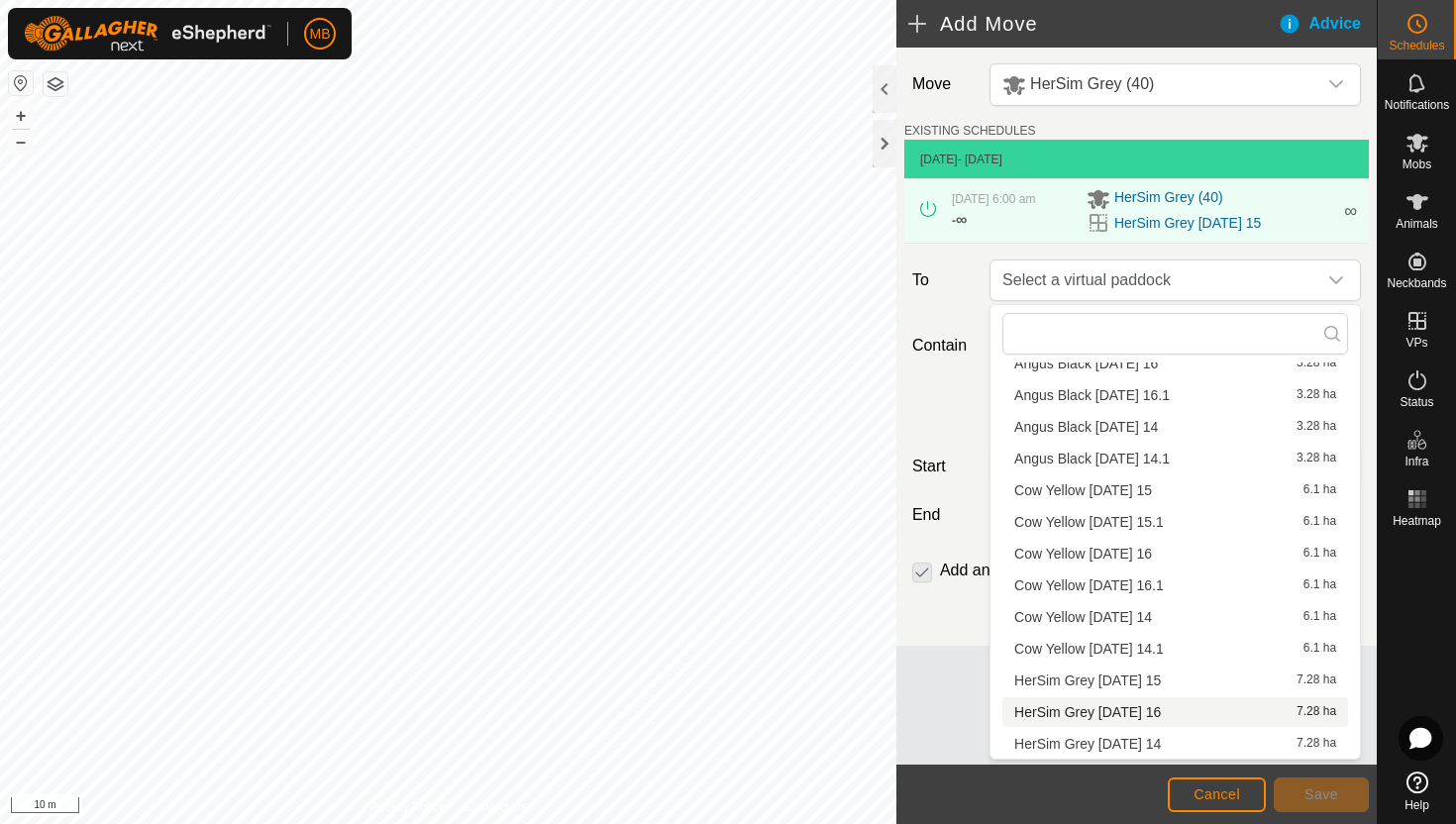
click at [1134, 709] on li "HerSim Grey Saturday 16 7.28 ha" at bounding box center [1175, 712] width 346 height 30
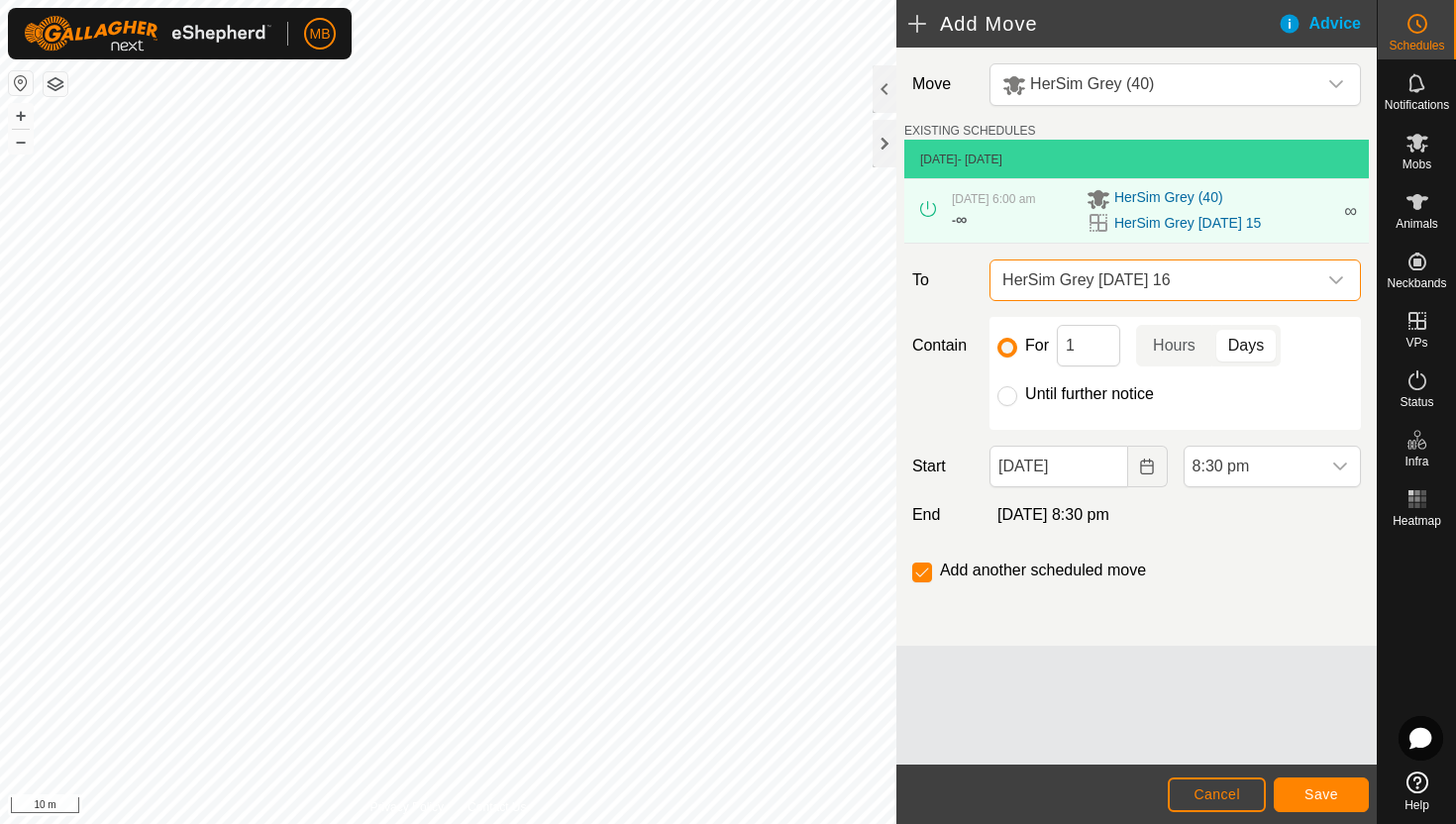
click at [1056, 389] on label "Until further notice" at bounding box center [1090, 394] width 129 height 16
click at [1018, 389] on input "Until further notice" at bounding box center [1008, 396] width 20 height 20
radio input "true"
checkbox input "false"
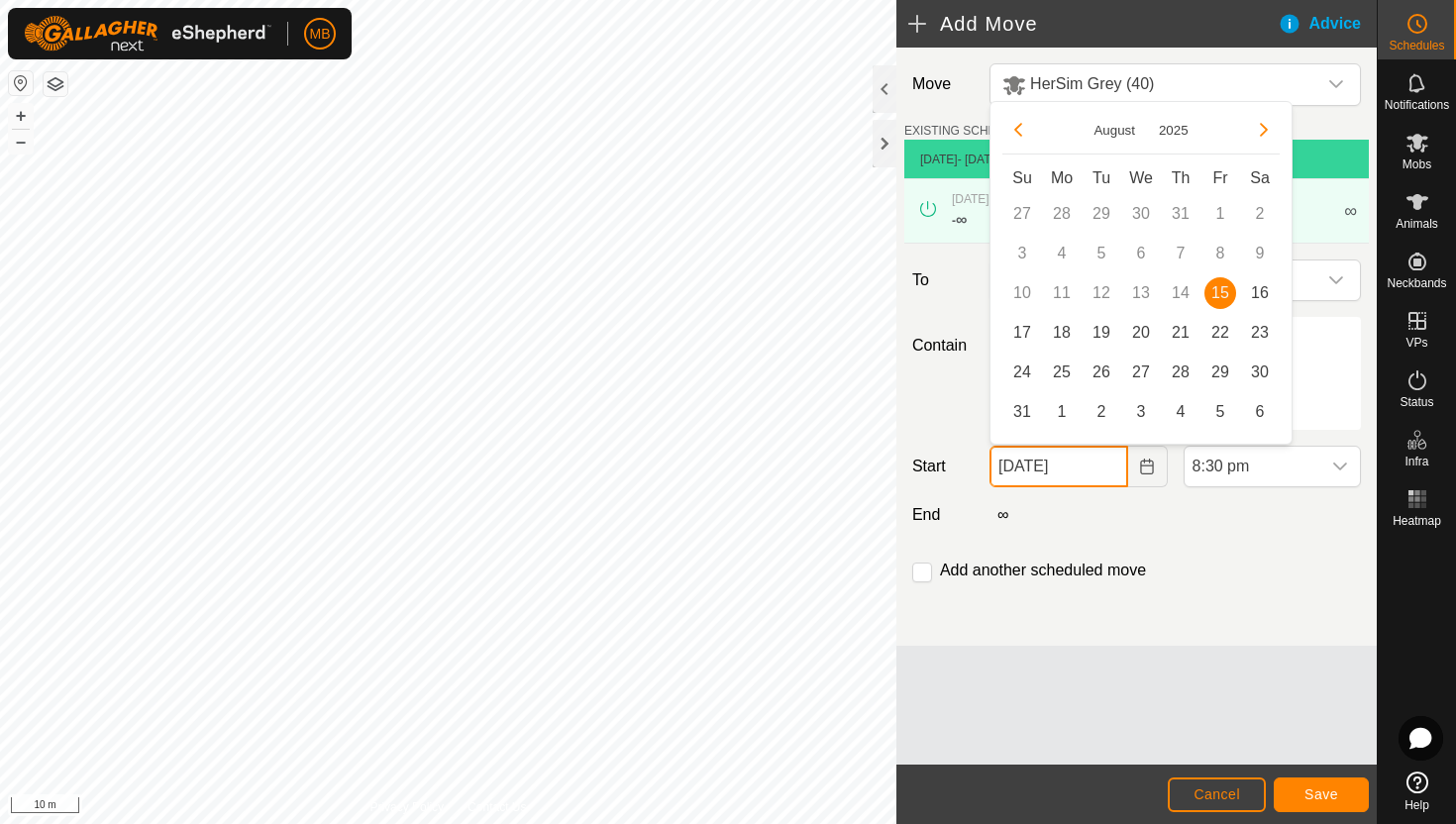
click at [1111, 461] on input "[DATE]" at bounding box center [1058, 466] width 138 height 42
click at [1261, 291] on span "16" at bounding box center [1260, 294] width 32 height 32
type input "[DATE]"
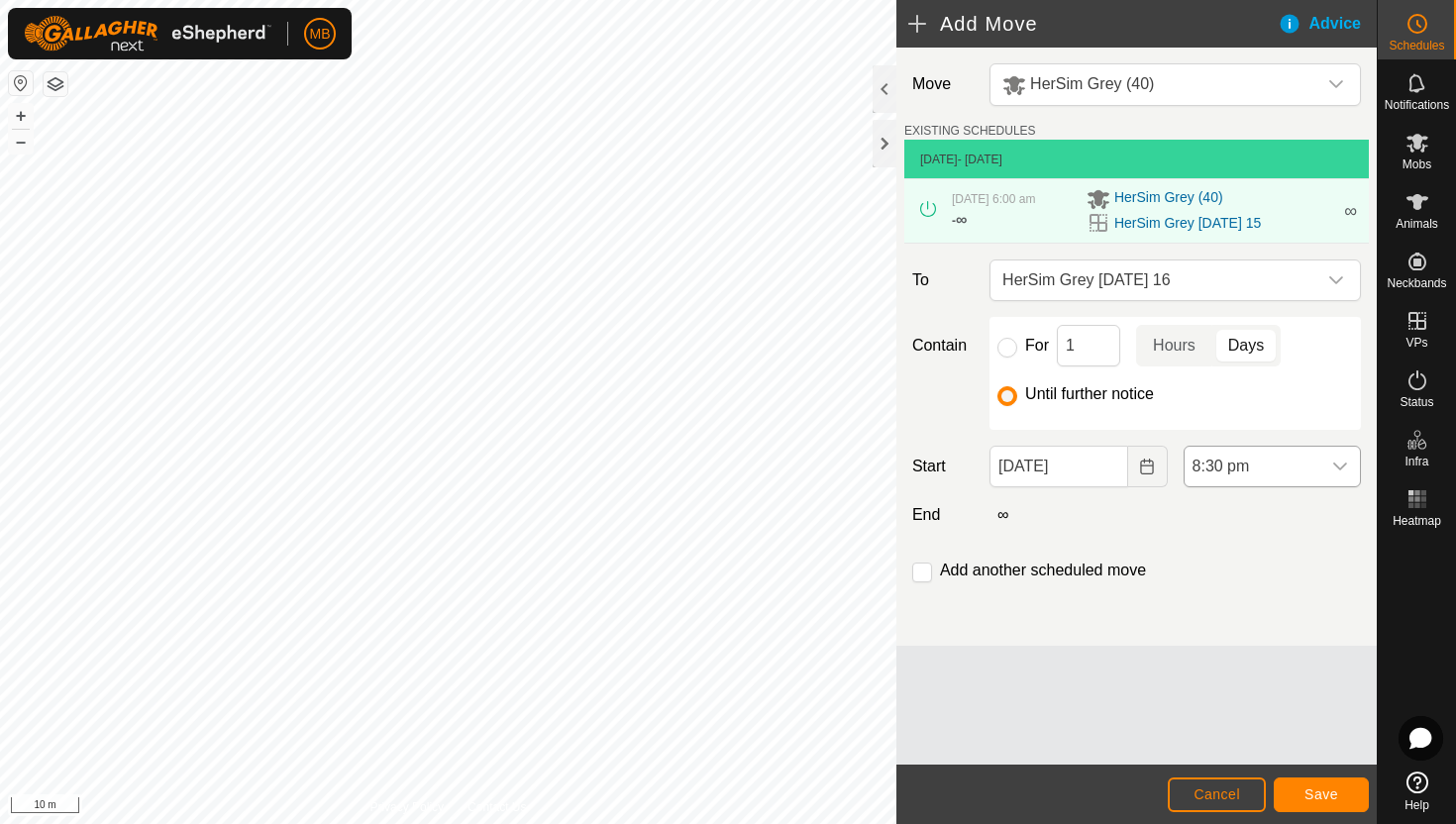
click at [1306, 465] on span "8:30 pm" at bounding box center [1252, 466] width 136 height 40
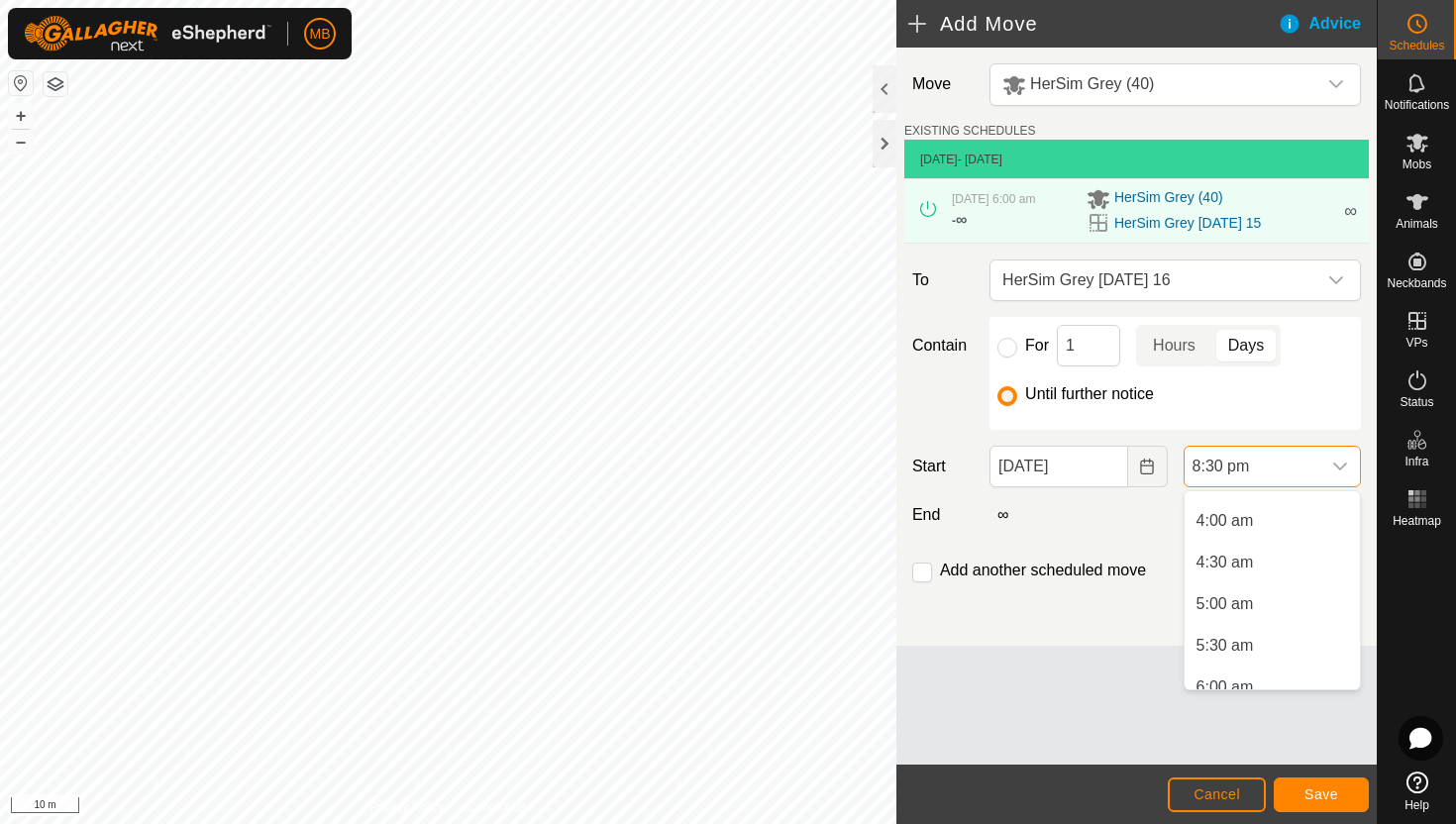
scroll to position [321, 0]
click at [1276, 601] on li "5:00 am" at bounding box center [1272, 606] width 176 height 40
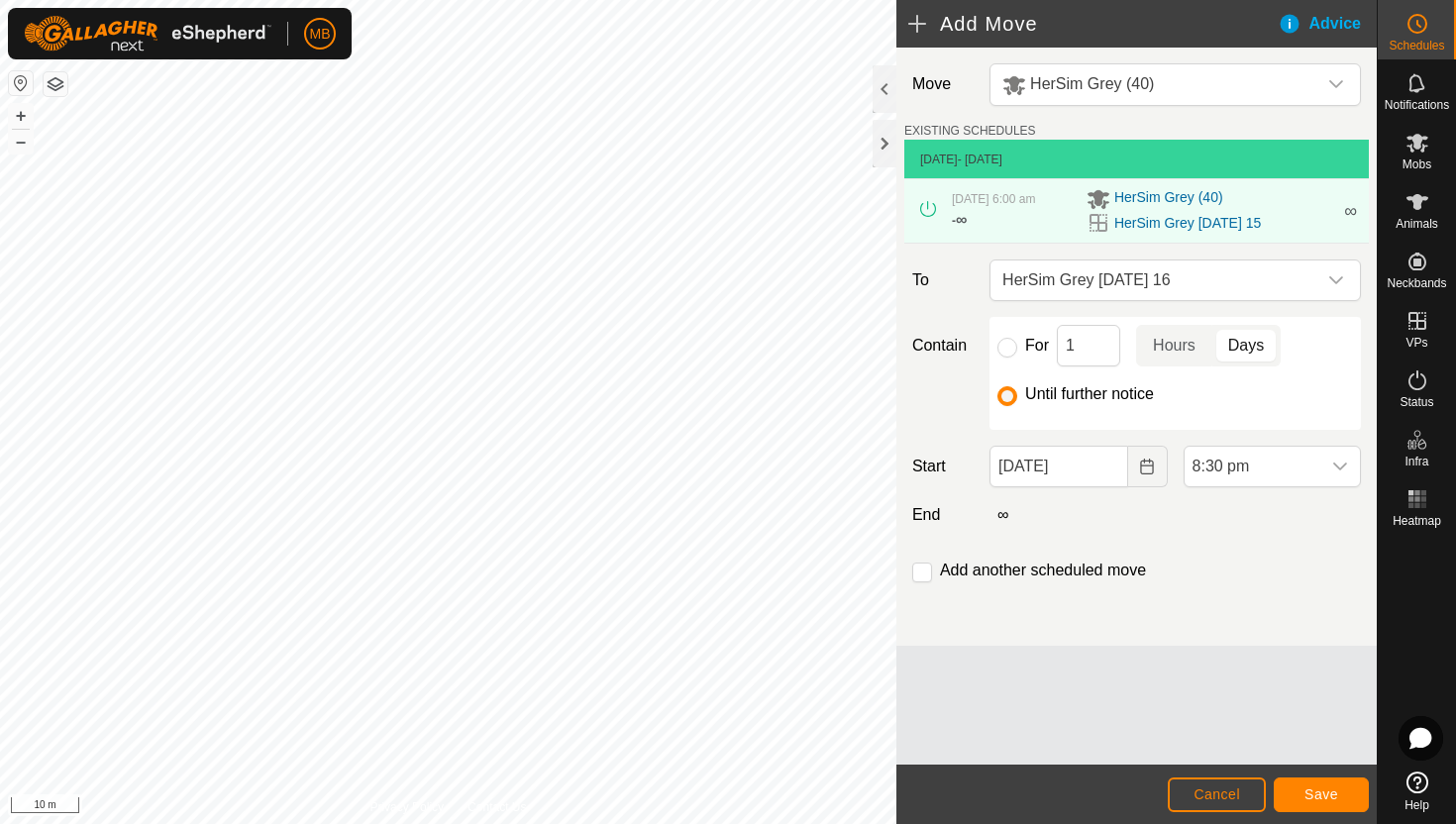
scroll to position [1547, 0]
click at [1324, 791] on span "Save" at bounding box center [1321, 794] width 34 height 16
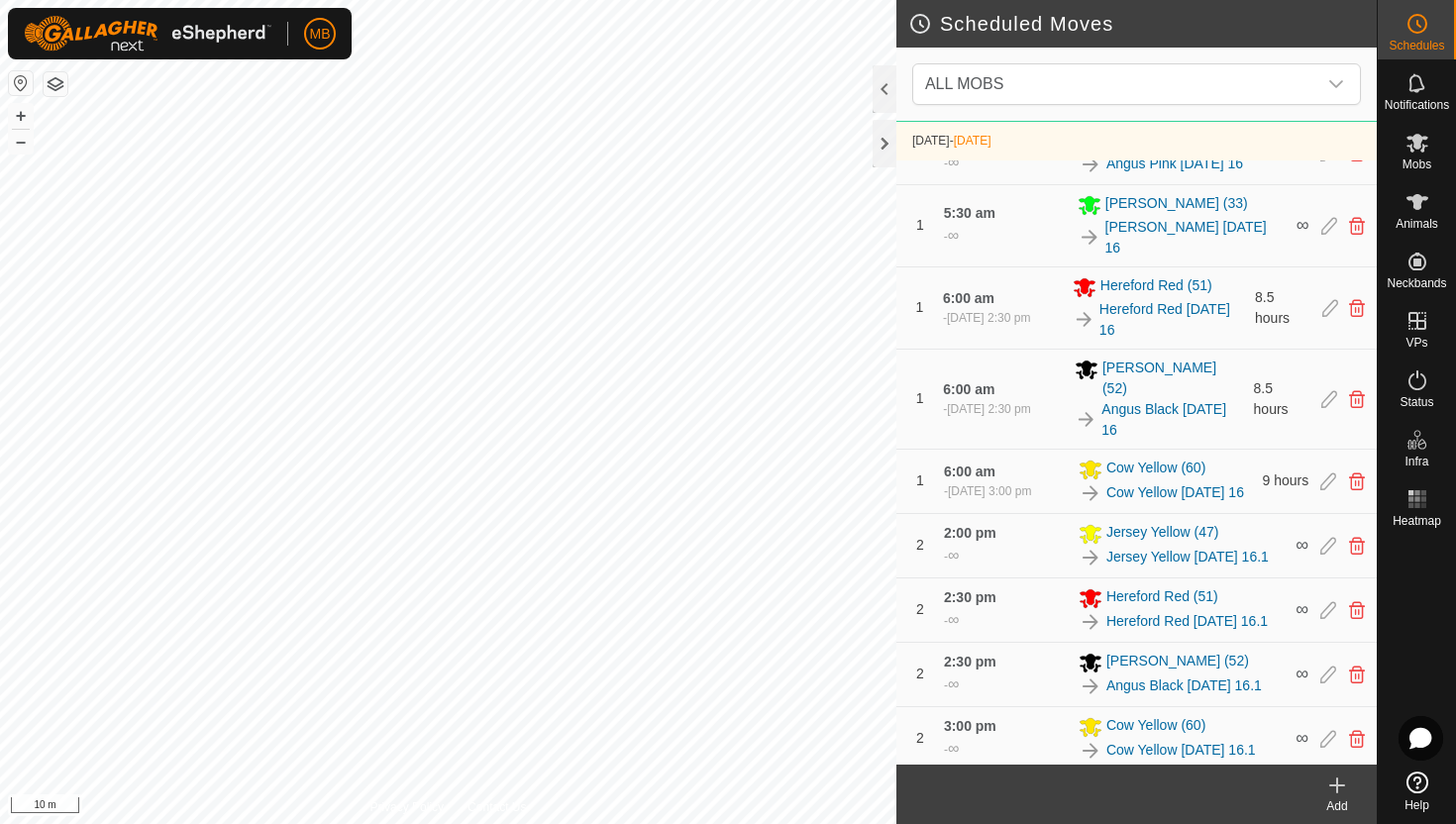
scroll to position [1113, 0]
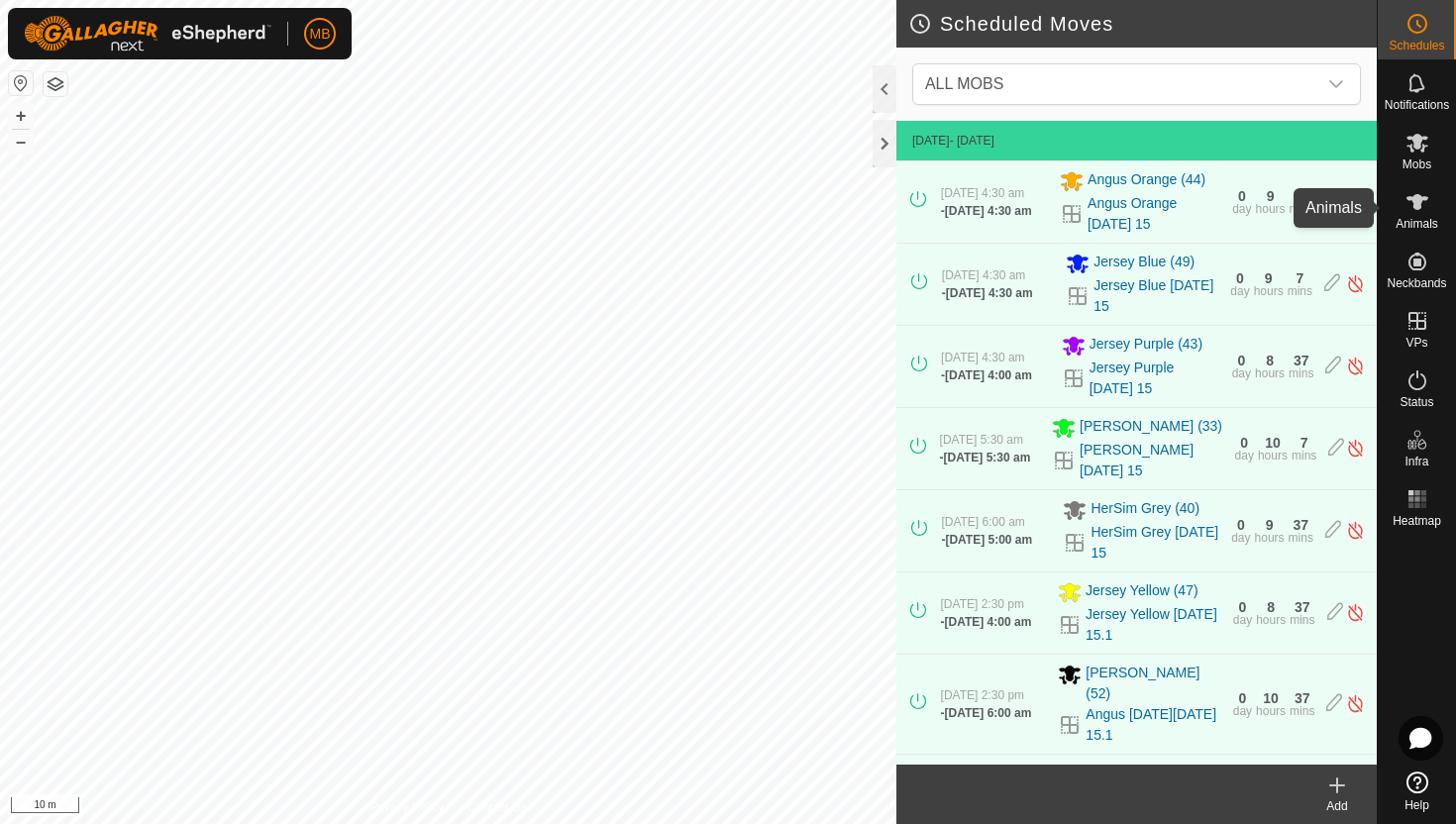
click at [1420, 204] on icon at bounding box center [1417, 202] width 22 height 16
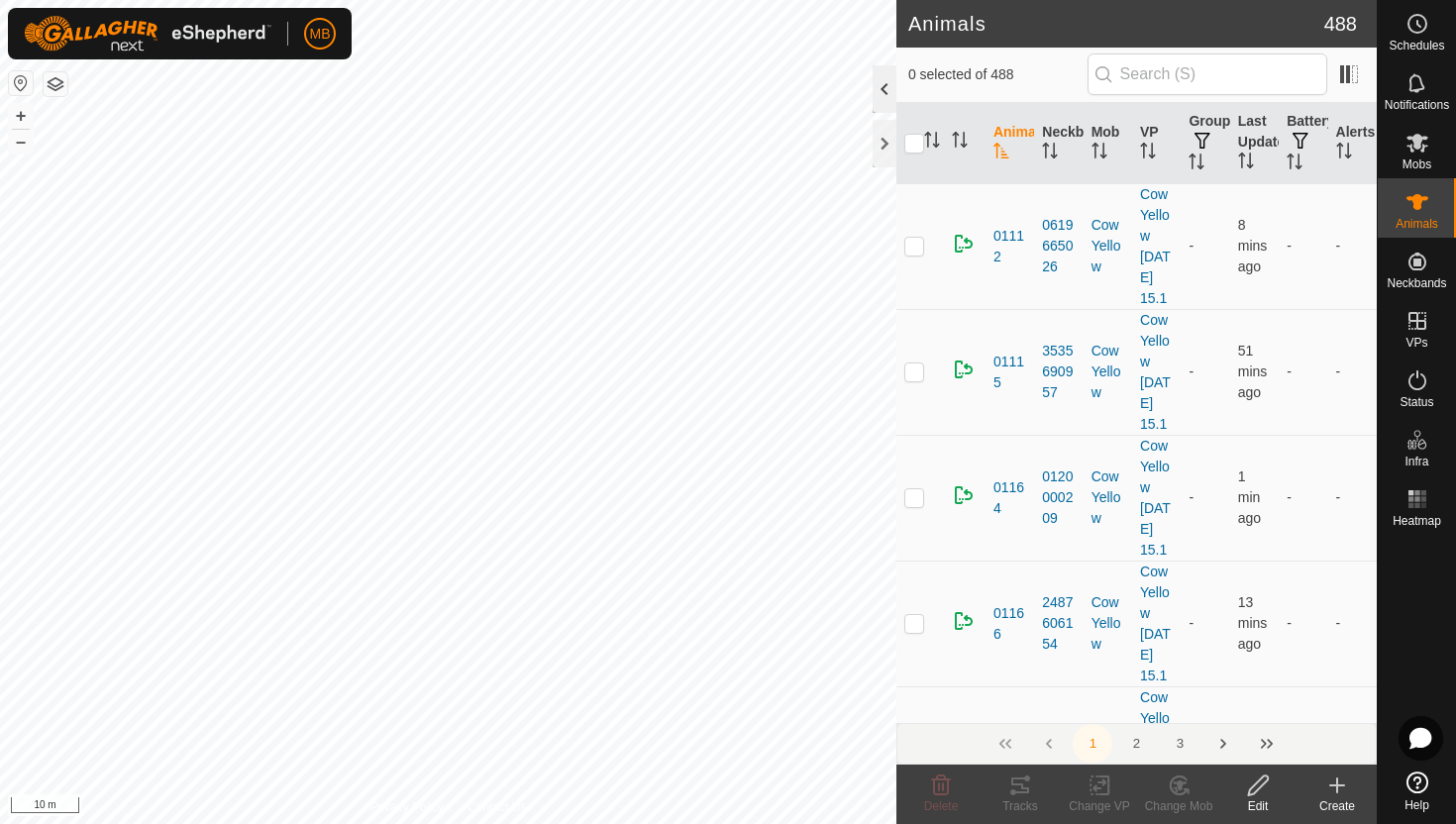
click at [881, 95] on div at bounding box center [885, 89] width 24 height 48
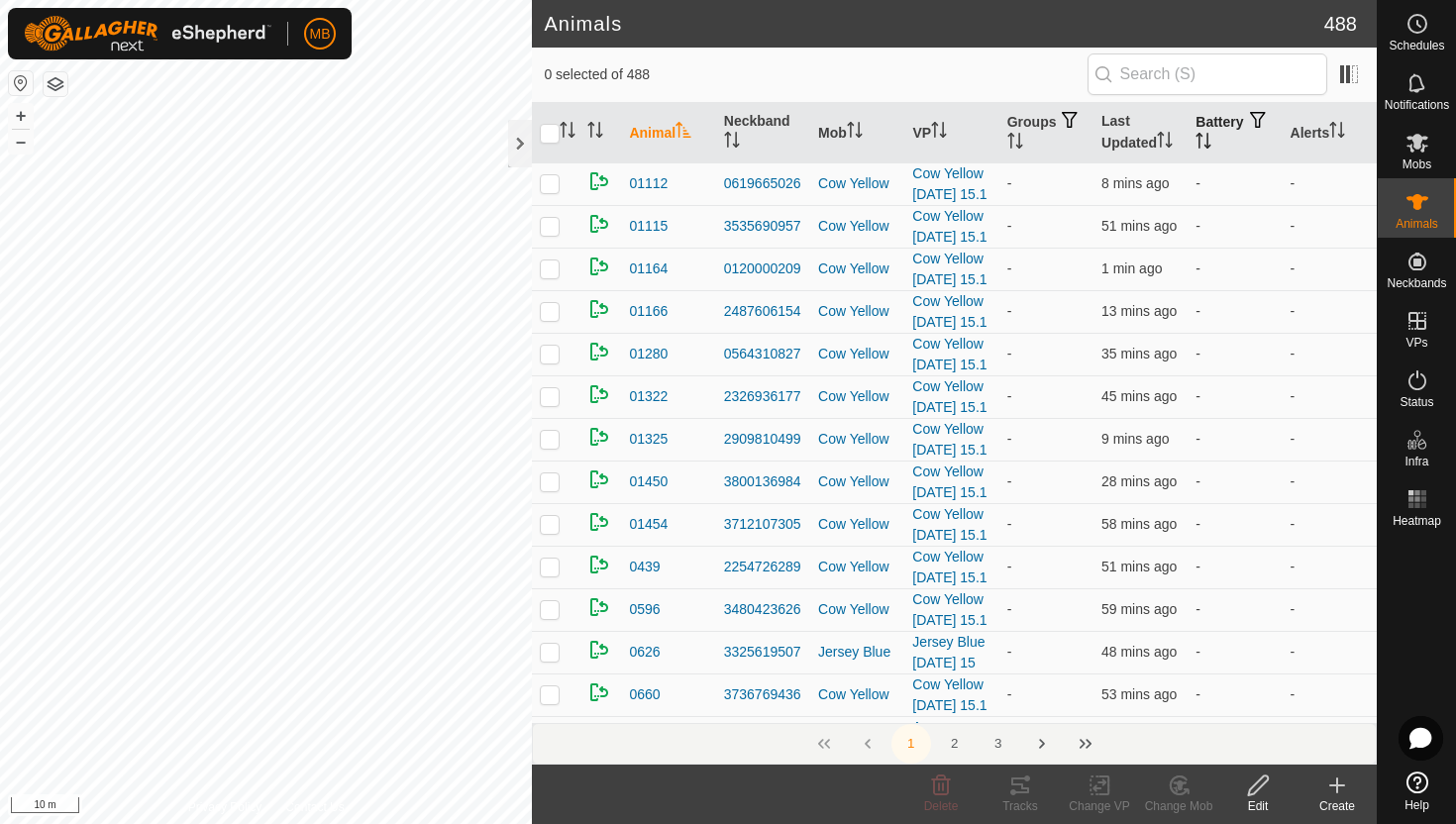
click at [1211, 139] on icon "Activate to sort" at bounding box center [1203, 141] width 16 height 16
